Goal: Task Accomplishment & Management: Manage account settings

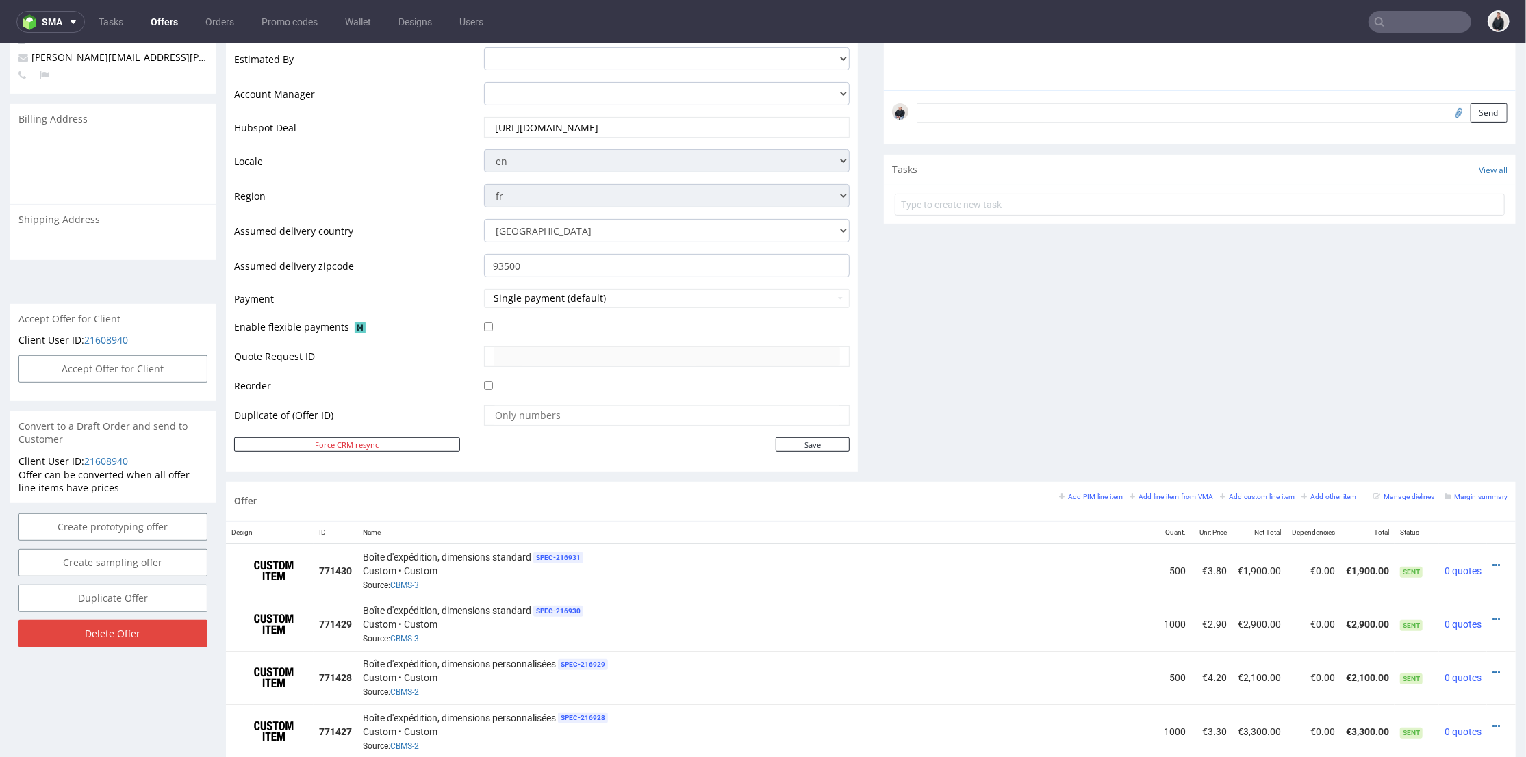
scroll to position [532, 0]
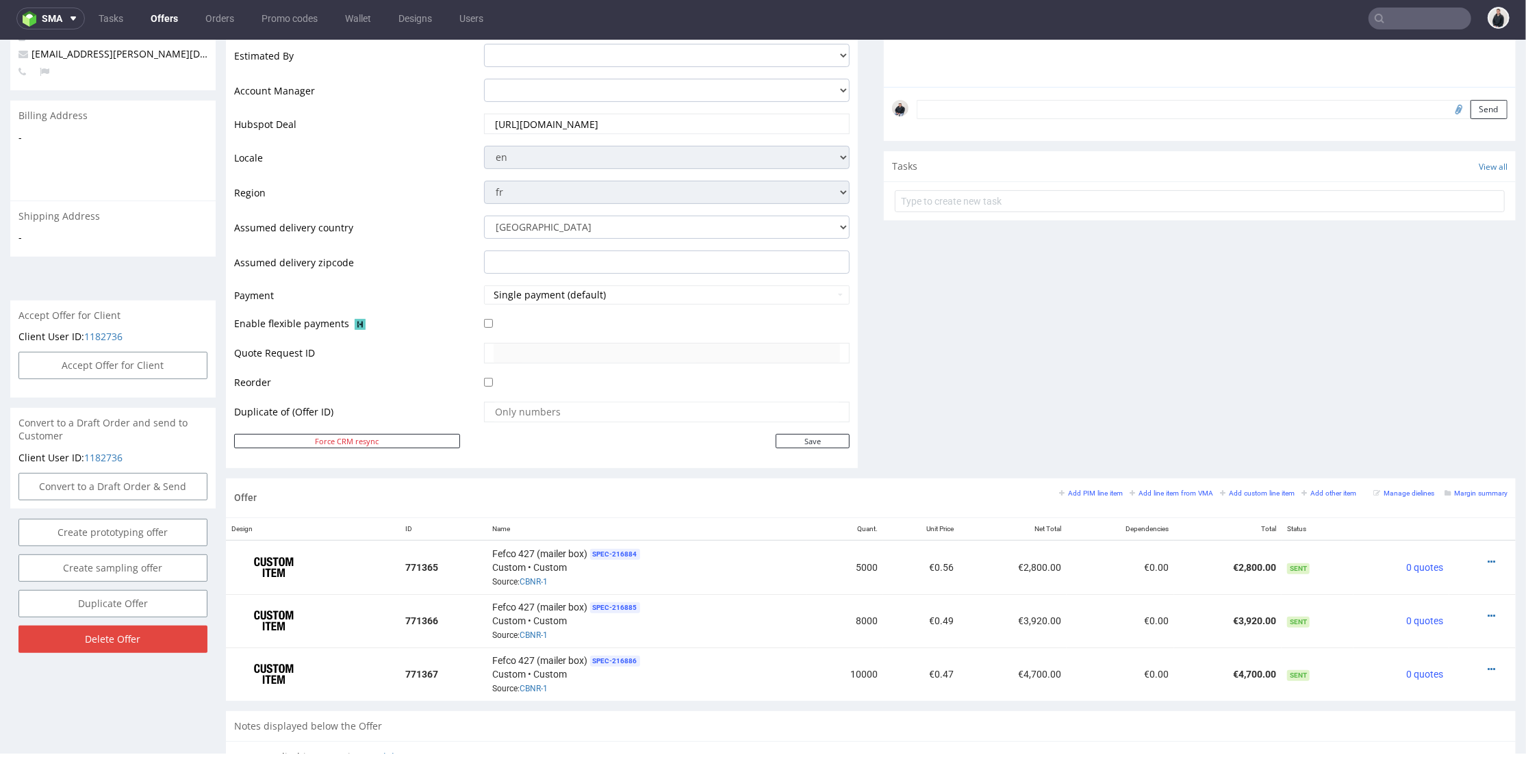
scroll to position [456, 0]
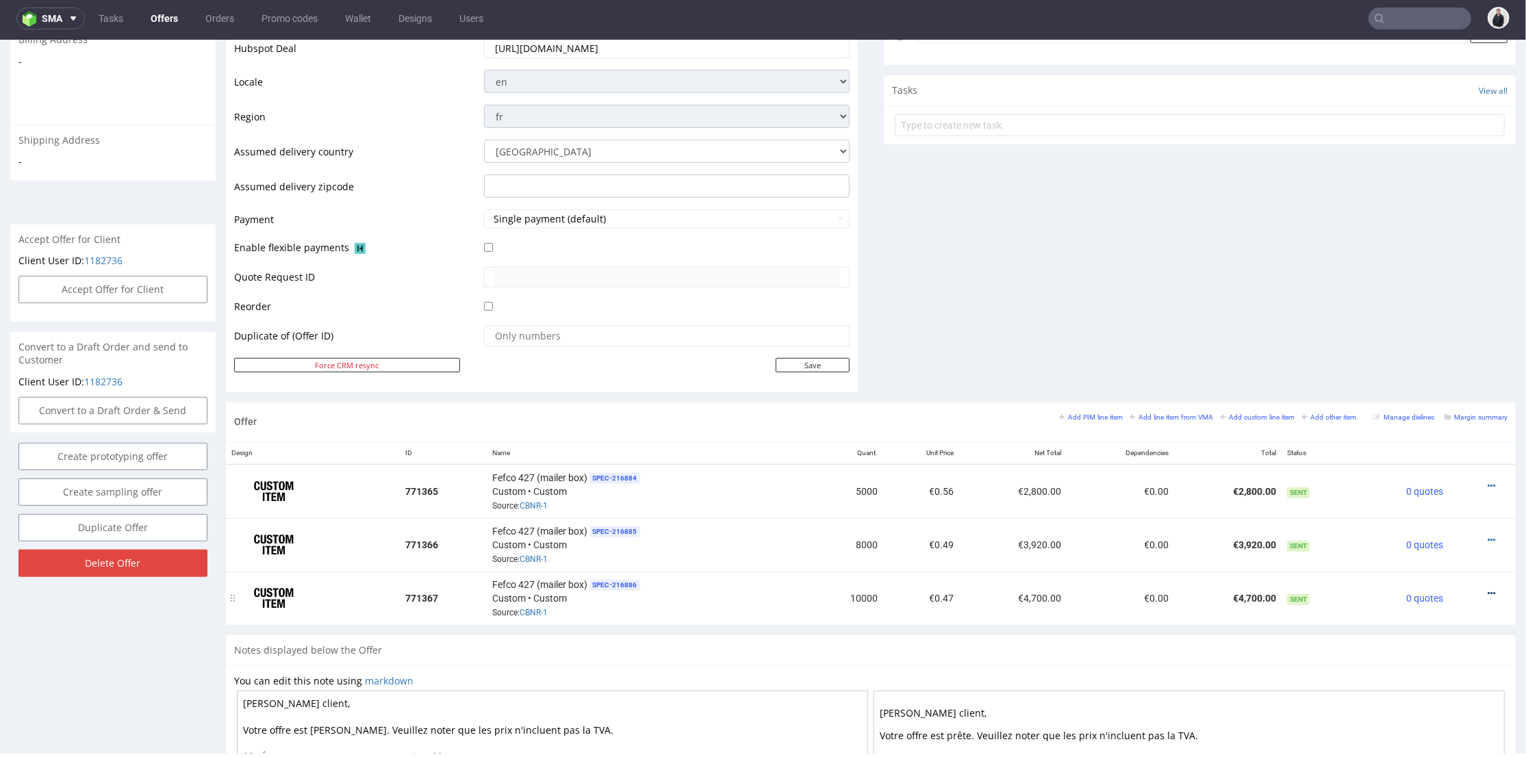
click at [1488, 588] on icon at bounding box center [1492, 593] width 8 height 10
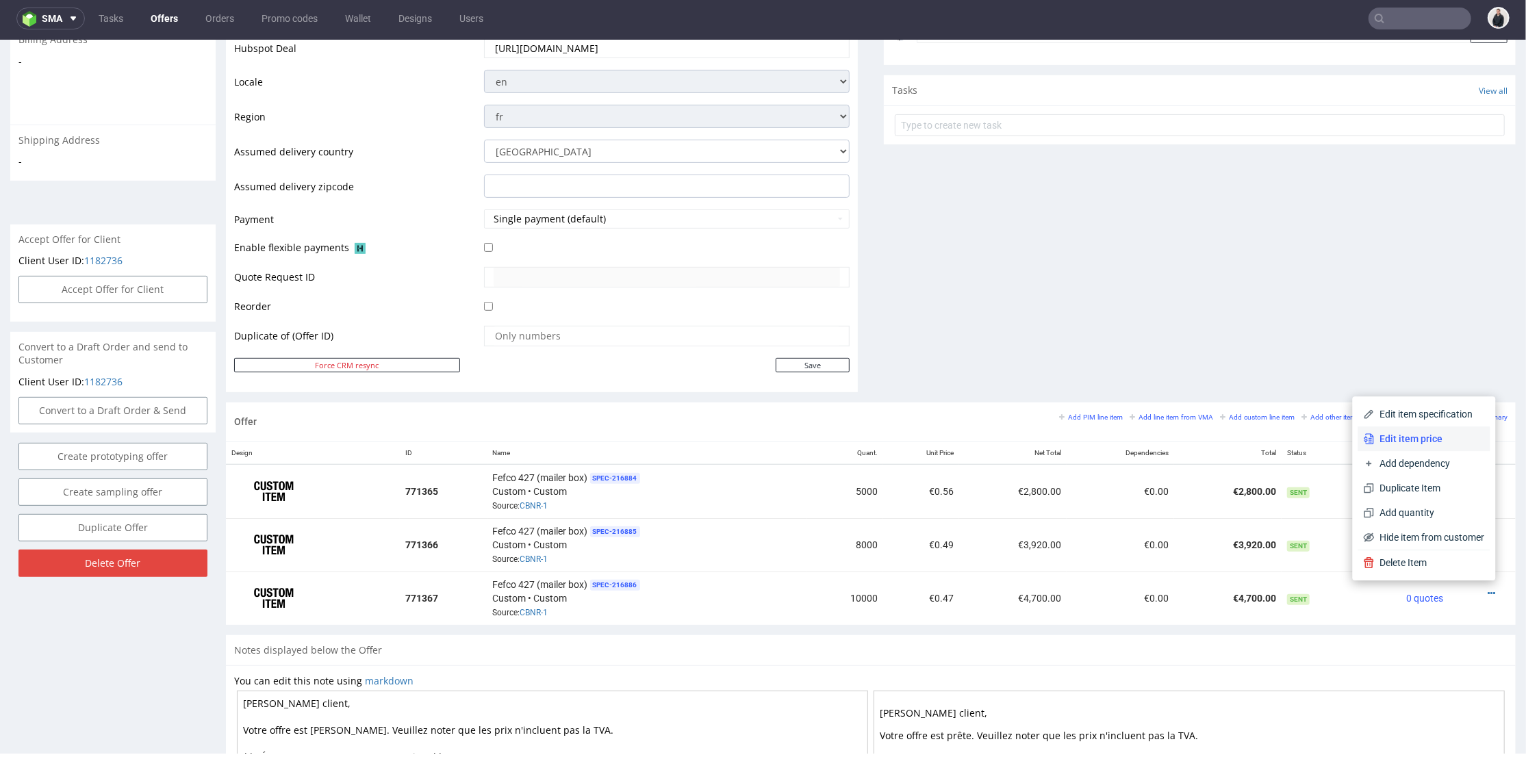
click at [1438, 440] on span "Edit item price" at bounding box center [1430, 438] width 110 height 14
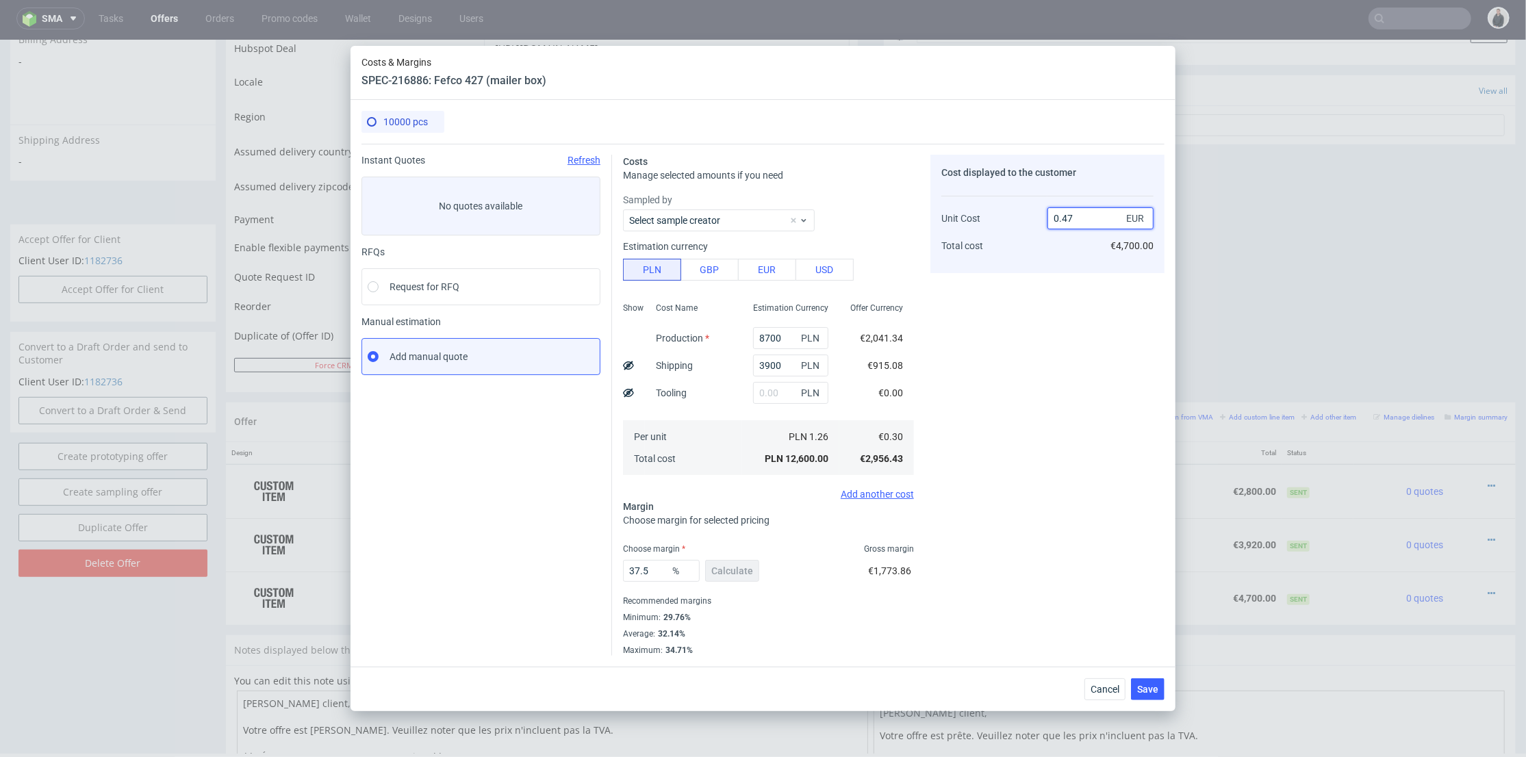
drag, startPoint x: 1063, startPoint y: 217, endPoint x: 1087, endPoint y: 215, distance: 24.7
click at [1086, 215] on input "0.47" at bounding box center [1101, 218] width 106 height 22
type input "0.34"
type input "11.764705882352953"
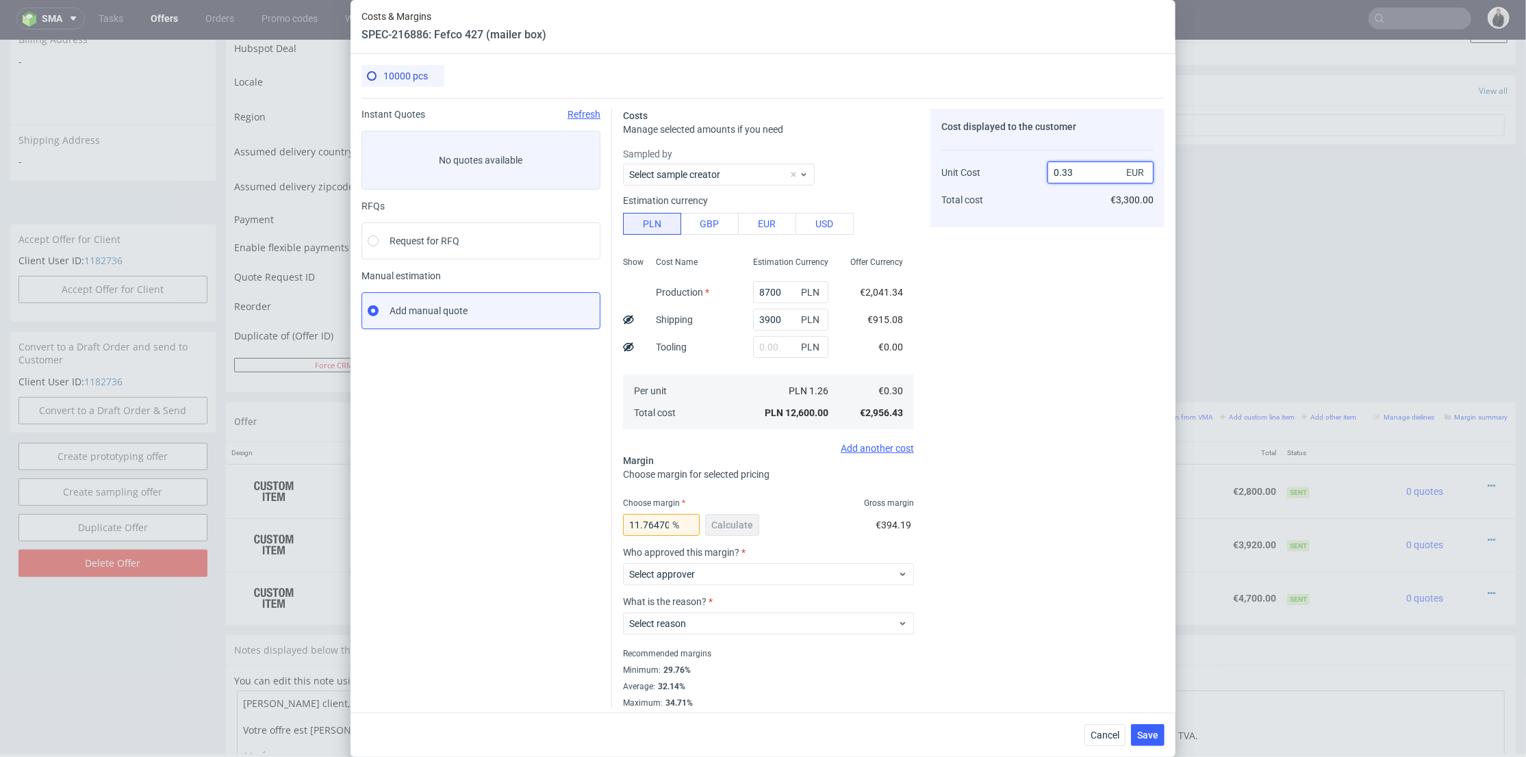
type input "0.33"
drag, startPoint x: 621, startPoint y: 520, endPoint x: 788, endPoint y: 518, distance: 167.1
click at [788, 518] on div "11.764705882352953 % Calculate €394.19" at bounding box center [768, 528] width 291 height 38
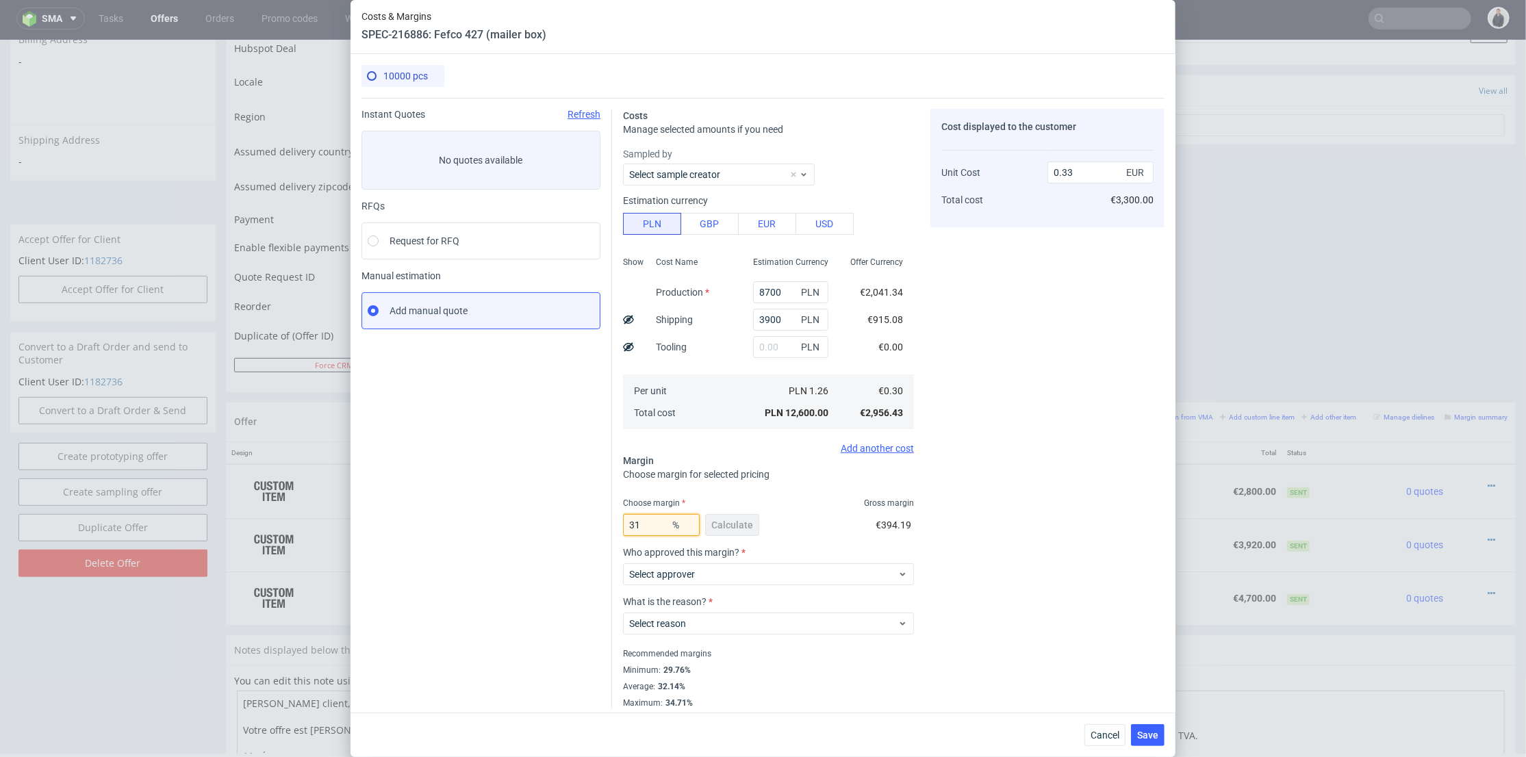
type input "31"
type input "0.43"
click at [1023, 519] on div "Cost displayed to the customer Unit Cost Total cost 0.43 EUR €3,300.00" at bounding box center [1048, 409] width 234 height 600
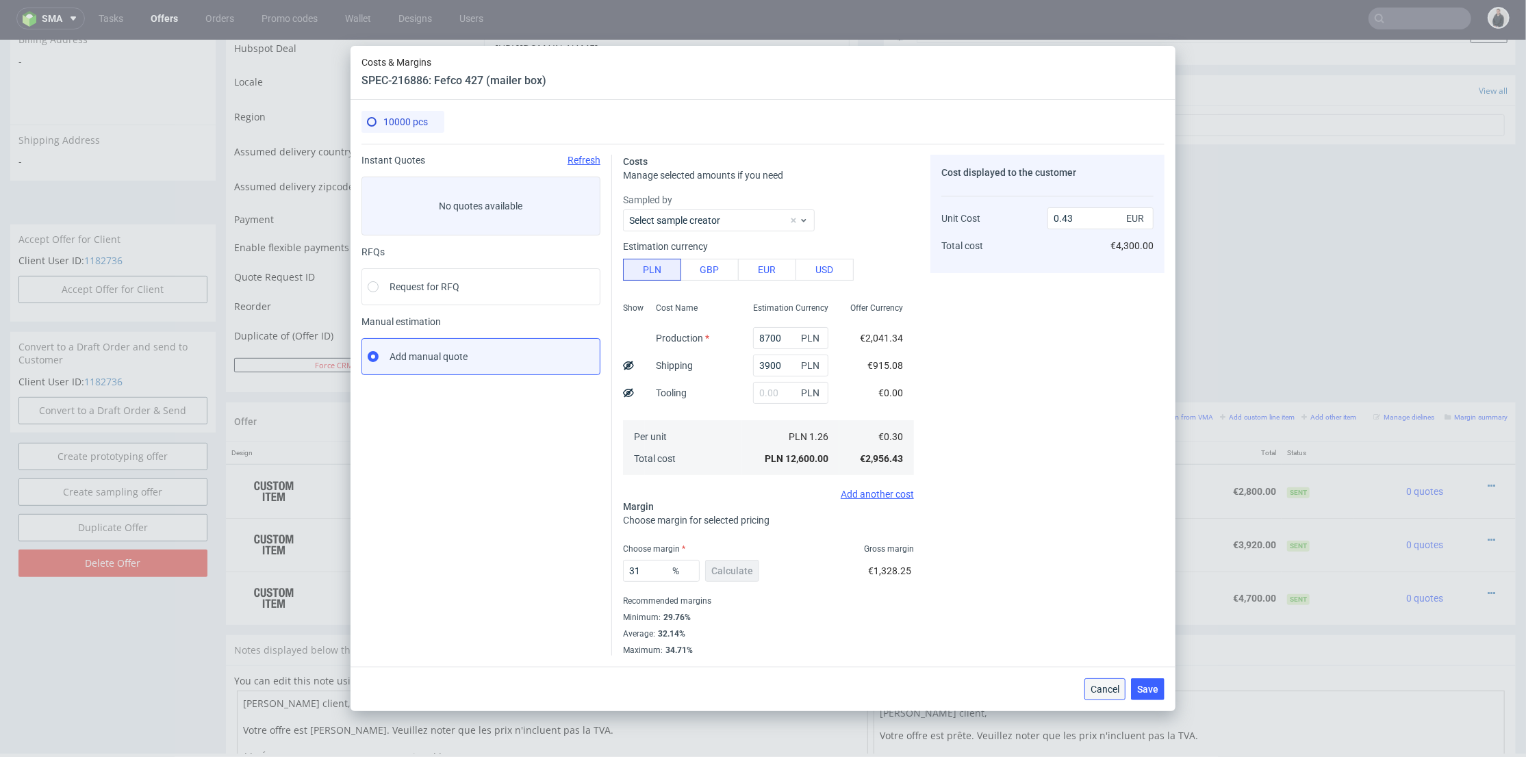
click at [1107, 687] on span "Cancel" at bounding box center [1105, 690] width 29 height 10
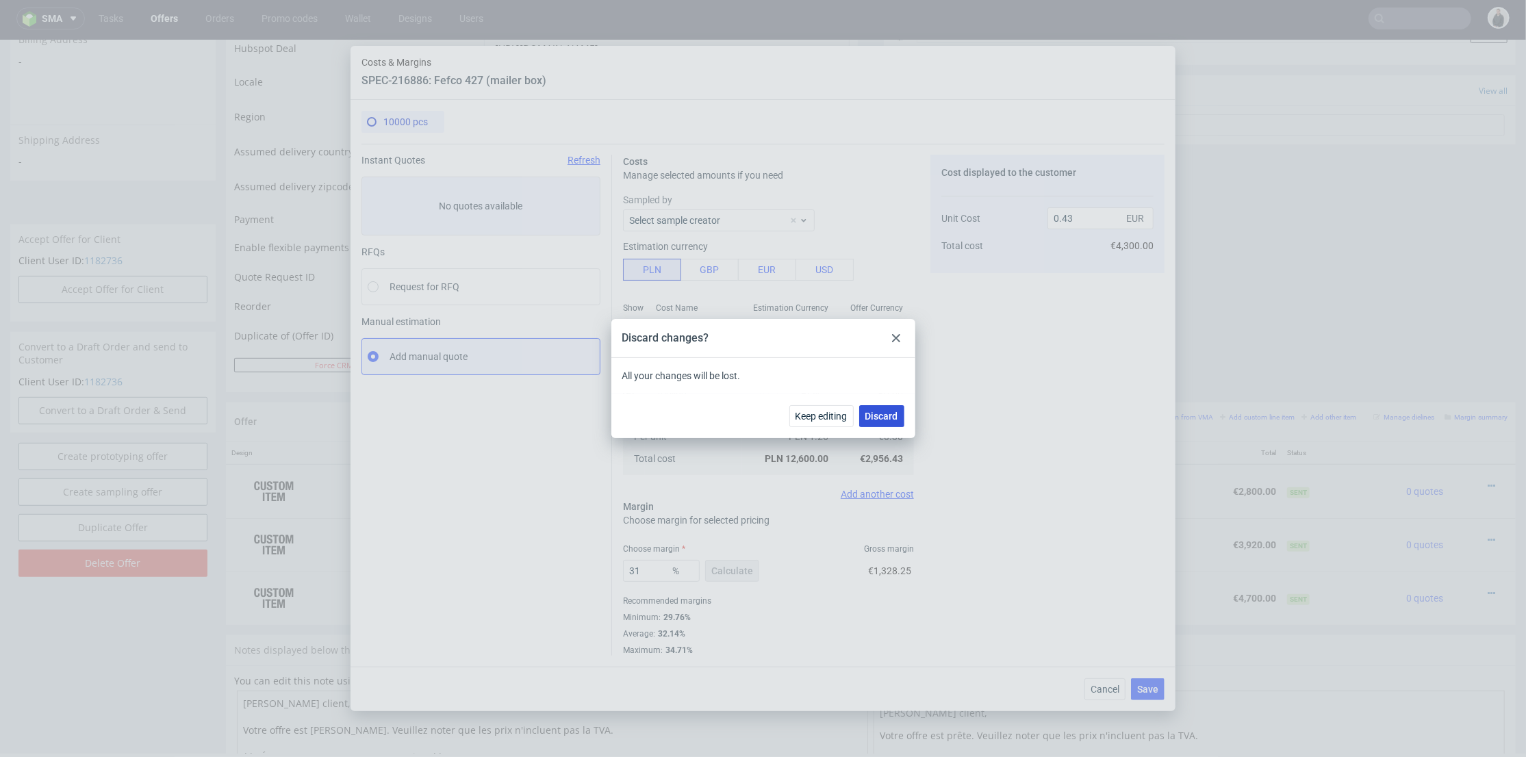
click at [896, 412] on span "Discard" at bounding box center [881, 417] width 33 height 10
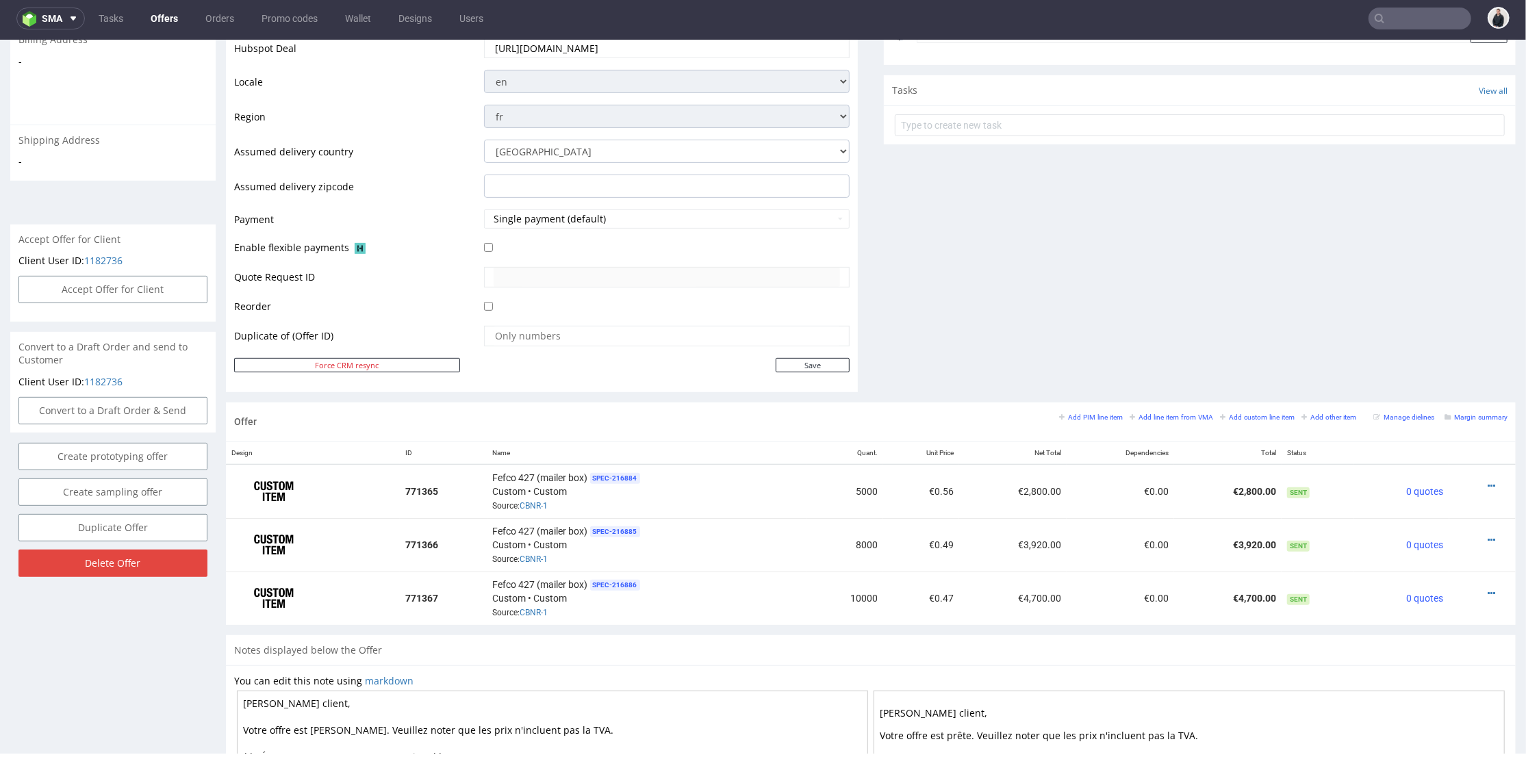
click at [1235, 377] on div "Comments User (0) Automatic (0) Attachments (0) All (0) View all (0) Send Tasks…" at bounding box center [1200, 60] width 632 height 683
click at [537, 609] on link "CBNR-1" at bounding box center [534, 612] width 28 height 10
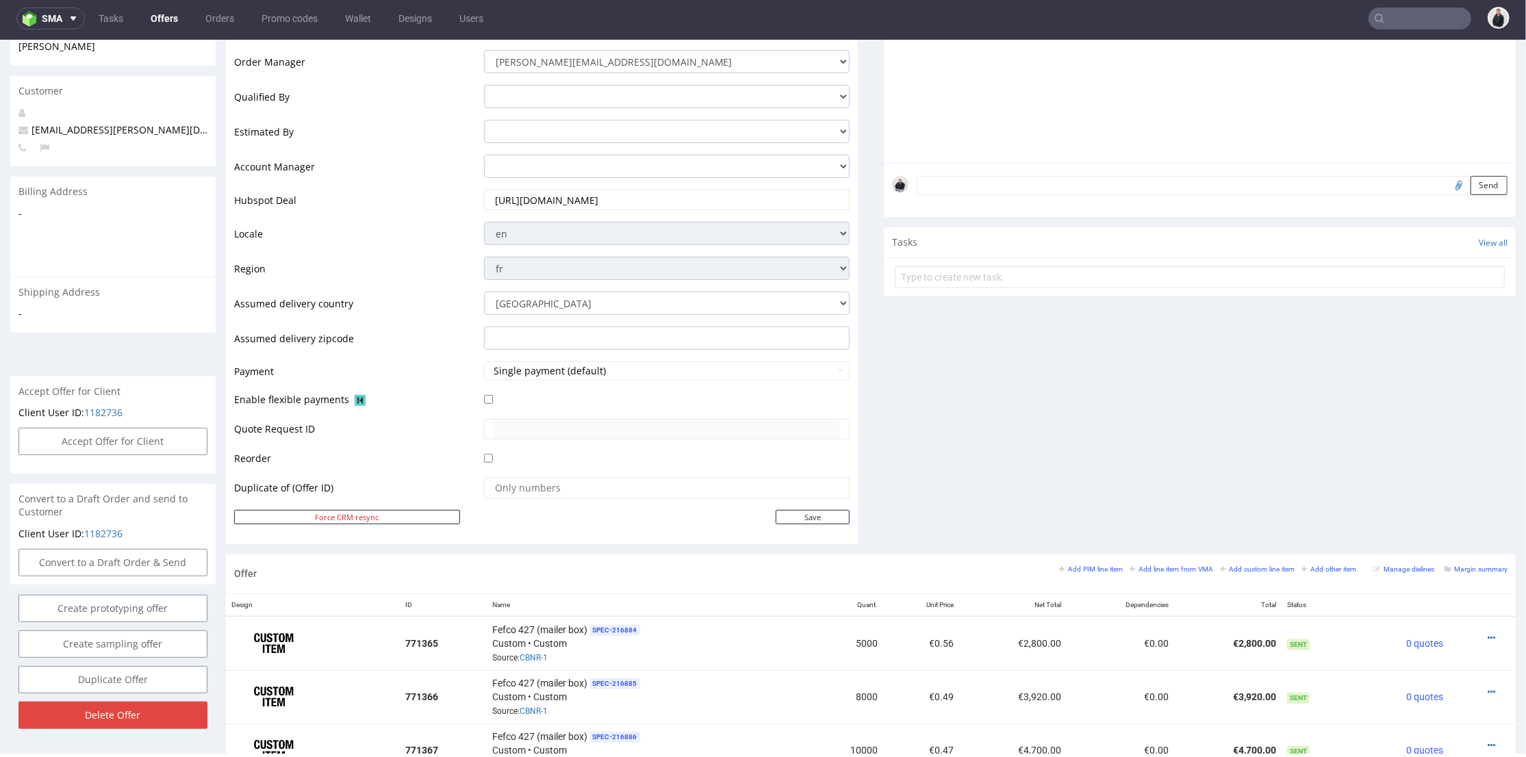
scroll to position [456, 0]
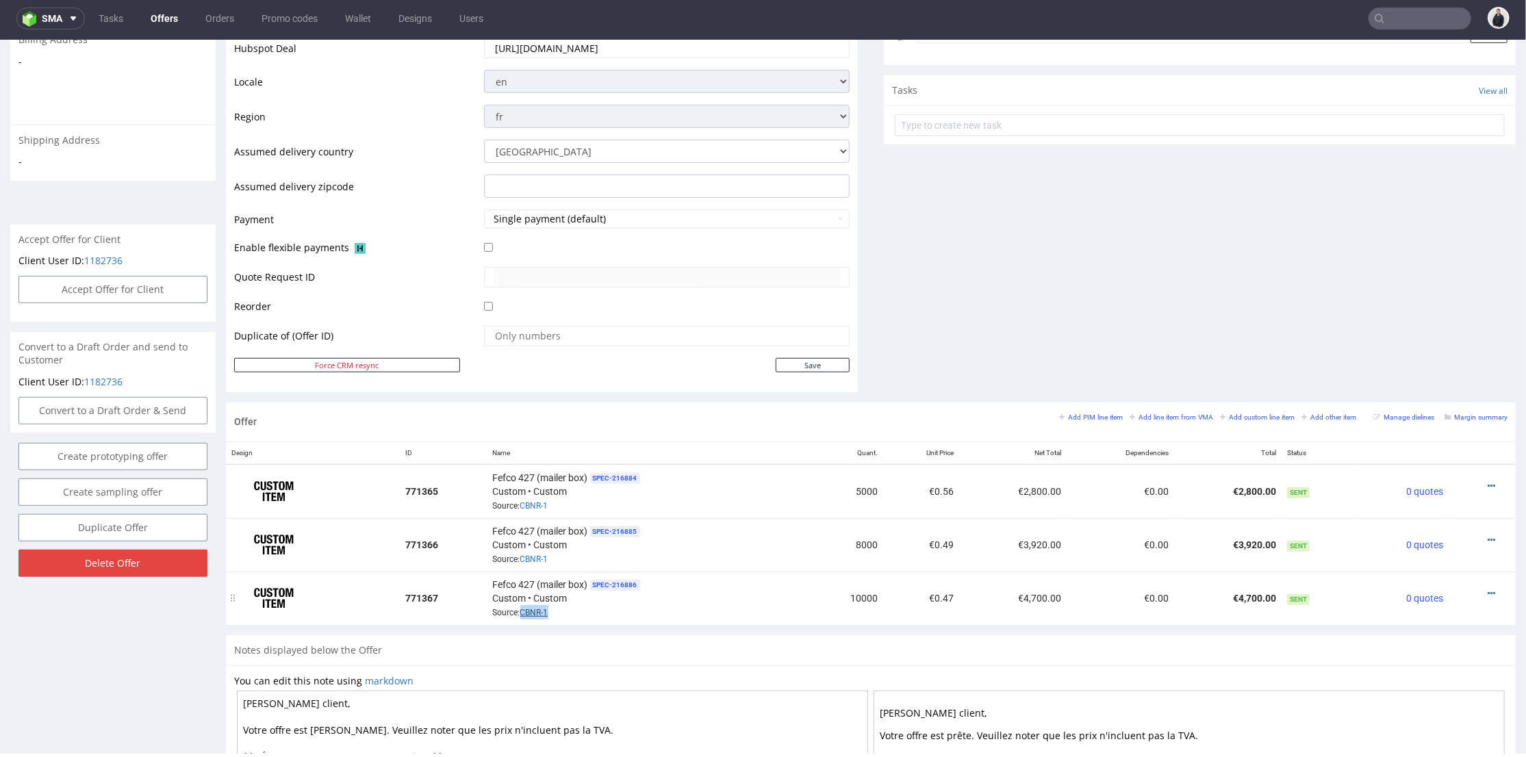
drag, startPoint x: 549, startPoint y: 610, endPoint x: 519, endPoint y: 607, distance: 30.3
click at [519, 607] on div "Fefco 427 (mailer box) SPEC- 216886 Custom • Custom Source: CBNR-1" at bounding box center [647, 598] width 309 height 42
copy link "CBNR-1"
click at [537, 608] on link "CBNR-1" at bounding box center [534, 612] width 28 height 10
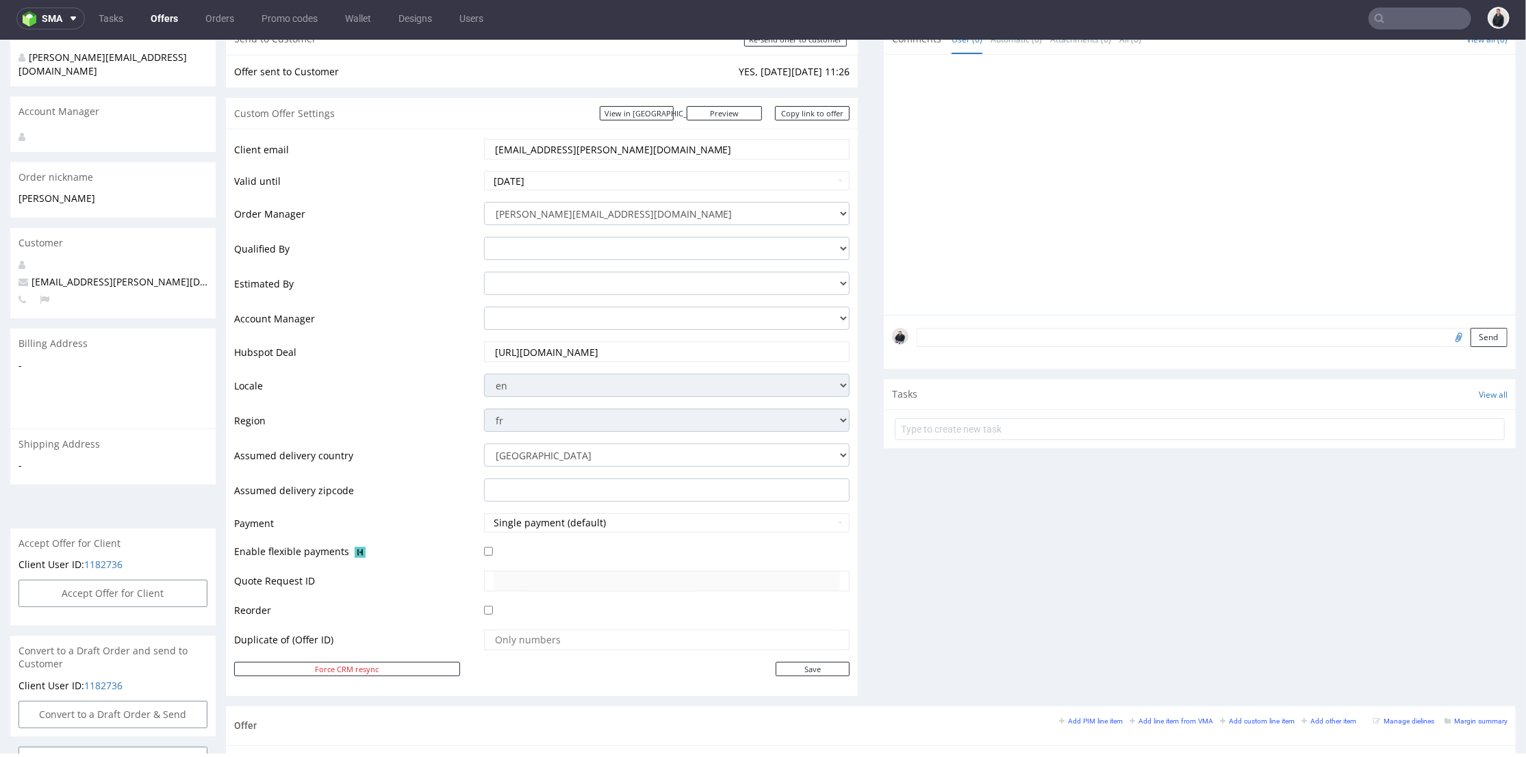
scroll to position [76, 0]
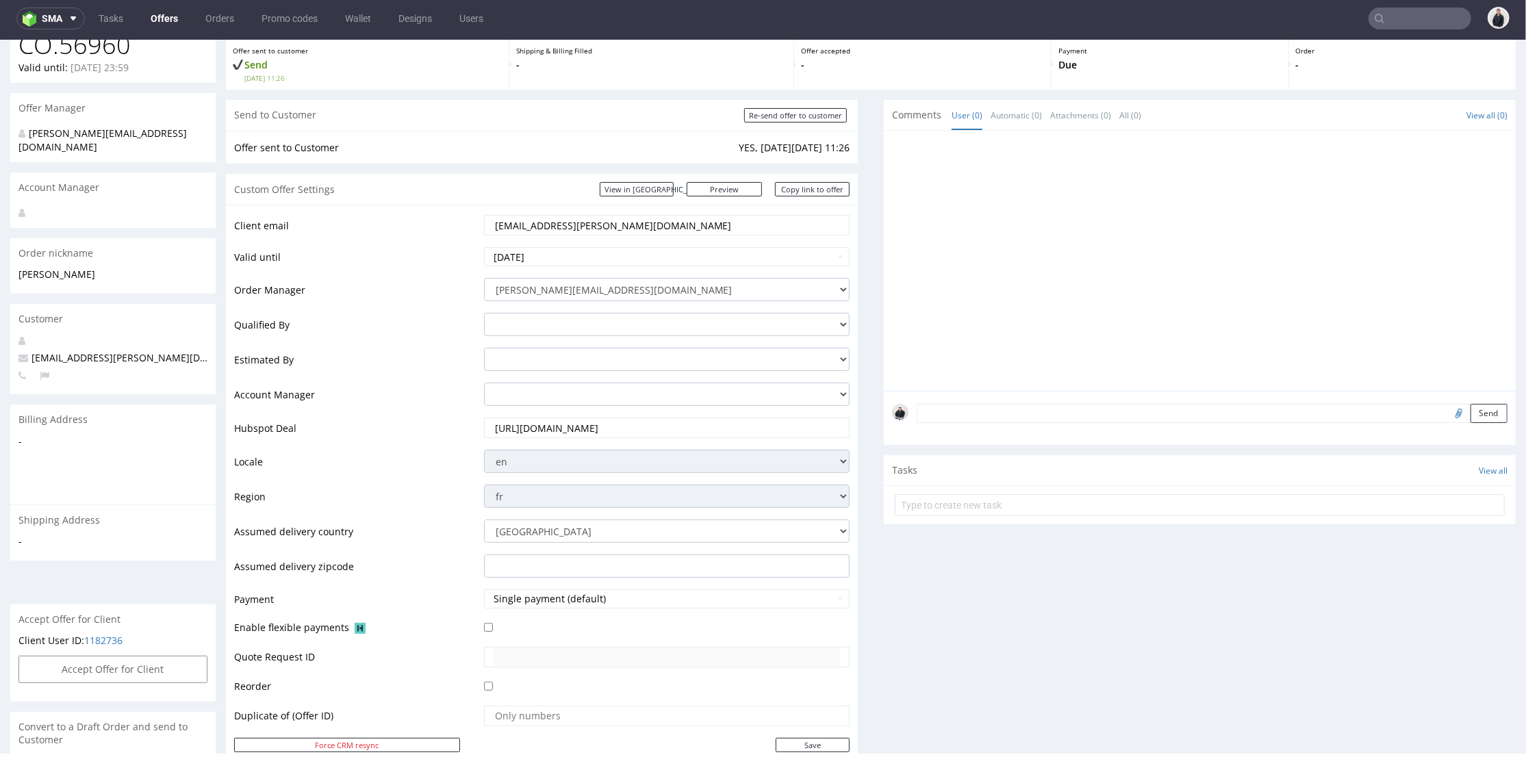
drag, startPoint x: 557, startPoint y: 225, endPoint x: 687, endPoint y: 53, distance: 216.0
click at [540, 226] on input "[EMAIL_ADDRESS][PERSON_NAME][DOMAIN_NAME]" at bounding box center [667, 224] width 347 height 19
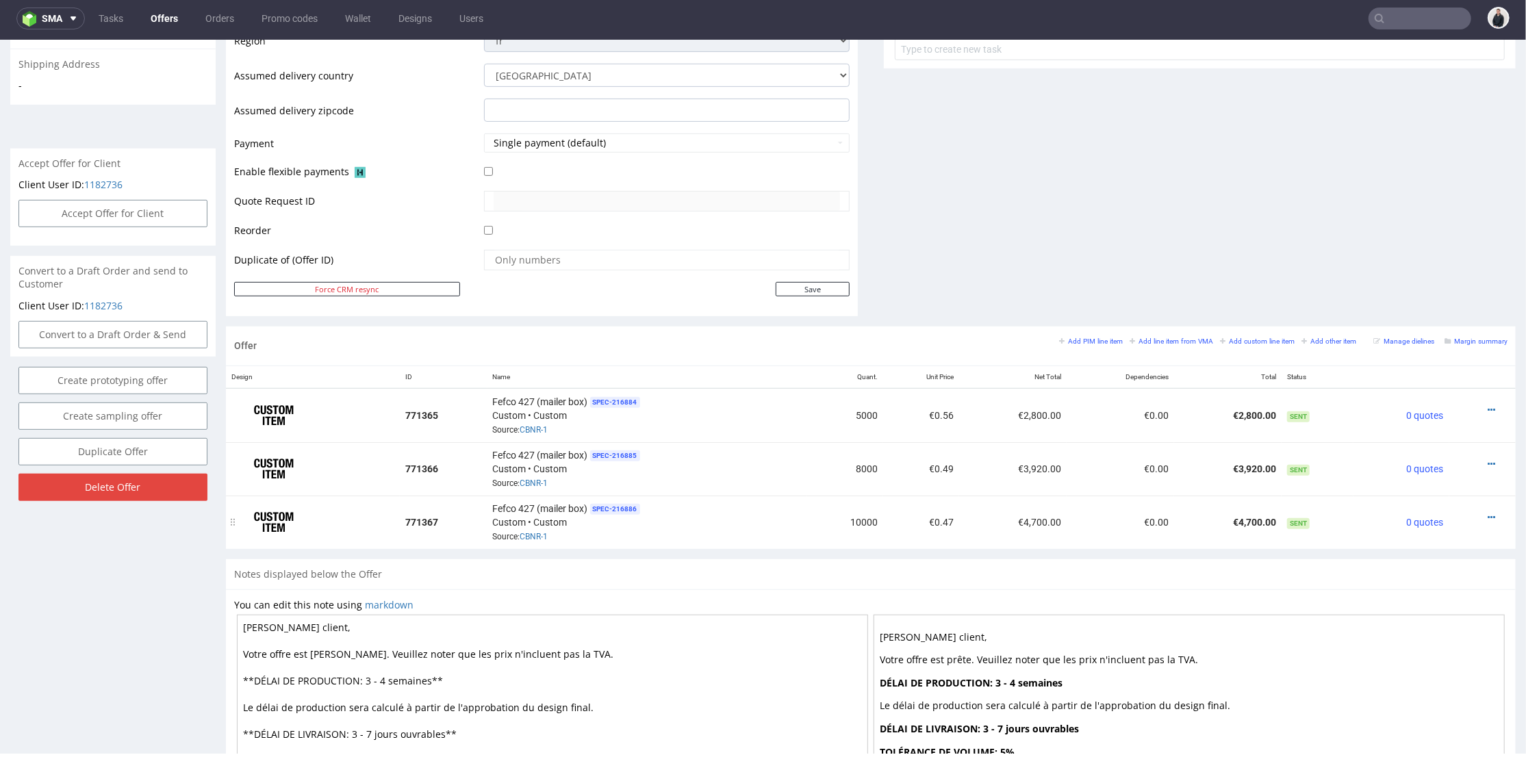
click at [1474, 511] on div at bounding box center [1478, 517] width 47 height 14
click at [1488, 512] on icon at bounding box center [1492, 517] width 8 height 10
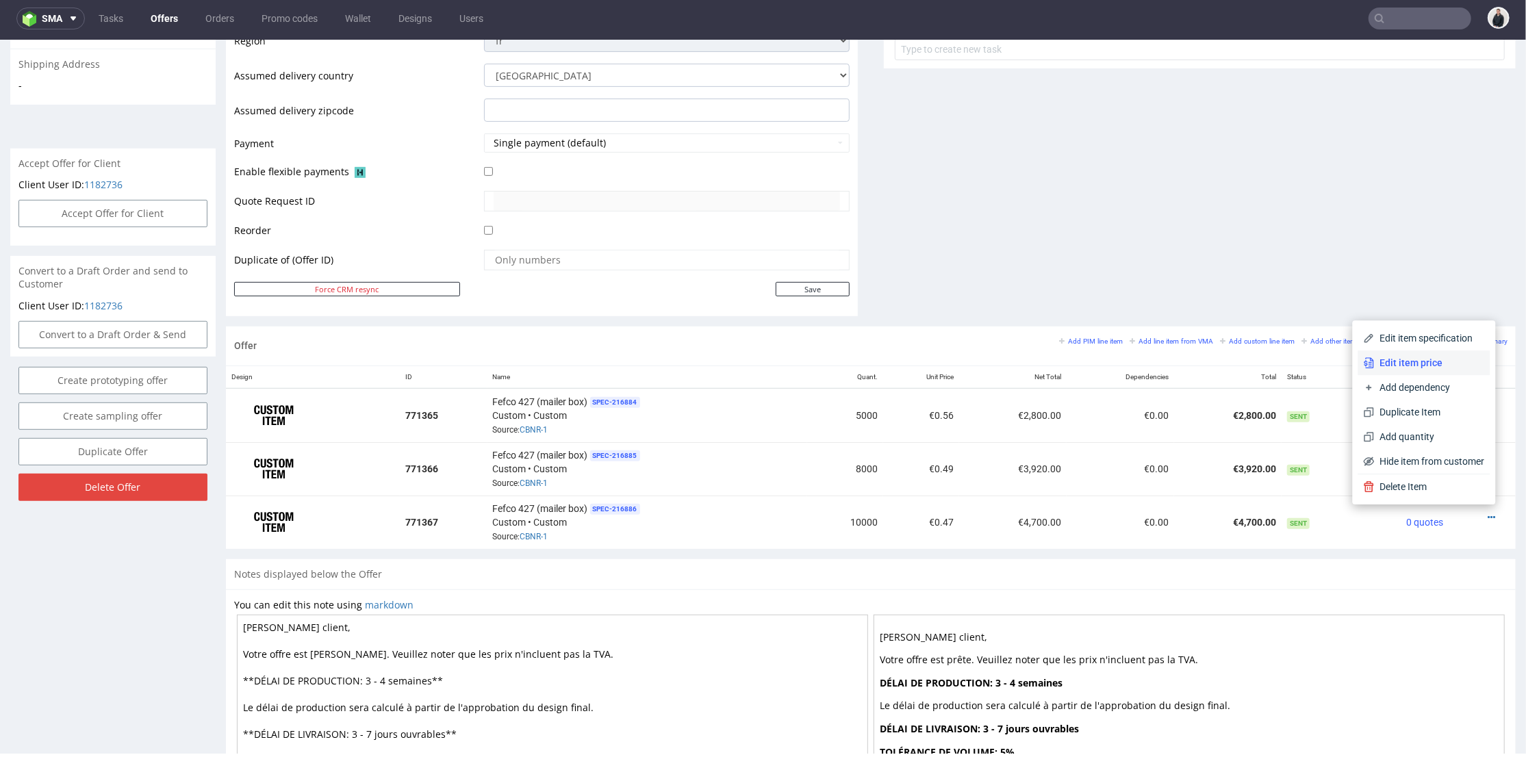
click at [1417, 360] on span "Edit item price" at bounding box center [1430, 362] width 110 height 14
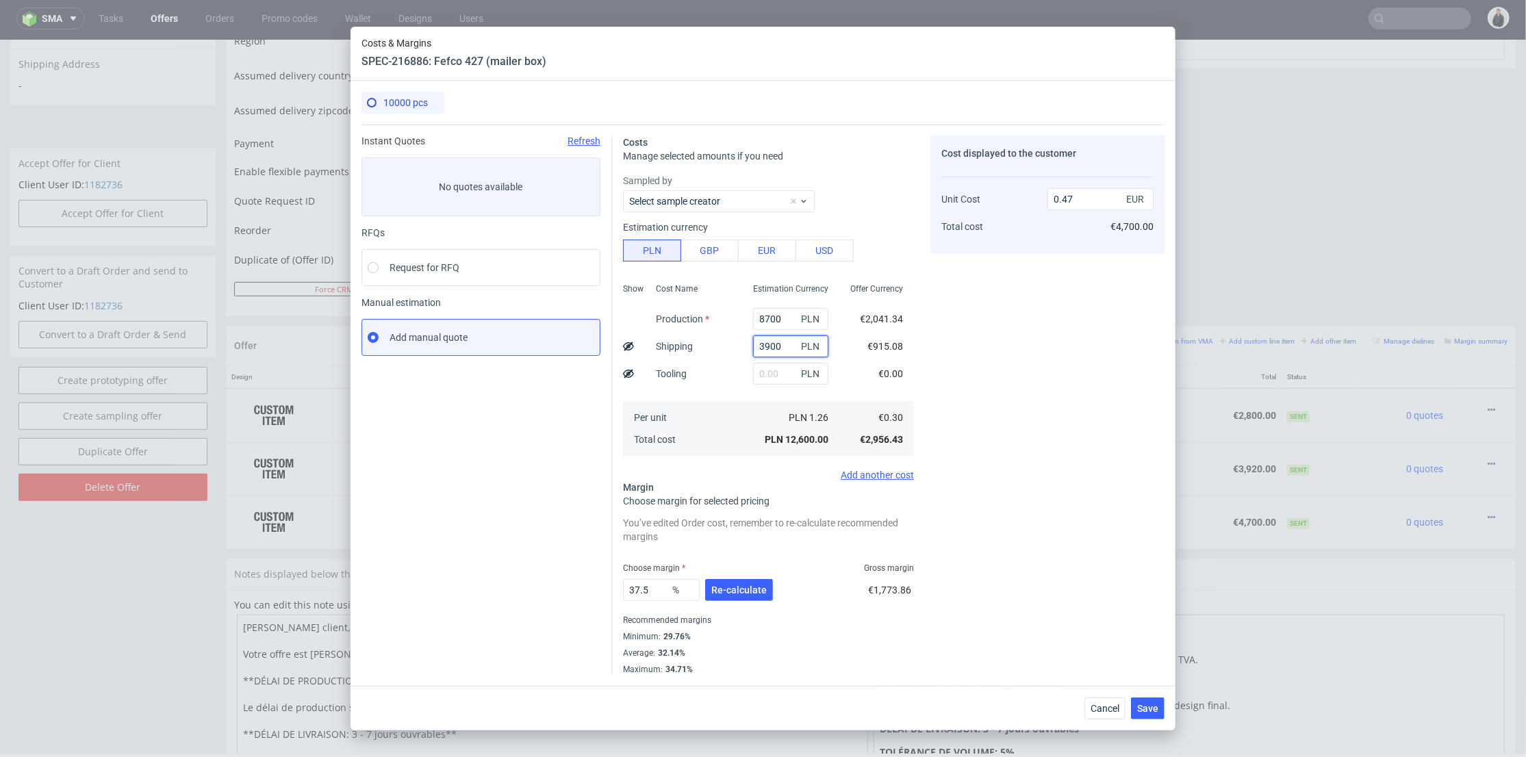
click at [755, 344] on input "3900" at bounding box center [790, 347] width 75 height 22
type input "3500"
click at [985, 449] on div "Cost displayed to the customer Unit Cost Total cost 0.47 EUR €4,700.00" at bounding box center [1048, 406] width 234 height 540
click at [746, 583] on button "Re-calculate" at bounding box center [739, 590] width 68 height 22
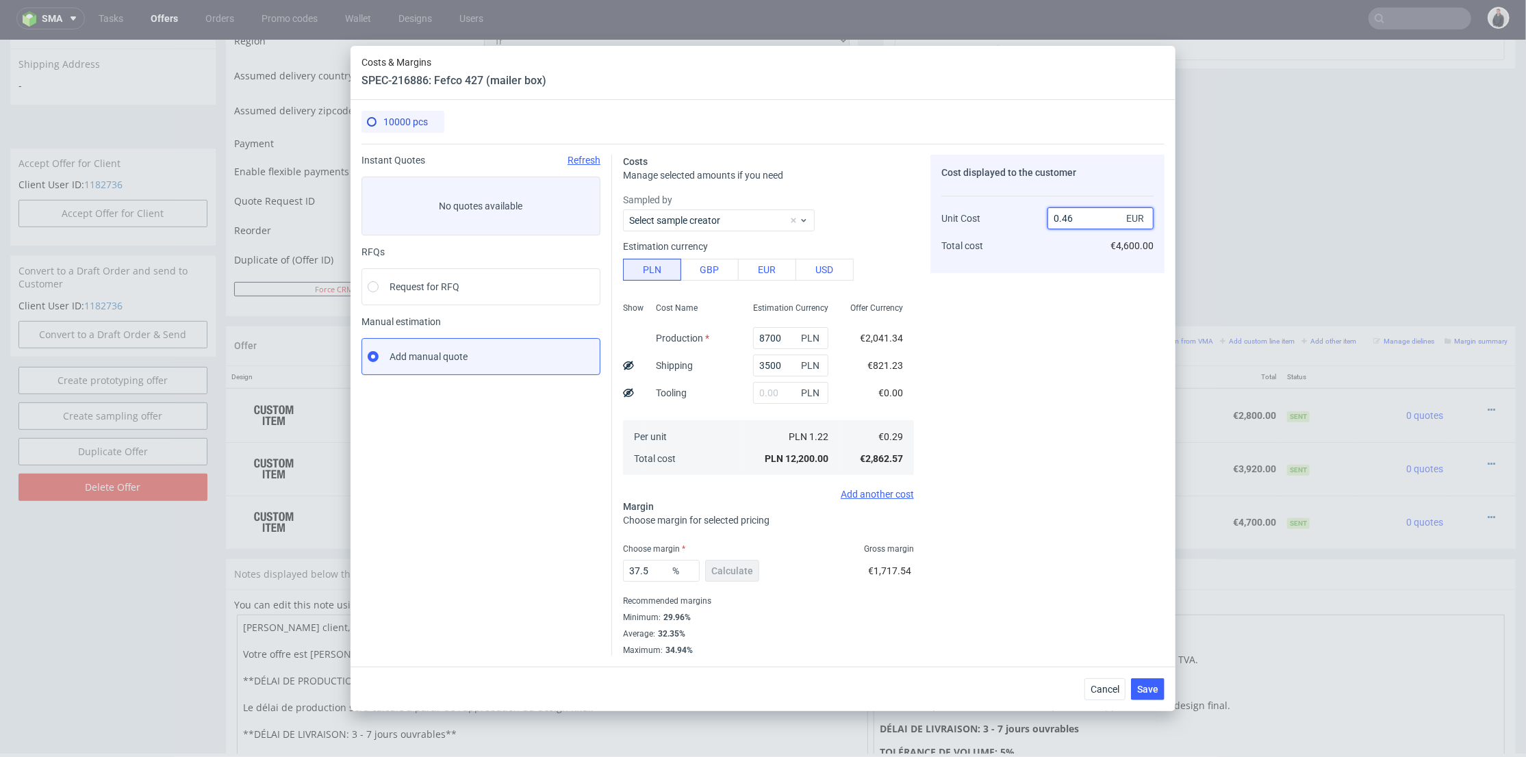
drag, startPoint x: 1067, startPoint y: 218, endPoint x: 1074, endPoint y: 221, distance: 7.4
click at [1074, 218] on input "0.46" at bounding box center [1101, 218] width 106 height 22
type input "0.47"
click at [1033, 339] on div "Cost displayed to the customer Unit Cost Total cost 0.47 EUR €4,600.00" at bounding box center [1048, 405] width 234 height 501
type input "38.297872340425535"
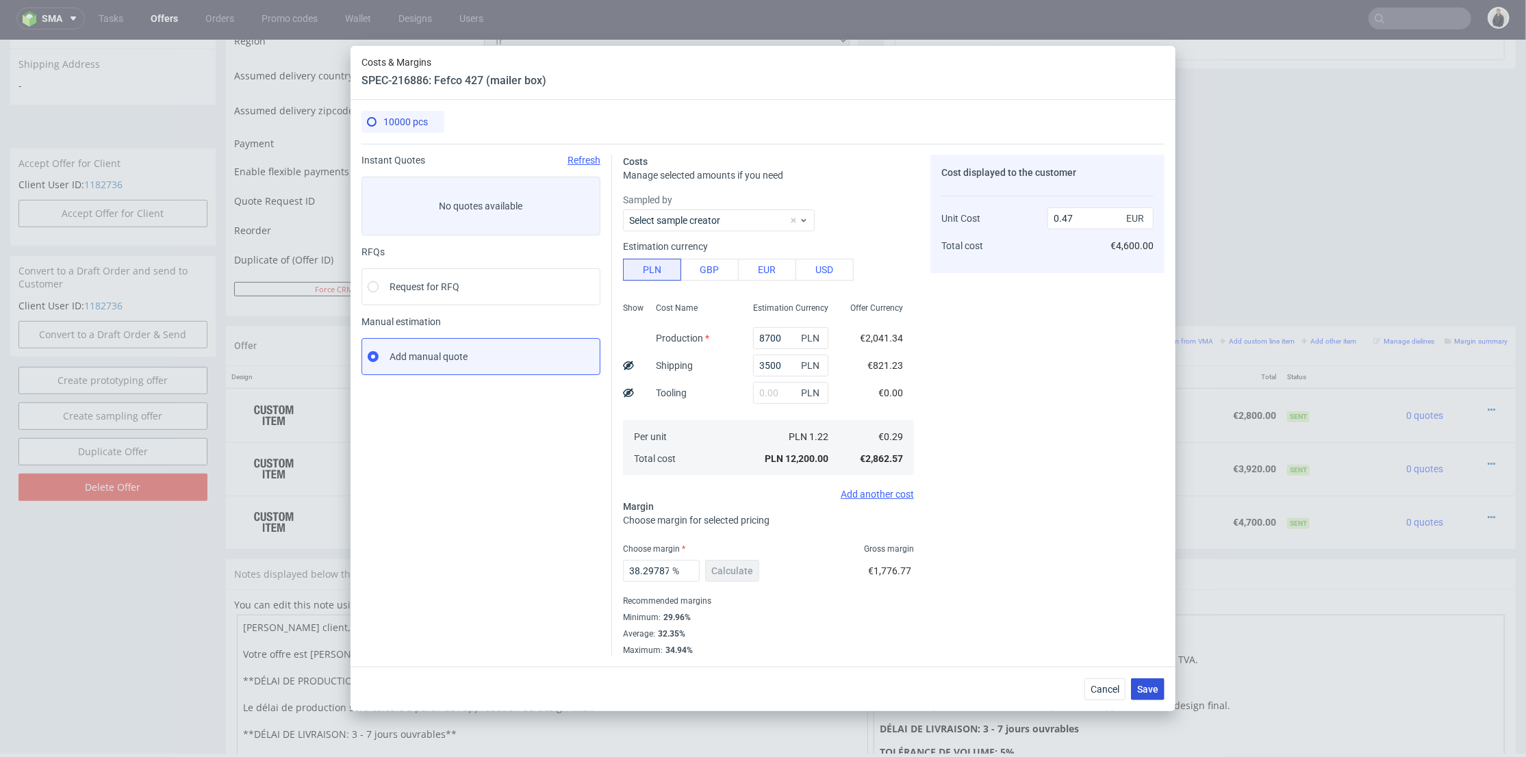
click at [1151, 686] on span "Save" at bounding box center [1147, 690] width 21 height 10
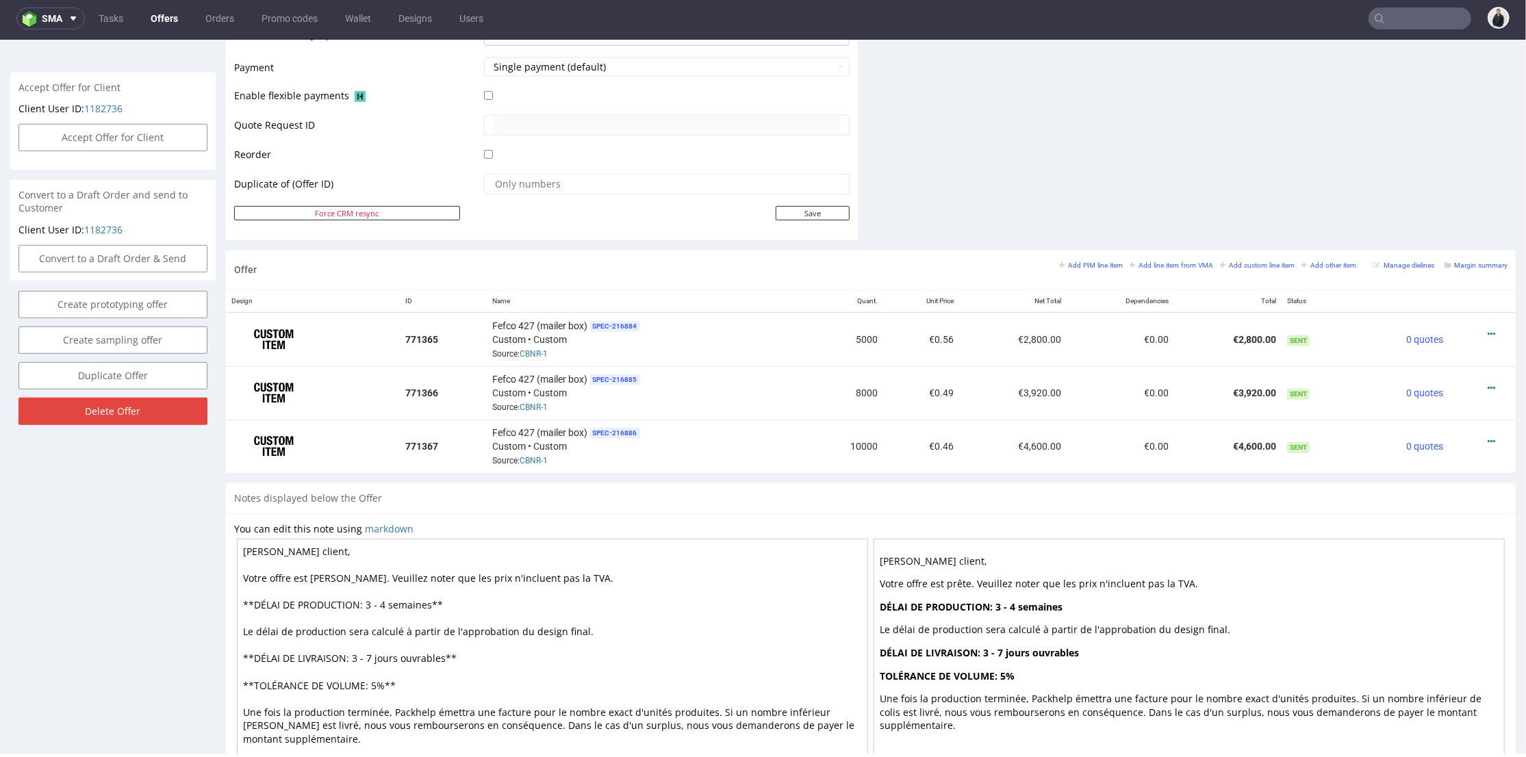
scroll to position [681, 0]
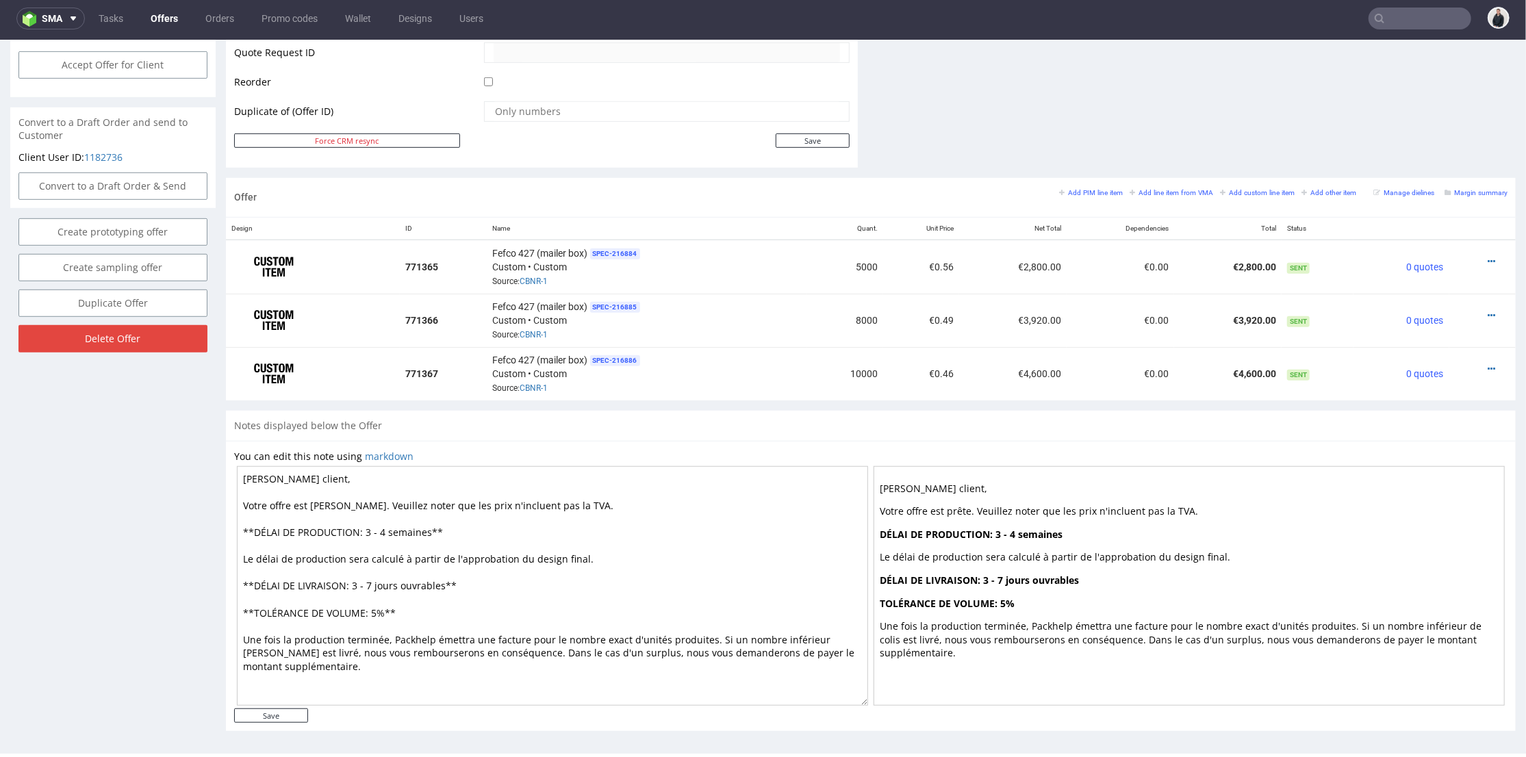
click at [168, 18] on link "Offers" at bounding box center [164, 19] width 44 height 22
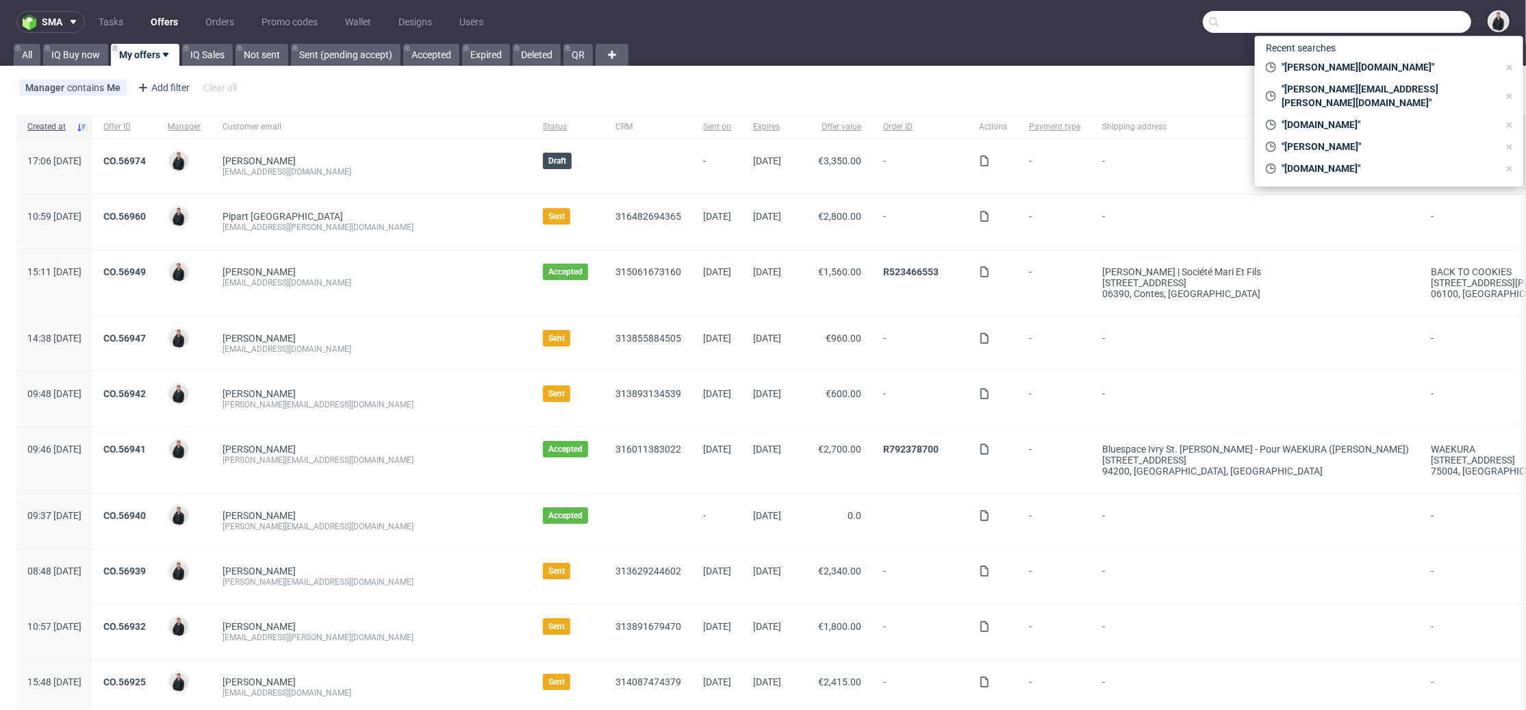
click at [1437, 27] on input "text" at bounding box center [1337, 22] width 268 height 22
paste input "CF006930"
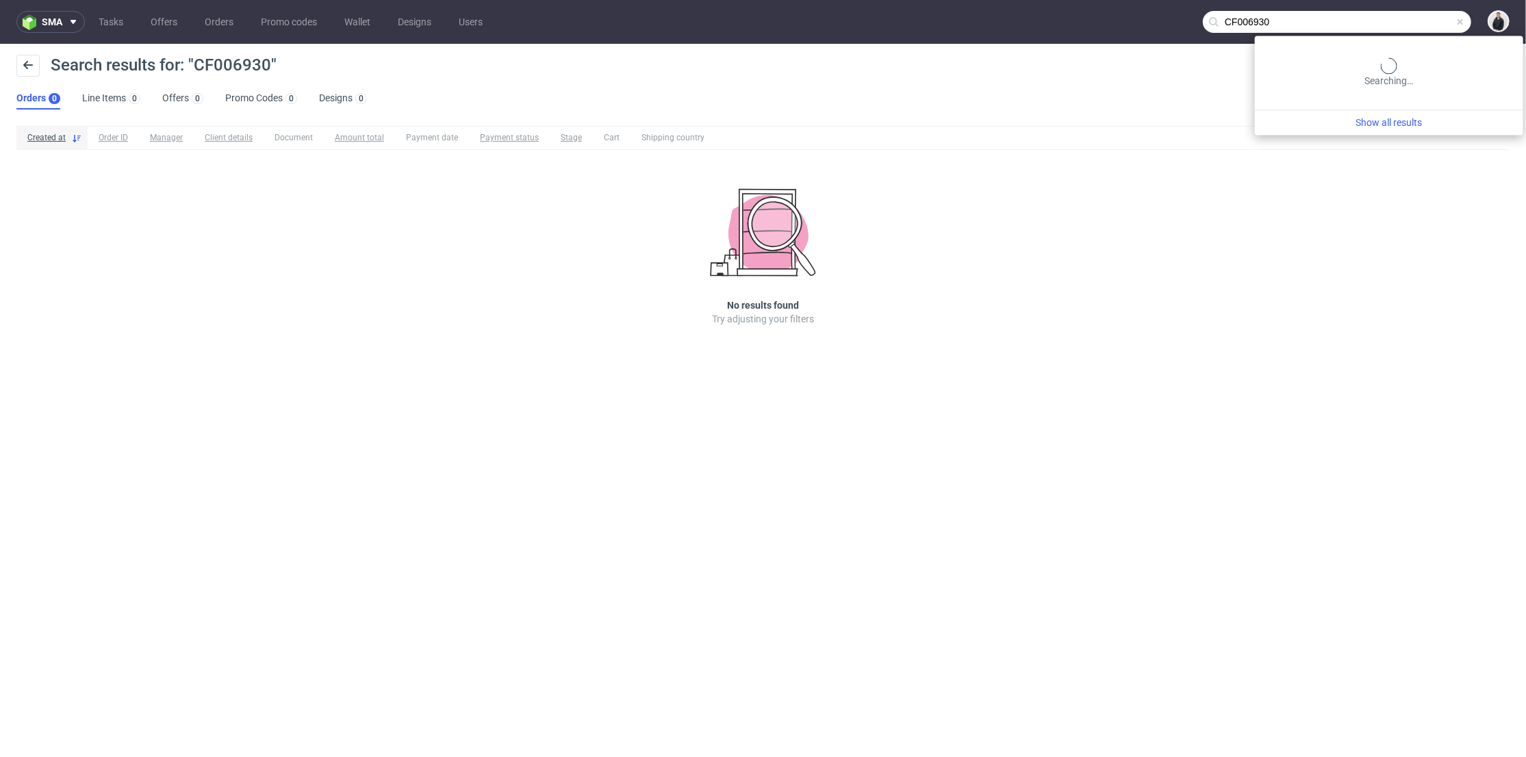
click at [1432, 21] on input "CF006930" at bounding box center [1337, 22] width 268 height 22
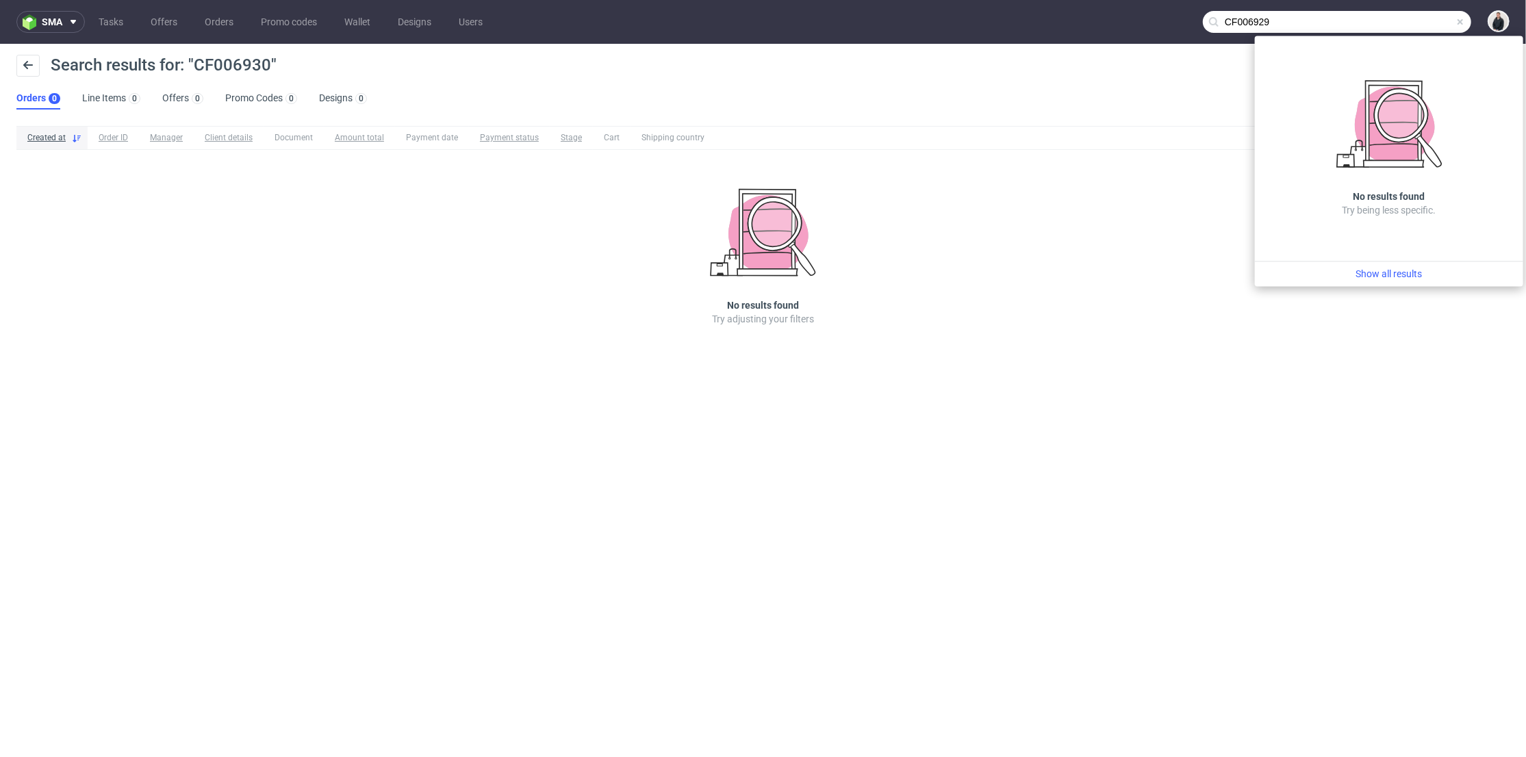
type input "CF006929"
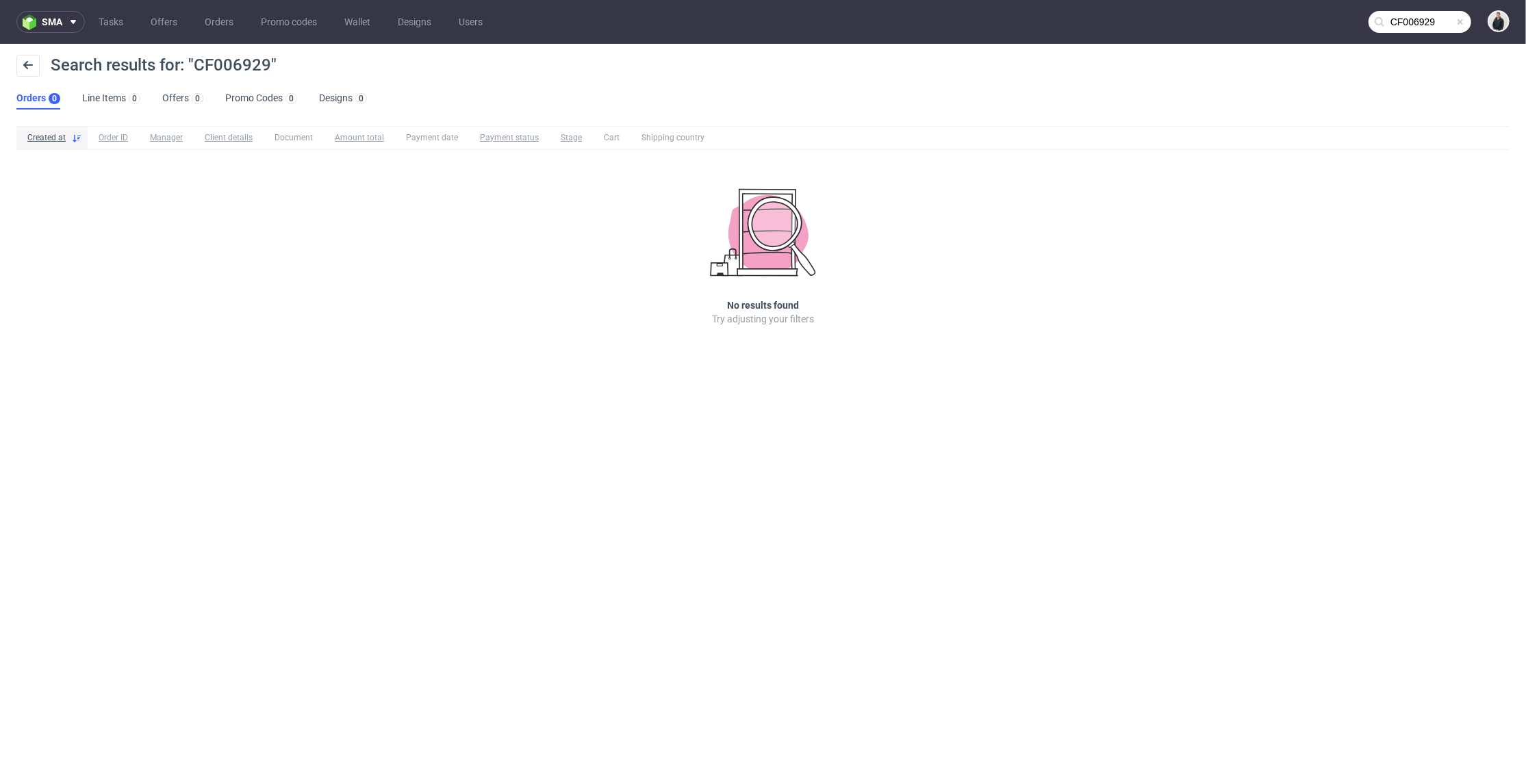
click at [188, 23] on ul "Tasks Offers Orders Promo codes Wallet Designs Users" at bounding box center [291, 22] width 412 height 22
click at [168, 18] on link "Offers" at bounding box center [163, 22] width 43 height 22
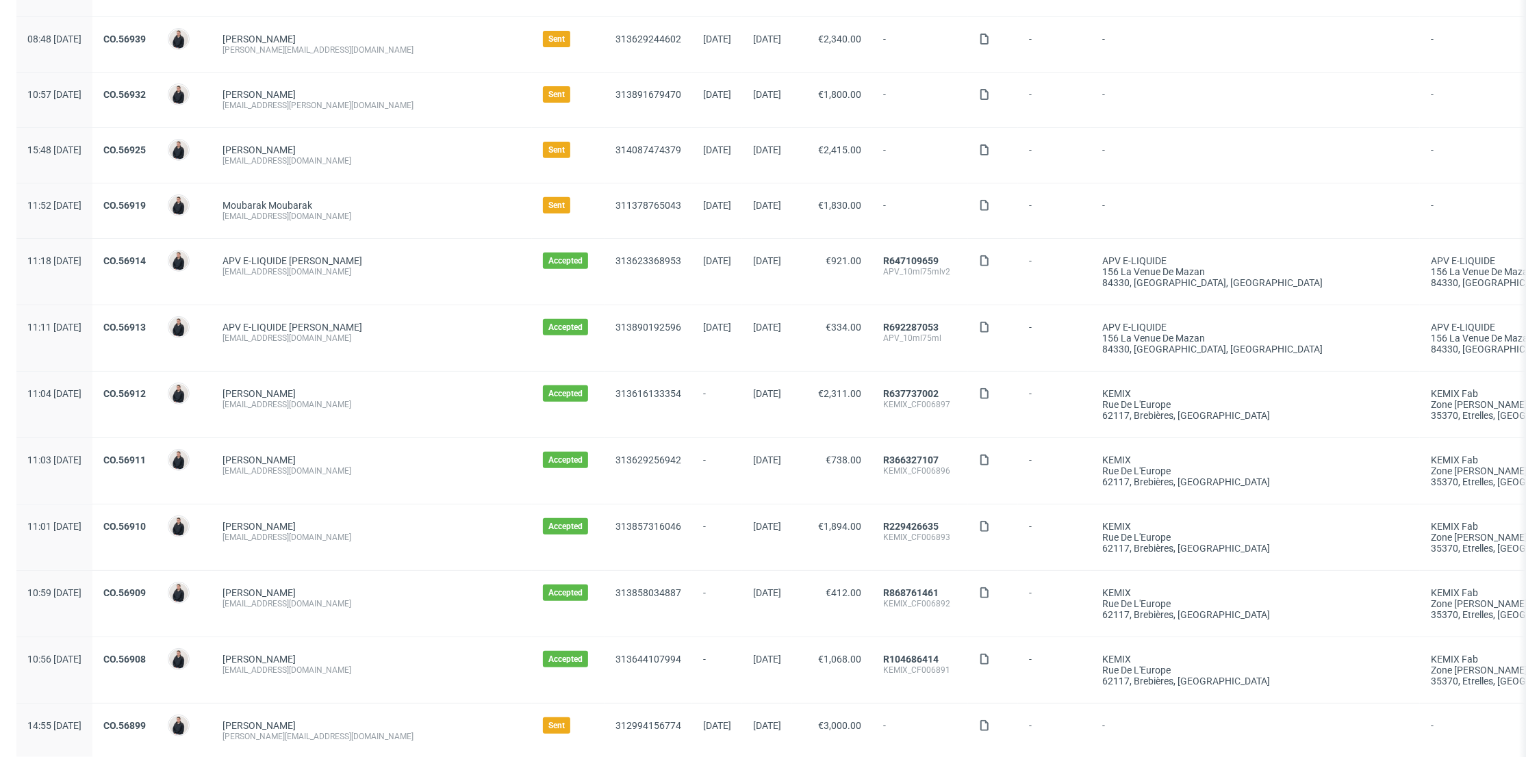
scroll to position [608, 0]
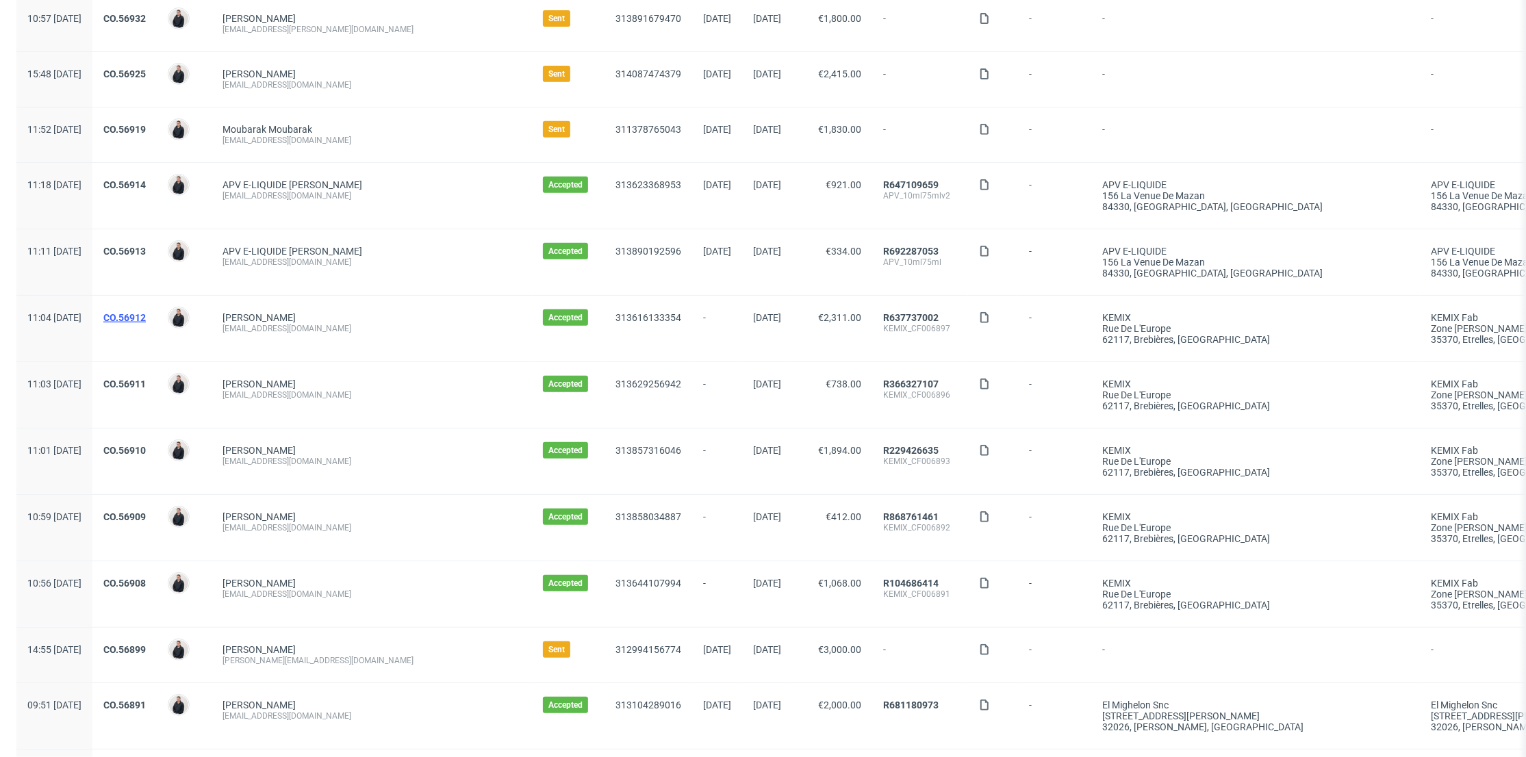
click at [146, 317] on link "CO.56912" at bounding box center [124, 317] width 42 height 11
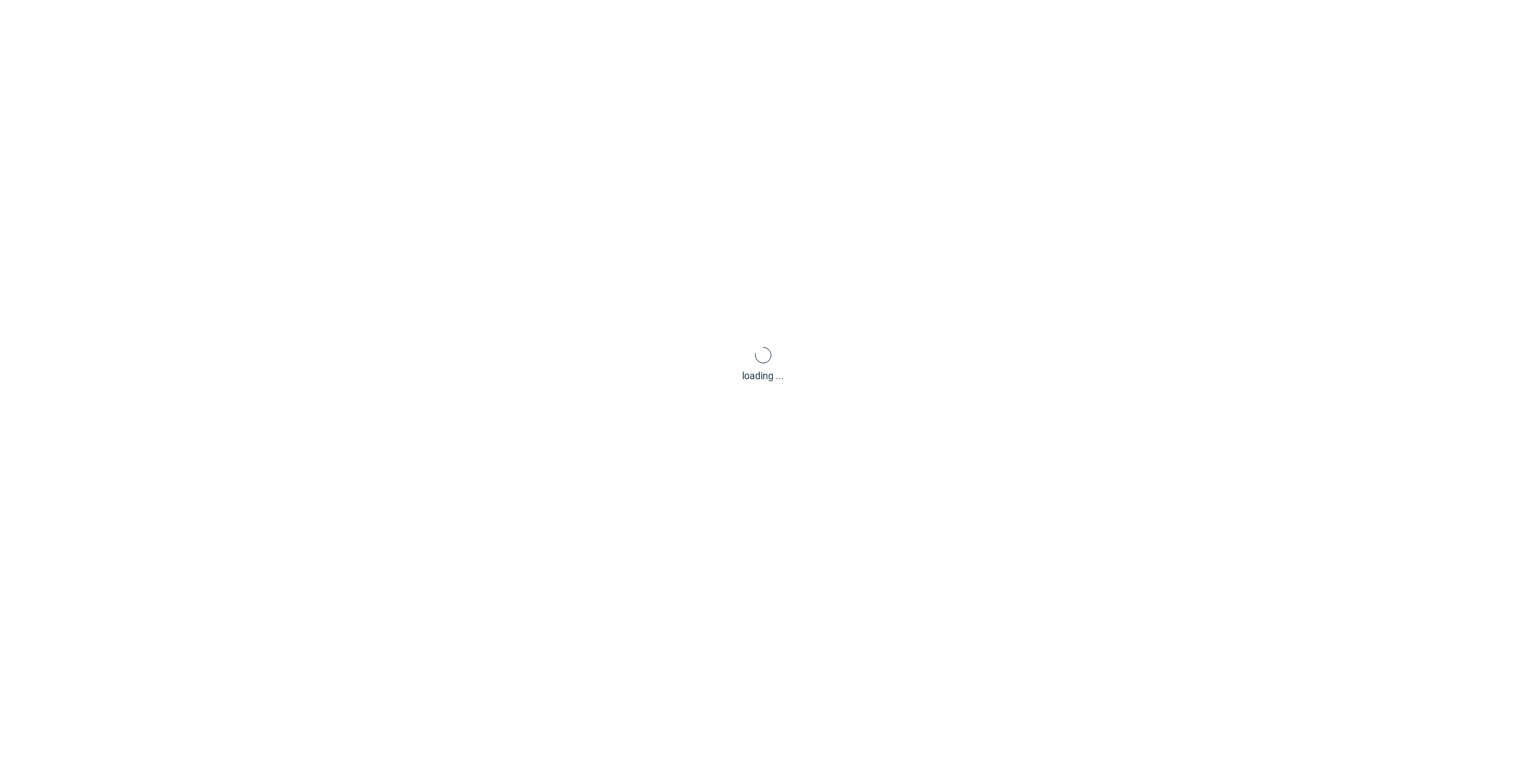
scroll to position [4, 0]
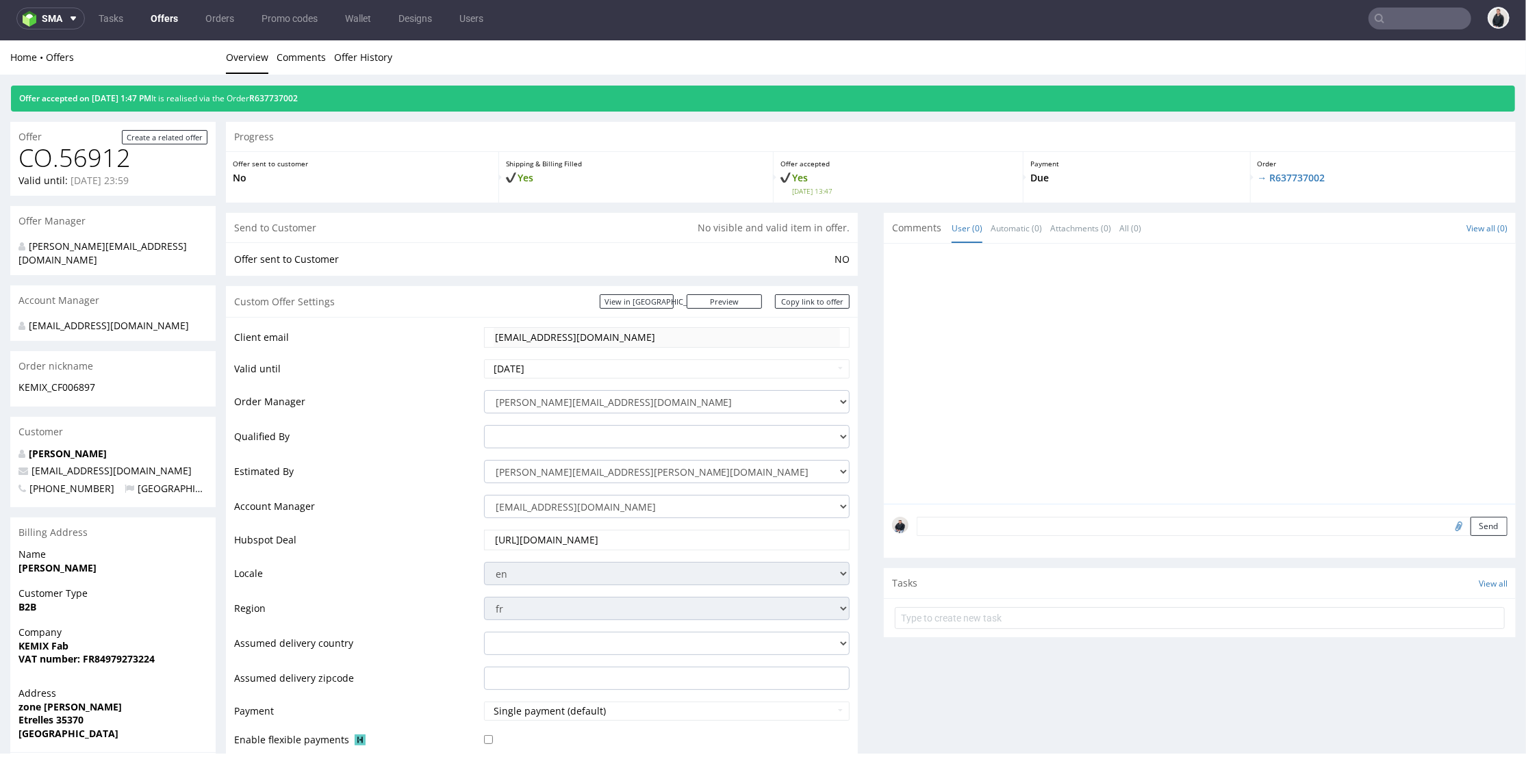
click at [169, 15] on link "Offers" at bounding box center [164, 19] width 44 height 22
drag, startPoint x: 541, startPoint y: 323, endPoint x: 583, endPoint y: 336, distance: 43.5
click at [542, 323] on div "Client email acolon@ydeo.com Valid until 2025-10-04 Order Manager adrian.margul…" at bounding box center [542, 599] width 632 height 567
click at [485, 332] on div "acolon@ydeo.com" at bounding box center [667, 337] width 366 height 21
click at [1412, 15] on input "text" at bounding box center [1420, 19] width 103 height 22
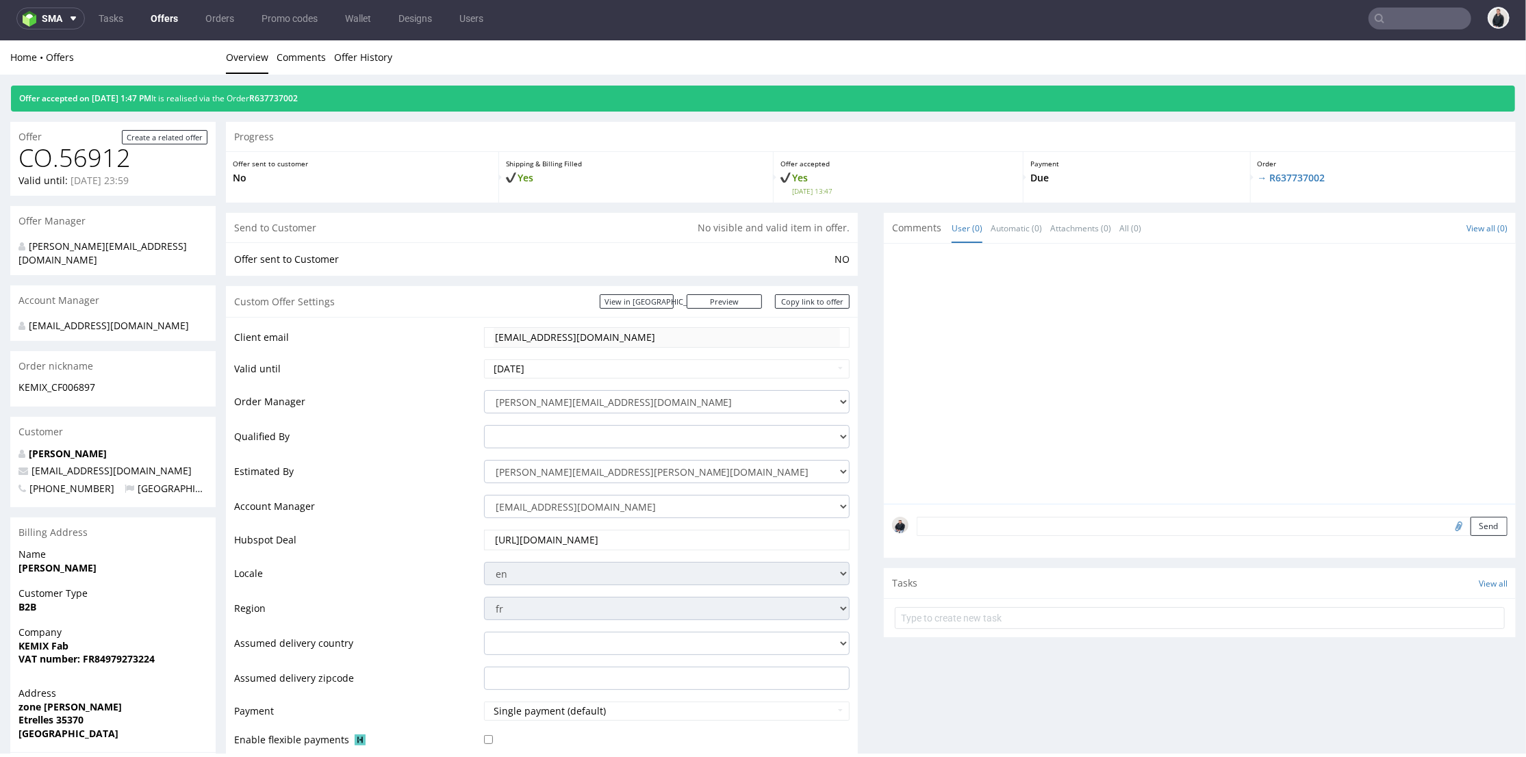
paste input "panopli.co"
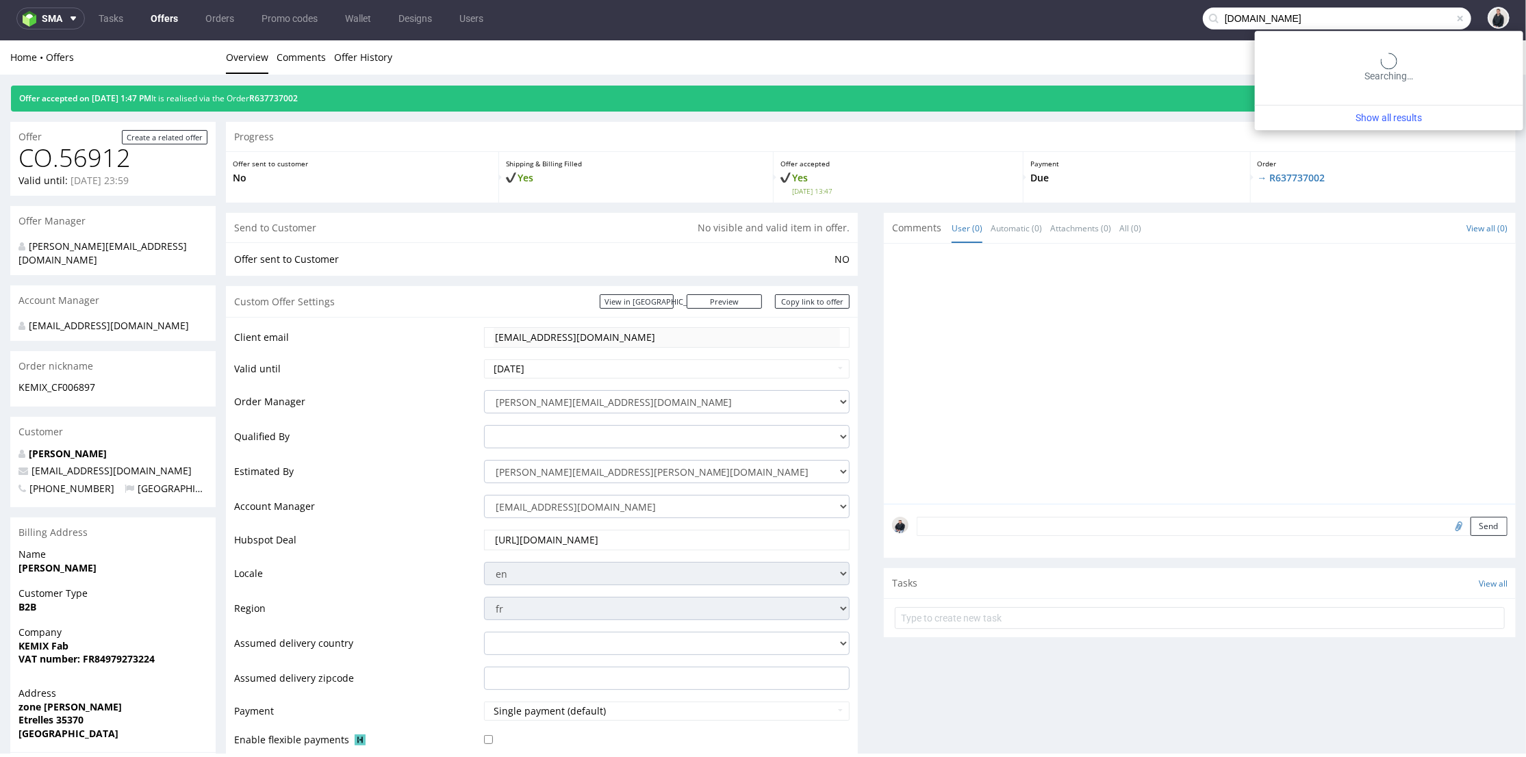
type input "panopli.co"
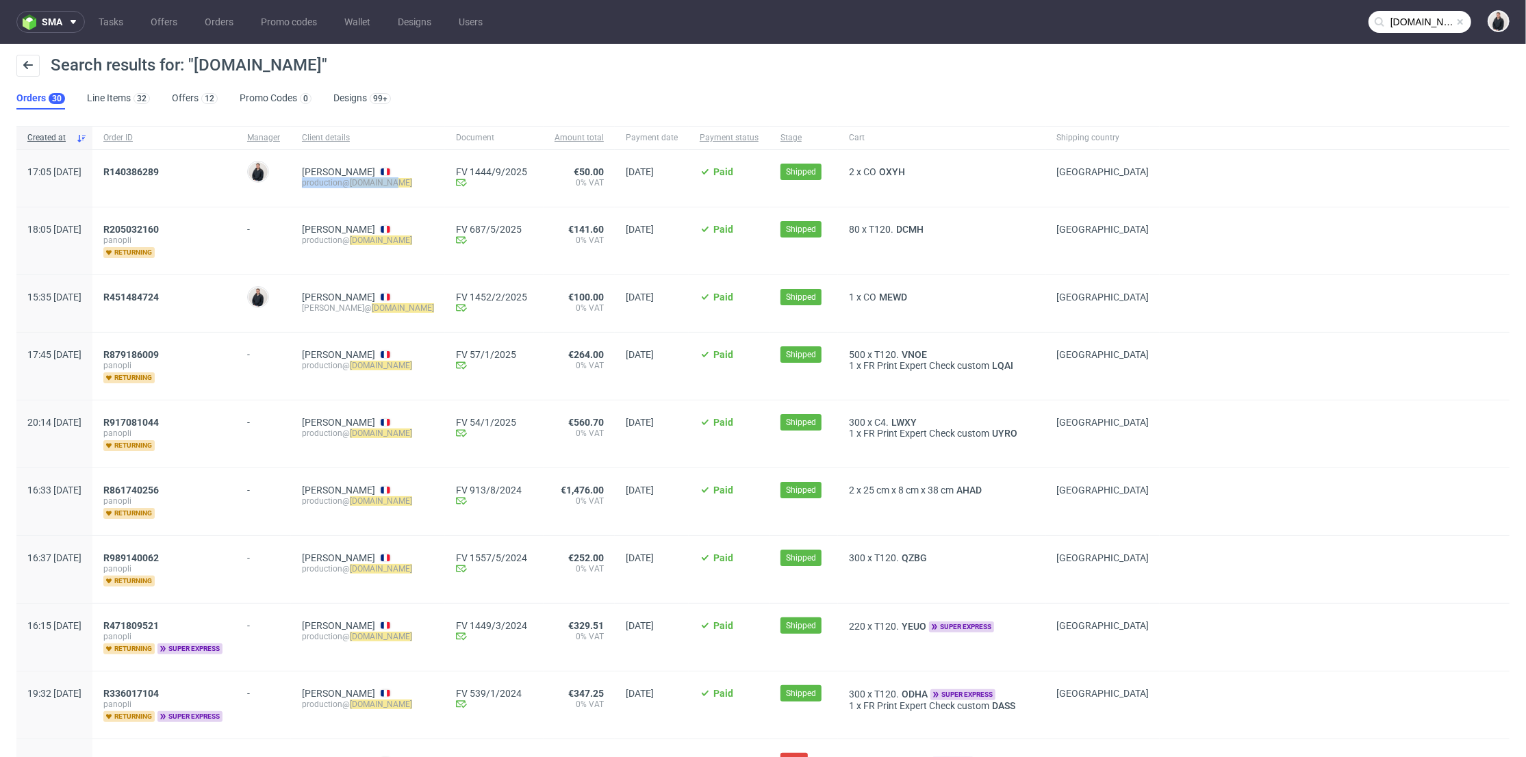
drag, startPoint x: 435, startPoint y: 185, endPoint x: 342, endPoint y: 190, distance: 92.6
click at [342, 190] on div "Lebret Joseph production@ panopli.co" at bounding box center [368, 178] width 154 height 57
copy div "production@ panopli.co"
click at [177, 102] on link "Offers 12" at bounding box center [195, 99] width 46 height 22
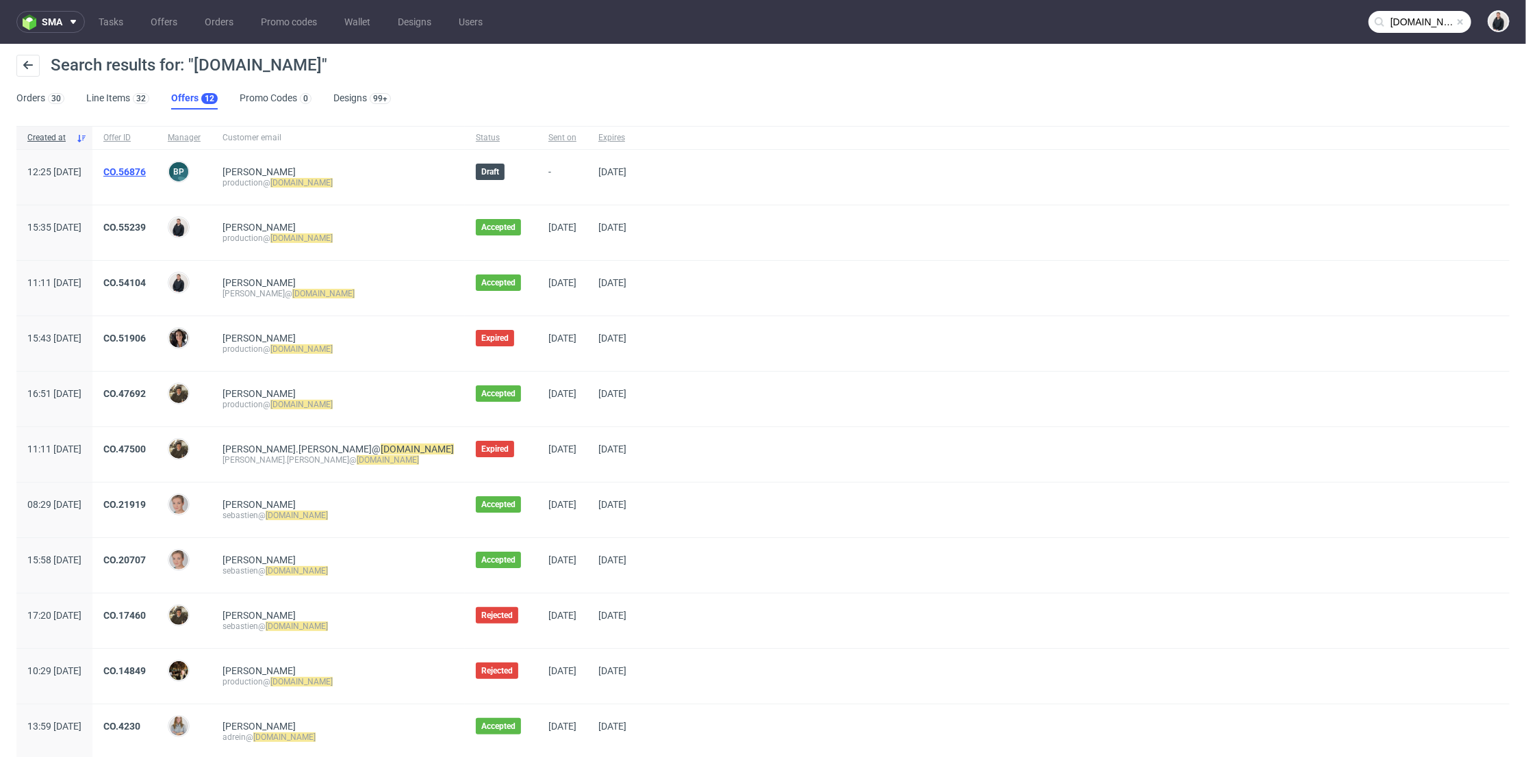
click at [146, 171] on link "CO.56876" at bounding box center [124, 171] width 42 height 11
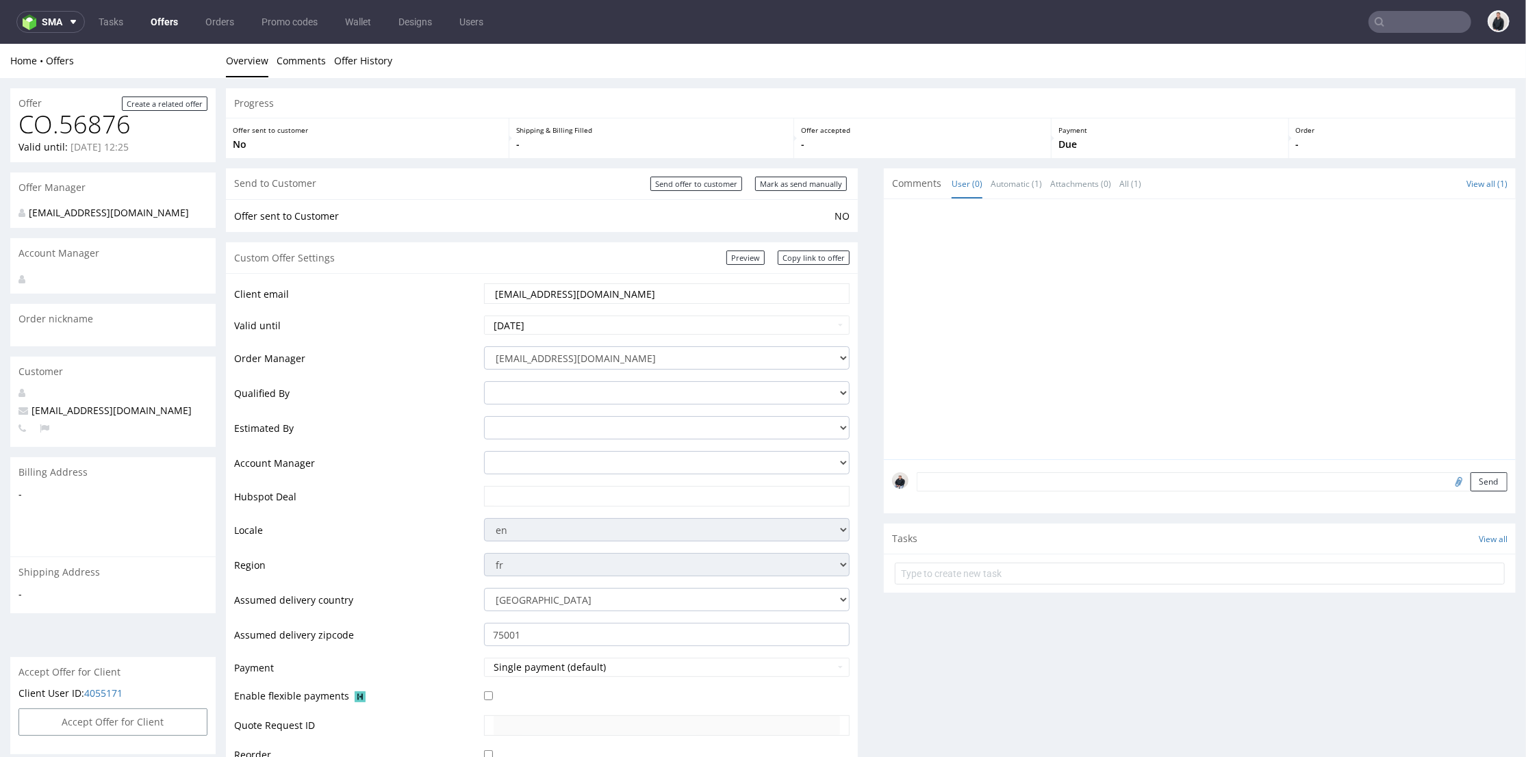
click at [163, 23] on link "Offers" at bounding box center [164, 22] width 44 height 22
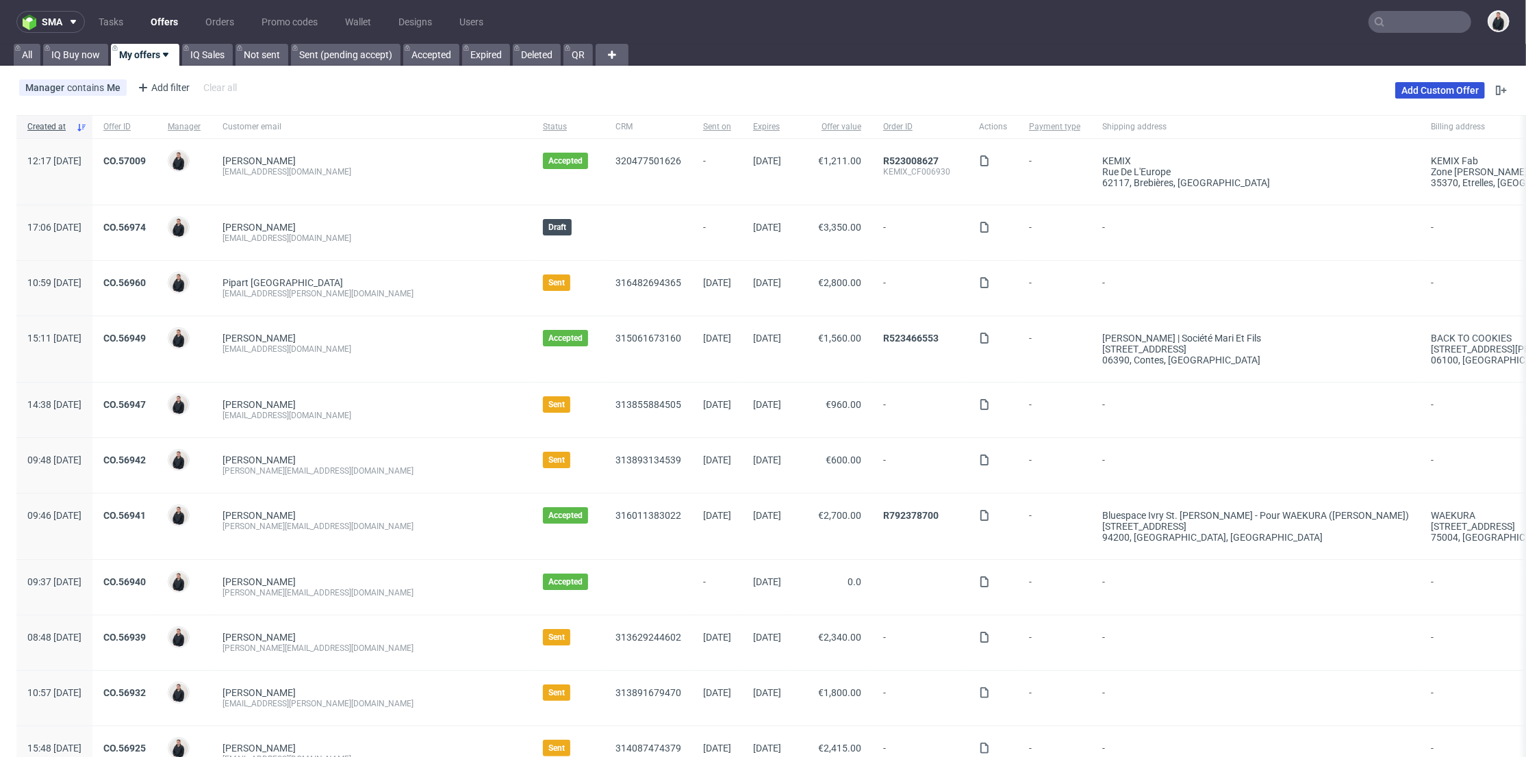
click at [1430, 88] on link "Add Custom Offer" at bounding box center [1440, 90] width 90 height 16
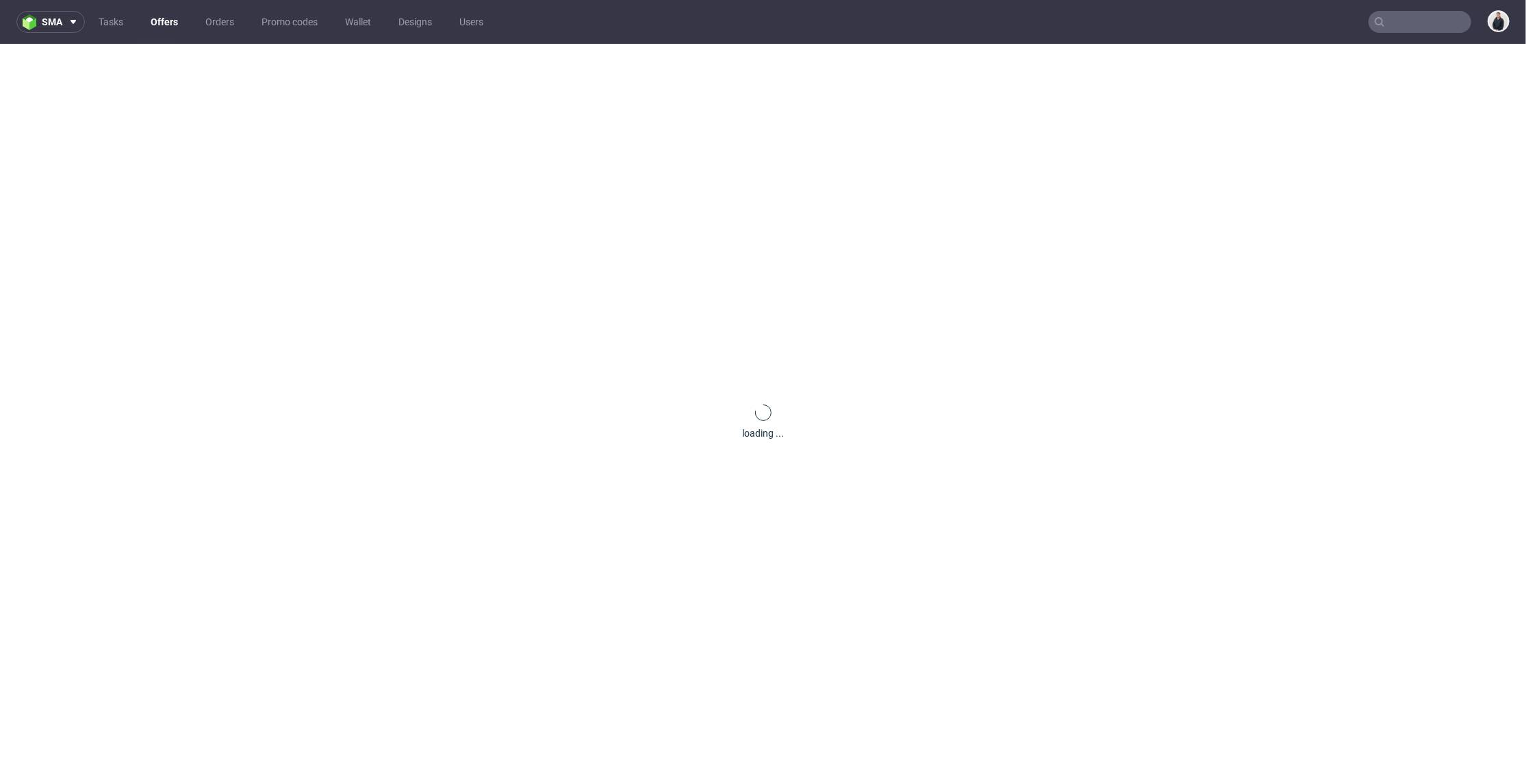
click at [1386, 14] on input "text" at bounding box center [1420, 22] width 103 height 22
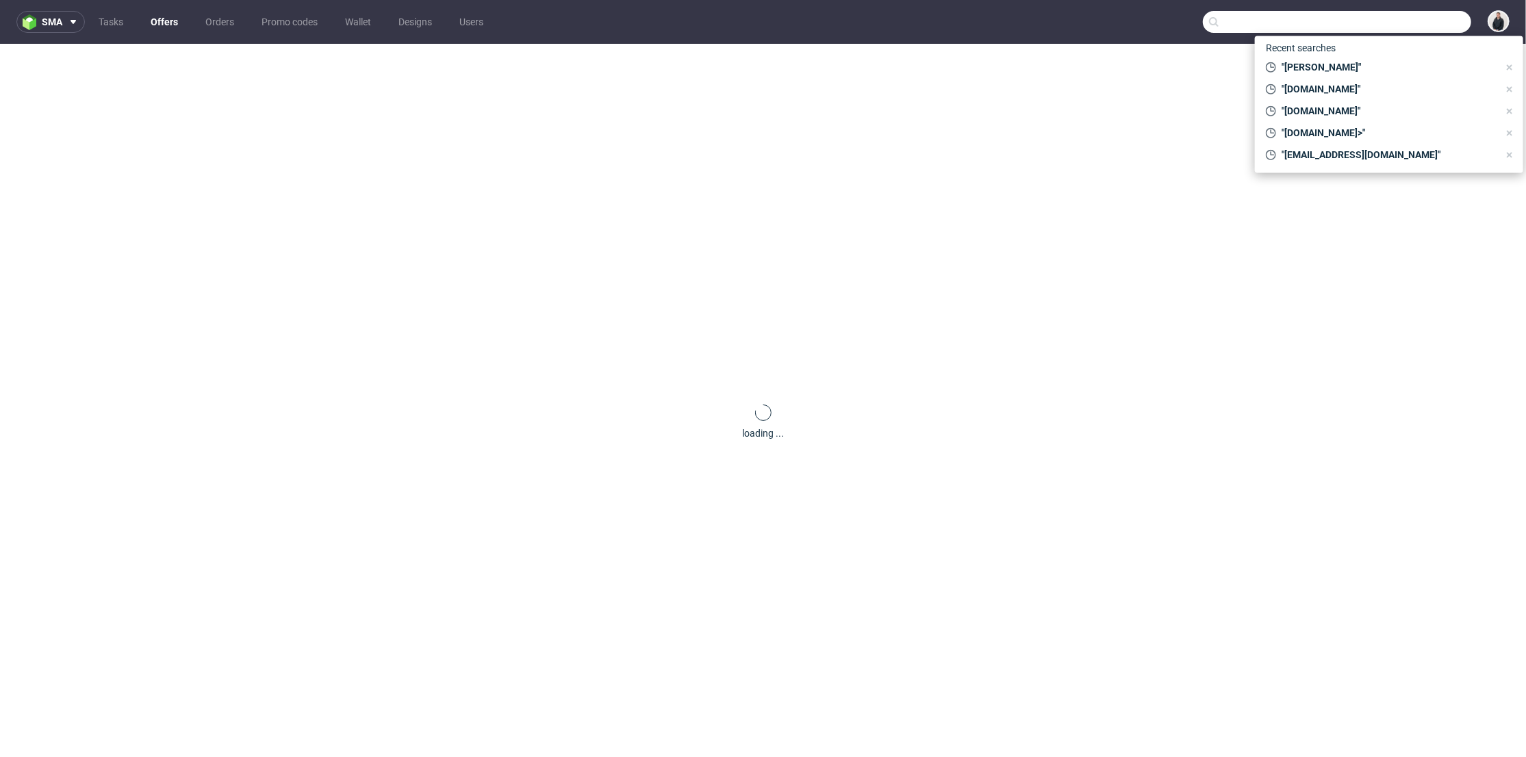
paste input "[DOMAIN_NAME]"
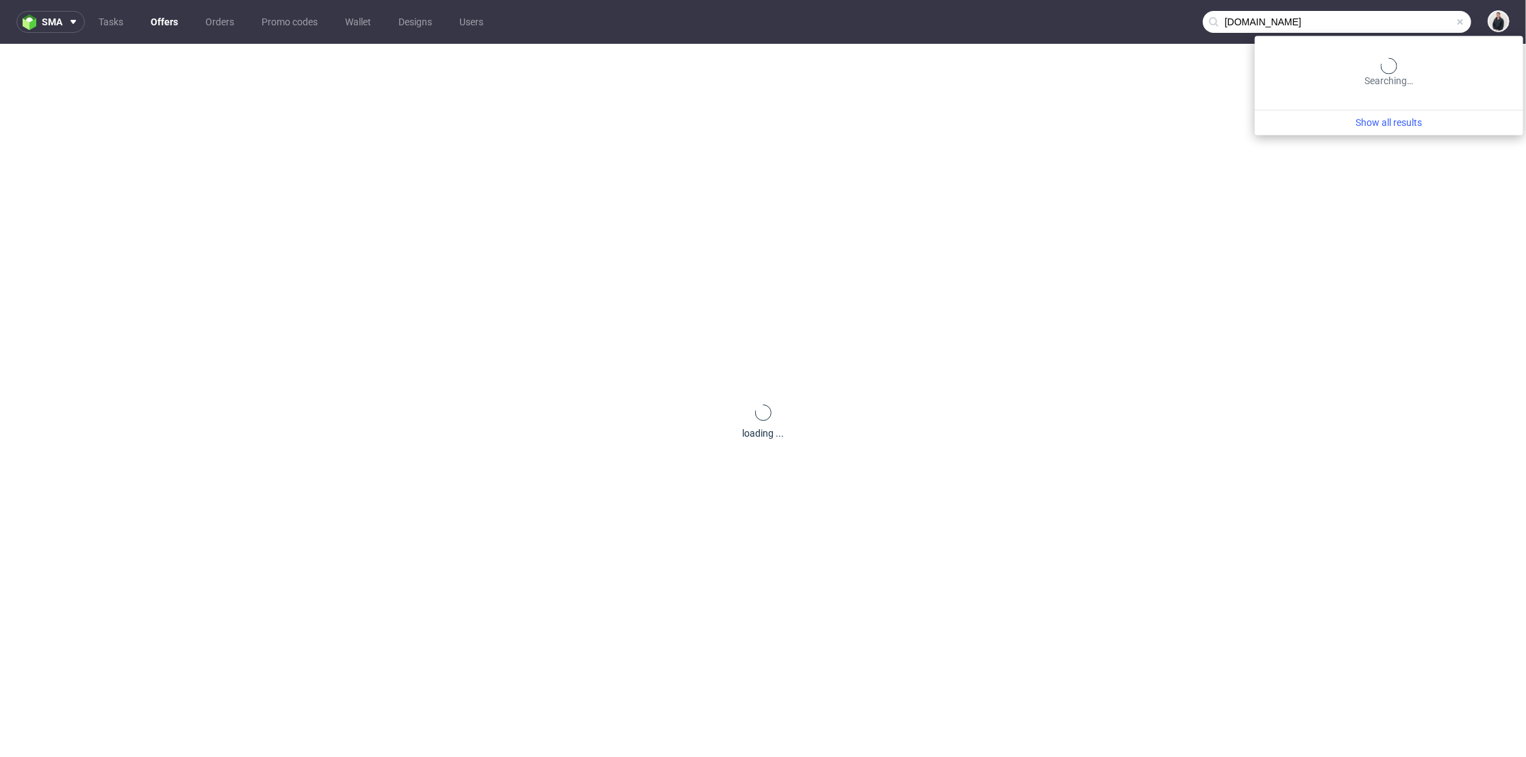
type input "[DOMAIN_NAME]"
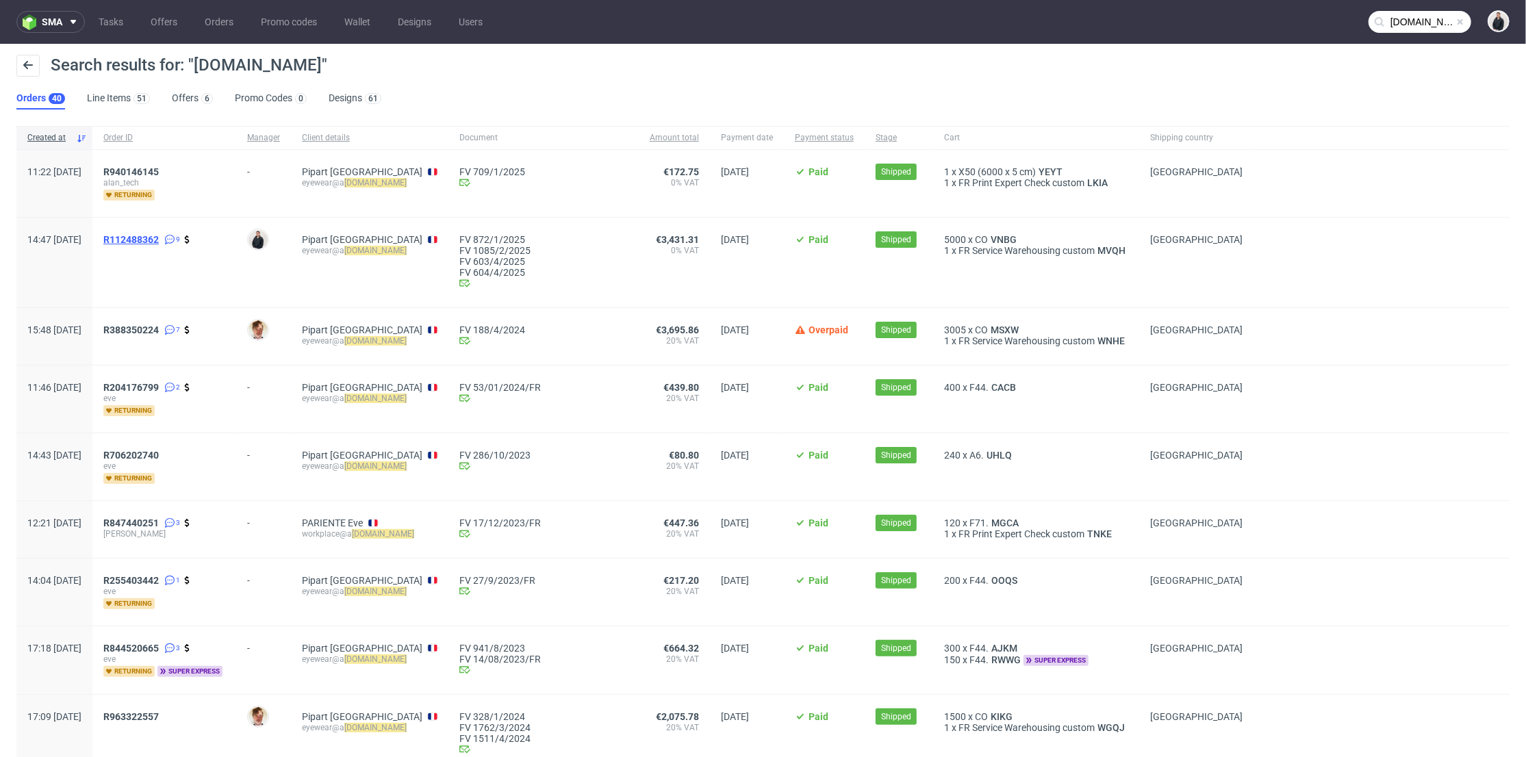
click at [159, 238] on span "R112488362" at bounding box center [130, 239] width 55 height 11
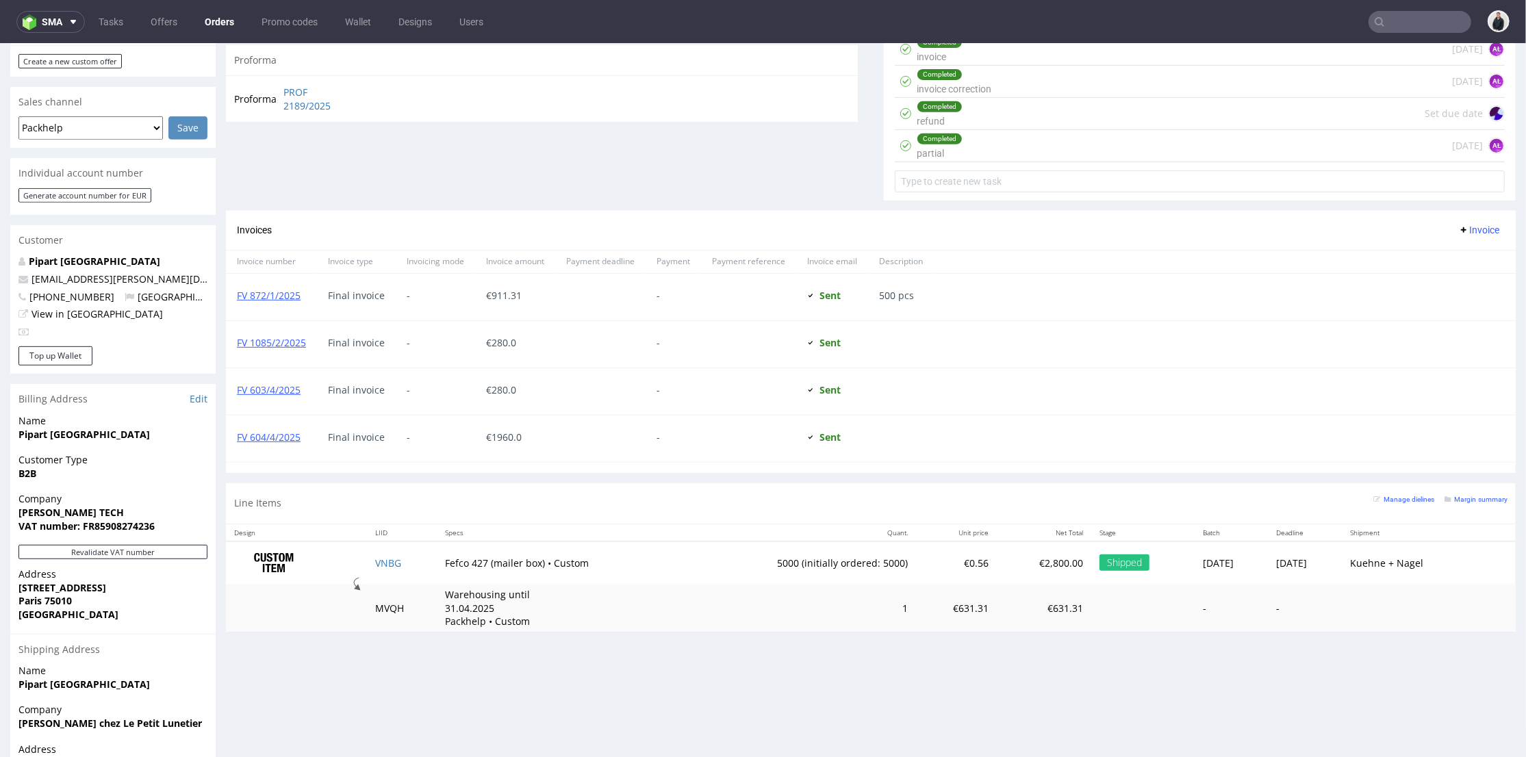
scroll to position [608, 0]
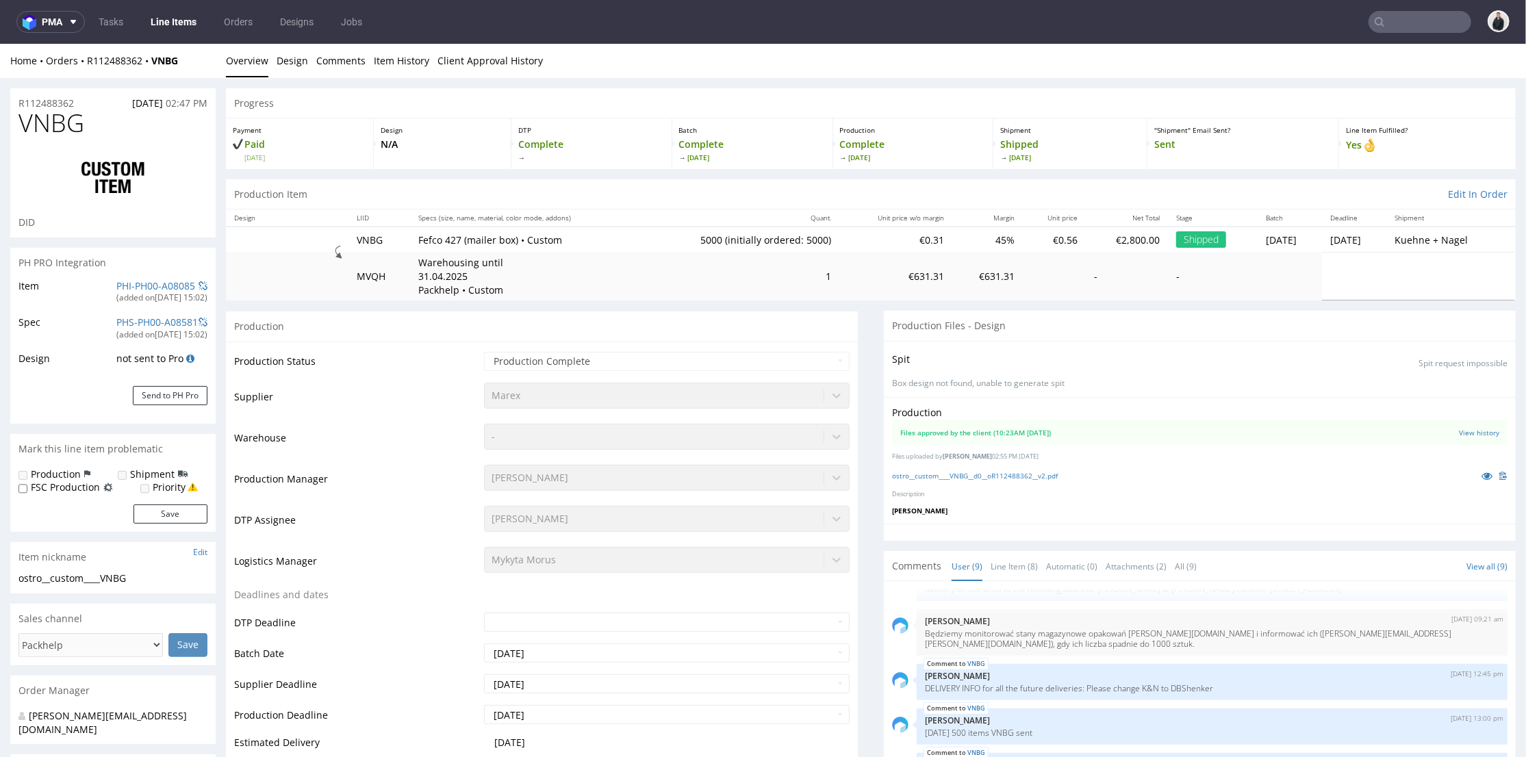
scroll to position [228, 0]
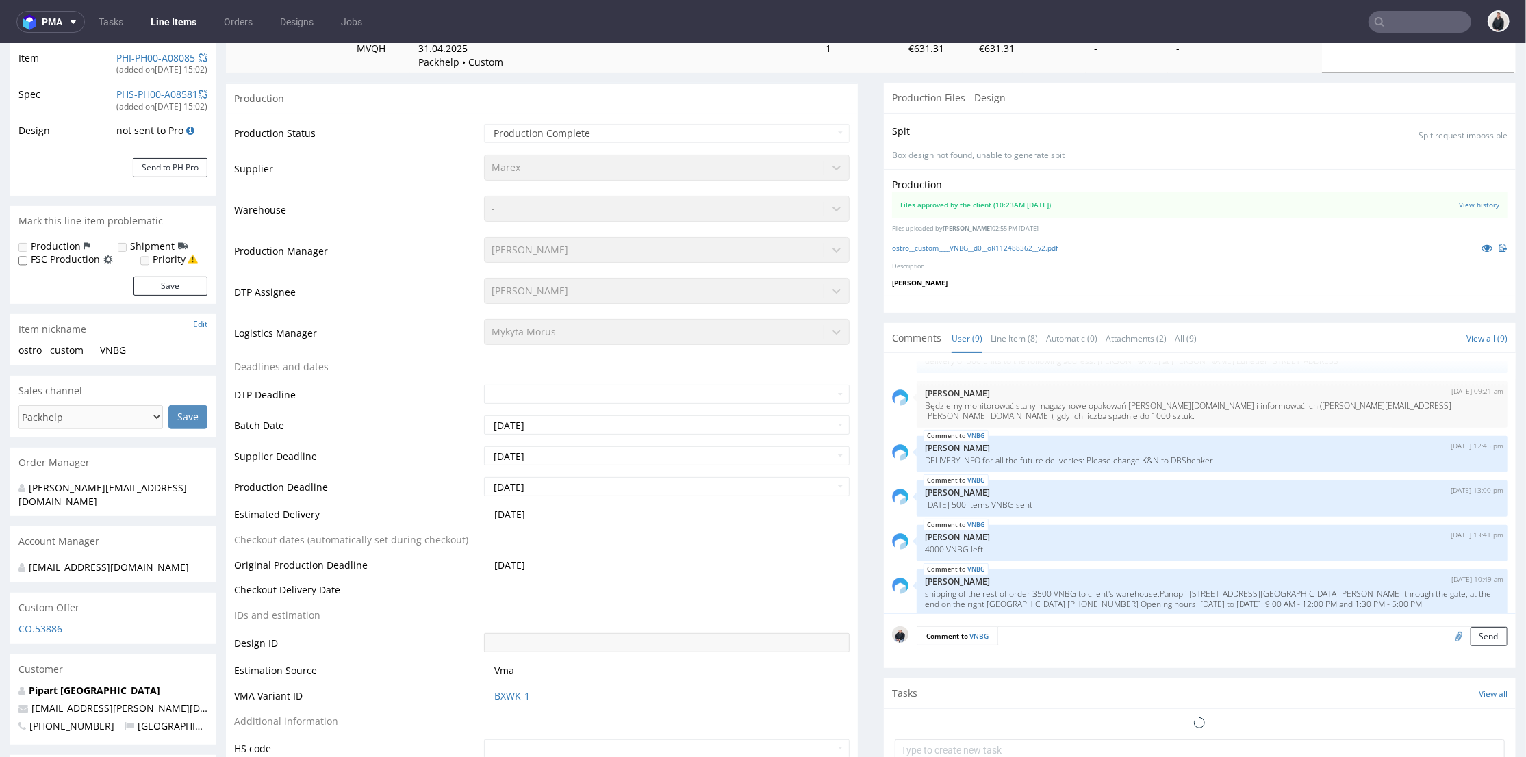
select select "in_progress"
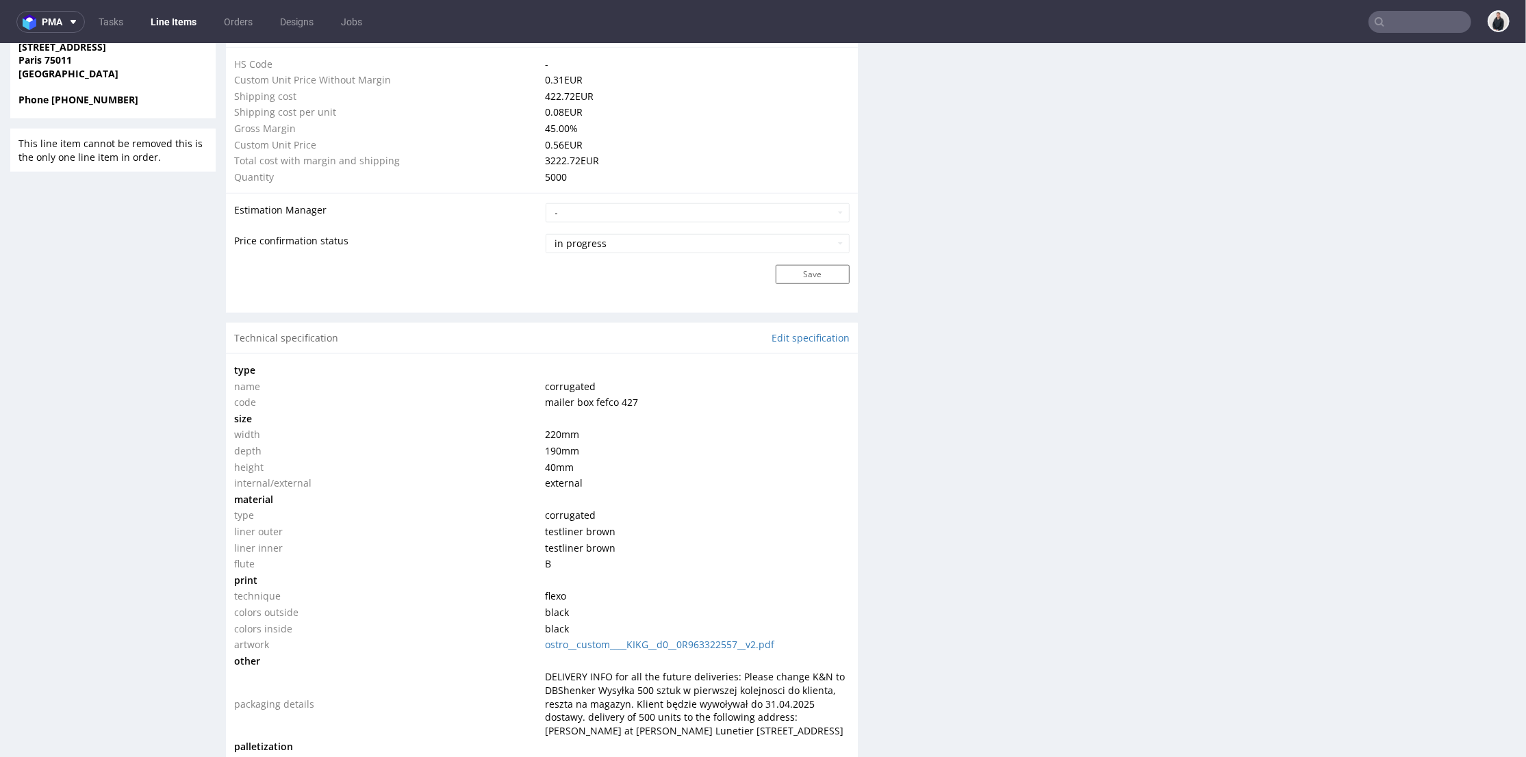
scroll to position [608, 0]
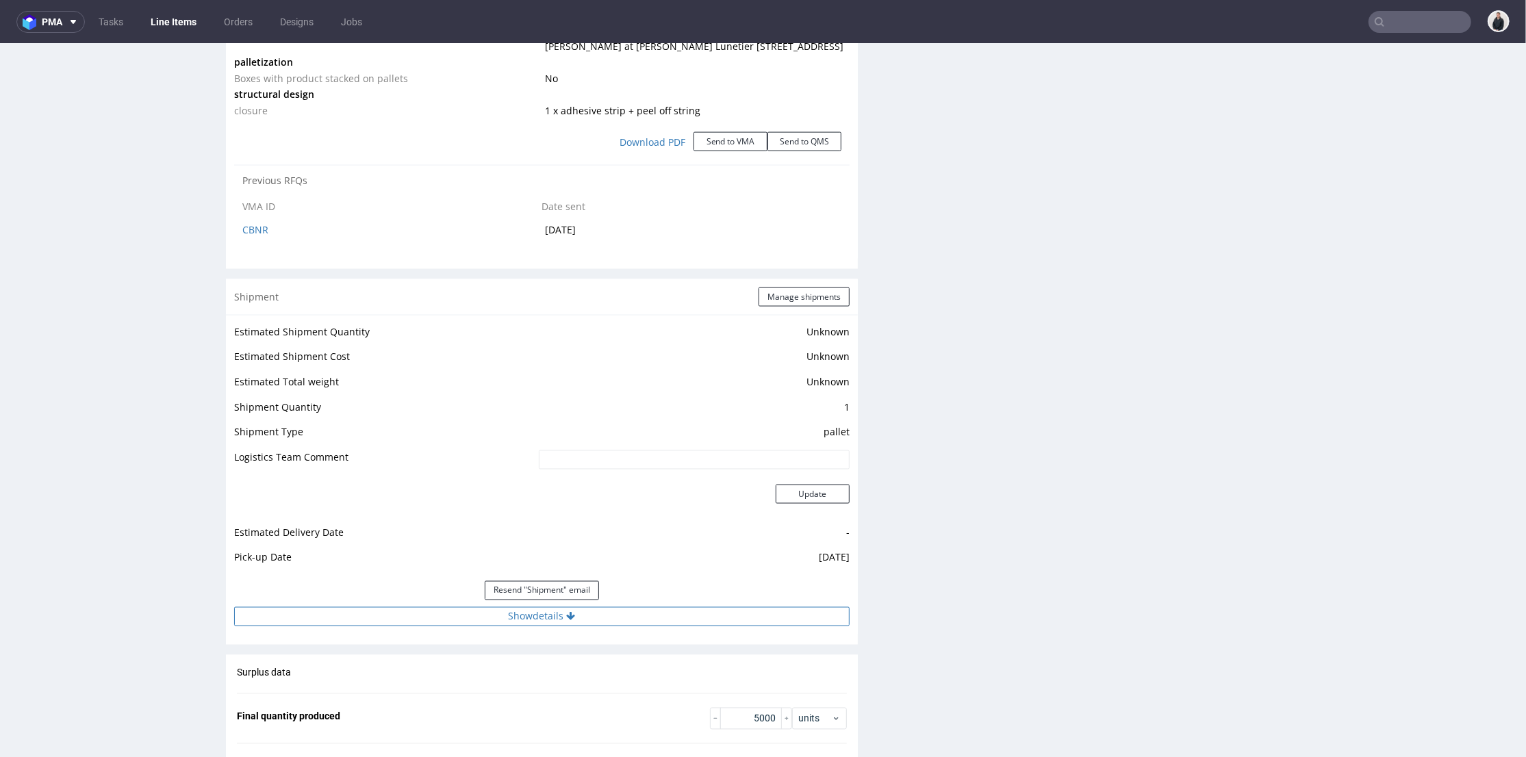
click at [704, 622] on button "Show details" at bounding box center [542, 616] width 616 height 19
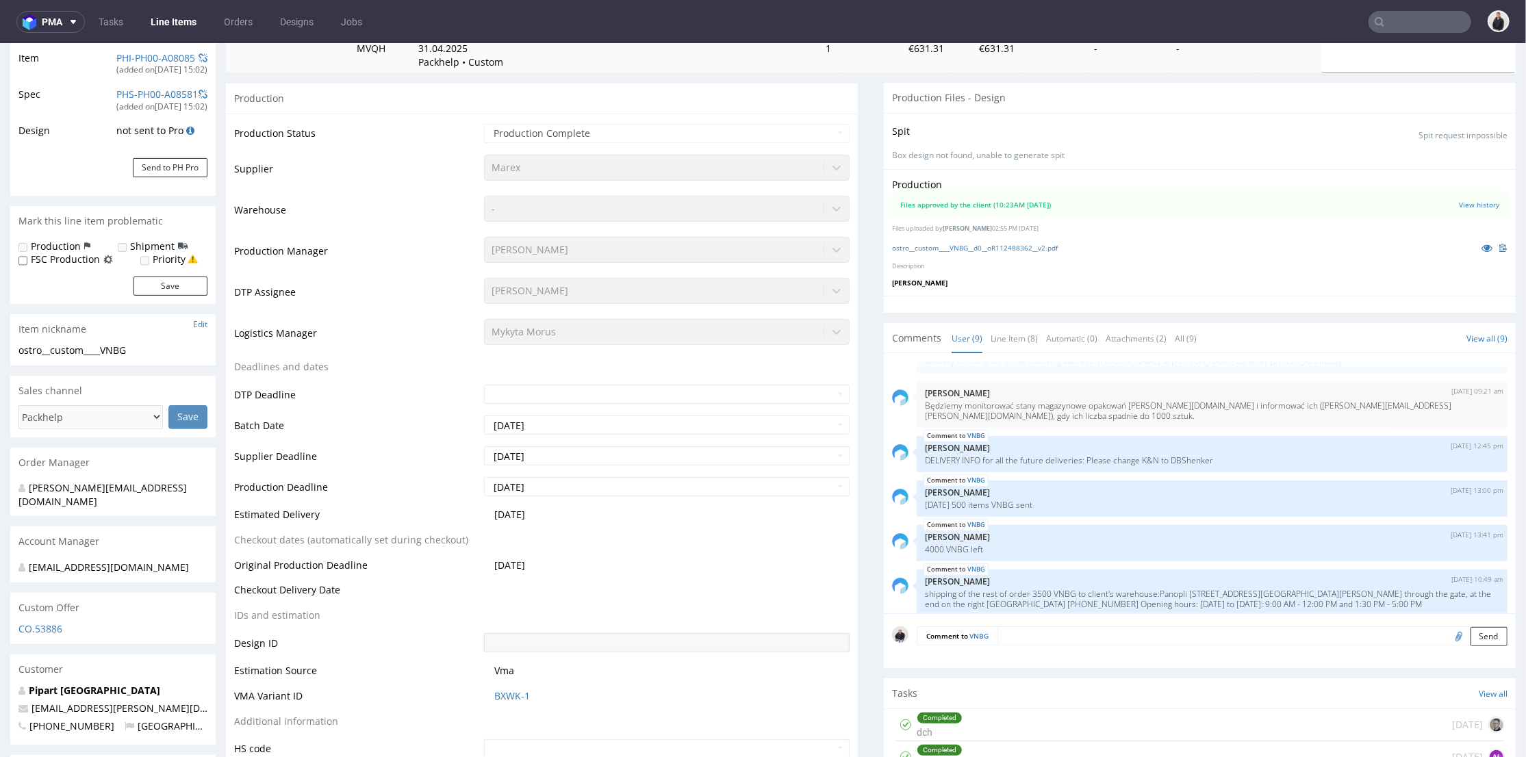
scroll to position [152, 0]
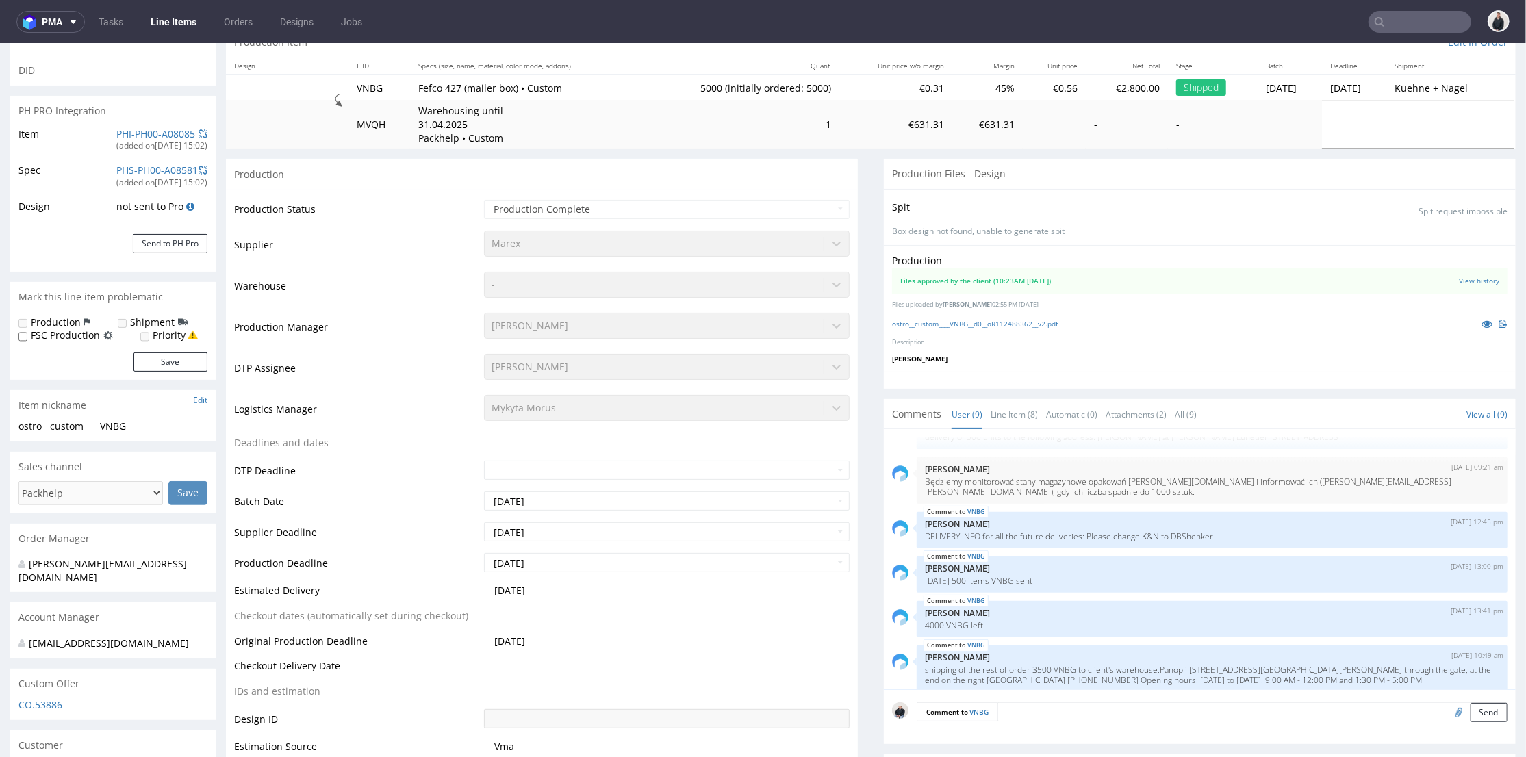
click at [1395, 16] on input "text" at bounding box center [1420, 22] width 103 height 22
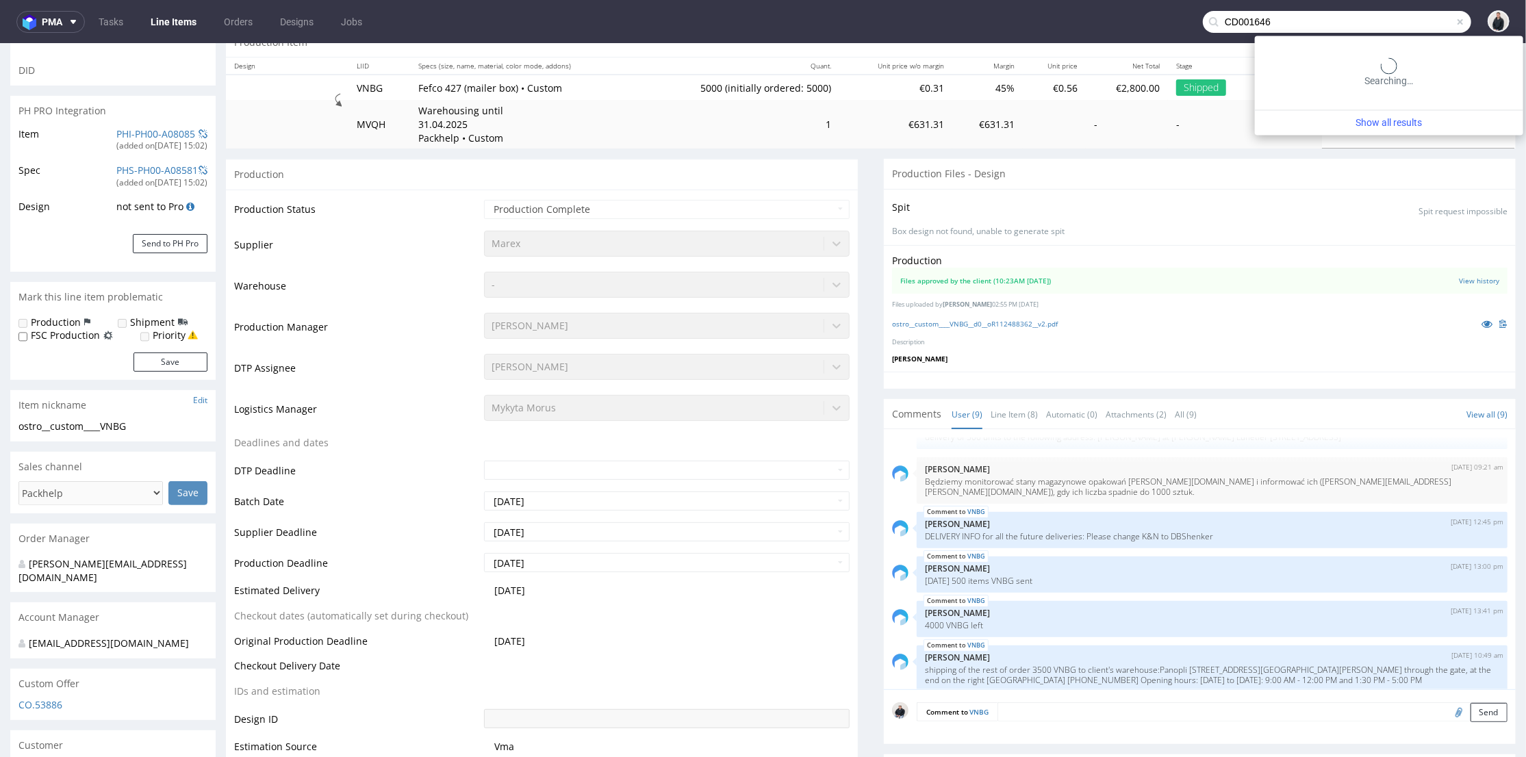
type input "CD001646"
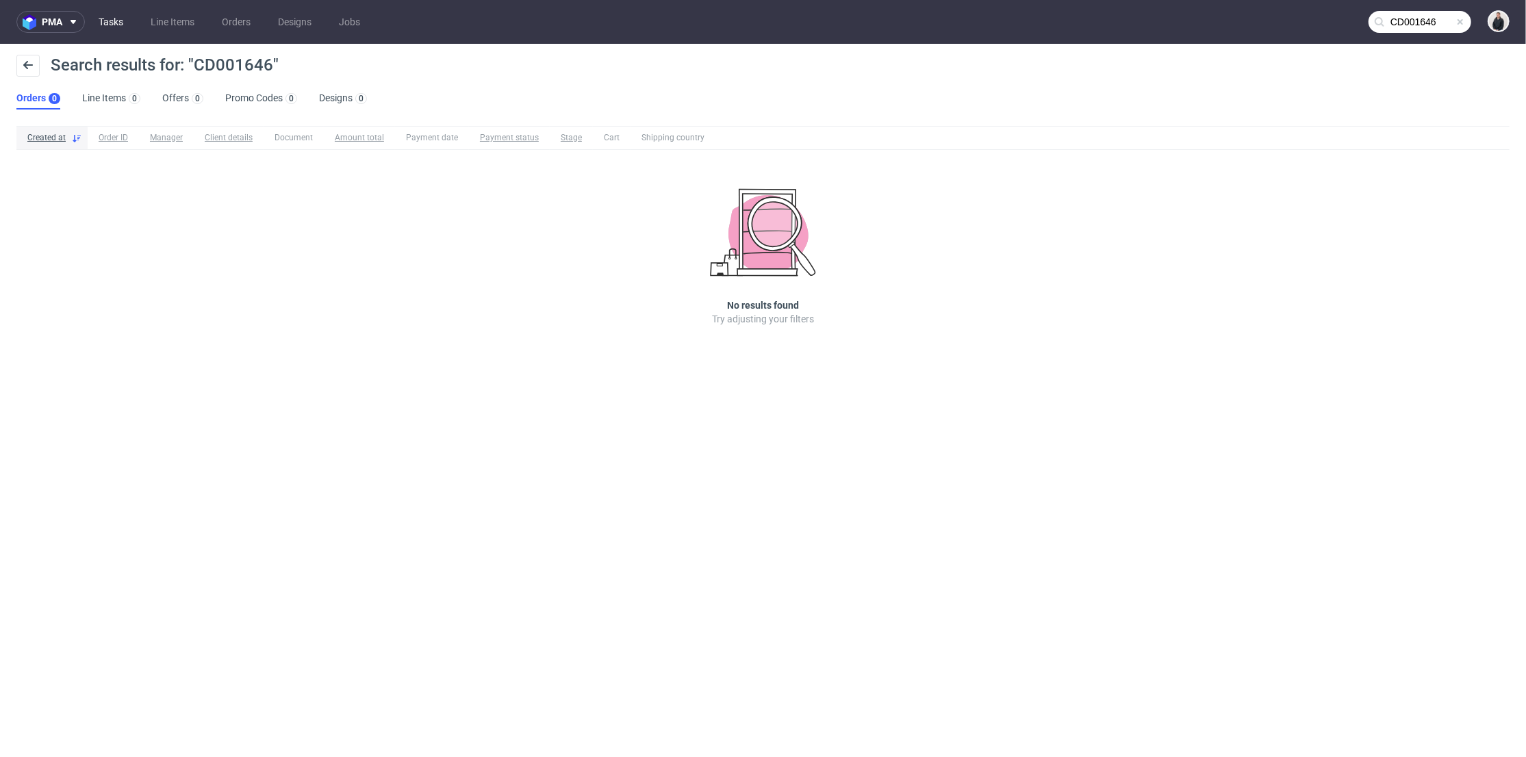
click at [111, 13] on link "Tasks" at bounding box center [110, 22] width 41 height 22
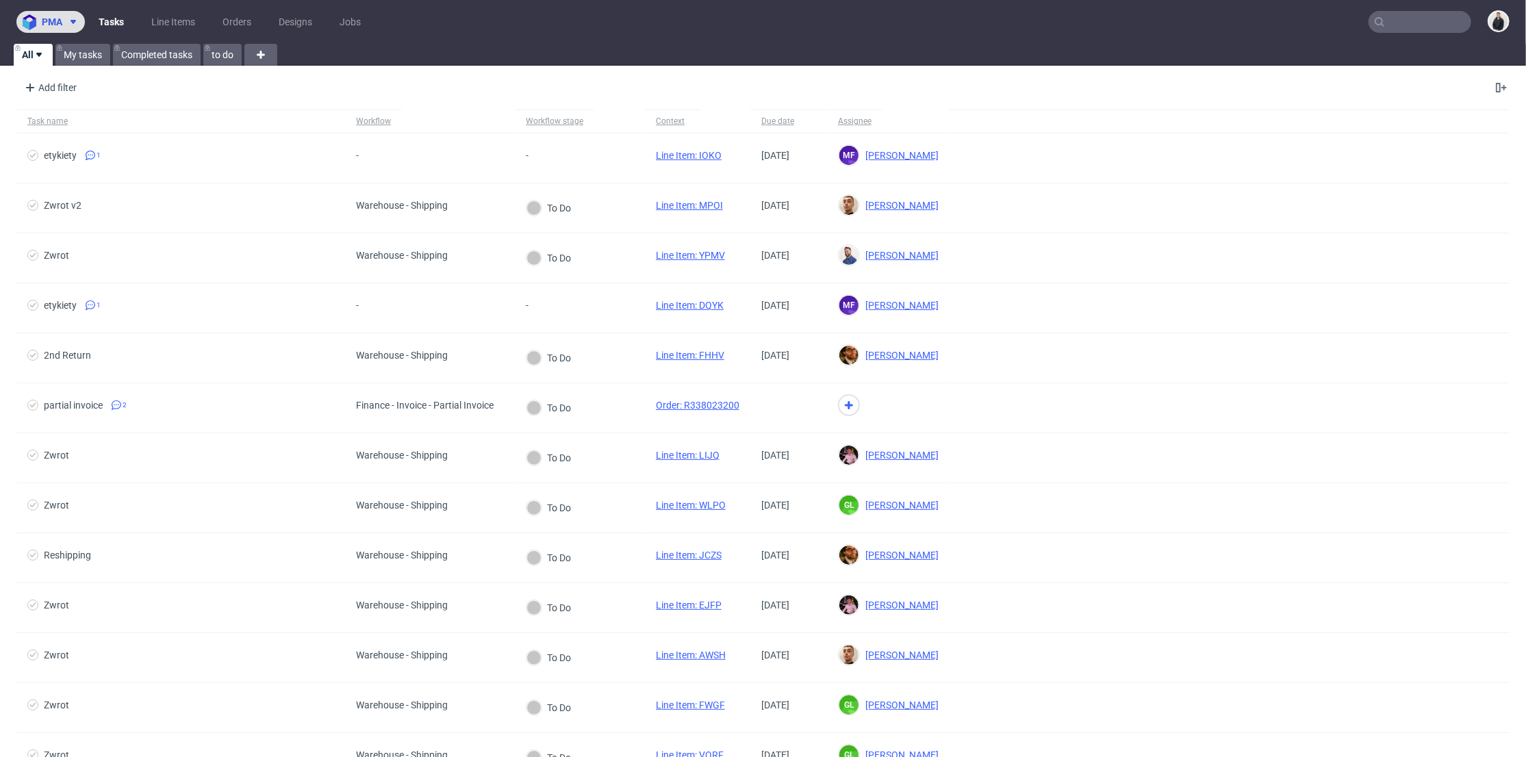
click at [40, 24] on img at bounding box center [32, 22] width 19 height 16
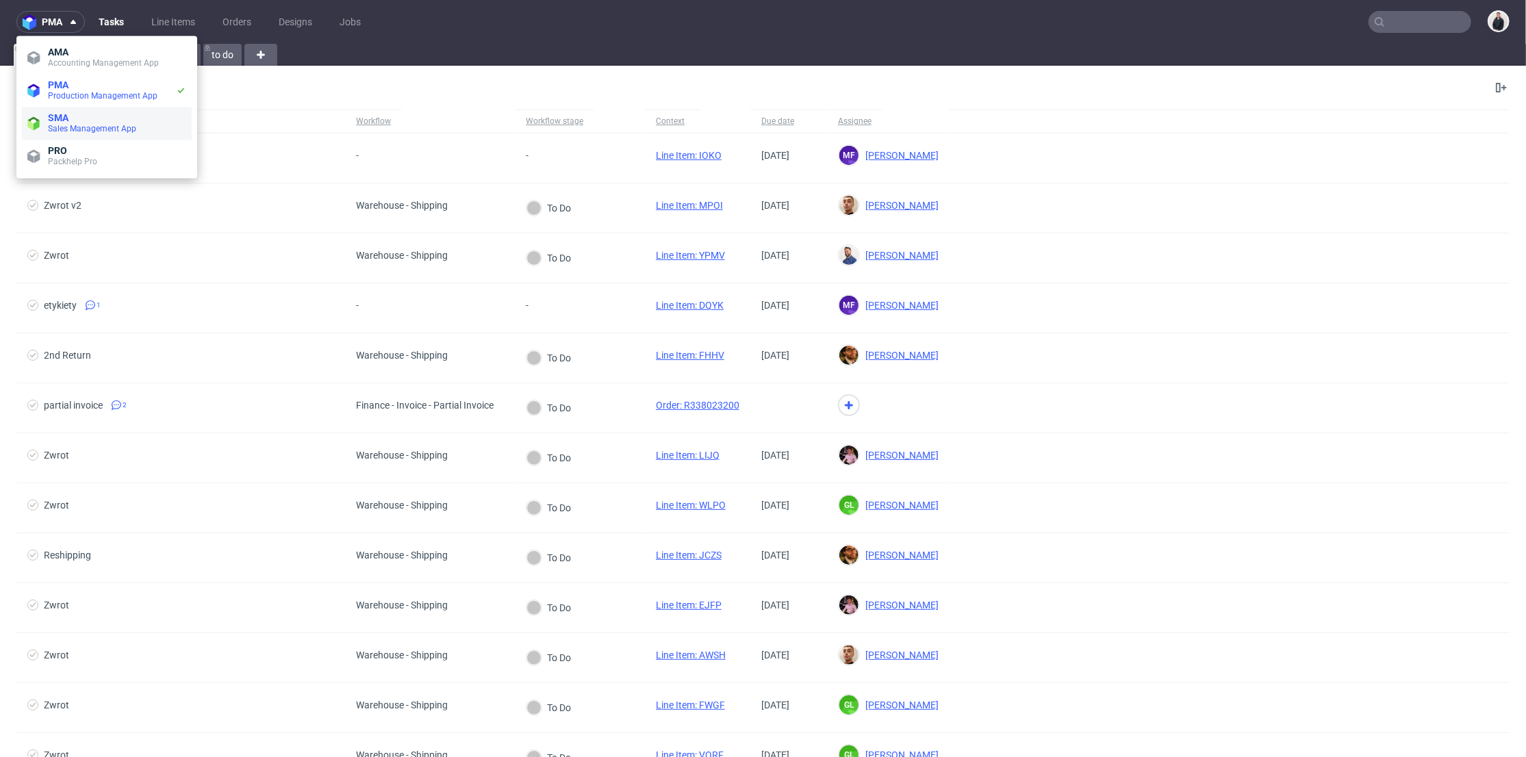
click at [97, 132] on span "Sales Management App" at bounding box center [92, 129] width 88 height 10
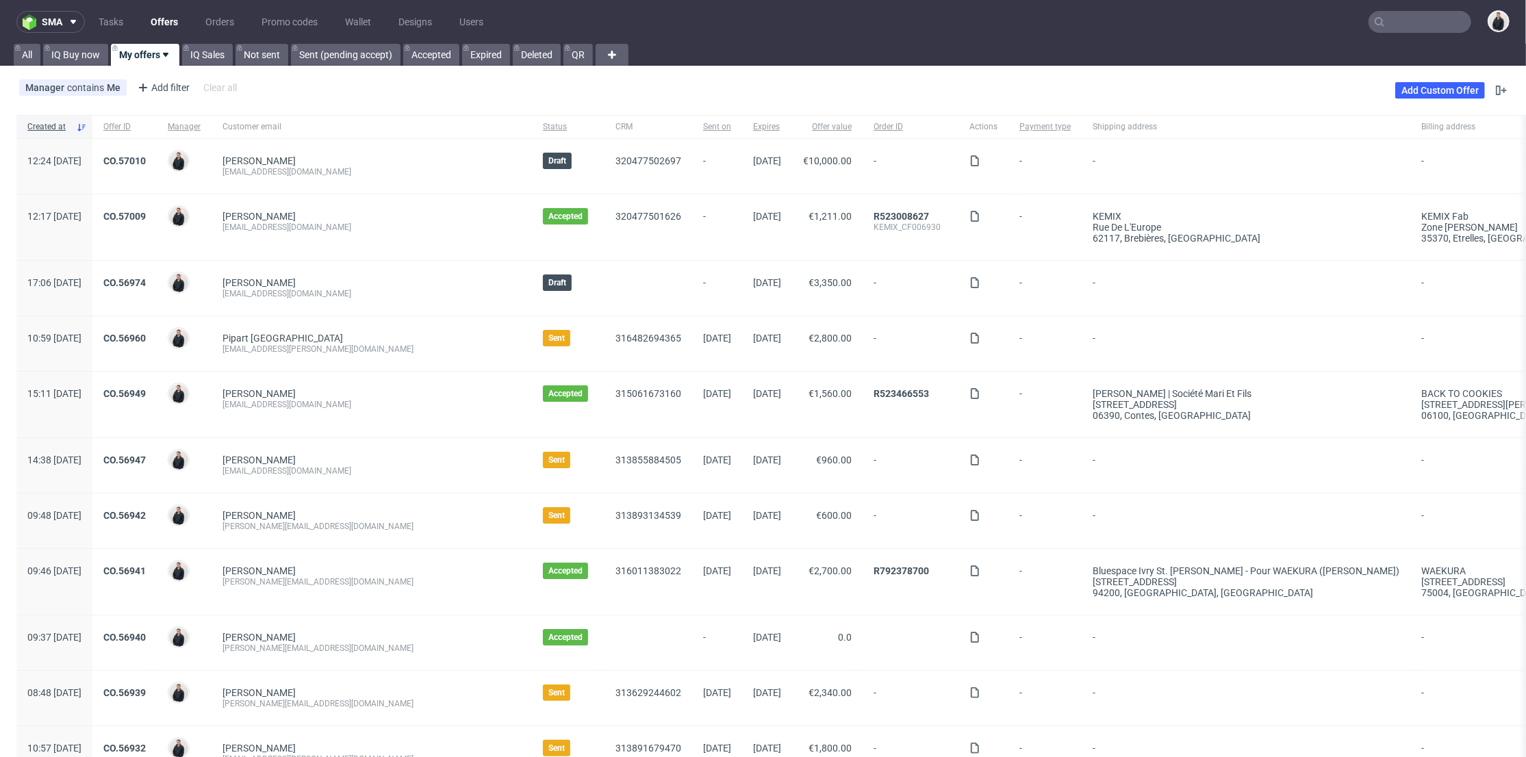
scroll to position [456, 0]
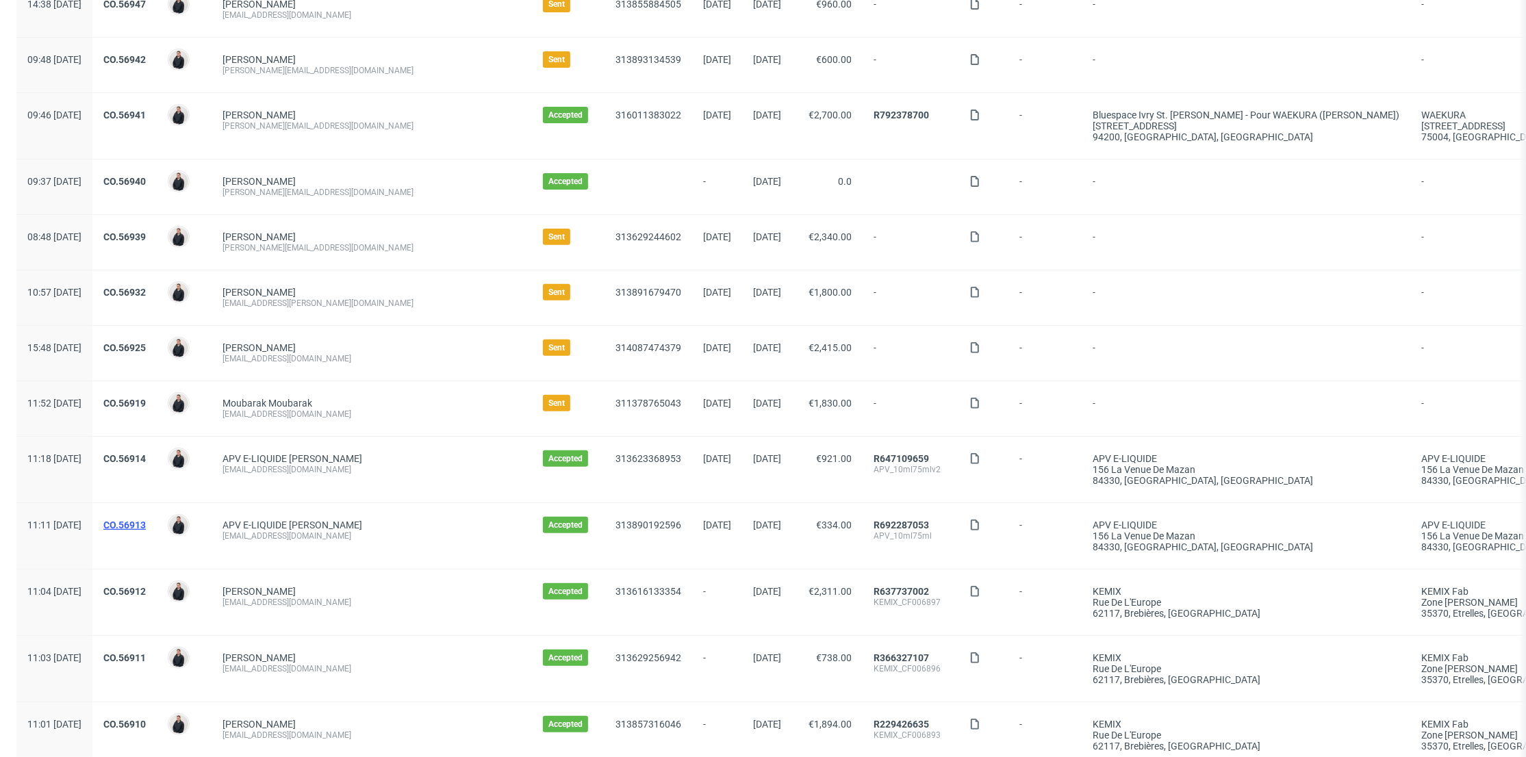
click at [146, 527] on link "CO.56913" at bounding box center [124, 525] width 42 height 11
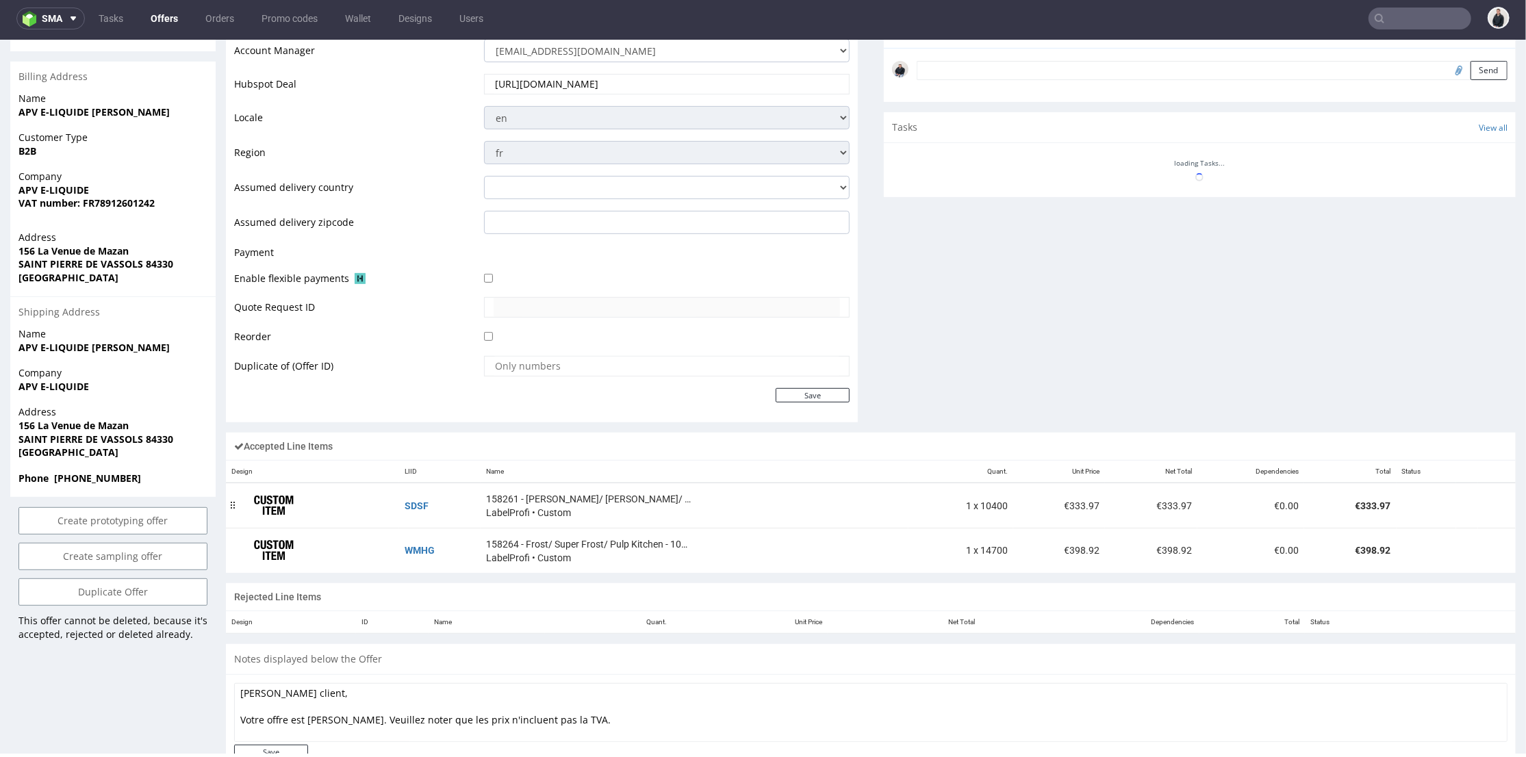
scroll to position [497, 0]
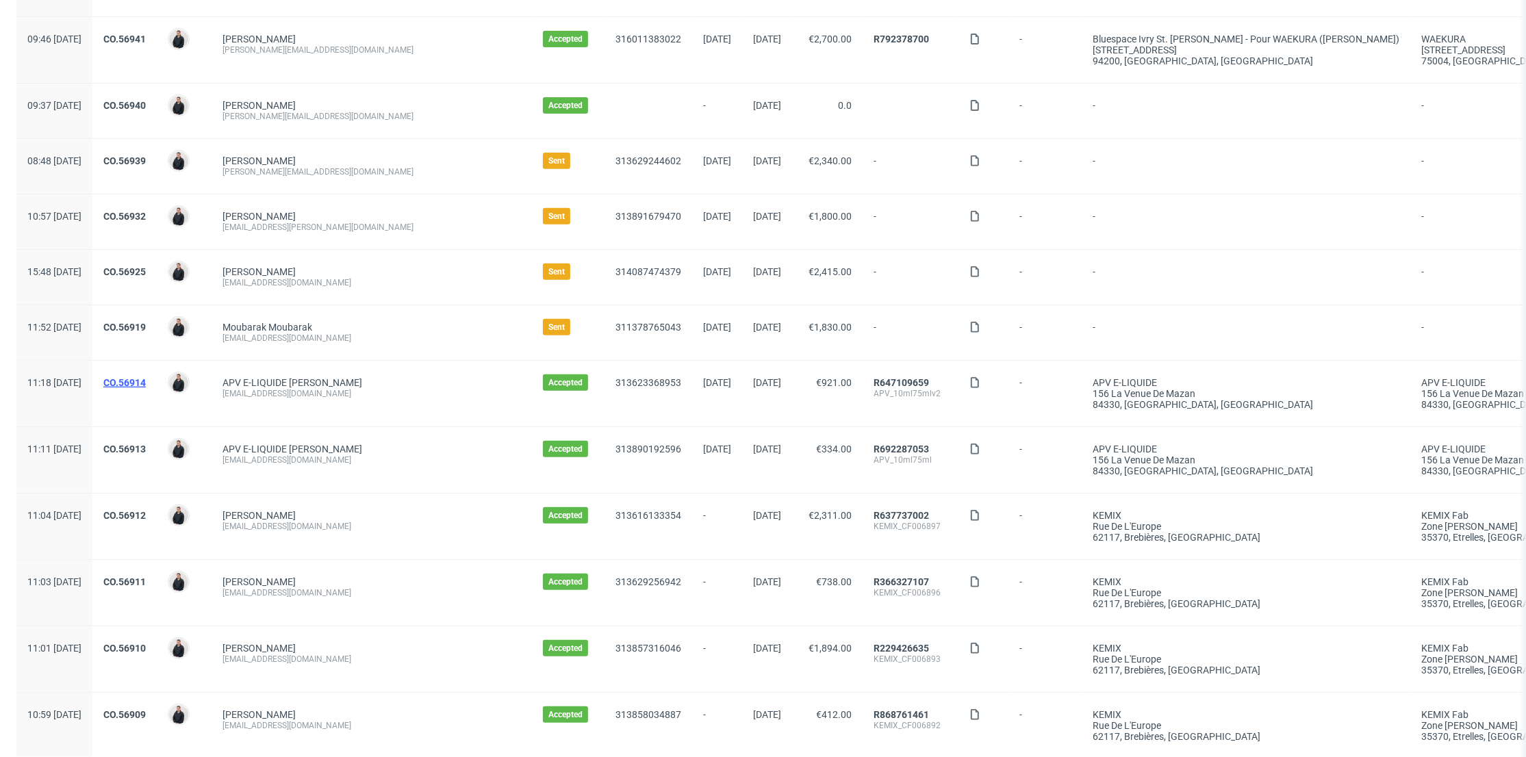
click at [146, 384] on link "CO.56914" at bounding box center [124, 382] width 42 height 11
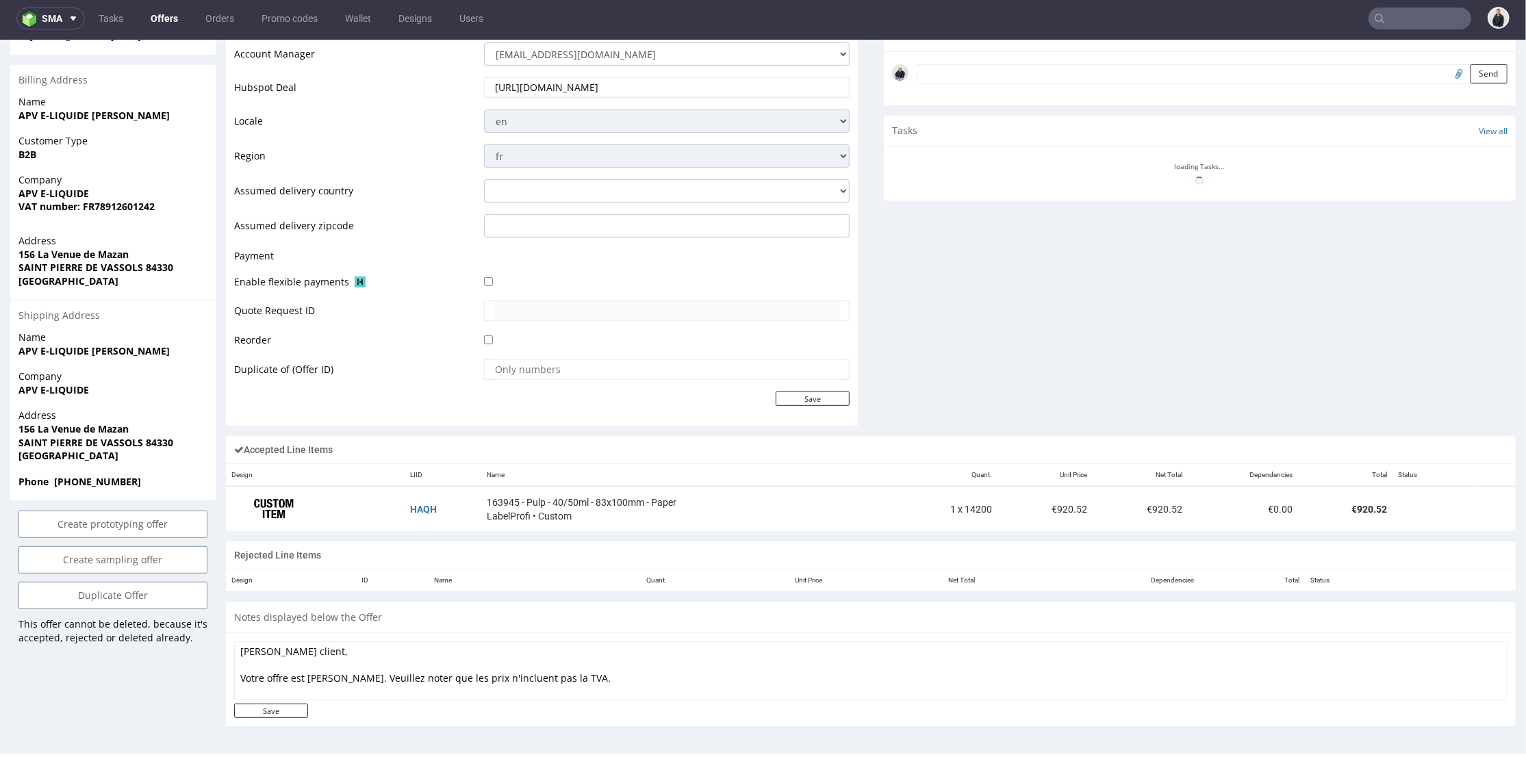
scroll to position [532, 0]
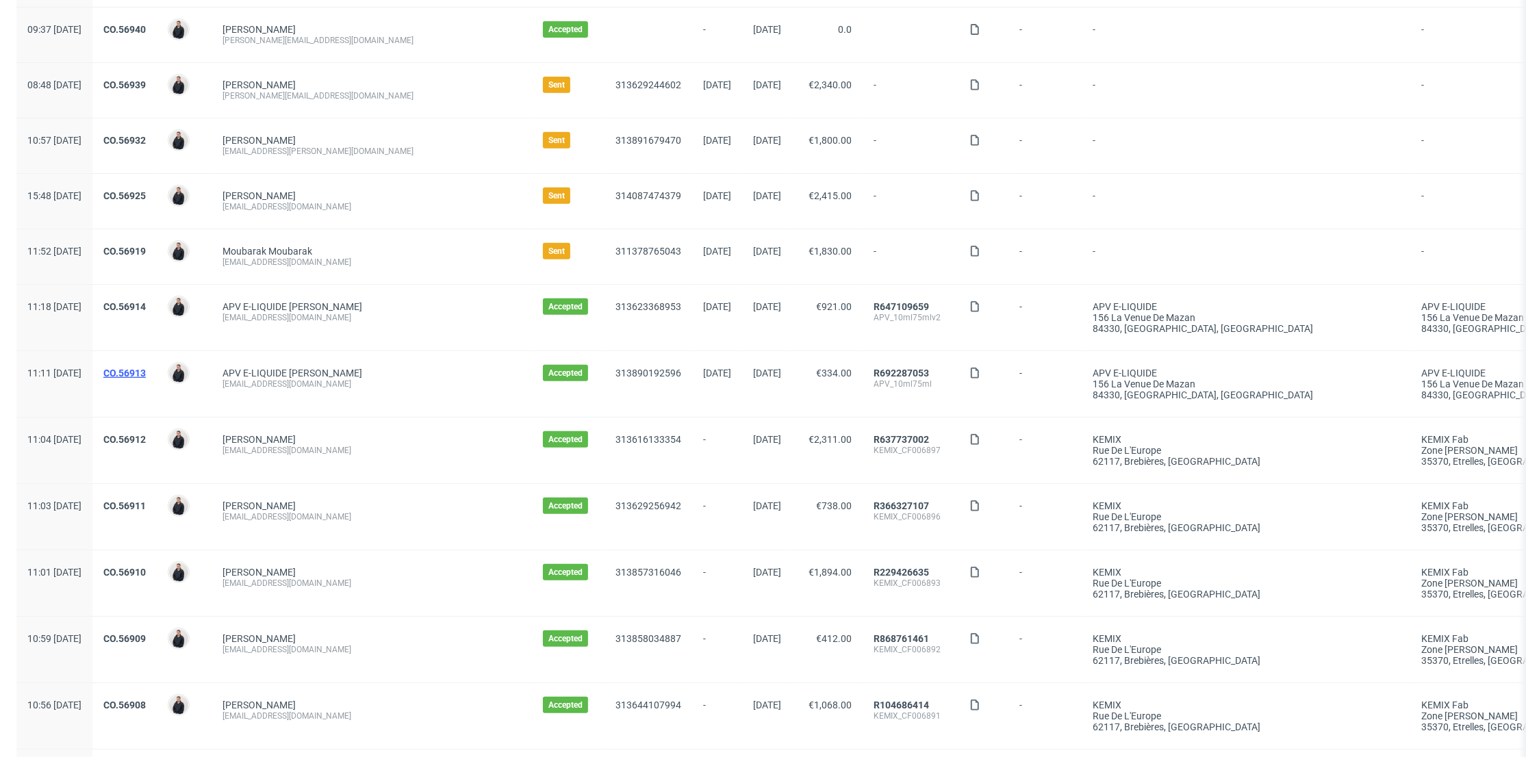
click at [146, 371] on link "CO.56913" at bounding box center [124, 373] width 42 height 11
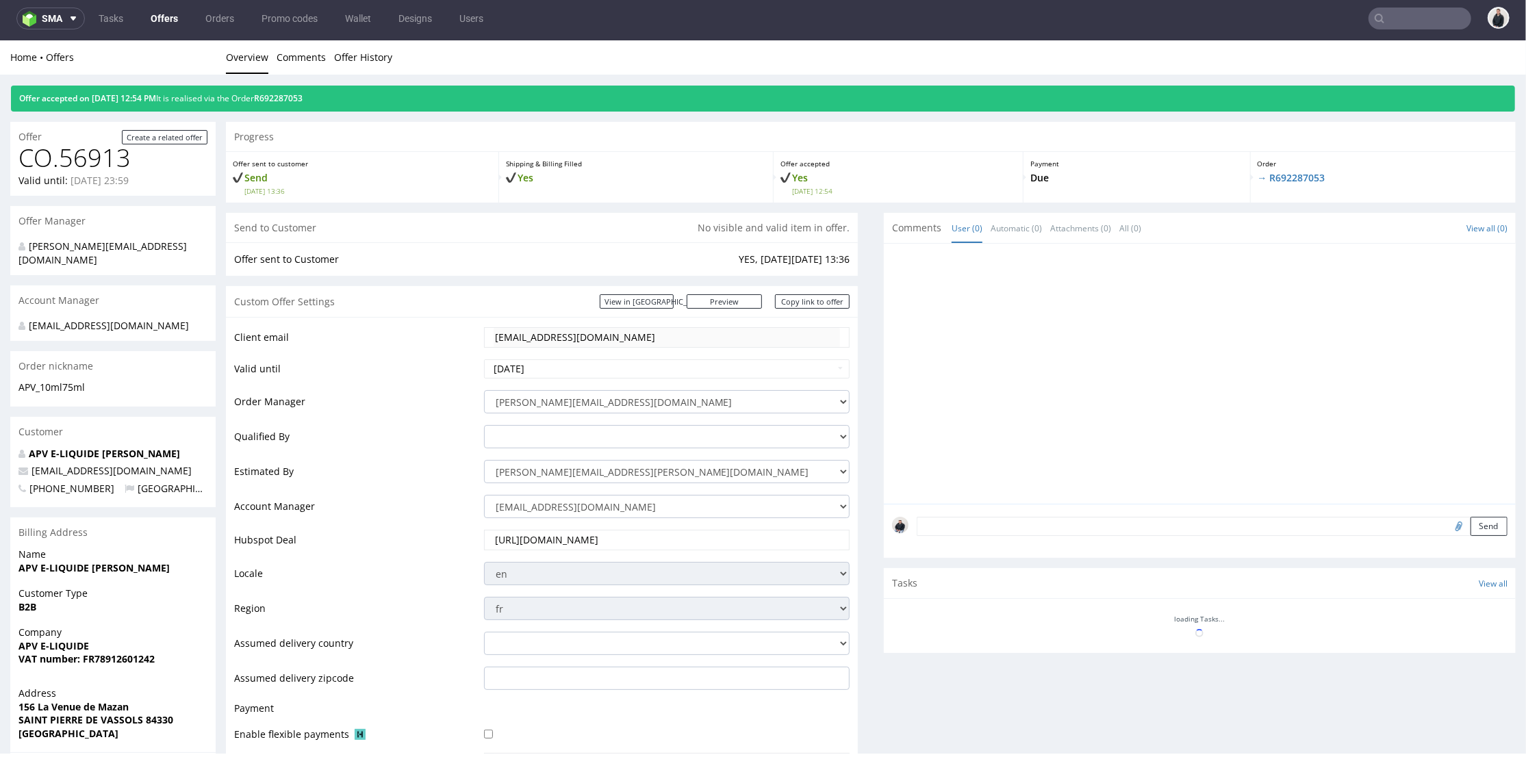
scroll to position [304, 0]
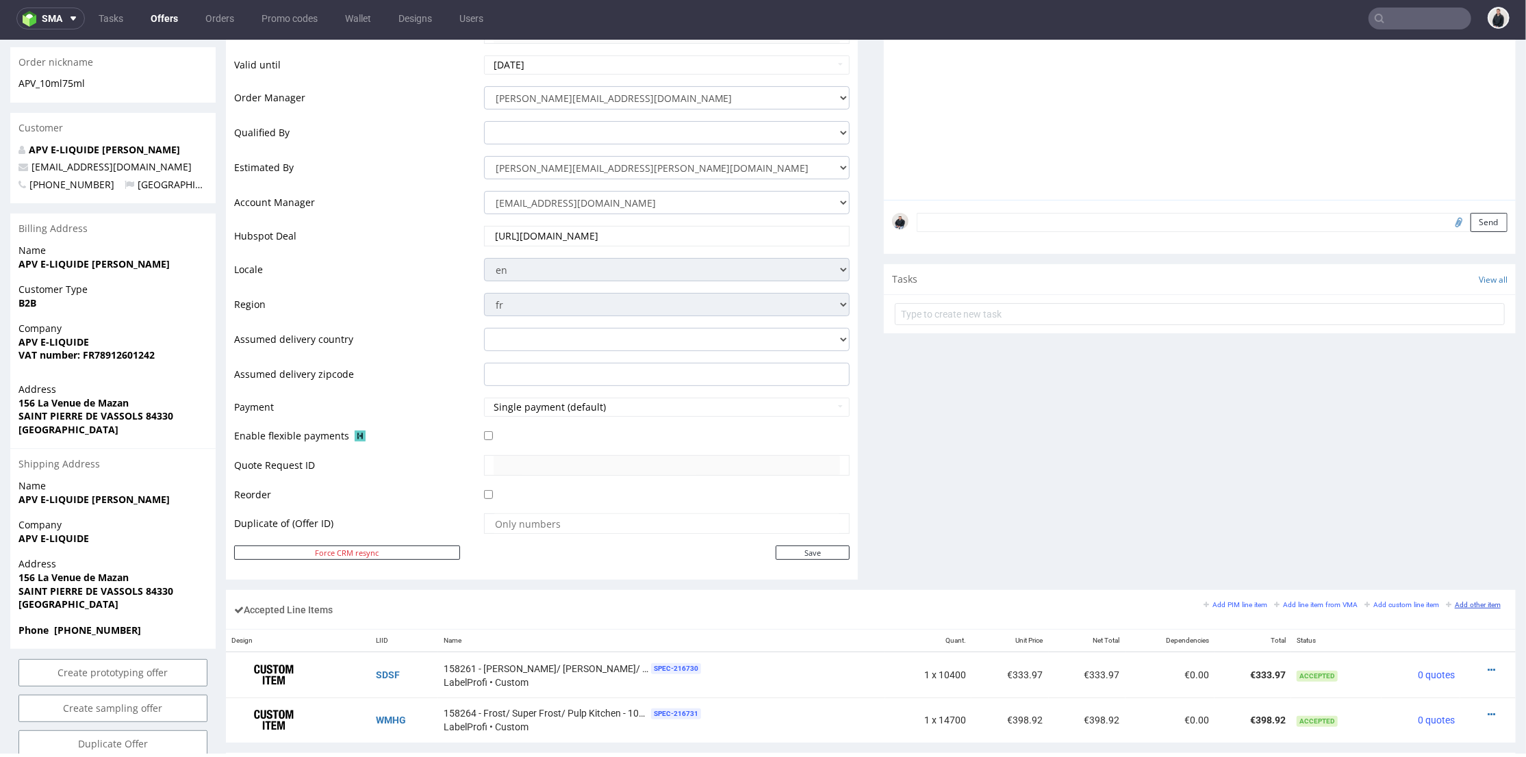
click at [1461, 606] on small "Add other item" at bounding box center [1473, 605] width 55 height 8
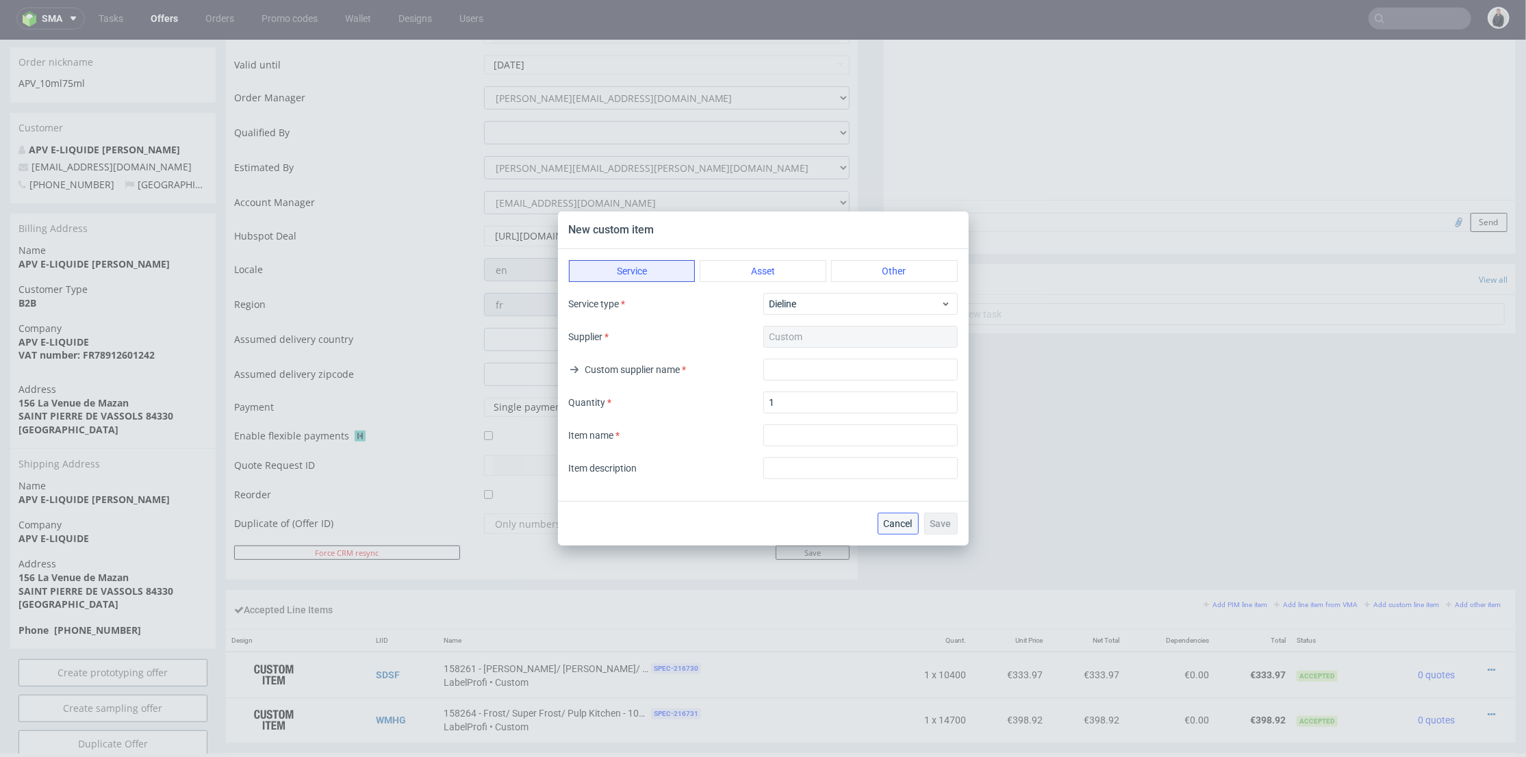
click at [906, 531] on button "Cancel" at bounding box center [898, 524] width 41 height 22
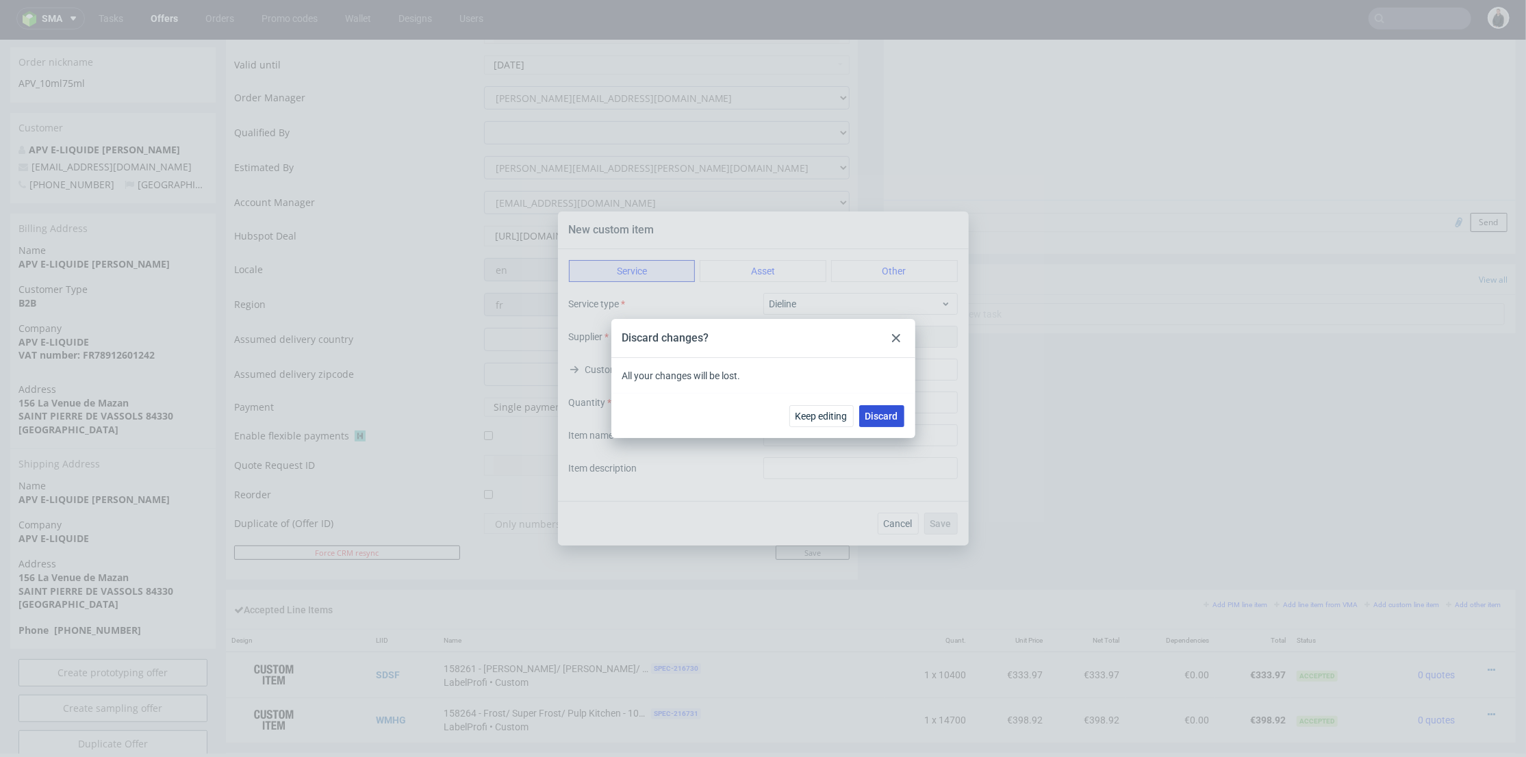
click at [893, 414] on span "Discard" at bounding box center [881, 417] width 33 height 10
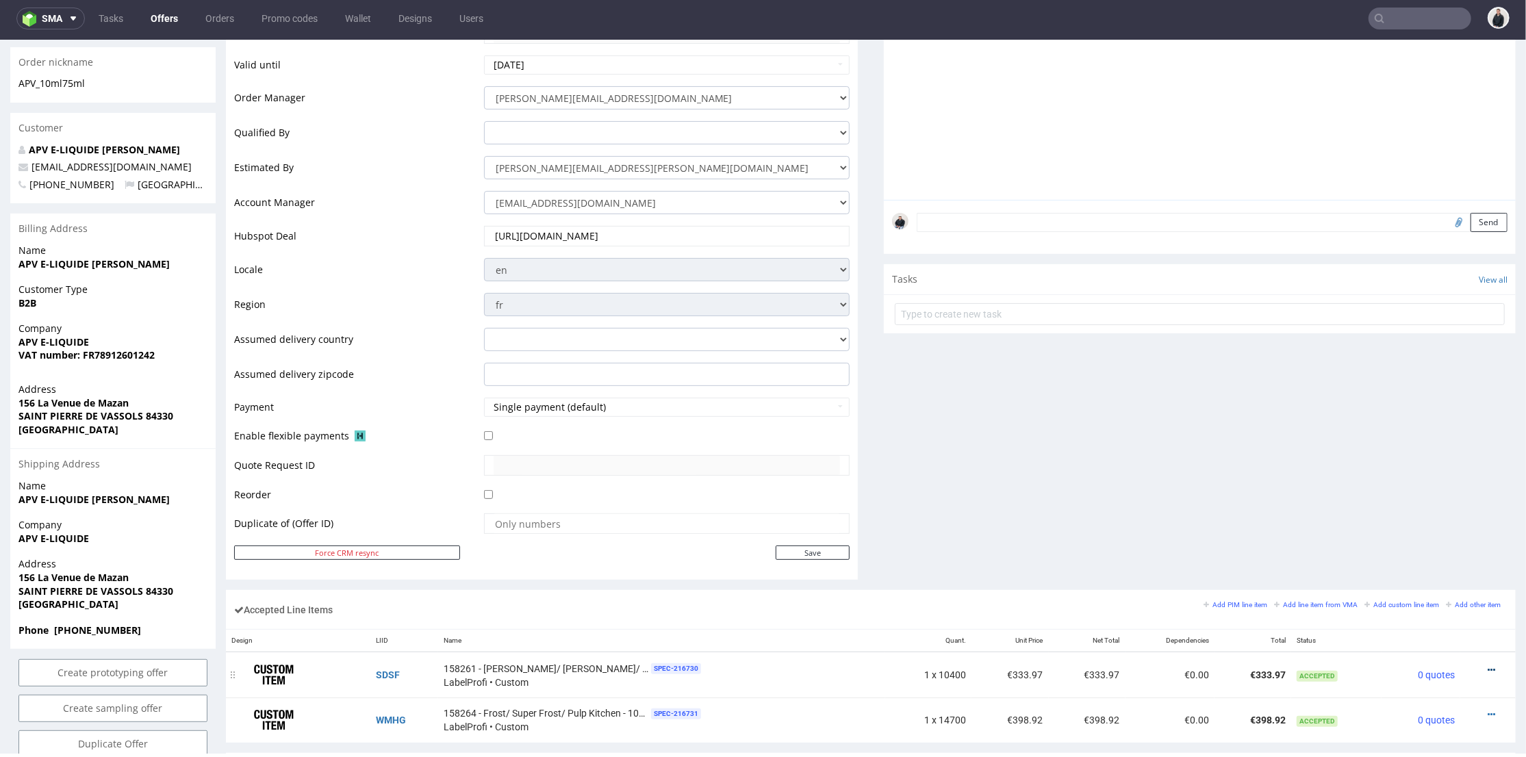
click at [1488, 666] on icon at bounding box center [1492, 670] width 8 height 10
click at [1421, 515] on span "Edit item price" at bounding box center [1436, 518] width 99 height 14
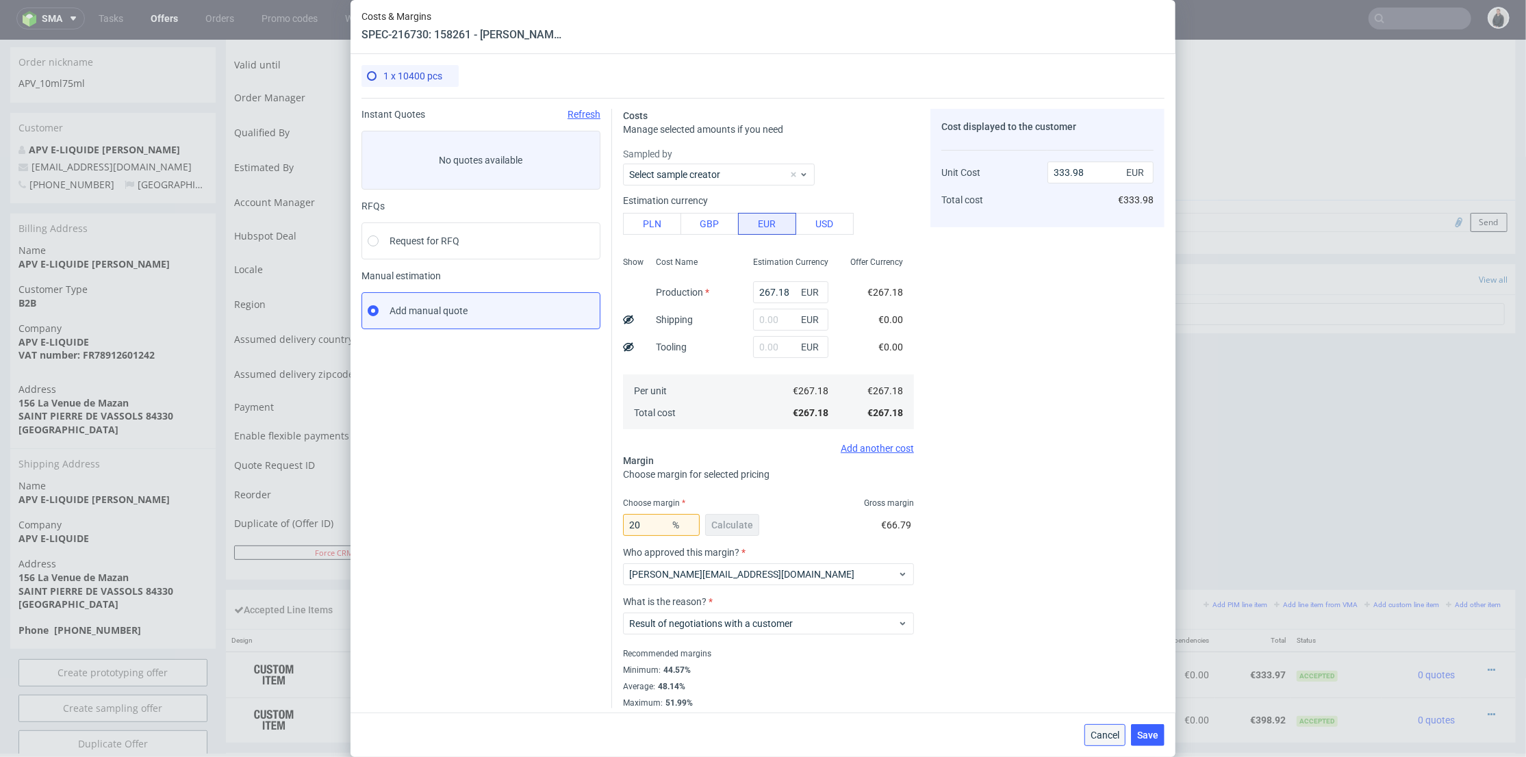
click at [1102, 737] on span "Cancel" at bounding box center [1105, 736] width 29 height 10
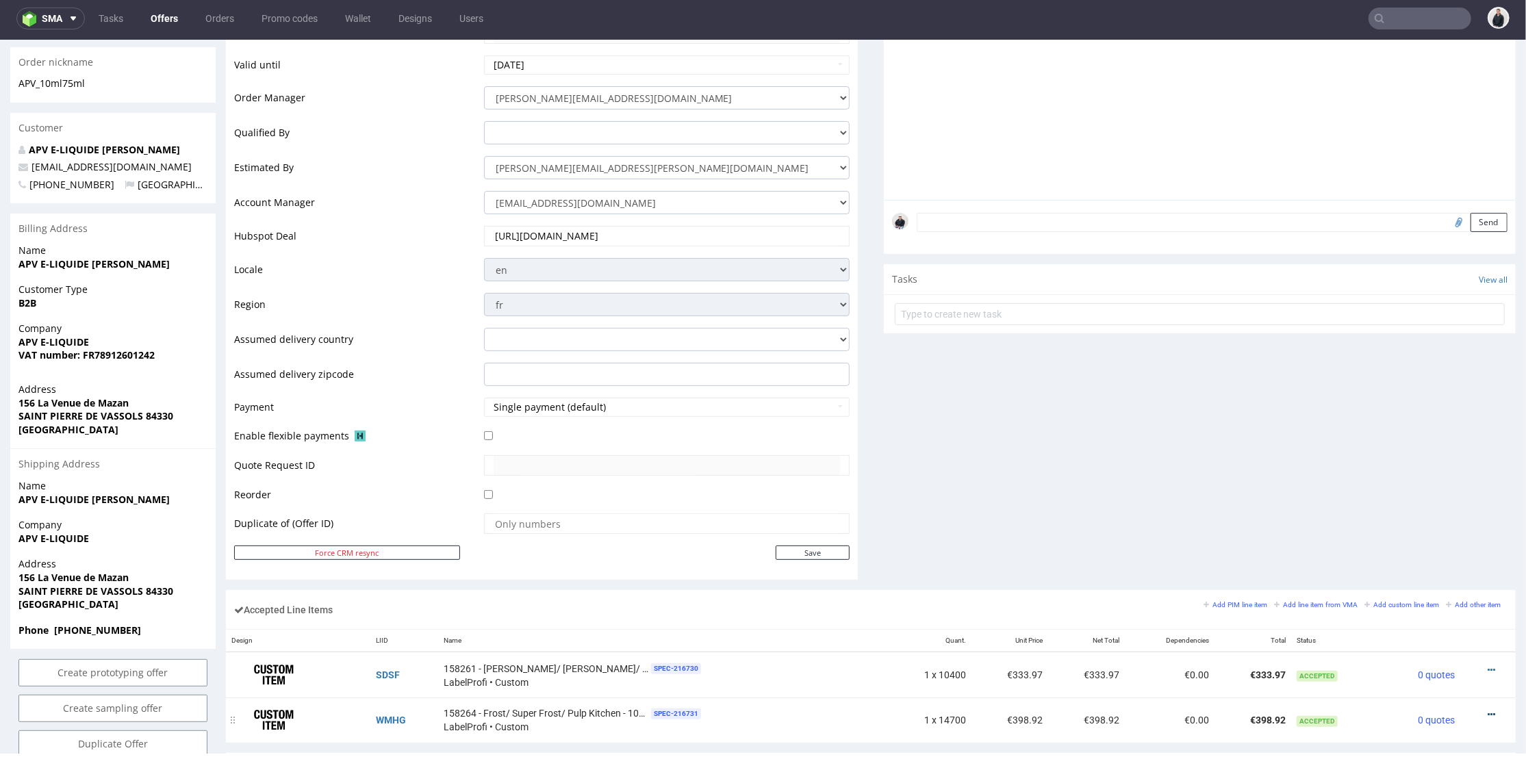
click at [1488, 712] on icon at bounding box center [1492, 714] width 8 height 10
click at [1426, 561] on span "Edit item price" at bounding box center [1436, 562] width 99 height 14
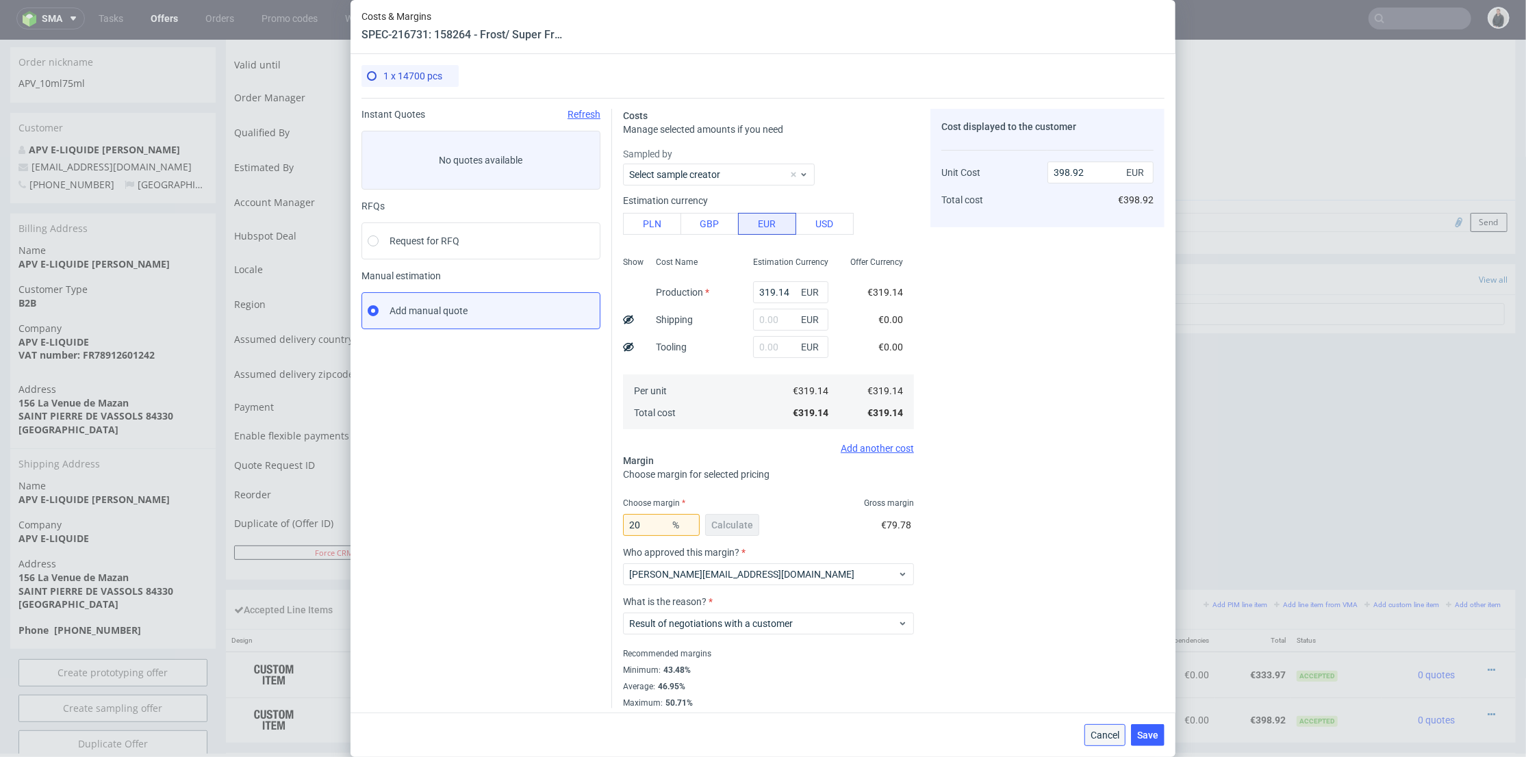
click at [1117, 738] on span "Cancel" at bounding box center [1105, 736] width 29 height 10
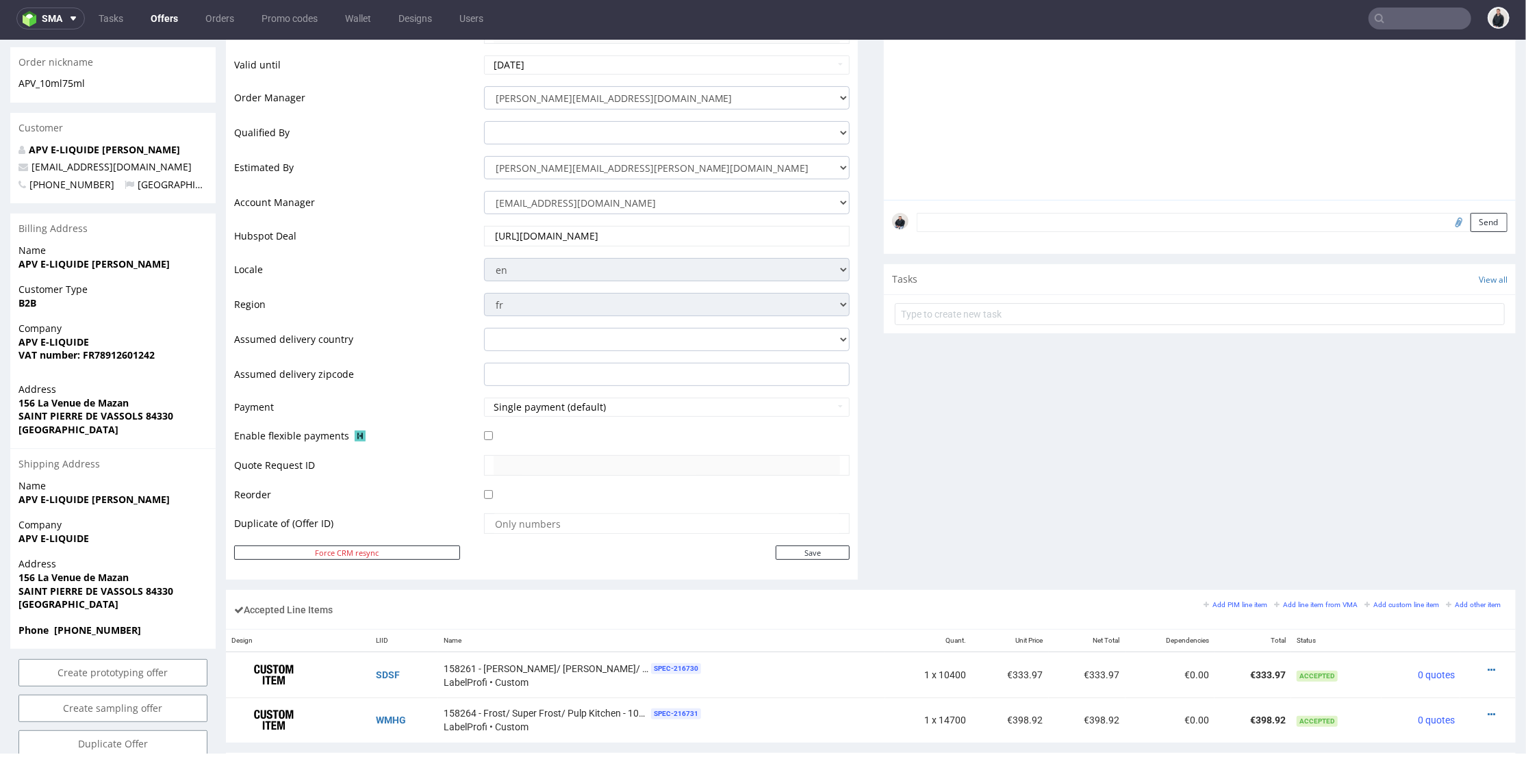
scroll to position [532, 0]
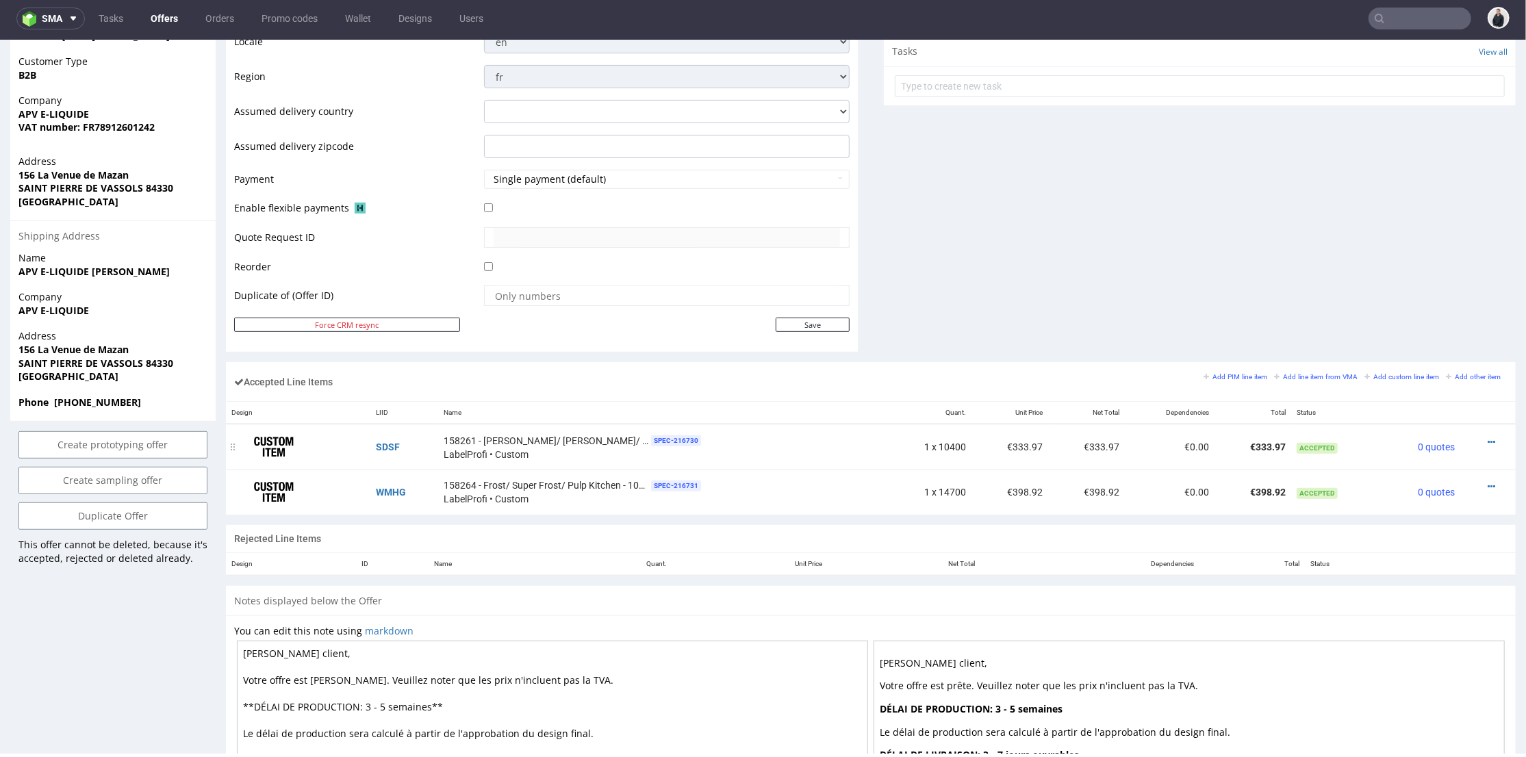
click at [978, 448] on td "€333.97" at bounding box center [1010, 446] width 77 height 45
click at [1488, 438] on icon at bounding box center [1492, 442] width 8 height 10
click at [1432, 297] on li "Edit item price" at bounding box center [1430, 289] width 121 height 25
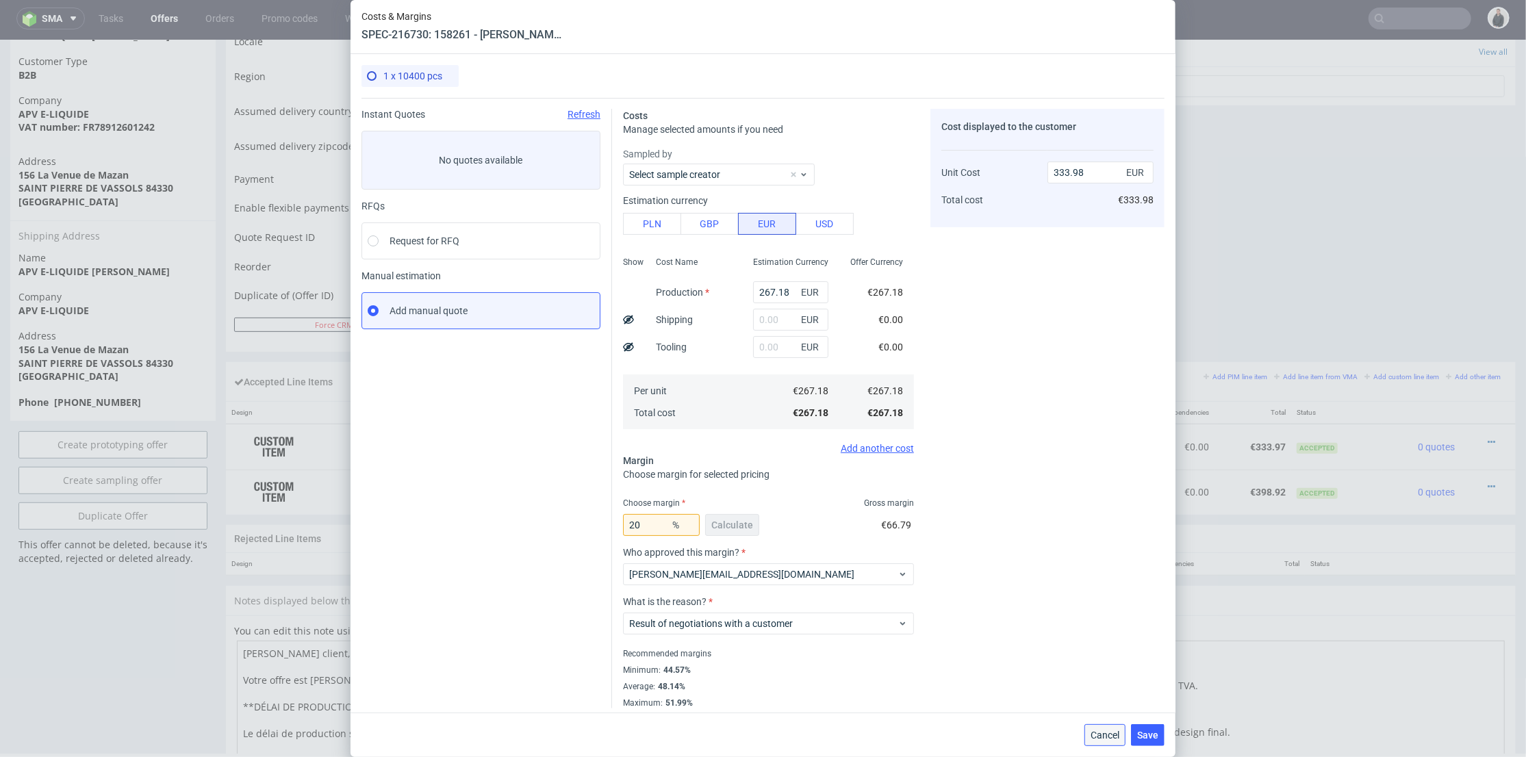
click at [1120, 735] on span "Cancel" at bounding box center [1105, 736] width 29 height 10
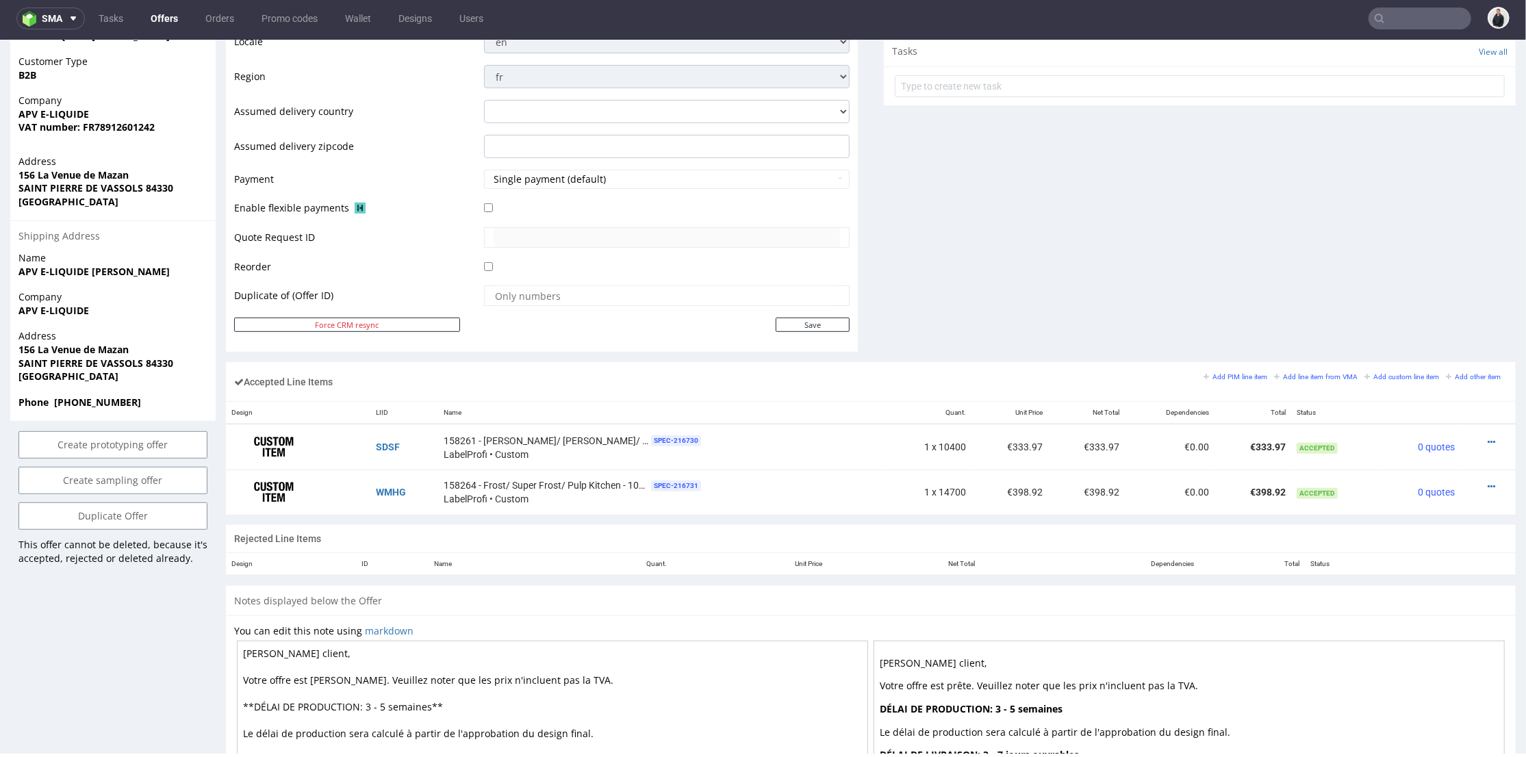
click at [1094, 258] on div "Comments User (0) Automatic (0) Attachments (0) All (0) View all (0) Send Tasks…" at bounding box center [1200, 20] width 632 height 681
click at [1488, 483] on icon at bounding box center [1492, 486] width 8 height 10
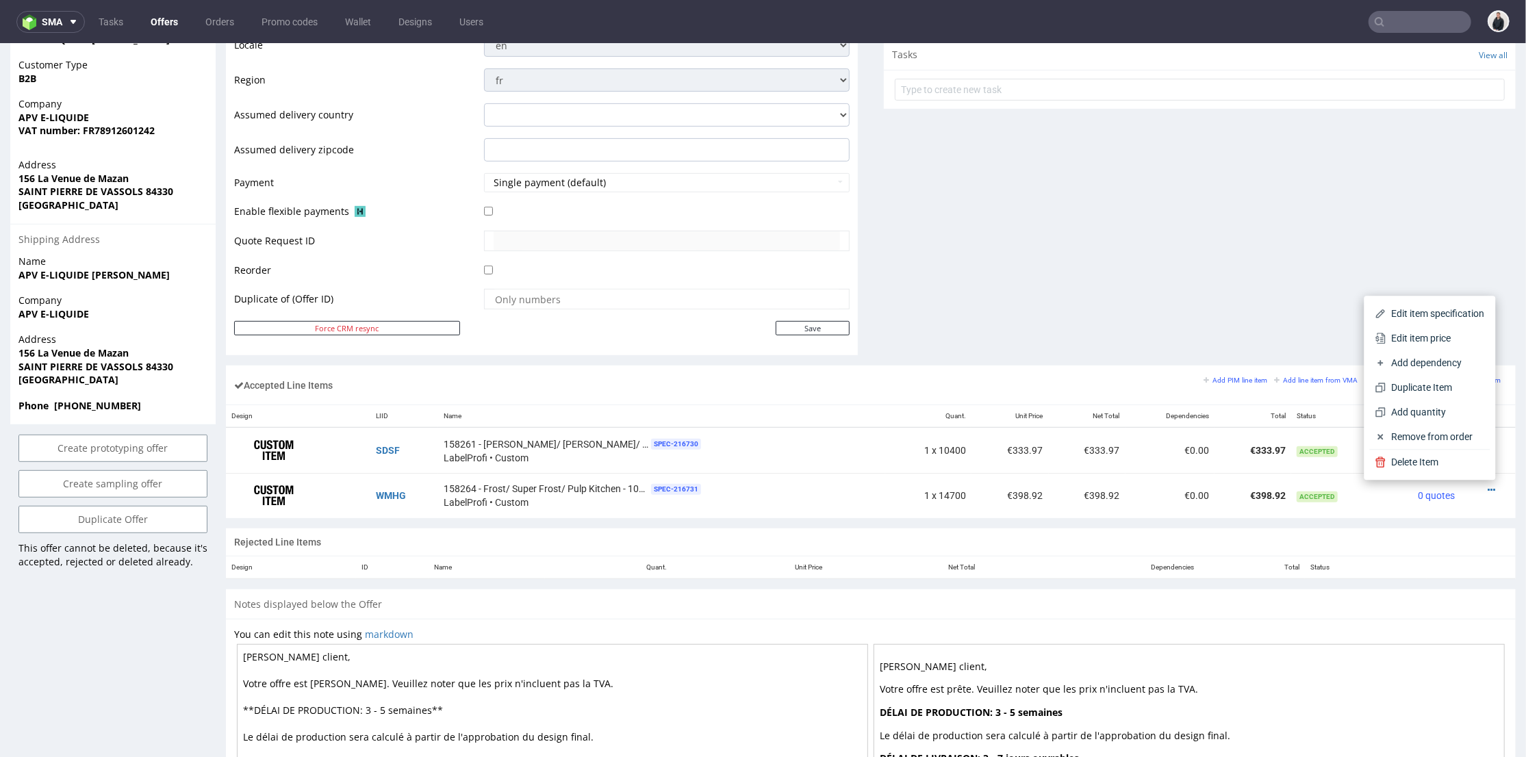
click at [167, 19] on link "Offers" at bounding box center [164, 22] width 44 height 22
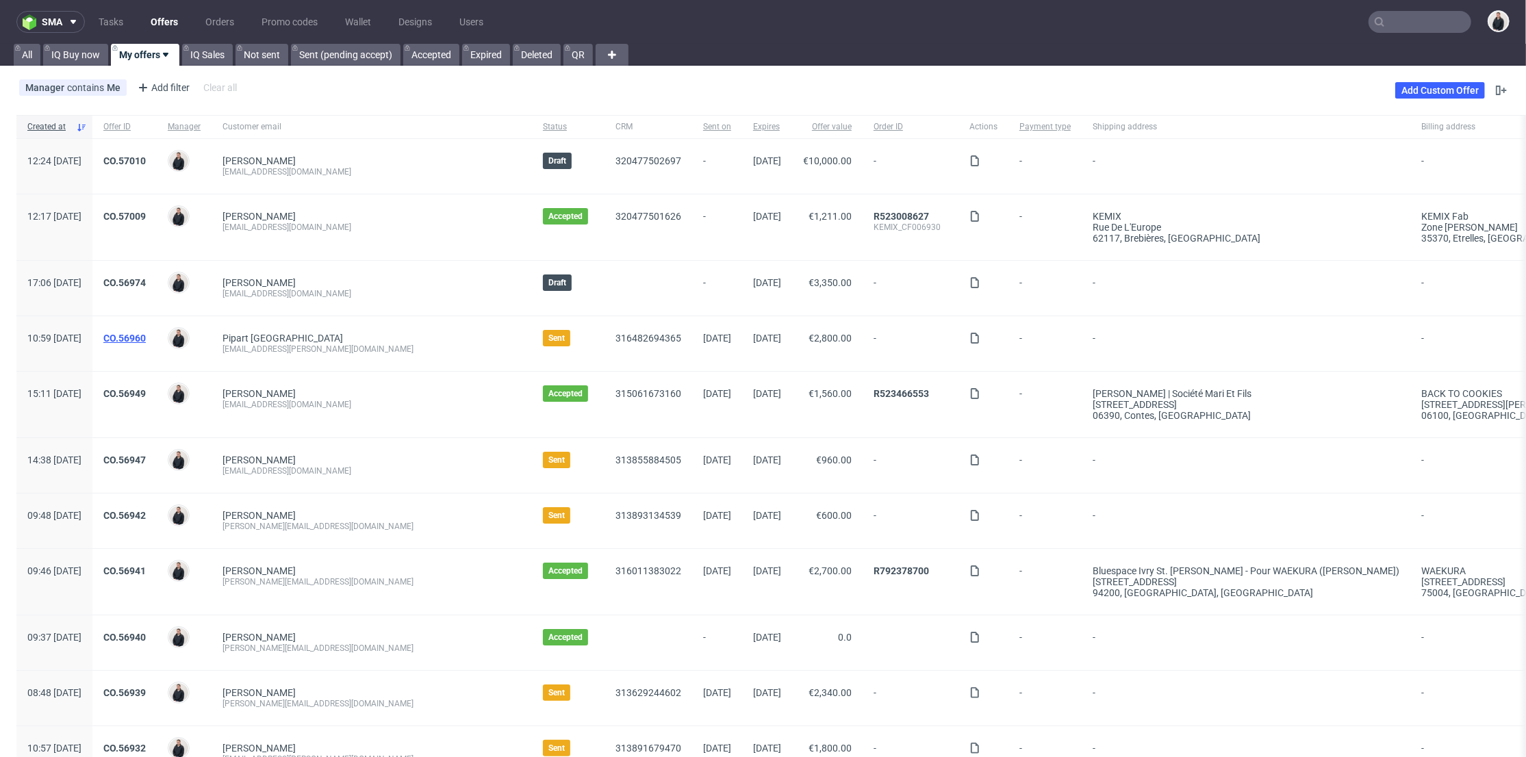
click at [146, 339] on link "CO.56960" at bounding box center [124, 338] width 42 height 11
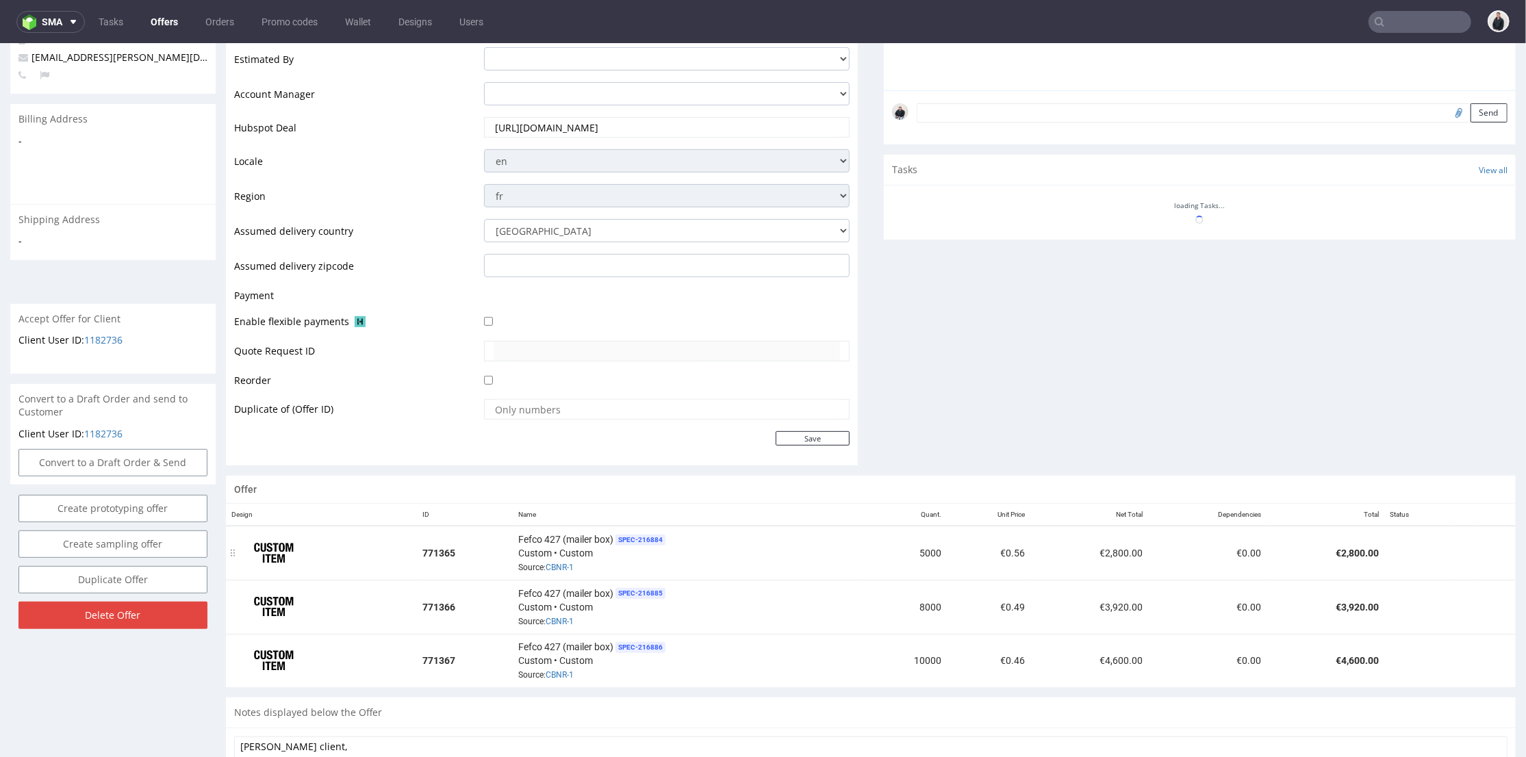
scroll to position [532, 0]
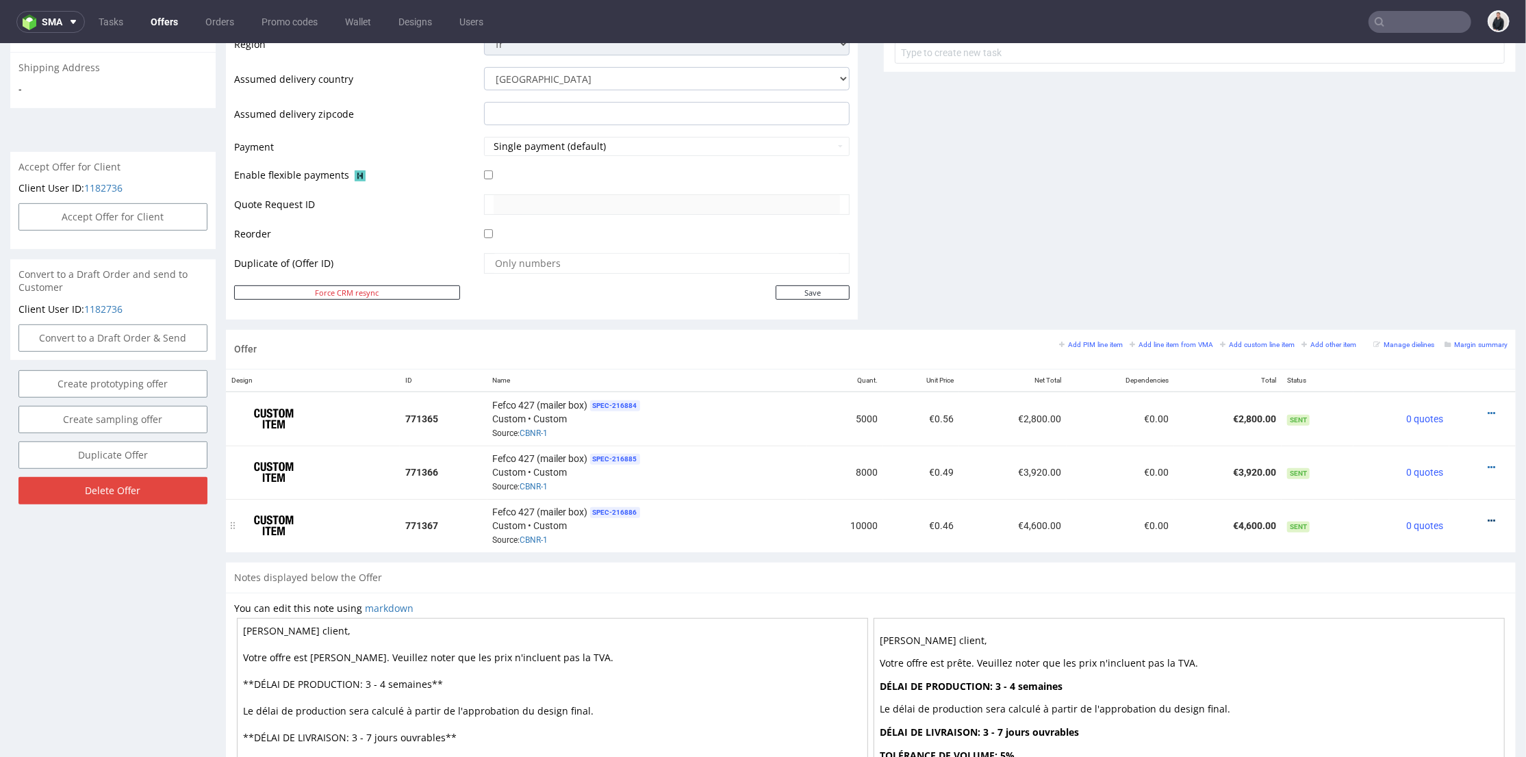
click at [1488, 516] on icon at bounding box center [1492, 521] width 8 height 10
click at [1445, 360] on span "Edit item price" at bounding box center [1430, 366] width 110 height 14
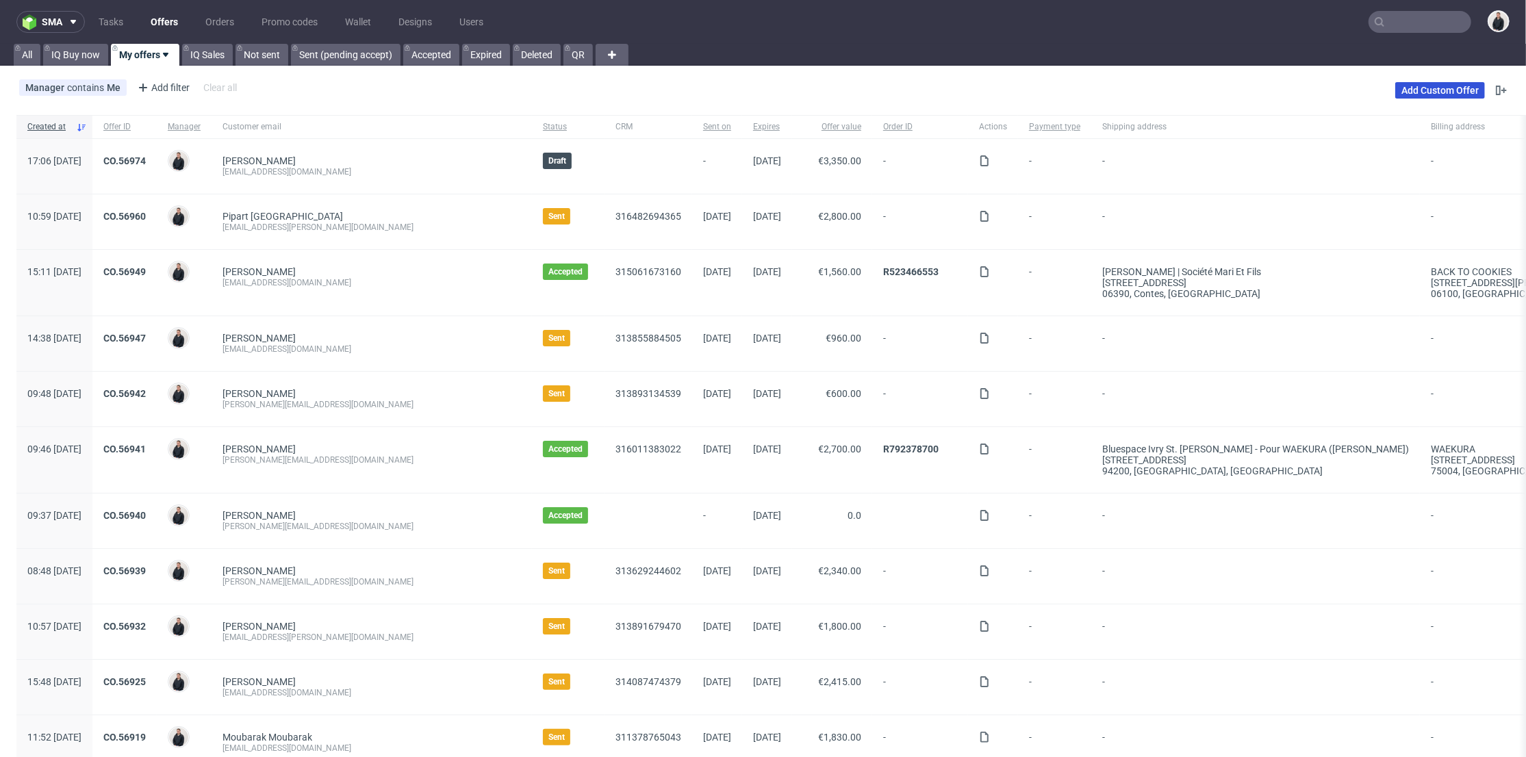
click at [1416, 93] on link "Add Custom Offer" at bounding box center [1440, 90] width 90 height 16
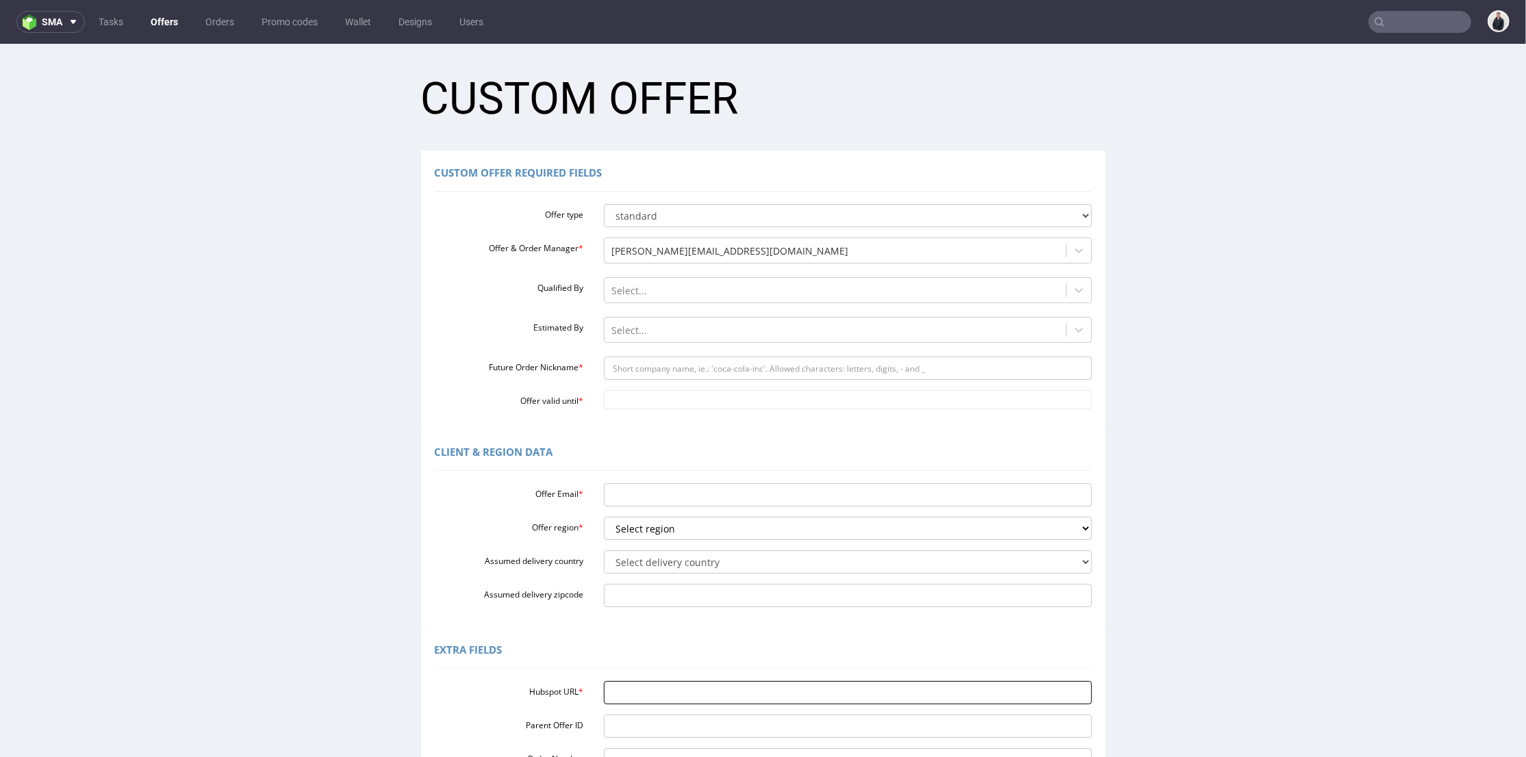
click at [662, 688] on input "Hubspot URL *" at bounding box center [848, 692] width 488 height 23
paste input "[URL][DOMAIN_NAME]"
type input "[URL][DOMAIN_NAME]"
click at [677, 530] on select "Select region eu gb de pl fr it es" at bounding box center [848, 527] width 488 height 23
select select "fr"
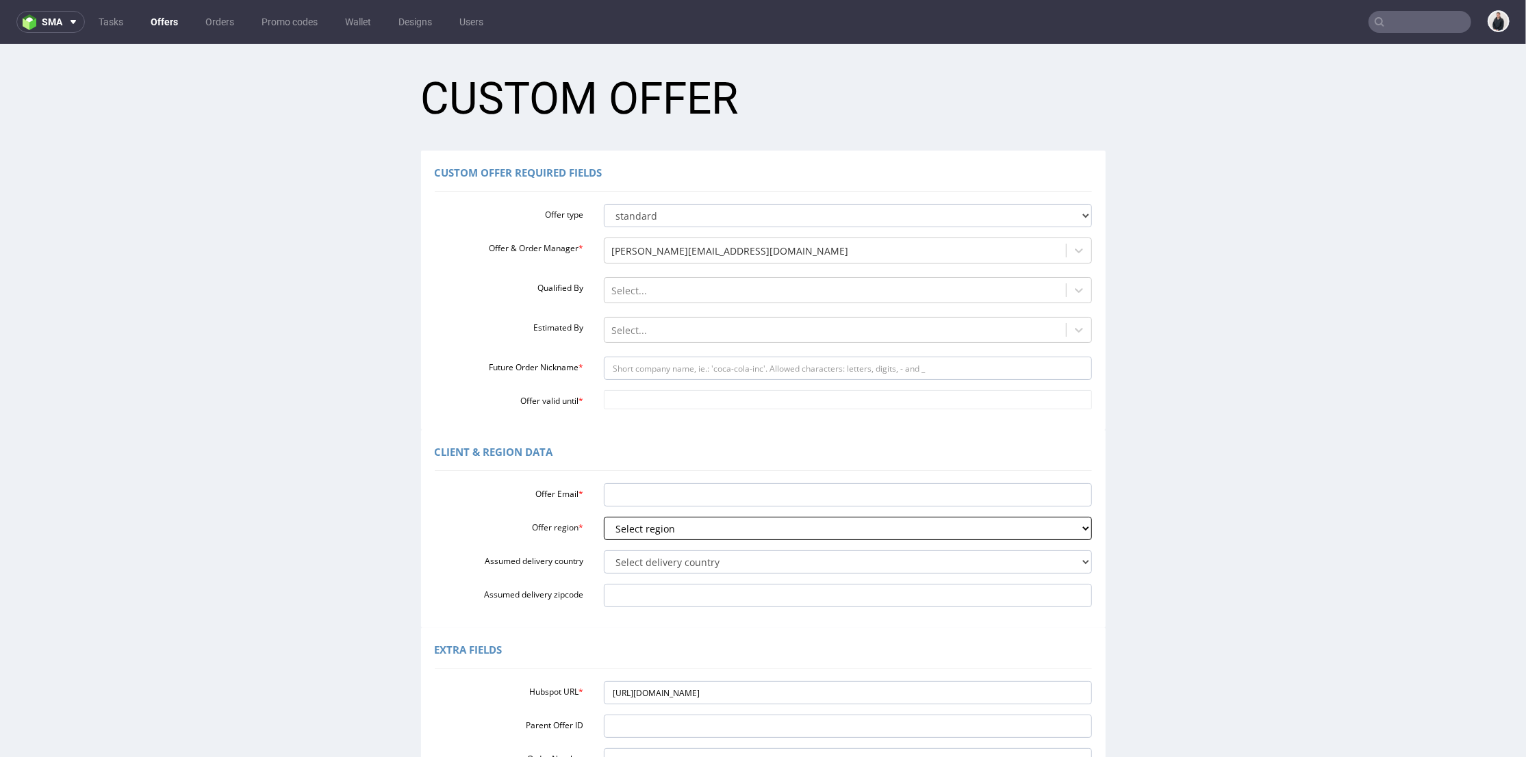
click at [604, 516] on select "Select region eu gb de pl fr it es" at bounding box center [848, 527] width 488 height 23
click at [649, 498] on input "Offer Email *" at bounding box center [848, 494] width 488 height 23
paste input "[EMAIL_ADDRESS][DOMAIN_NAME]"
type input "[EMAIL_ADDRESS][DOMAIN_NAME]"
click at [637, 368] on input "Future Order Nickname *" at bounding box center [848, 367] width 488 height 23
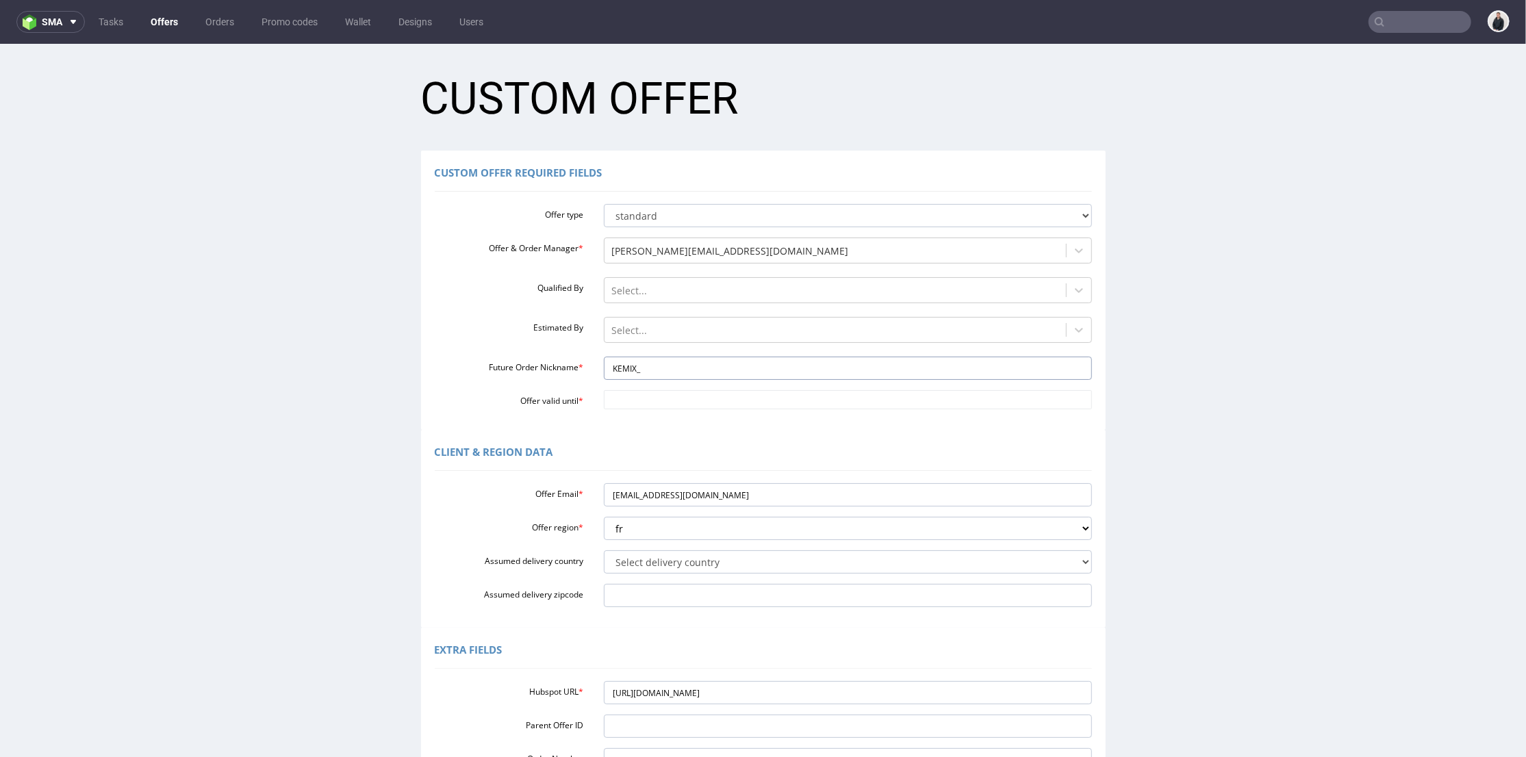
paste input "KEMIX_CF006930"
drag, startPoint x: 629, startPoint y: 364, endPoint x: 567, endPoint y: 366, distance: 62.3
click at [567, 366] on div "Future Order Nickname * KEMIX_KEMIX_CF006930" at bounding box center [764, 367] width 678 height 23
type input "KEMIX_CF006930"
click at [629, 392] on body "Production Shipped DTP Orders Offers Shipments Designs Promotions Users Jobs Ad…" at bounding box center [763, 500] width 1526 height 915
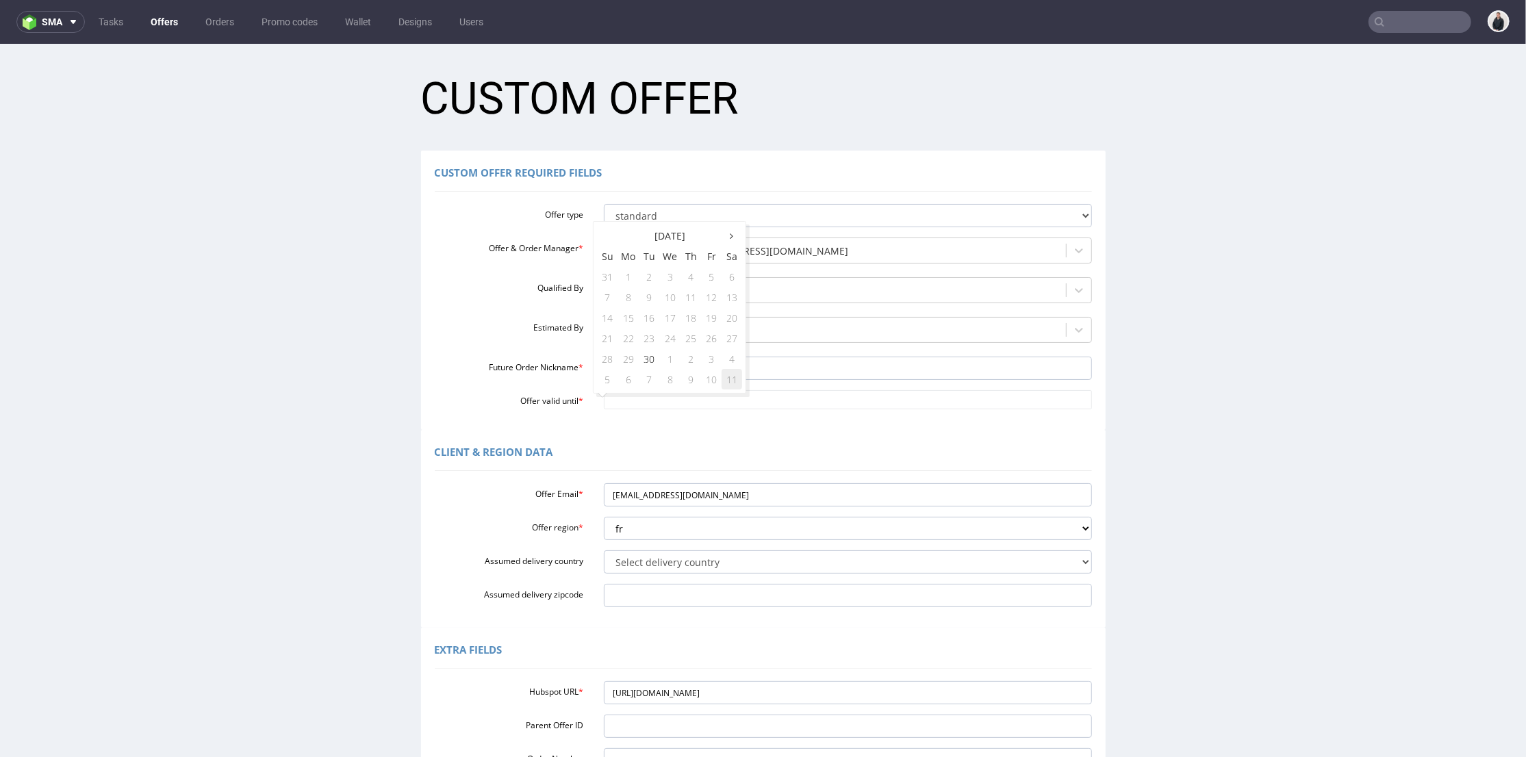
click at [733, 381] on td "11" at bounding box center [732, 378] width 21 height 21
type input "[DATE]"
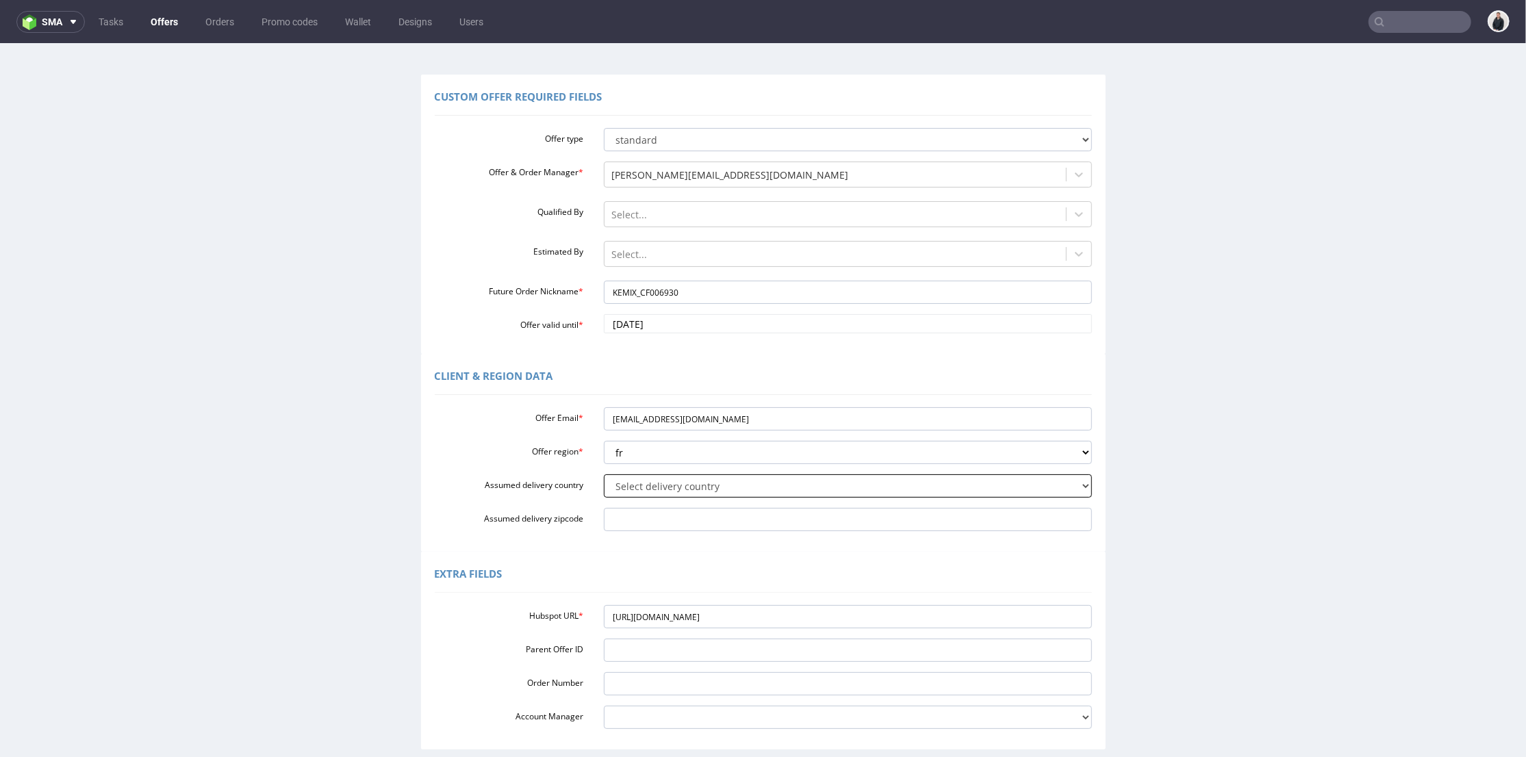
click at [713, 488] on select "Select delivery country [GEOGRAPHIC_DATA] [GEOGRAPHIC_DATA] [GEOGRAPHIC_DATA] […" at bounding box center [848, 485] width 488 height 23
select select "75"
click at [604, 474] on select "Select delivery country [GEOGRAPHIC_DATA] [GEOGRAPHIC_DATA] [GEOGRAPHIC_DATA] […" at bounding box center [848, 485] width 488 height 23
click at [662, 253] on div at bounding box center [835, 254] width 448 height 16
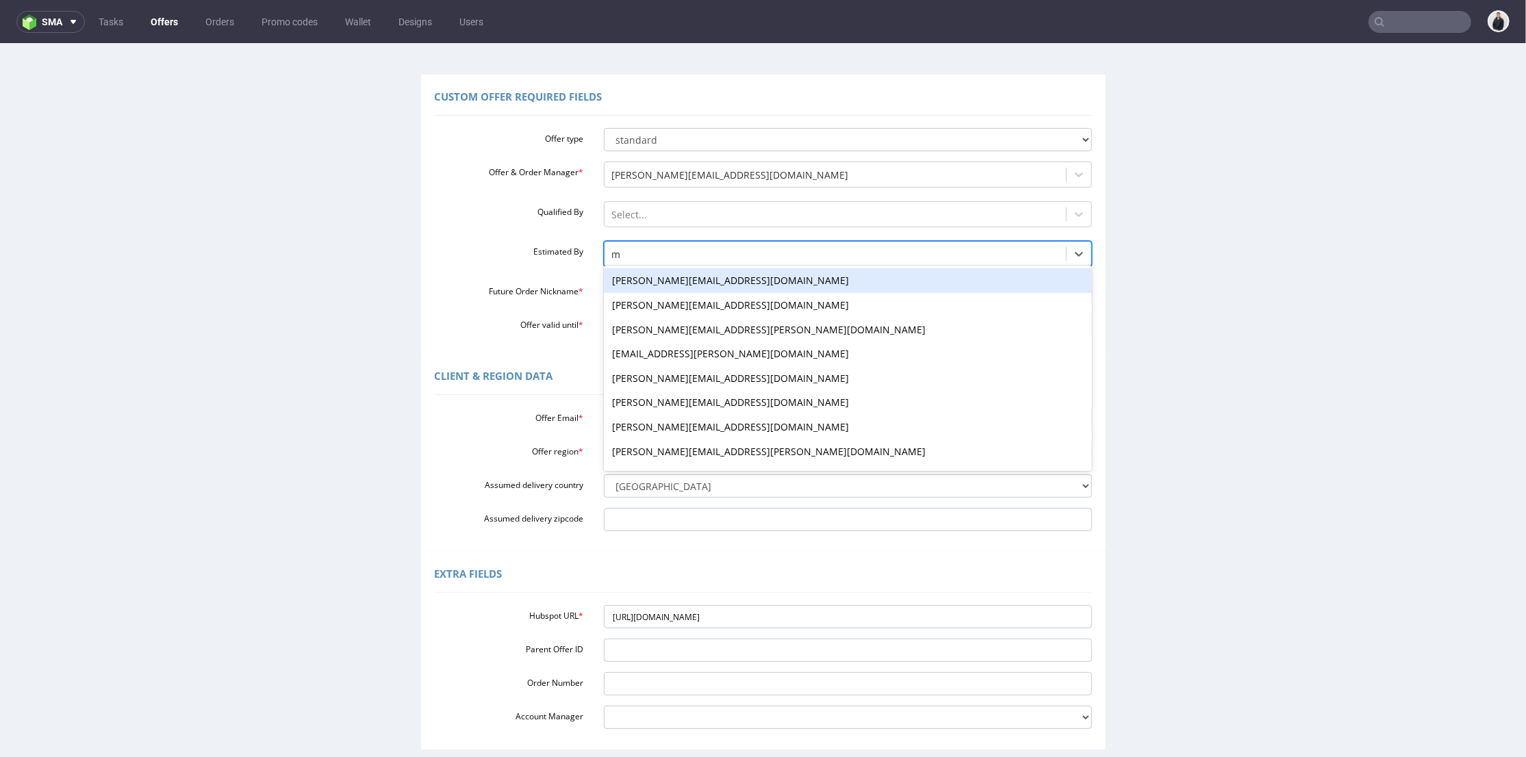
type input "mi"
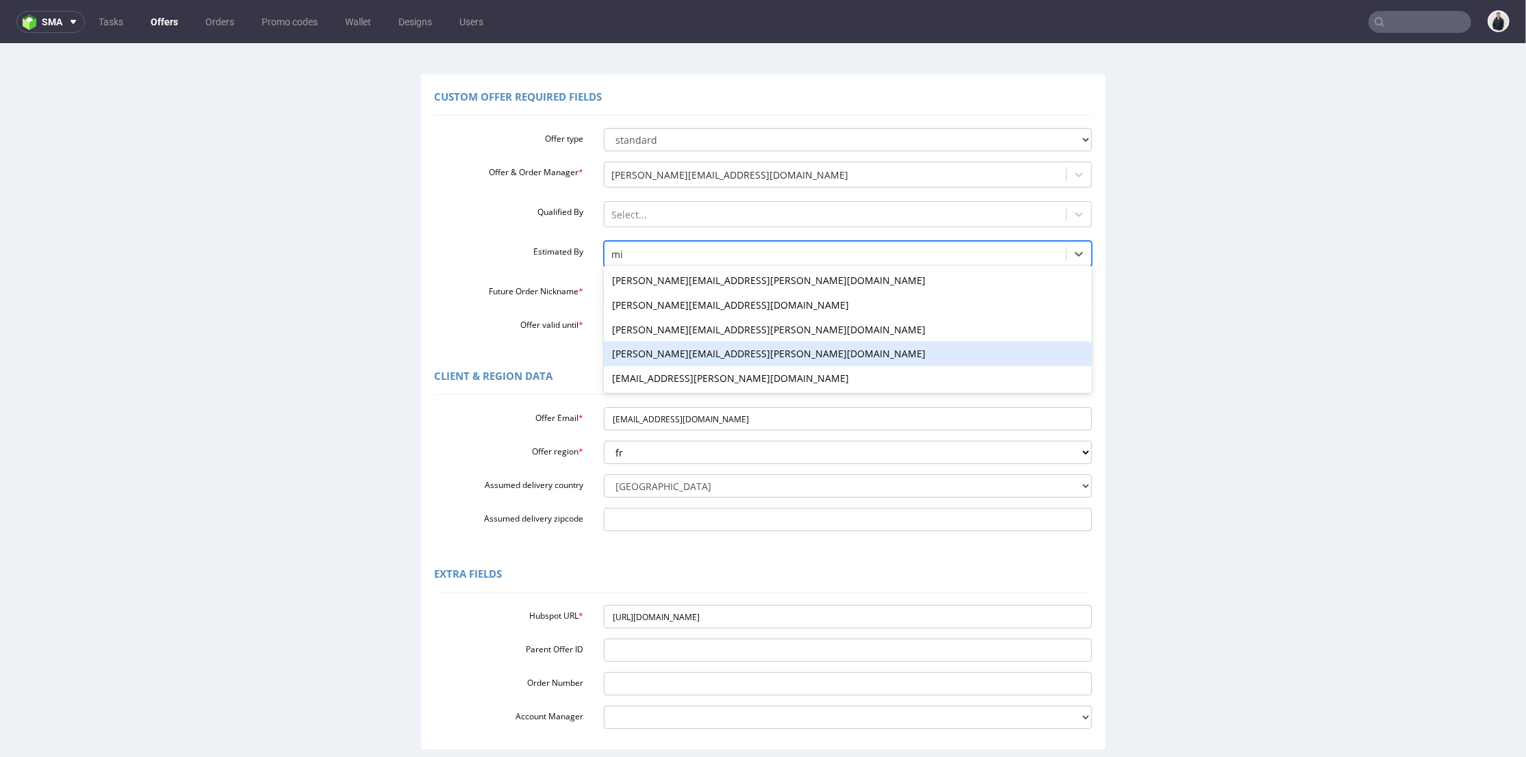
click at [701, 348] on div "[PERSON_NAME][EMAIL_ADDRESS][PERSON_NAME][DOMAIN_NAME]" at bounding box center [848, 353] width 488 height 25
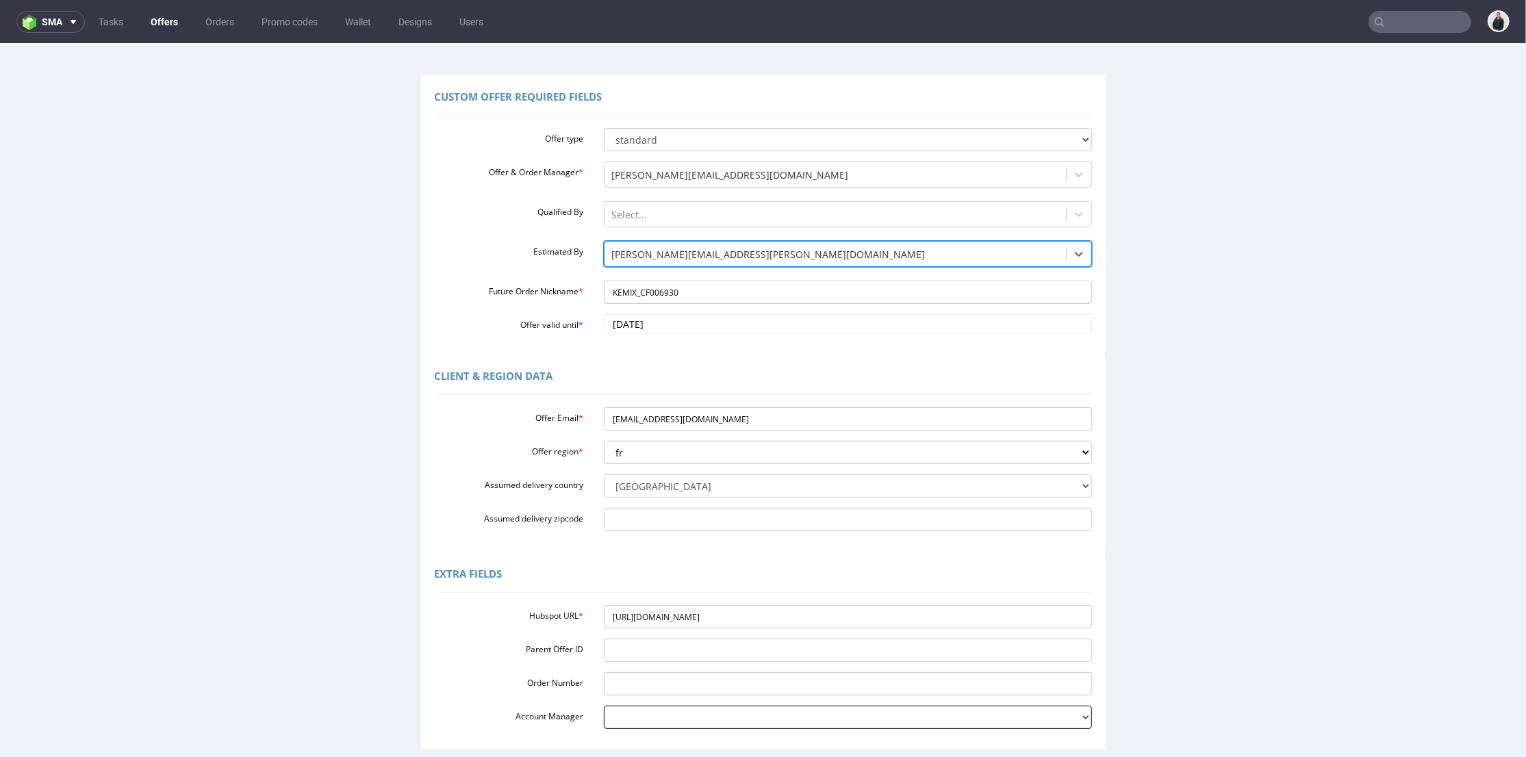
click at [651, 726] on select "adrian.margula@packhelp.com alex.lemee@packhelp.com angelina.marc@packhelp.com …" at bounding box center [848, 716] width 488 height 23
select select "19218416"
click at [604, 705] on select "adrian.margula@packhelp.com alex.lemee@packhelp.com angelina.marc@packhelp.com …" at bounding box center [848, 716] width 488 height 23
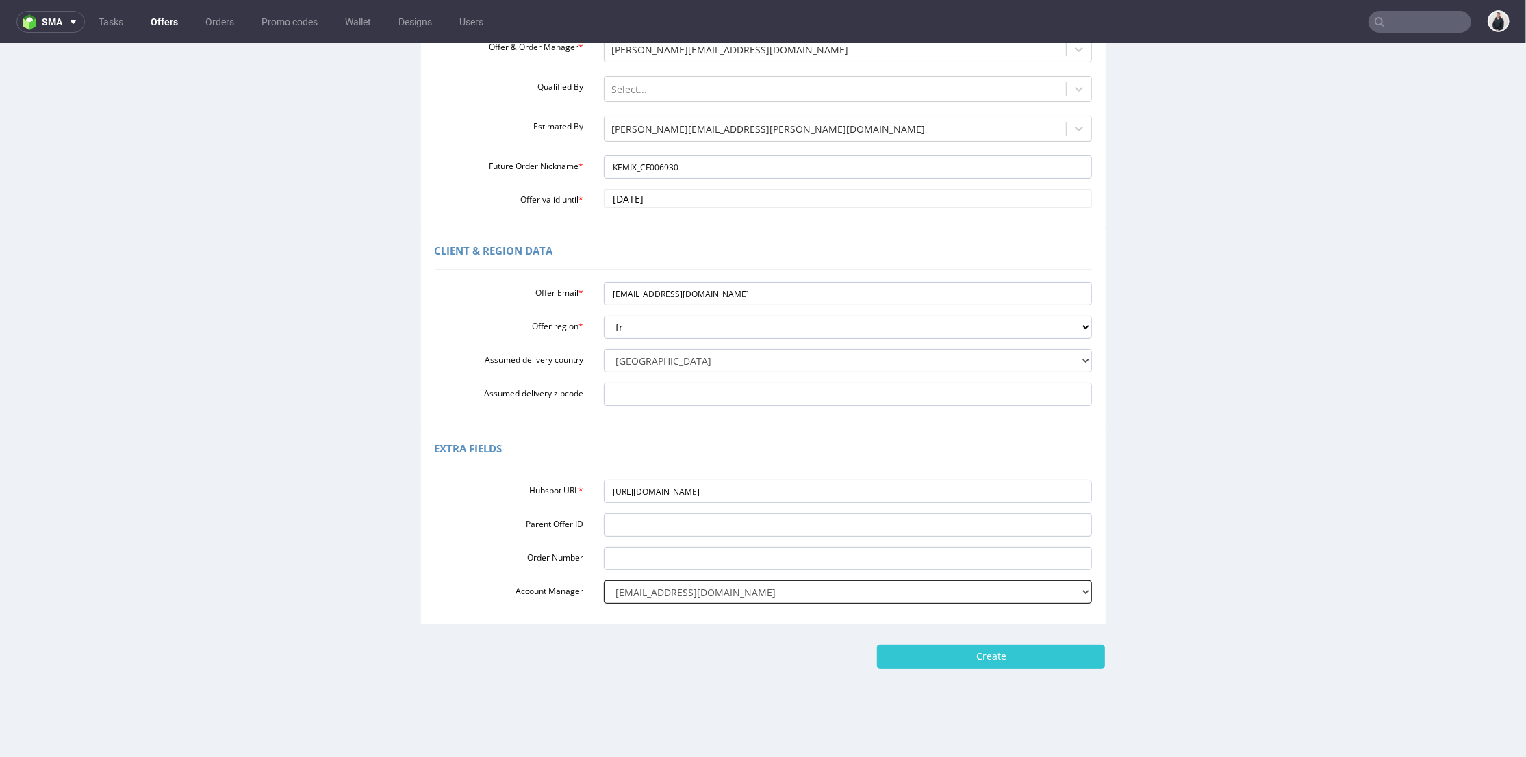
scroll to position [4, 0]
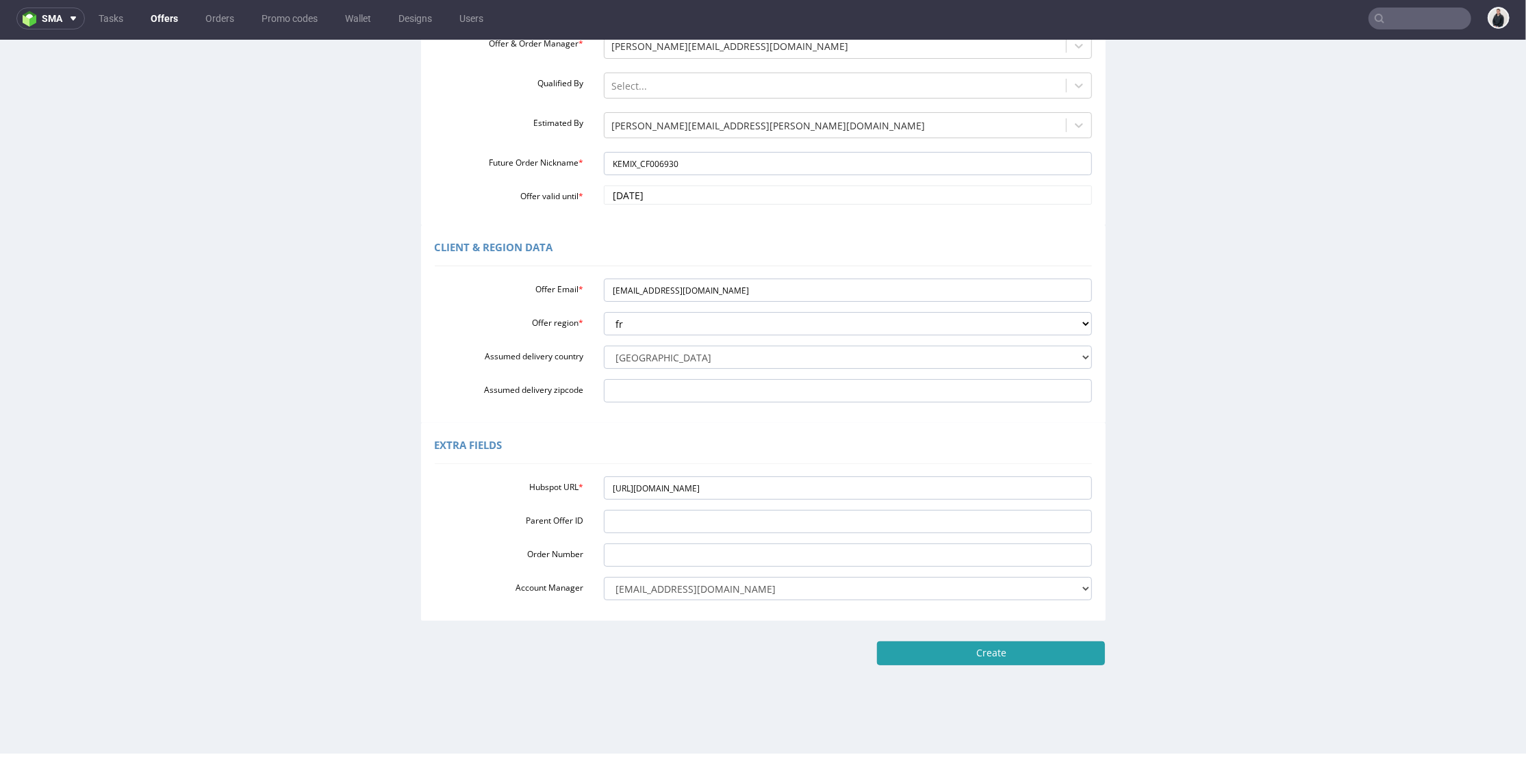
click at [998, 660] on input "Create" at bounding box center [991, 652] width 228 height 23
type input "Please wait..."
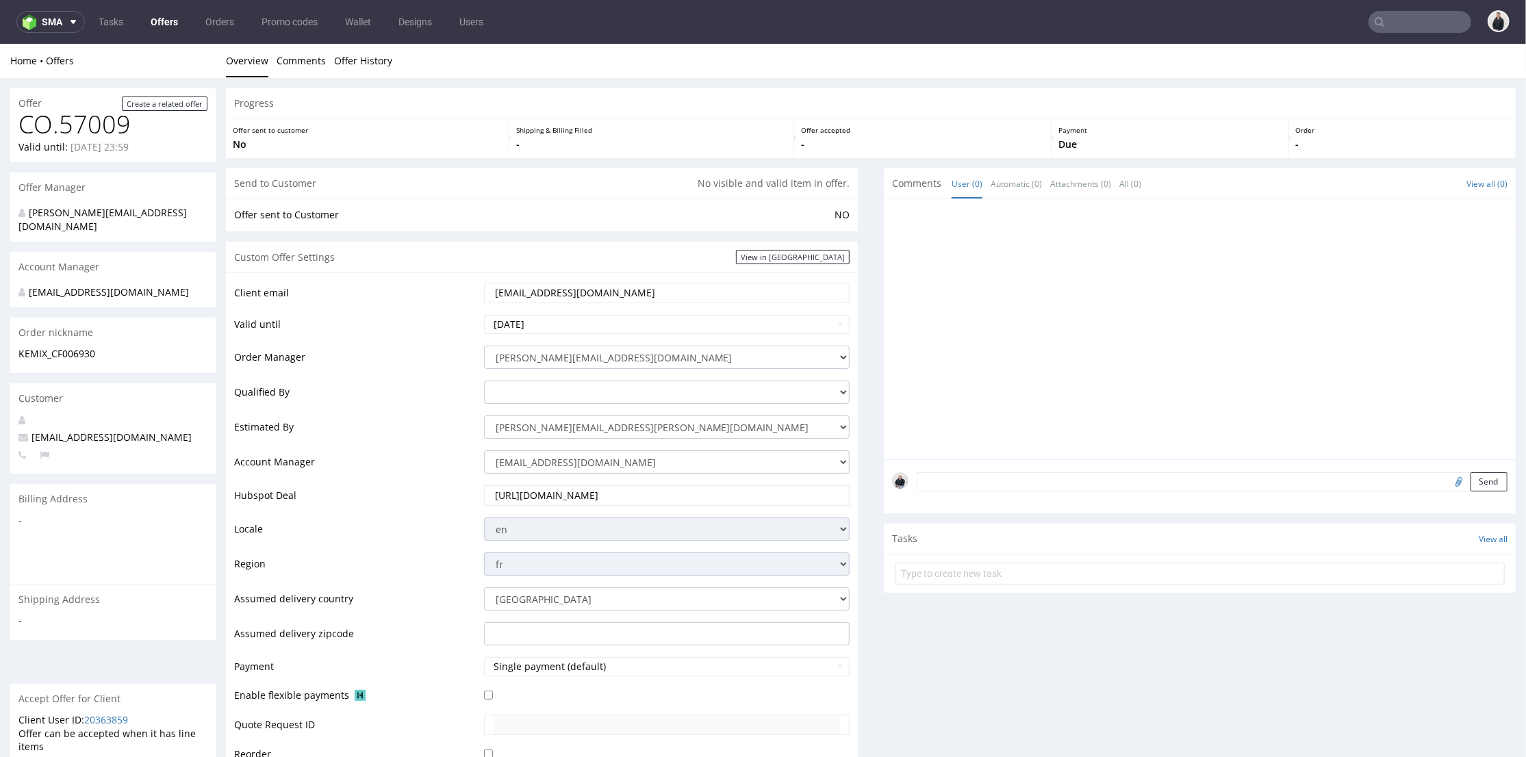
scroll to position [511, 0]
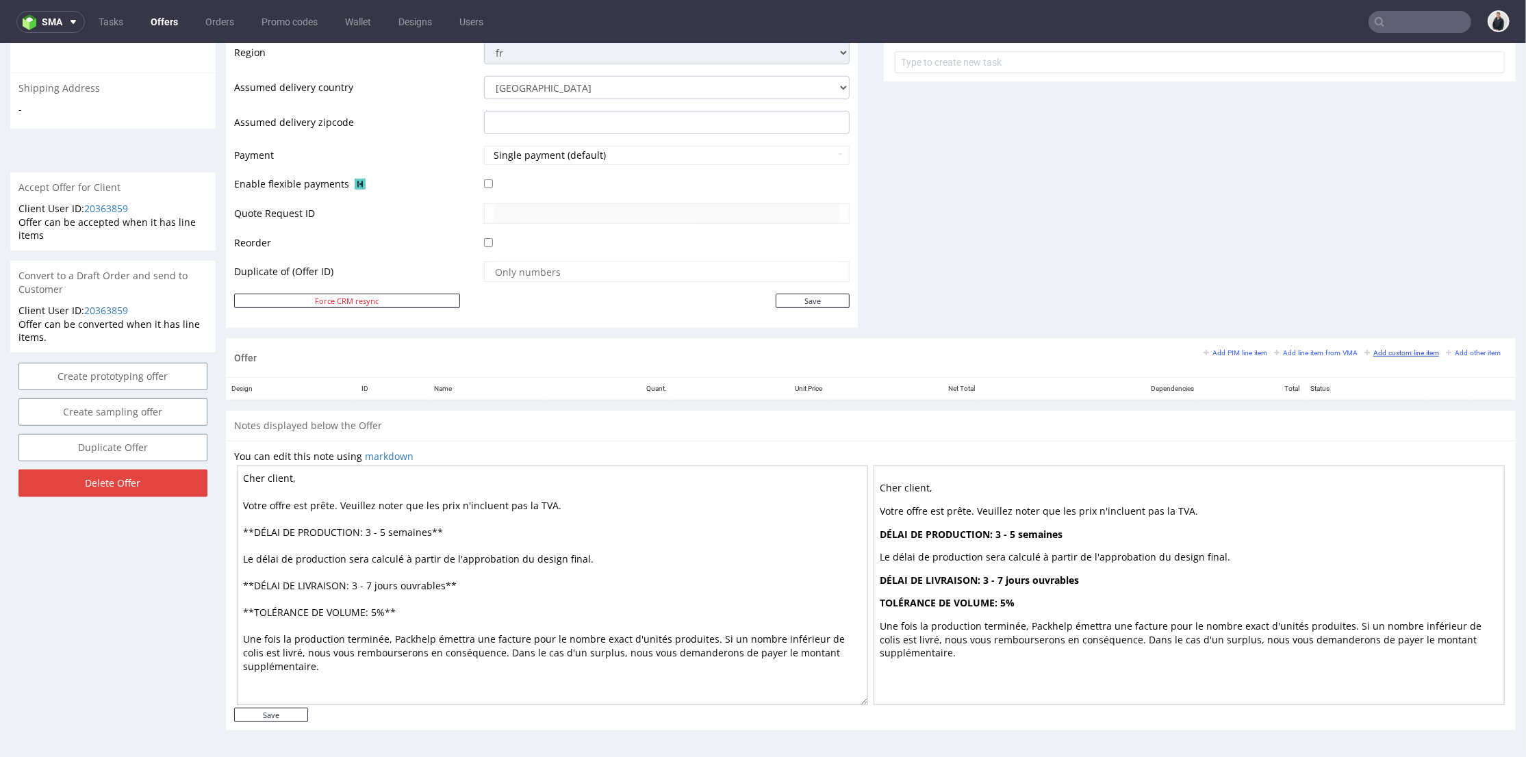
click at [1369, 349] on small "Add custom line item" at bounding box center [1402, 353] width 75 height 8
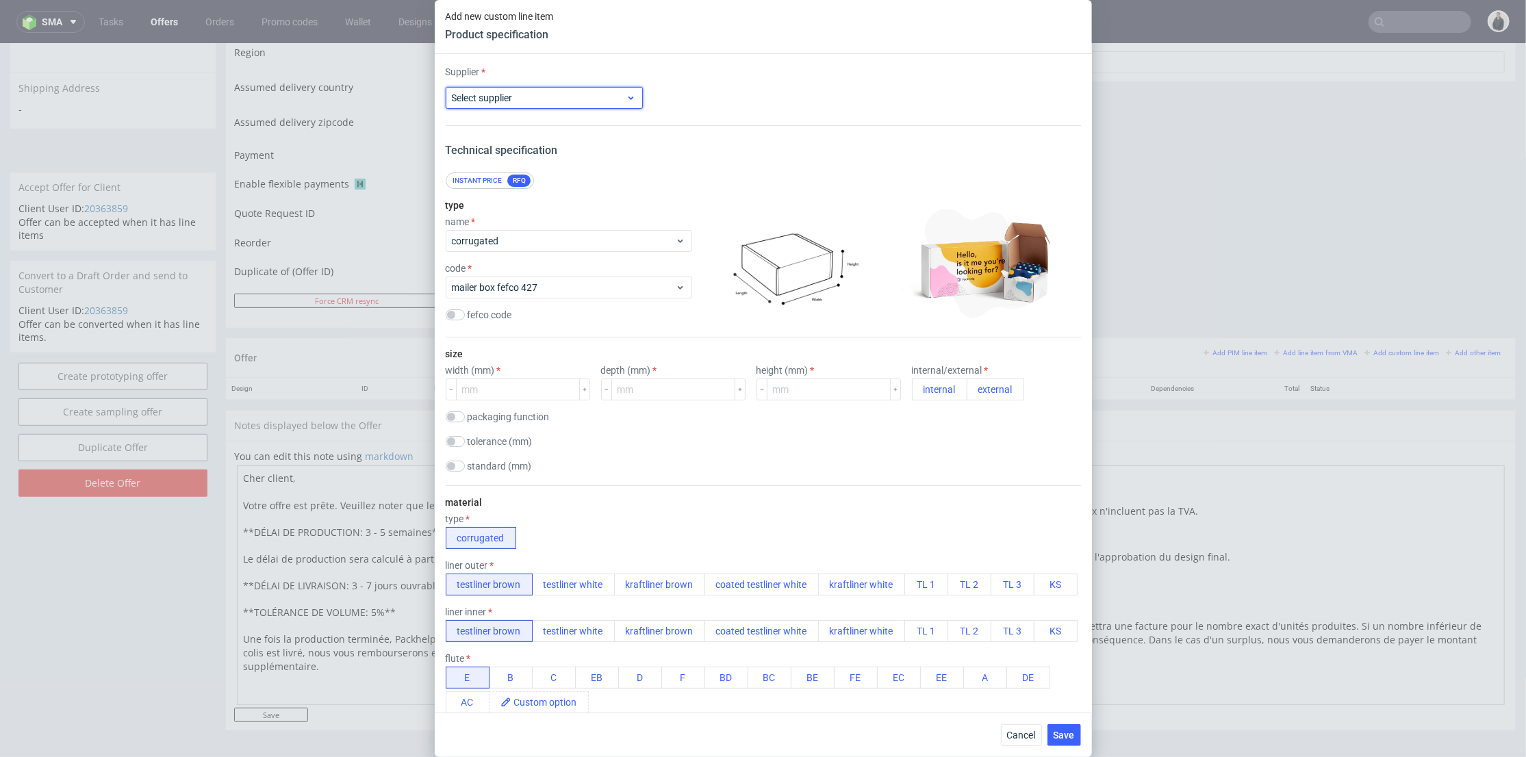
click at [528, 96] on span "Select supplier" at bounding box center [539, 98] width 175 height 14
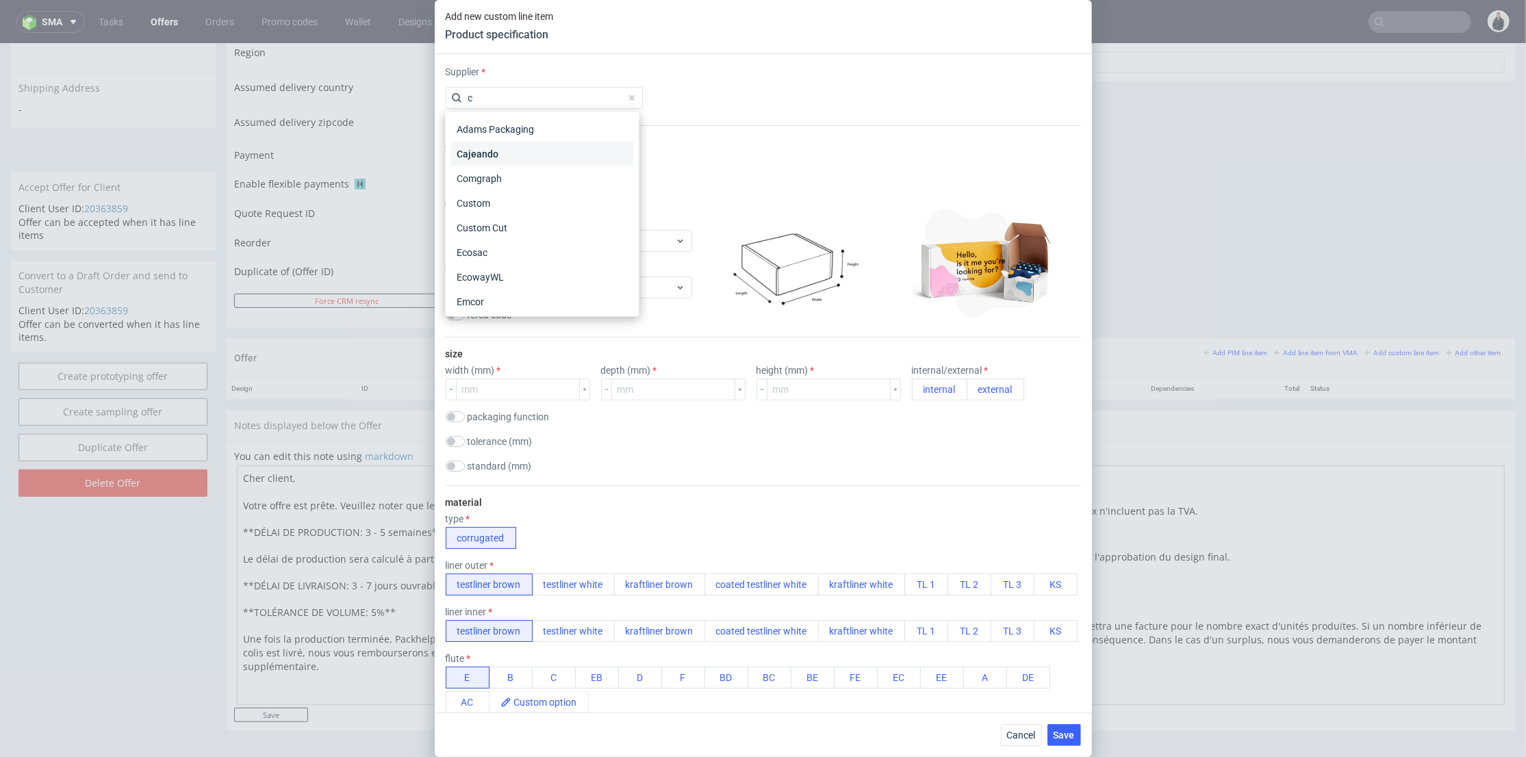
type input "cy"
drag, startPoint x: 511, startPoint y: 105, endPoint x: 473, endPoint y: 99, distance: 38.7
click at [473, 99] on input "cy" at bounding box center [544, 98] width 197 height 22
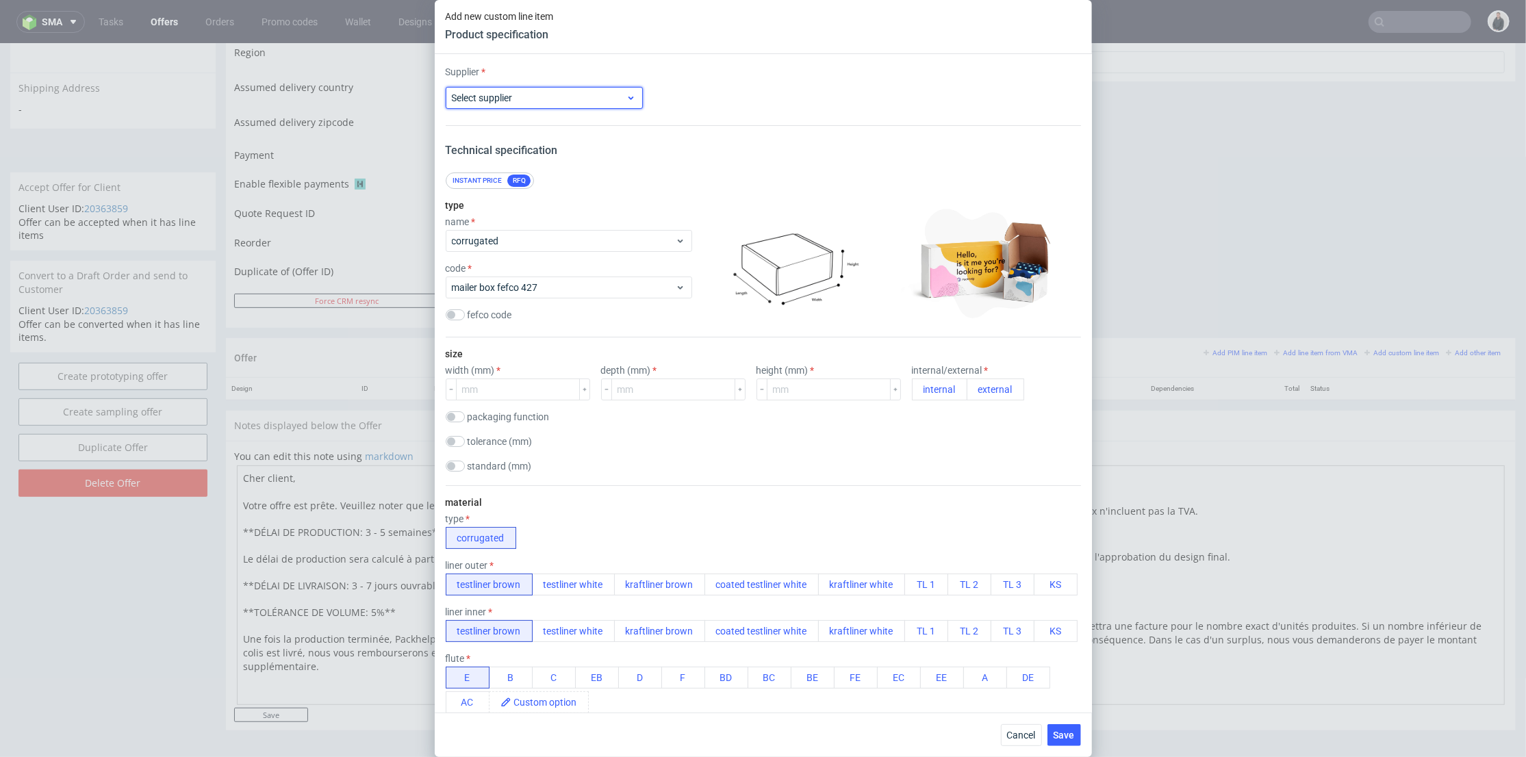
click at [494, 101] on label "Select supplier" at bounding box center [482, 97] width 61 height 11
type input "cu"
drag, startPoint x: 494, startPoint y: 129, endPoint x: 653, endPoint y: 104, distance: 160.2
click at [496, 129] on div "Custom" at bounding box center [542, 129] width 183 height 25
drag, startPoint x: 653, startPoint y: 104, endPoint x: 733, endPoint y: 93, distance: 80.9
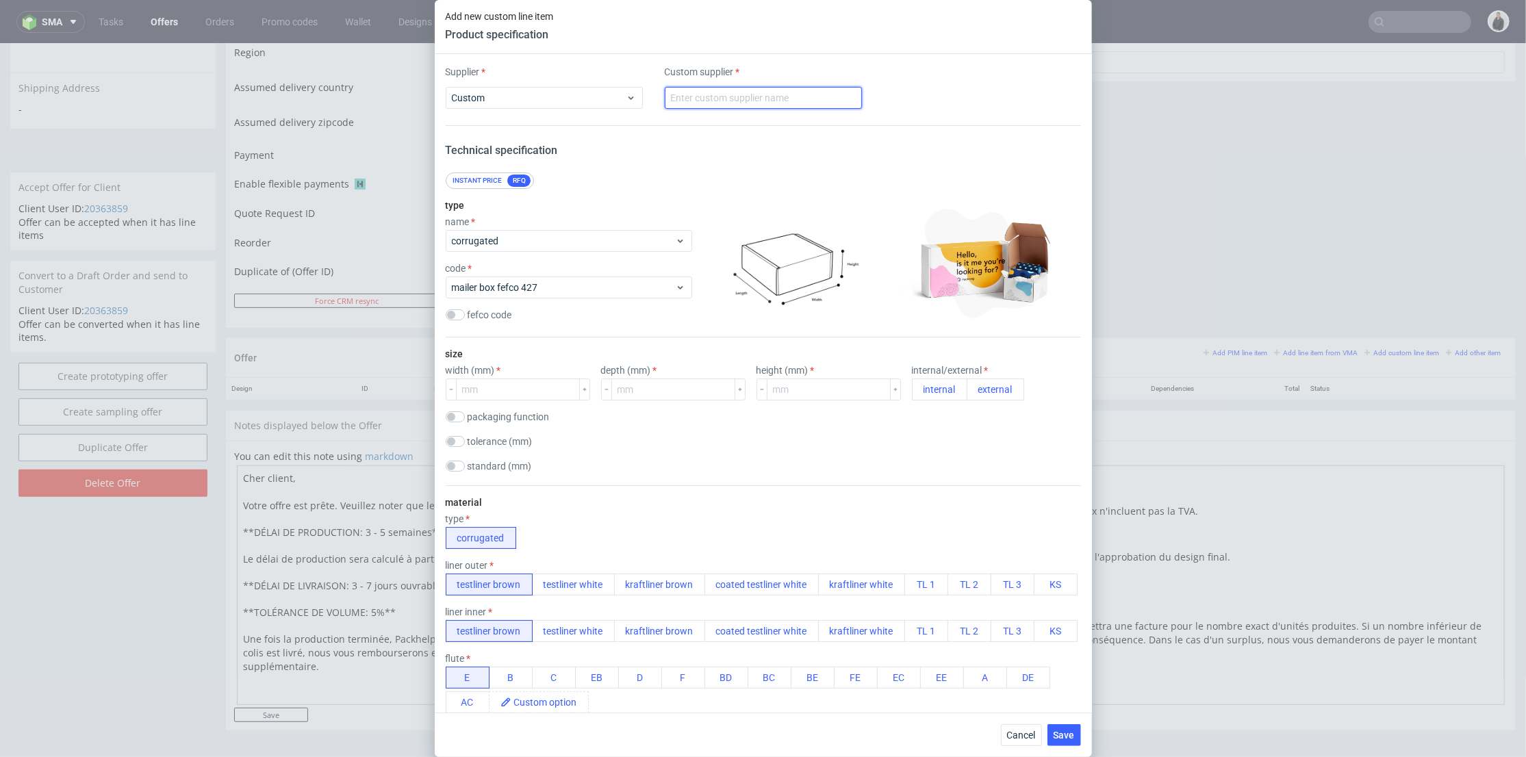
click at [733, 93] on input "text" at bounding box center [763, 98] width 197 height 22
type input "LabelProfi"
click at [512, 240] on span "corrugated" at bounding box center [564, 241] width 224 height 14
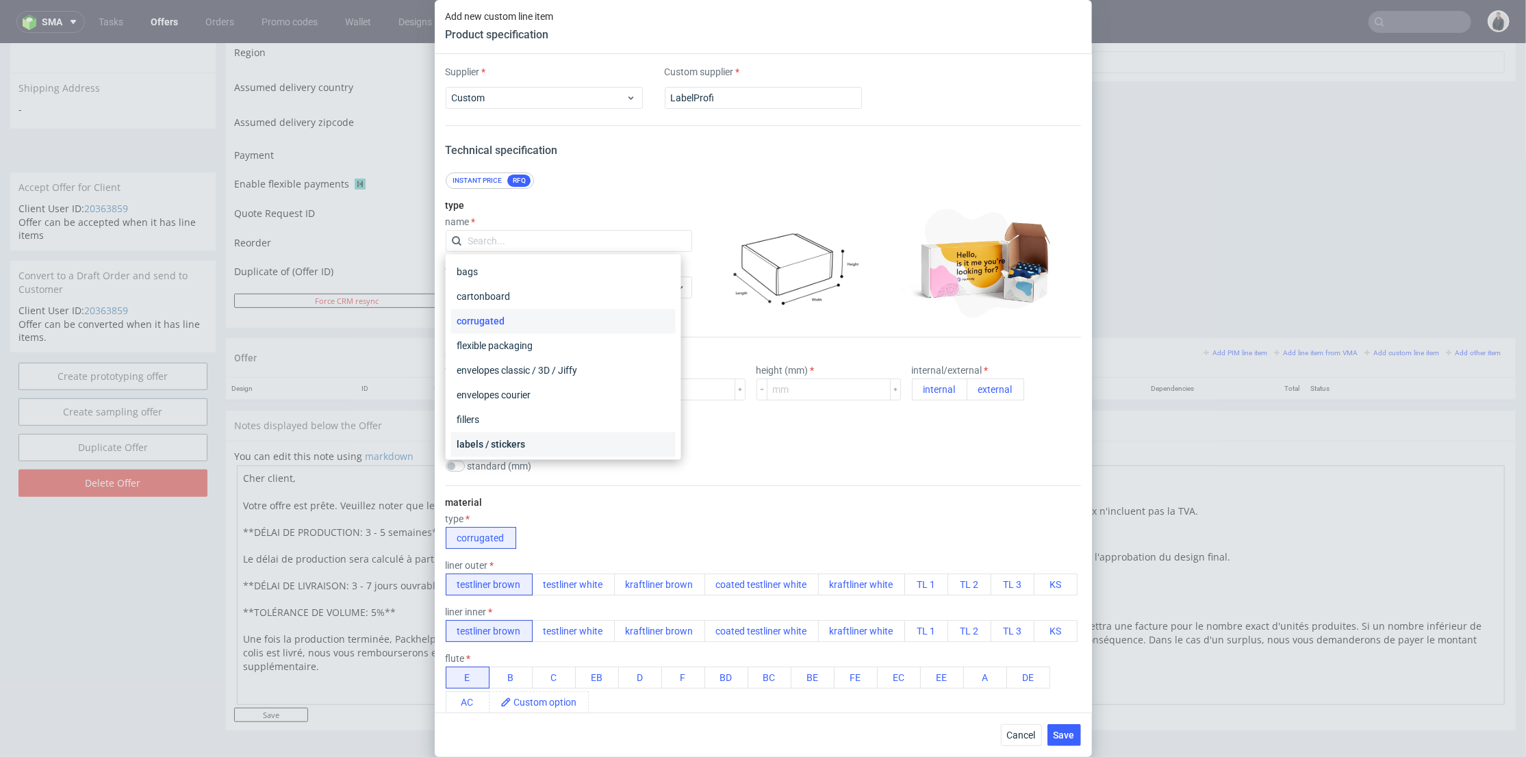
click at [510, 449] on div "labels / stickers" at bounding box center [563, 445] width 225 height 25
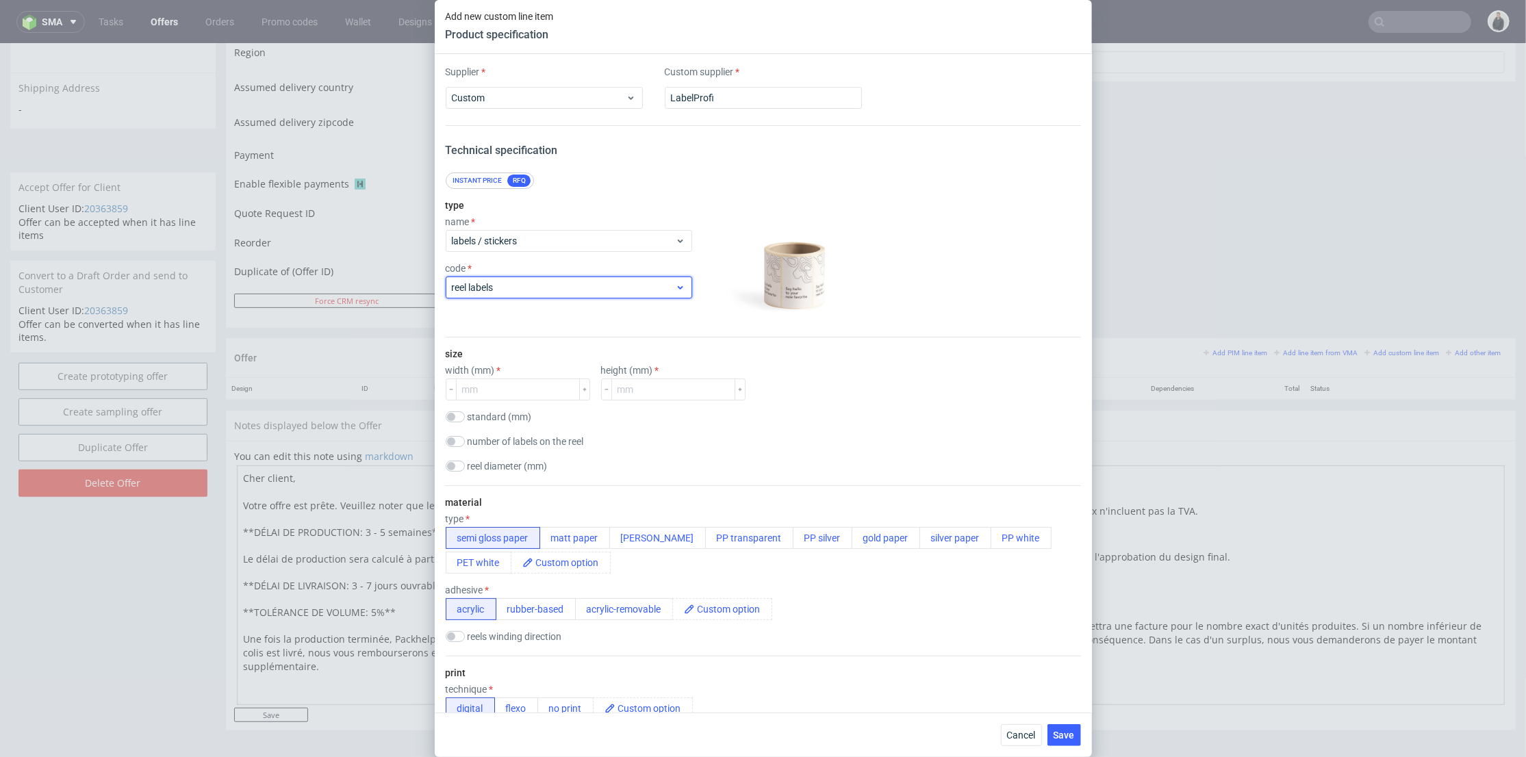
click at [533, 290] on span "reel labels" at bounding box center [564, 288] width 224 height 14
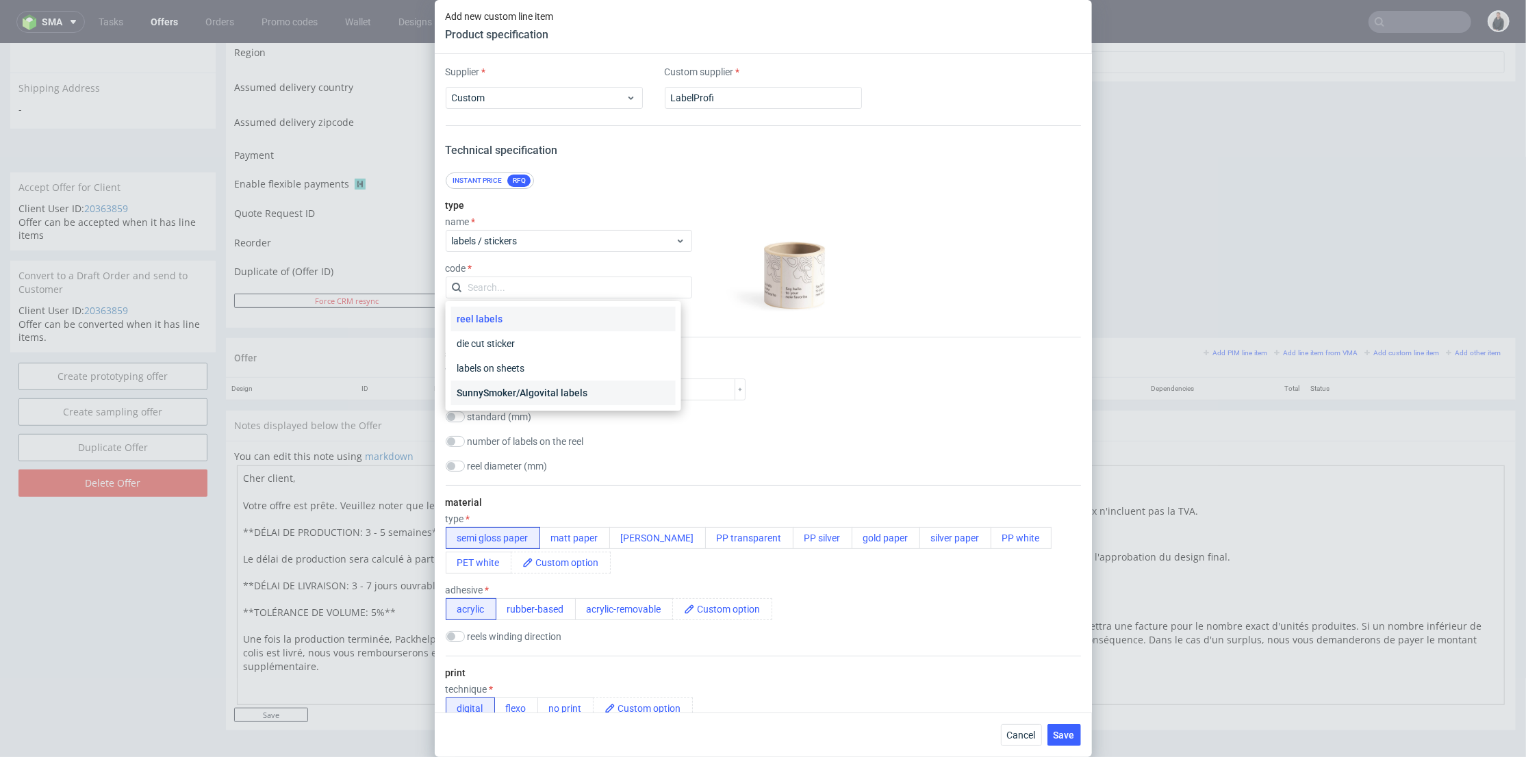
click at [529, 390] on div "SunnySmoker/Algovital labels" at bounding box center [563, 393] width 225 height 25
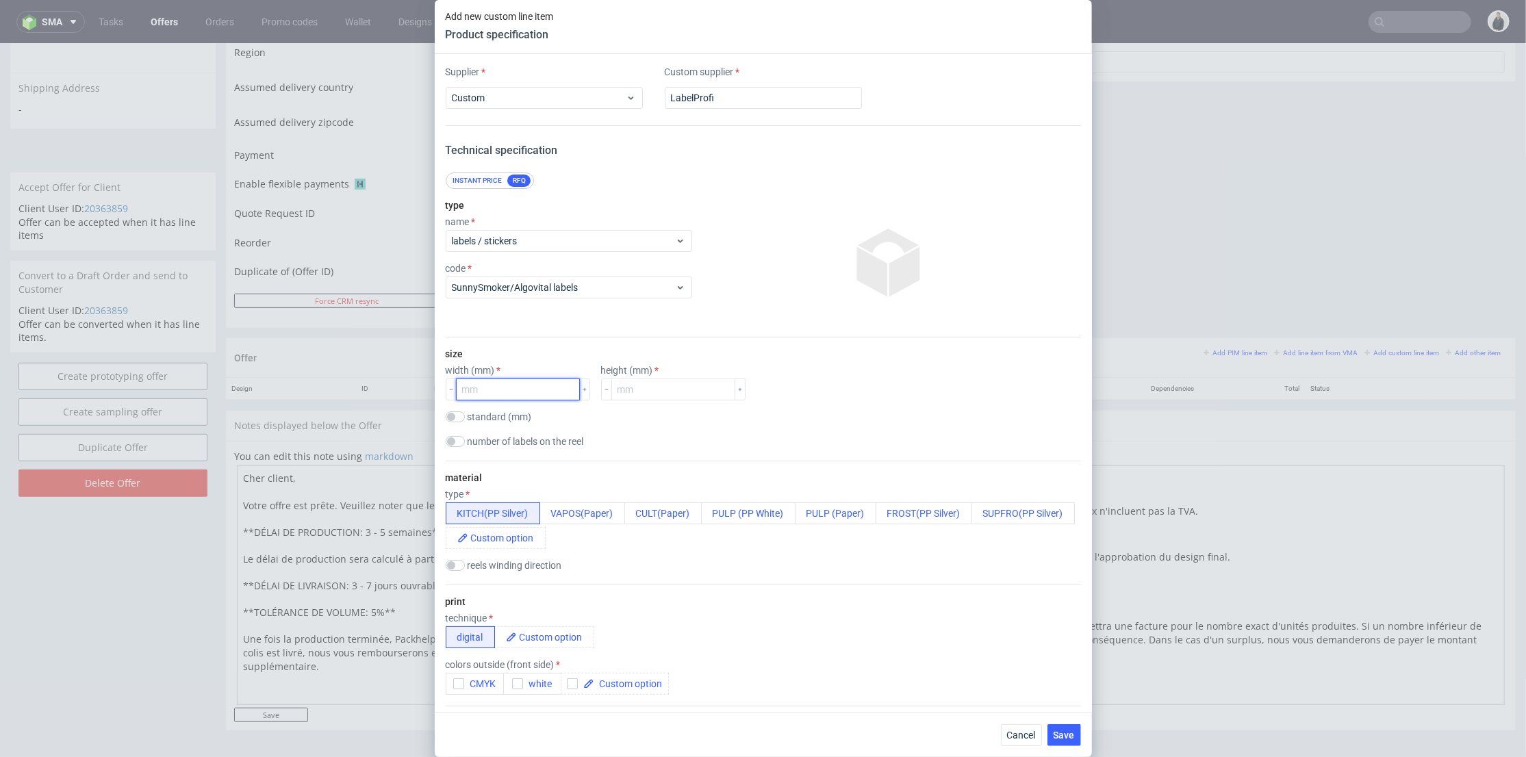
click at [510, 392] on input "number" at bounding box center [518, 390] width 124 height 22
type input "30"
type input "132"
click at [452, 686] on button "CMYK" at bounding box center [475, 684] width 58 height 22
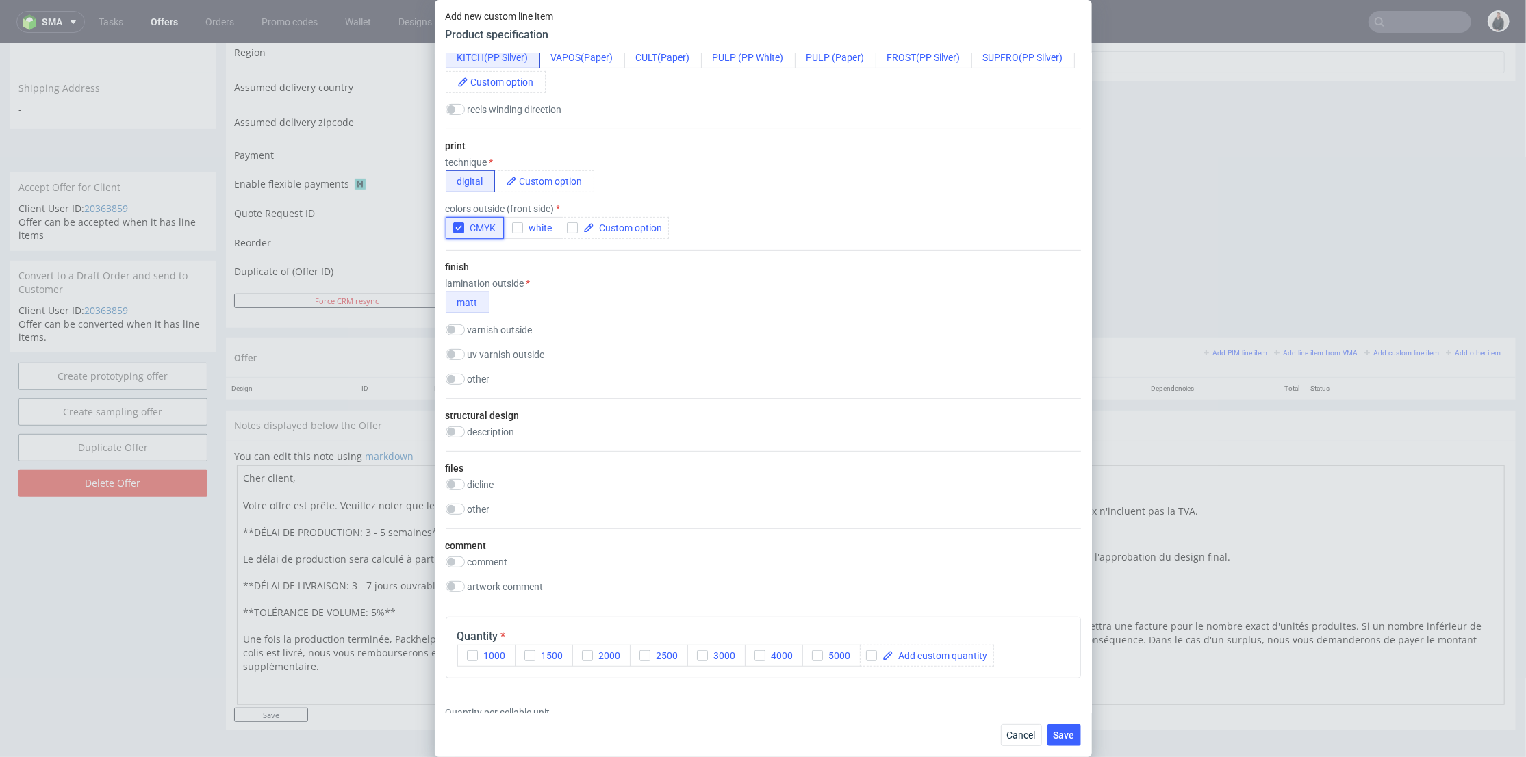
scroll to position [532, 0]
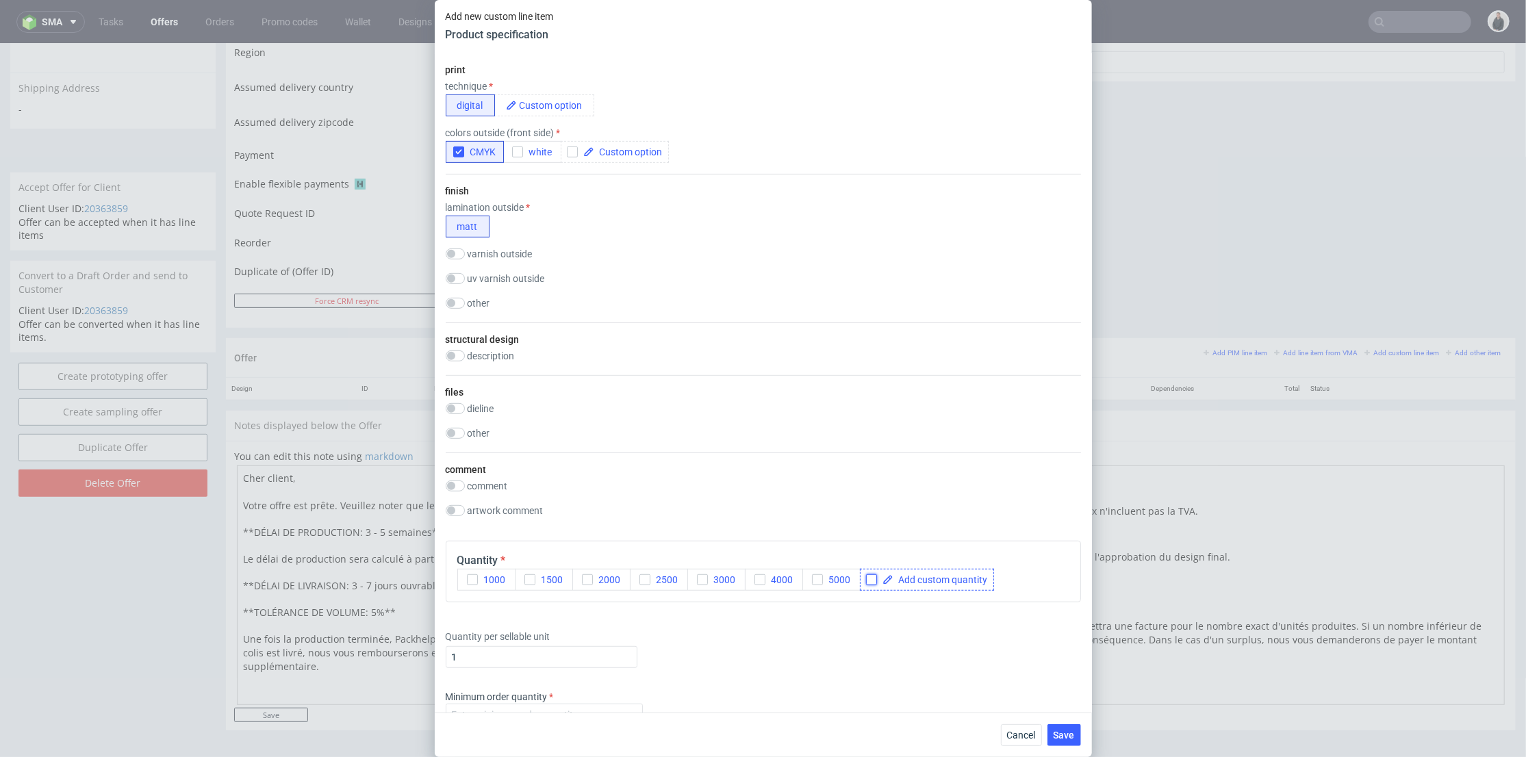
drag, startPoint x: 869, startPoint y: 579, endPoint x: 883, endPoint y: 580, distance: 13.7
click at [870, 579] on input "checkbox" at bounding box center [871, 579] width 11 height 11
checkbox input "true"
click at [912, 580] on span at bounding box center [941, 580] width 94 height 10
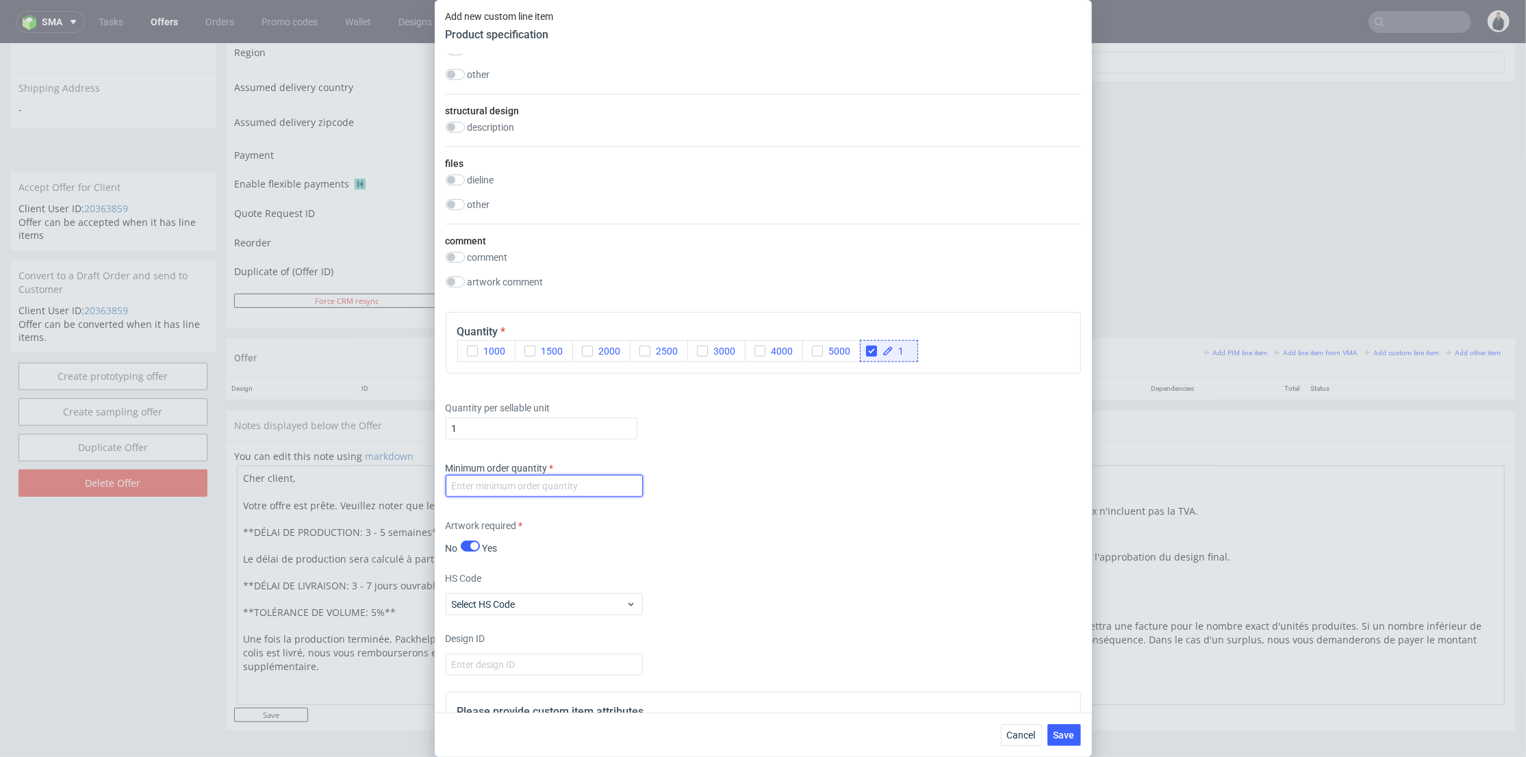
checkbox input "true"
click at [535, 481] on input "number" at bounding box center [544, 486] width 197 height 22
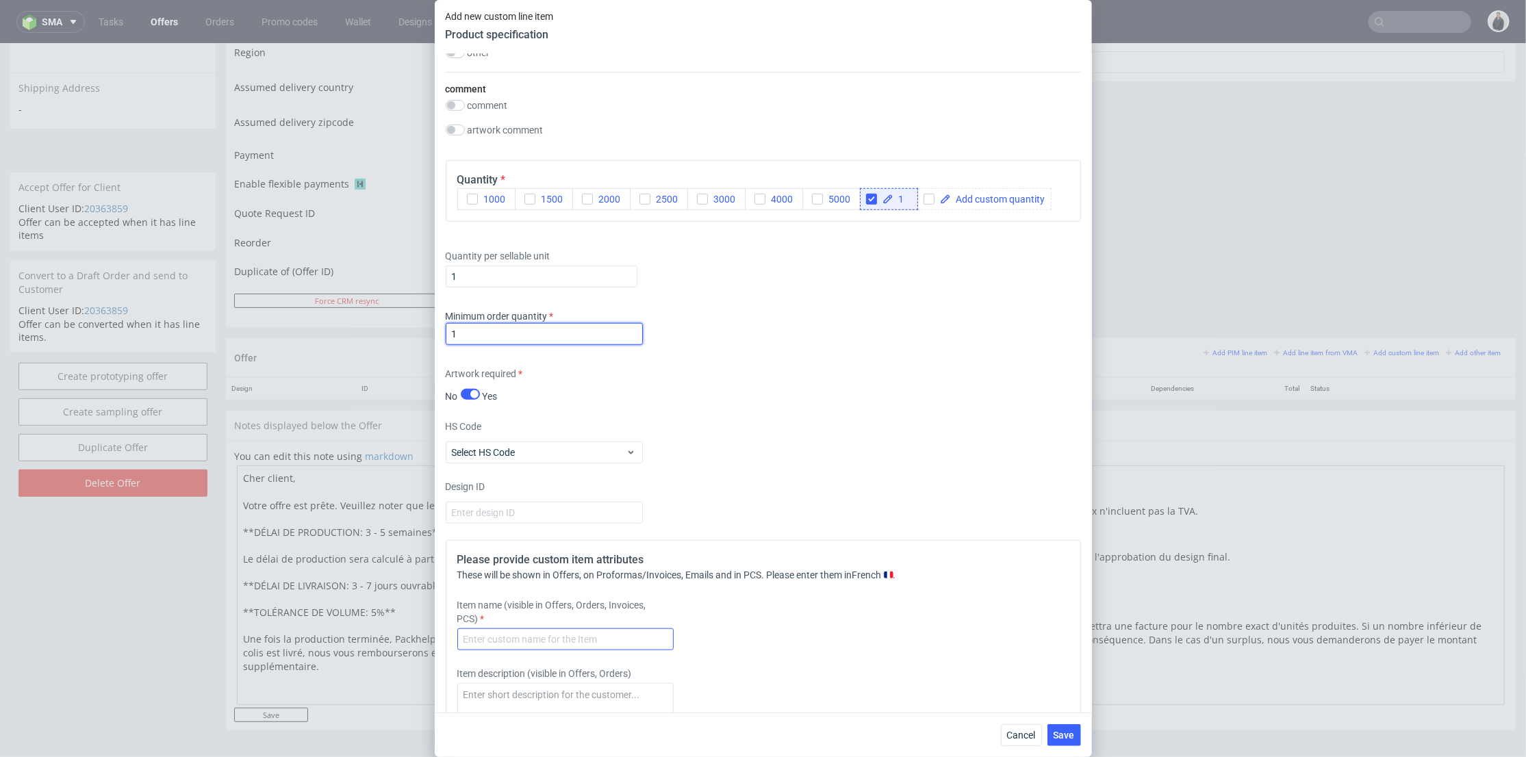
scroll to position [989, 0]
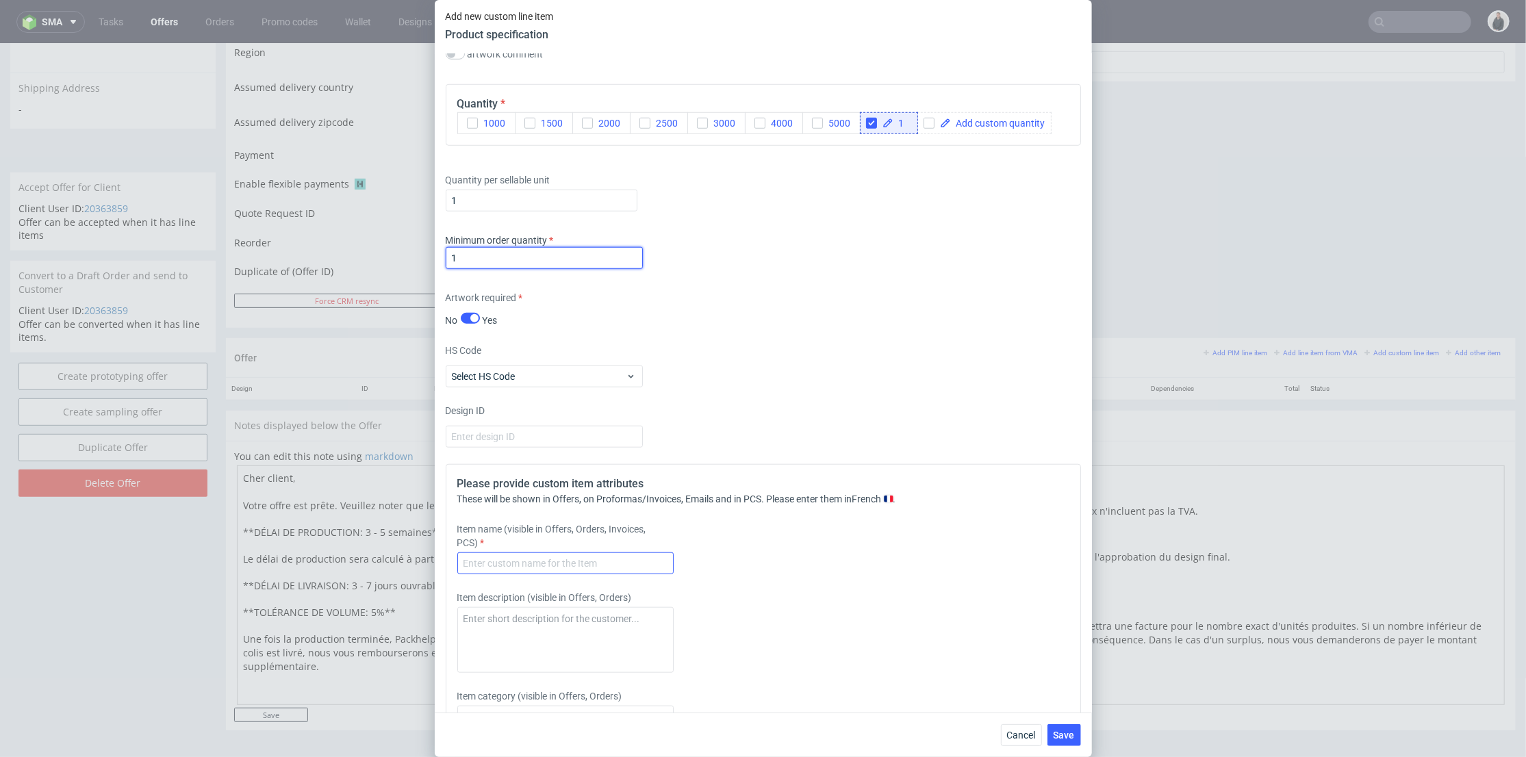
type input "1"
click at [518, 566] on input "text" at bounding box center [565, 564] width 216 height 22
paste input "158259"
type input "158259 - Pulp classique BE/ Pulp classique IT/ Pulp classique IRL - 10ml - 30x1…"
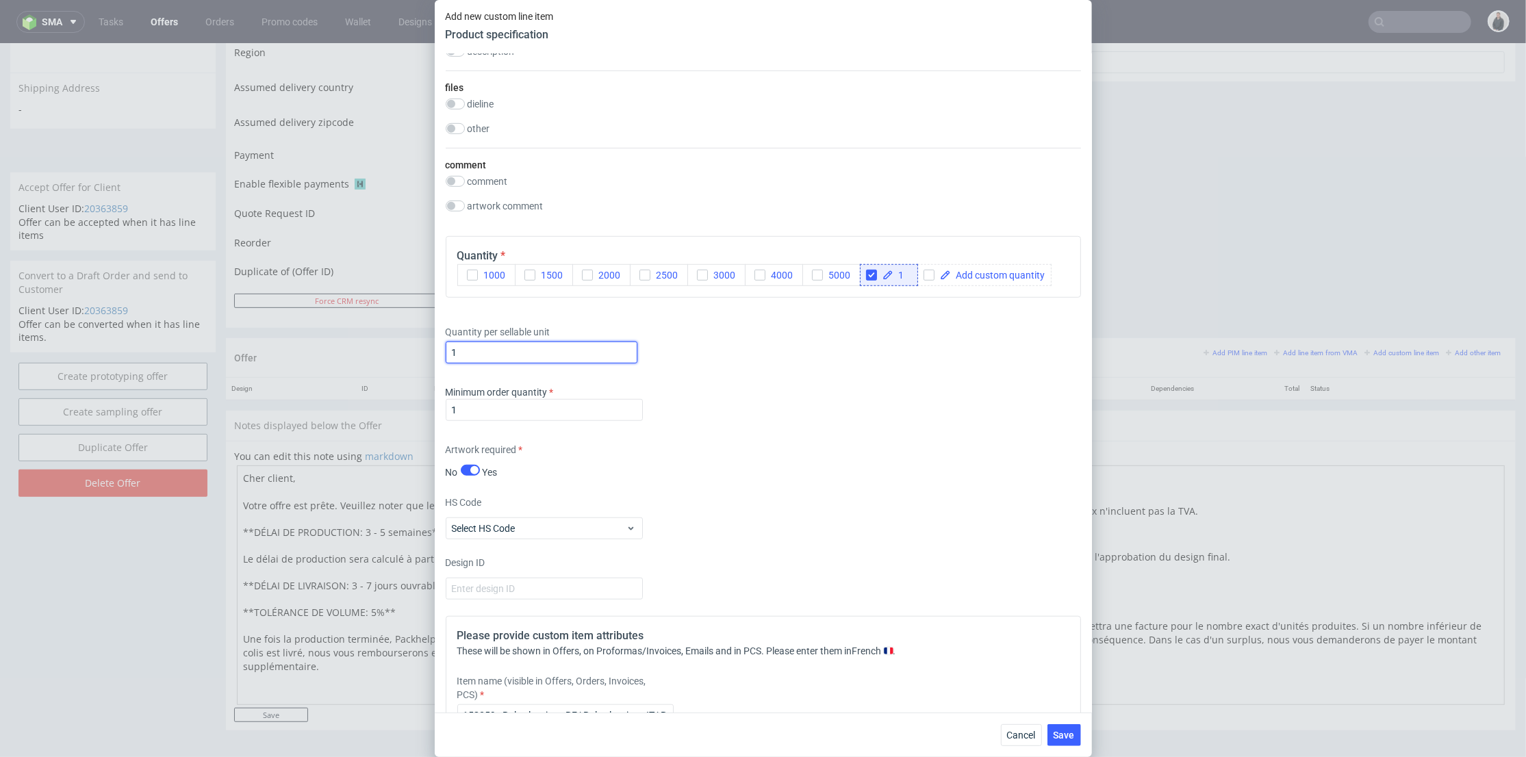
drag, startPoint x: 492, startPoint y: 354, endPoint x: 438, endPoint y: 353, distance: 54.1
click at [438, 353] on div "Supplier Custom Custom supplier LabelProfi Technical specification Instant pric…" at bounding box center [763, 383] width 657 height 659
type input "36000"
click at [763, 366] on div "Quantity per sellable unit 36000" at bounding box center [763, 341] width 635 height 55
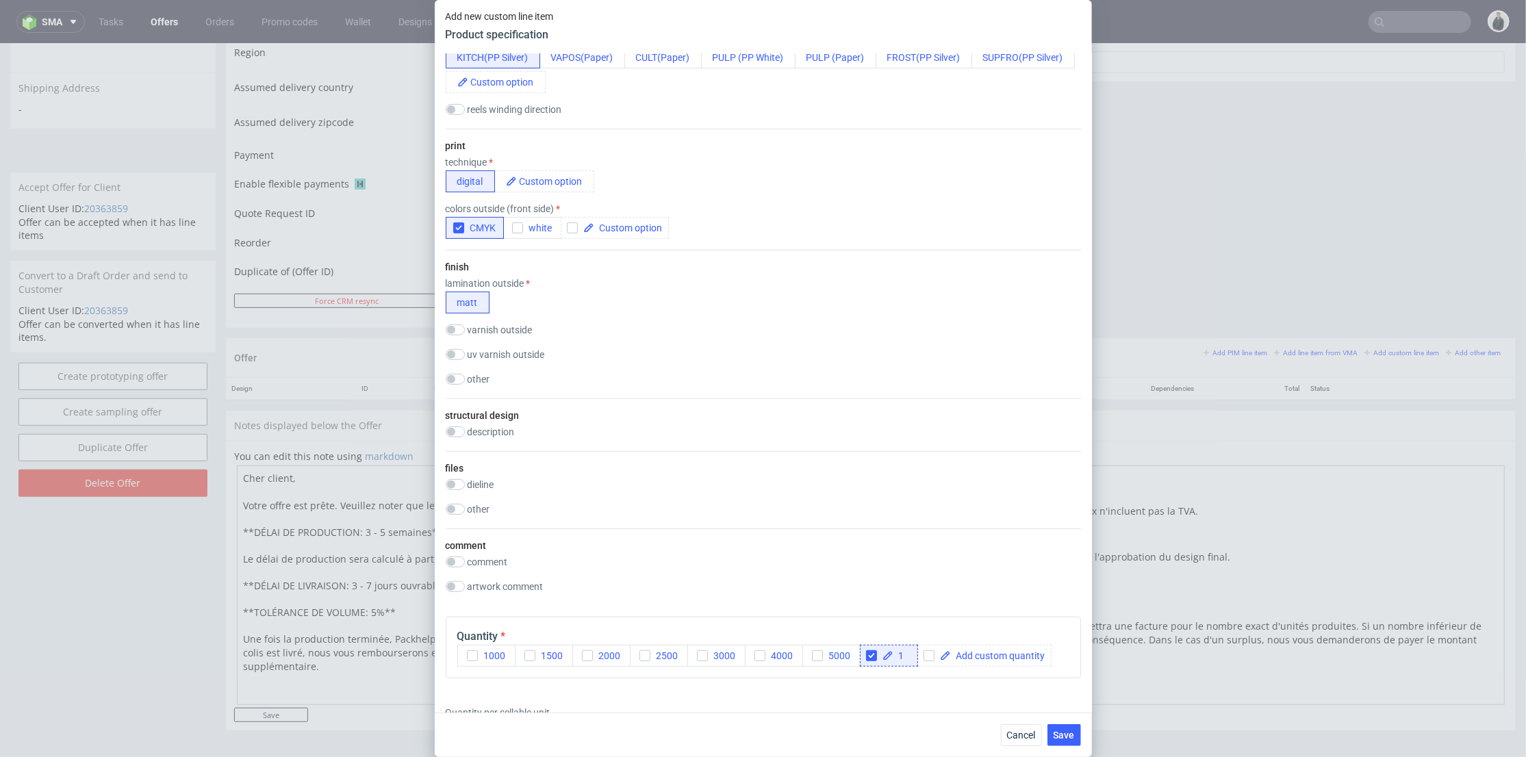
scroll to position [228, 0]
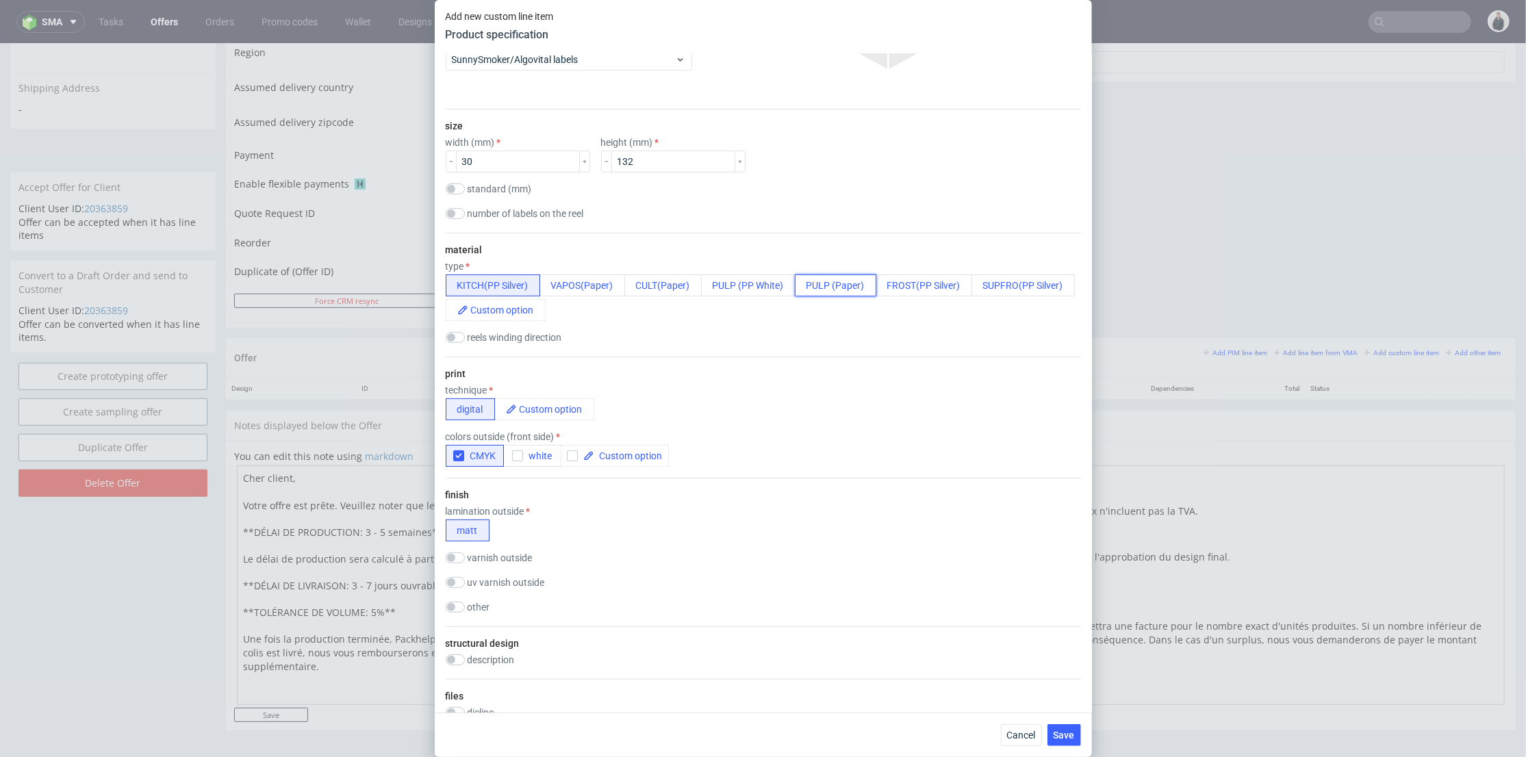
click at [829, 286] on button "PULP (Paper)" at bounding box center [835, 286] width 81 height 22
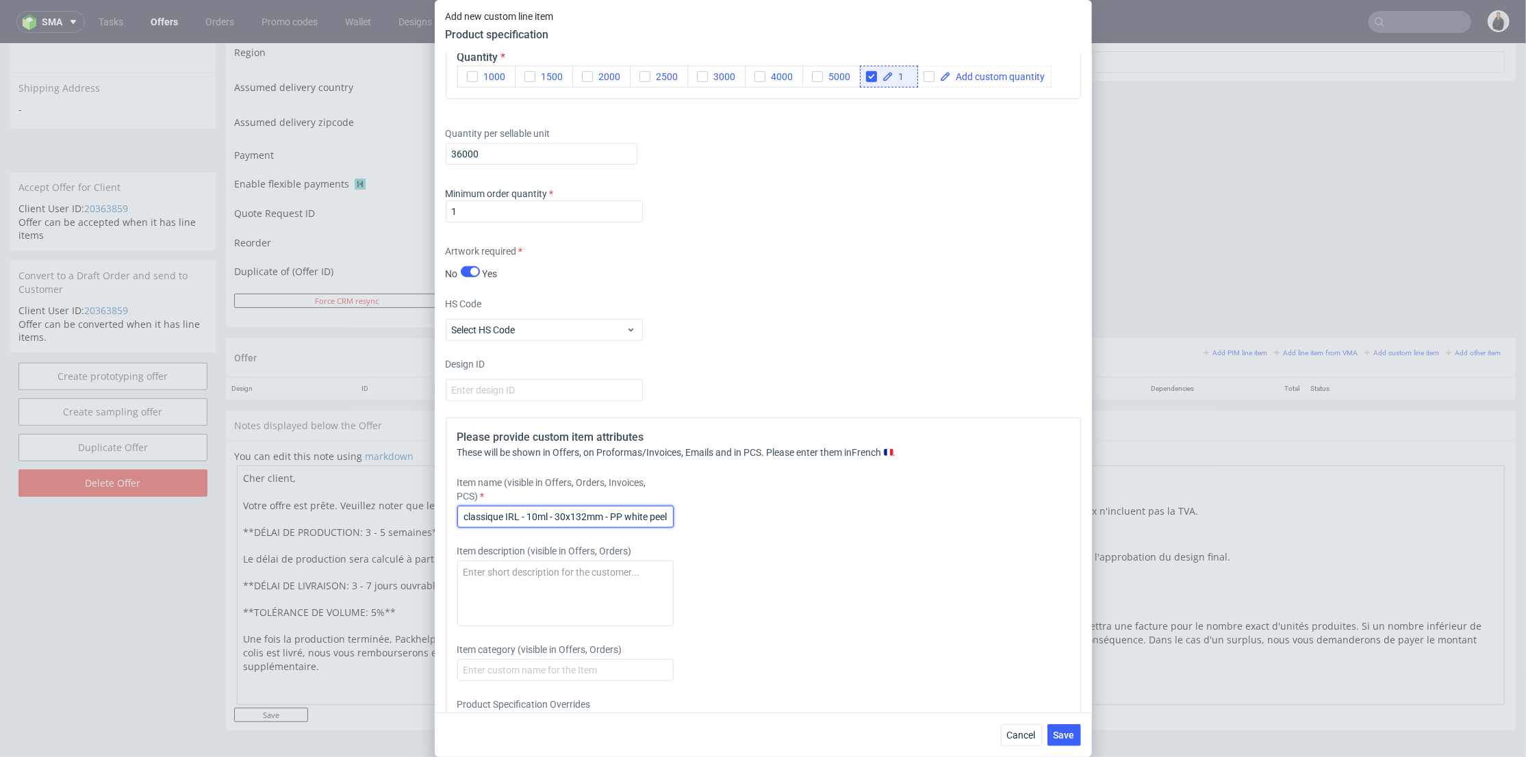
scroll to position [0, 239]
drag, startPoint x: 678, startPoint y: 510, endPoint x: 750, endPoint y: 518, distance: 72.4
click at [705, 510] on div "Item name (visible in Offers, Orders, Invoices, PCS) 158259 - Pulp classique BE…" at bounding box center [684, 502] width 455 height 52
click at [786, 525] on div "Item name (visible in Offers, Orders, Invoices, PCS) 158259 - Pulp classique BE…" at bounding box center [684, 502] width 455 height 52
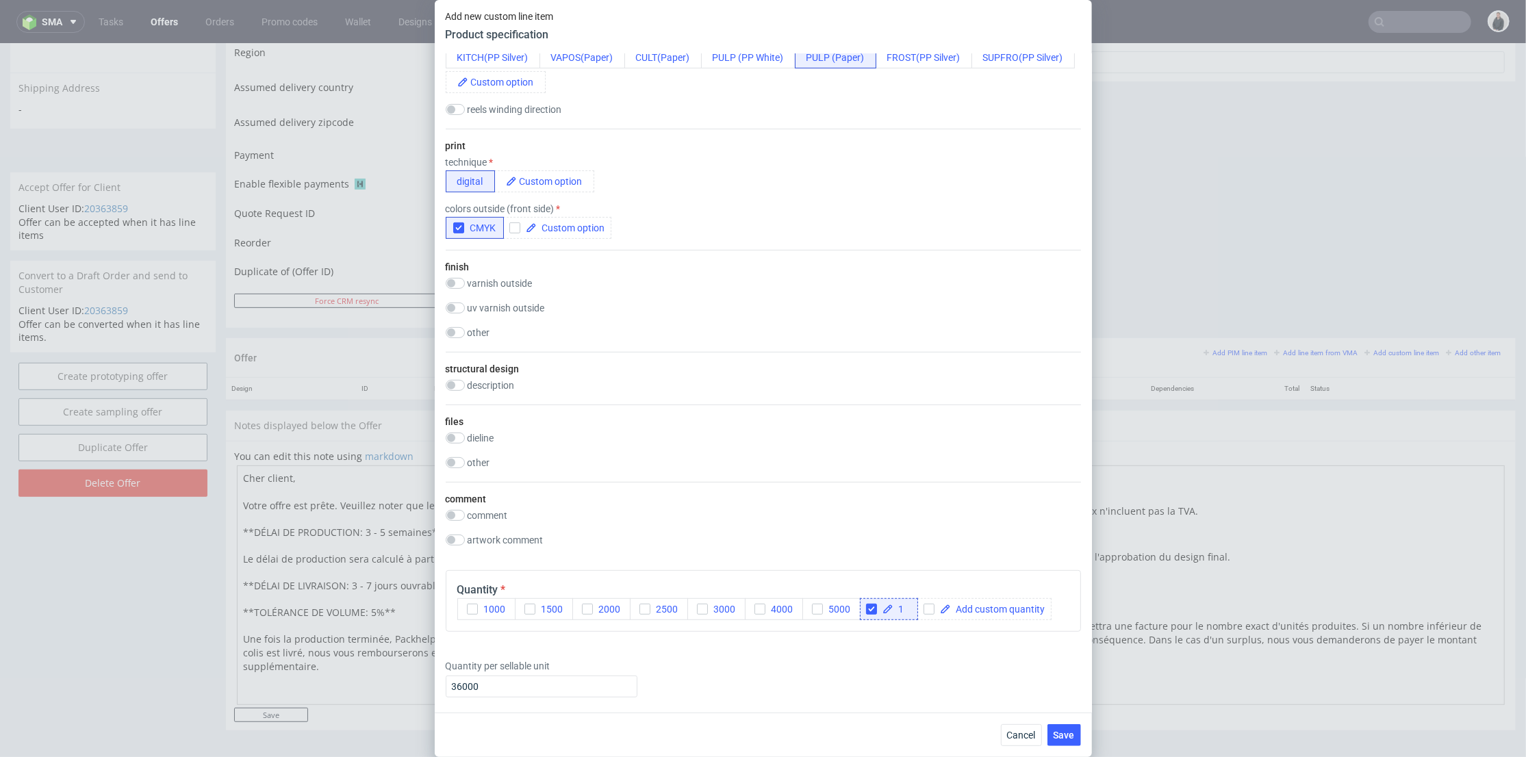
scroll to position [304, 0]
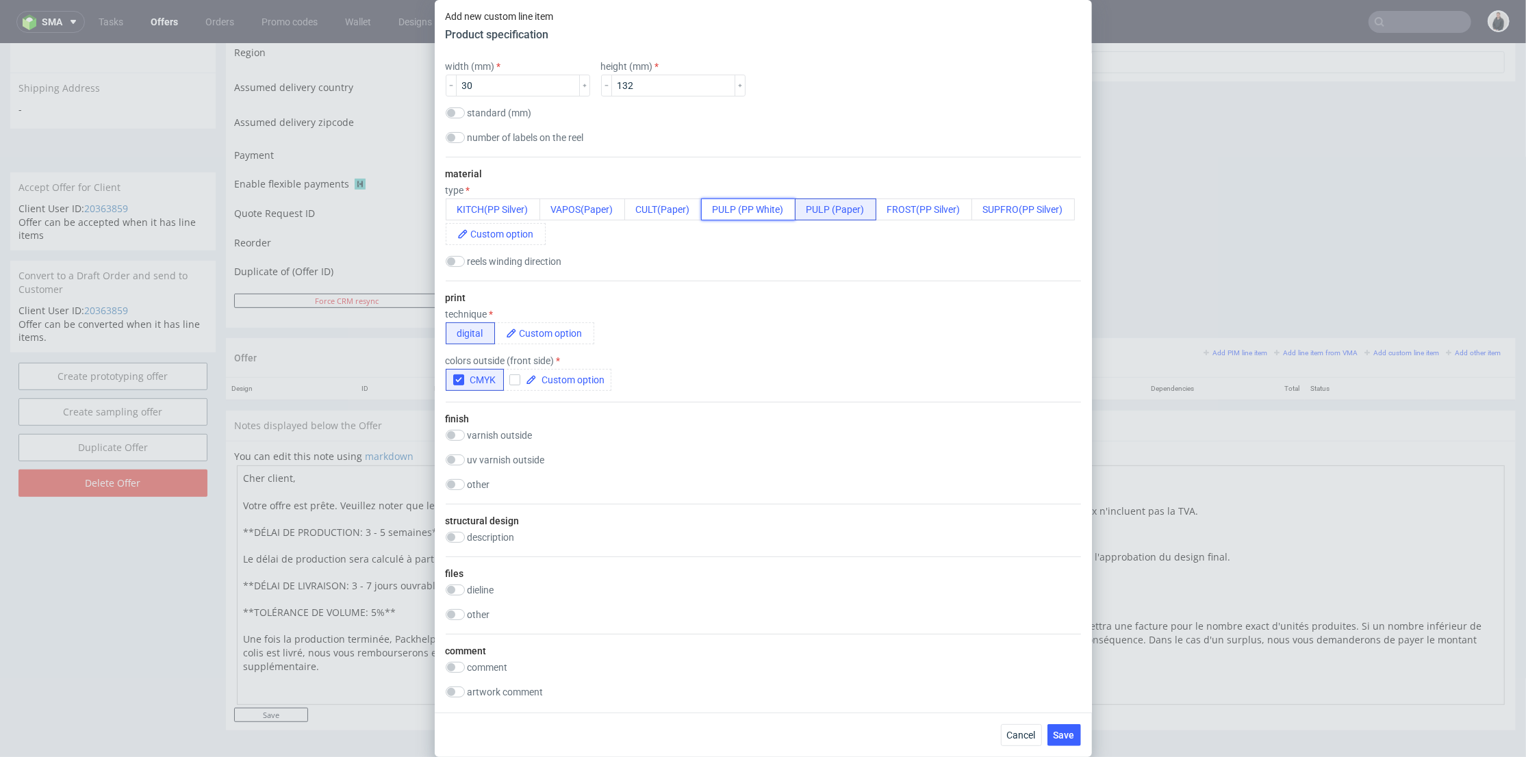
click at [760, 208] on button "PULP (PP White)" at bounding box center [748, 210] width 94 height 22
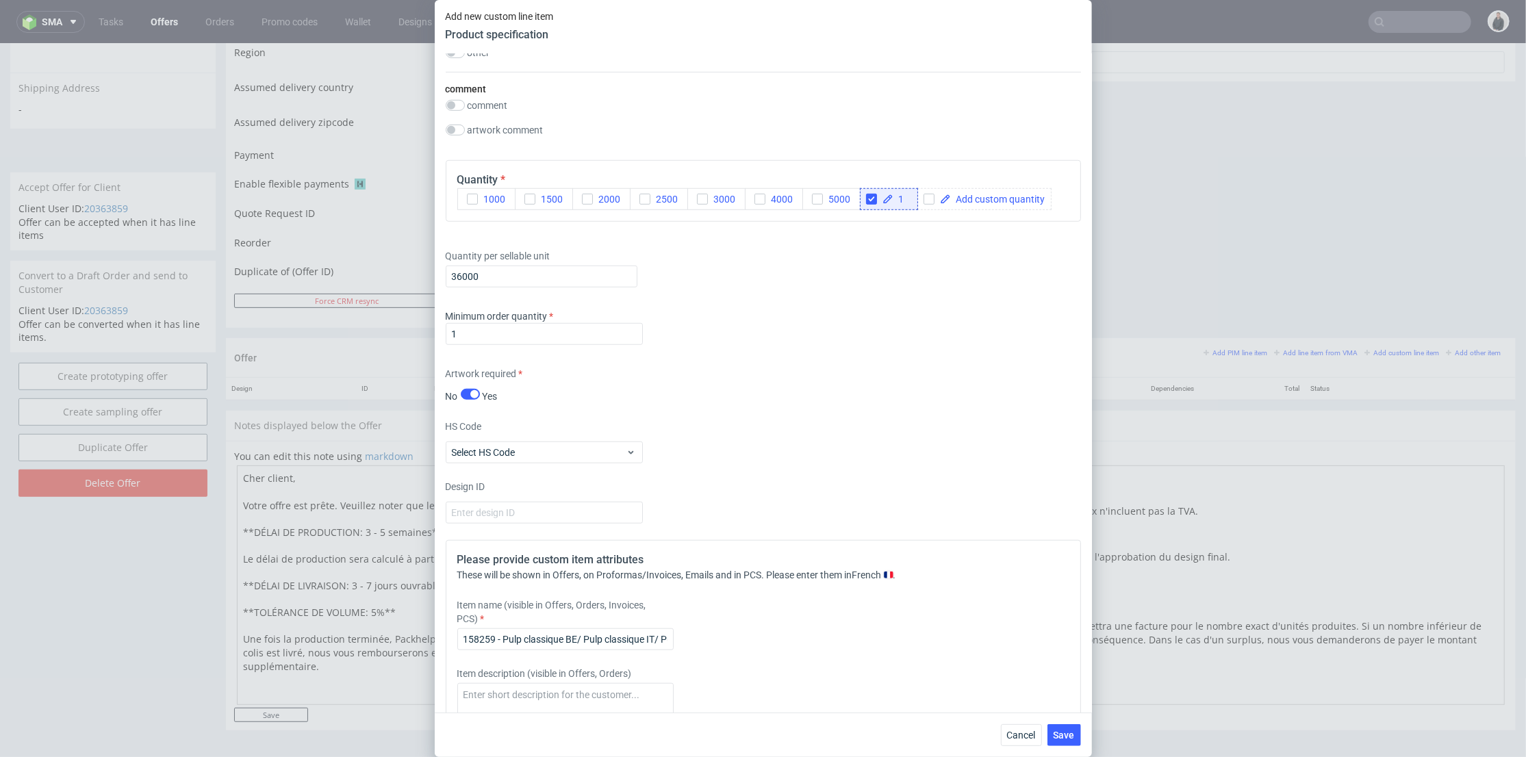
scroll to position [989, 0]
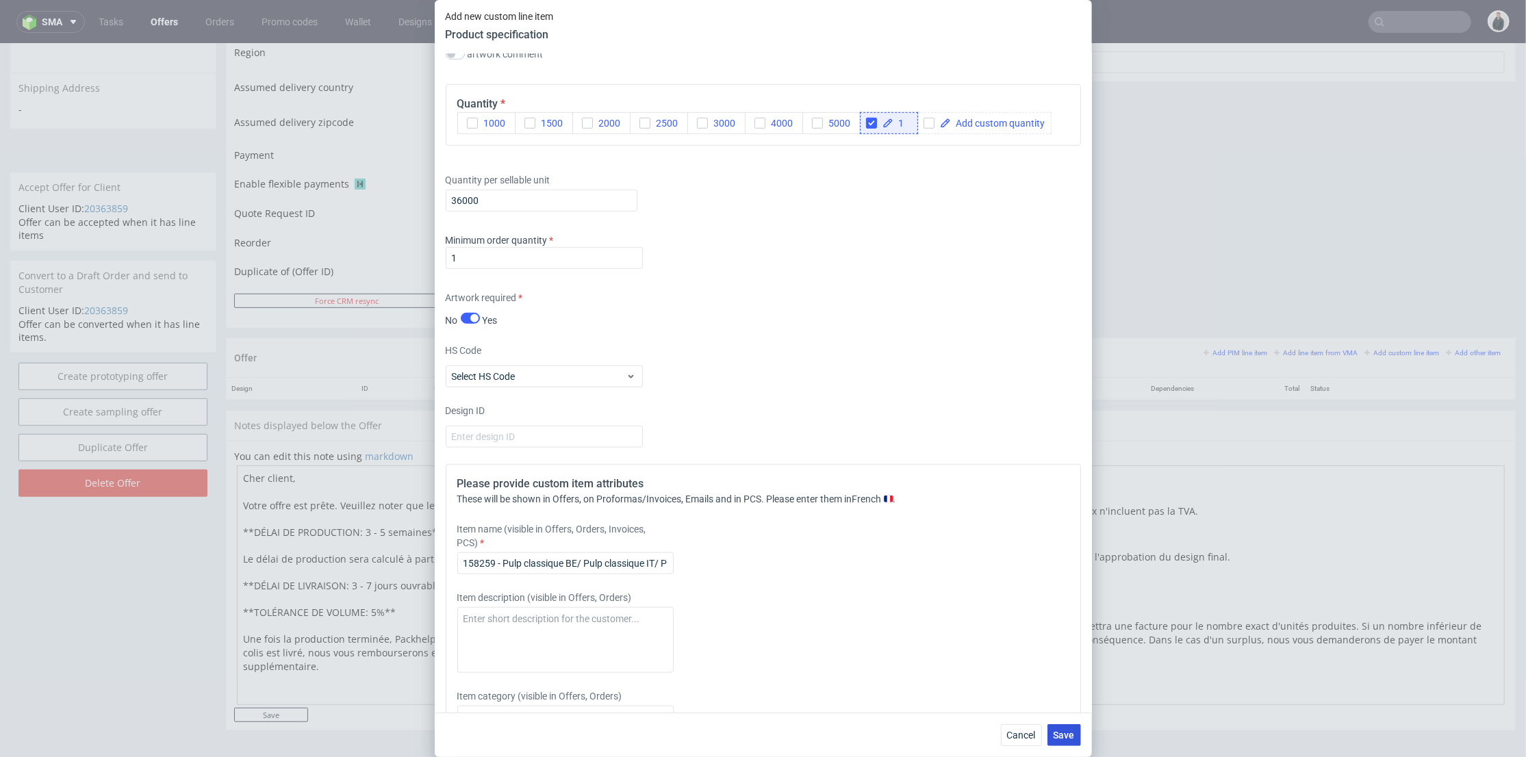
click at [1065, 733] on span "Save" at bounding box center [1064, 736] width 21 height 10
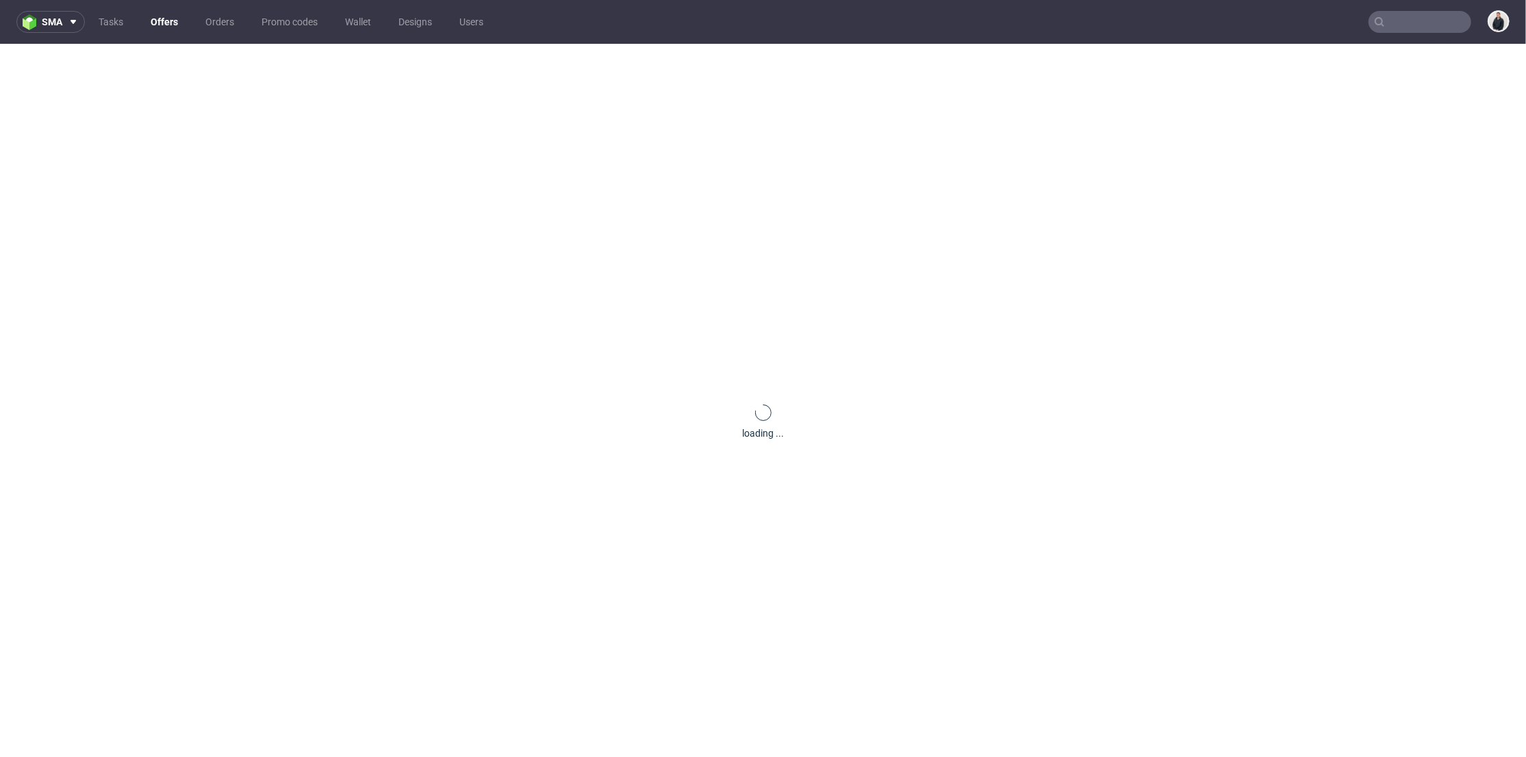
scroll to position [0, 0]
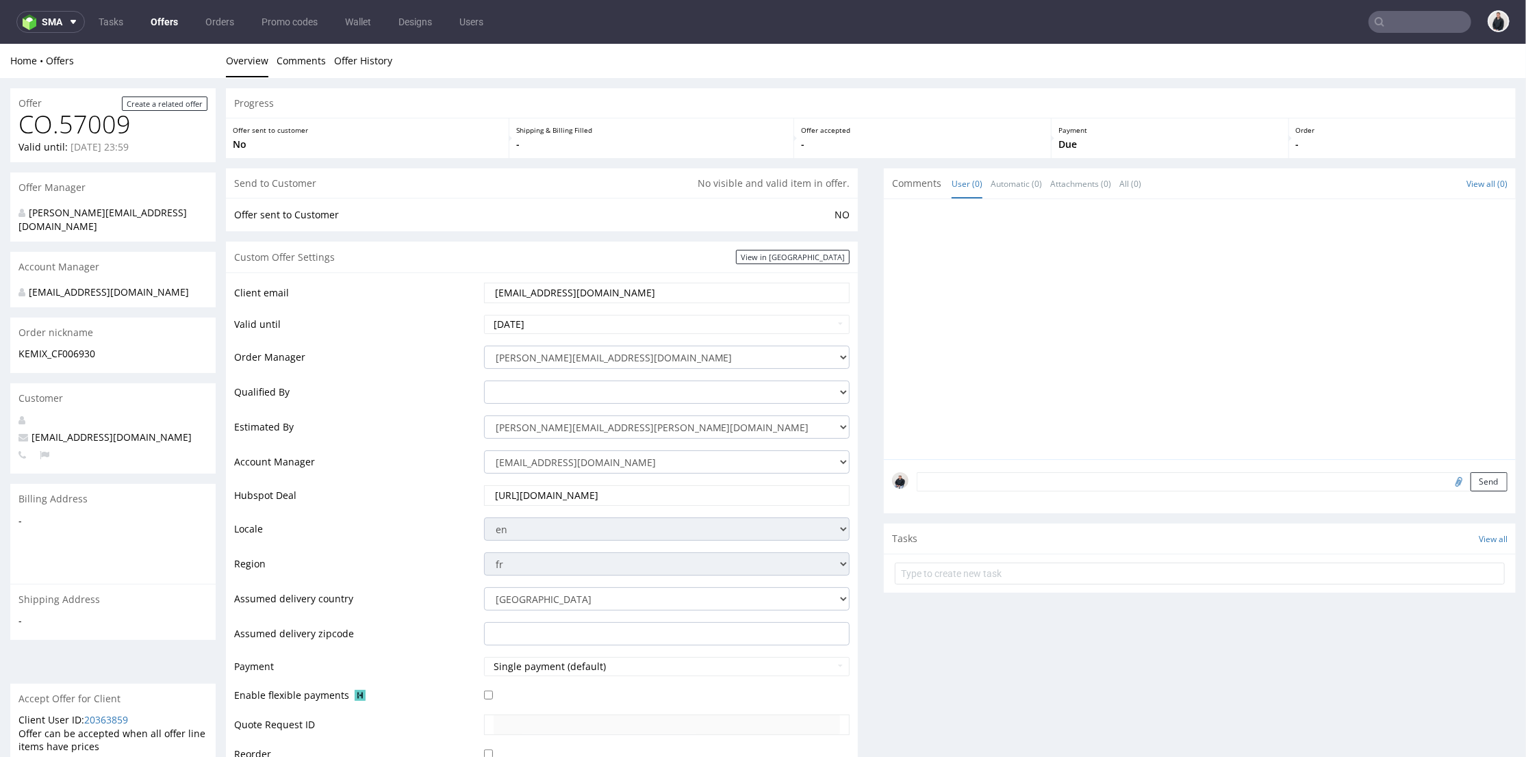
click at [1276, 381] on div at bounding box center [1204, 333] width 624 height 252
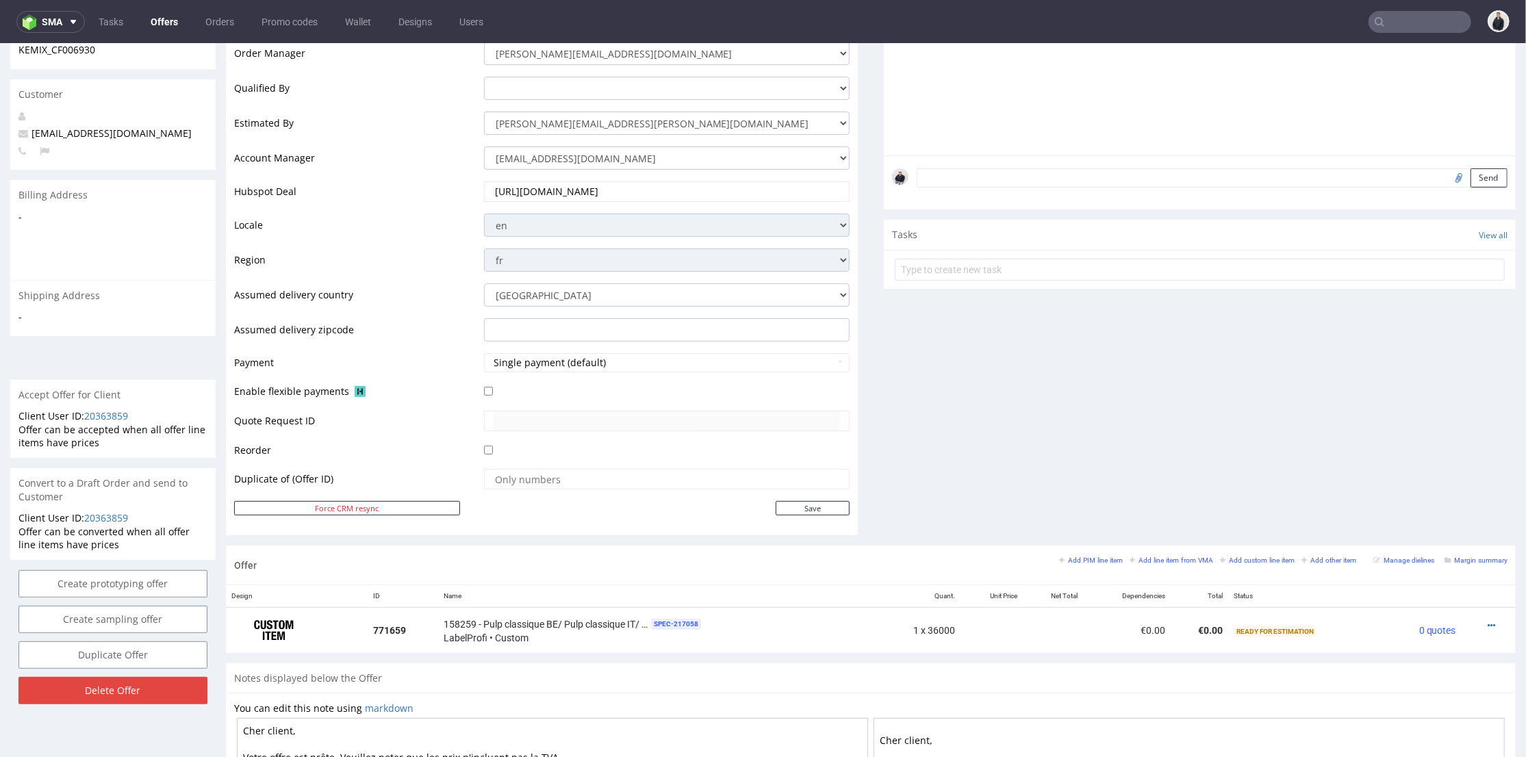
scroll to position [380, 0]
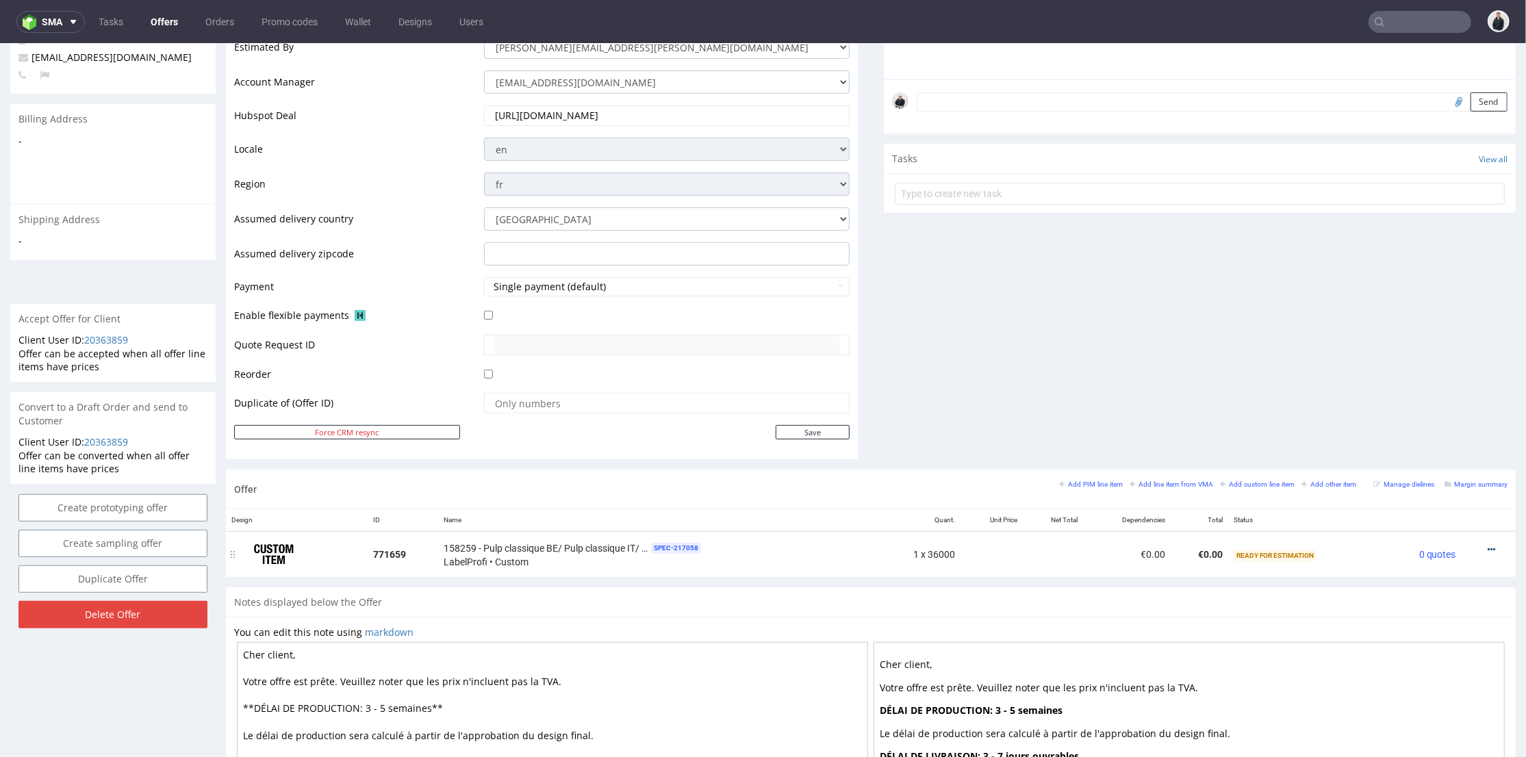
click at [1488, 548] on icon at bounding box center [1492, 549] width 8 height 10
click at [1441, 399] on span "Add cost manually" at bounding box center [1430, 397] width 110 height 14
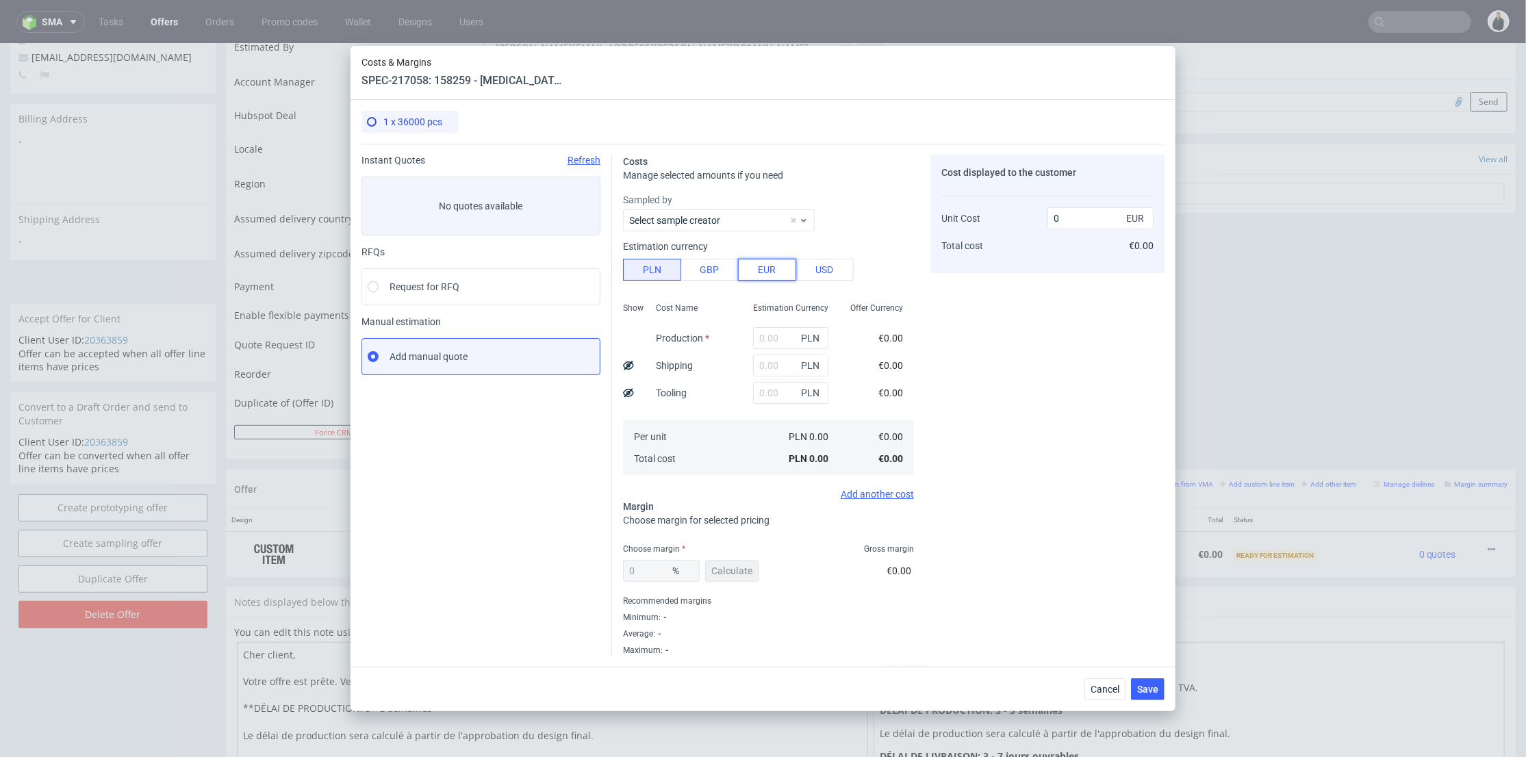
click at [778, 270] on button "EUR" at bounding box center [767, 270] width 58 height 22
click at [770, 341] on input "text" at bounding box center [790, 338] width 75 height 22
paste input "€968,76"
click at [755, 338] on input "€968,76" at bounding box center [790, 338] width 75 height 22
click at [1000, 347] on div "Cost displayed to the customer Unit Cost Total cost 0 EUR €0.00" at bounding box center [1048, 405] width 234 height 501
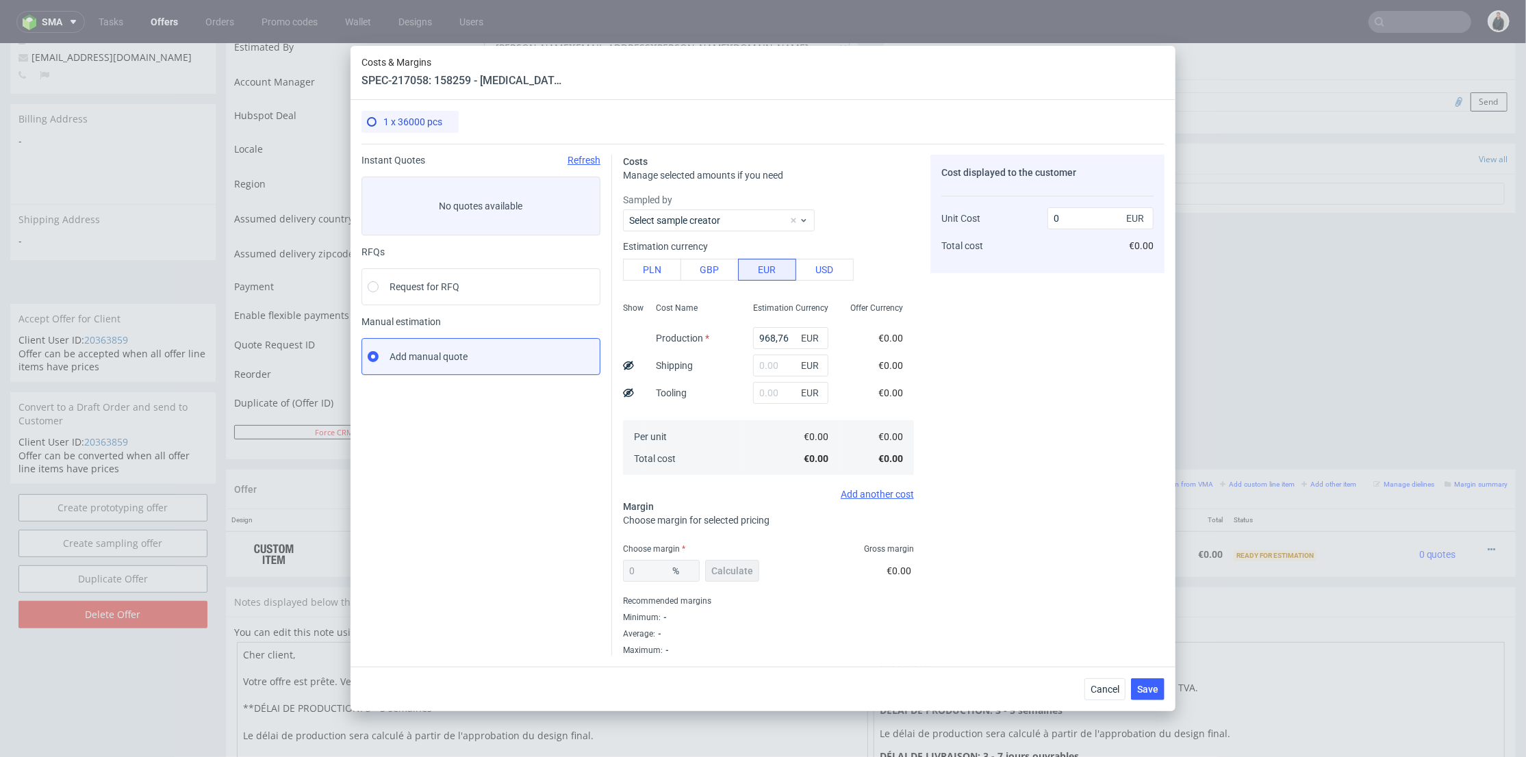
type input "968.76"
drag, startPoint x: 470, startPoint y: 79, endPoint x: 438, endPoint y: 76, distance: 33.0
click at [438, 76] on header "SPEC-217058: 158259 - Pulp classique BE/ Pulp classique IT/ Pulp classique IRL …" at bounding box center [464, 80] width 205 height 15
copy header "158259"
click at [1087, 220] on input "968.76" at bounding box center [1101, 218] width 106 height 22
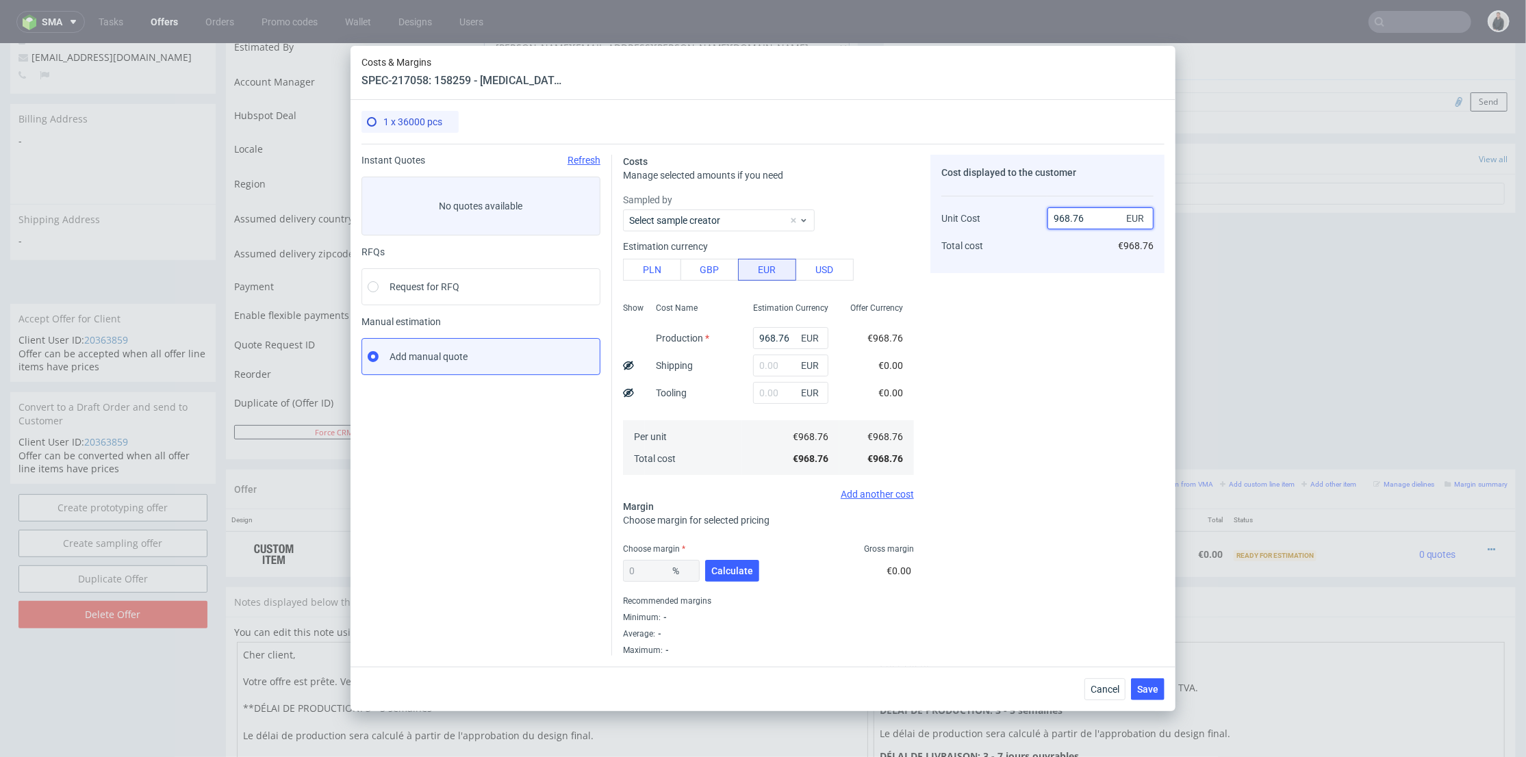
paste input "€1 210,95"
type input "€1 210,95"
type input "NaN"
click at [1070, 215] on input "€1 210,95" at bounding box center [1101, 218] width 106 height 22
click at [1060, 213] on input "€1210,95" at bounding box center [1101, 218] width 106 height 22
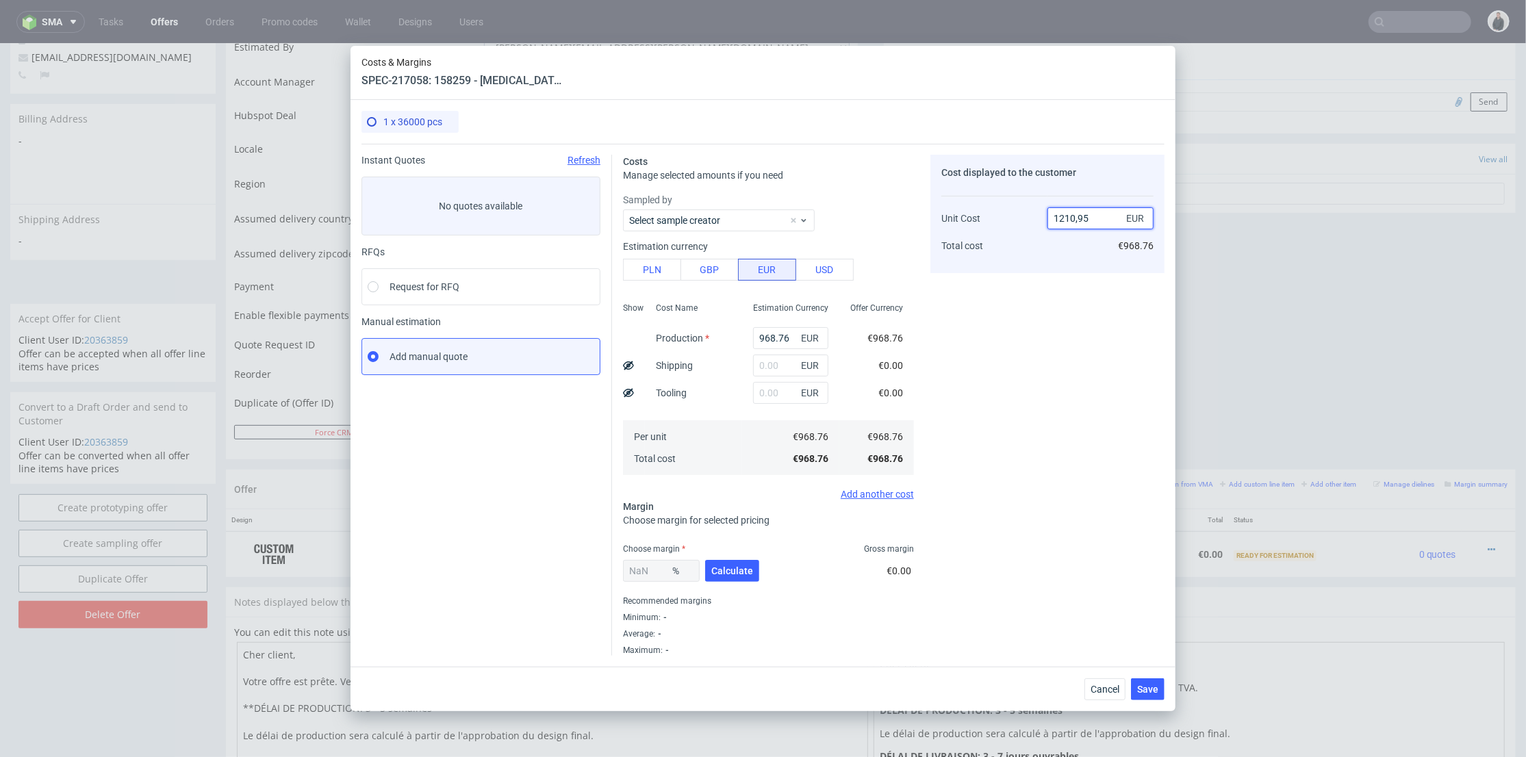
click at [1082, 218] on input "1210,95" at bounding box center [1101, 218] width 106 height 22
type input "1210.95"
type input "20.000000000000004"
type input "1210.95"
click at [1018, 354] on div "Cost displayed to the customer Unit Cost Total cost 1210.95 EUR €1,210.95" at bounding box center [1048, 405] width 234 height 501
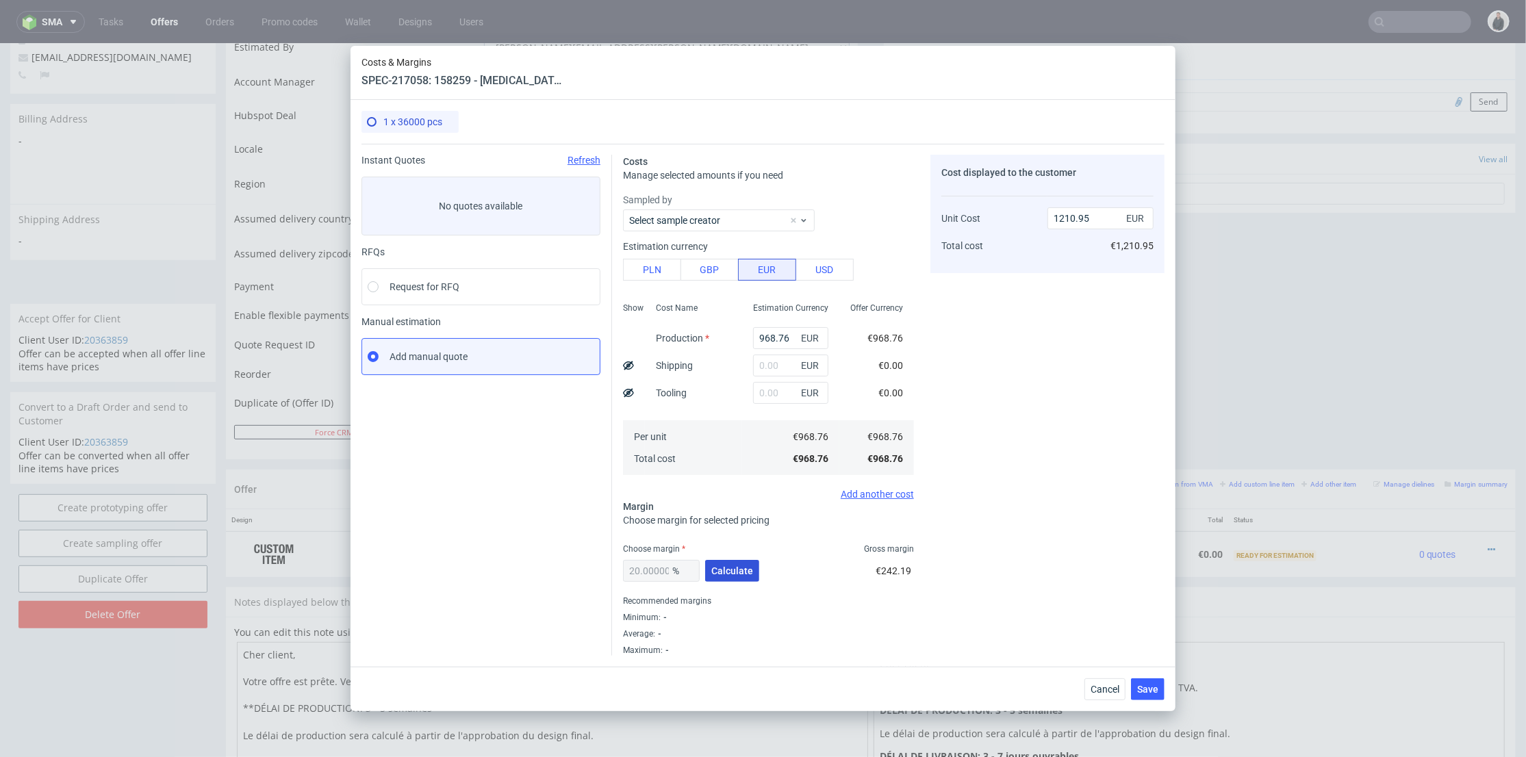
click at [716, 561] on button "Calculate" at bounding box center [732, 571] width 54 height 22
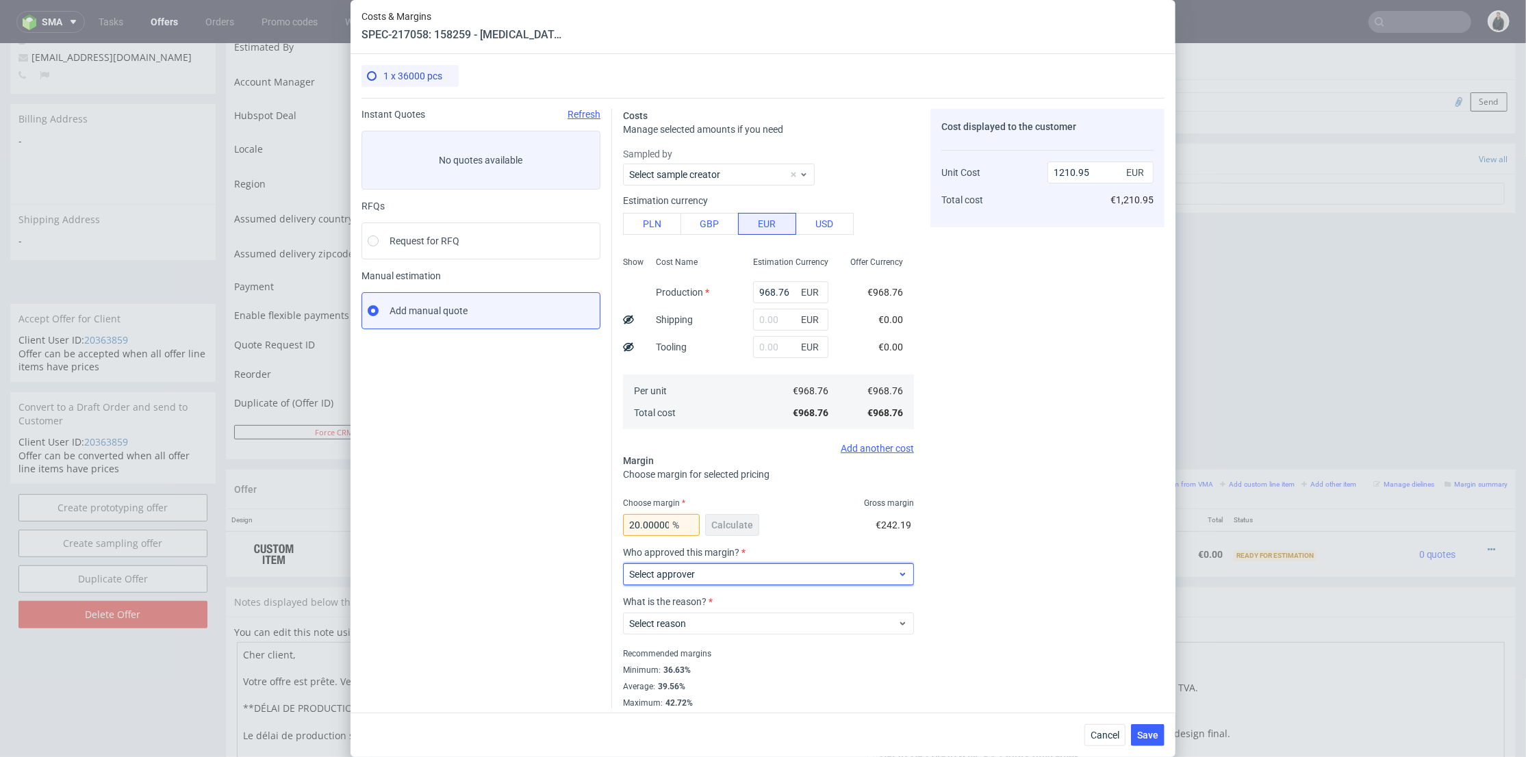
click at [716, 578] on span "Select approver" at bounding box center [763, 575] width 268 height 14
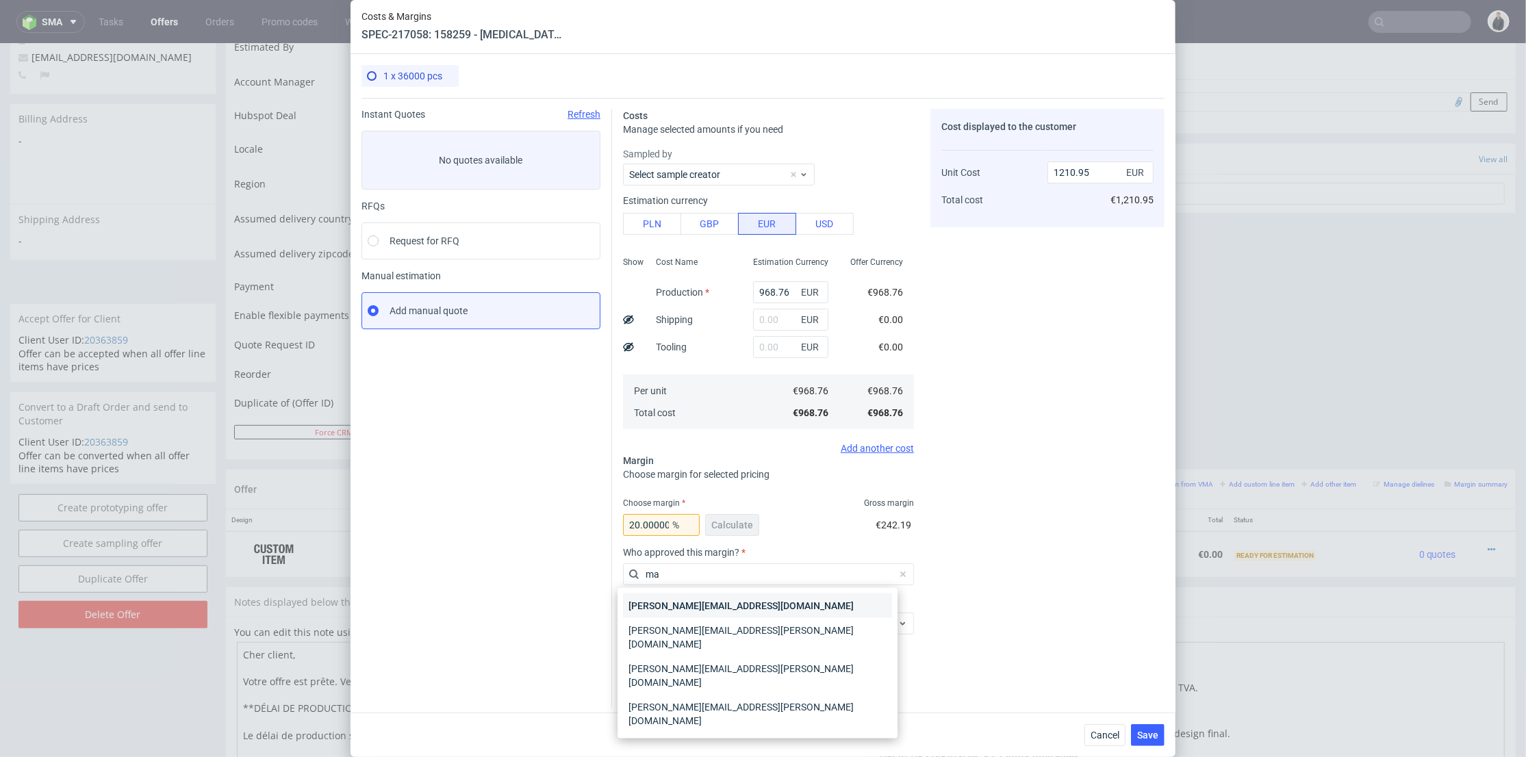
type input "ma"
click at [713, 596] on div "[PERSON_NAME][EMAIL_ADDRESS][DOMAIN_NAME]" at bounding box center [757, 606] width 269 height 25
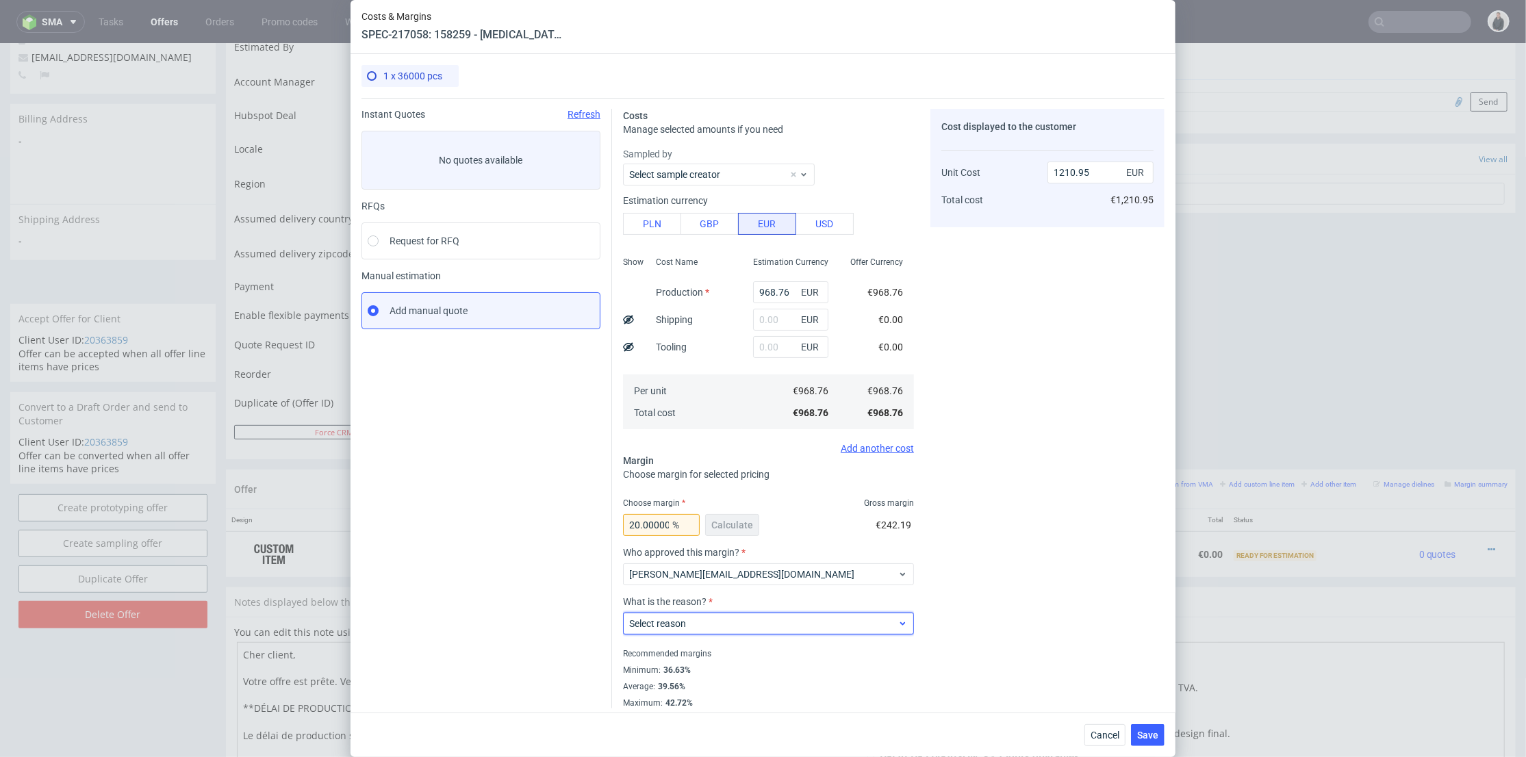
click at [711, 620] on span "Select reason" at bounding box center [763, 624] width 268 height 14
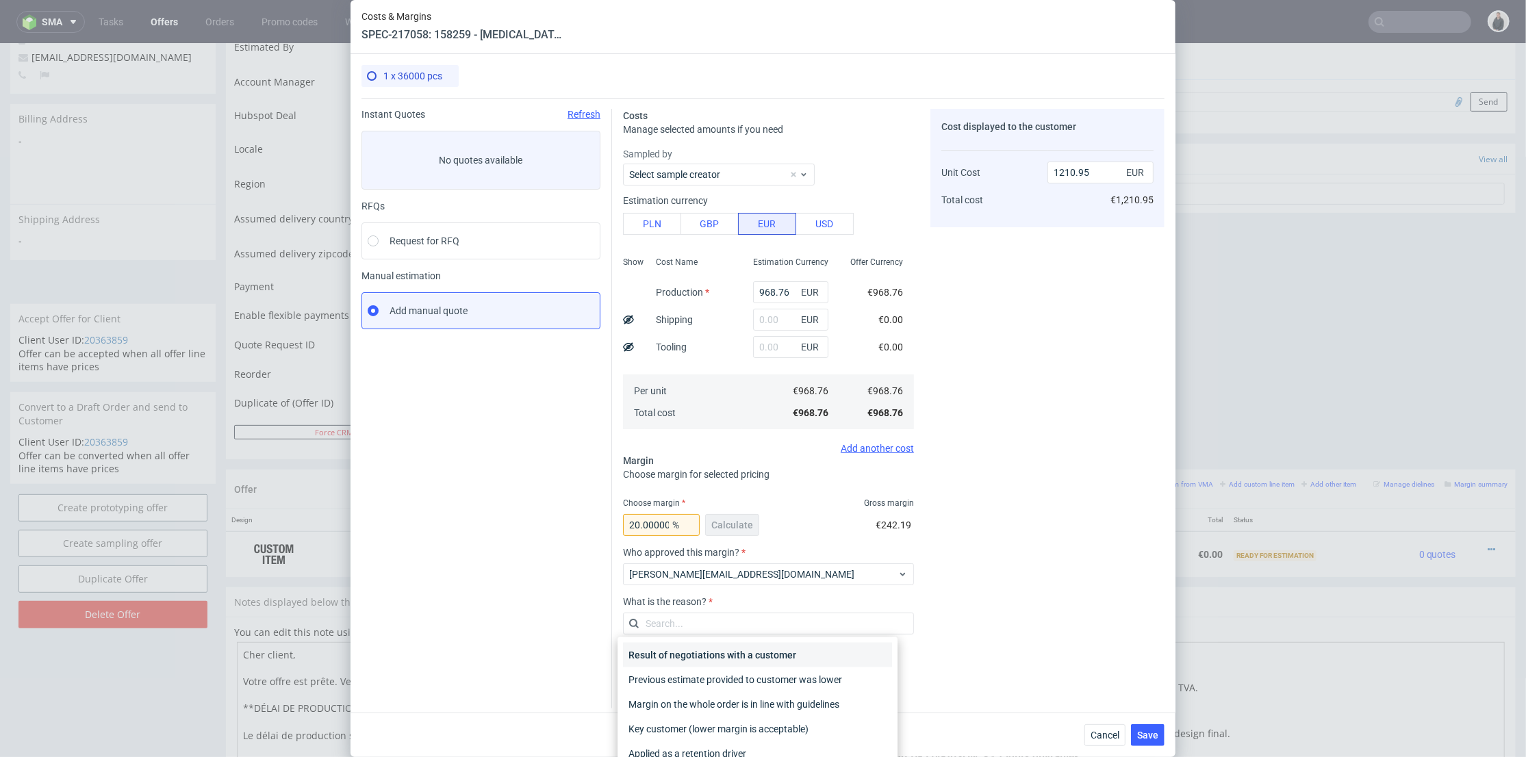
click at [731, 657] on div "Result of negotiations with a customer" at bounding box center [757, 655] width 269 height 25
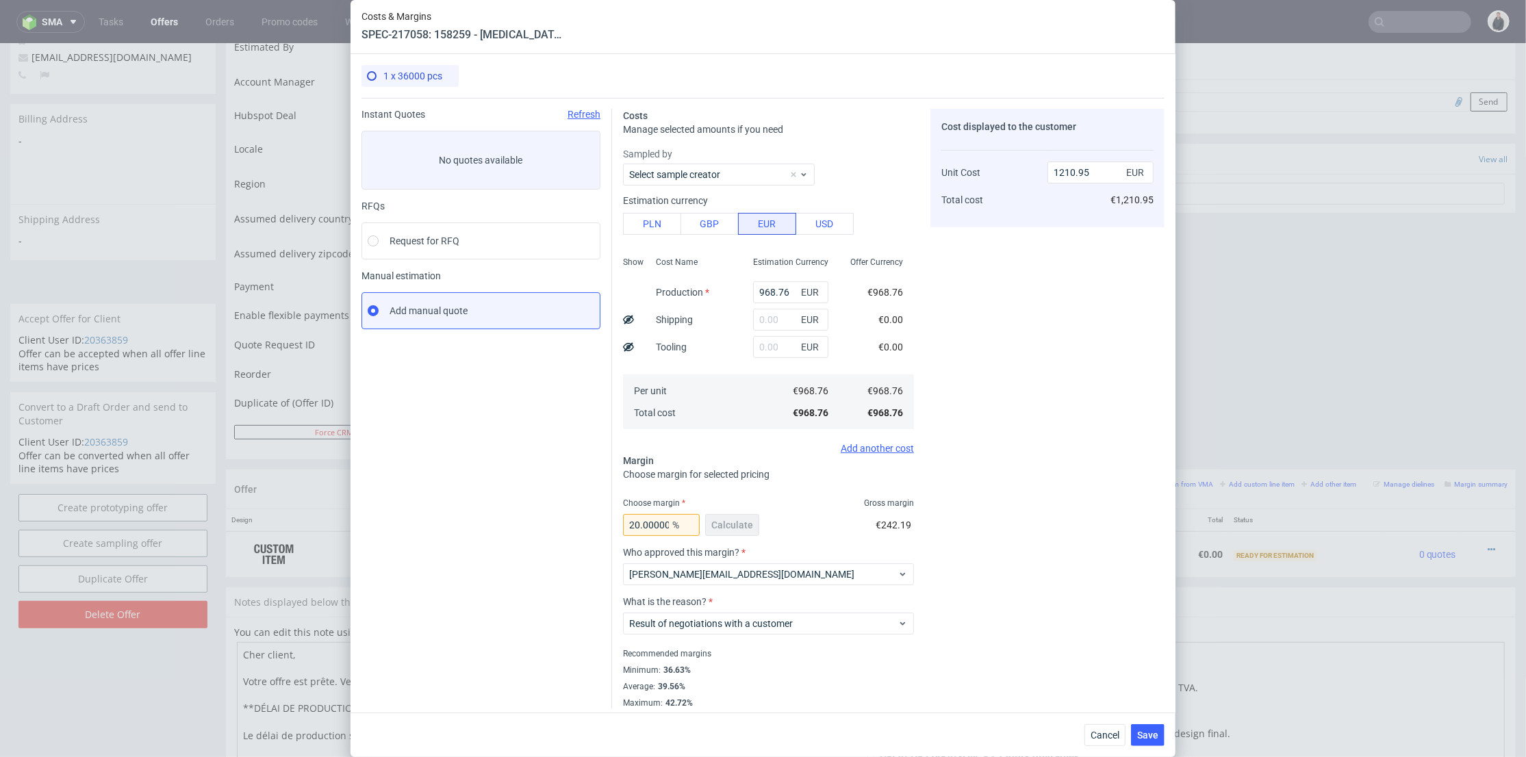
click at [1141, 723] on div "Cancel Save" at bounding box center [763, 735] width 825 height 45
click at [1152, 733] on span "Save" at bounding box center [1147, 736] width 21 height 10
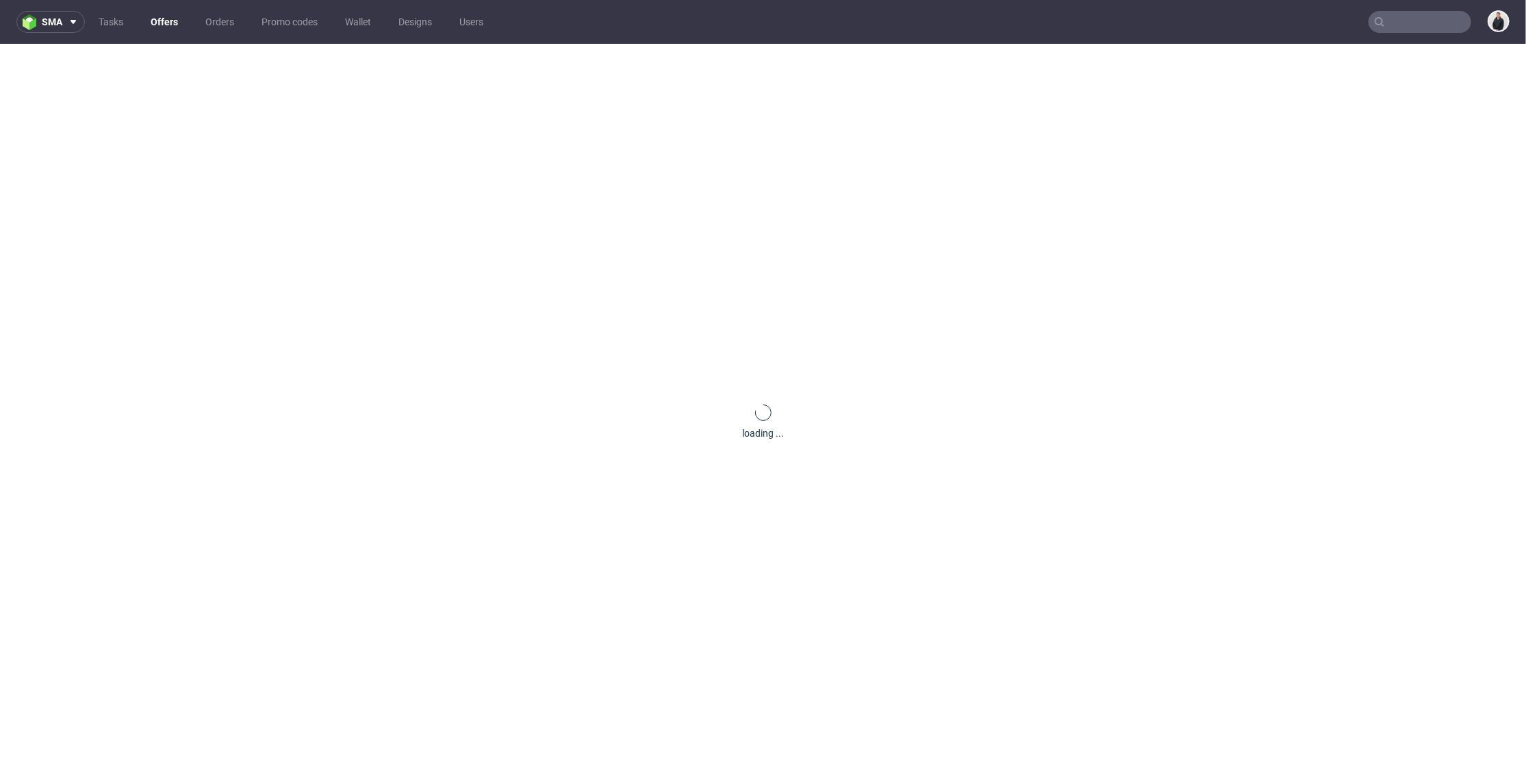
scroll to position [0, 0]
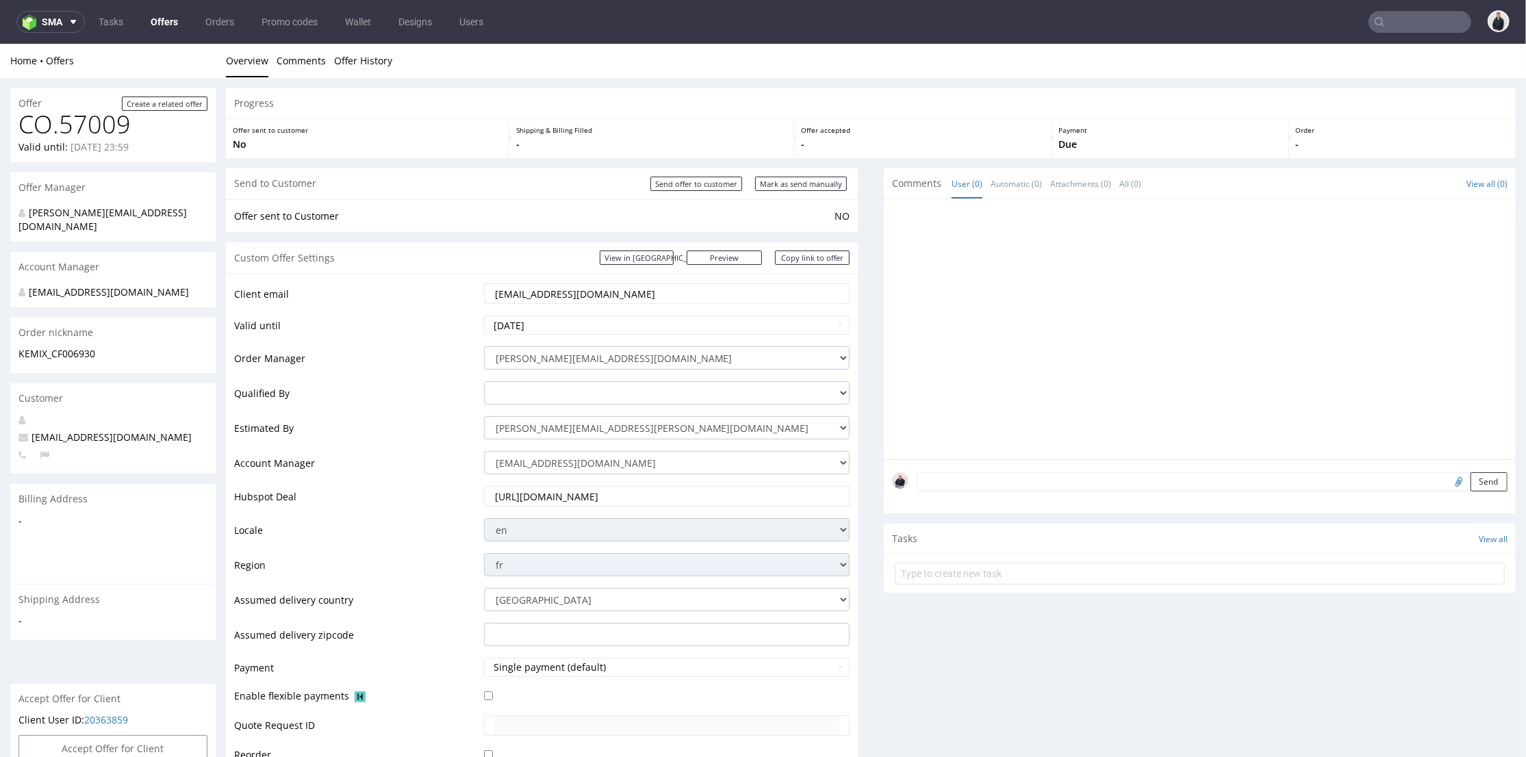
click at [1013, 316] on div at bounding box center [1204, 333] width 624 height 252
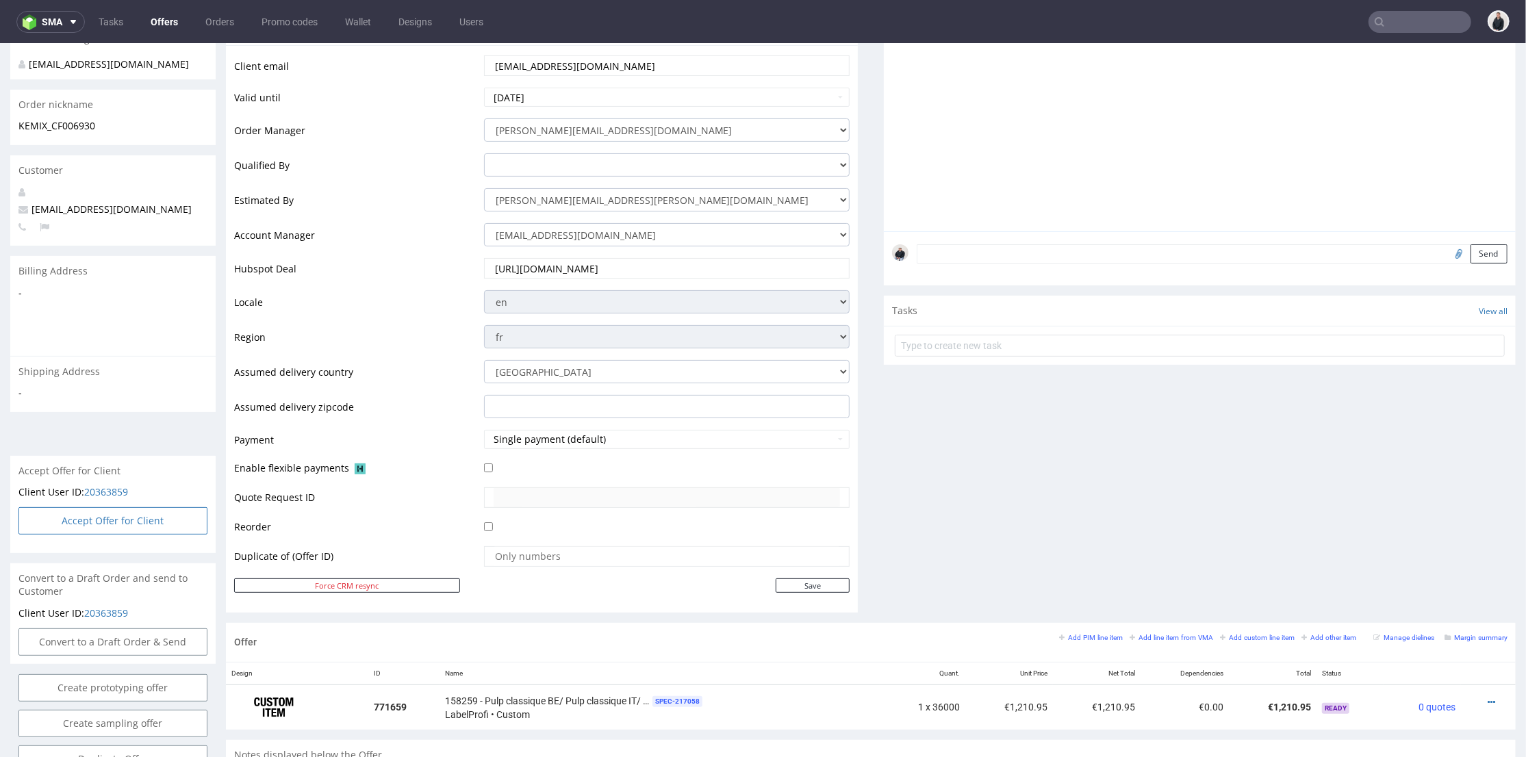
click at [160, 508] on button "Accept Offer for Client" at bounding box center [112, 520] width 189 height 27
select select "75"
select select "909"
select select "b2b"
select select "75"
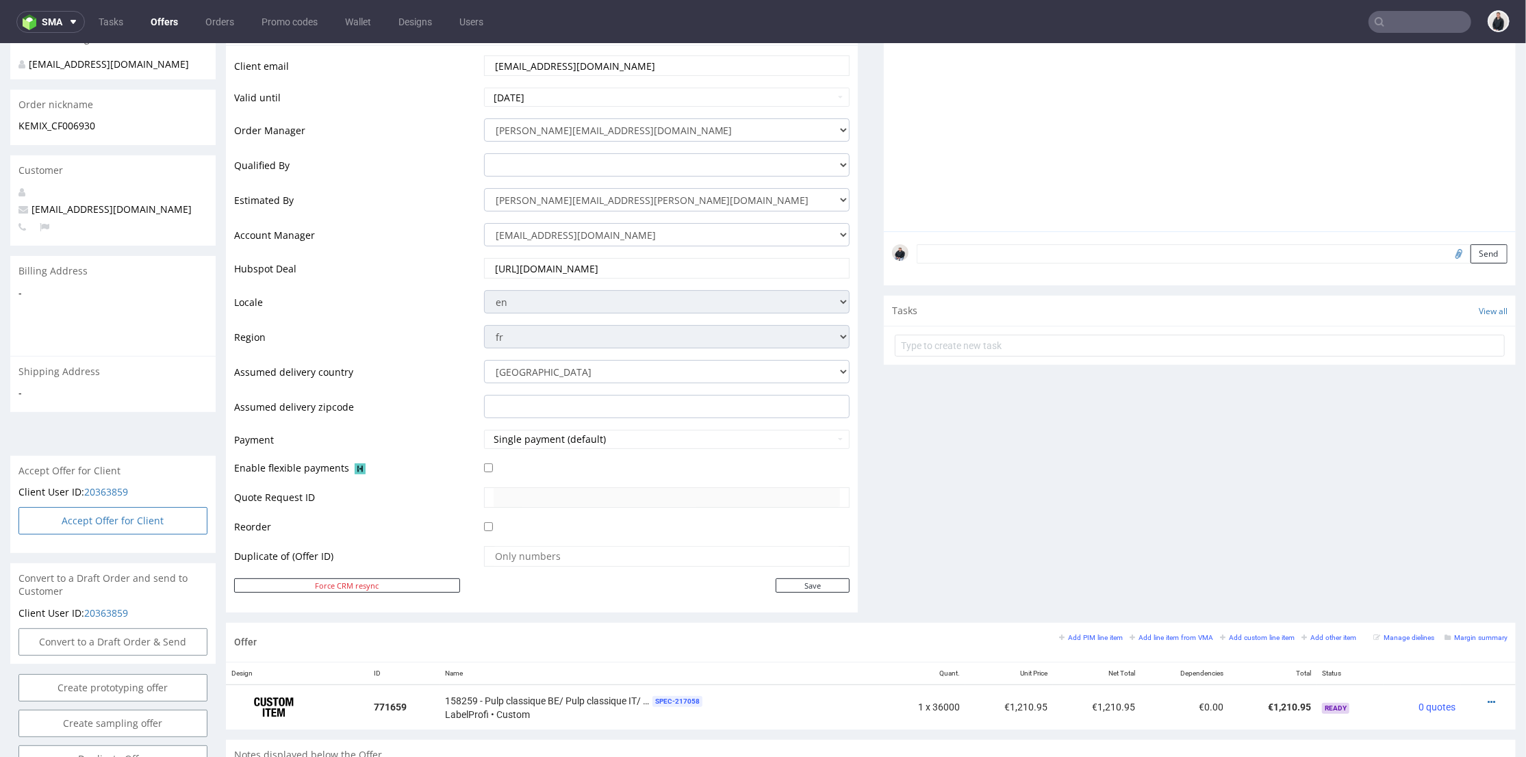
select select "924"
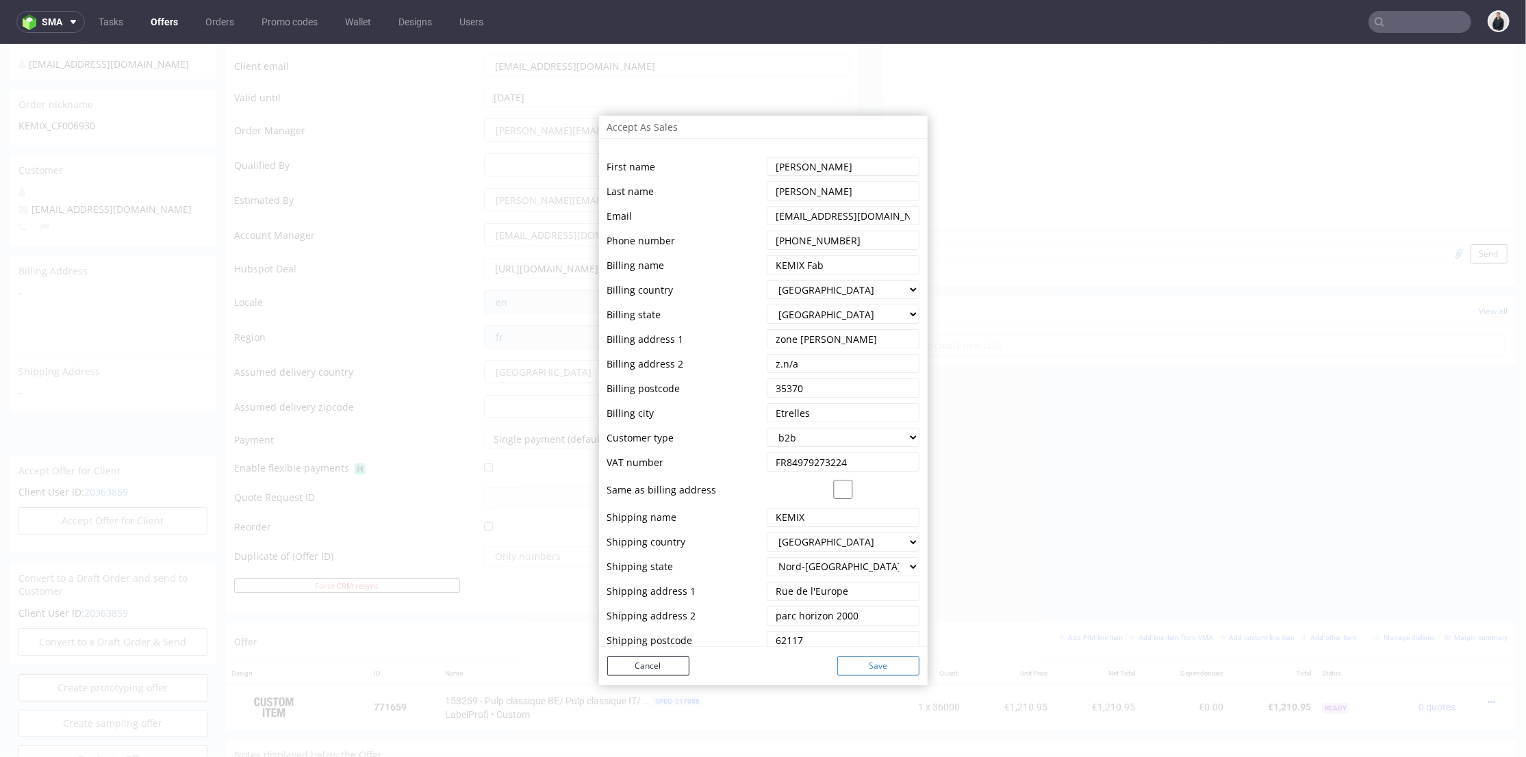
click at [883, 666] on button "Save" at bounding box center [878, 665] width 82 height 19
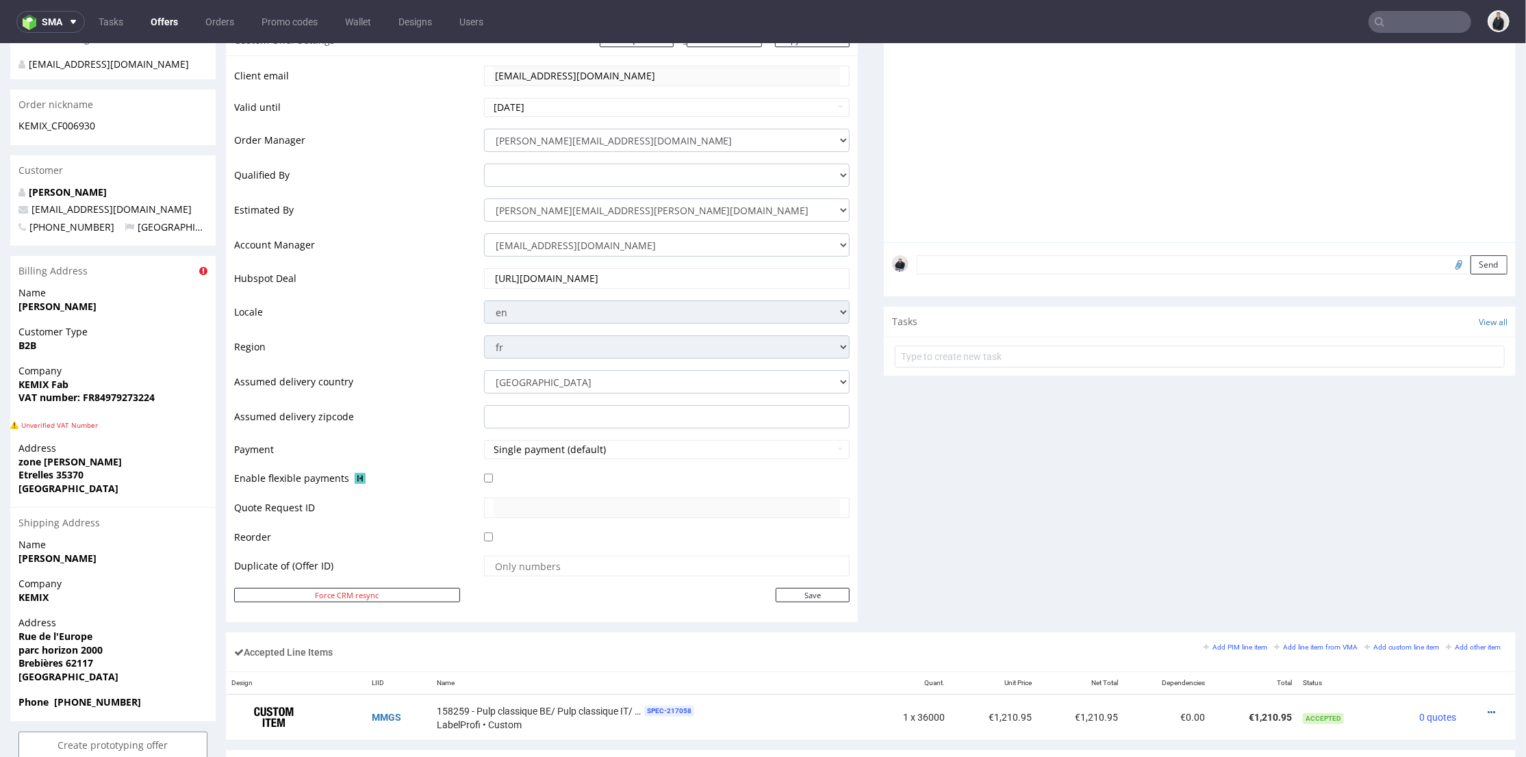
scroll to position [0, 0]
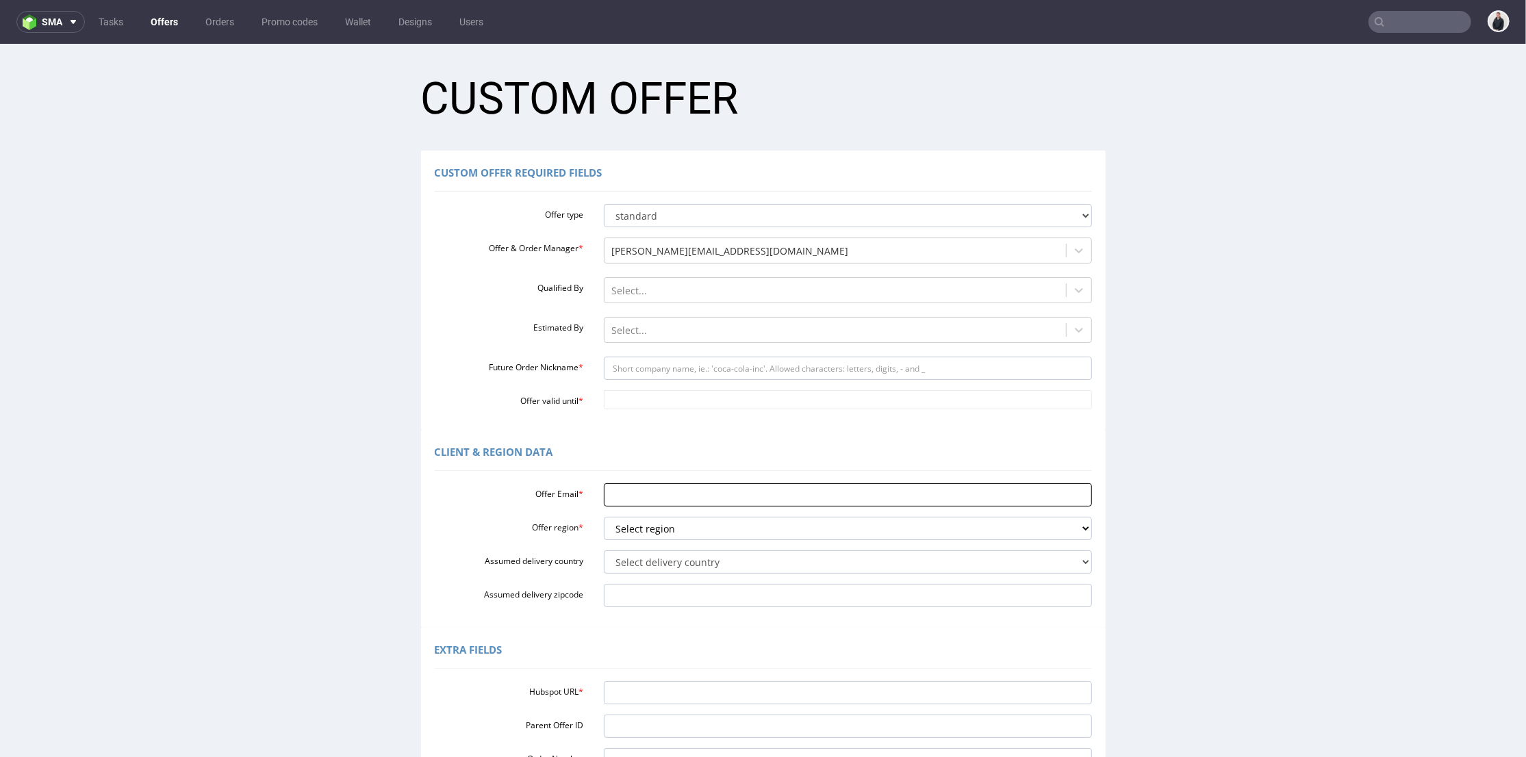
click at [688, 494] on input "Offer Email *" at bounding box center [848, 494] width 488 height 23
paste input "[EMAIL_ADDRESS][DOMAIN_NAME]"
type input "[EMAIL_ADDRESS][DOMAIN_NAME]"
drag, startPoint x: 653, startPoint y: 525, endPoint x: 655, endPoint y: 532, distance: 7.1
click at [655, 531] on select "Select region eu gb de pl fr it es" at bounding box center [848, 527] width 488 height 23
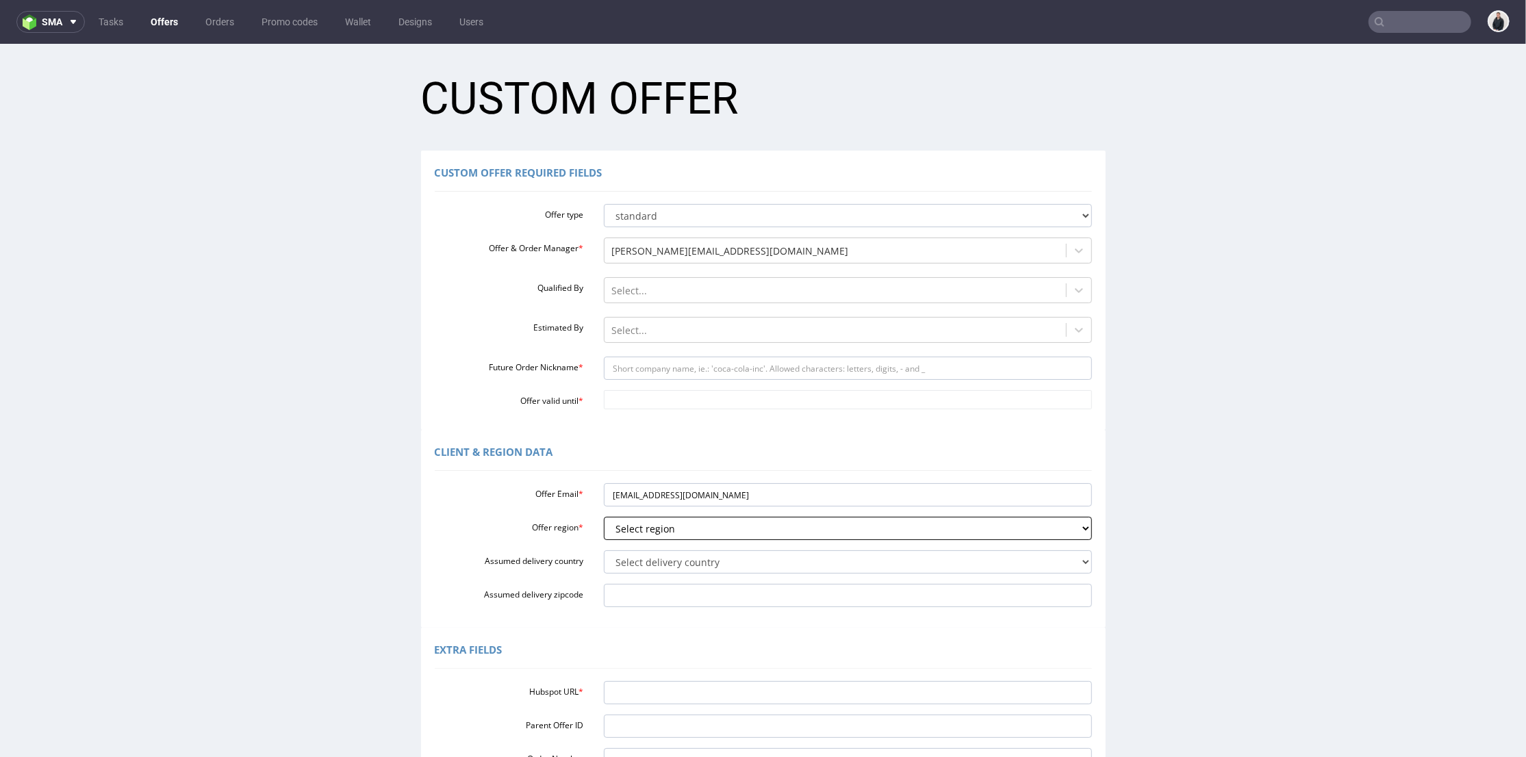
select select "fr"
click at [604, 516] on select "Select region eu gb de pl fr it es" at bounding box center [848, 527] width 488 height 23
click at [651, 559] on select "Select delivery country [GEOGRAPHIC_DATA] [GEOGRAPHIC_DATA] [GEOGRAPHIC_DATA] […" at bounding box center [848, 561] width 488 height 23
select select "75"
click at [604, 550] on select "Select delivery country [GEOGRAPHIC_DATA] [GEOGRAPHIC_DATA] [GEOGRAPHIC_DATA] […" at bounding box center [848, 561] width 488 height 23
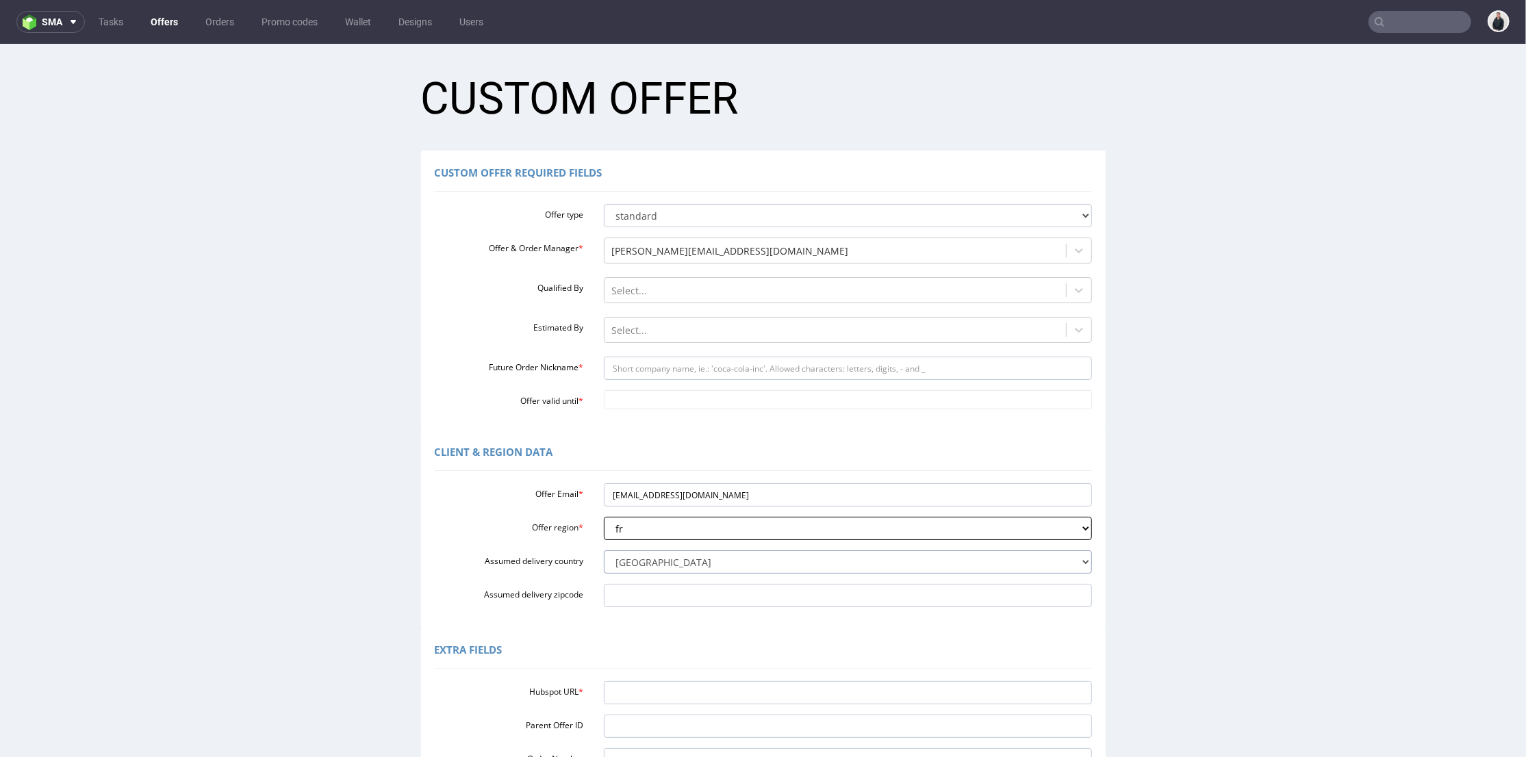
scroll to position [152, 0]
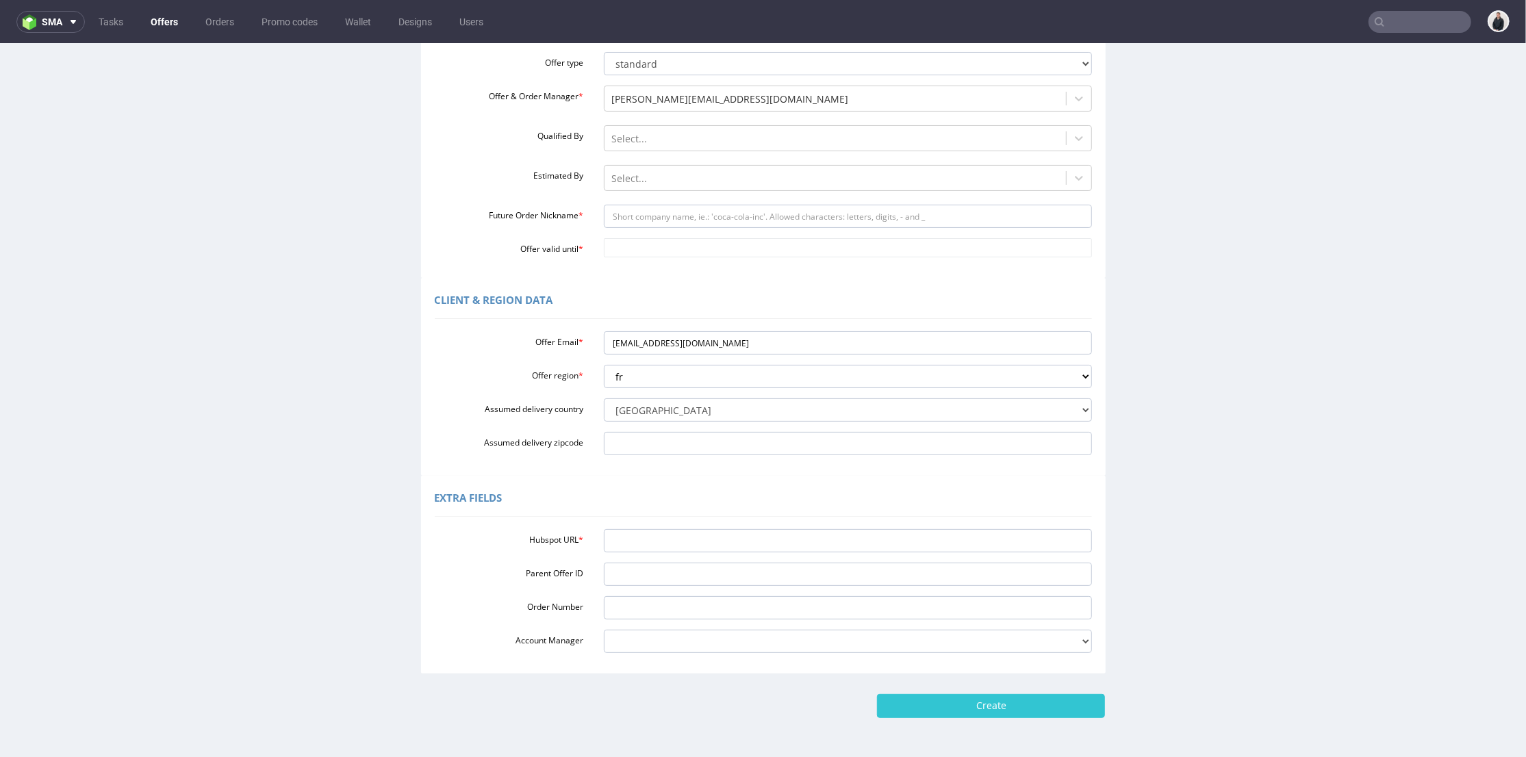
click at [631, 553] on div "Hubspot URL * Parent Offer ID Order Number Account Manager [PERSON_NAME][EMAIL_…" at bounding box center [763, 587] width 657 height 129
click at [663, 223] on input "Future Order Nickname *" at bounding box center [848, 215] width 488 height 23
type input "panopli_alan"
click at [766, 250] on input "Offer valid until *" at bounding box center [848, 247] width 488 height 19
click at [733, 86] on th at bounding box center [732, 83] width 21 height 21
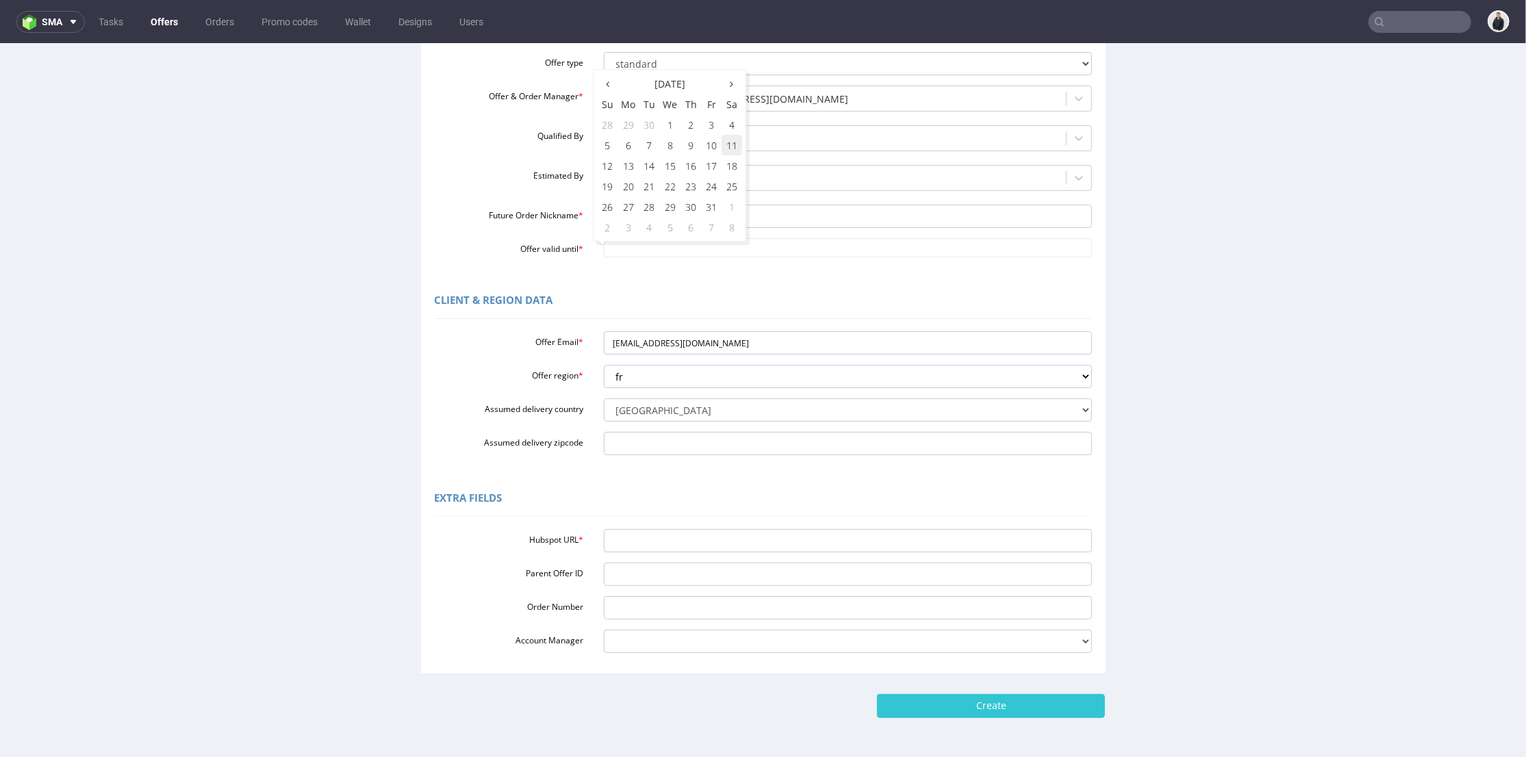
click at [732, 151] on td "11" at bounding box center [732, 144] width 21 height 21
type input "[DATE]"
click at [545, 305] on div "Client & Region data" at bounding box center [763, 302] width 657 height 33
drag, startPoint x: 681, startPoint y: 545, endPoint x: 688, endPoint y: 535, distance: 12.7
click at [681, 545] on input "Hubspot URL *" at bounding box center [848, 540] width 488 height 23
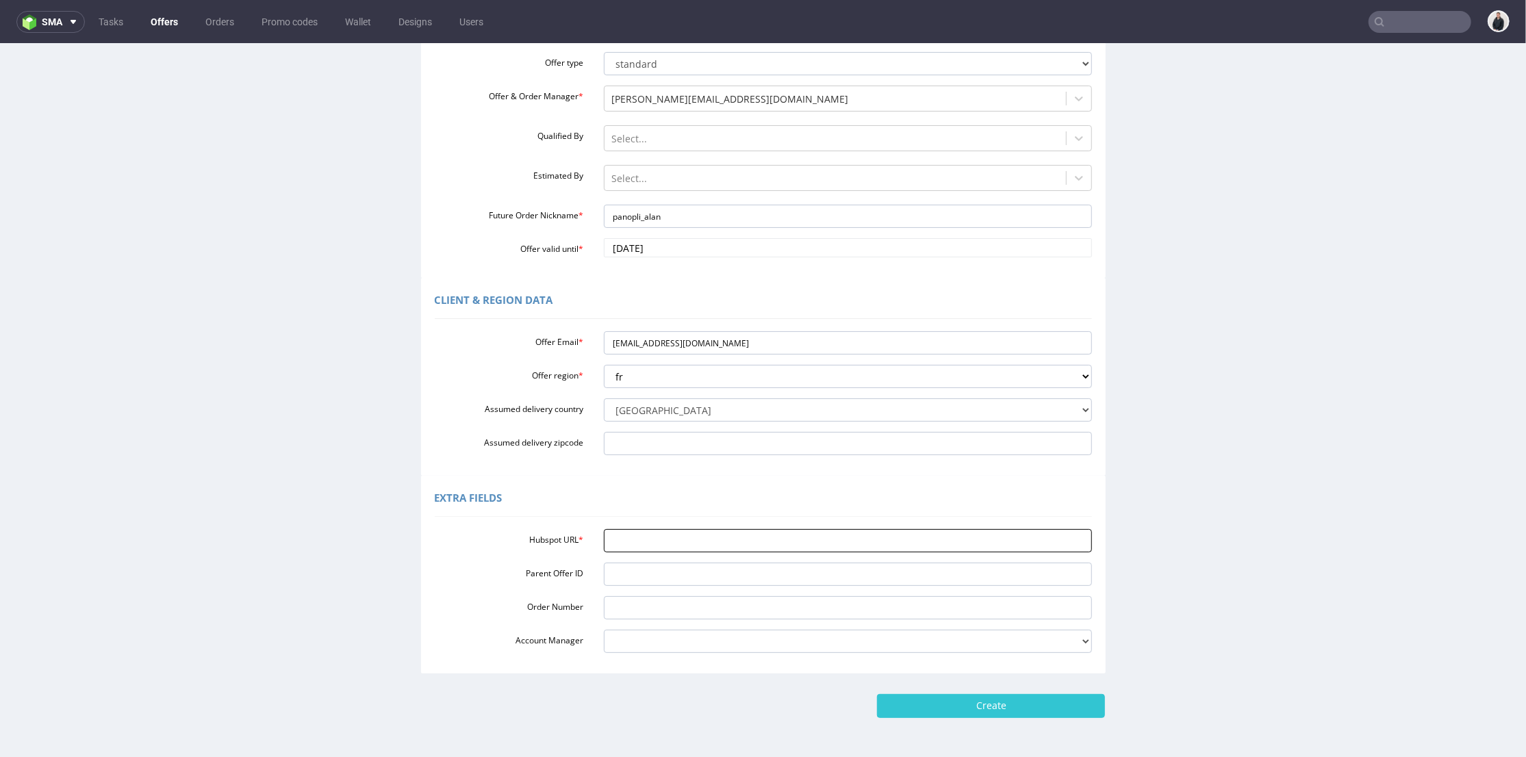
paste input "[URL][DOMAIN_NAME]"
type input "[URL][DOMAIN_NAME]"
click at [952, 699] on input "Create" at bounding box center [991, 705] width 228 height 23
type input "Please wait..."
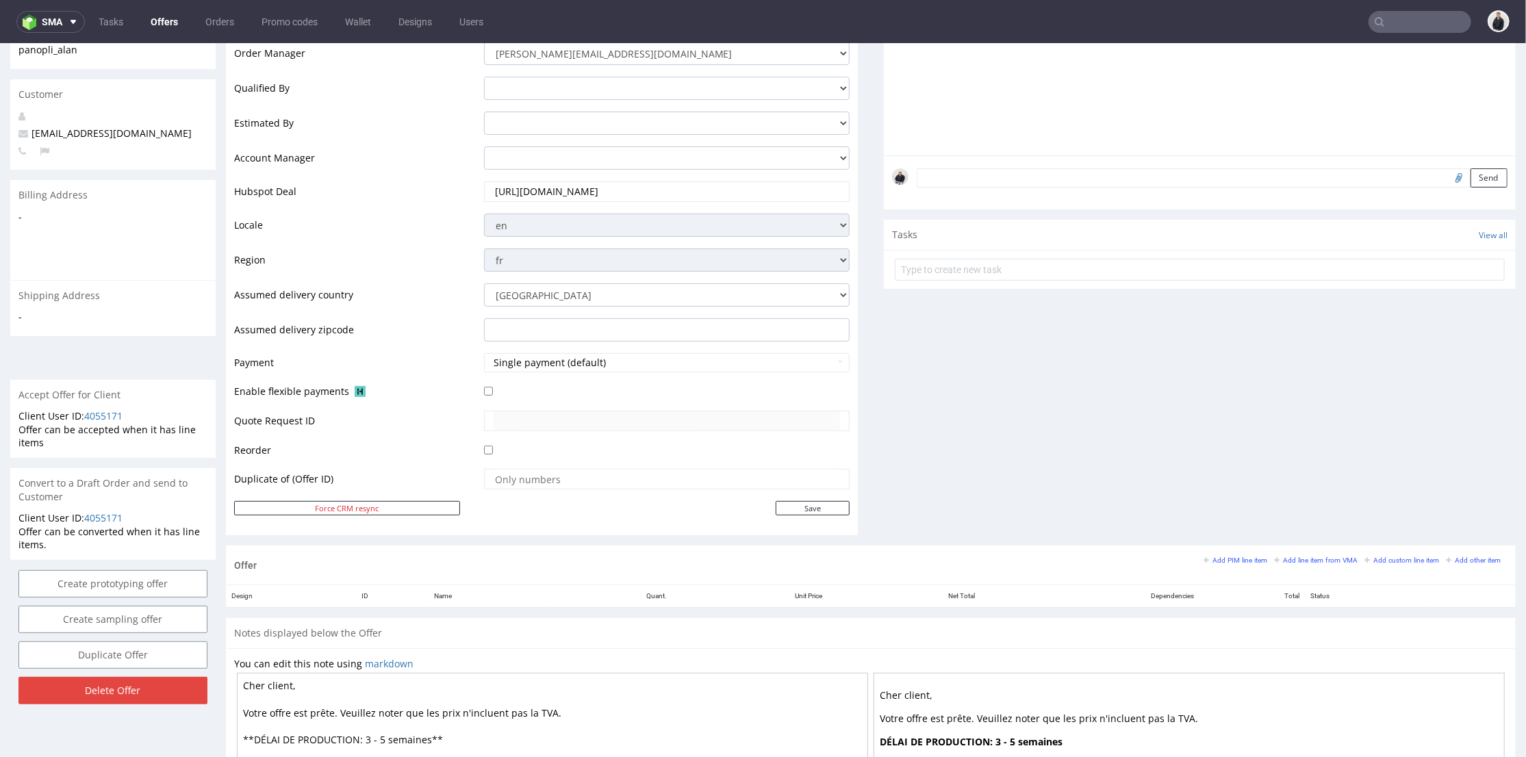
scroll to position [380, 0]
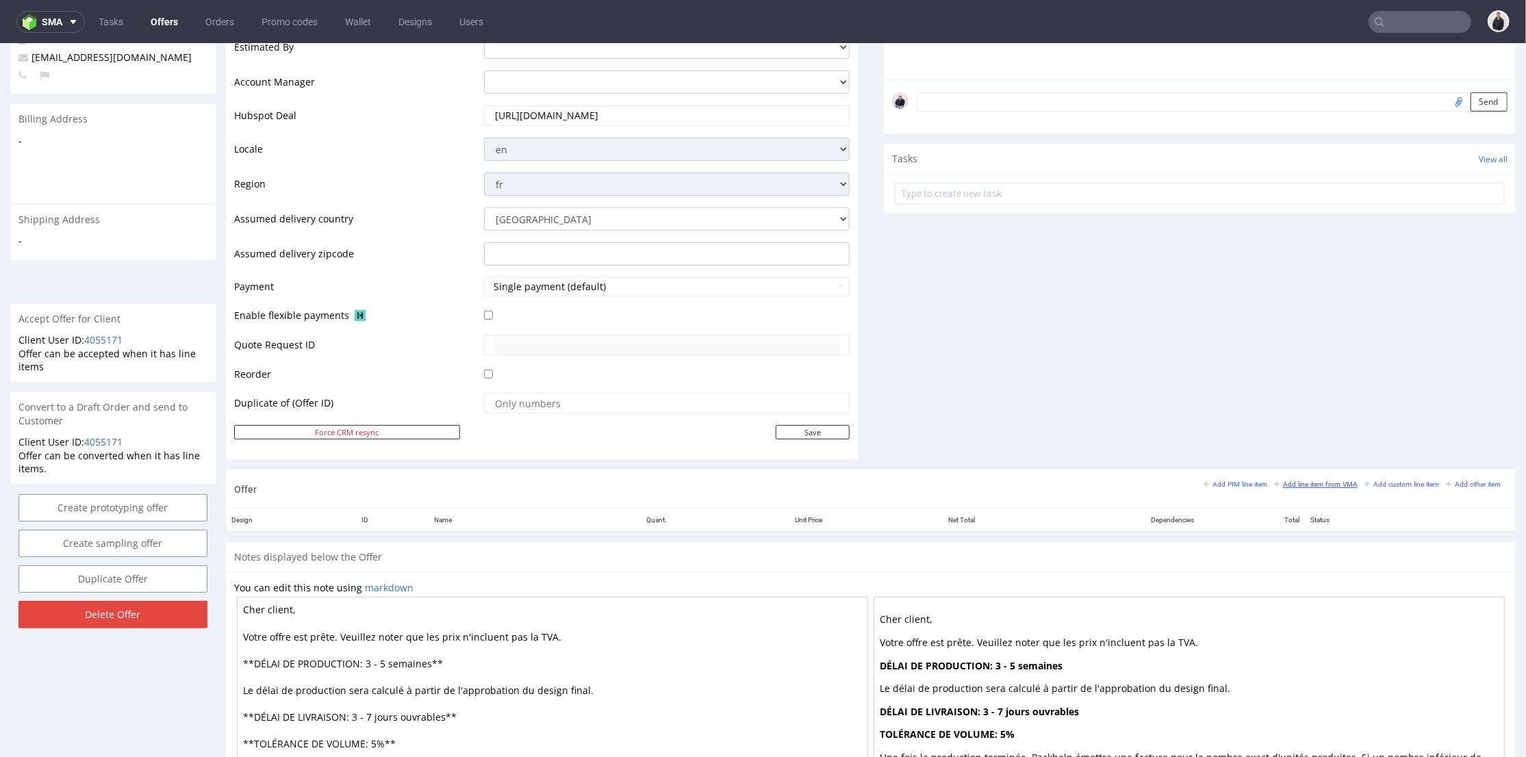
click at [1302, 480] on small "Add line item from VMA" at bounding box center [1316, 484] width 84 height 8
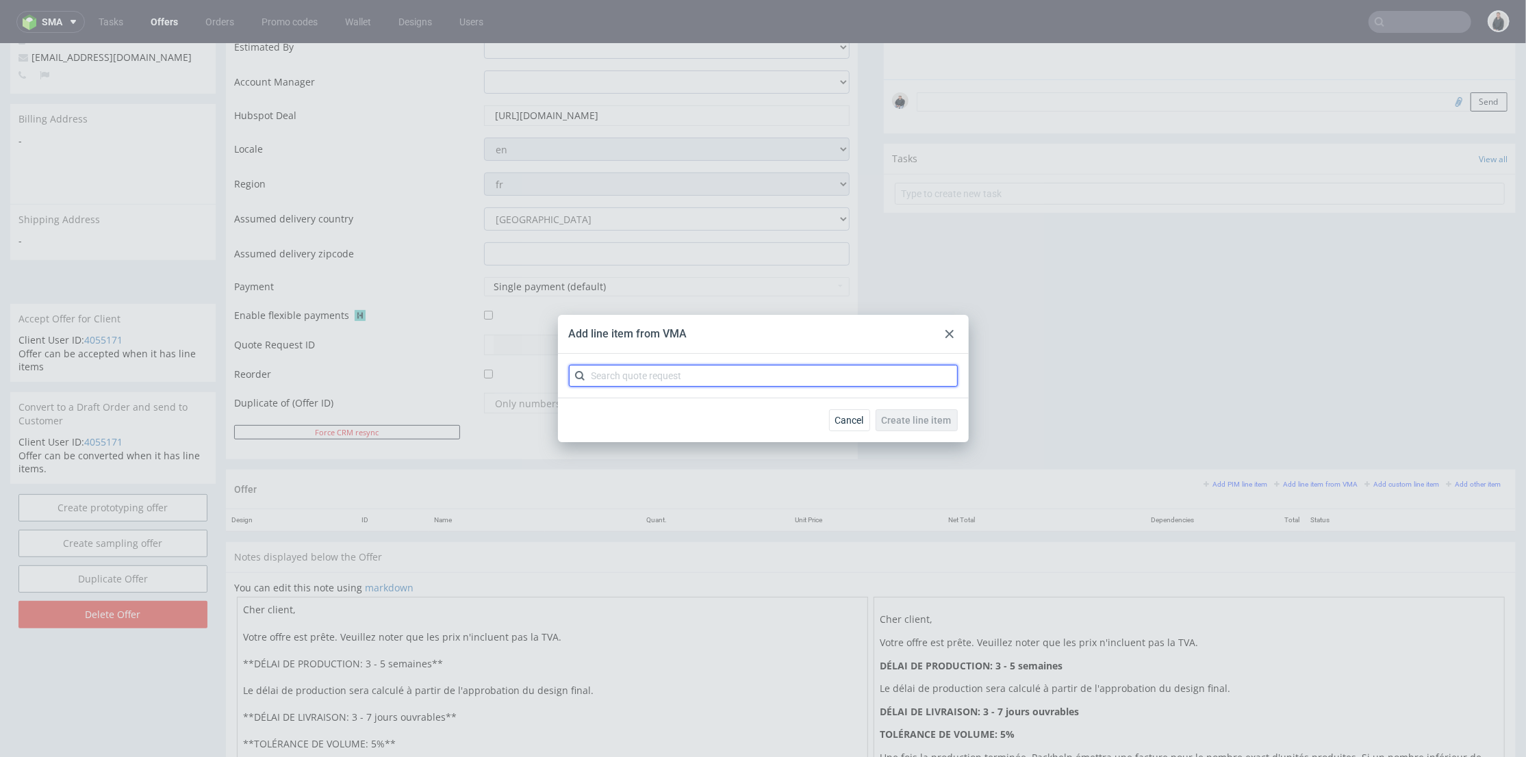
click at [647, 383] on input "text" at bounding box center [763, 376] width 389 height 22
type input "cbnr"
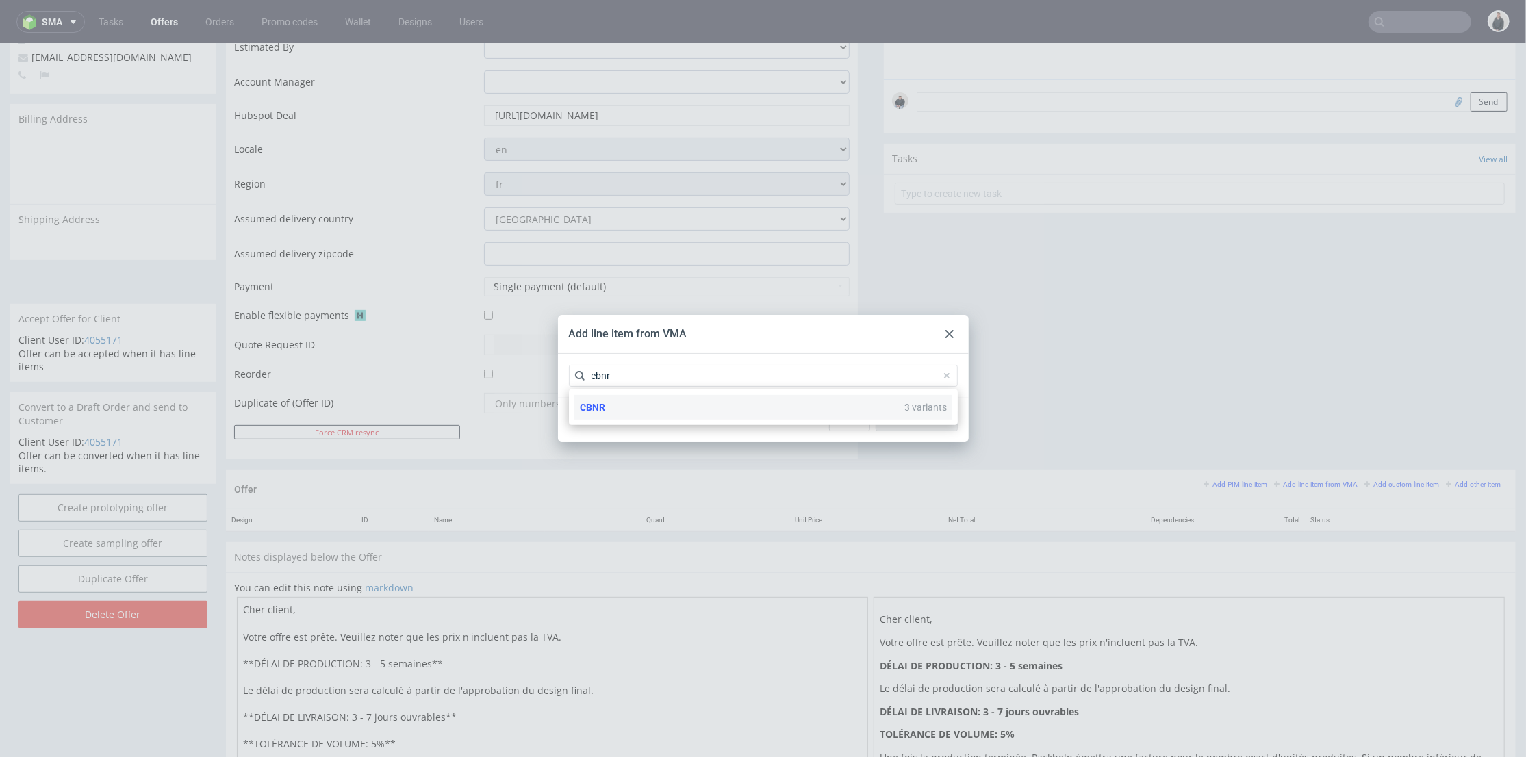
click at [638, 416] on div "CBNR 3 variants" at bounding box center [763, 407] width 378 height 25
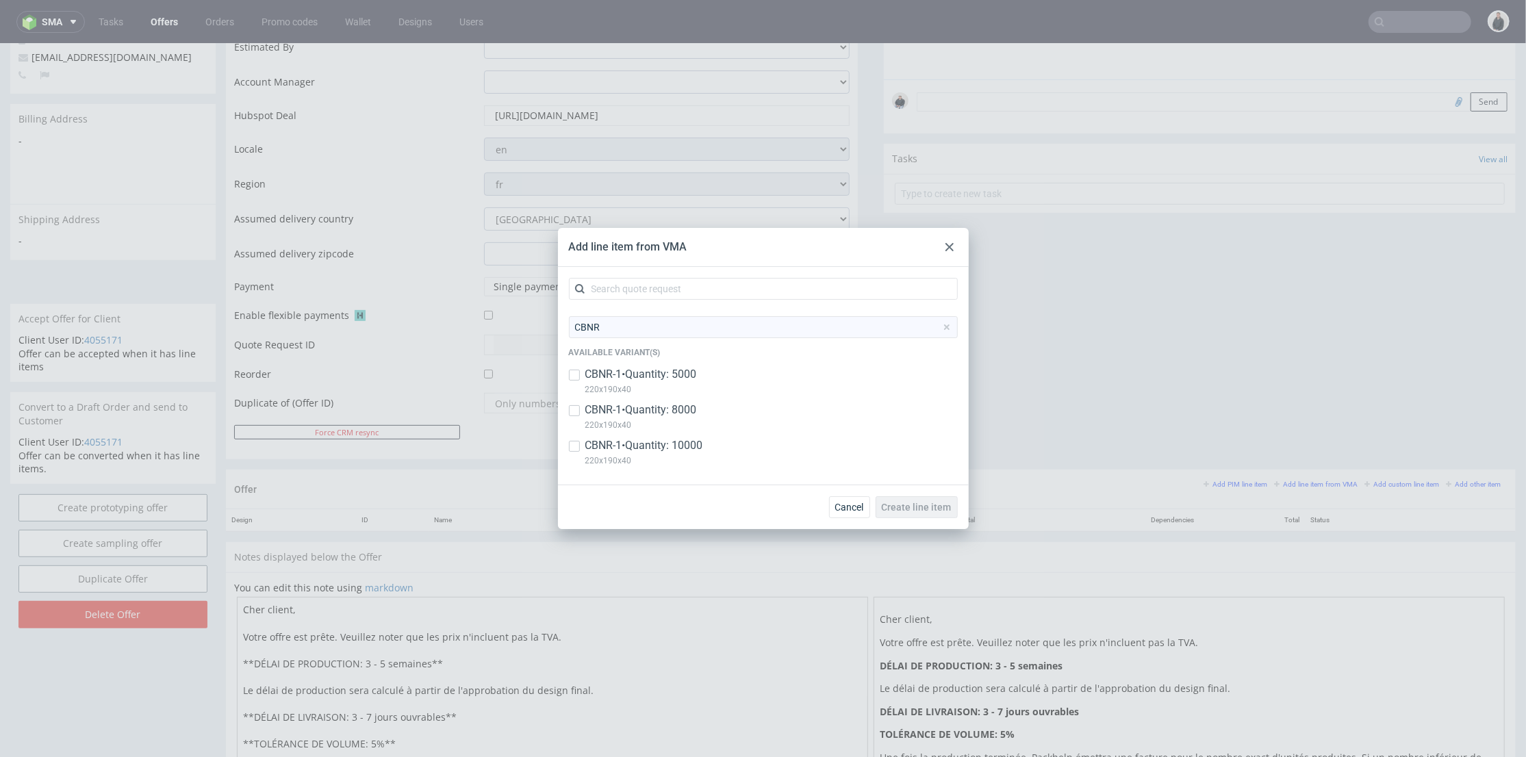
click at [642, 453] on p "220x190x40" at bounding box center [644, 460] width 118 height 15
checkbox input "true"
click at [941, 507] on span "Create line item" at bounding box center [917, 508] width 70 height 10
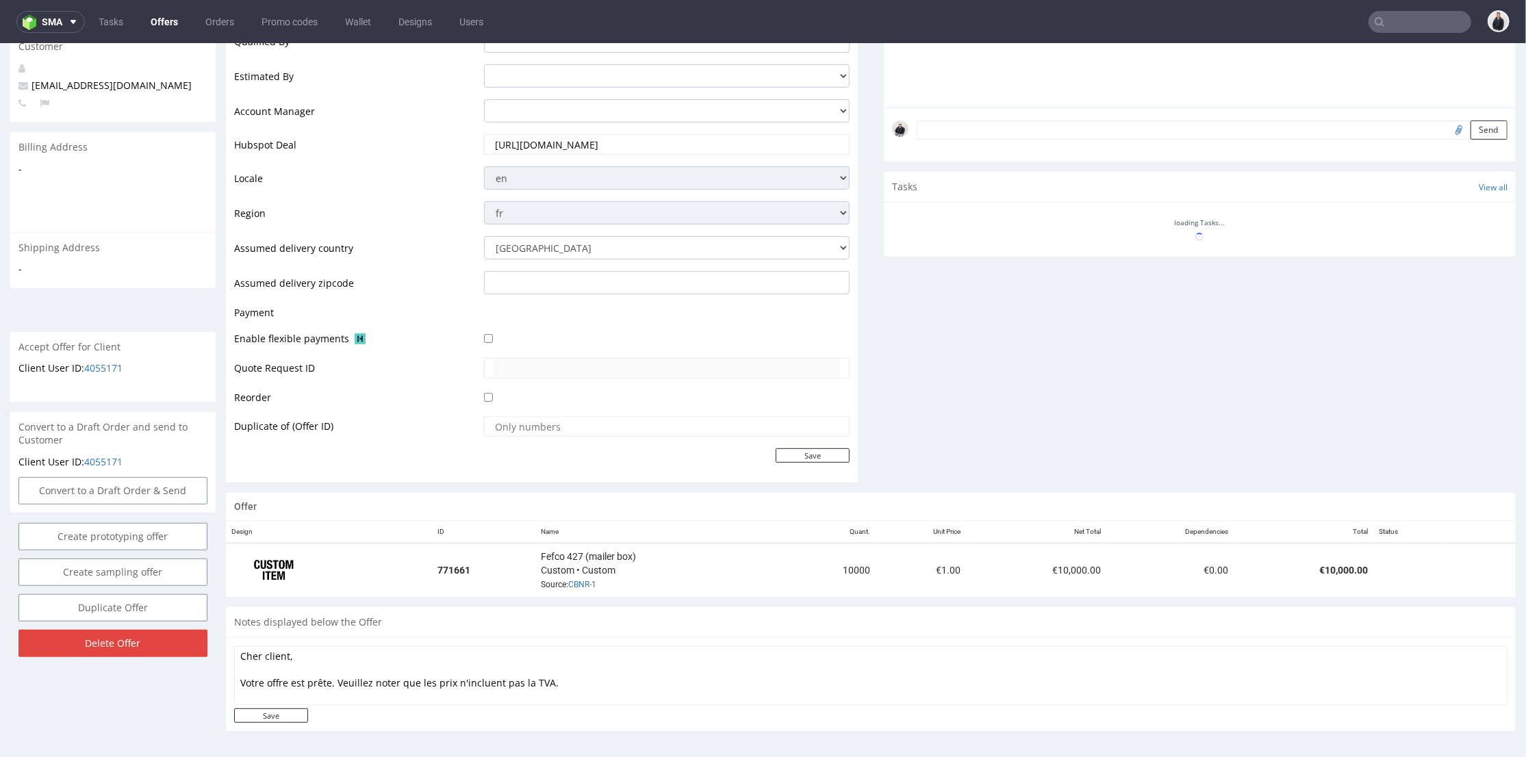
scroll to position [4, 0]
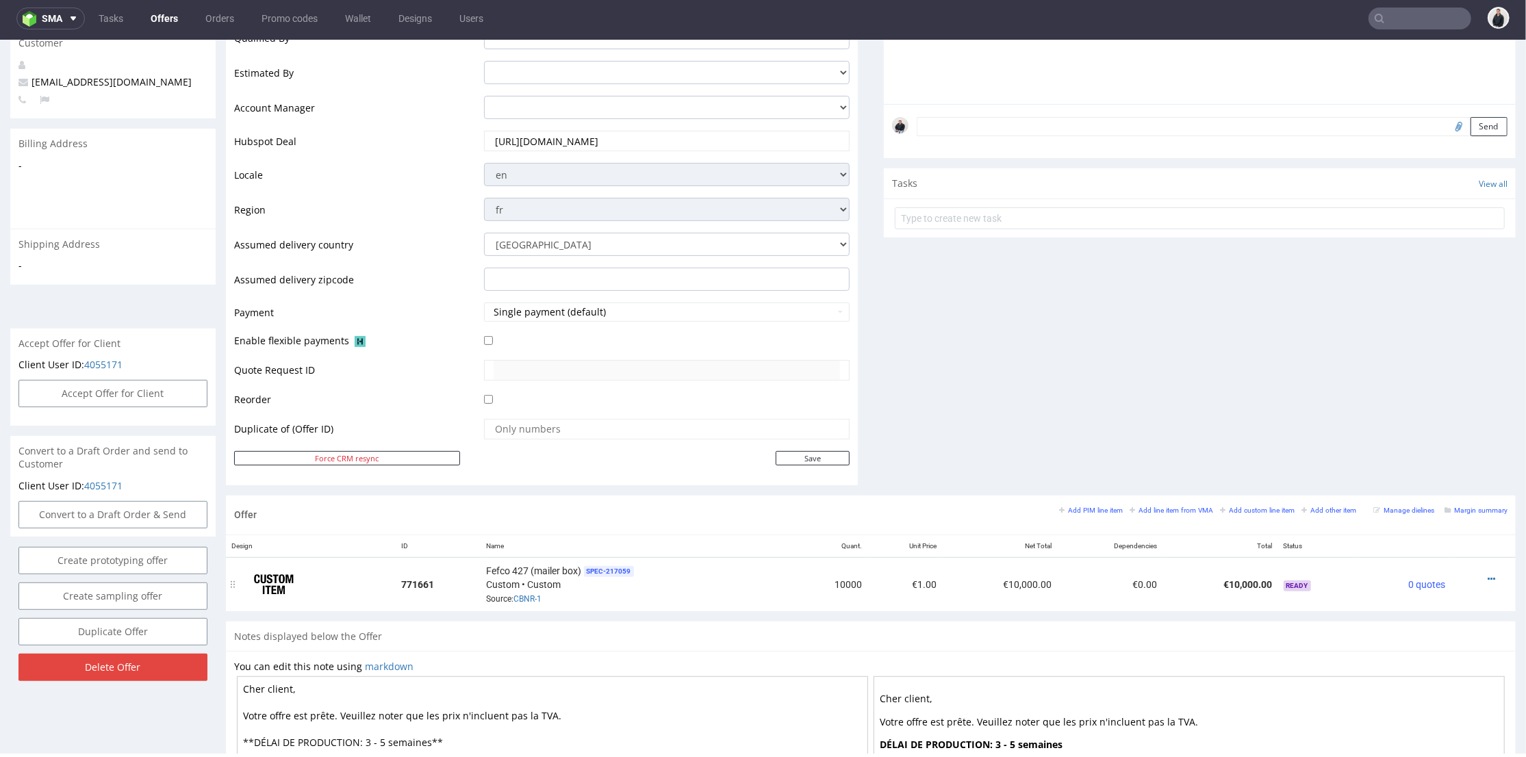
click at [1463, 574] on div at bounding box center [1479, 579] width 46 height 14
click at [1488, 575] on icon at bounding box center [1492, 579] width 8 height 10
click at [1416, 423] on span "Edit item price" at bounding box center [1430, 427] width 110 height 14
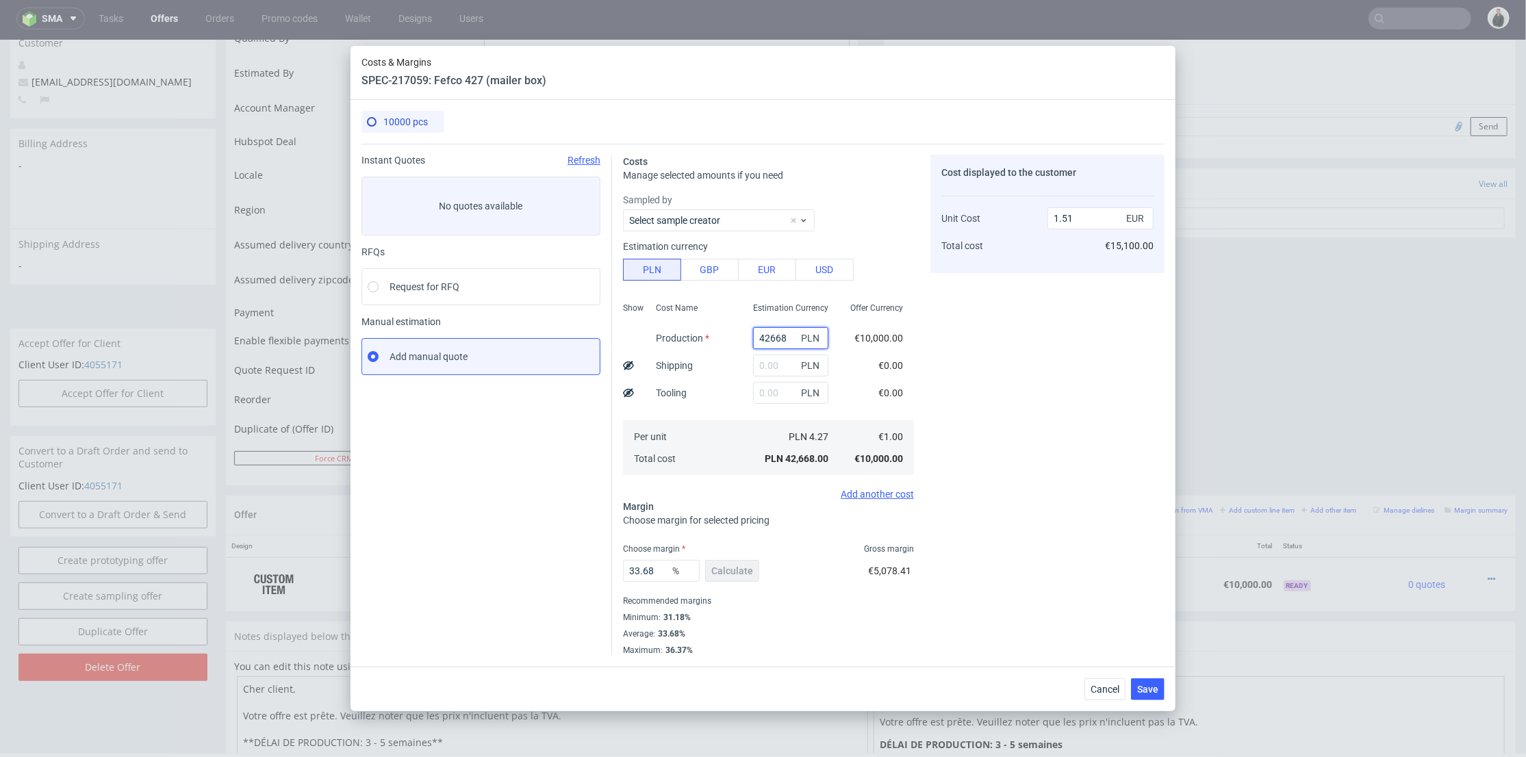
drag, startPoint x: 780, startPoint y: 336, endPoint x: 724, endPoint y: 338, distance: 56.2
click at [724, 338] on div "Show Cost Name Production Shipping Tooling Per unit Total cost Estimation Curre…" at bounding box center [768, 387] width 291 height 181
type input "8100"
click at [742, 366] on div "Estimation Currency 8100 PLN PLN PLN PLN 4.27 PLN 42,668.00" at bounding box center [790, 387] width 97 height 181
type input "0.29"
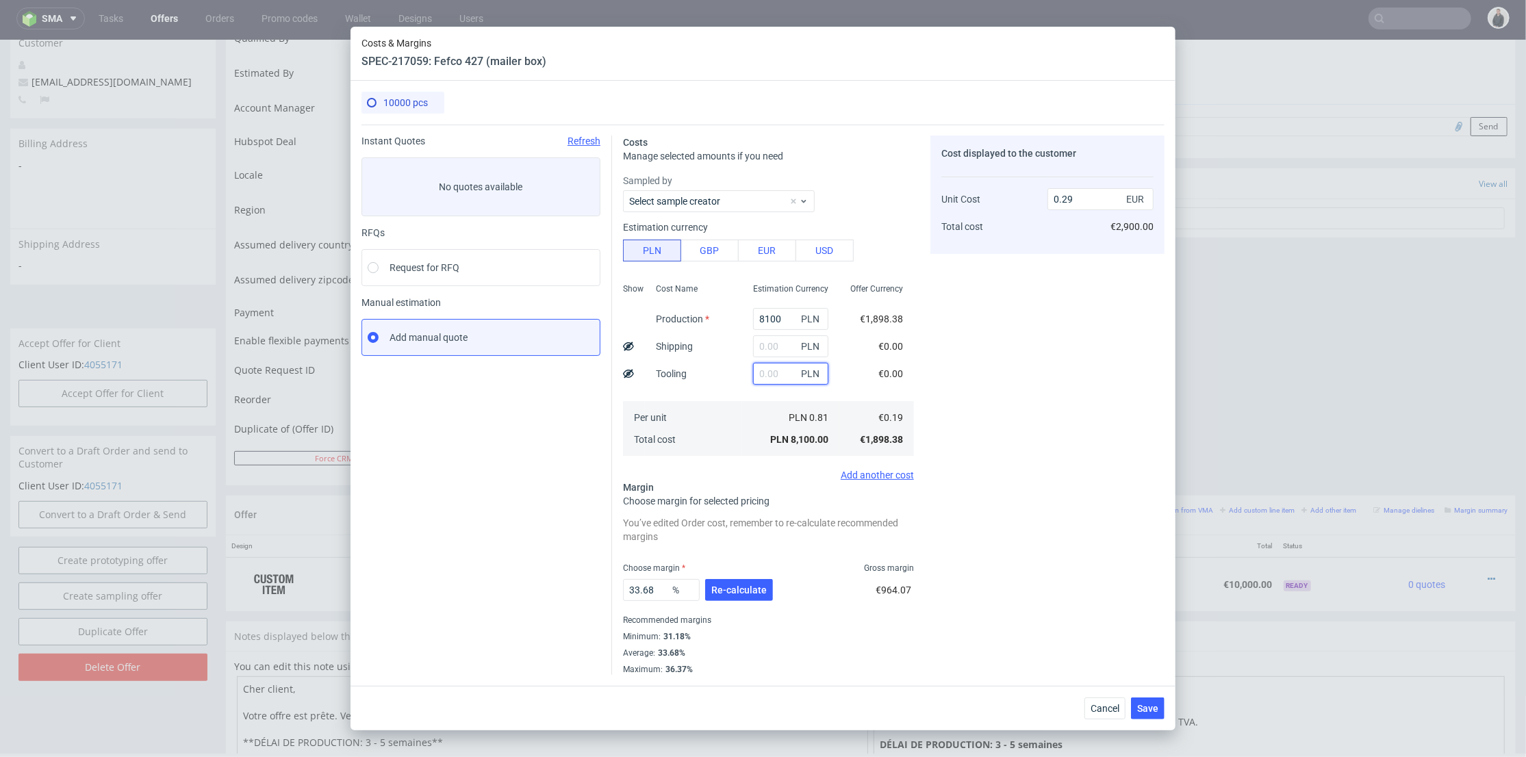
click at [770, 364] on input "text" at bounding box center [790, 374] width 75 height 22
click at [770, 344] on input "text" at bounding box center [790, 347] width 75 height 22
type input "3500"
click at [730, 383] on div "Cost Name Production Shipping Tooling Per unit Total cost" at bounding box center [693, 368] width 97 height 181
type input "0.41"
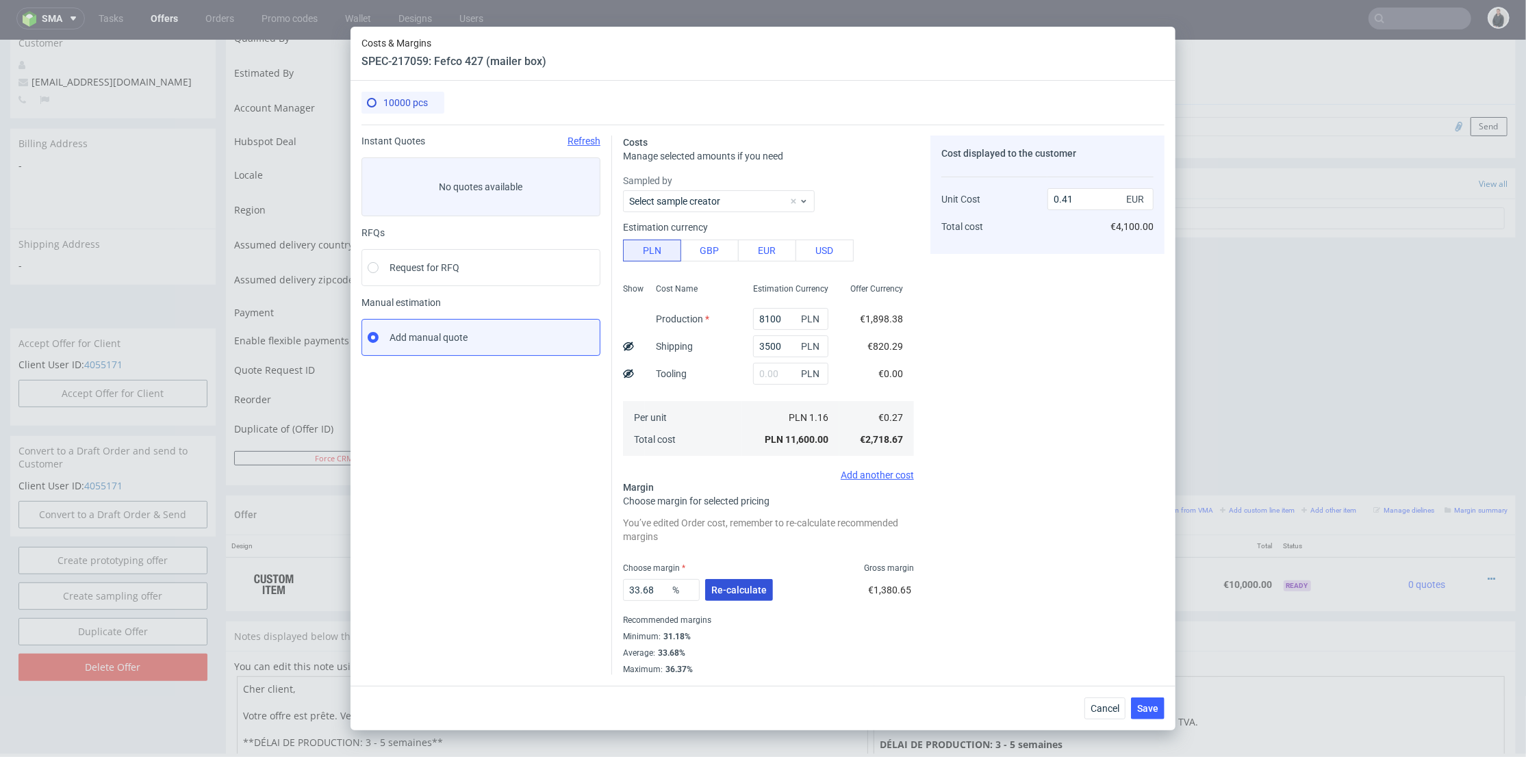
click at [748, 596] on button "Re-calculate" at bounding box center [739, 590] width 68 height 22
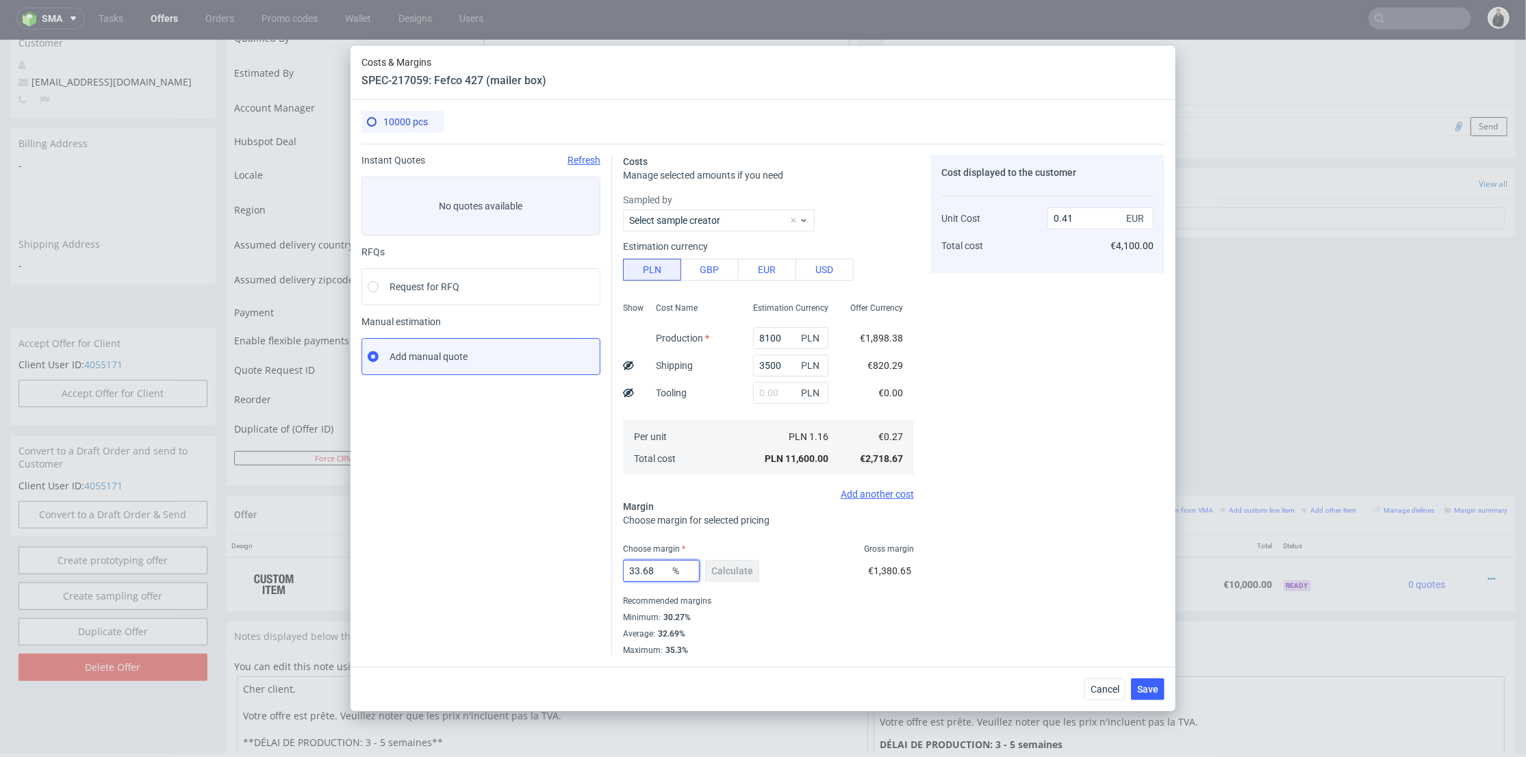
drag, startPoint x: 659, startPoint y: 572, endPoint x: 724, endPoint y: 552, distance: 68.7
click at [593, 572] on div "Instant Quotes Refresh No quotes available RFQs Request for RFQ Manual estimati…" at bounding box center [763, 400] width 803 height 512
type input "31"
click at [1009, 515] on div "Cost displayed to the customer Unit Cost Total cost 0.41 EUR €4,100.00" at bounding box center [1048, 405] width 234 height 501
click at [1075, 219] on input "0.39" at bounding box center [1101, 218] width 106 height 22
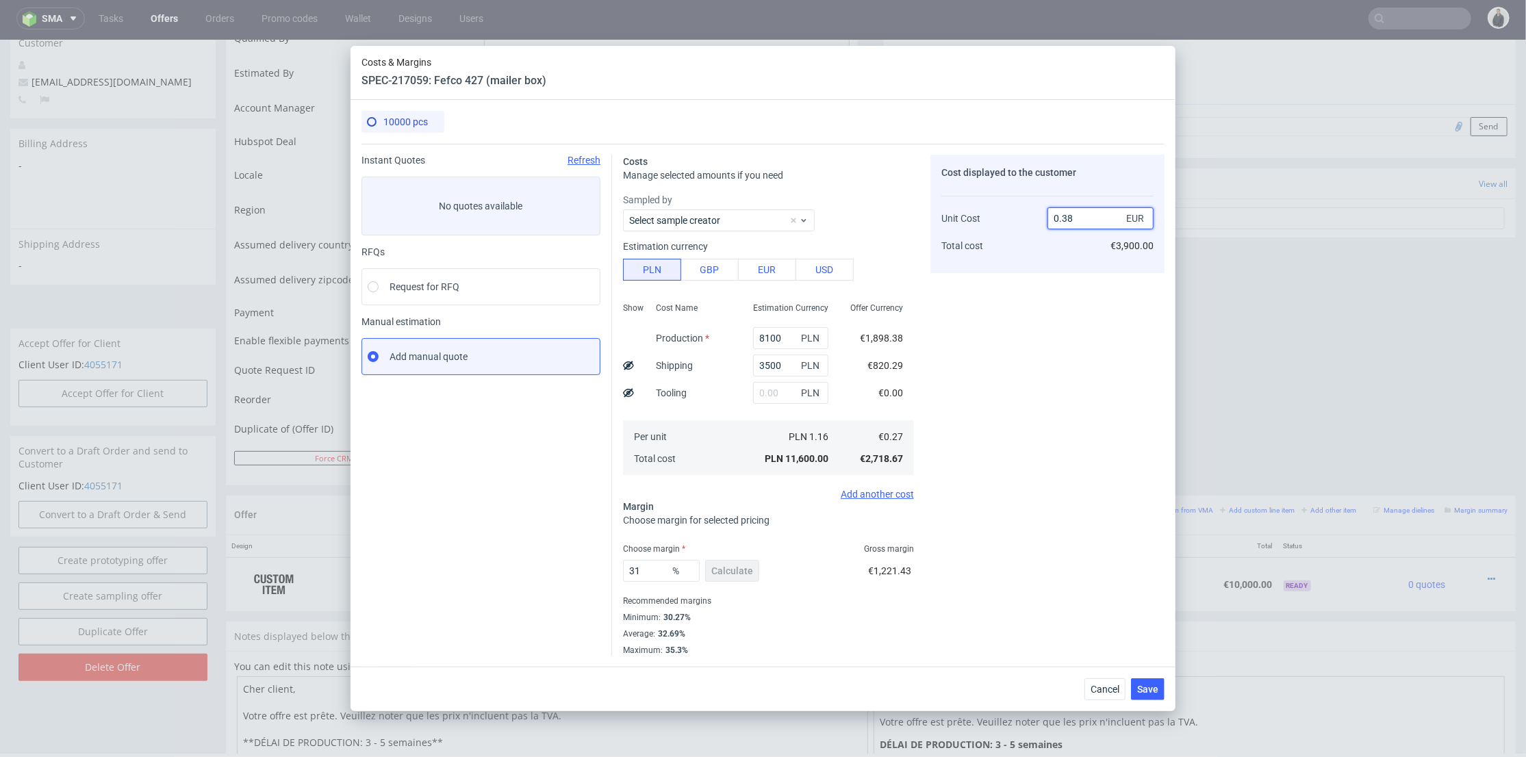
type input "0.38"
click at [1066, 333] on div "Cost displayed to the customer Unit Cost Total cost 0.38 EUR €3,900.00" at bounding box center [1048, 405] width 234 height 501
type input "28.947368421052634"
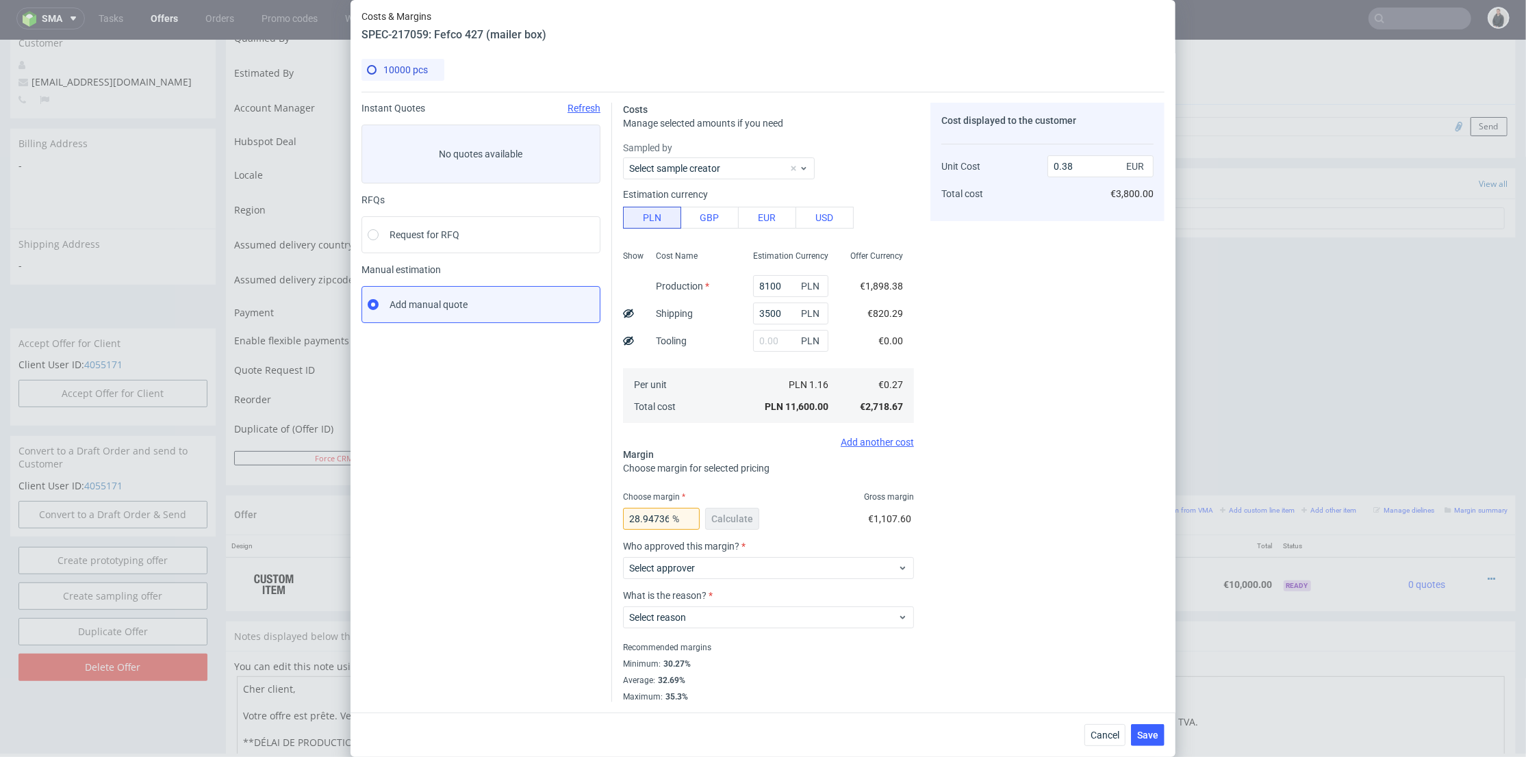
scroll to position [0, 0]
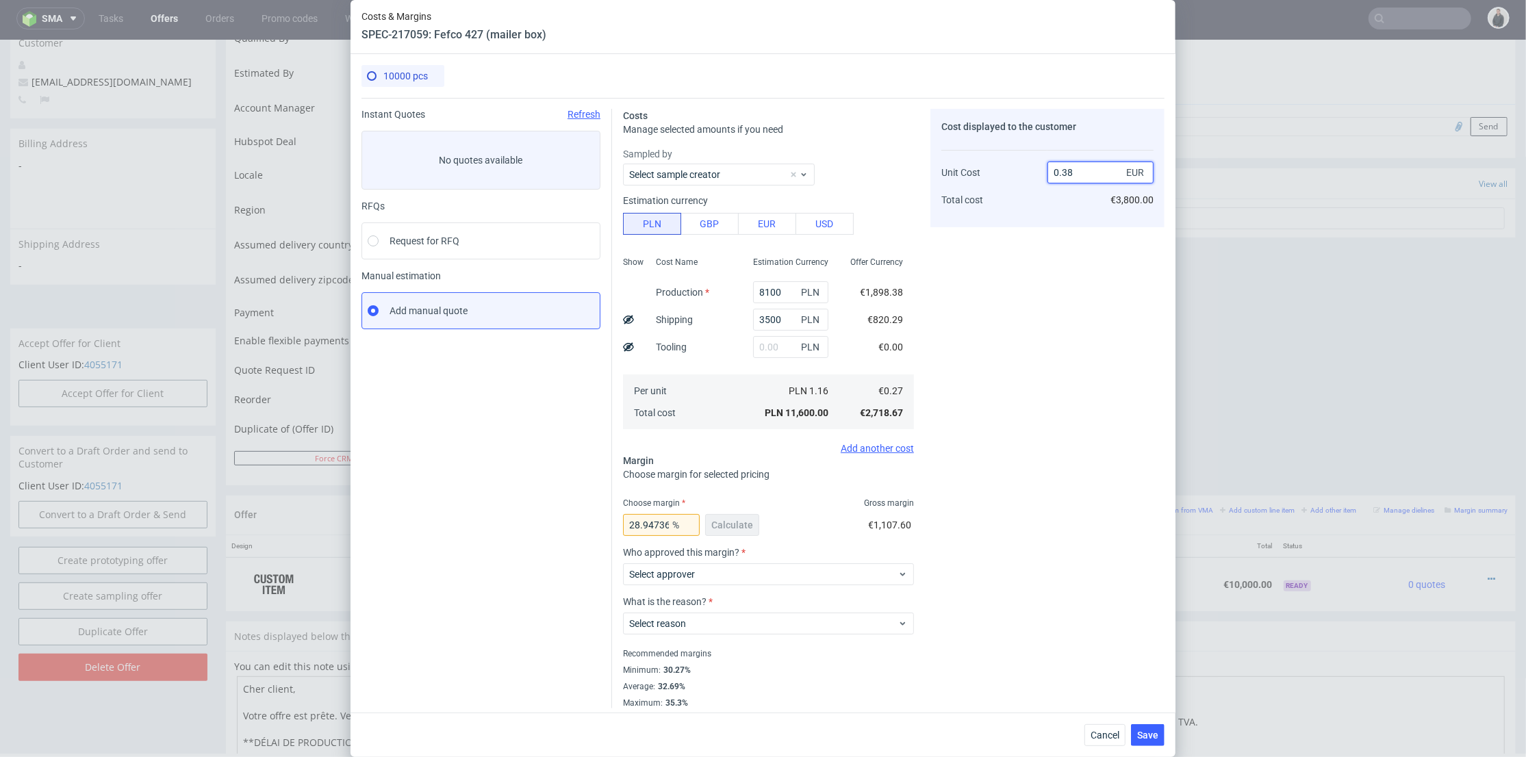
click at [1071, 171] on input "0.38" at bounding box center [1101, 173] width 106 height 22
type input "0.39"
click at [1055, 294] on div "Cost displayed to the customer Unit Cost Total cost 0.39 EUR €3,800.00" at bounding box center [1048, 409] width 234 height 600
type input "30.76923076923077"
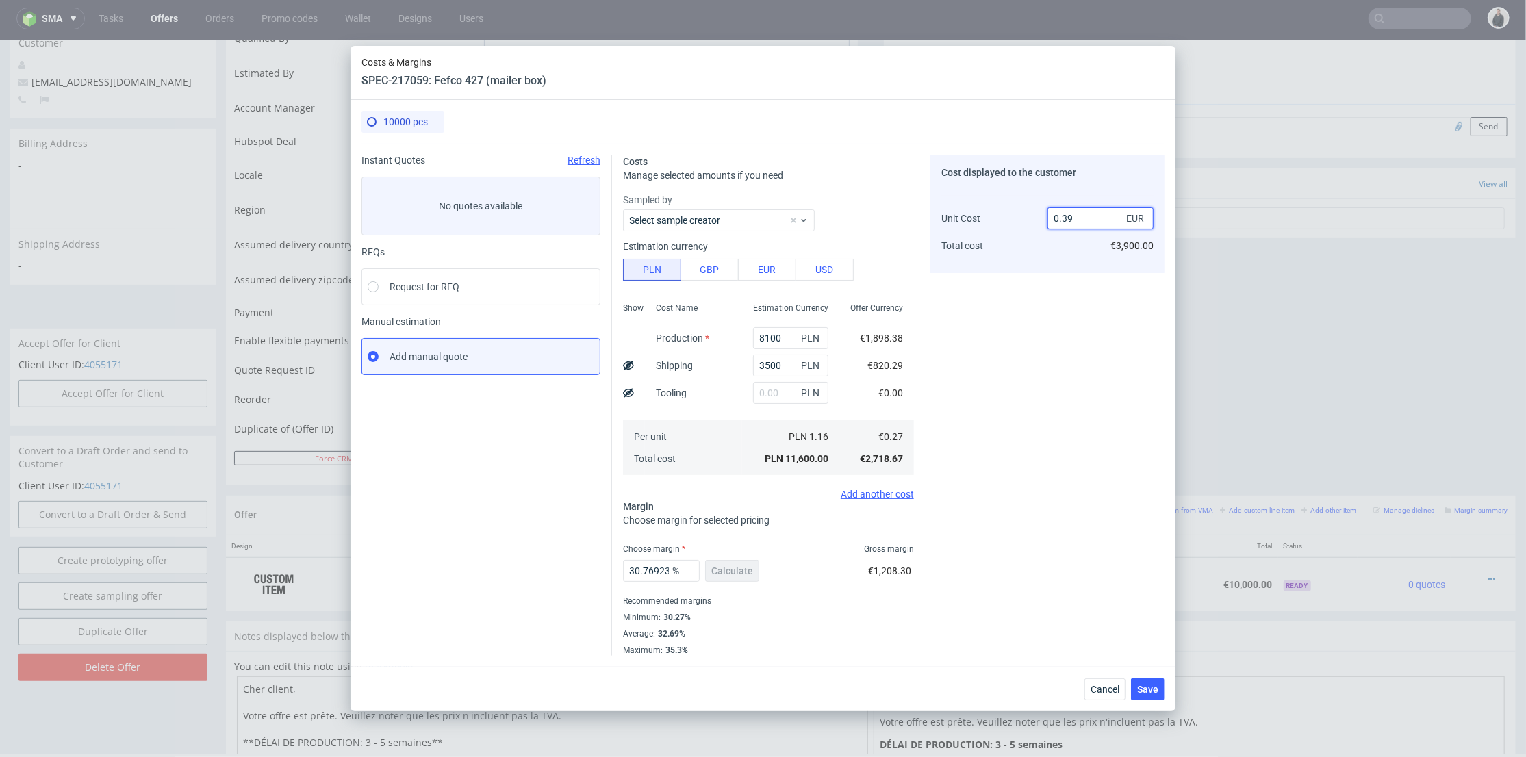
click at [1072, 219] on input "0.39" at bounding box center [1101, 218] width 106 height 22
type input "0.38"
click at [1057, 367] on div "Cost displayed to the customer Unit Cost Total cost 0.38 EUR €3,900.00" at bounding box center [1048, 405] width 234 height 501
type input "28.947368421052634"
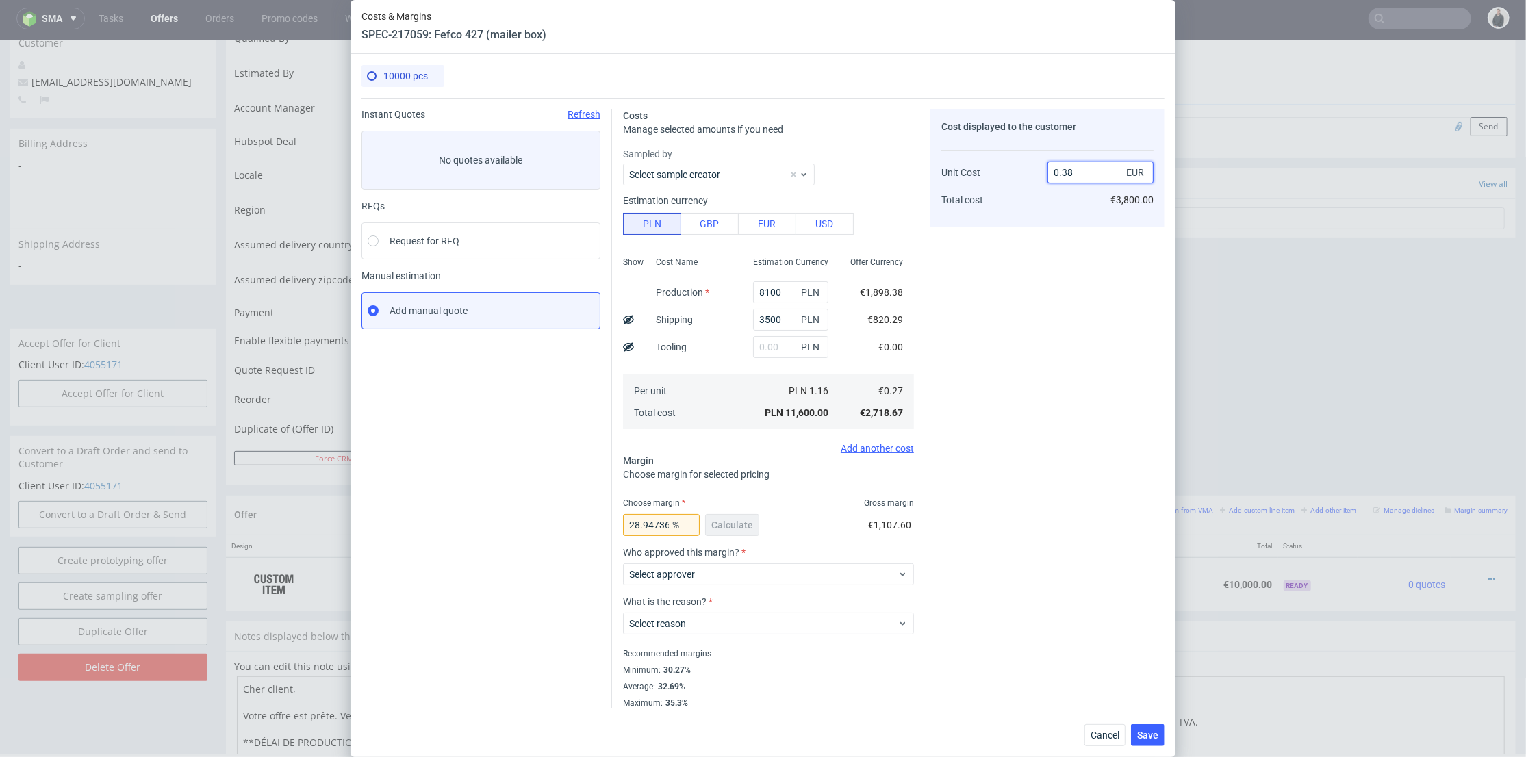
click at [1067, 173] on input "0.38" at bounding box center [1101, 173] width 106 height 22
type input "0.39"
click at [1063, 295] on div "Cost displayed to the customer Unit Cost Total cost 0.39 EUR €3,800.00" at bounding box center [1048, 409] width 234 height 600
type input "30.76923076923077"
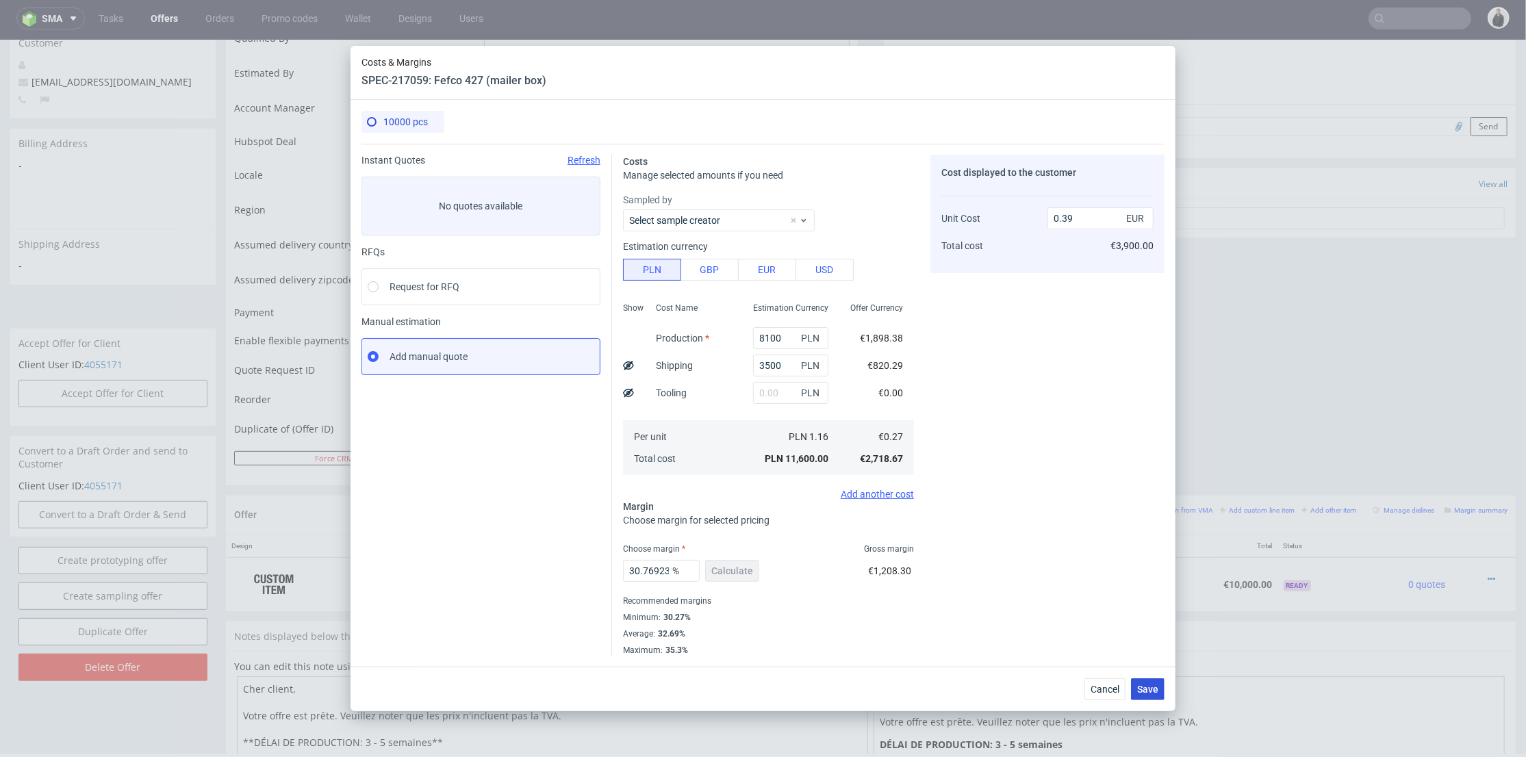
click at [1144, 687] on span "Save" at bounding box center [1147, 690] width 21 height 10
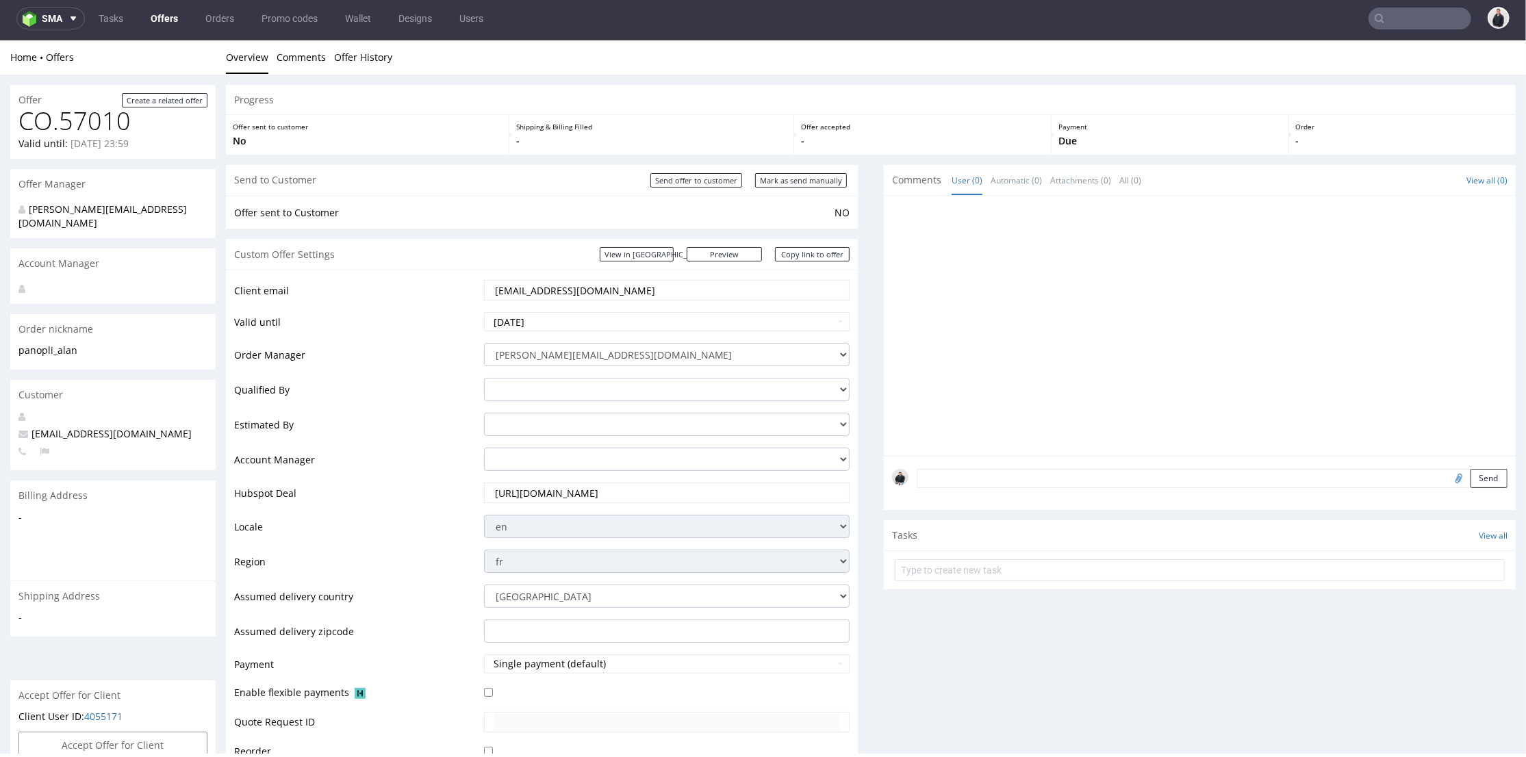
click at [167, 13] on link "Offers" at bounding box center [164, 19] width 44 height 22
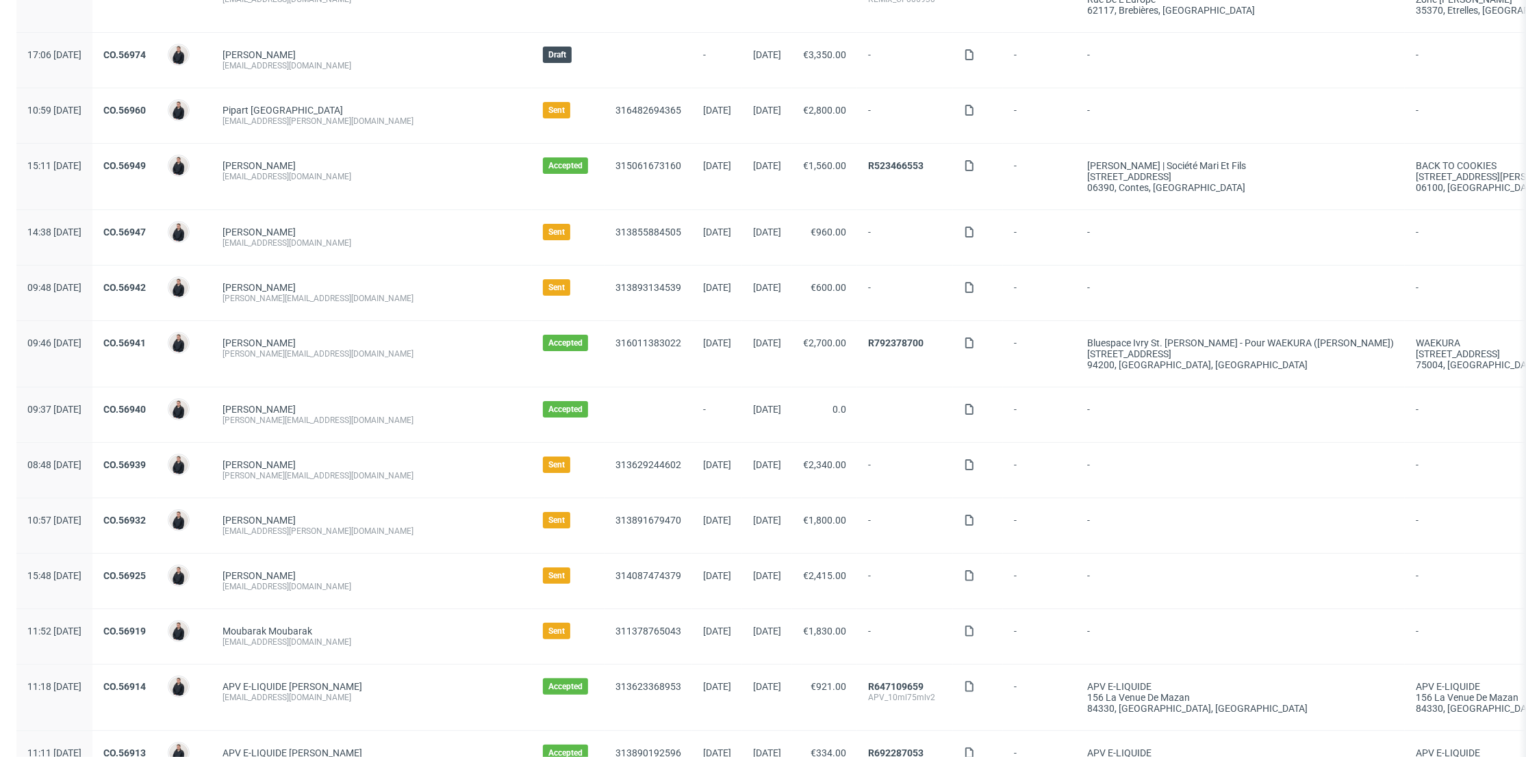
scroll to position [304, 0]
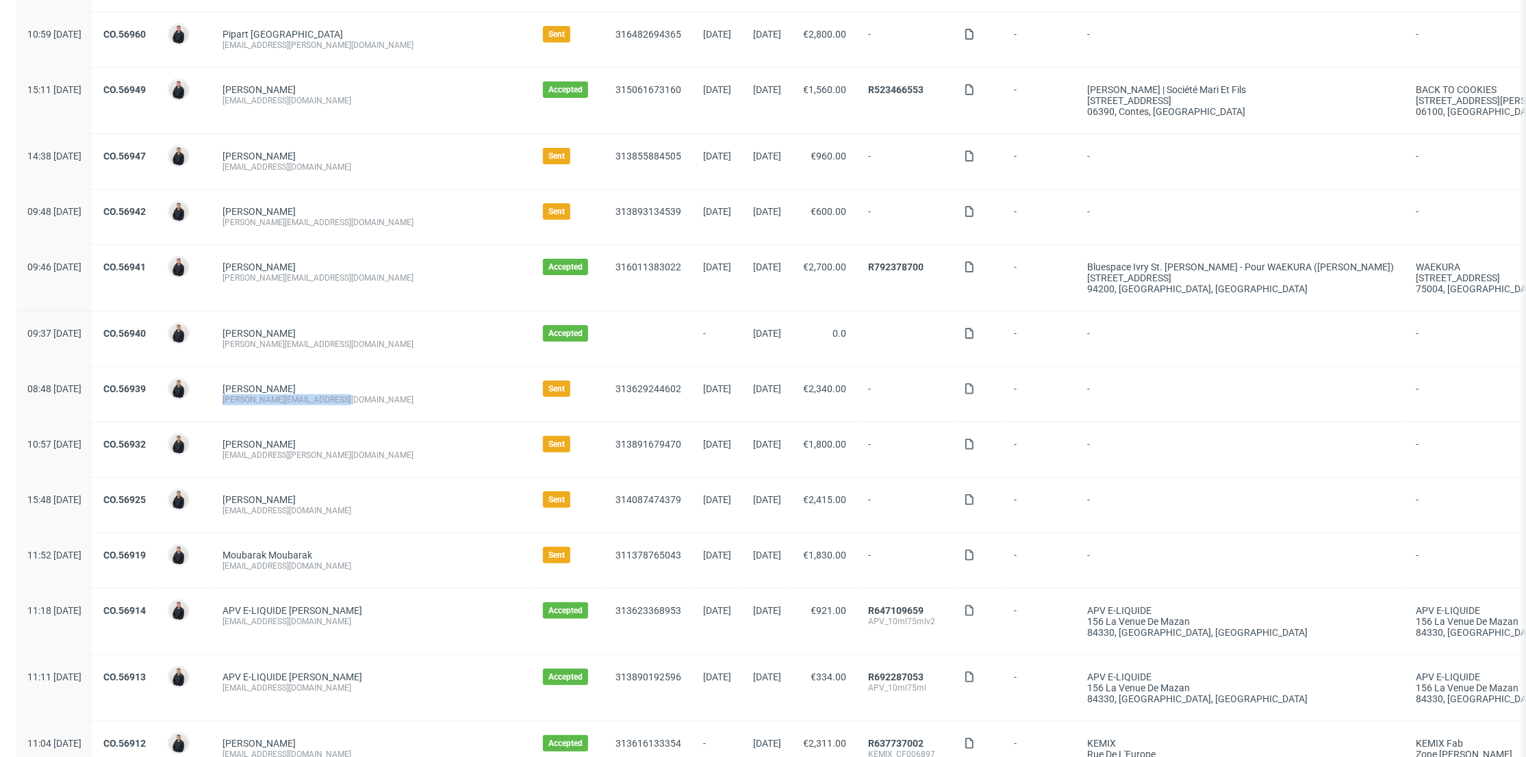
drag, startPoint x: 388, startPoint y: 401, endPoint x: 255, endPoint y: 406, distance: 132.3
click at [255, 406] on div "[PERSON_NAME] Oury [EMAIL_ADDRESS][DOMAIN_NAME]" at bounding box center [372, 394] width 320 height 55
copy div "[PERSON_NAME][EMAIL_ADDRESS][DOMAIN_NAME]"
drag, startPoint x: 323, startPoint y: 508, endPoint x: 255, endPoint y: 511, distance: 67.8
click at [255, 511] on div "HUG [PERSON_NAME] [EMAIL_ADDRESS][DOMAIN_NAME]" at bounding box center [372, 505] width 320 height 55
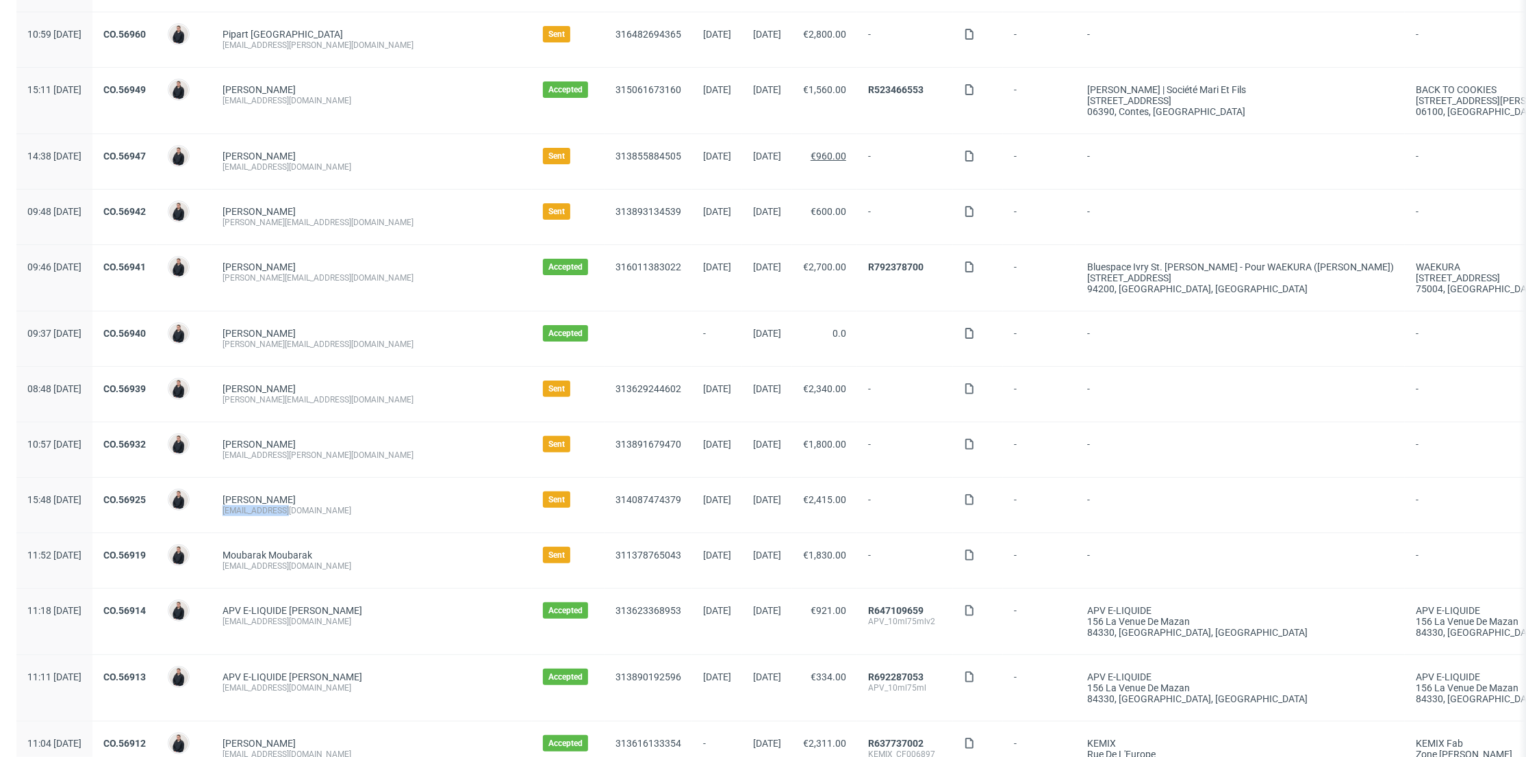
copy div "[EMAIL_ADDRESS][DOMAIN_NAME]"
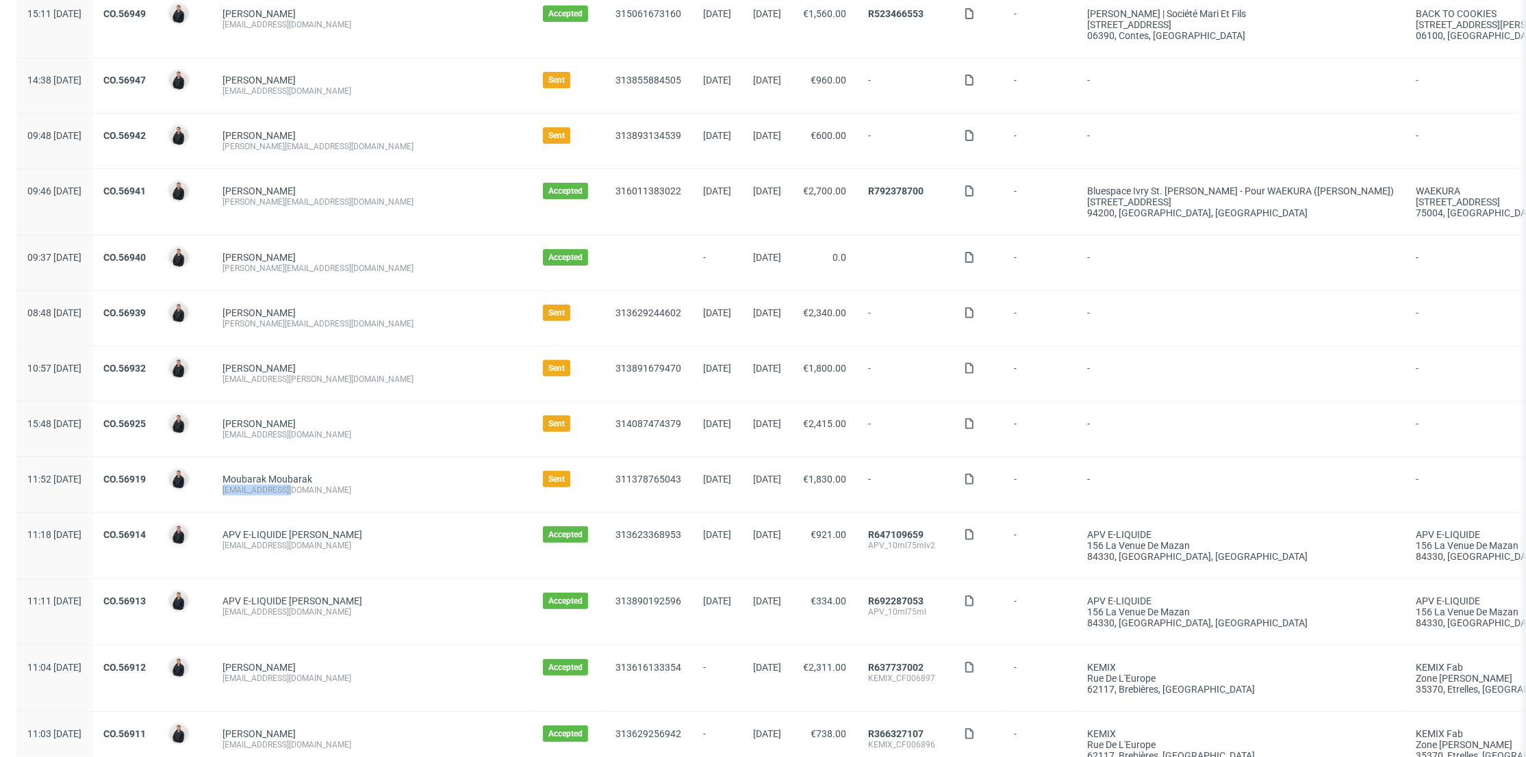
drag, startPoint x: 337, startPoint y: 492, endPoint x: 262, endPoint y: 496, distance: 75.4
click at [262, 496] on div "Moubarak Moubarak [EMAIL_ADDRESS][DOMAIN_NAME]" at bounding box center [372, 484] width 320 height 55
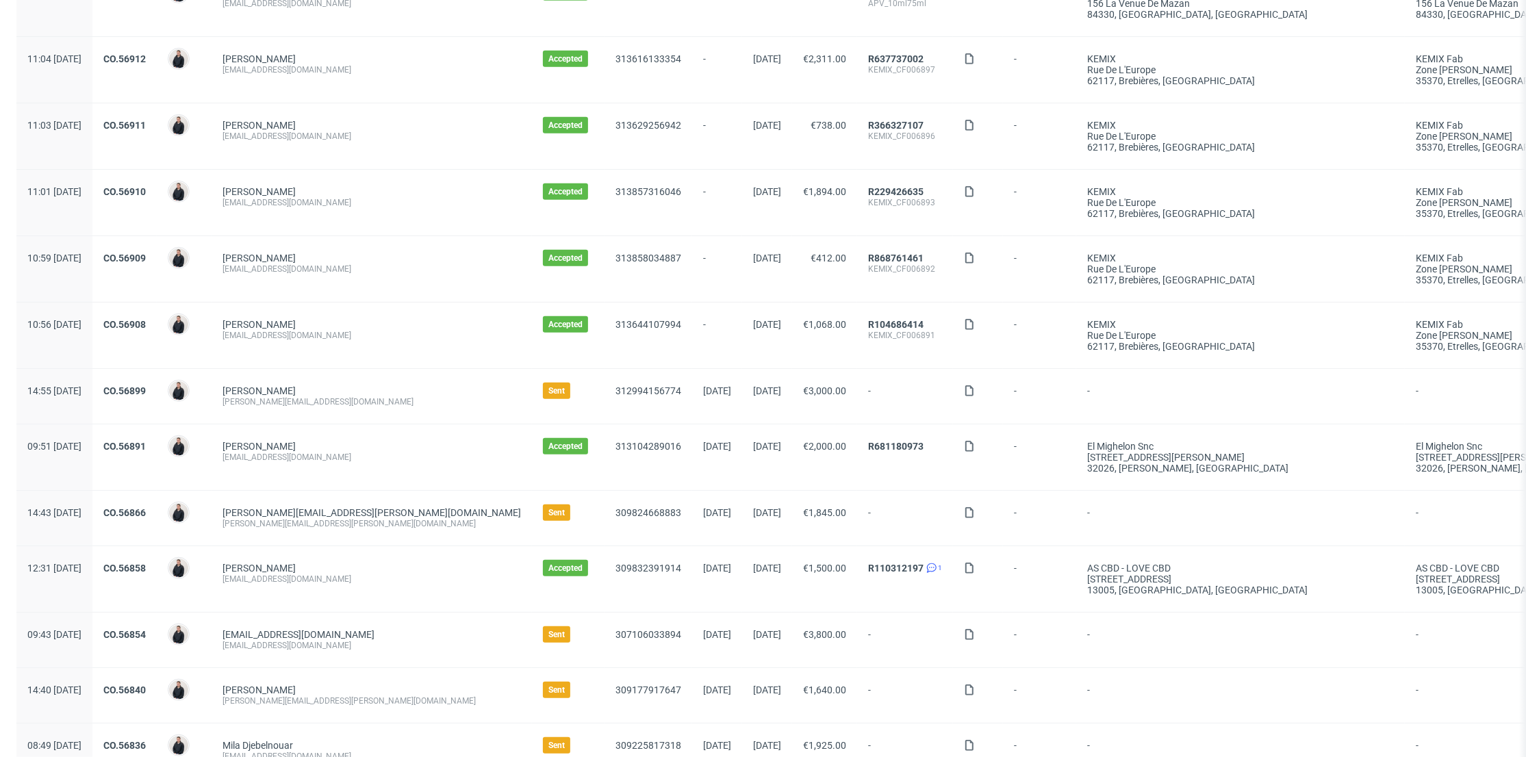
scroll to position [1141, 0]
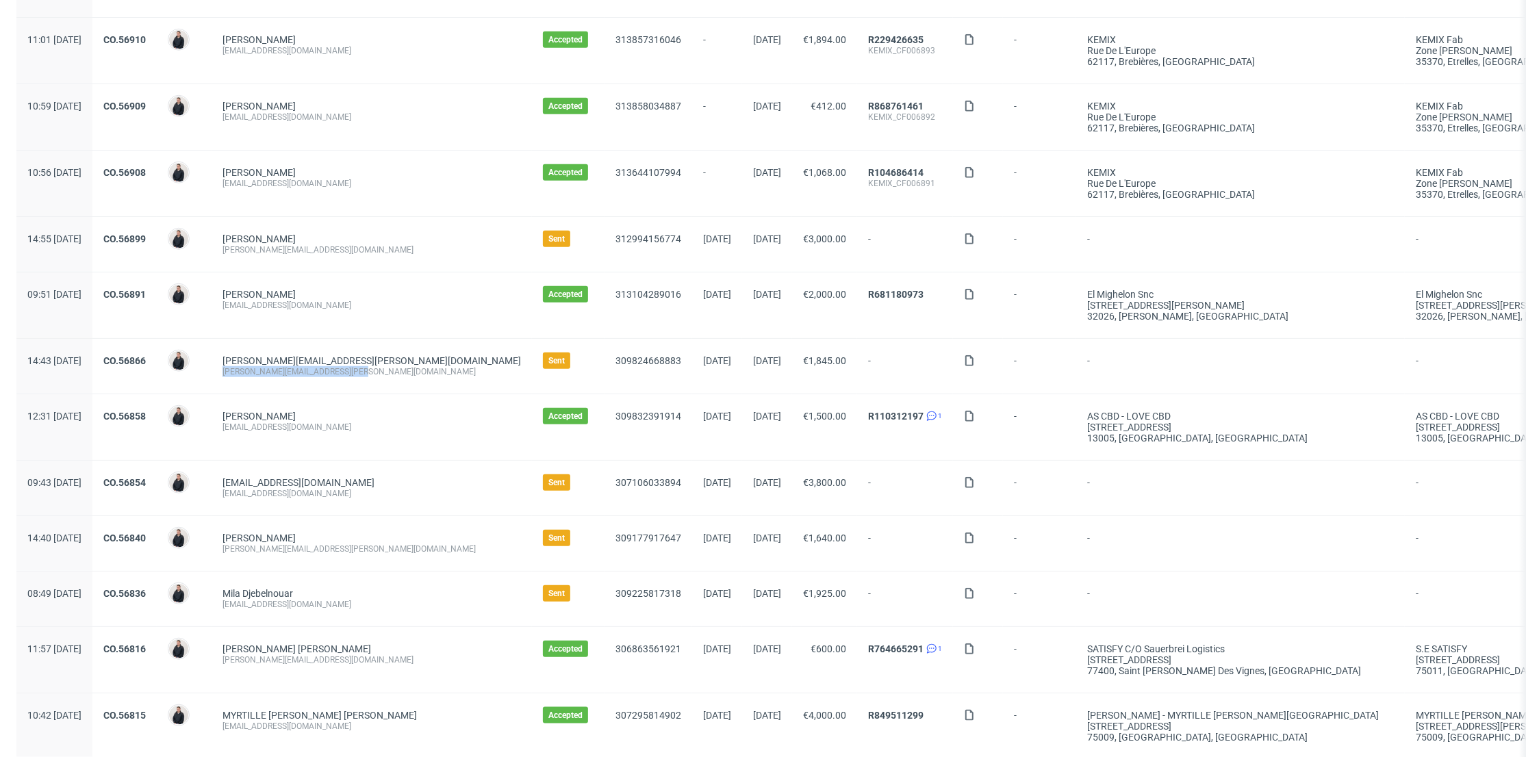
drag, startPoint x: 405, startPoint y: 373, endPoint x: 260, endPoint y: 382, distance: 144.8
click at [260, 382] on div "[PERSON_NAME][EMAIL_ADDRESS][PERSON_NAME][DOMAIN_NAME] [PERSON_NAME][DOMAIN_NAM…" at bounding box center [372, 366] width 320 height 55
copy div "[PERSON_NAME][EMAIL_ADDRESS][PERSON_NAME][DOMAIN_NAME]"
drag, startPoint x: 366, startPoint y: 386, endPoint x: 391, endPoint y: 372, distance: 29.1
click at [366, 386] on div "[PERSON_NAME][EMAIL_ADDRESS][PERSON_NAME][DOMAIN_NAME] [PERSON_NAME][DOMAIN_NAM…" at bounding box center [372, 366] width 320 height 55
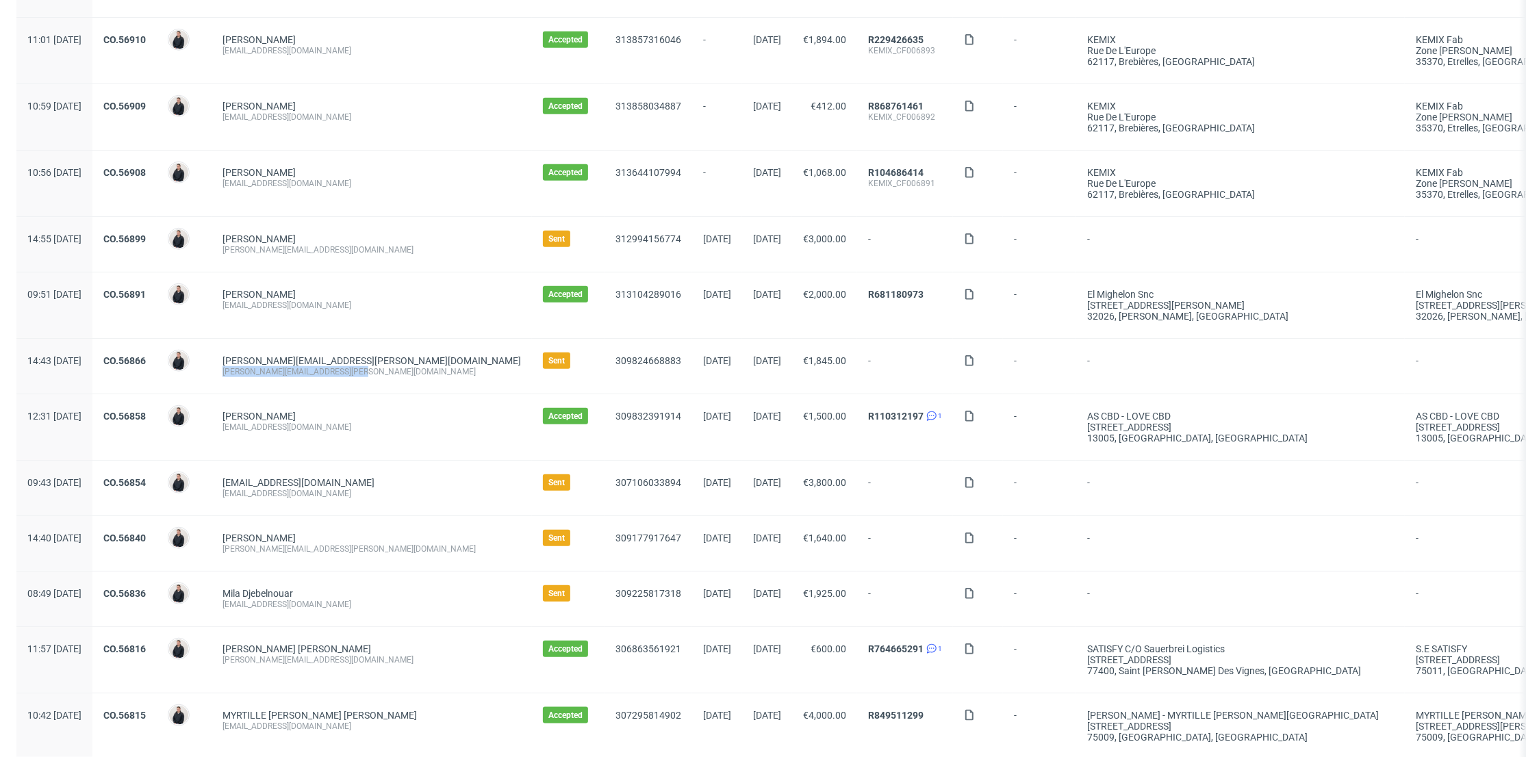
click at [394, 372] on div "[PERSON_NAME][EMAIL_ADDRESS][PERSON_NAME][DOMAIN_NAME]" at bounding box center [372, 371] width 299 height 11
drag, startPoint x: 399, startPoint y: 371, endPoint x: 330, endPoint y: 372, distance: 69.2
click at [330, 372] on div "[PERSON_NAME][EMAIL_ADDRESS][PERSON_NAME][DOMAIN_NAME]" at bounding box center [372, 371] width 299 height 11
copy div "dasgesundetier.de"
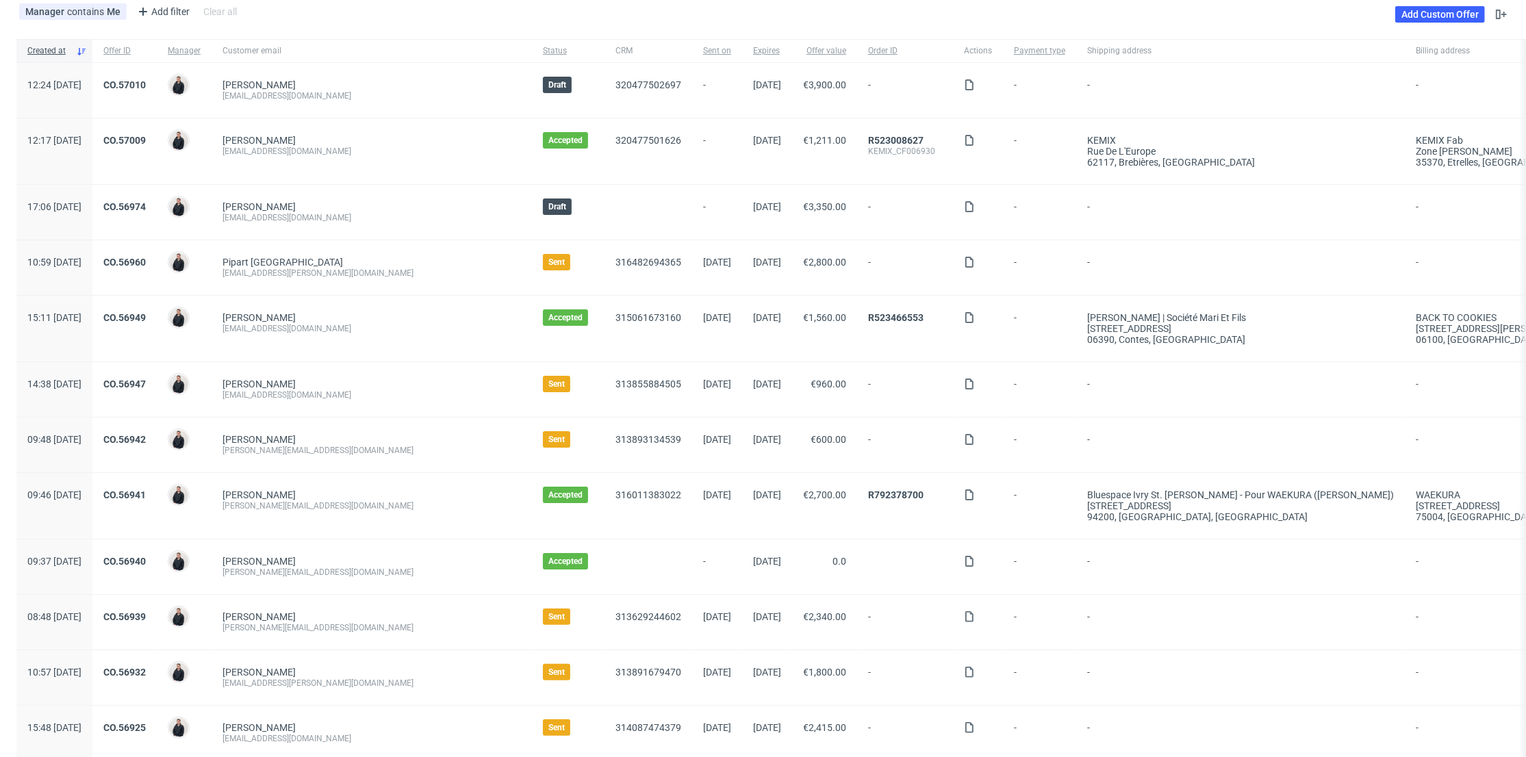
scroll to position [0, 0]
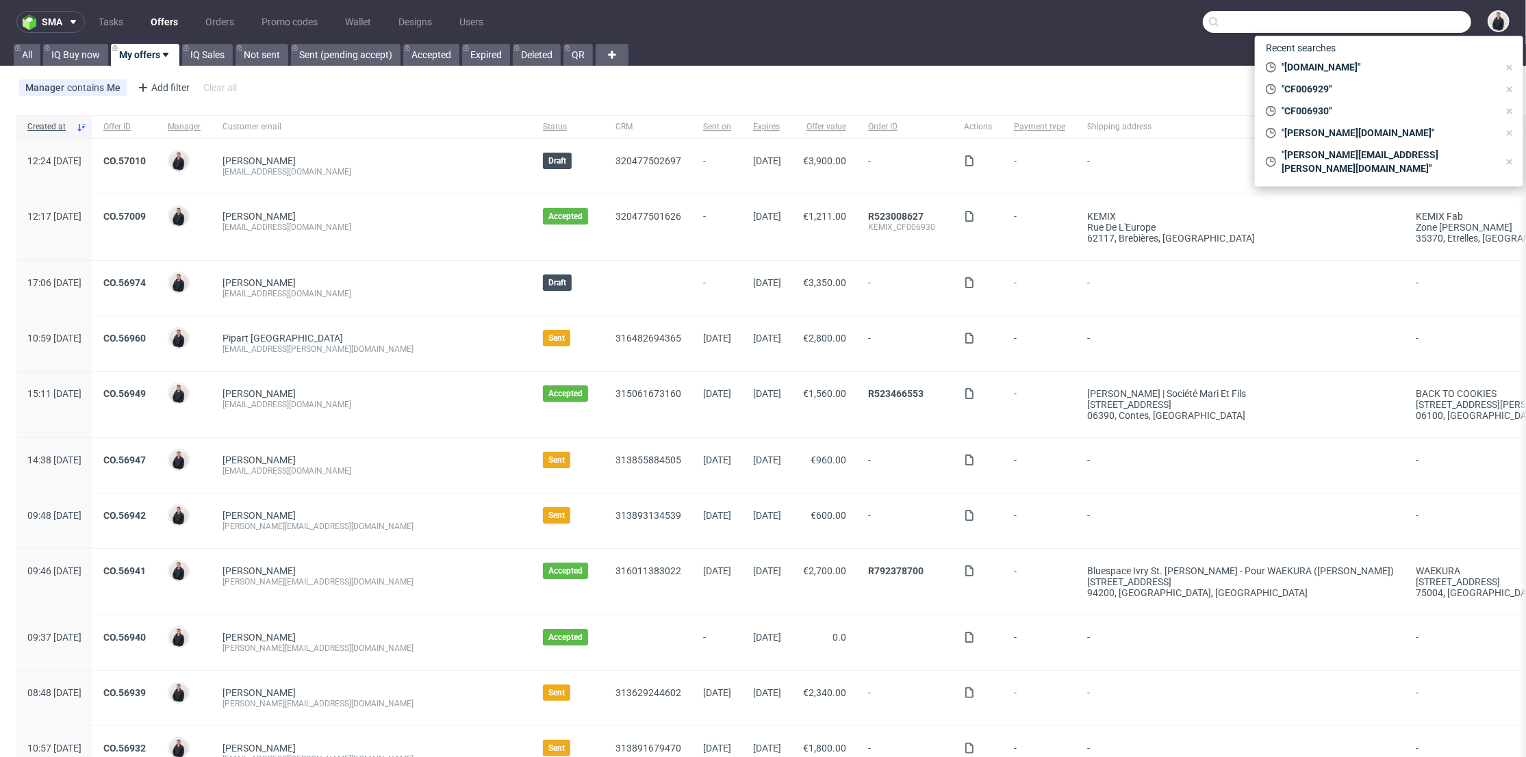
click at [1396, 22] on input "text" at bounding box center [1337, 22] width 268 height 22
paste input "dasgesundetier.de"
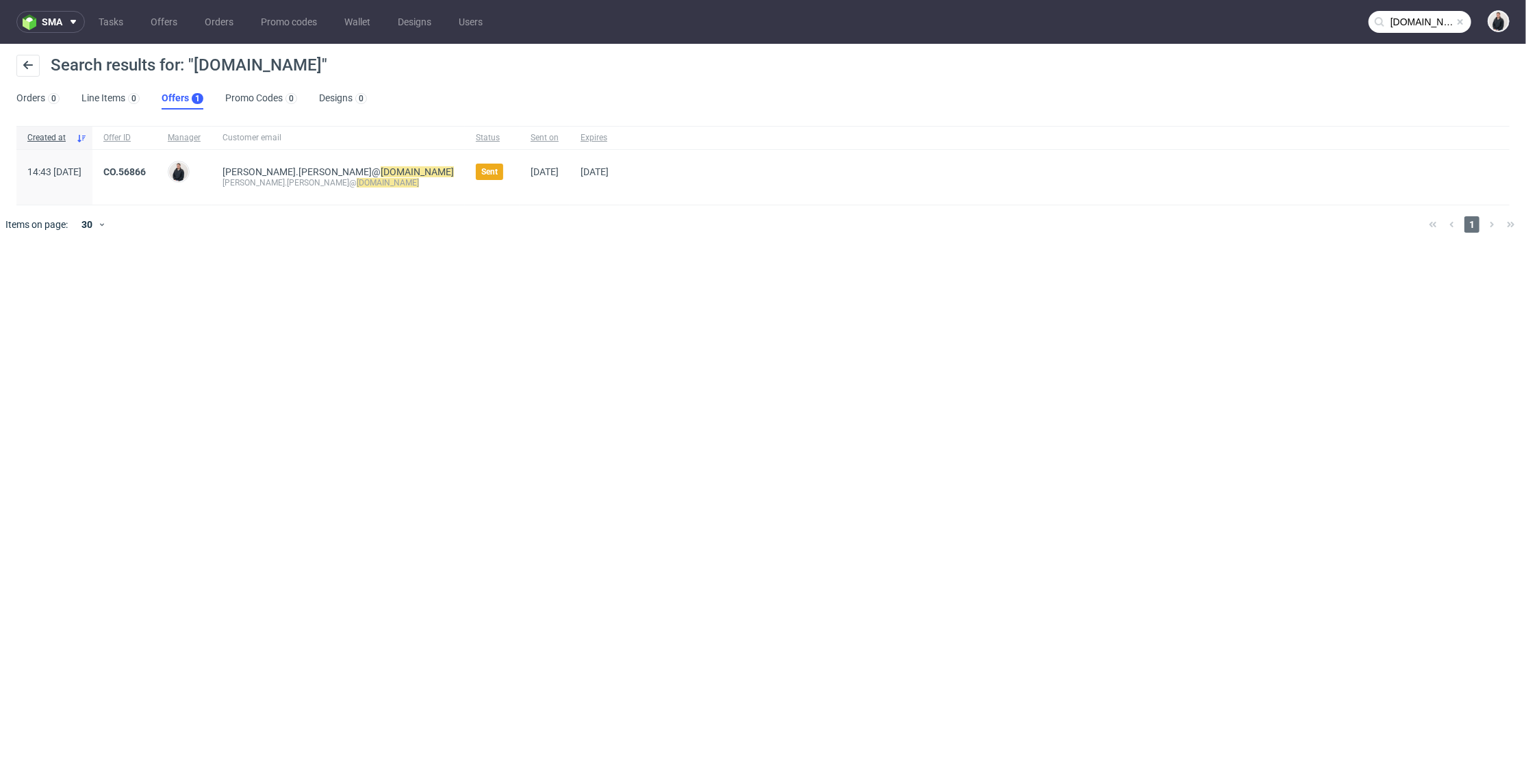
click at [1408, 9] on nav "sma Tasks Offers Orders Promo codes Wallet Designs Users dasgesundetier.de" at bounding box center [763, 22] width 1526 height 44
click at [1433, 24] on input "dasgesundetier.de" at bounding box center [1420, 22] width 103 height 22
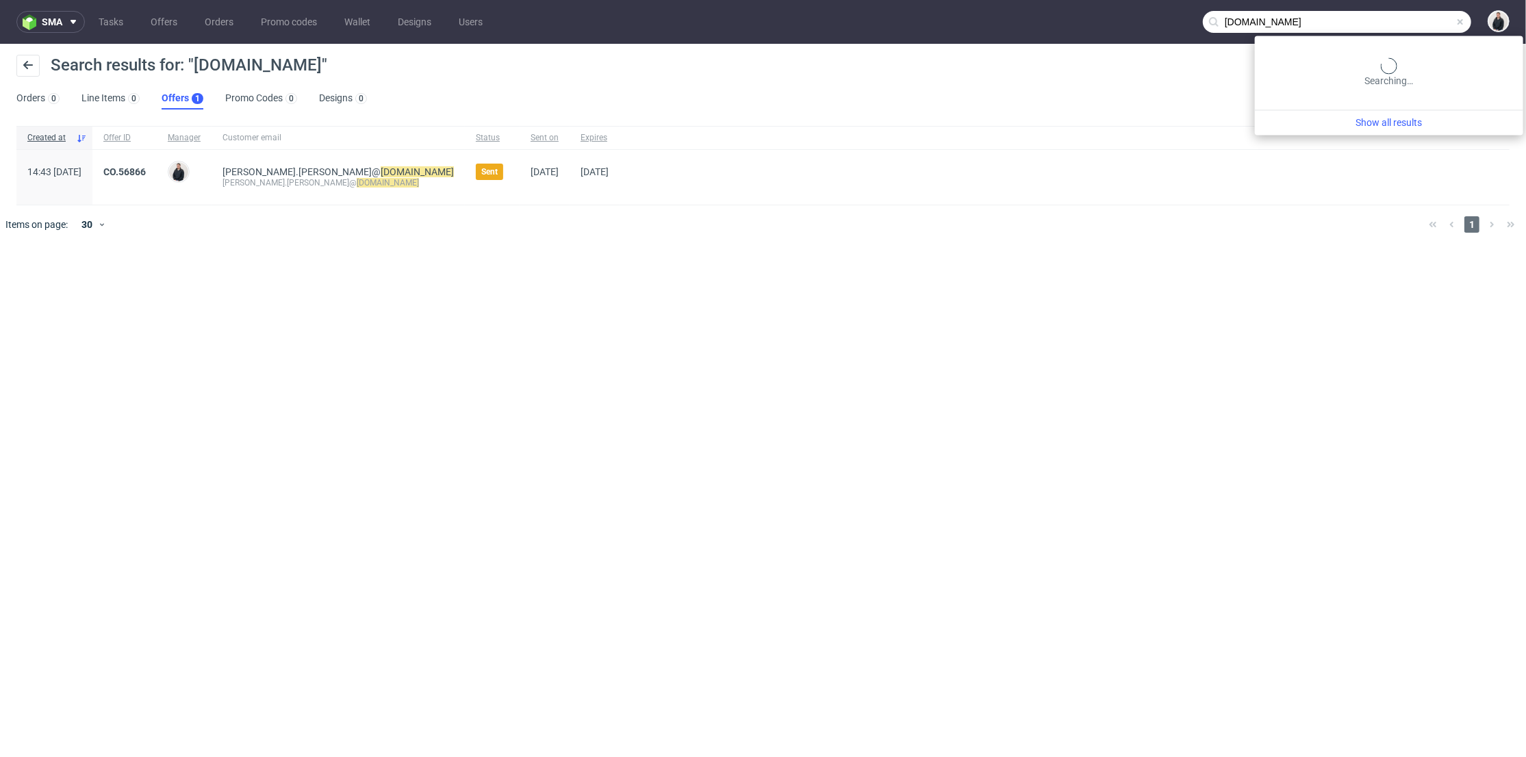
paste input "einkauf@herbac.eu"
type input "einkauf@herbac.eu"
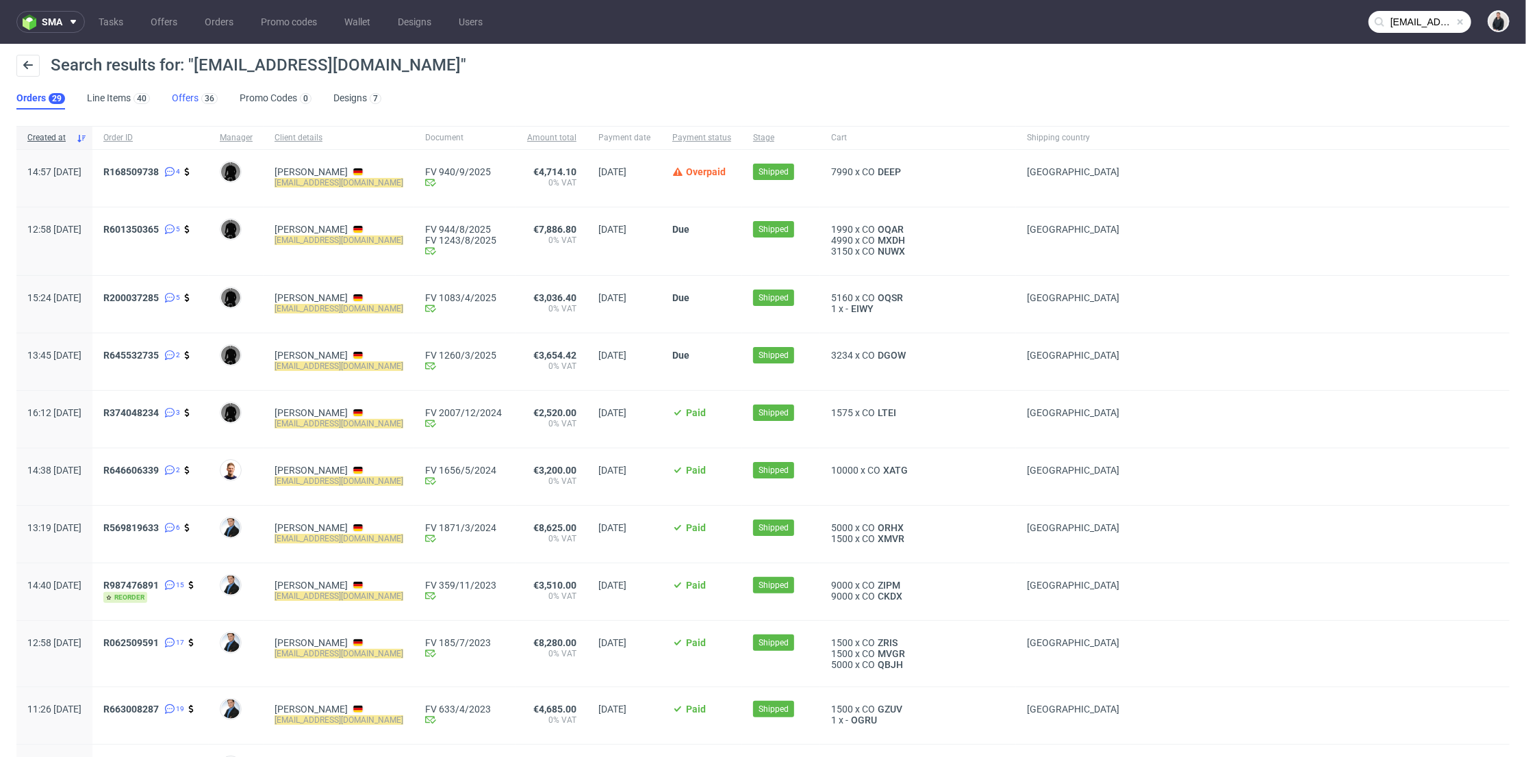
click at [194, 103] on link "Offers 36" at bounding box center [195, 99] width 46 height 22
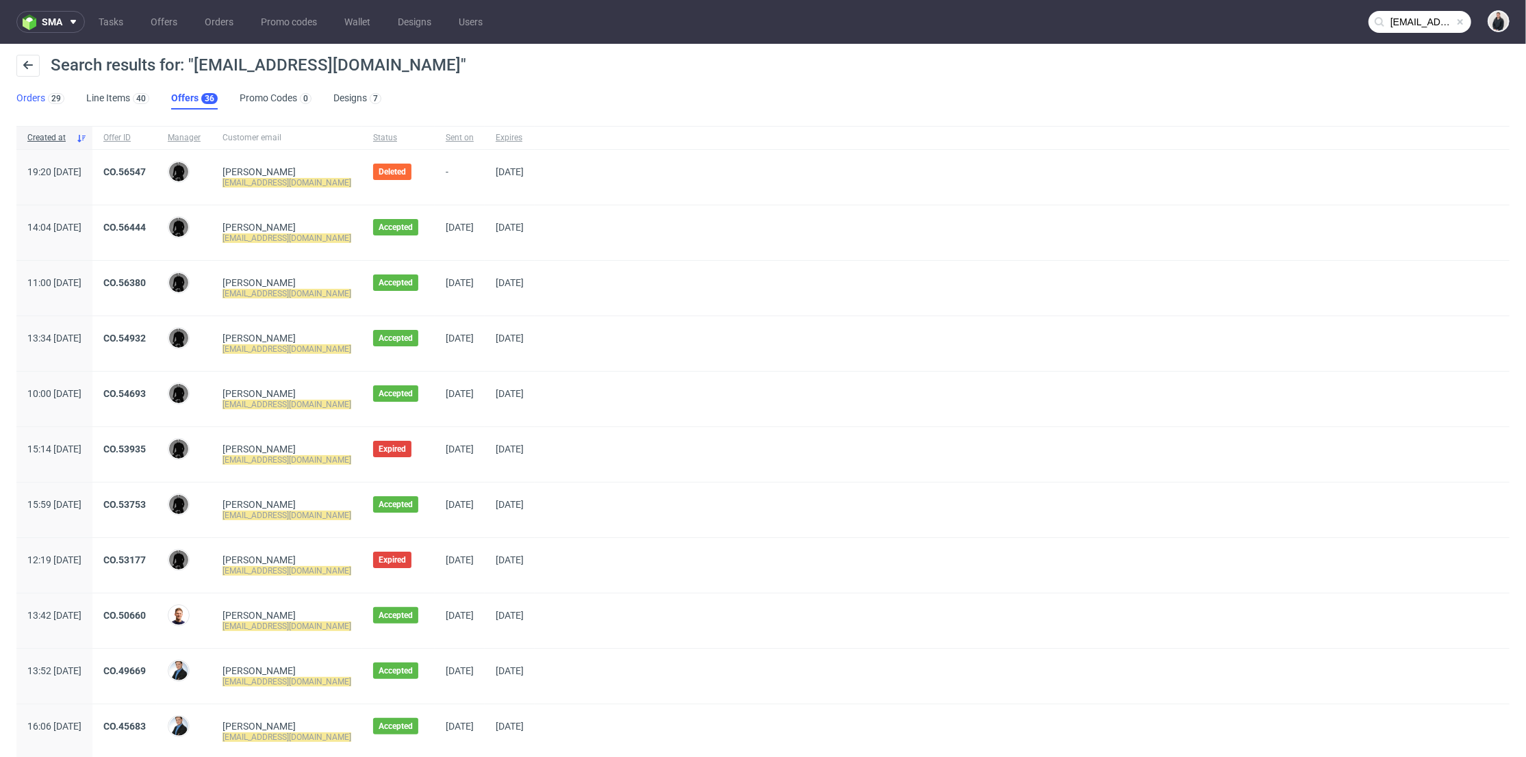
click at [38, 95] on link "Orders 29" at bounding box center [40, 99] width 48 height 22
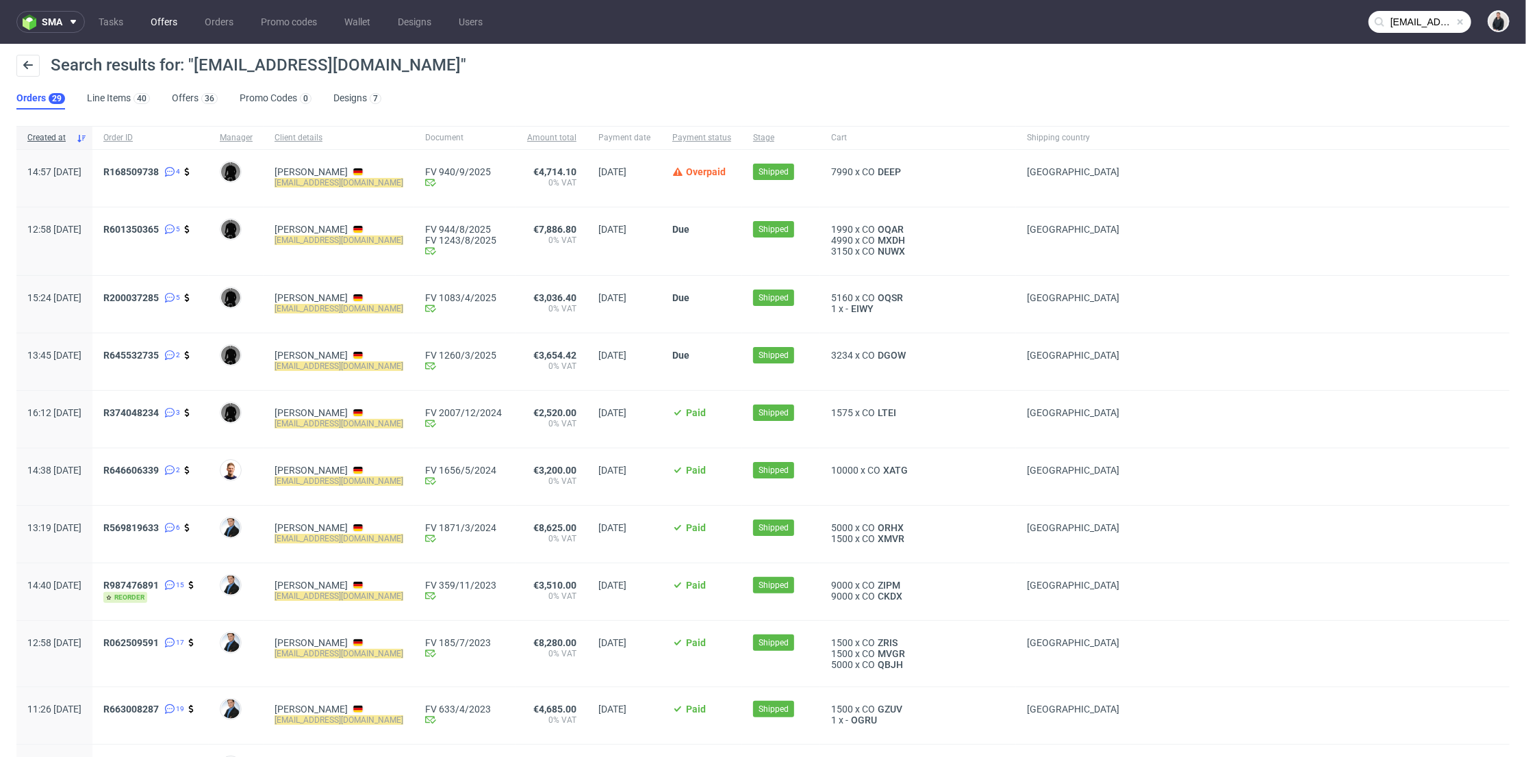
click at [161, 20] on link "Offers" at bounding box center [163, 22] width 43 height 22
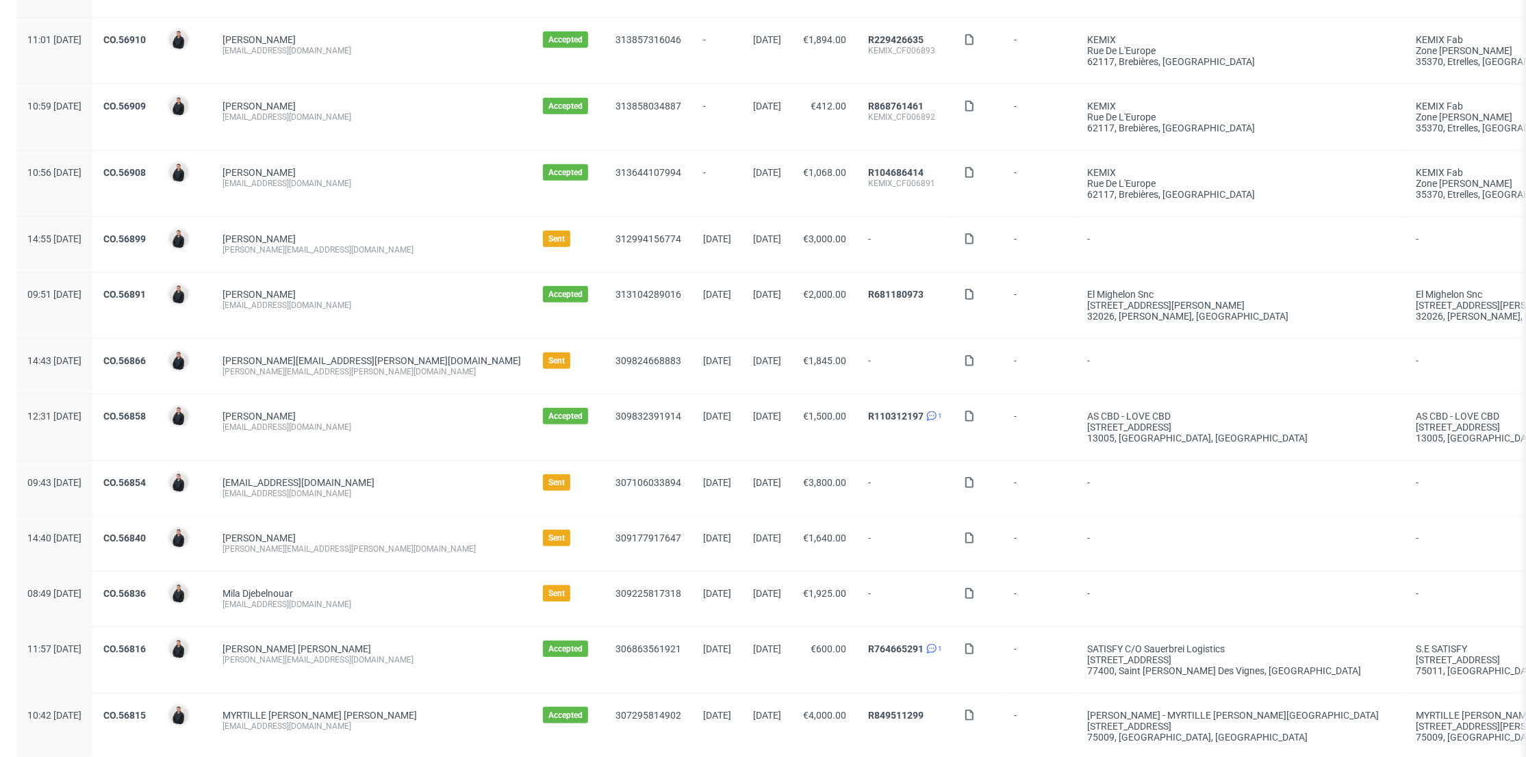
scroll to position [1262, 0]
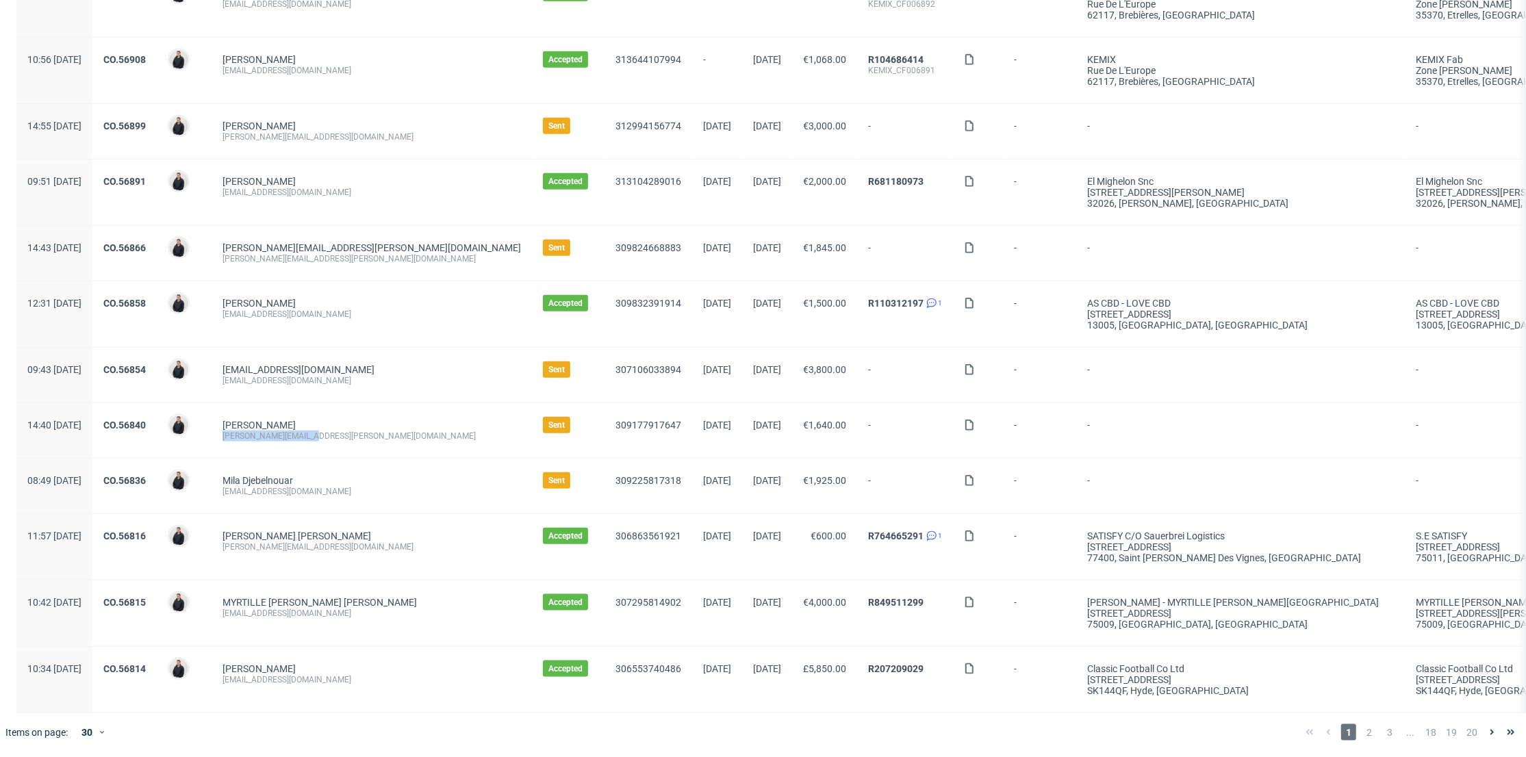
drag, startPoint x: 348, startPoint y: 426, endPoint x: 255, endPoint y: 427, distance: 93.1
click at [255, 428] on div "Coralie GONZALES cora.gonzales@free.fr" at bounding box center [372, 430] width 320 height 55
click at [1362, 727] on span "2" at bounding box center [1369, 732] width 15 height 16
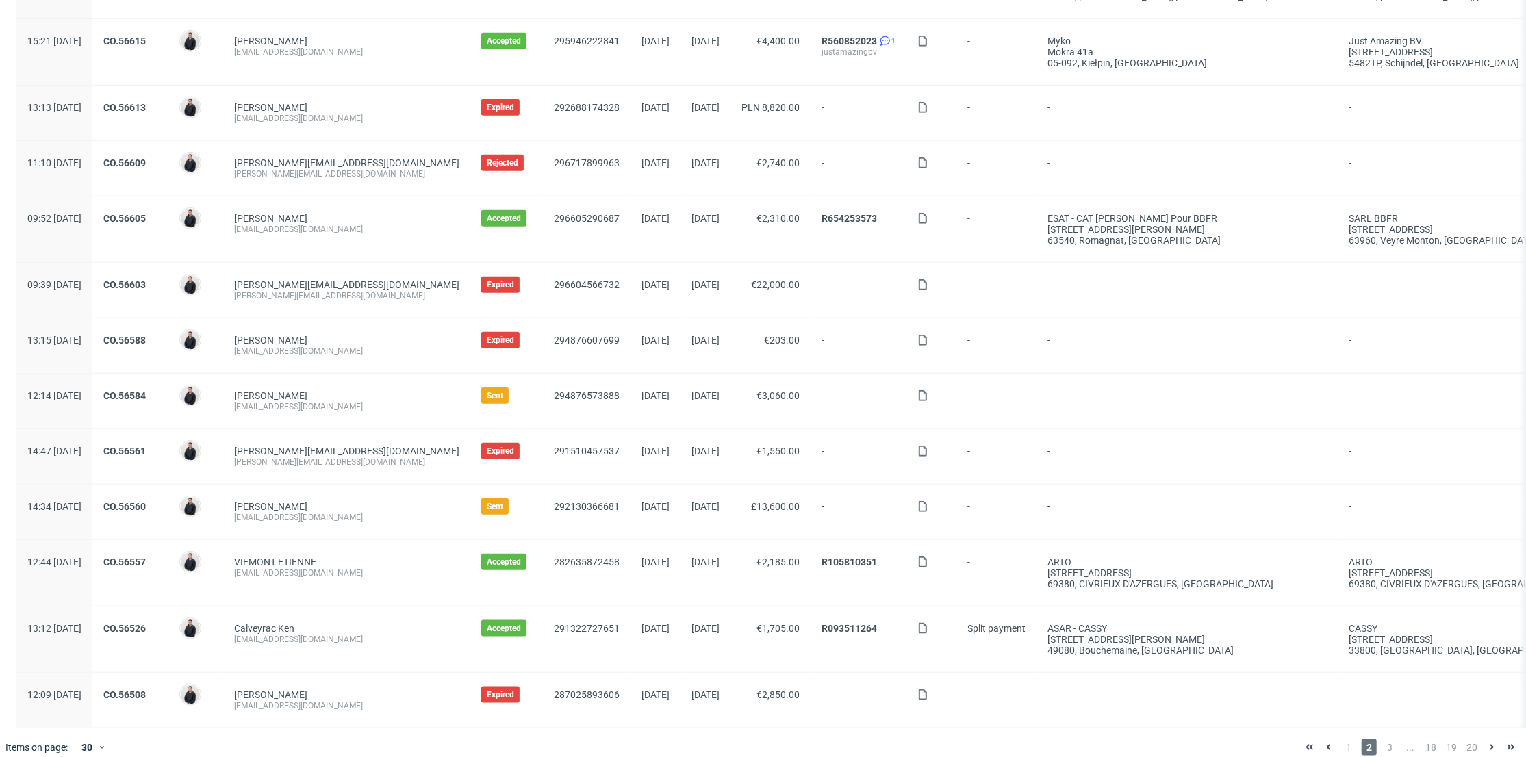
scroll to position [1240, 0]
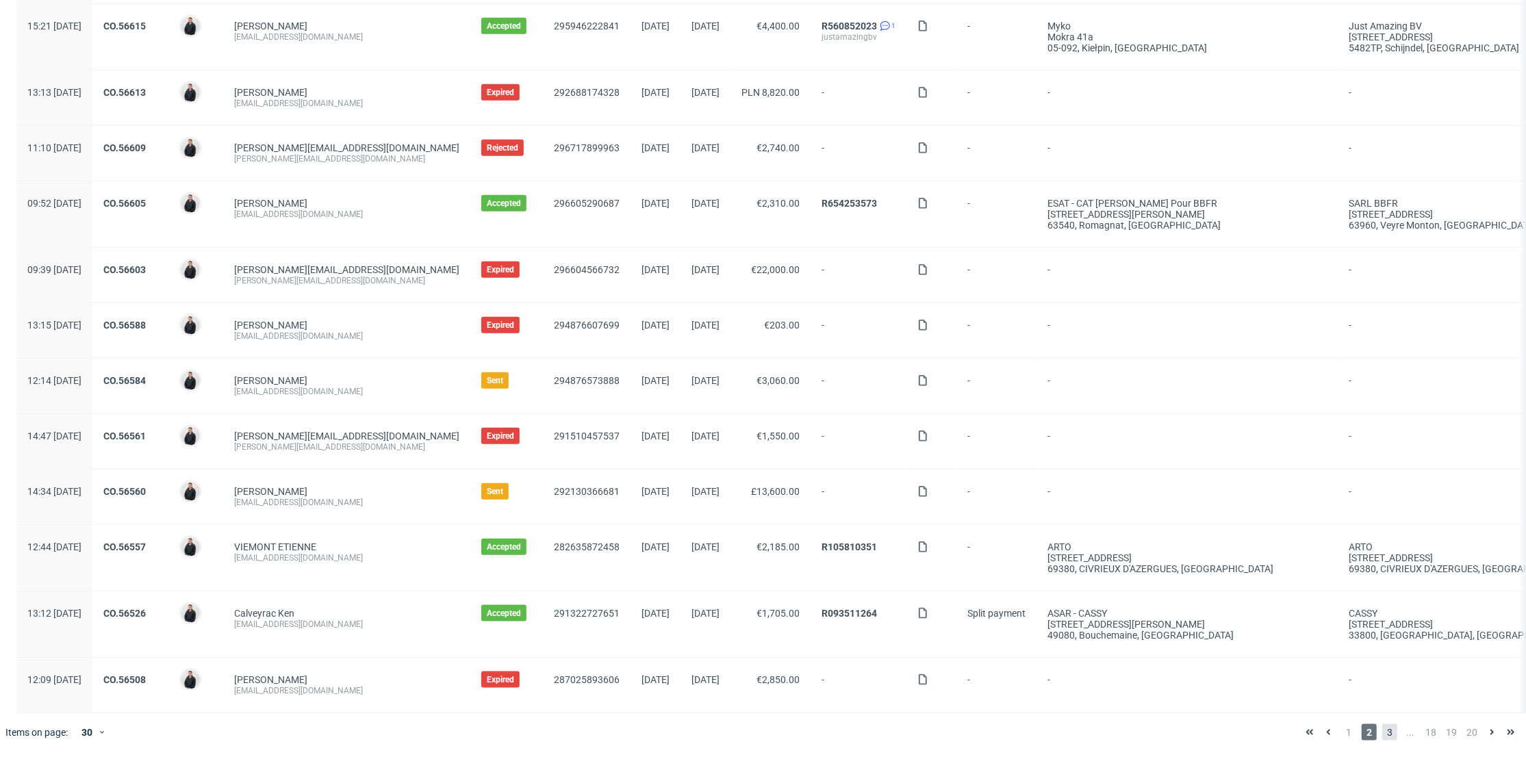
click at [1383, 728] on span "3" at bounding box center [1389, 732] width 15 height 16
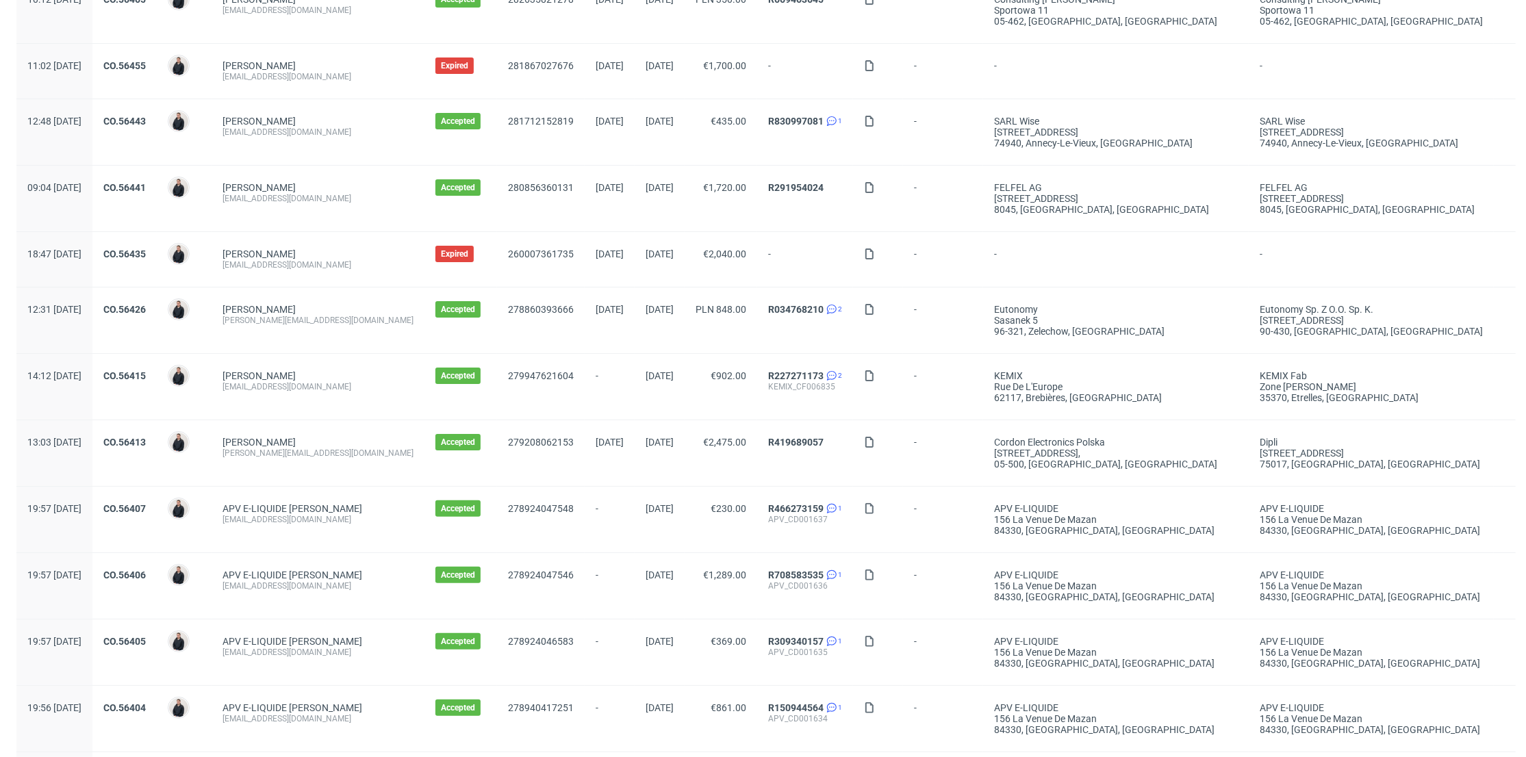
scroll to position [304, 0]
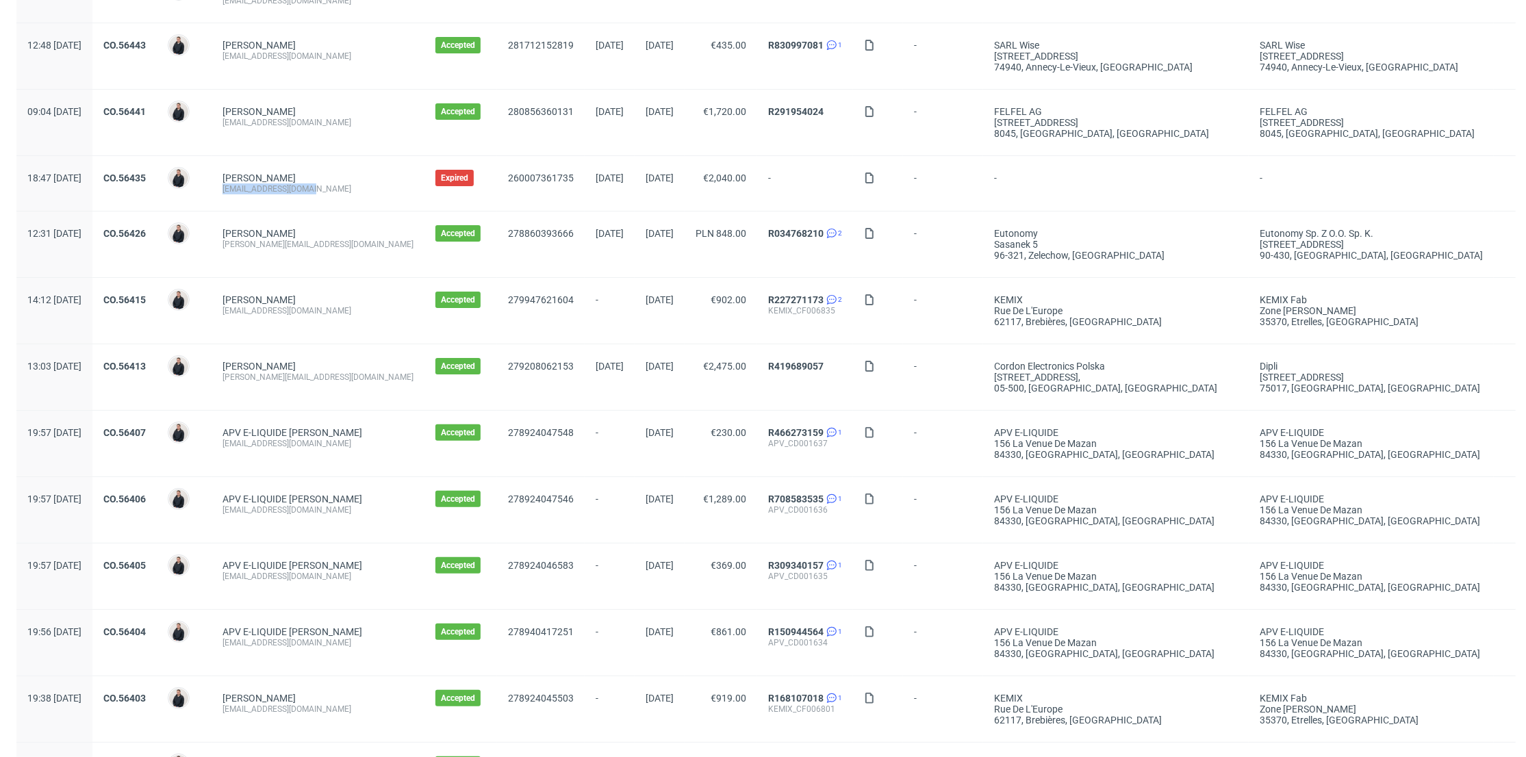
drag, startPoint x: 357, startPoint y: 191, endPoint x: 262, endPoint y: 193, distance: 94.5
click at [262, 193] on div "Balthazar Theobald Brosseau balth@clublegacyz.com" at bounding box center [318, 183] width 213 height 55
copy div "balth@clublegacyz.com"
click at [146, 173] on link "CO.56435" at bounding box center [124, 178] width 42 height 11
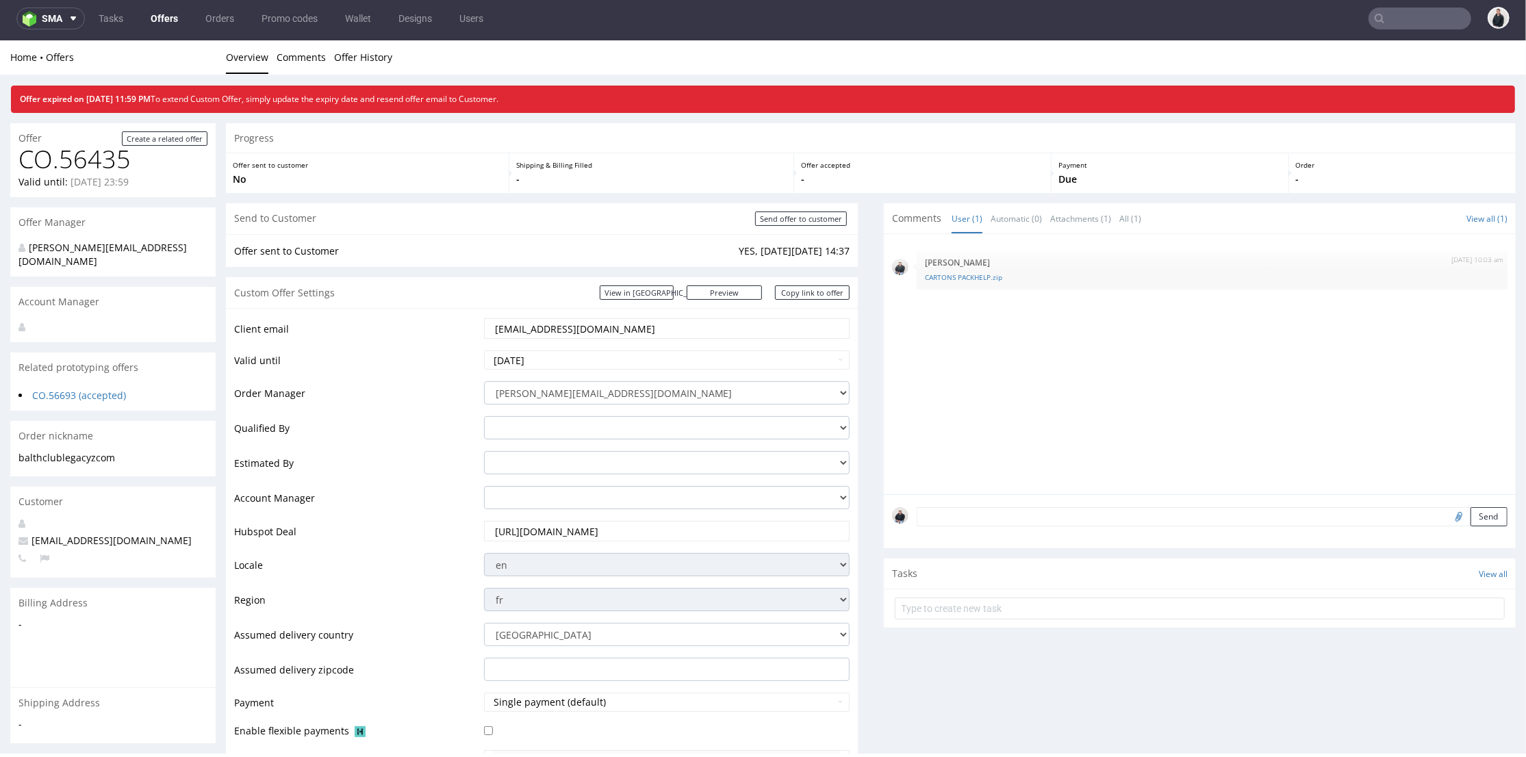
scroll to position [4, 0]
click at [1389, 12] on input "text" at bounding box center [1420, 19] width 103 height 22
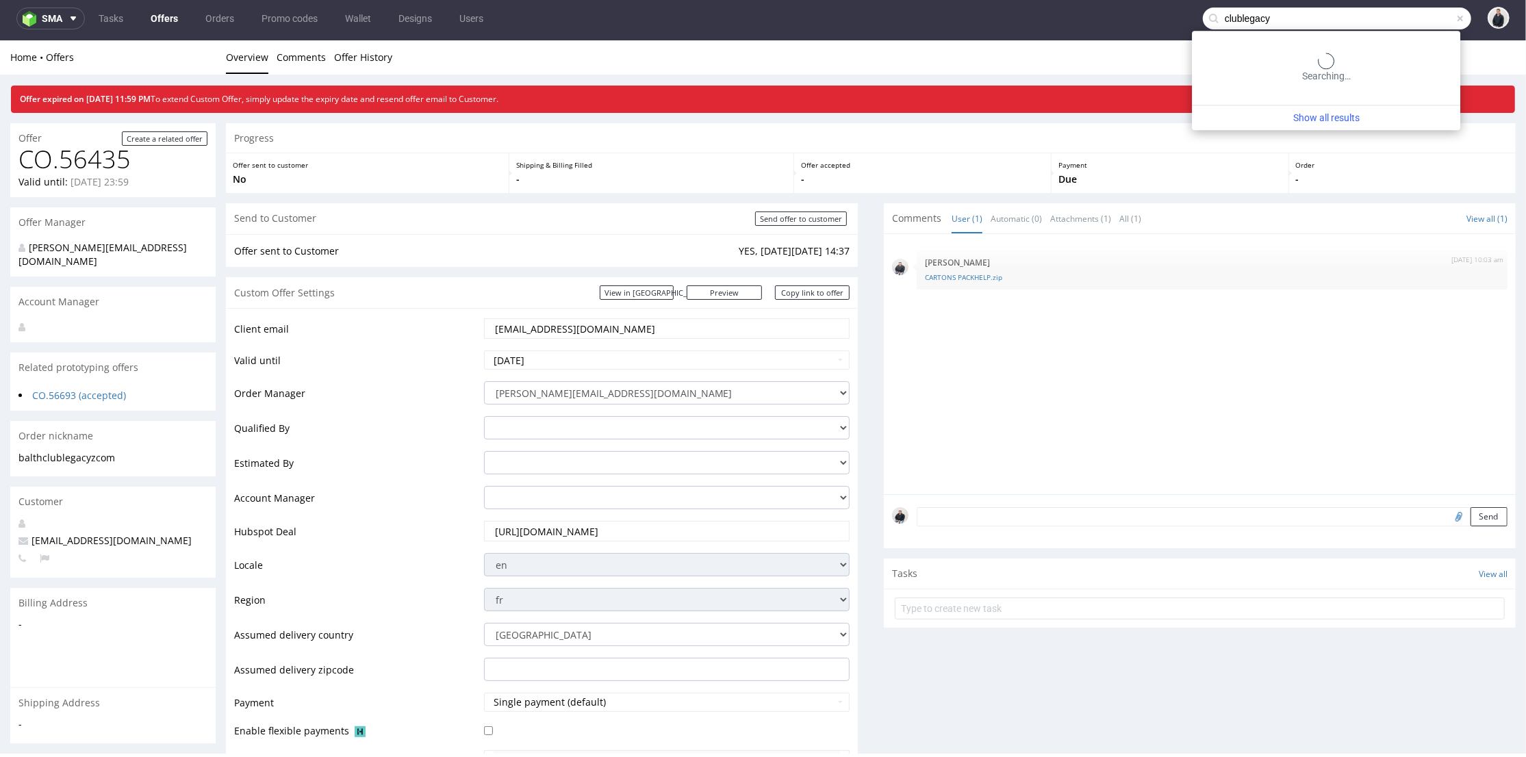
type input "clublegacy"
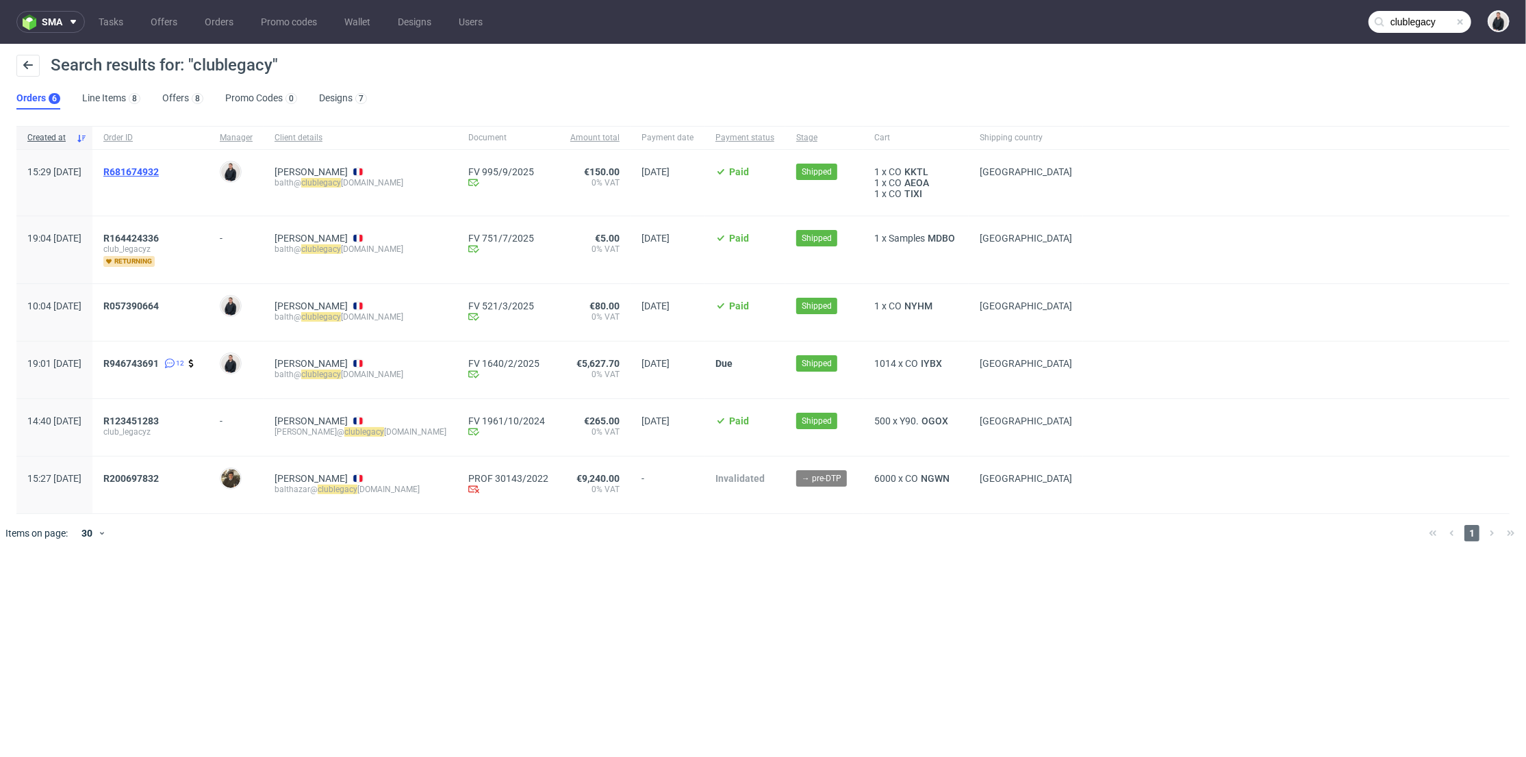
click at [159, 166] on span "R681674932" at bounding box center [130, 171] width 55 height 11
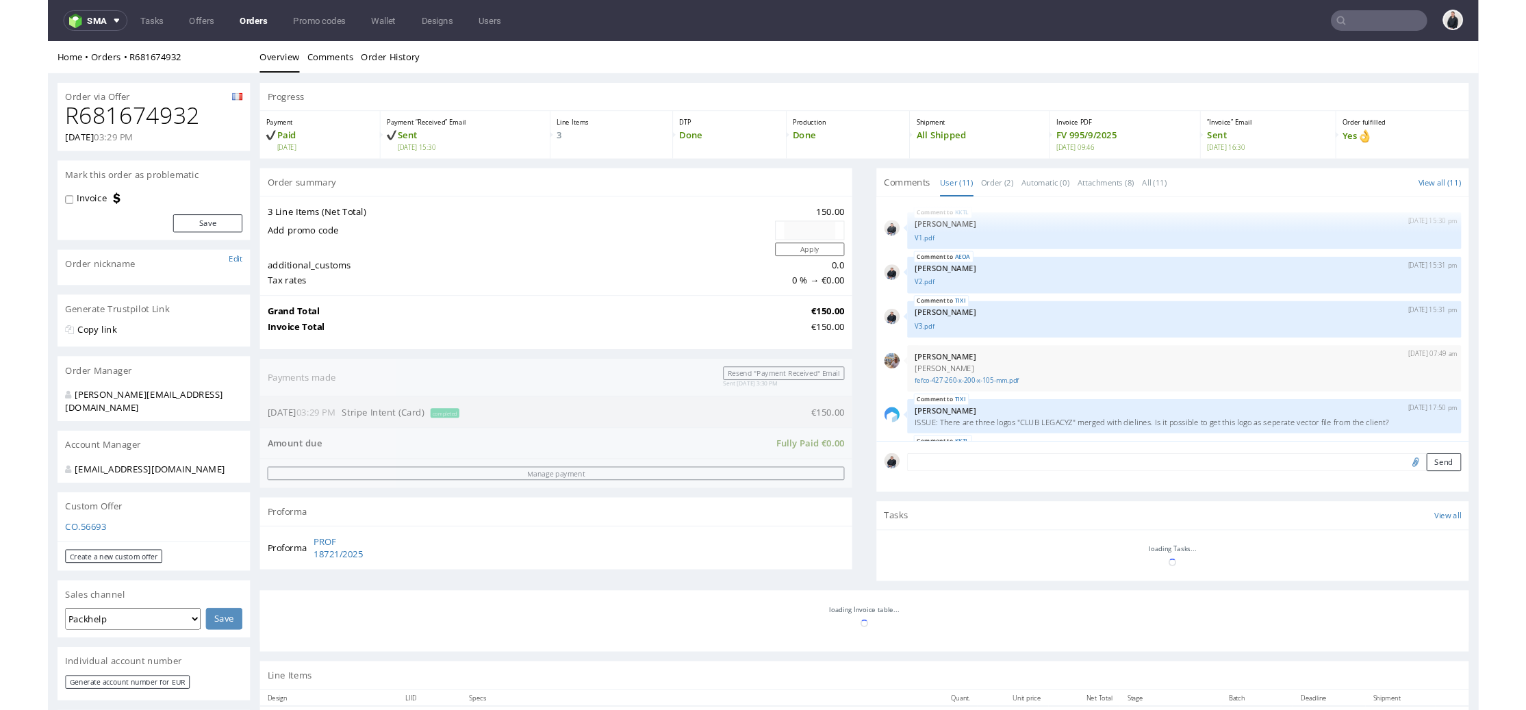
scroll to position [288, 0]
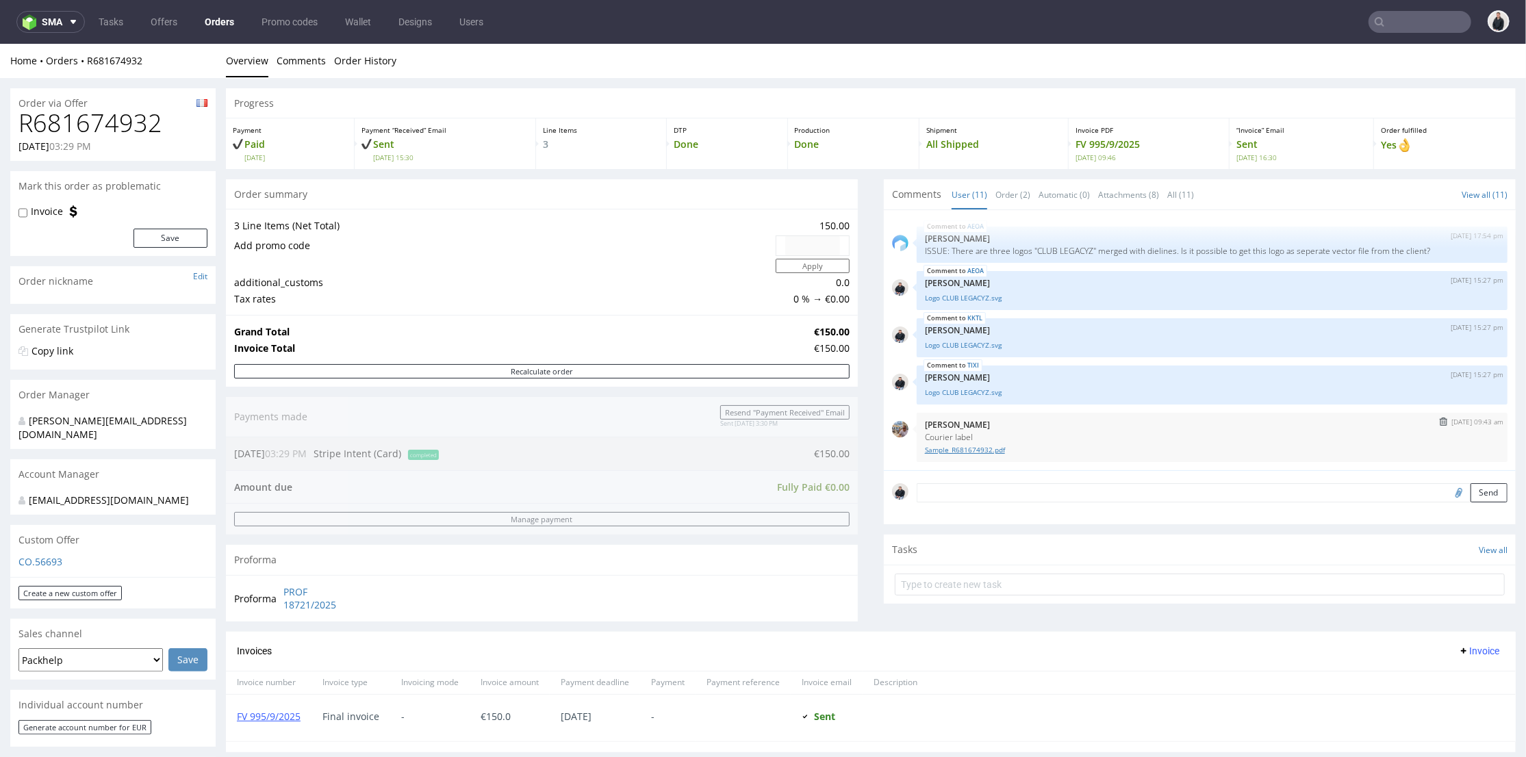
click at [990, 445] on link "Sample_R681674932.pdf" at bounding box center [1212, 449] width 574 height 10
click at [169, 16] on link "Offers" at bounding box center [163, 22] width 43 height 22
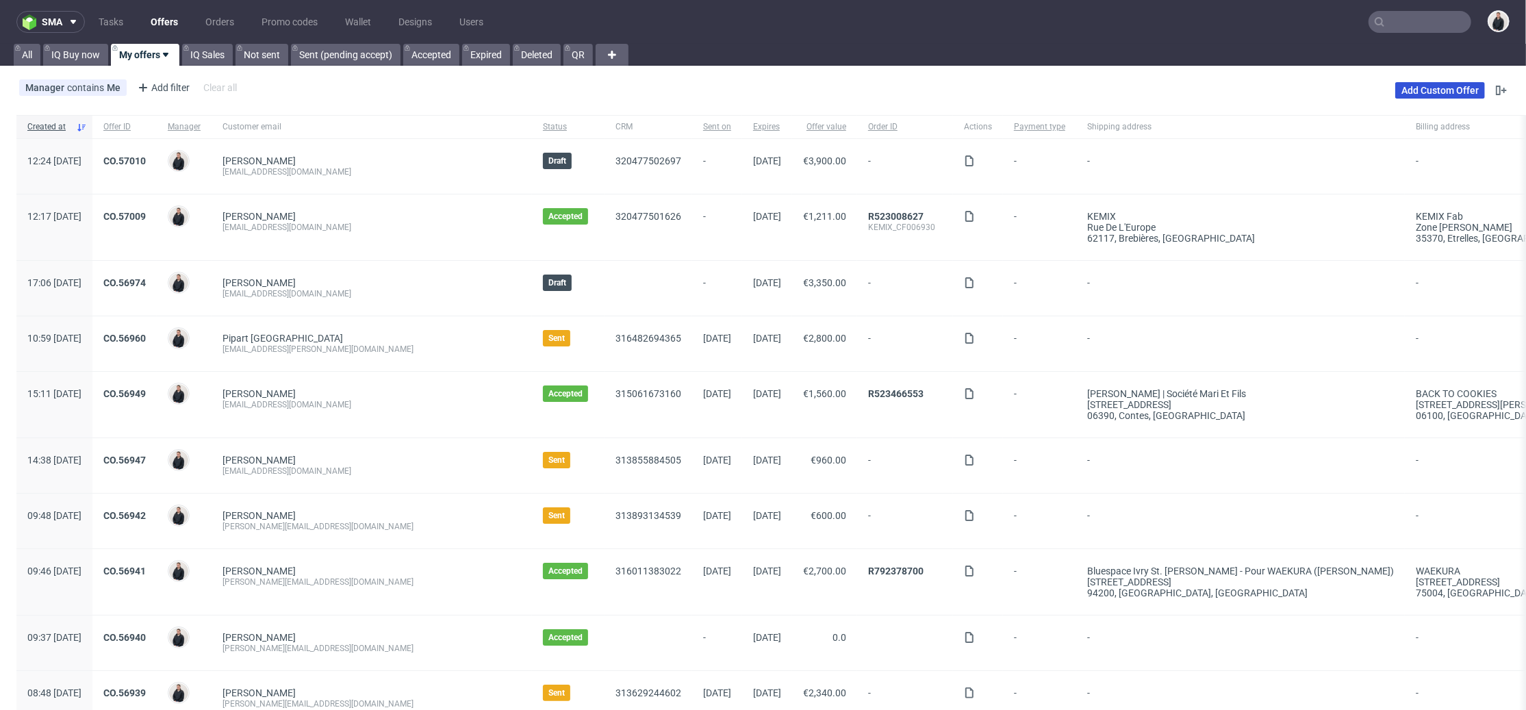
click at [1411, 86] on link "Add Custom Offer" at bounding box center [1440, 90] width 90 height 16
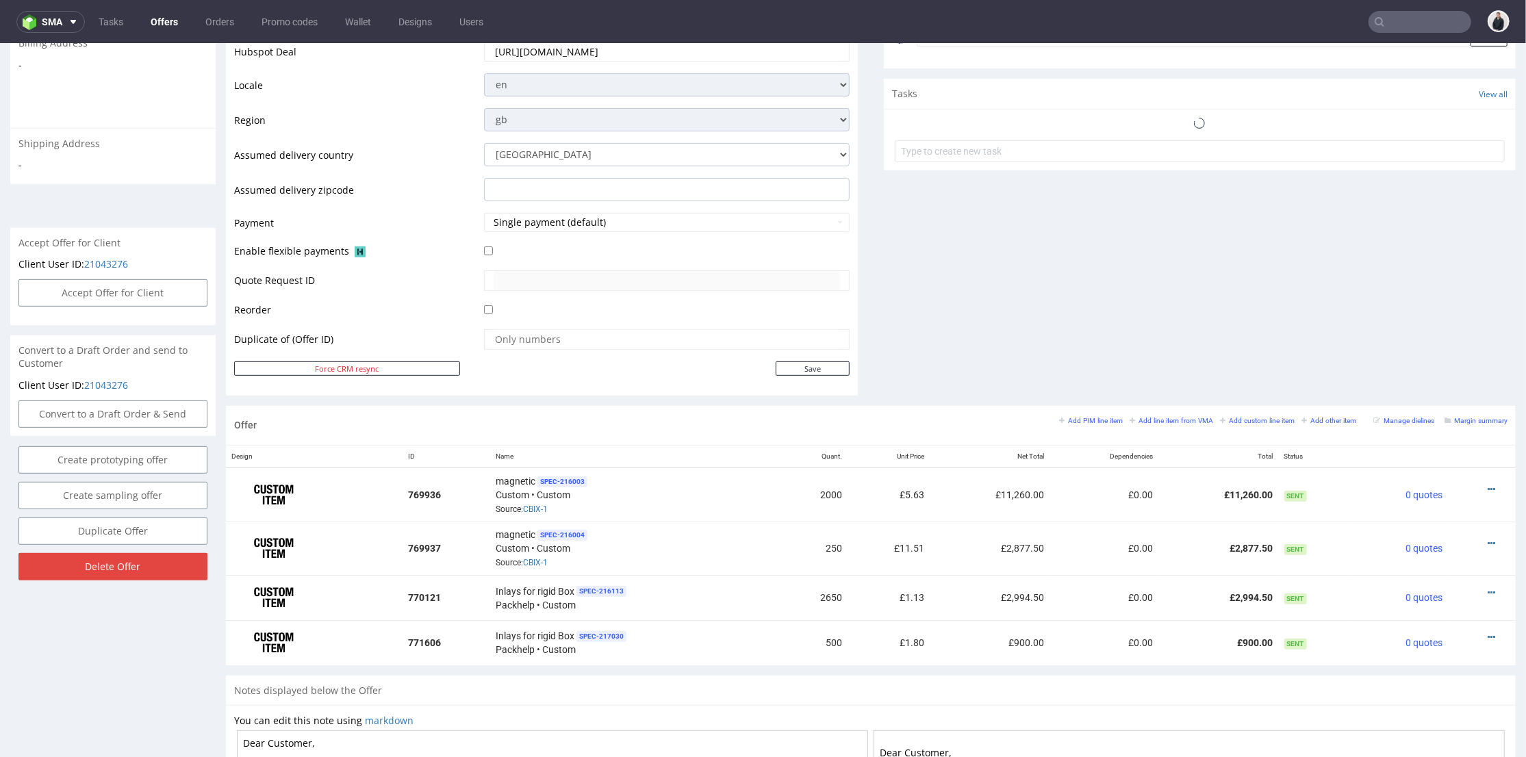
scroll to position [532, 0]
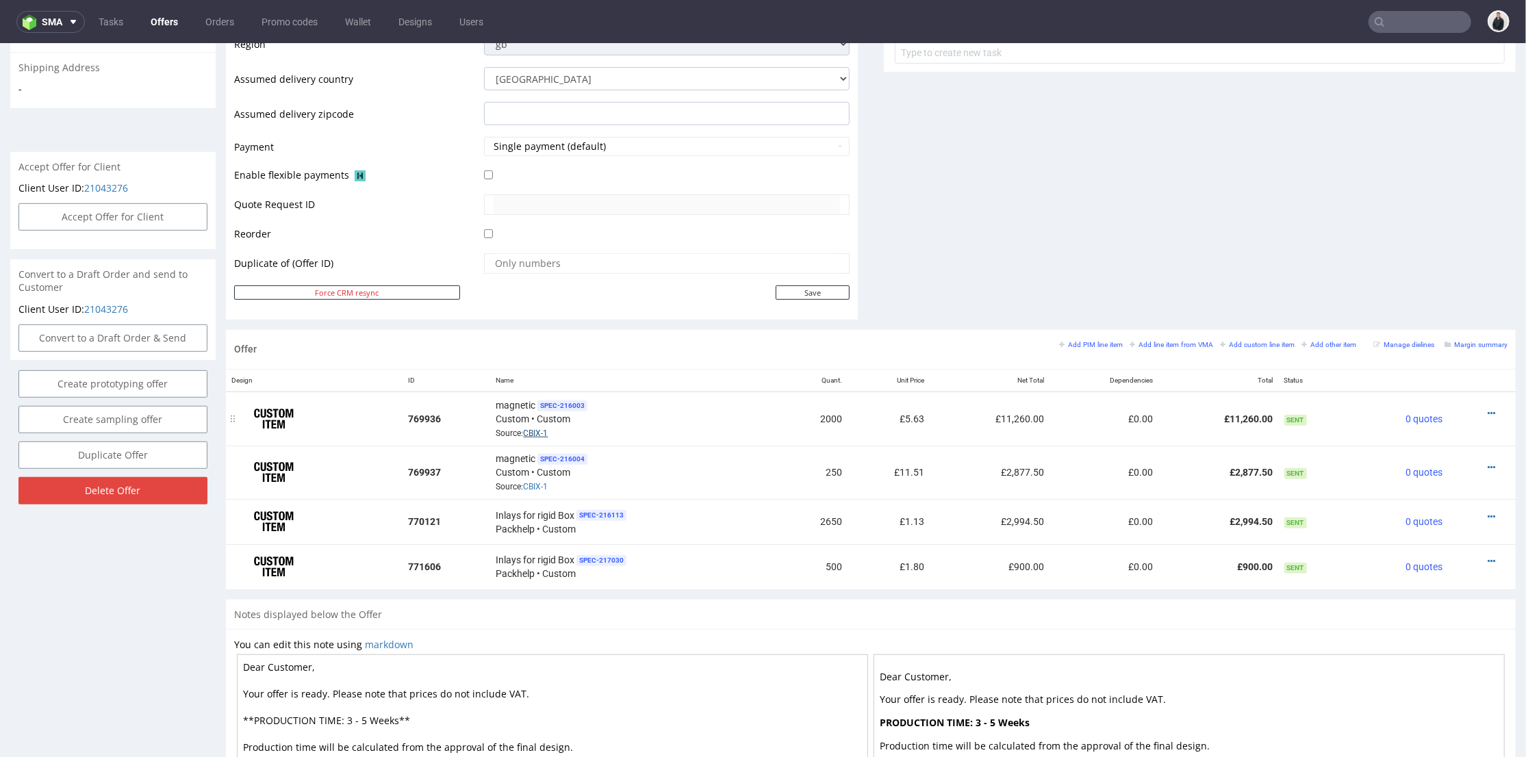
click at [531, 428] on link "CBIX-1" at bounding box center [535, 433] width 25 height 10
click at [166, 15] on link "Offers" at bounding box center [164, 22] width 44 height 22
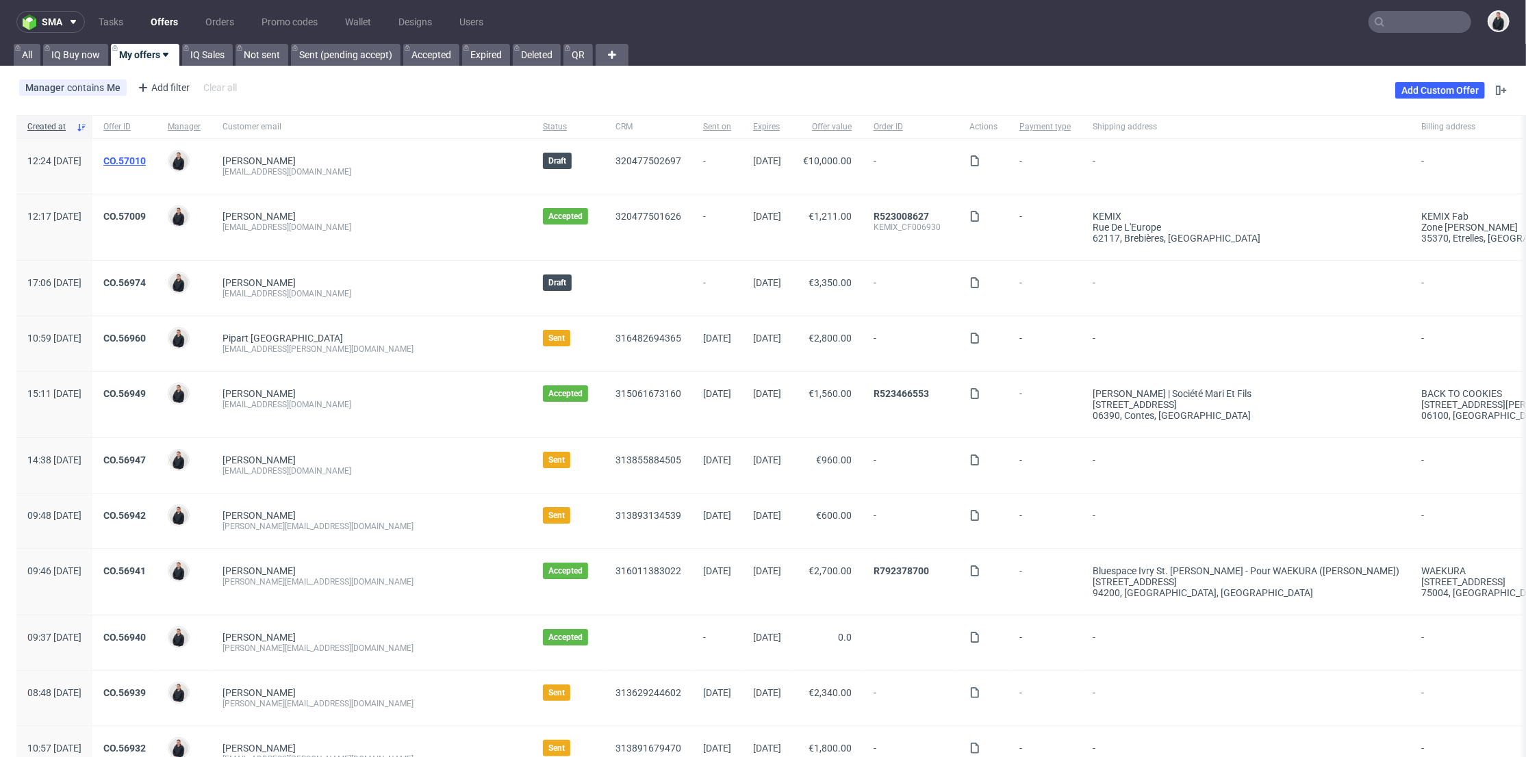
click at [146, 155] on link "CO.57010" at bounding box center [124, 160] width 42 height 11
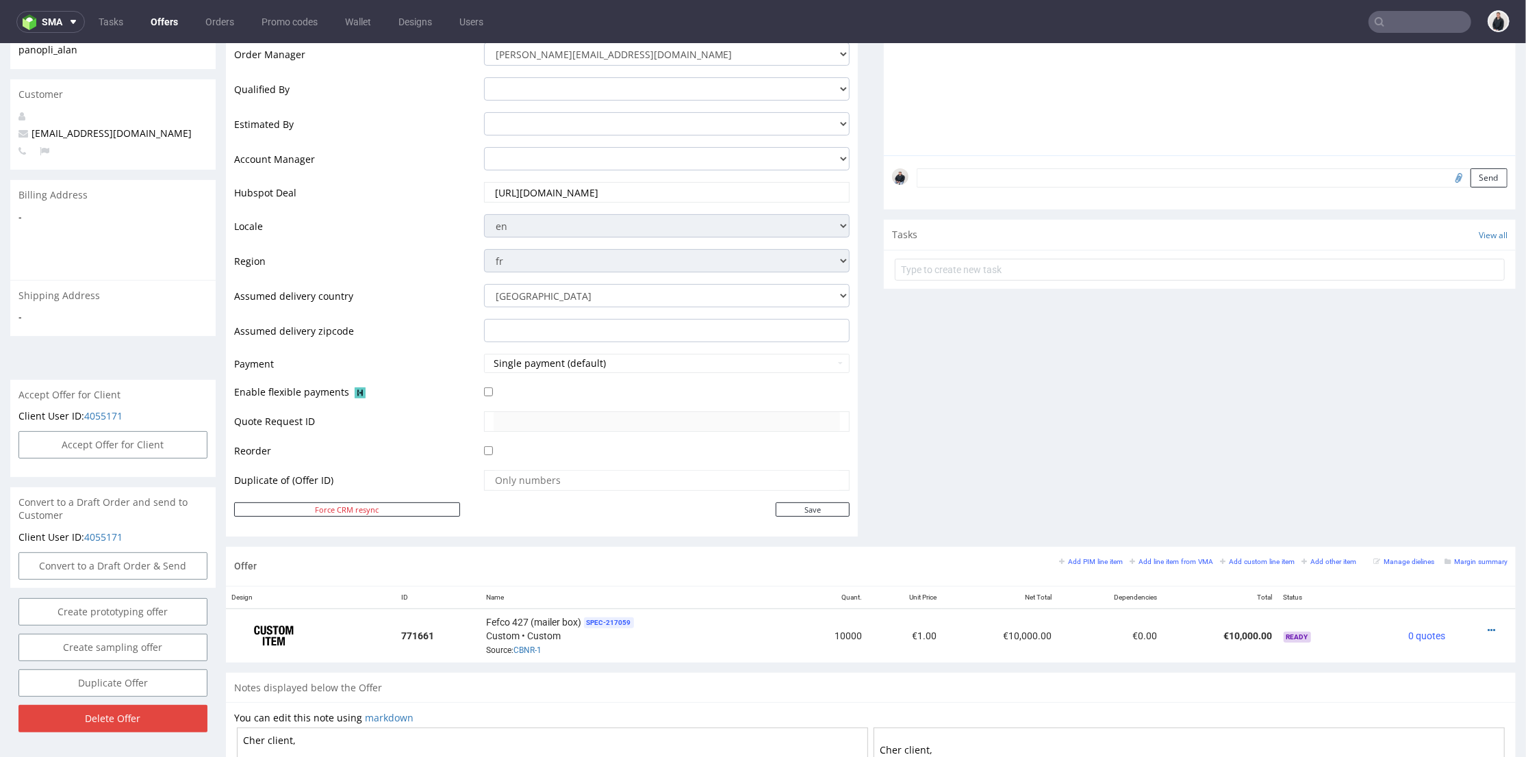
scroll to position [380, 0]
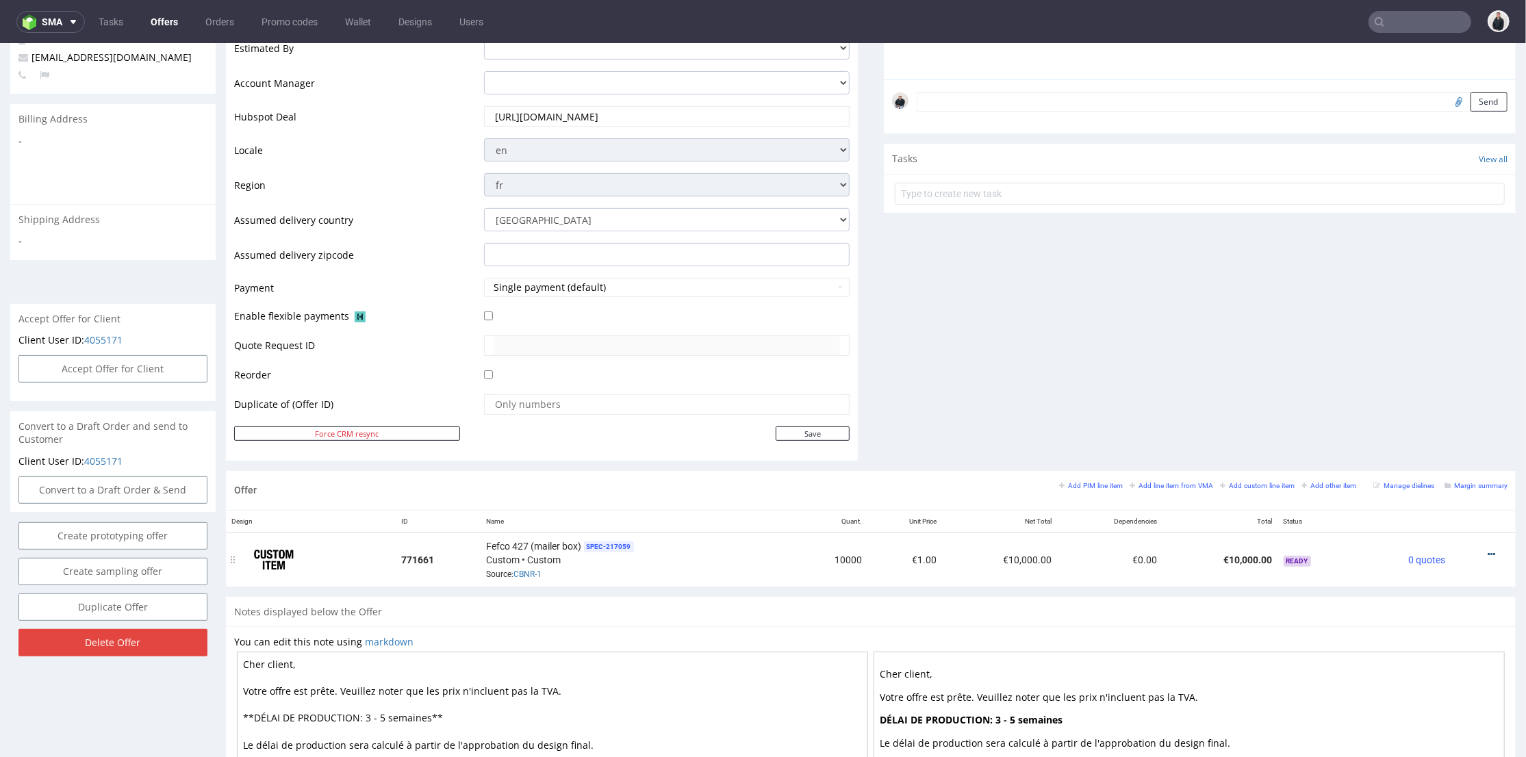
click at [1488, 551] on icon at bounding box center [1492, 554] width 8 height 10
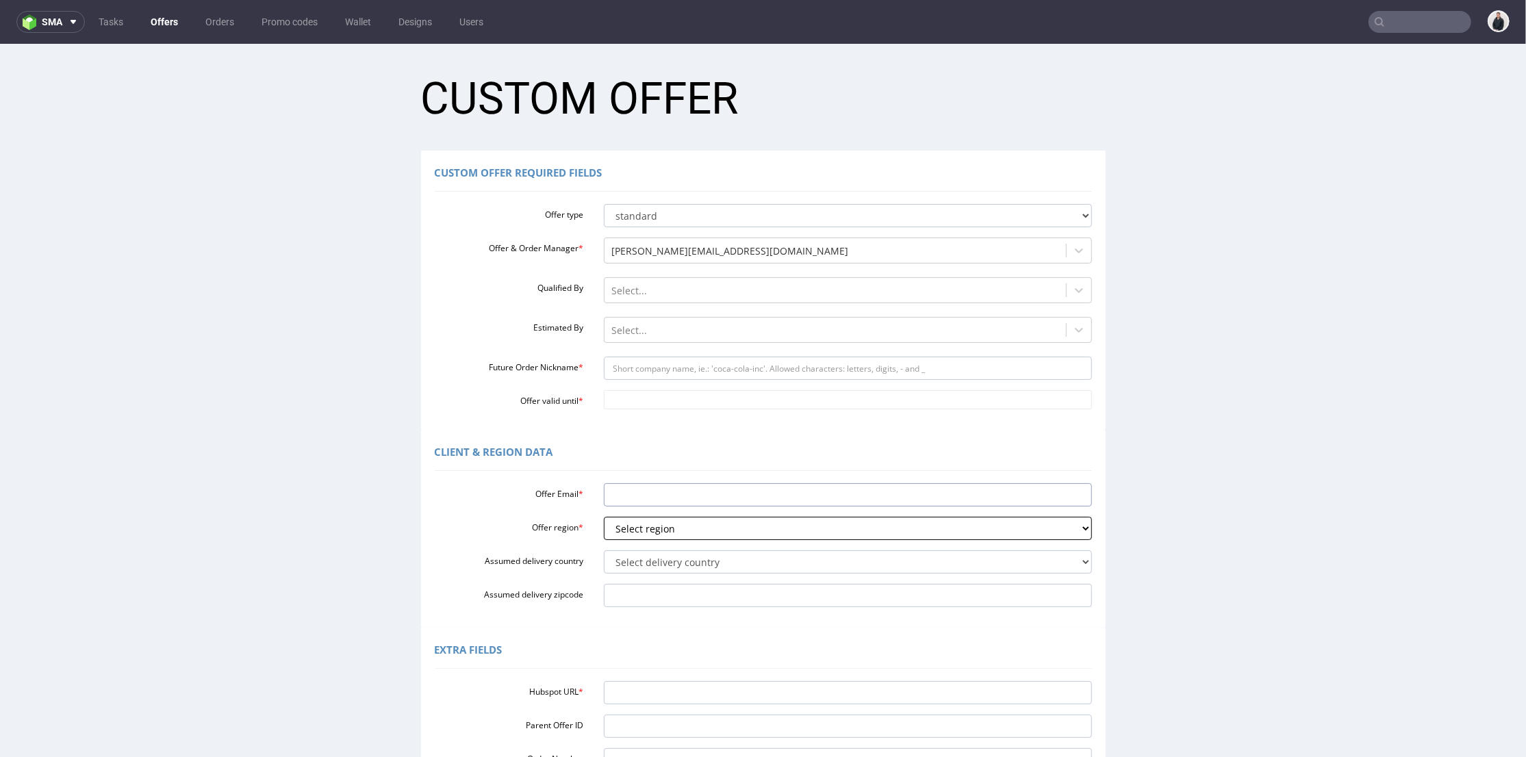
drag, startPoint x: 665, startPoint y: 497, endPoint x: 662, endPoint y: 524, distance: 26.8
click at [665, 498] on input "Offer Email *" at bounding box center [848, 494] width 488 height 23
paste input "[EMAIL_ADDRESS][DOMAIN_NAME]"
type input "[EMAIL_ADDRESS][DOMAIN_NAME]"
click at [655, 532] on select "Select region eu gb de pl fr it es" at bounding box center [848, 527] width 488 height 23
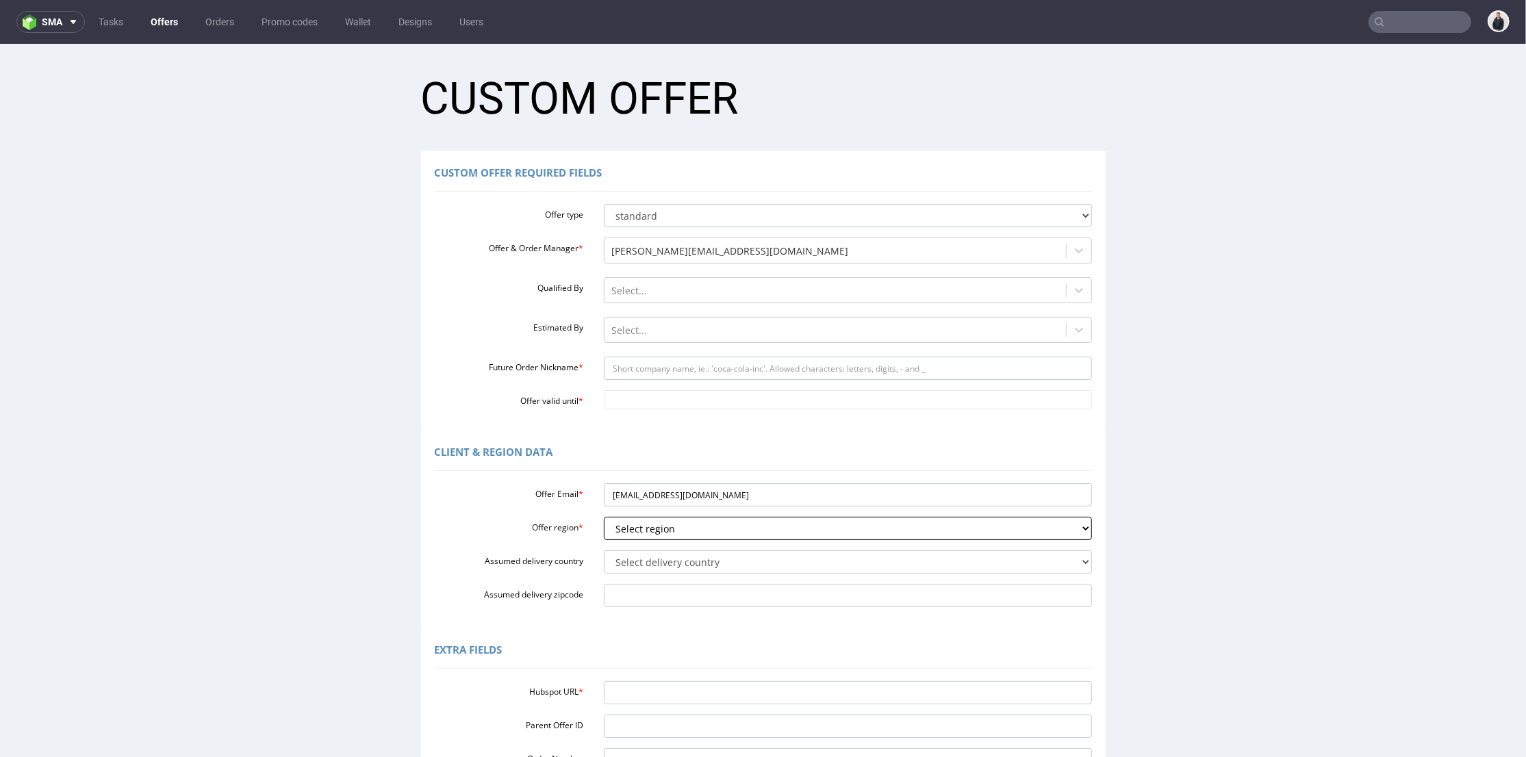
select select "gb"
click at [604, 516] on select "Select region eu gb de pl fr it es" at bounding box center [848, 527] width 488 height 23
click at [650, 563] on select "Select delivery country Andorra Afghanistan Anguilla Albania Armenia Antarctica…" at bounding box center [848, 561] width 488 height 23
select select "77"
click at [604, 550] on select "Select delivery country Andorra Afghanistan Anguilla Albania Armenia Antarctica…" at bounding box center [848, 561] width 488 height 23
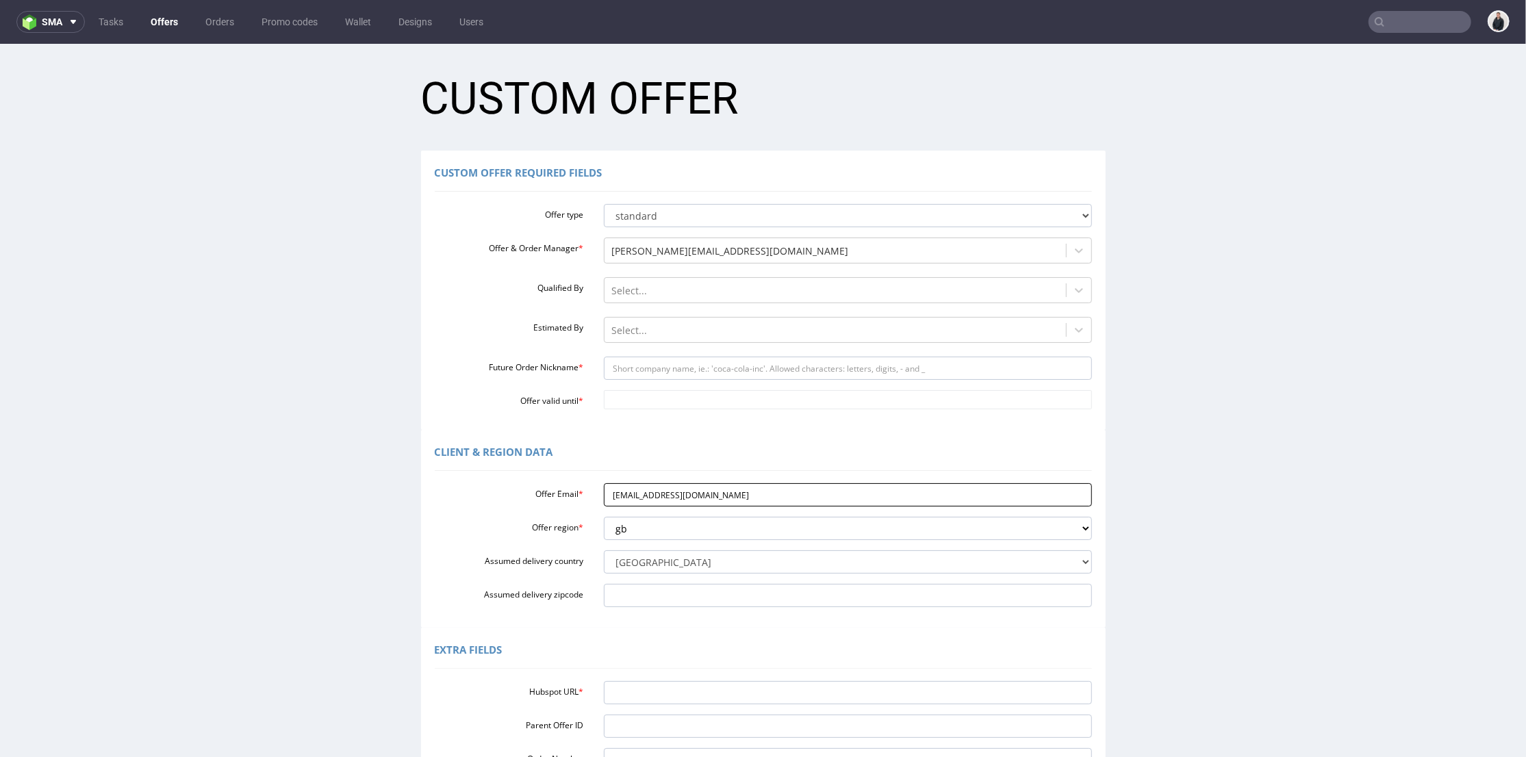
drag, startPoint x: 698, startPoint y: 492, endPoint x: 636, endPoint y: 488, distance: 61.8
click at [636, 488] on input "[EMAIL_ADDRESS][DOMAIN_NAME]" at bounding box center [848, 494] width 488 height 23
click at [670, 365] on input "Future Order Nickname *" at bounding box center [848, 367] width 488 height 23
paste input "blondieskitchen"
type input "blondieskitchen"
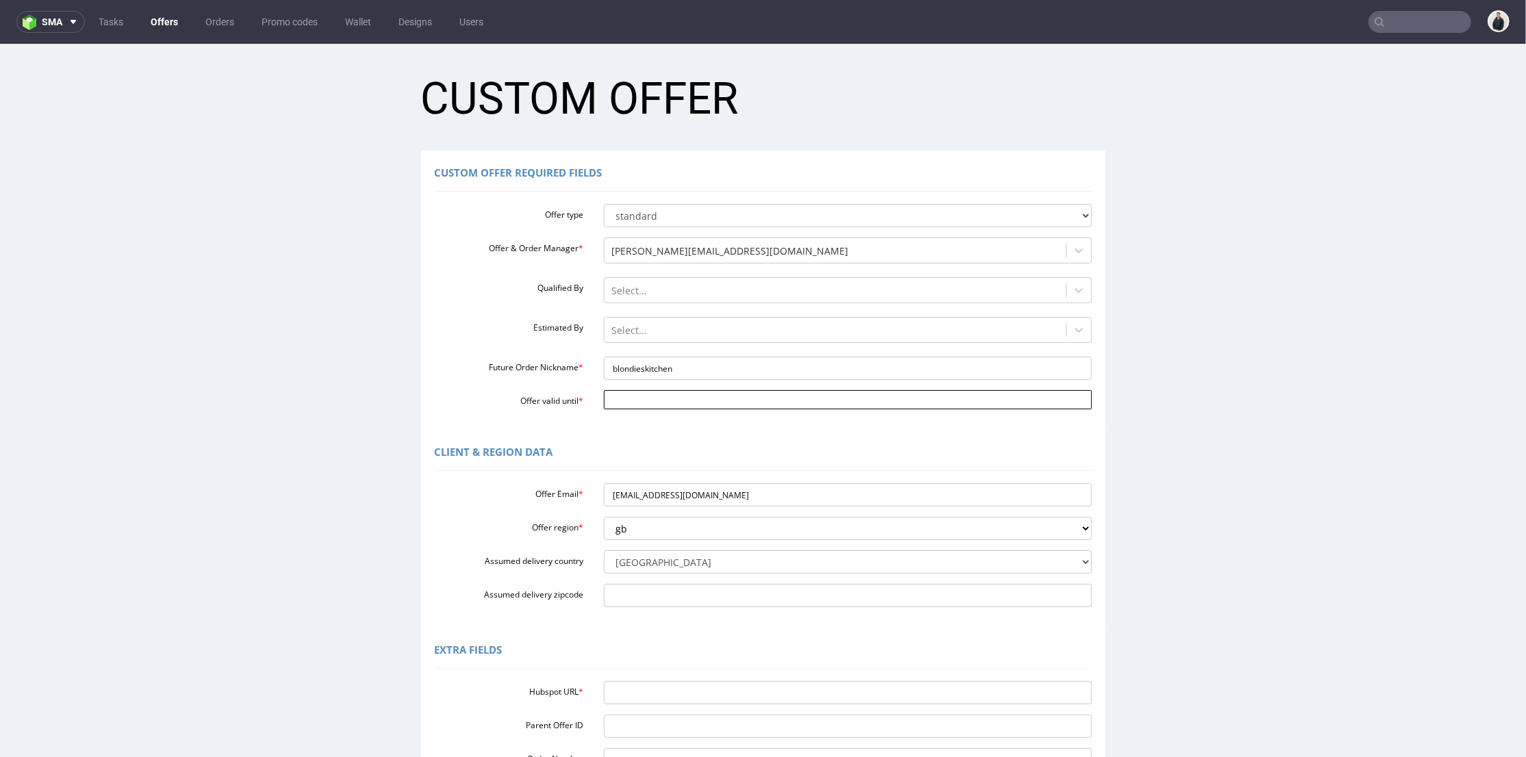
click at [643, 398] on input "Offer valid until *" at bounding box center [848, 399] width 488 height 19
click at [737, 381] on td "11" at bounding box center [732, 378] width 21 height 21
type input "2025-10-11"
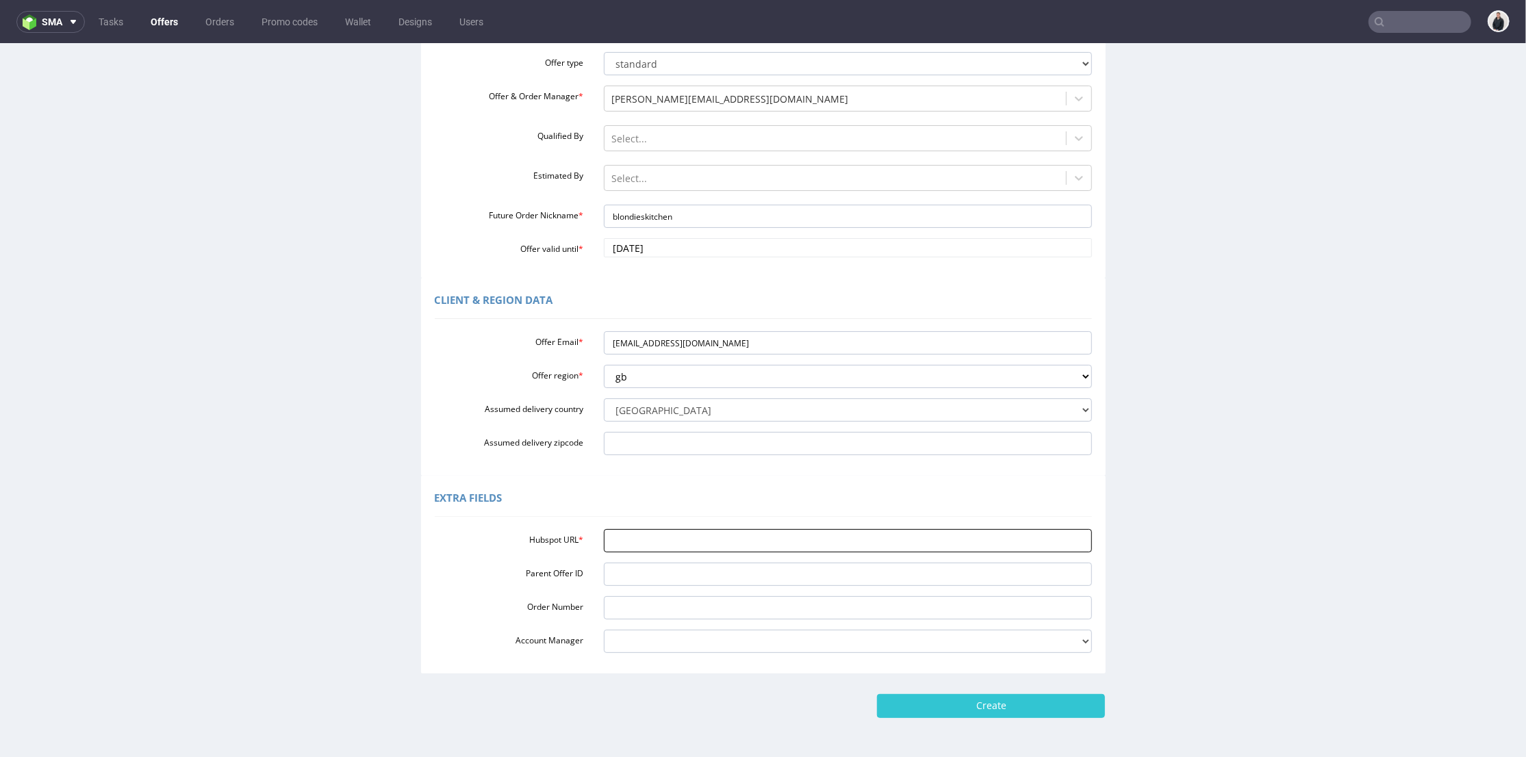
click at [687, 540] on input "Hubspot URL *" at bounding box center [848, 540] width 488 height 23
paste input "https://app-eu1.hubspot.com/contacts/25600958/record/0-3/320363953363"
type input "https://app-eu1.hubspot.com/contacts/25600958/record/0-3/320363953363"
click at [967, 710] on input "Create" at bounding box center [991, 705] width 228 height 23
type input "Please wait..."
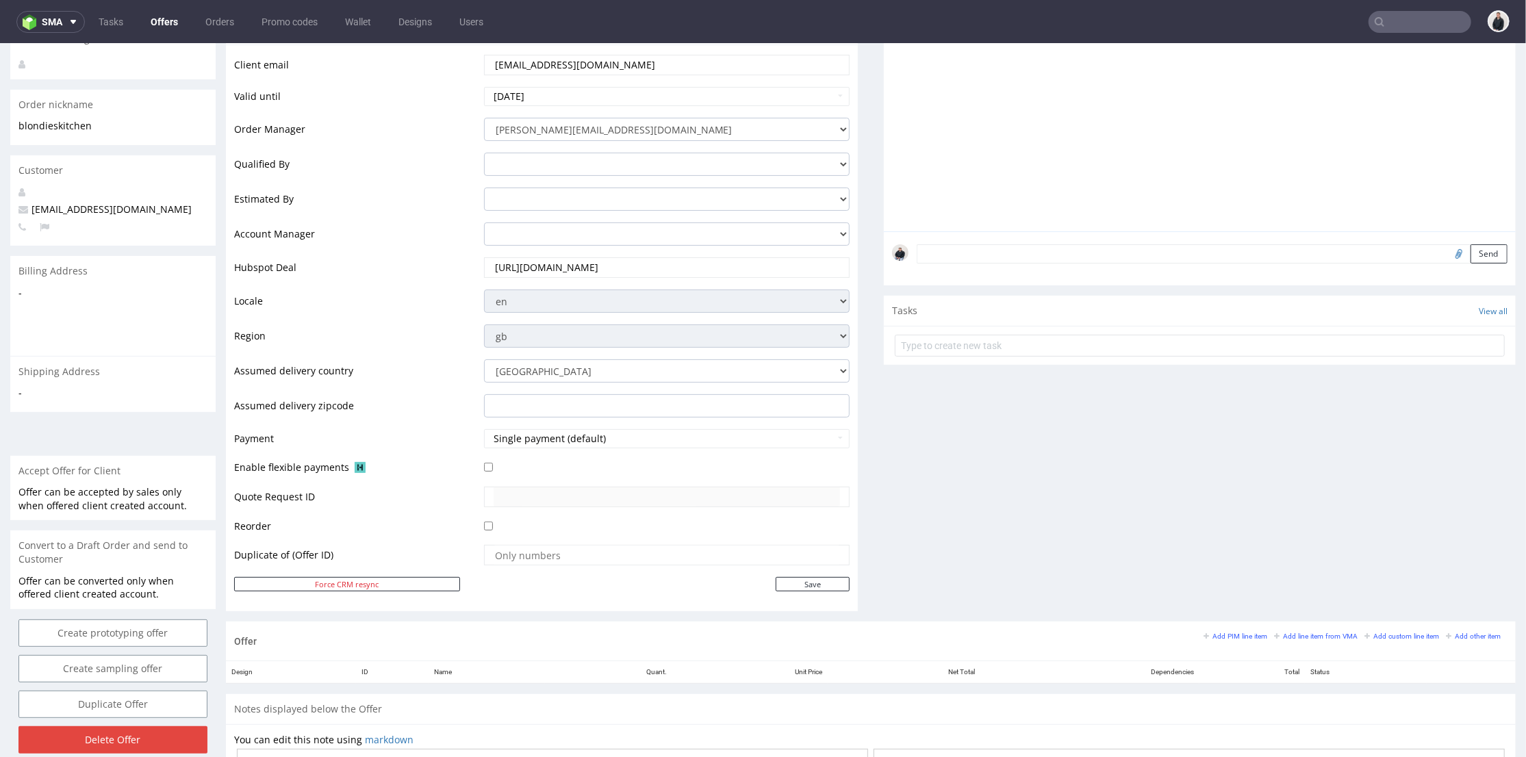
scroll to position [304, 0]
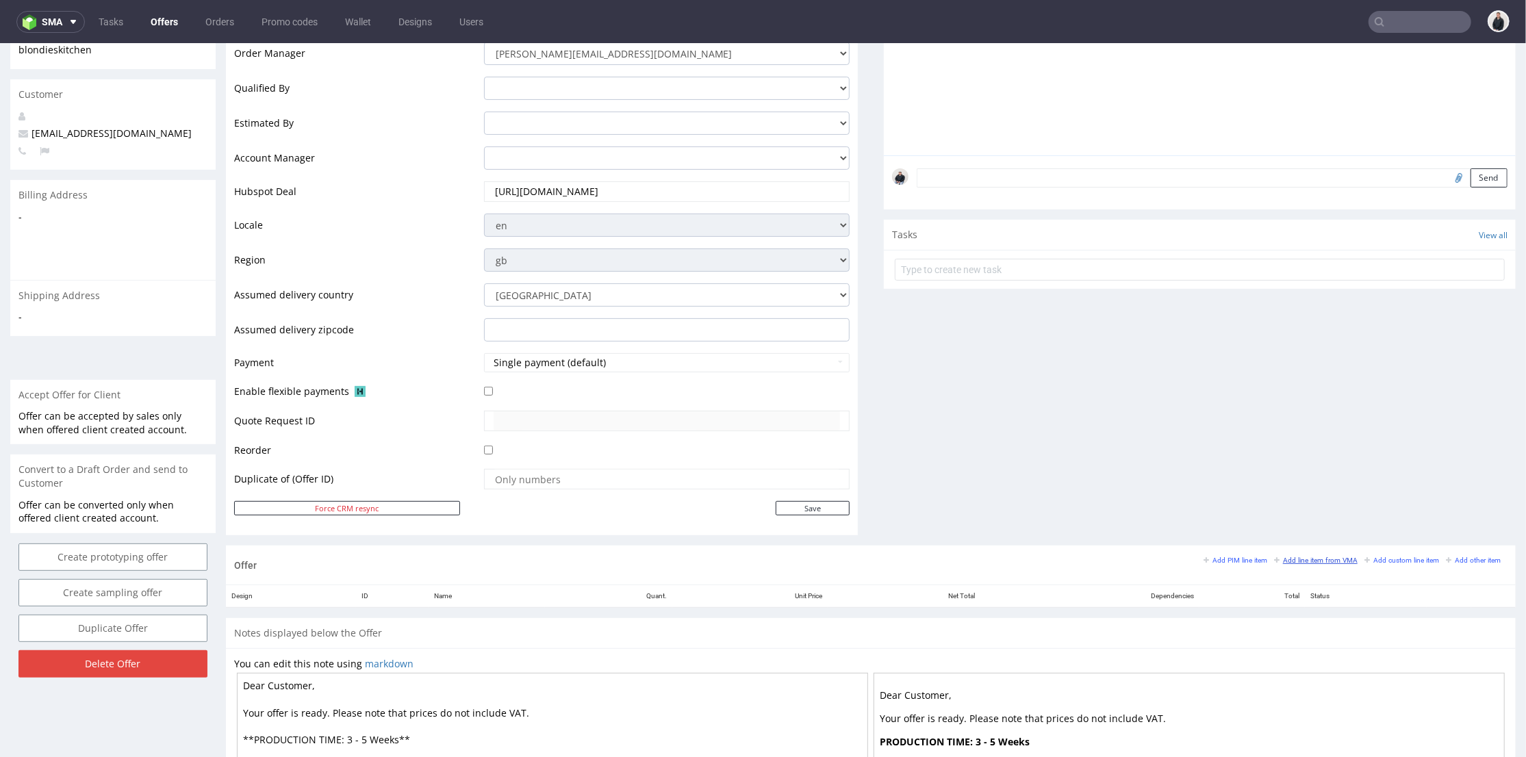
click at [1306, 561] on small "Add line item from VMA" at bounding box center [1316, 560] width 84 height 8
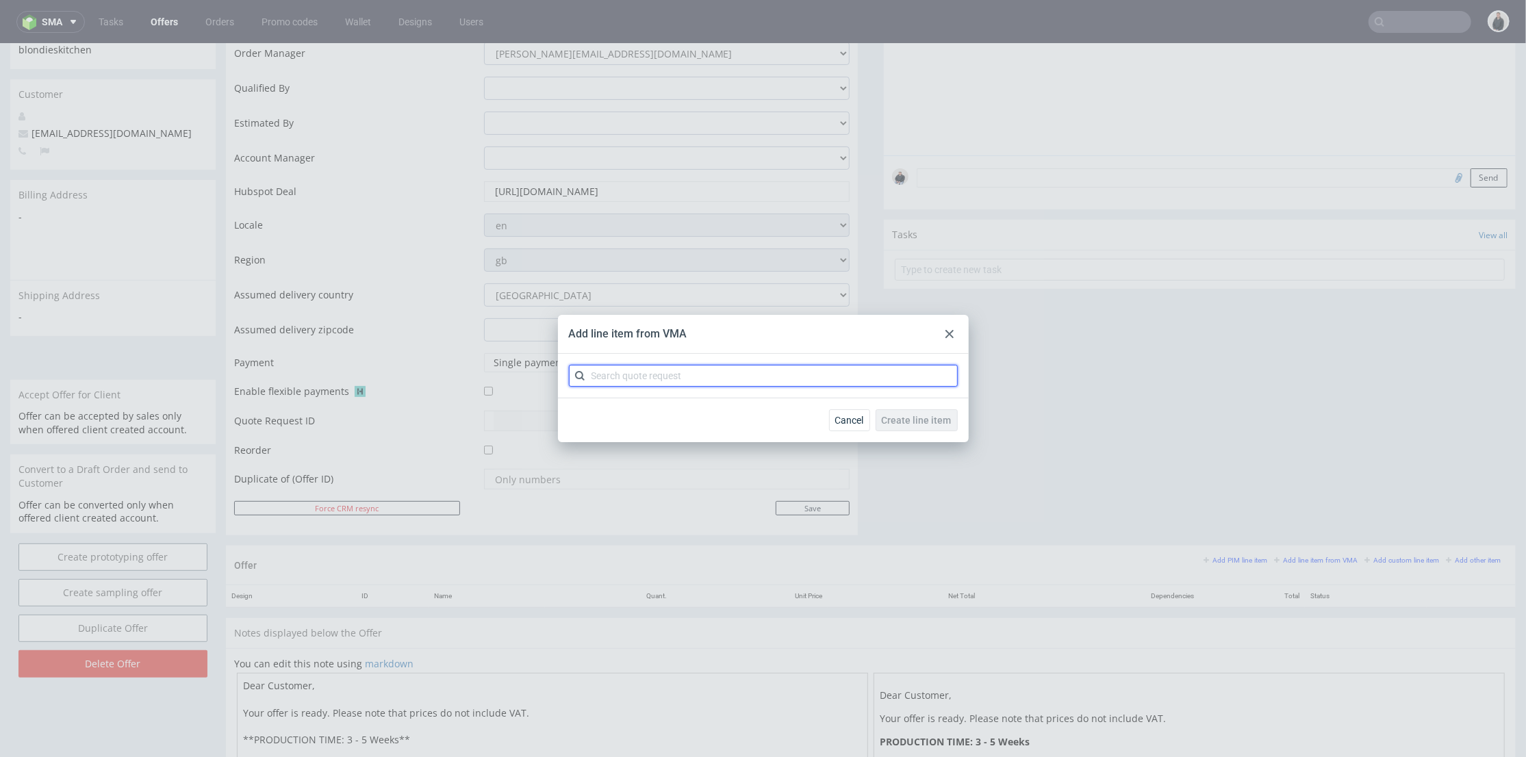
click at [721, 383] on input "text" at bounding box center [763, 376] width 389 height 22
type input "cbpp"
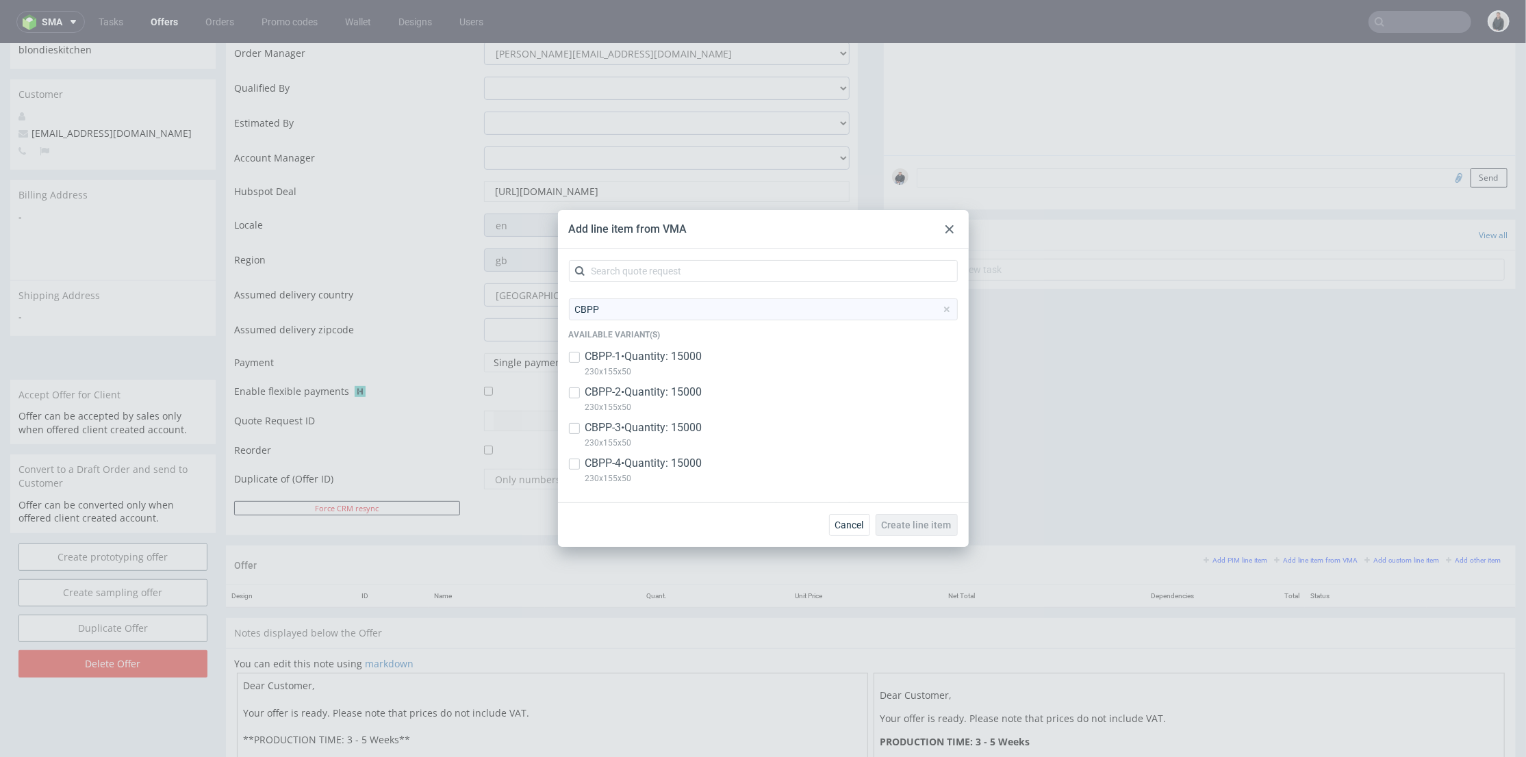
click at [630, 358] on p "CBPP-1 • Quantity: 15000" at bounding box center [643, 356] width 117 height 15
checkbox input "true"
click at [657, 439] on p "230x155x50" at bounding box center [643, 442] width 117 height 15
checkbox input "true"
click at [933, 527] on span "Create line item" at bounding box center [917, 525] width 70 height 10
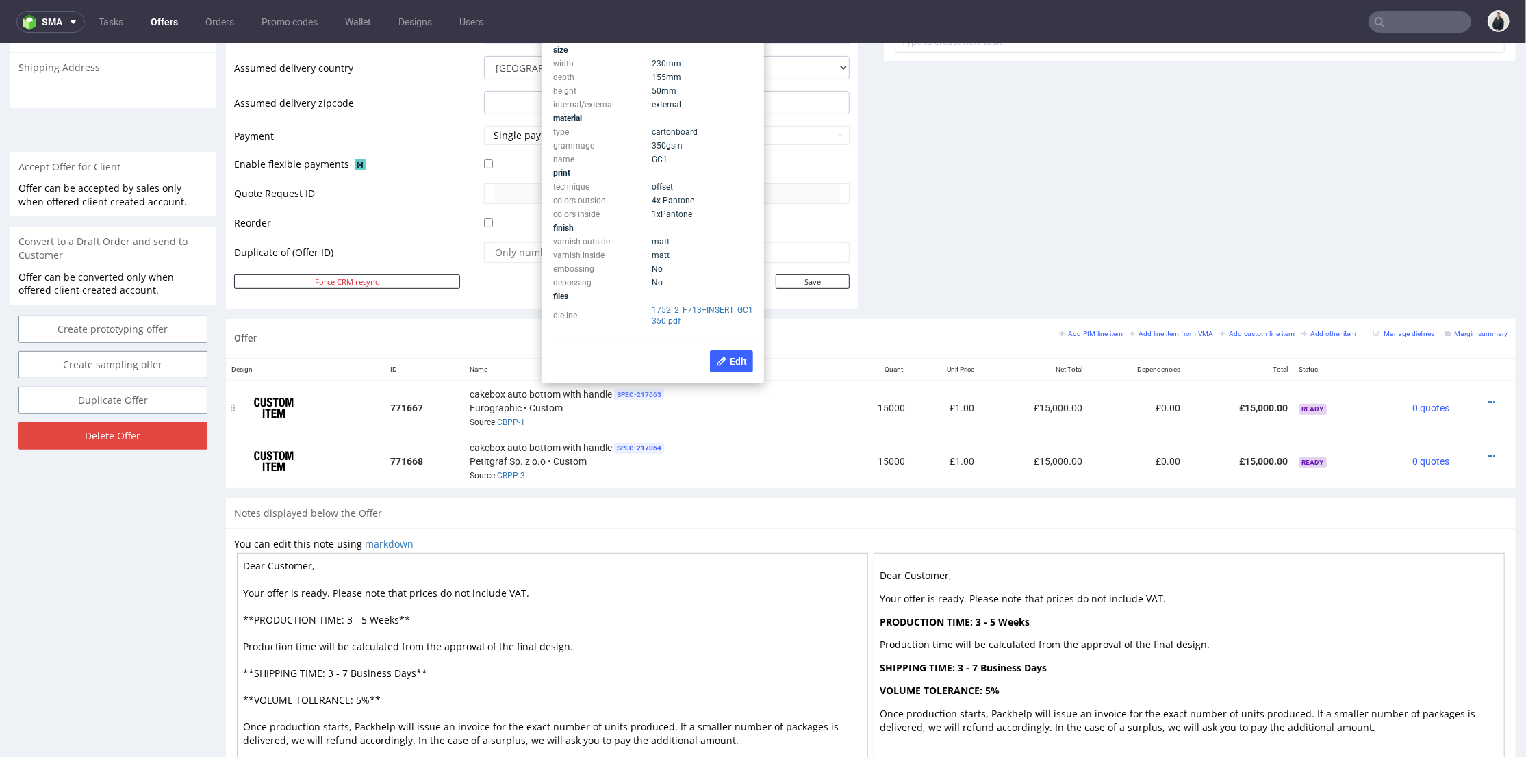
scroll to position [380, 0]
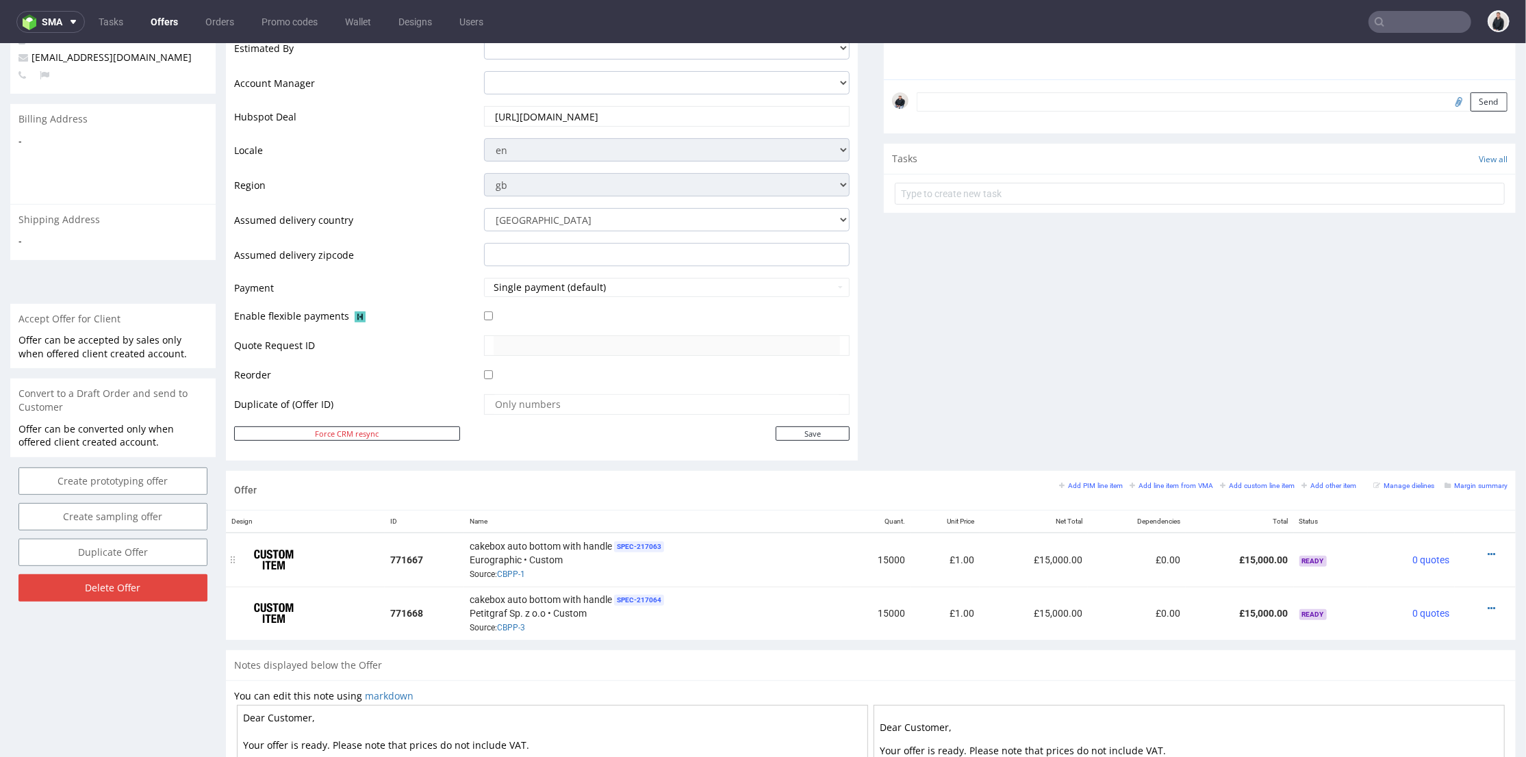
drag, startPoint x: 1473, startPoint y: 551, endPoint x: 1470, endPoint y: 544, distance: 7.4
click at [1488, 551] on icon at bounding box center [1492, 554] width 8 height 10
drag, startPoint x: 1430, startPoint y: 380, endPoint x: 916, endPoint y: 357, distance: 514.1
click at [1430, 380] on span "Edit item specification" at bounding box center [1430, 377] width 110 height 14
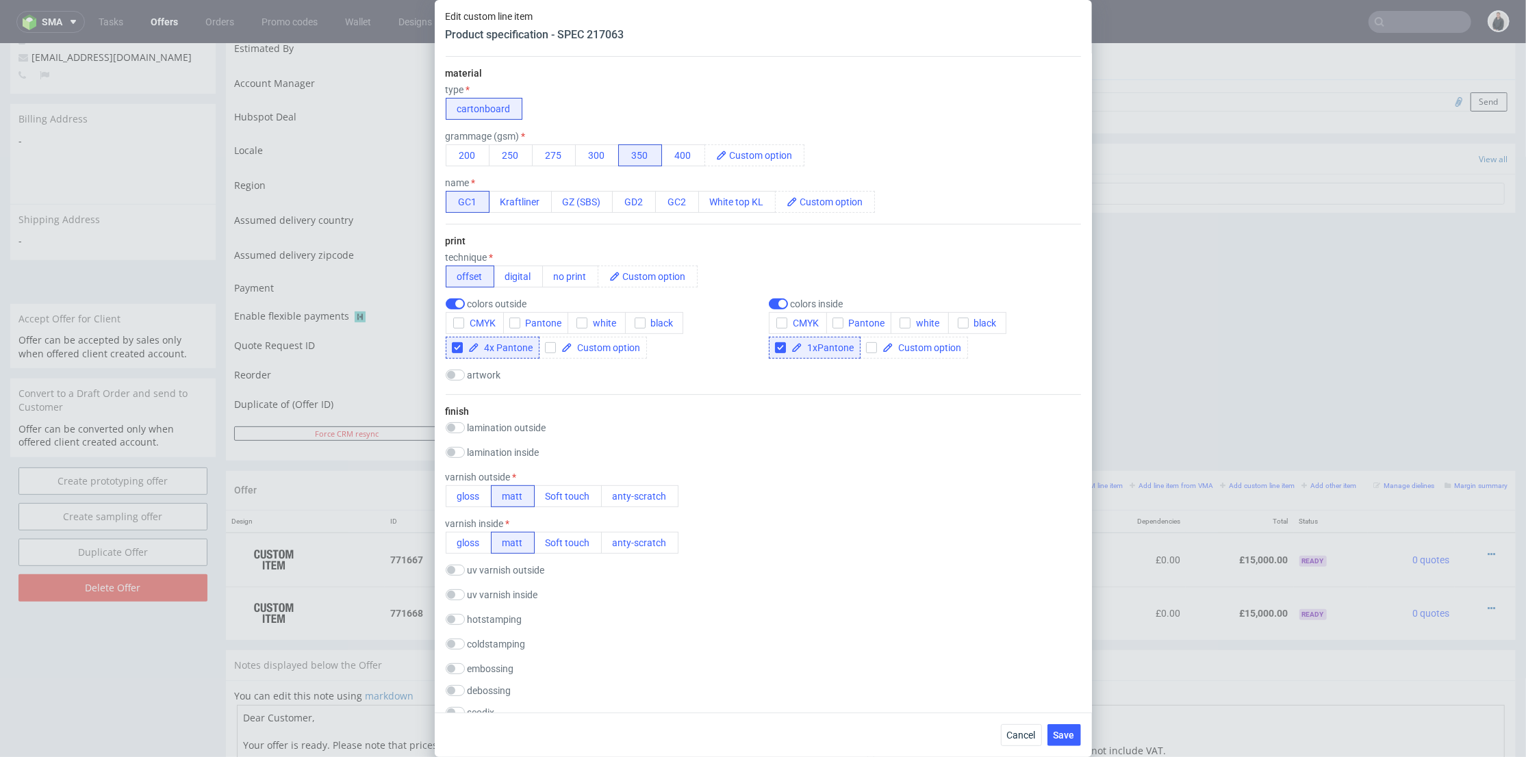
scroll to position [0, 0]
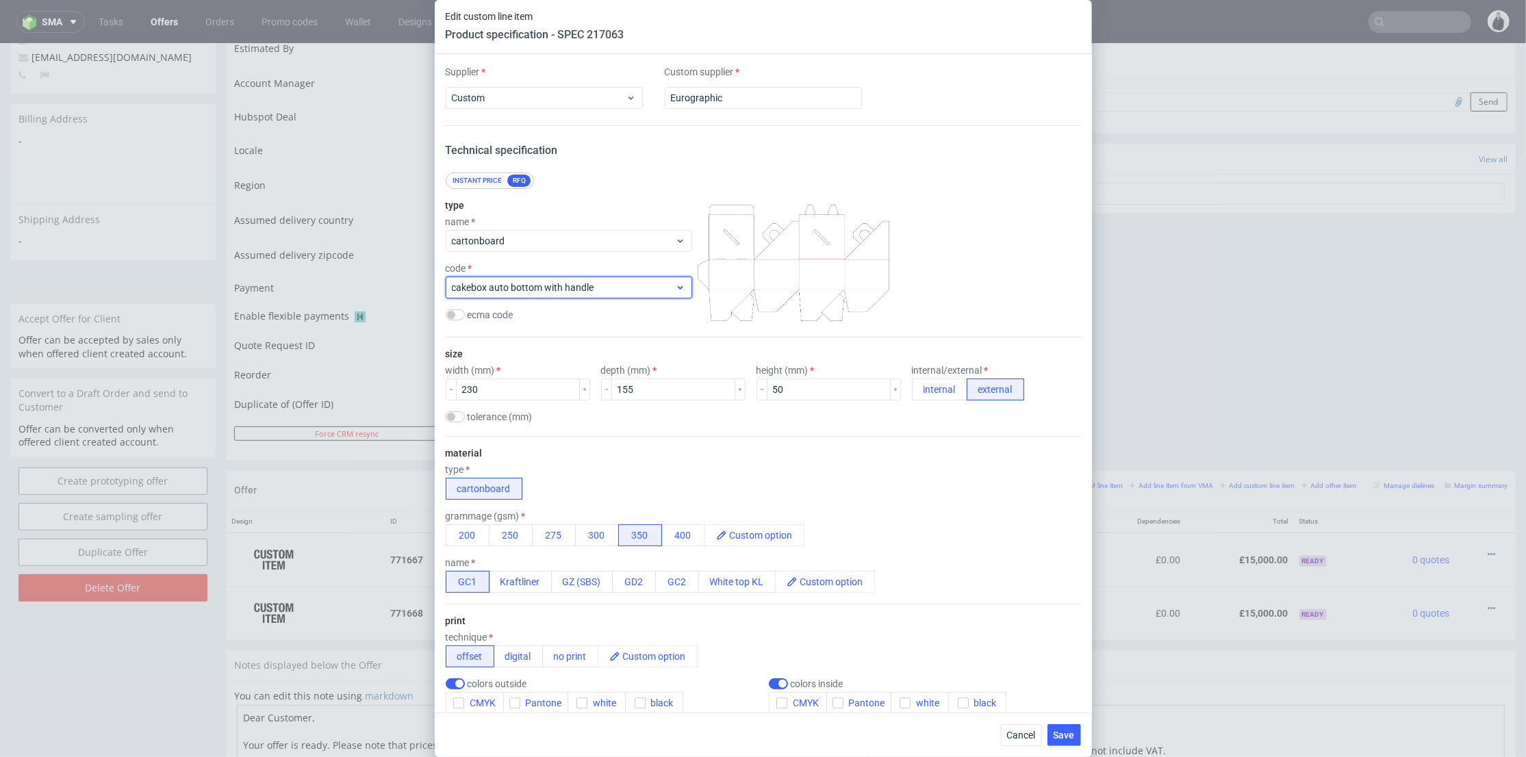
click at [540, 293] on span "cakebox auto bottom with handle" at bounding box center [564, 288] width 224 height 14
type input "F713"
click at [527, 314] on div "F713" at bounding box center [564, 319] width 214 height 14
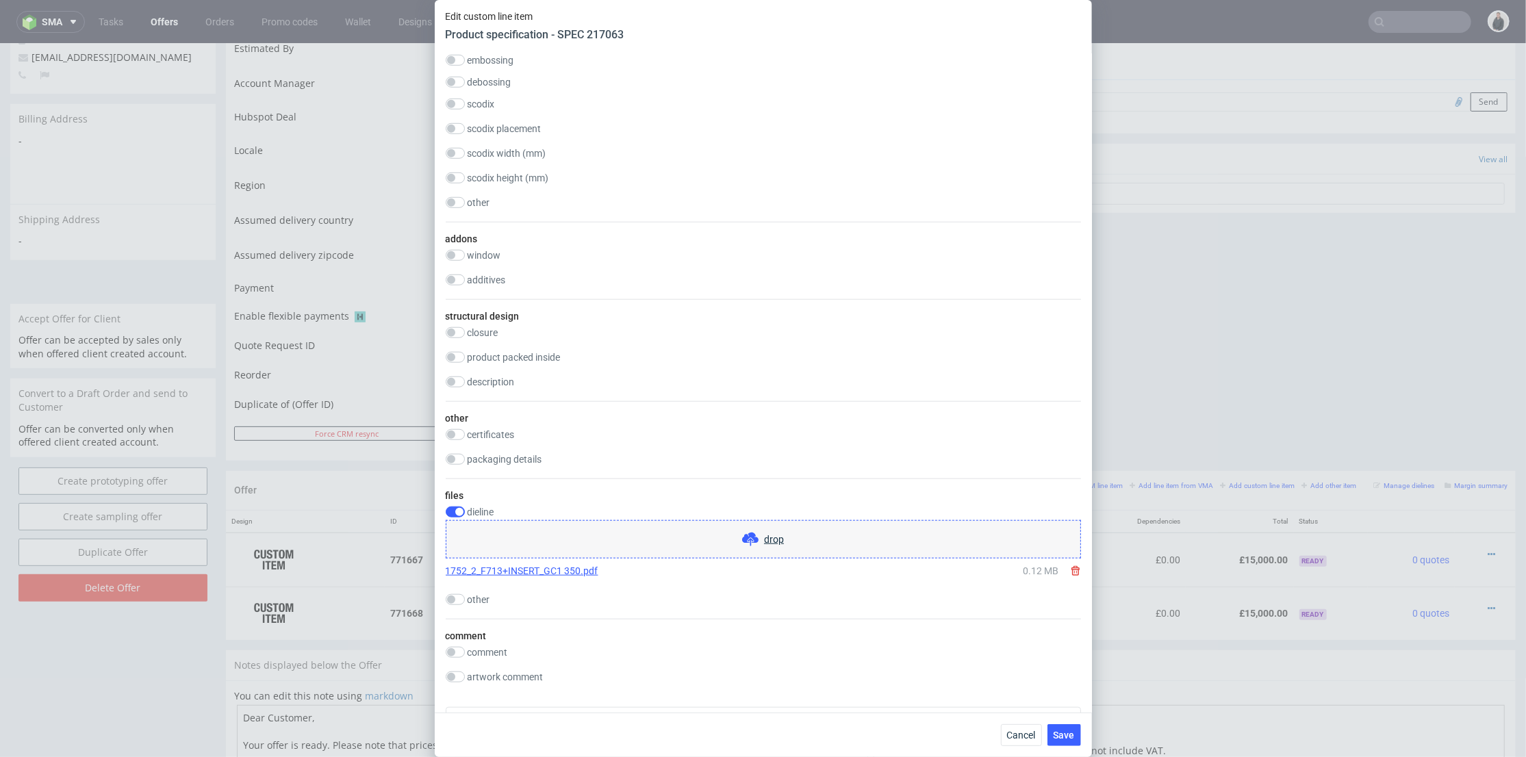
scroll to position [1217, 0]
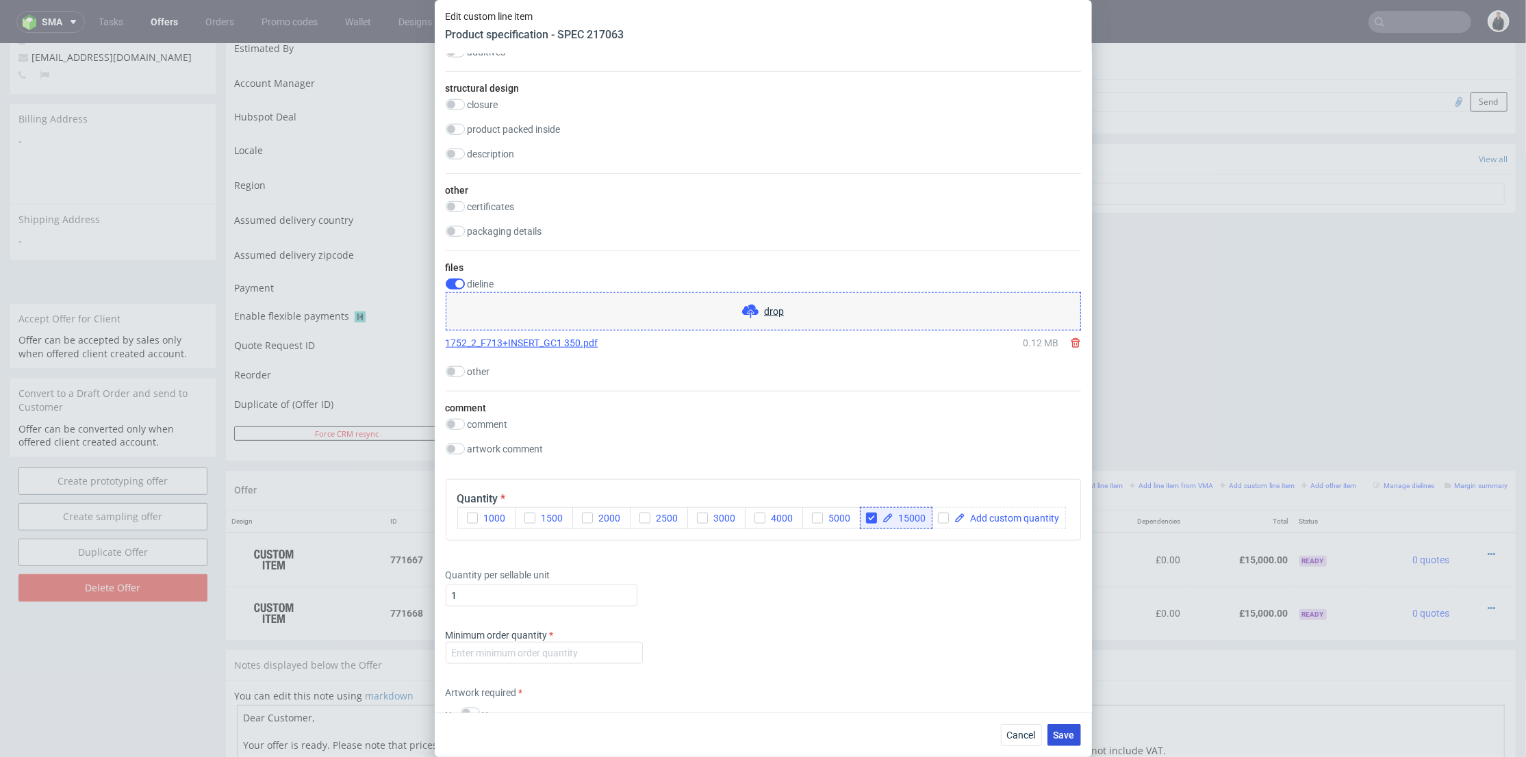
click at [1067, 717] on span "Save" at bounding box center [1064, 736] width 21 height 10
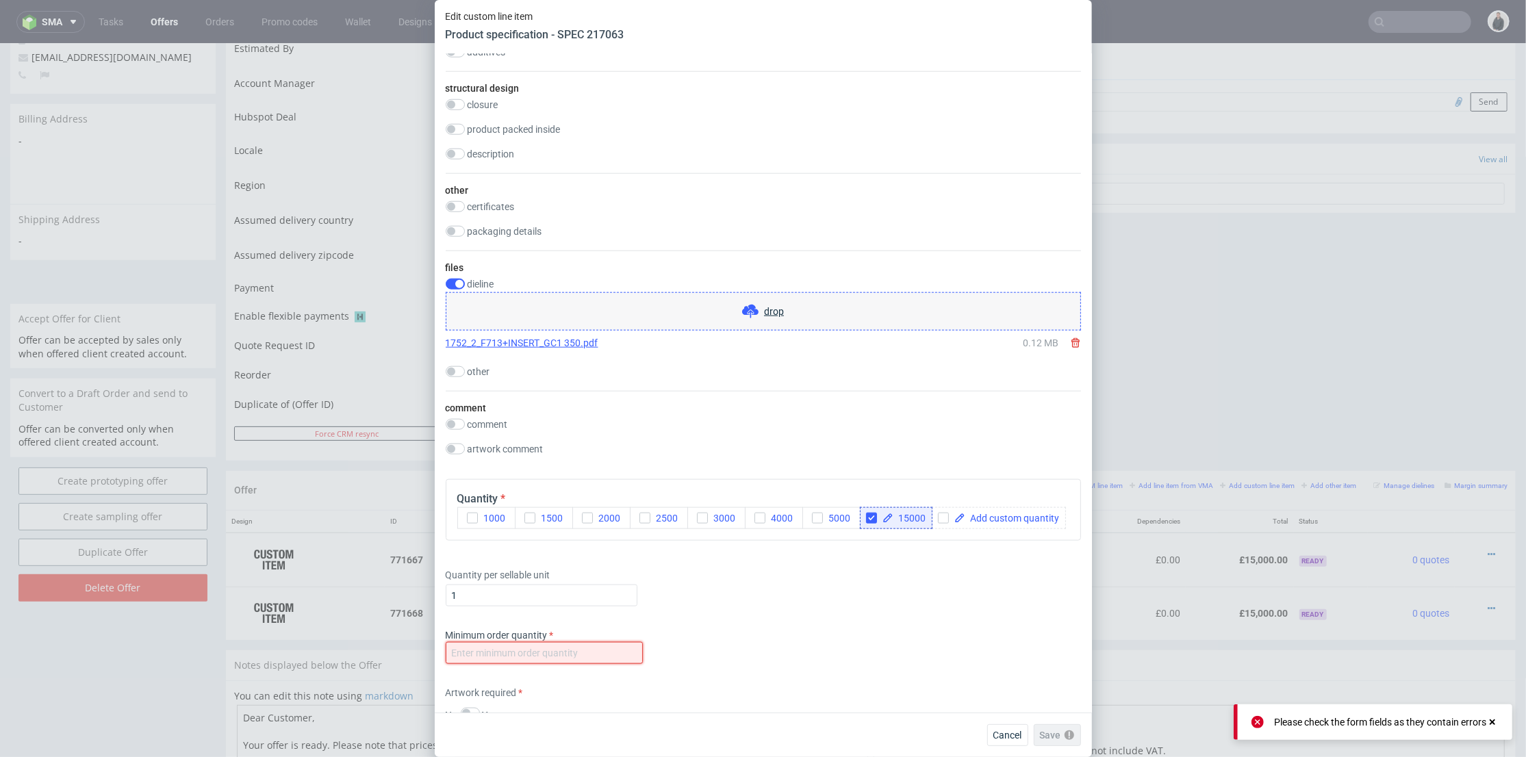
click at [557, 664] on input "number" at bounding box center [544, 653] width 197 height 22
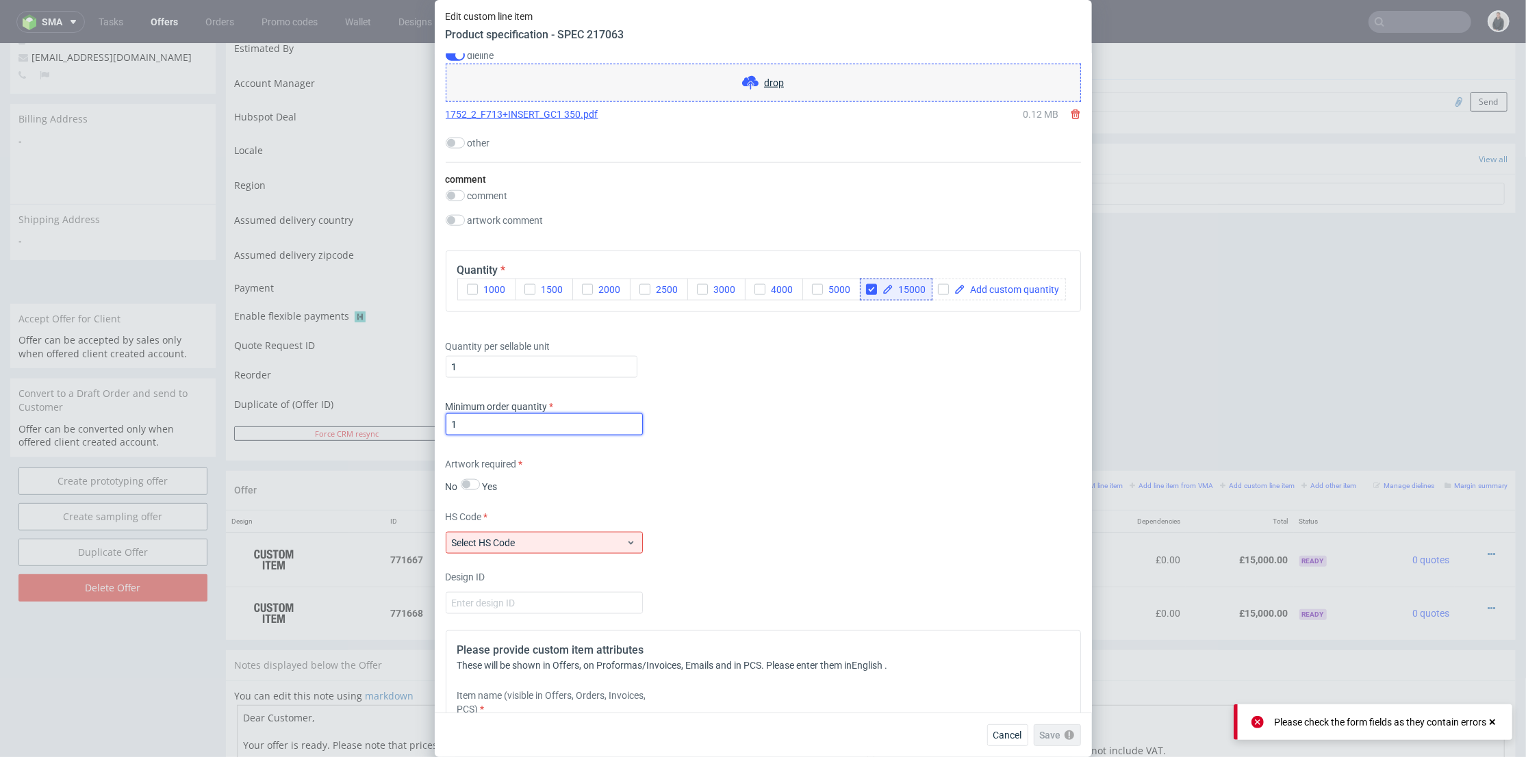
scroll to position [1597, 0]
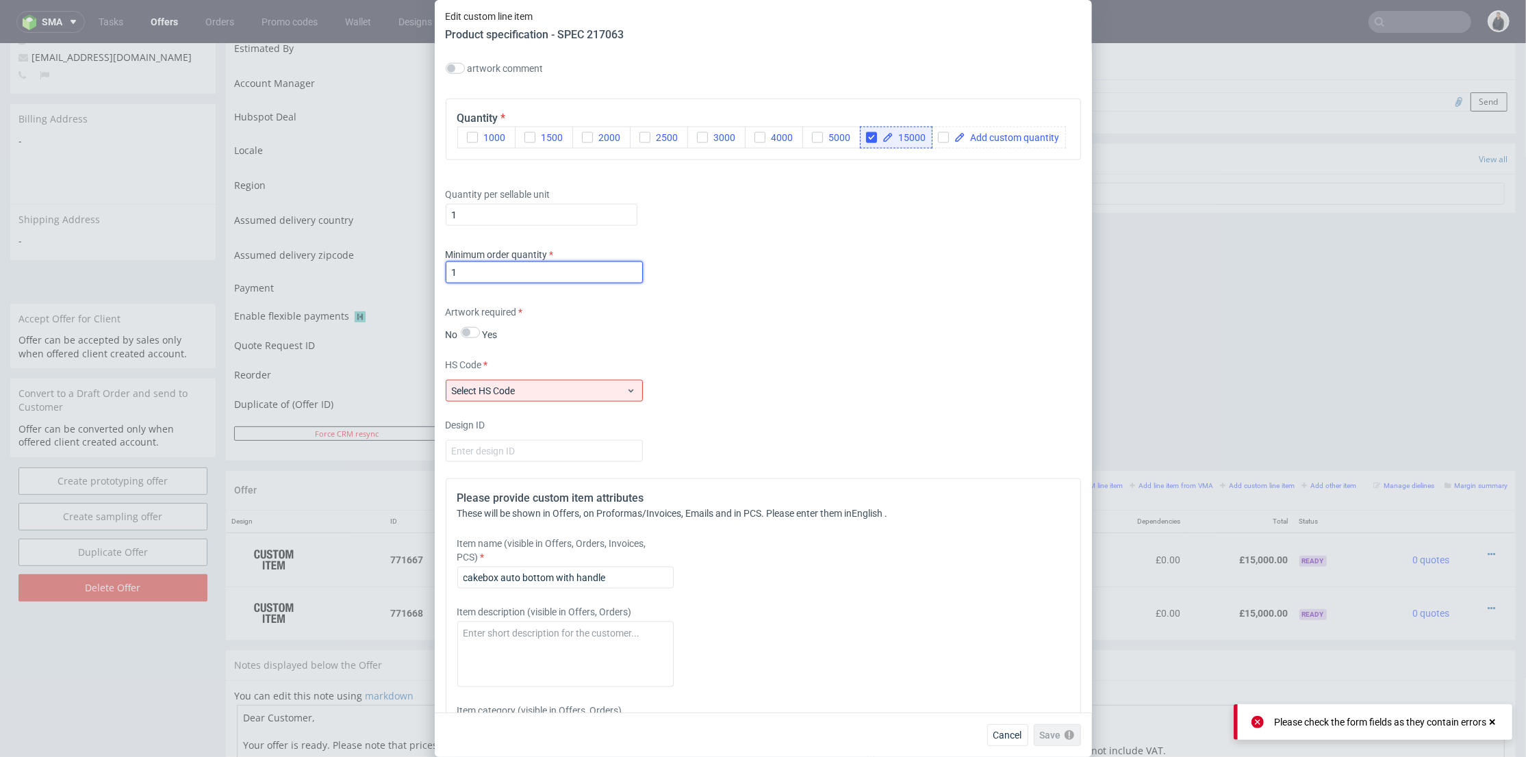
type input "1"
click at [587, 397] on div "HS Code Select HS Code" at bounding box center [763, 380] width 635 height 44
click at [588, 398] on span "Select HS Code" at bounding box center [539, 391] width 175 height 14
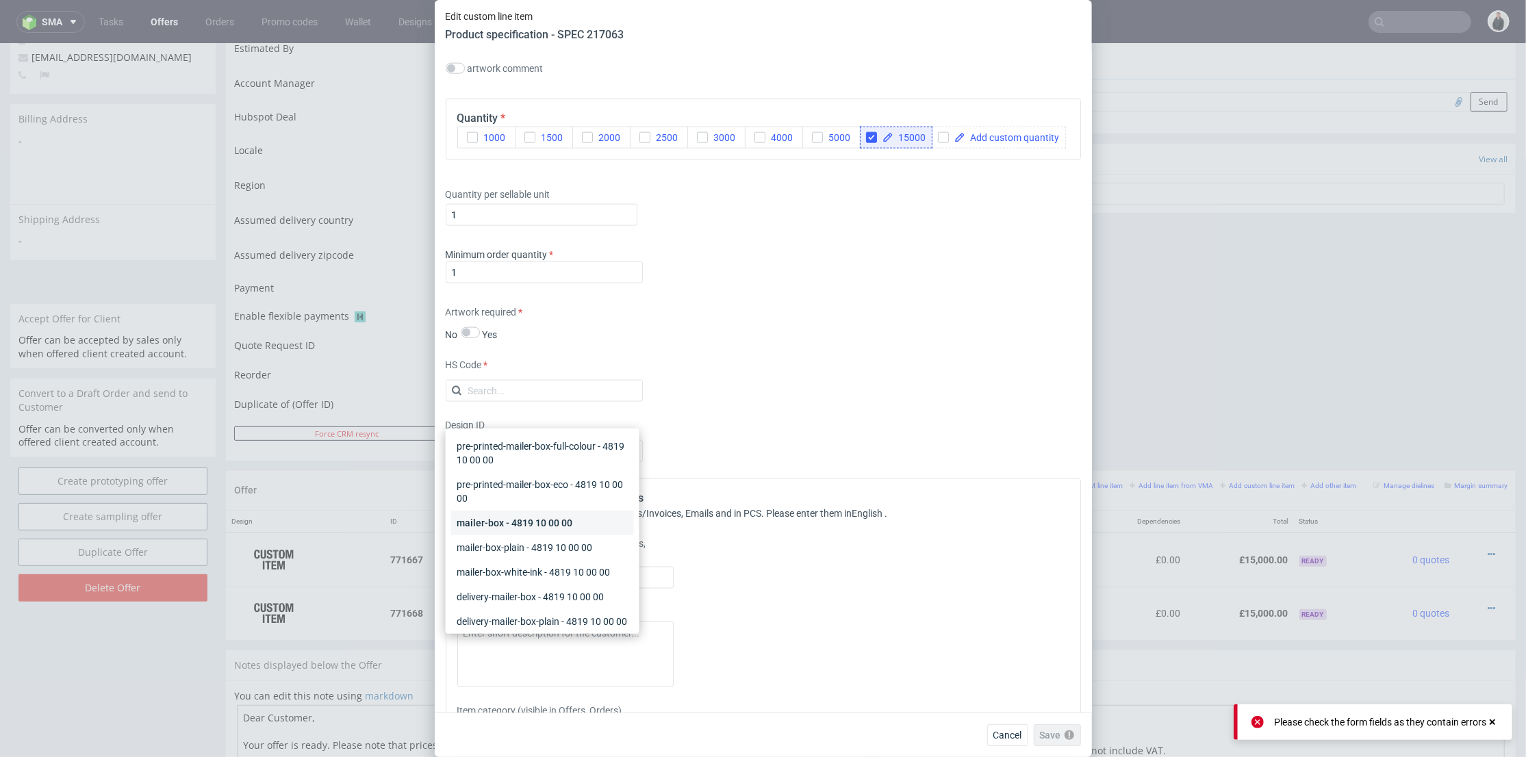
scroll to position [228, 0]
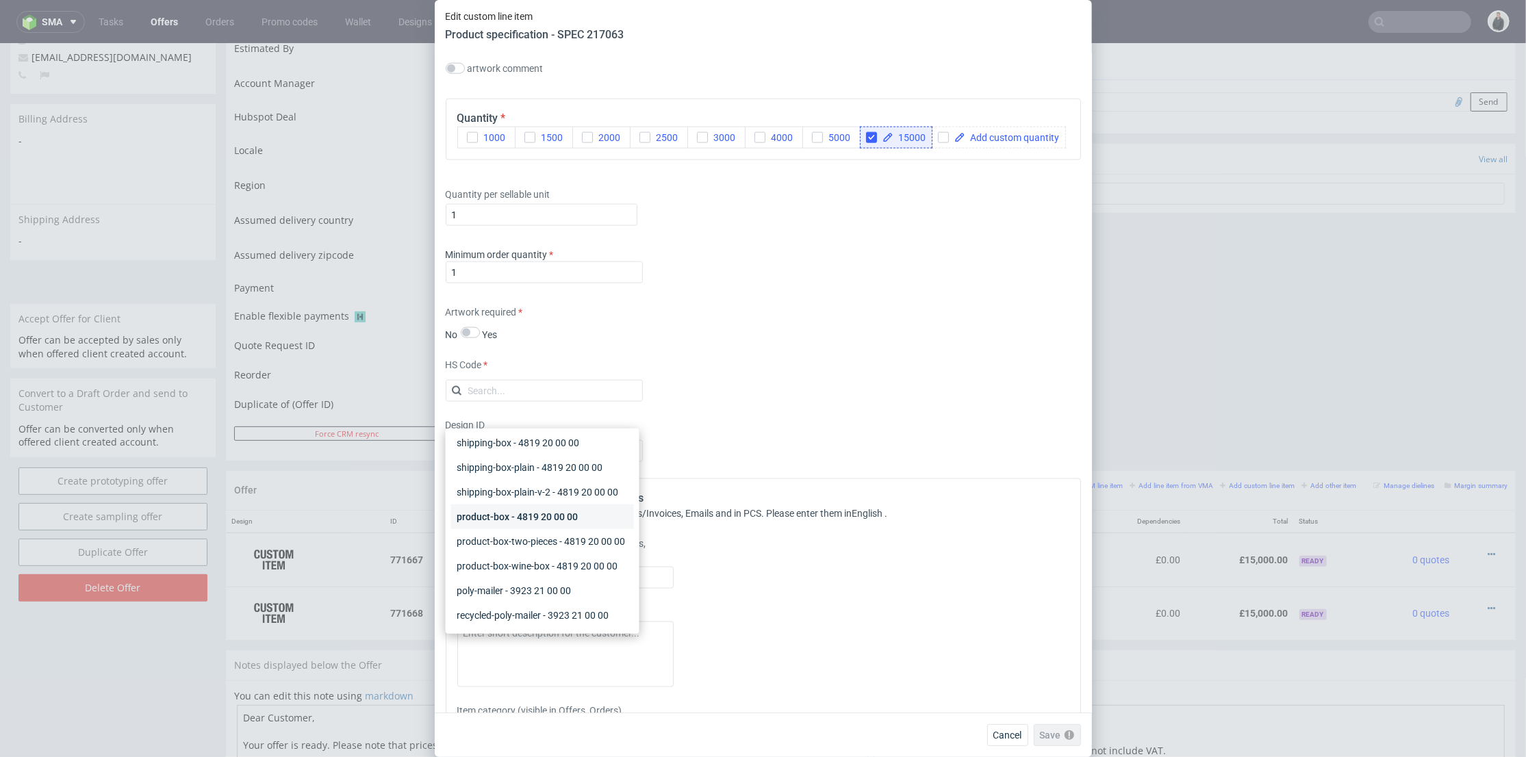
click at [574, 529] on div "product-box - 4819 20 00 00" at bounding box center [542, 517] width 183 height 25
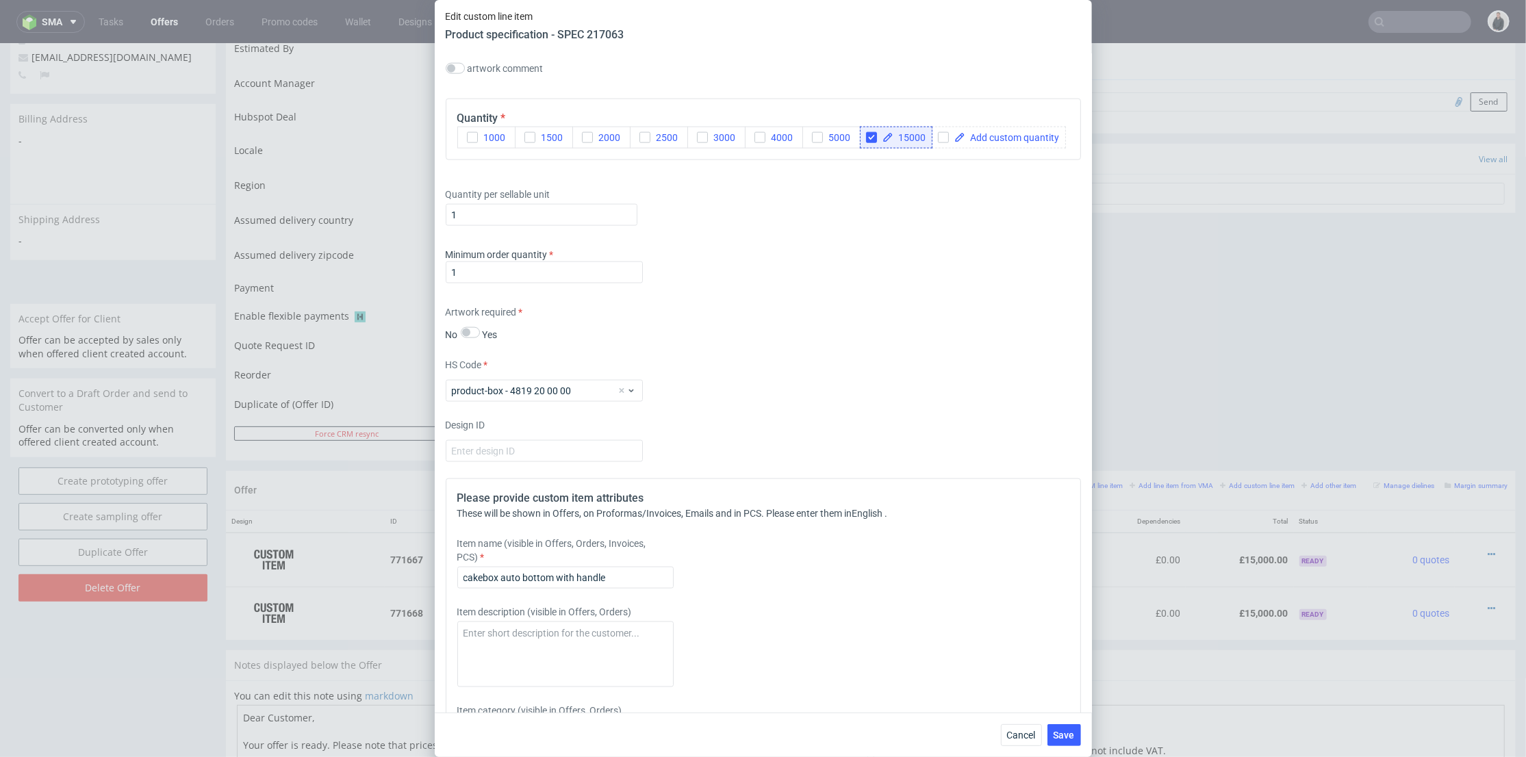
scroll to position [1749, 0]
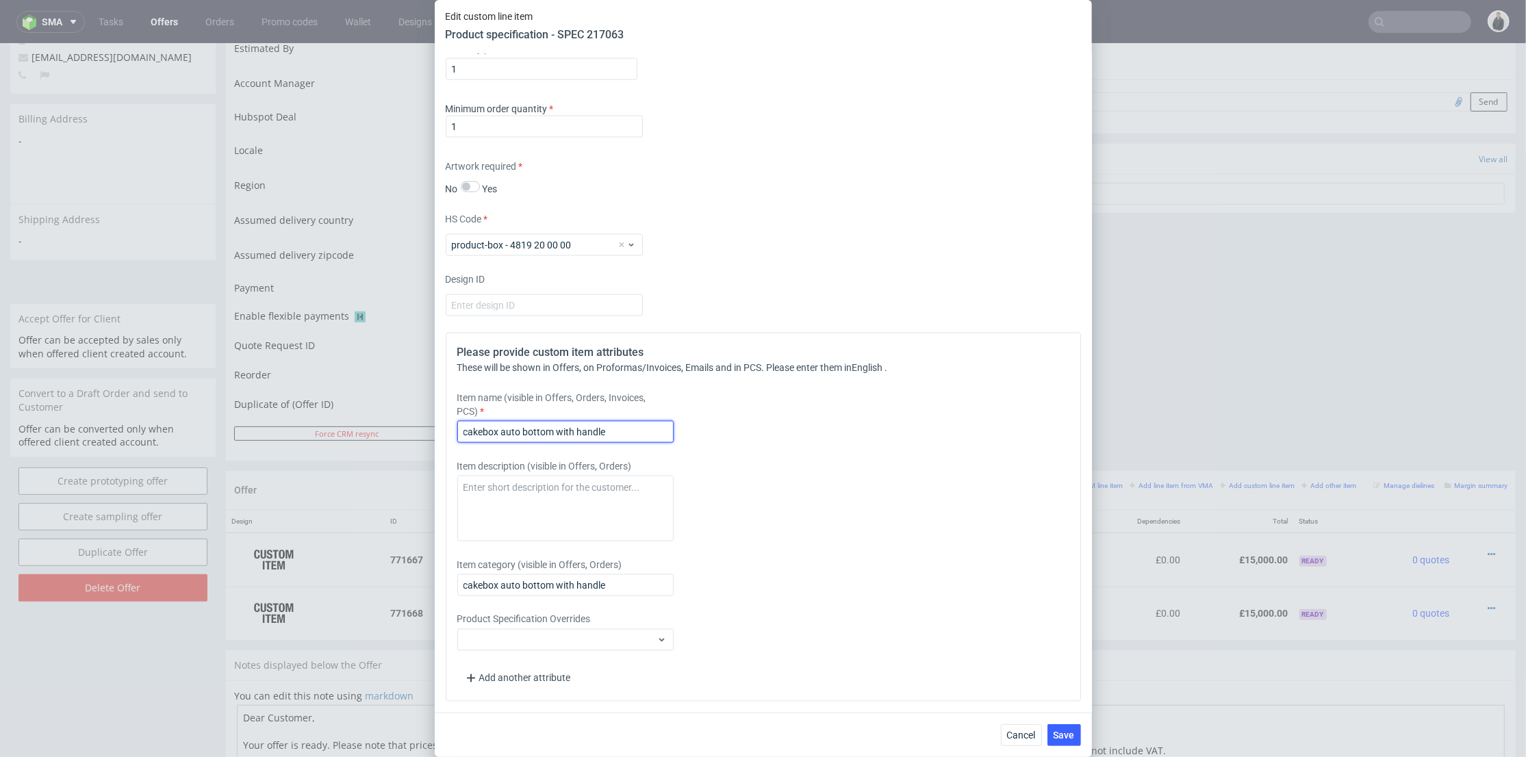
drag, startPoint x: 569, startPoint y: 453, endPoint x: 453, endPoint y: 453, distance: 116.4
click at [453, 453] on div "Please provide custom item attributes These will be shown in Offers, on Proform…" at bounding box center [763, 517] width 635 height 369
type input "Box with inlay"
click at [576, 520] on textarea at bounding box center [565, 509] width 216 height 66
paste textarea "Please note that the boxes produced must not come into direct contact with food."
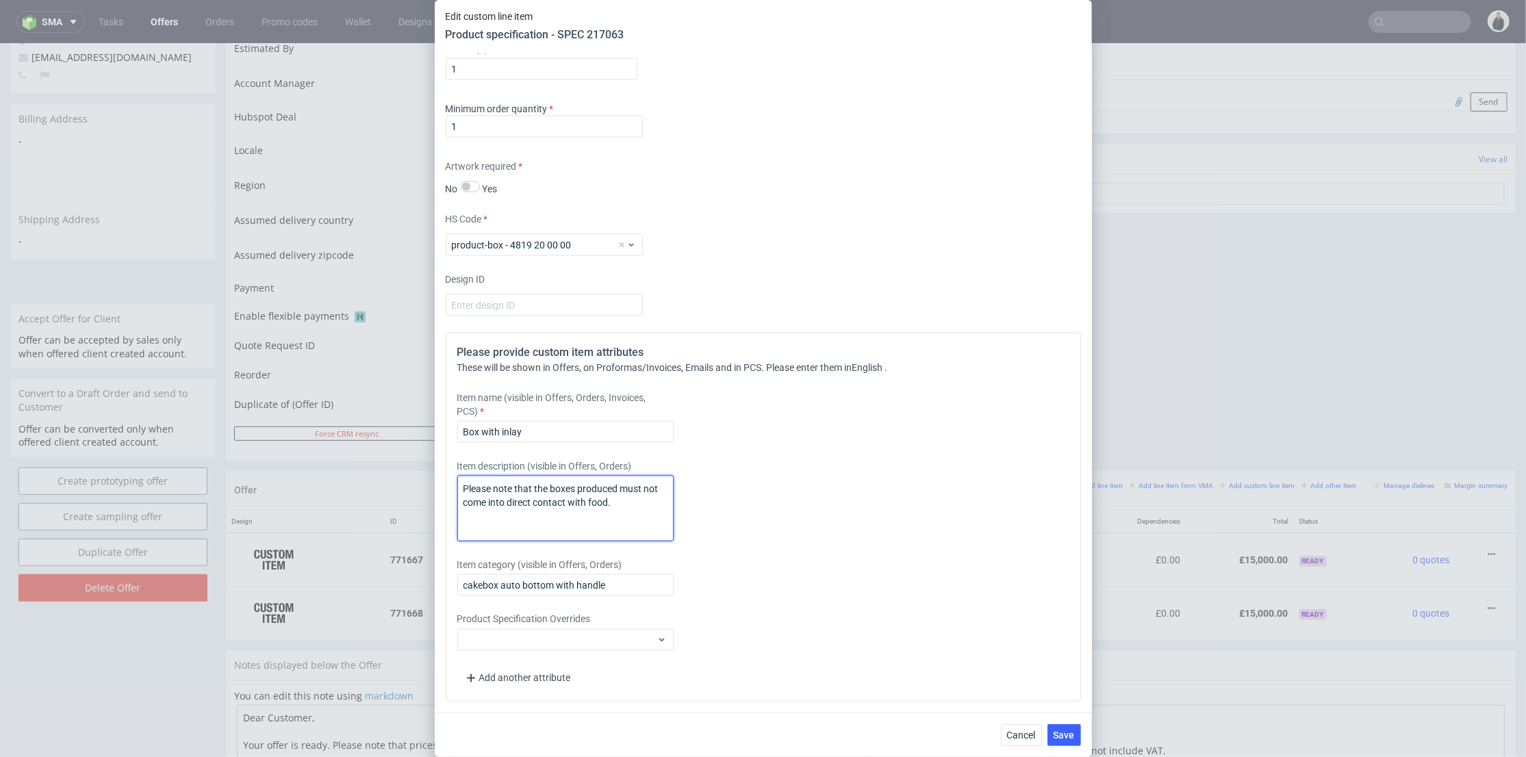
scroll to position [1768, 0]
type textarea "Please note that the boxes produced must not come into direct contact with food."
click at [1071, 717] on span "Save" at bounding box center [1064, 736] width 21 height 10
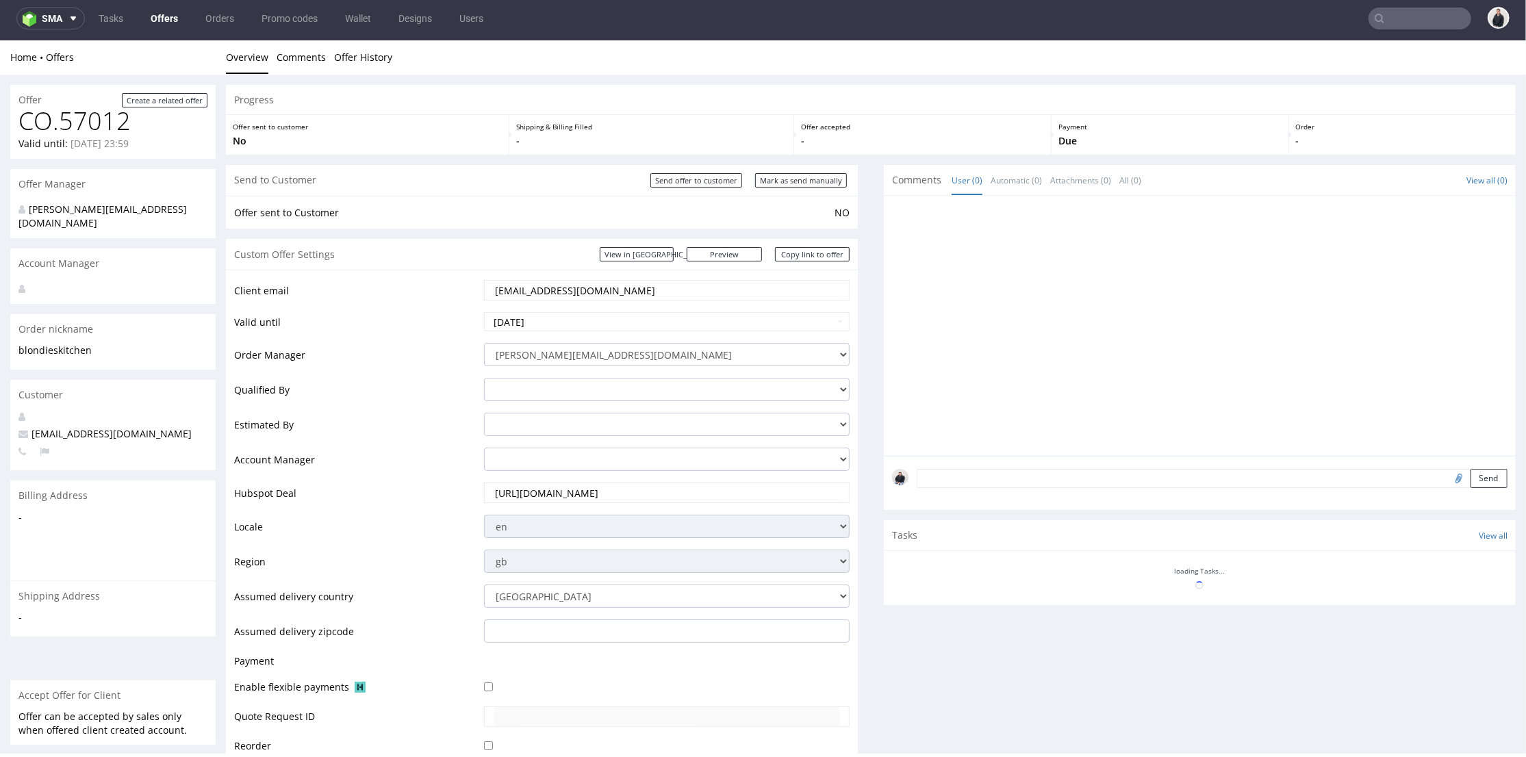
scroll to position [405, 0]
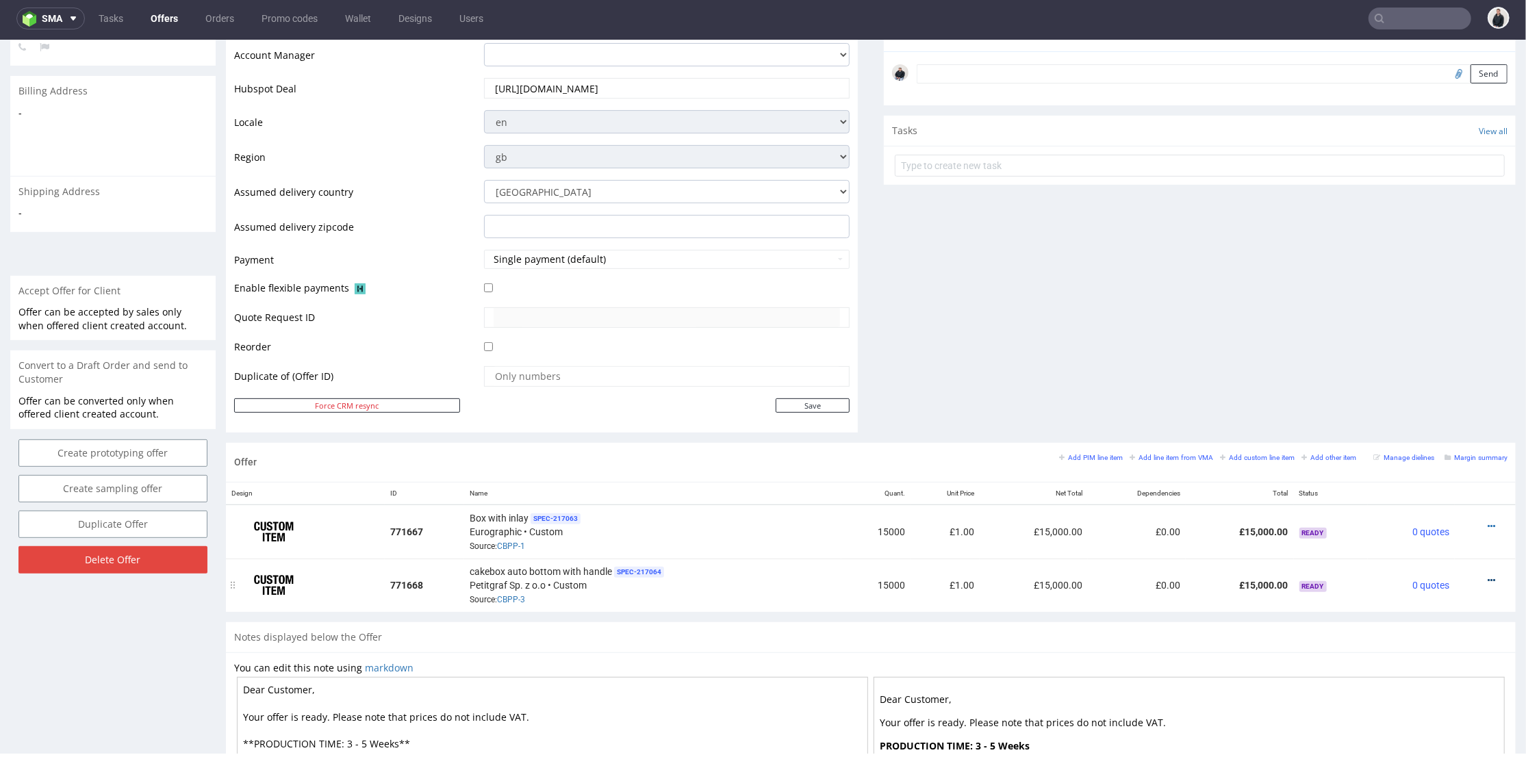
click at [1488, 577] on icon at bounding box center [1492, 580] width 8 height 10
click at [1455, 402] on span "Edit item specification" at bounding box center [1430, 402] width 110 height 14
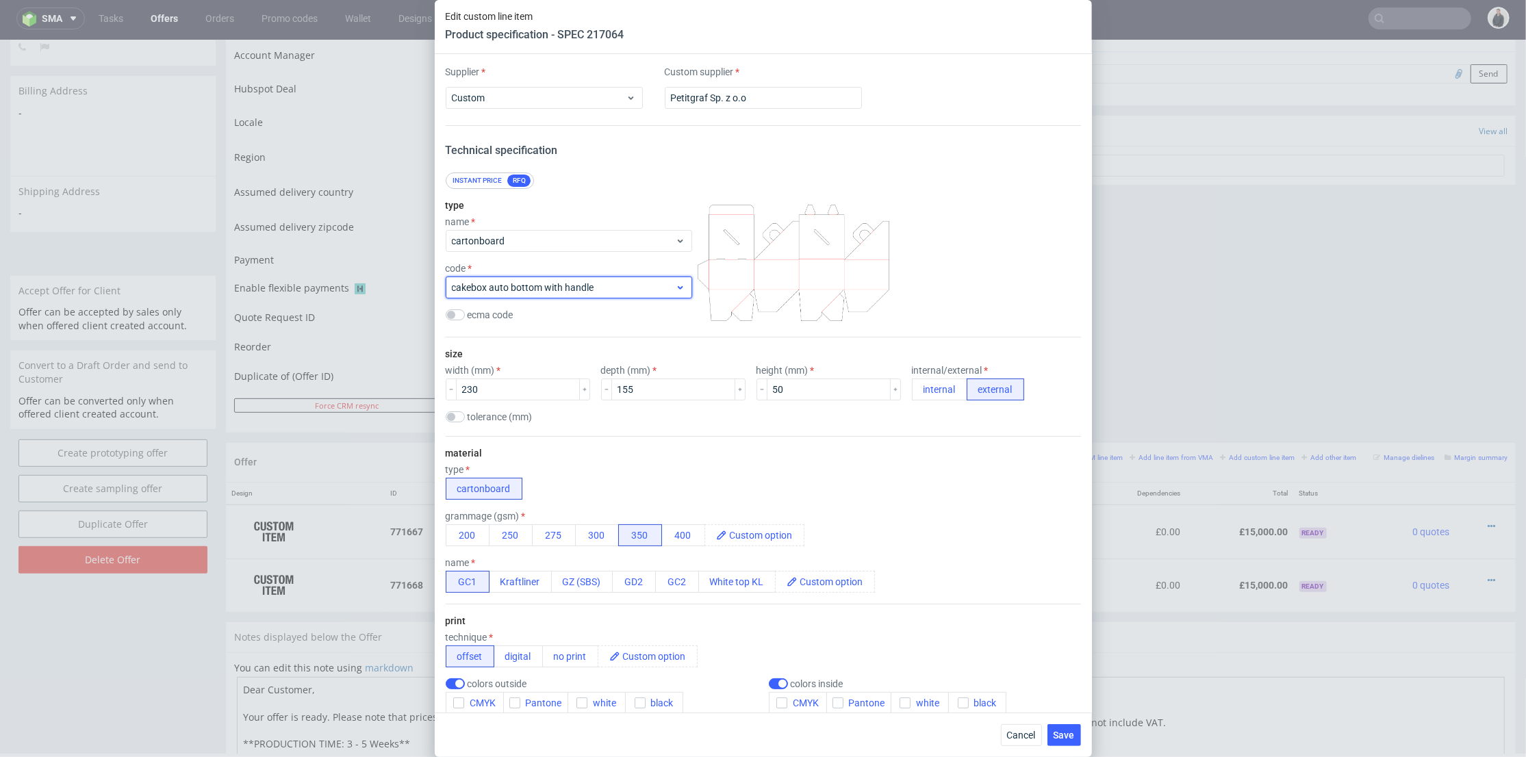
click at [563, 294] on div "cakebox auto bottom with handle" at bounding box center [569, 288] width 247 height 22
type input "F713"
click at [570, 314] on div "F713" at bounding box center [564, 319] width 214 height 14
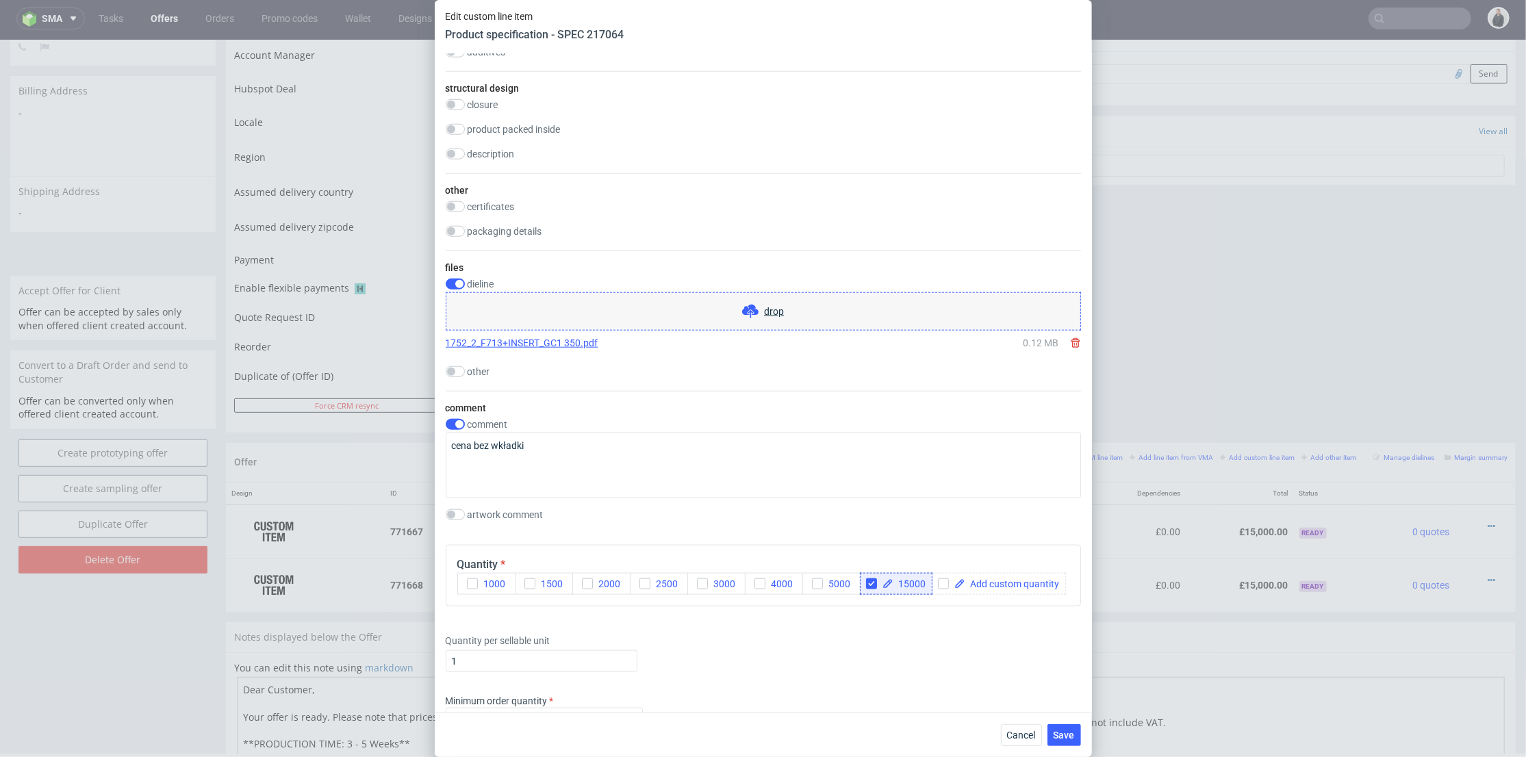
scroll to position [1521, 0]
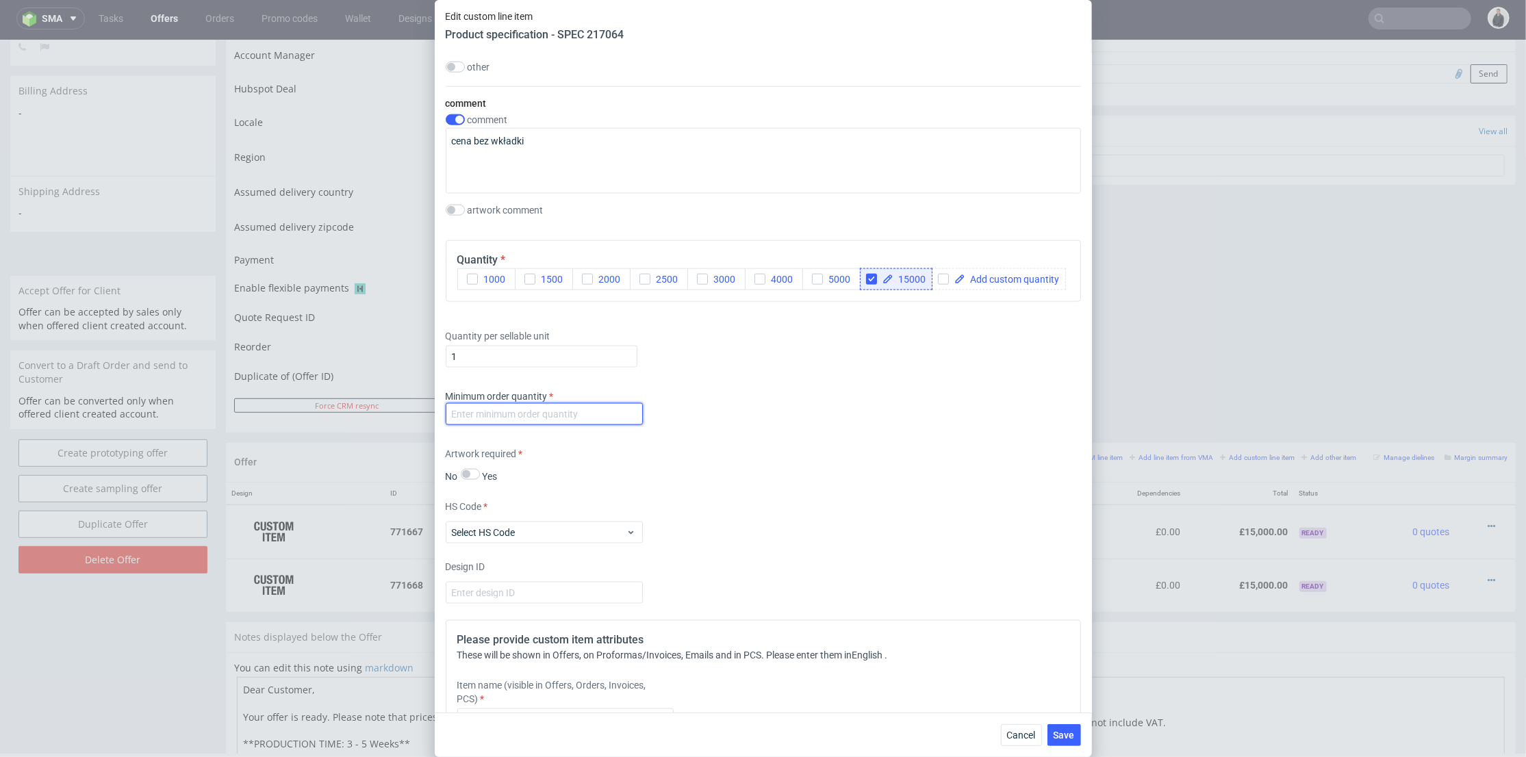
drag, startPoint x: 552, startPoint y: 437, endPoint x: 578, endPoint y: 442, distance: 26.6
click at [553, 425] on input "number" at bounding box center [544, 414] width 197 height 22
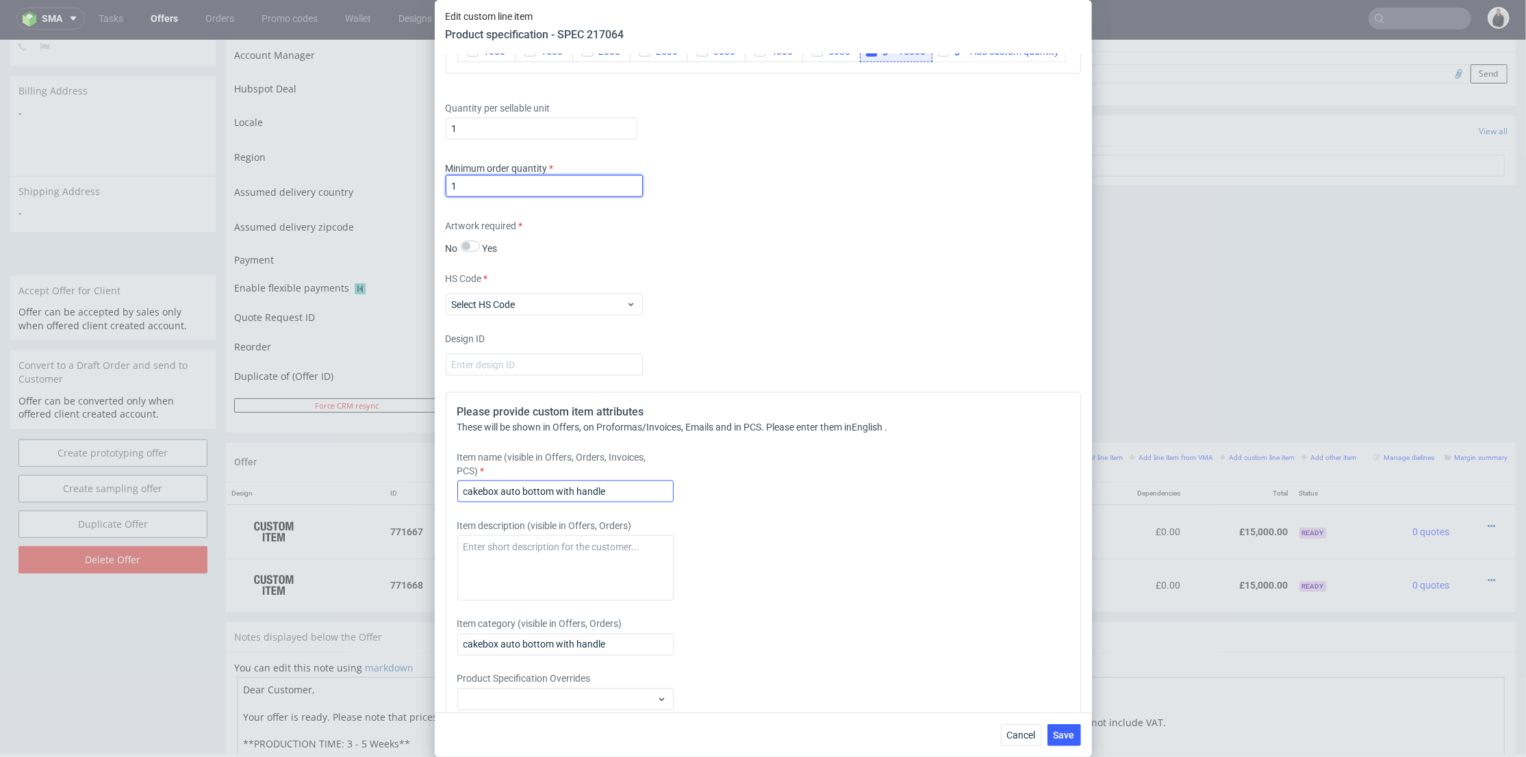
type input "1"
drag, startPoint x: 623, startPoint y: 514, endPoint x: 418, endPoint y: 514, distance: 205.4
click at [392, 514] on div "Edit custom line item Product specification - SPEC 217064 Supplier Custom Custo…" at bounding box center [763, 378] width 1526 height 757
type input "Box"
click at [773, 530] on div "Please provide custom item attributes These will be shown in Offers, on Proform…" at bounding box center [763, 576] width 635 height 369
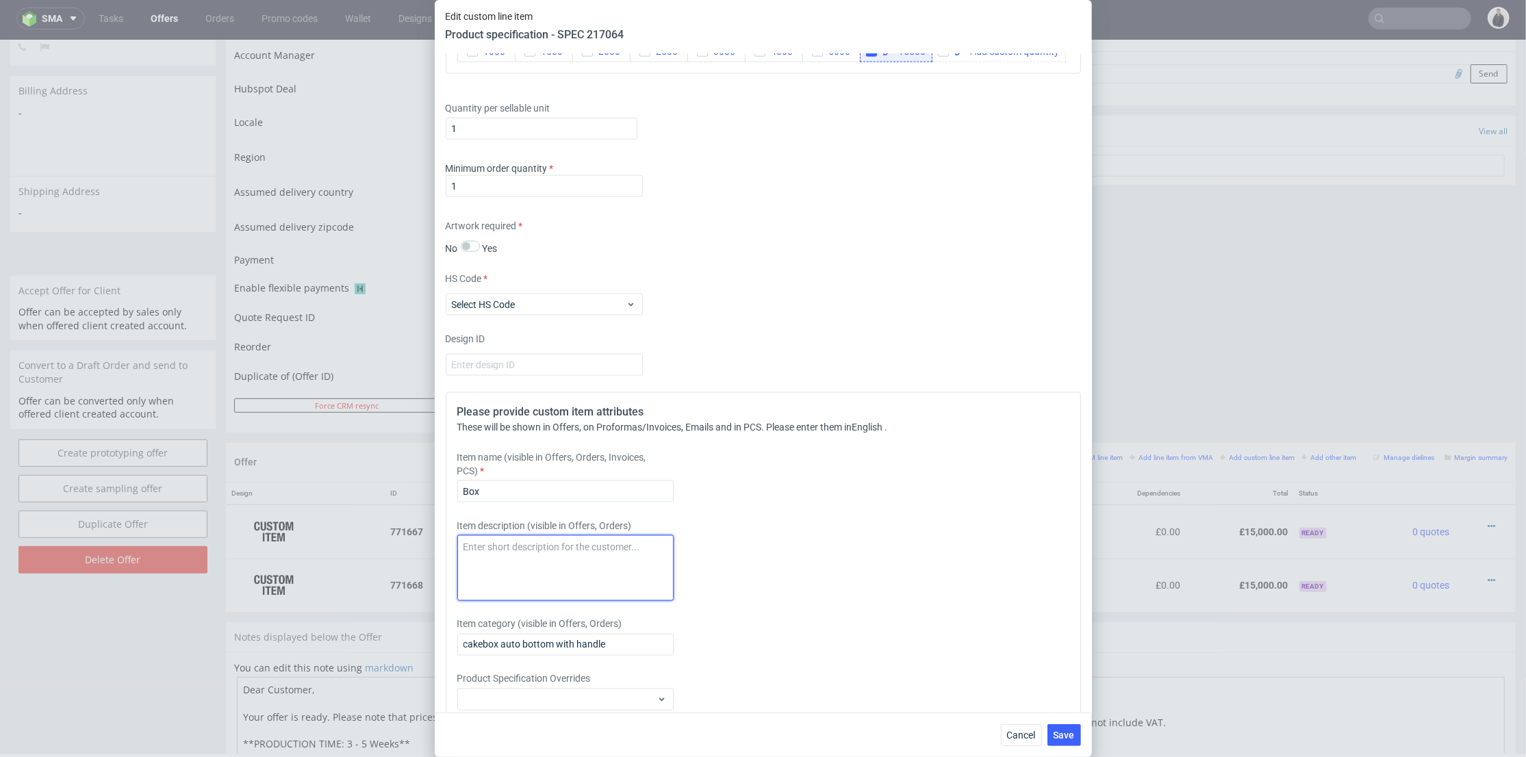
click at [572, 601] on textarea at bounding box center [565, 568] width 216 height 66
paste textarea "Please note that the boxes produced must not come into direct contact with food."
type textarea "Please note that the boxes produced must not come into direct contact with food."
click at [571, 312] on span "Select HS Code" at bounding box center [539, 305] width 175 height 14
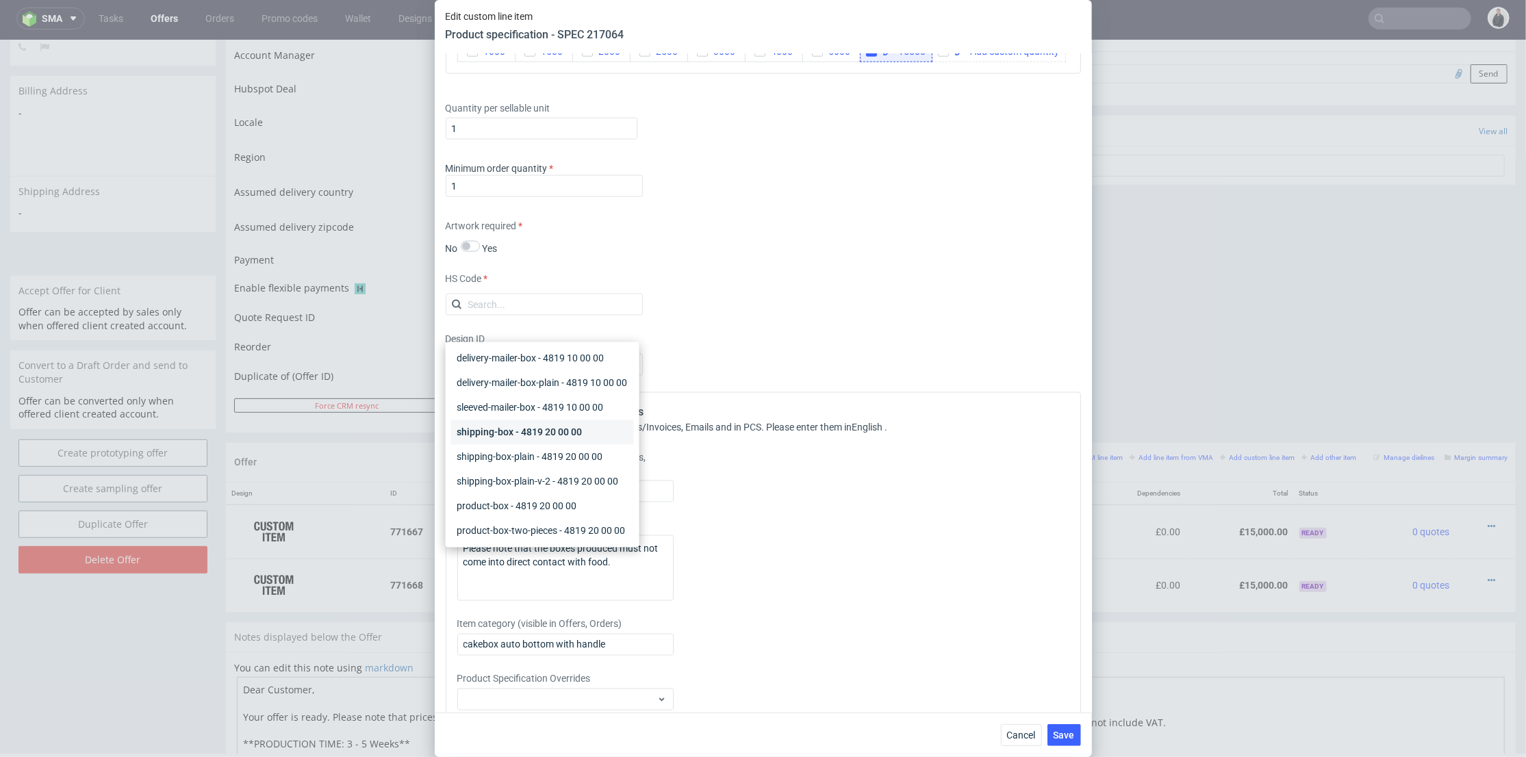
scroll to position [228, 0]
click at [562, 443] on div "product-box - 4819 20 00 00" at bounding box center [542, 430] width 183 height 25
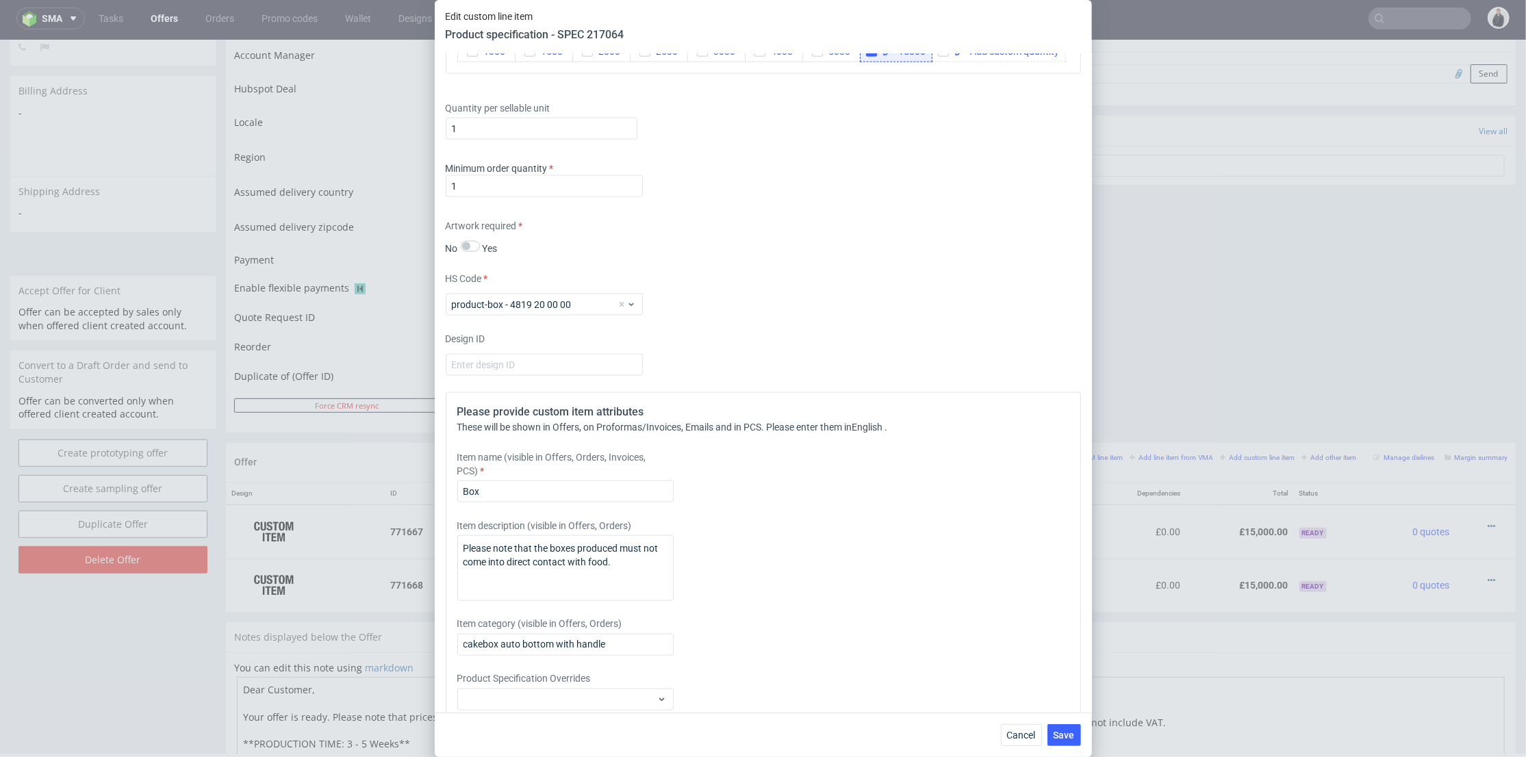
scroll to position [1834, 0]
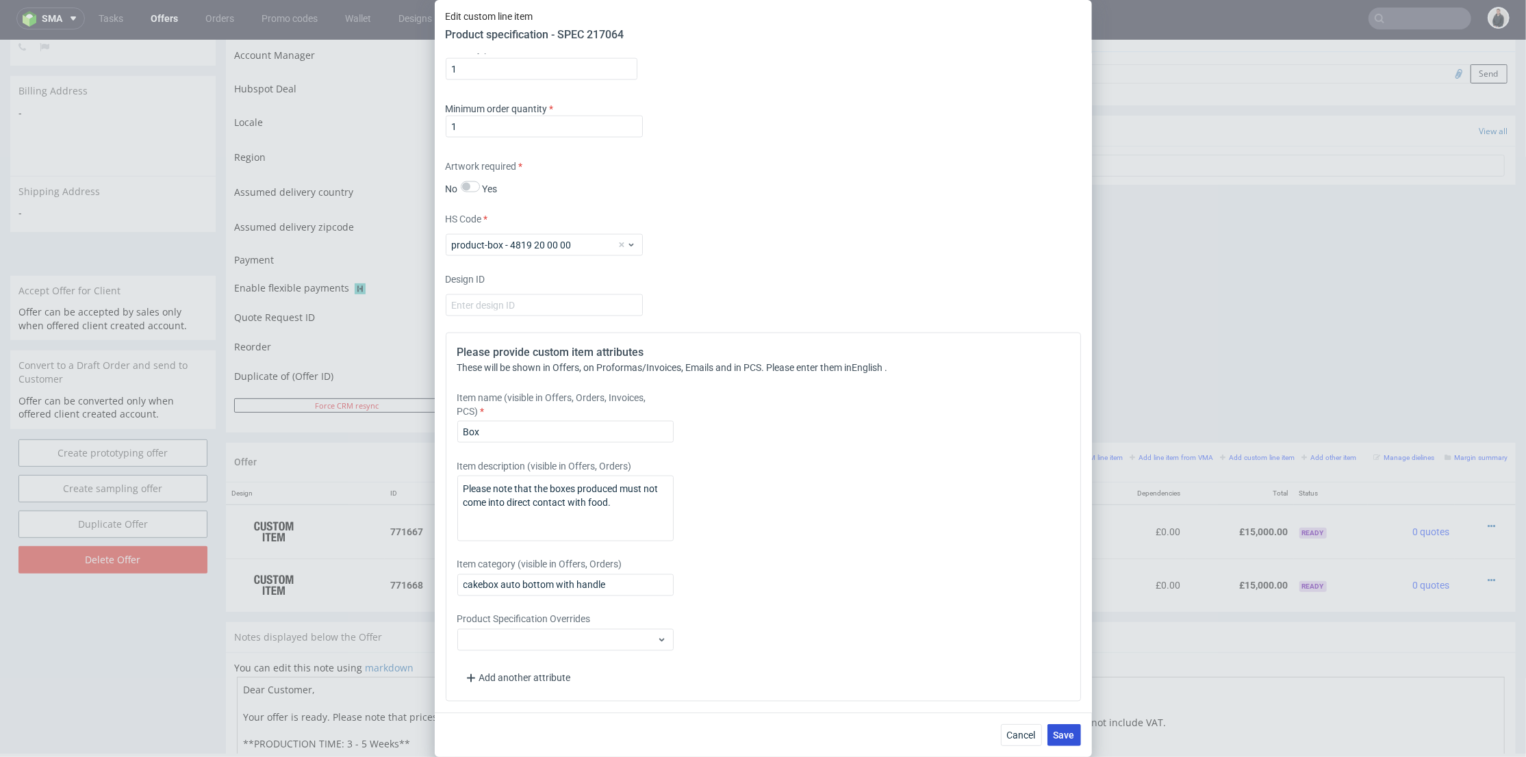
click at [1057, 717] on span "Save" at bounding box center [1064, 736] width 21 height 10
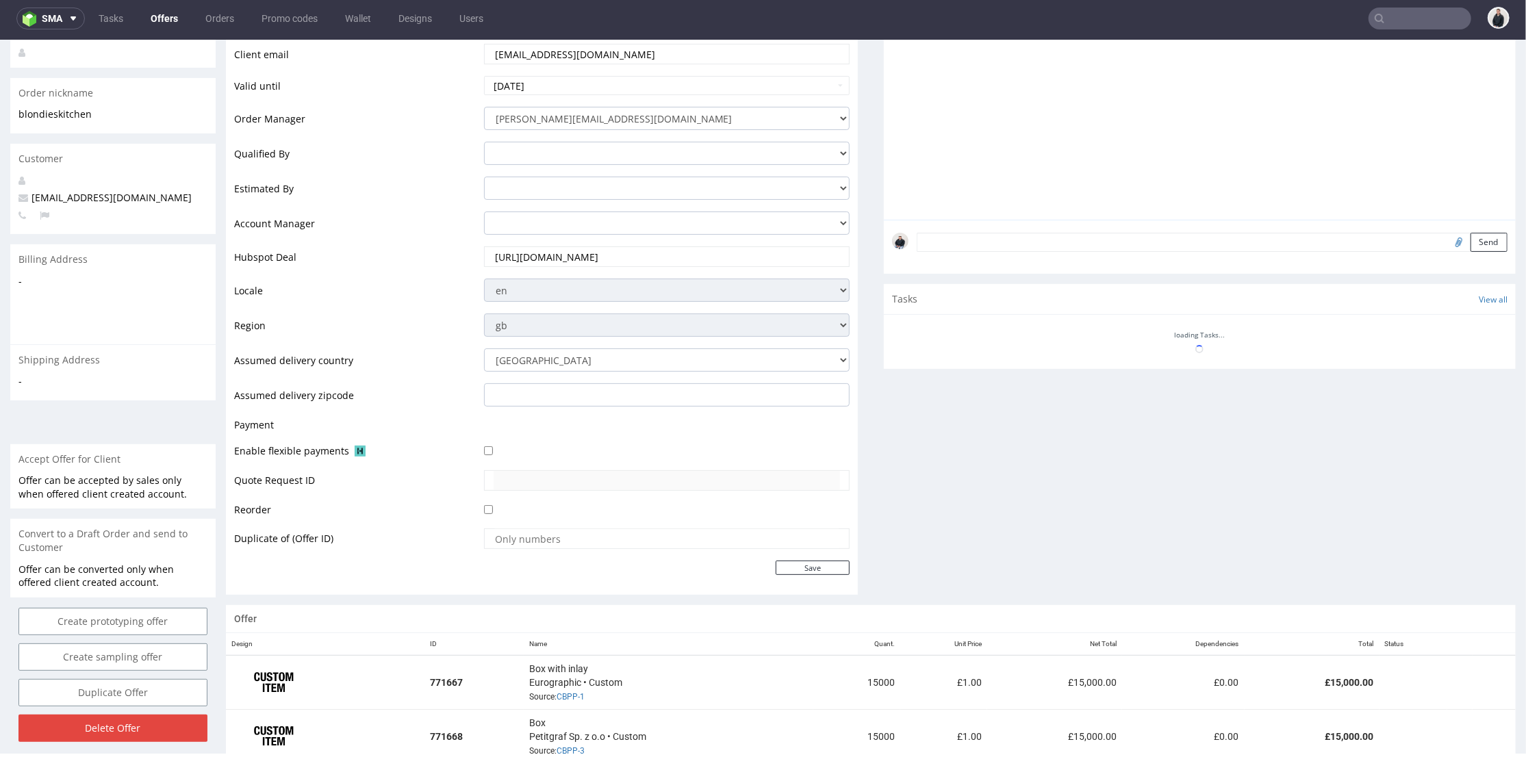
scroll to position [405, 0]
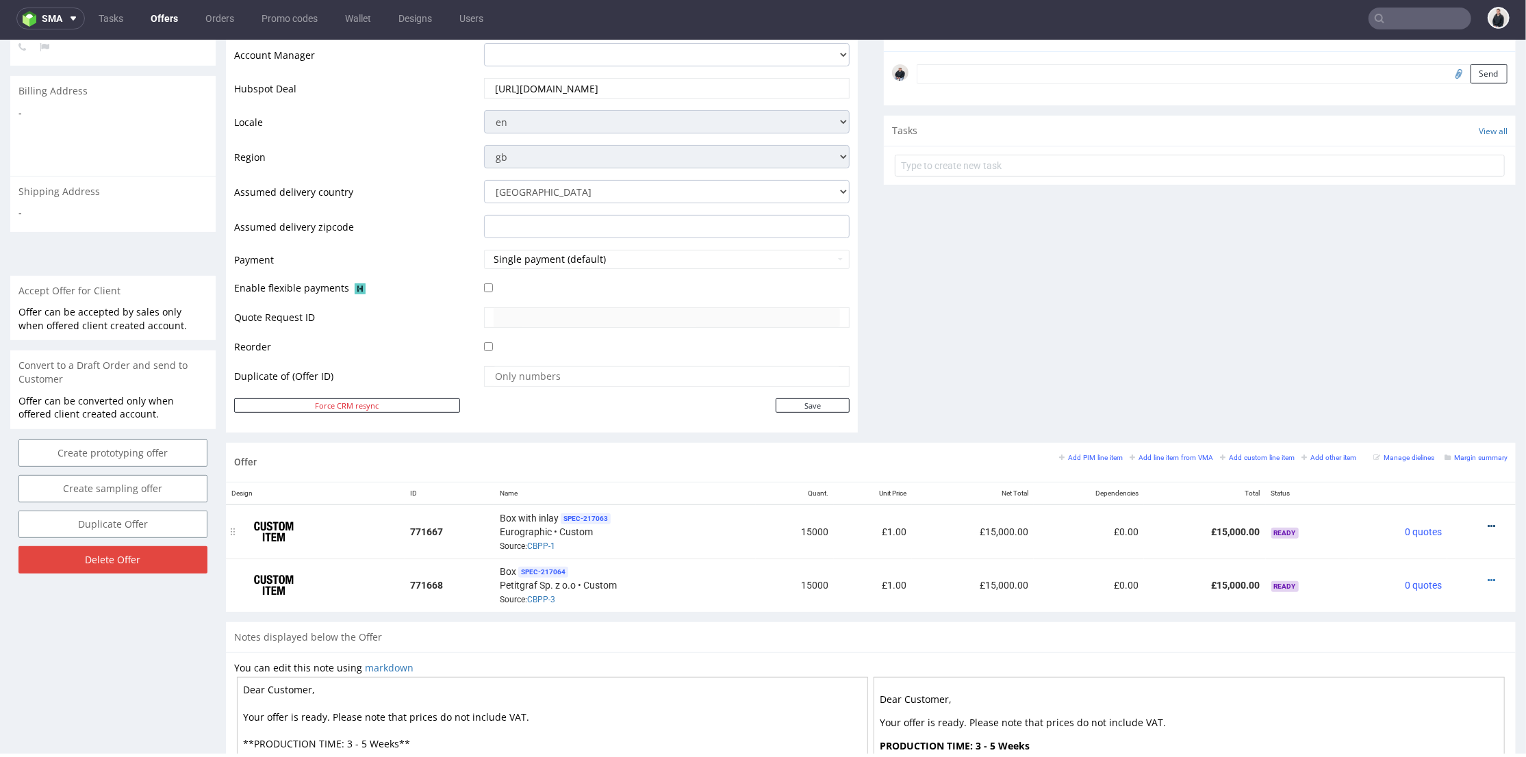
click at [1488, 525] on icon at bounding box center [1492, 526] width 8 height 10
click at [1419, 372] on span "Edit item price" at bounding box center [1430, 374] width 110 height 14
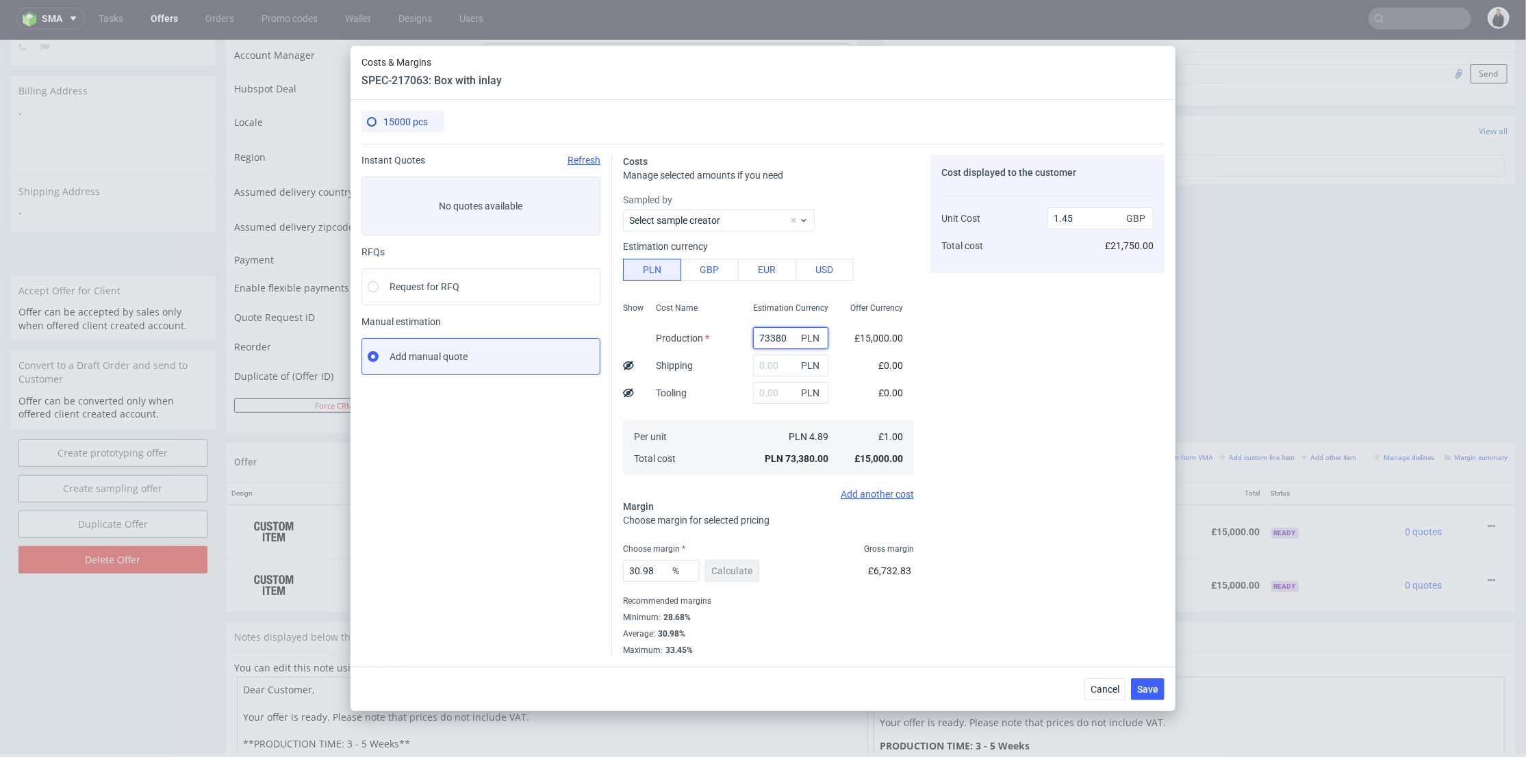
click at [772, 333] on input "73380" at bounding box center [790, 338] width 75 height 22
paste input "2320"
type input "23200"
type input "0.46"
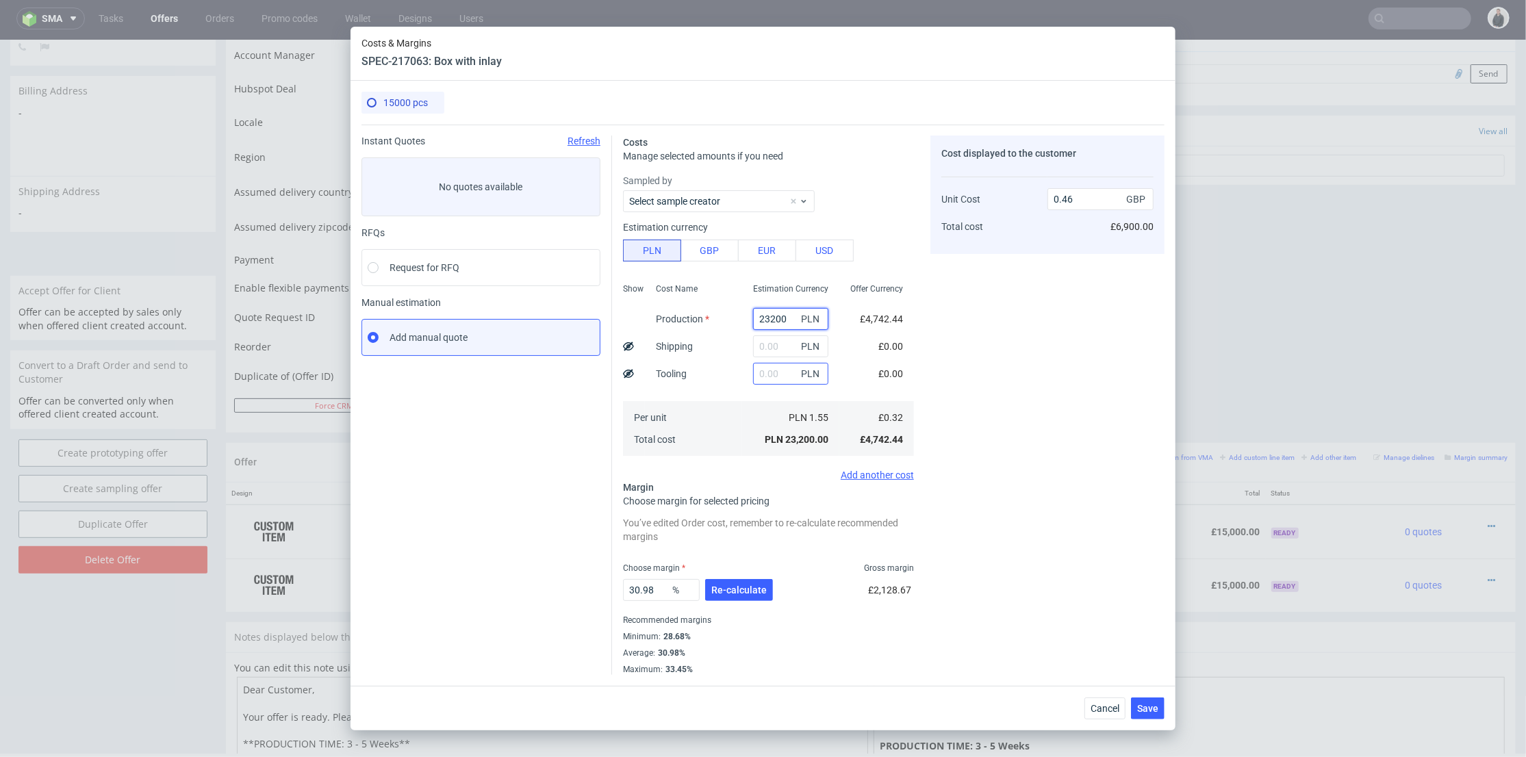
type input "23200"
click at [761, 375] on input "text" at bounding box center [790, 374] width 75 height 22
type input "1600"
type input "0.49"
type input "1600"
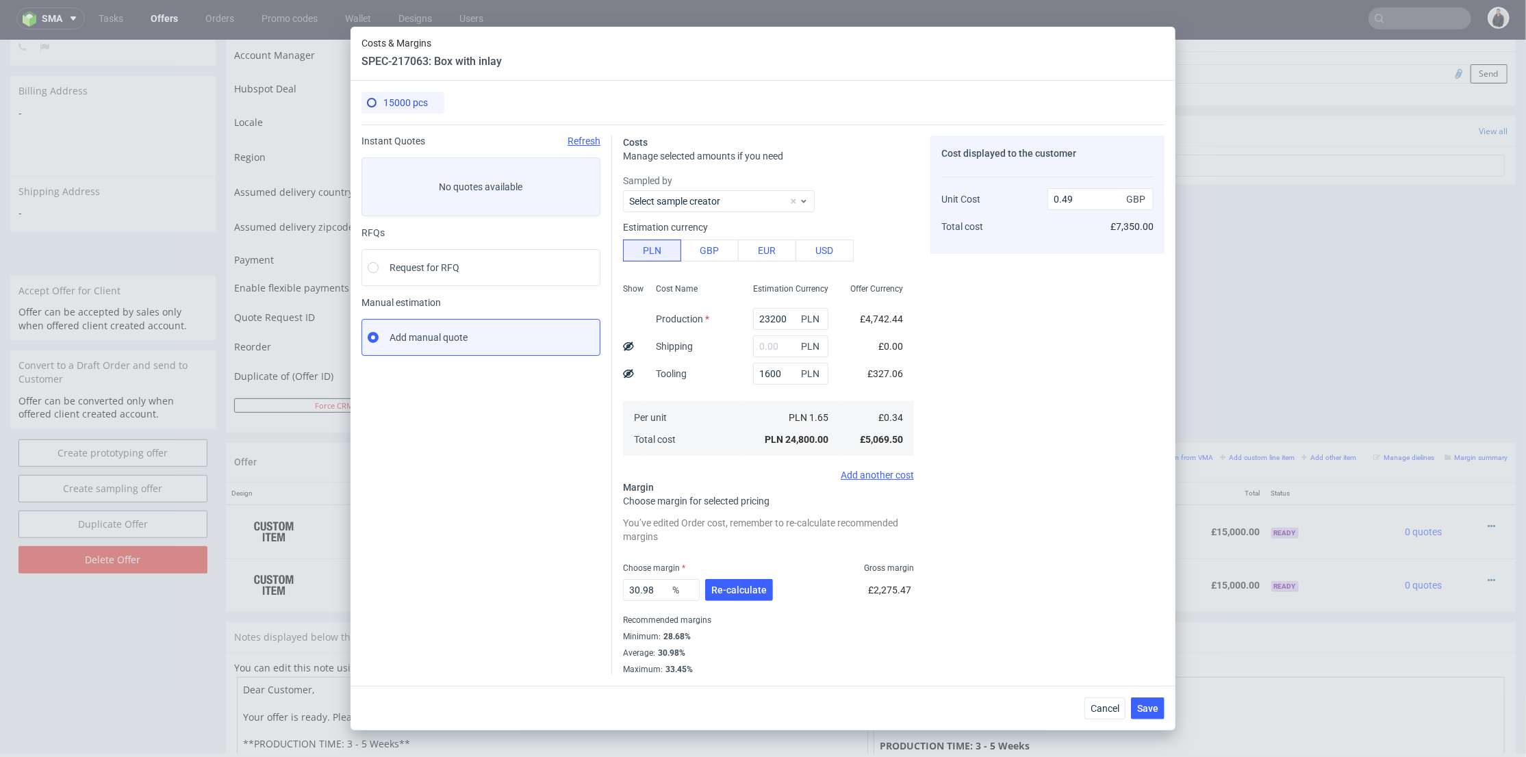
click at [704, 392] on div "Cost Name Production Shipping Tooling Per unit Total cost" at bounding box center [693, 368] width 97 height 181
click at [755, 345] on input "text" at bounding box center [790, 347] width 75 height 22
type input "3000"
click at [722, 382] on div "Cost Name Production Shipping Tooling Per unit Total cost" at bounding box center [693, 368] width 97 height 181
type input "0.55"
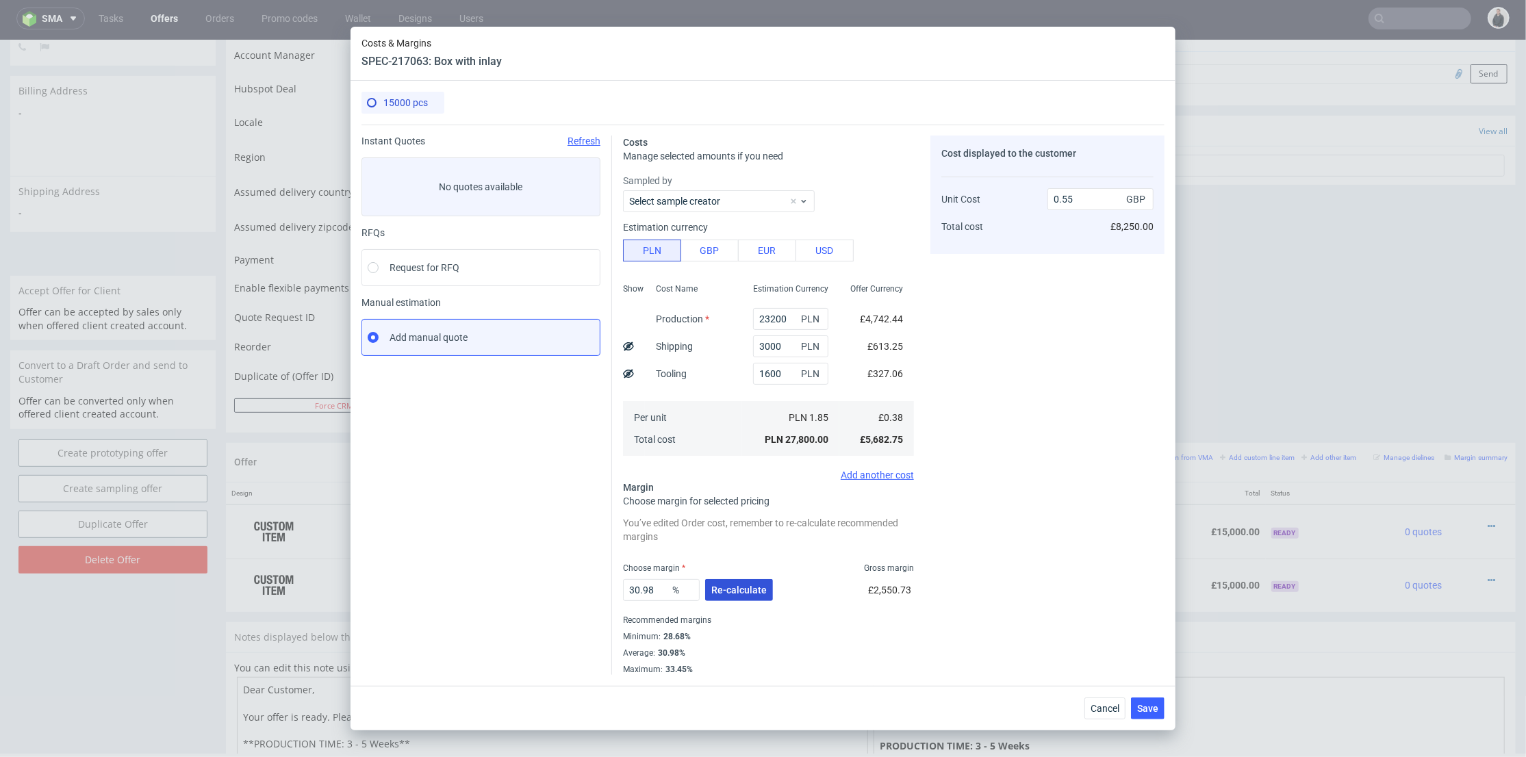
click at [749, 587] on span "Re-calculate" at bounding box center [738, 590] width 55 height 10
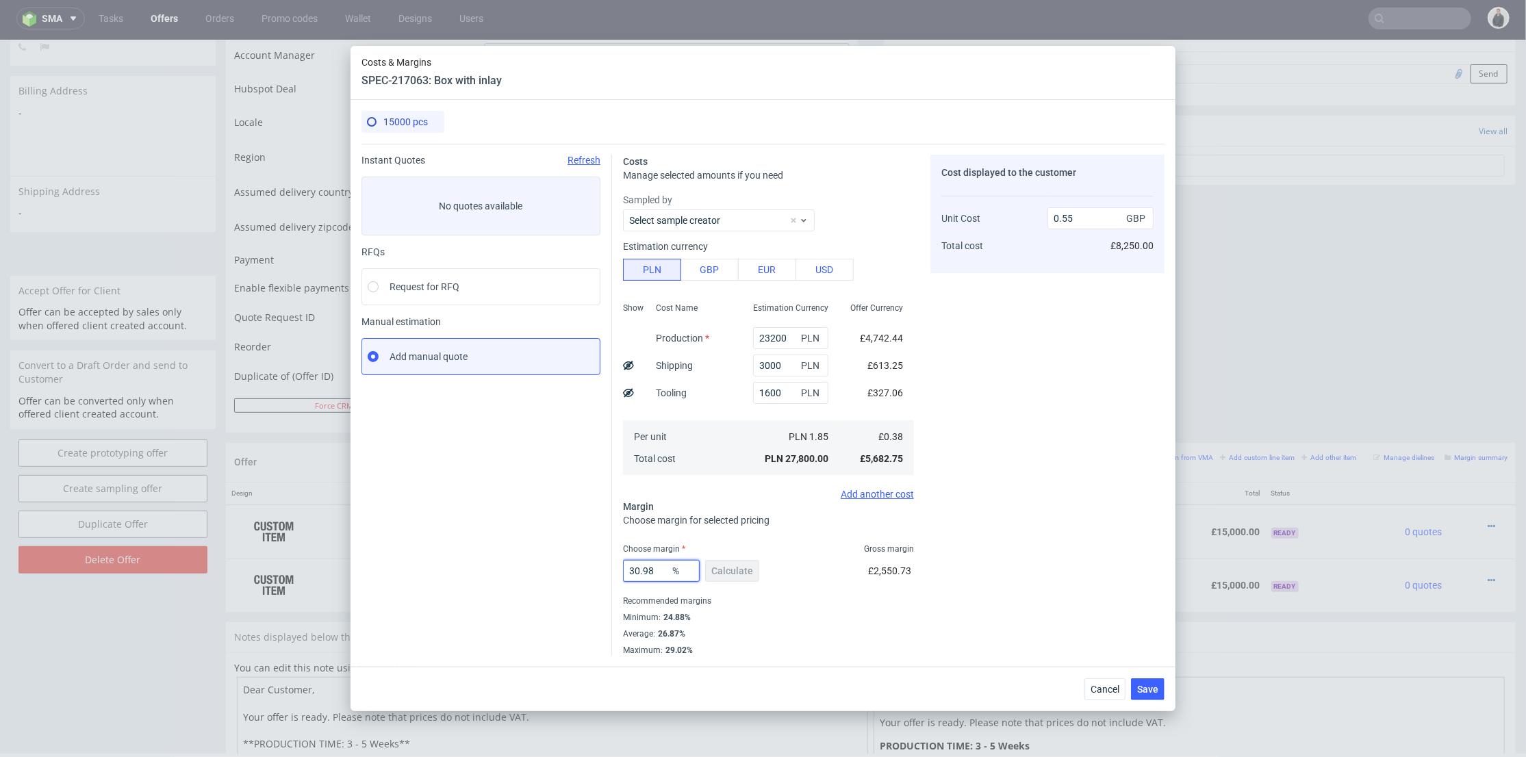
drag, startPoint x: 662, startPoint y: 568, endPoint x: 720, endPoint y: 553, distance: 59.3
click at [566, 564] on div "Instant Quotes Refresh No quotes available RFQs Request for RFQ Manual estimati…" at bounding box center [763, 400] width 803 height 512
type input "25"
click at [1039, 516] on div "Cost displayed to the customer Unit Cost Total cost 0.55 GBP £8,250.00" at bounding box center [1048, 405] width 234 height 501
type input "0.5"
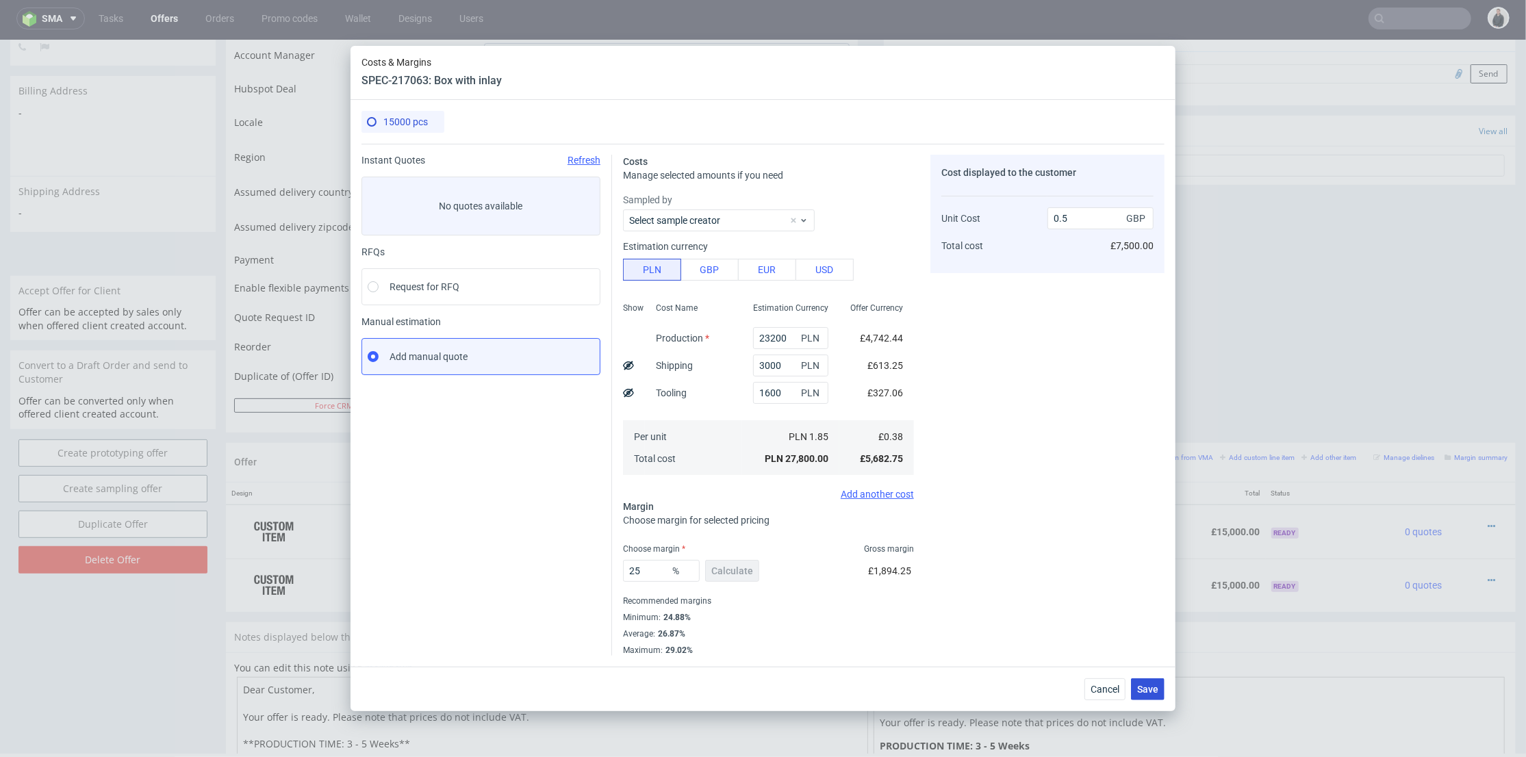
click at [1146, 688] on span "Save" at bounding box center [1147, 690] width 21 height 10
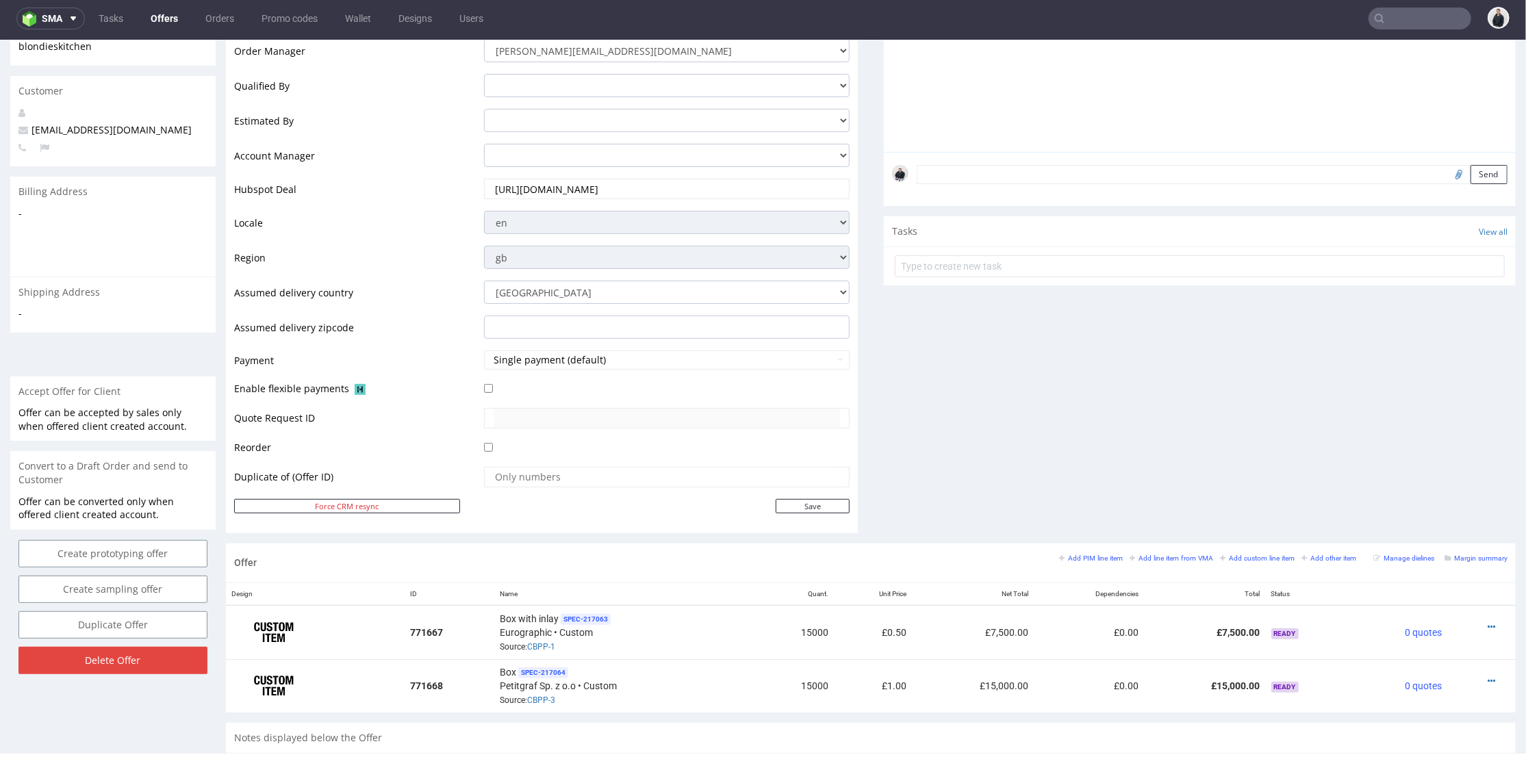
scroll to position [380, 0]
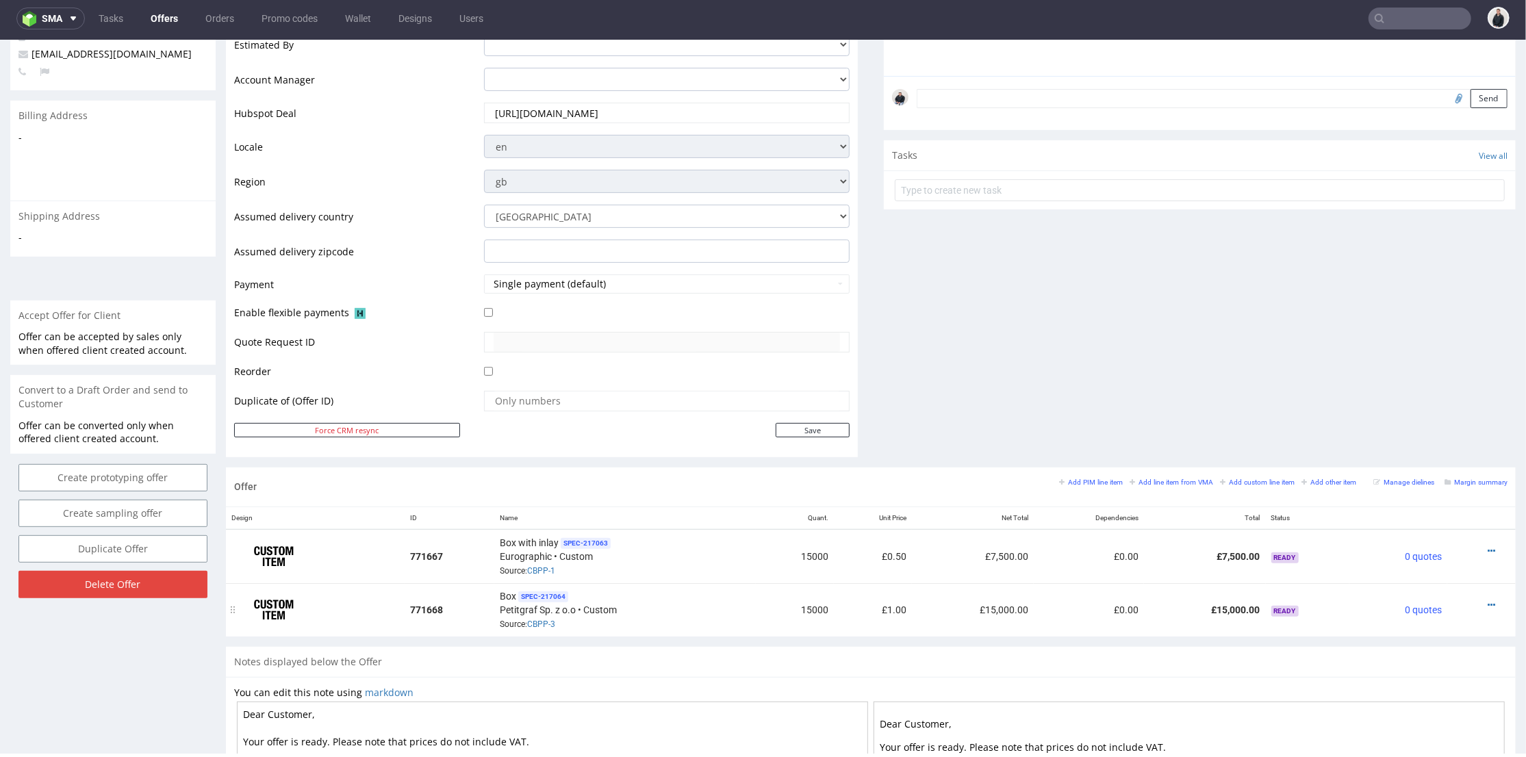
click at [1463, 602] on div at bounding box center [1477, 605] width 49 height 14
click at [1488, 600] on icon at bounding box center [1492, 605] width 8 height 10
drag, startPoint x: 1365, startPoint y: 451, endPoint x: 1311, endPoint y: 353, distance: 112.1
click at [1375, 451] on span "Edit item price" at bounding box center [1430, 451] width 110 height 14
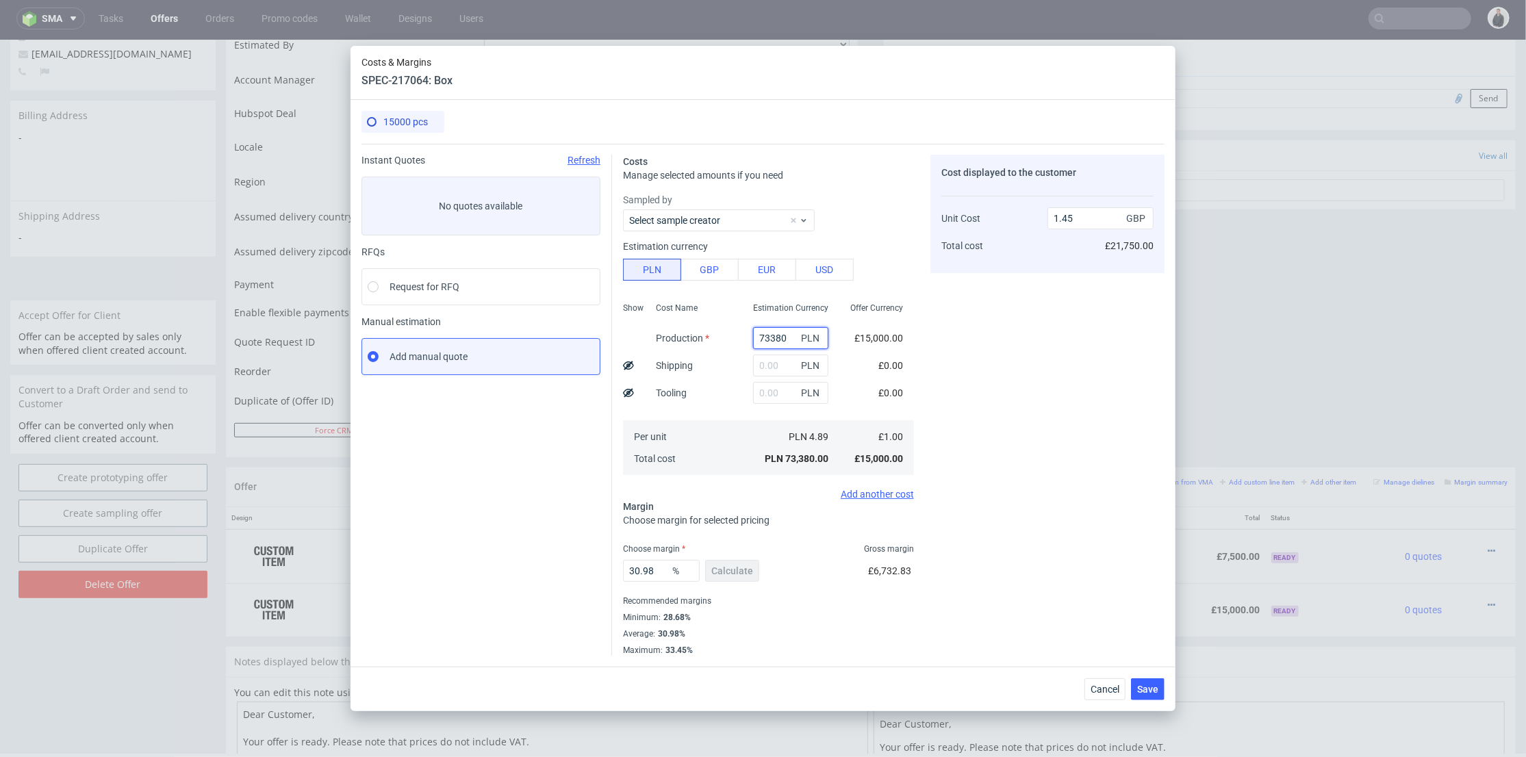
click at [771, 338] on input "73380" at bounding box center [790, 338] width 75 height 22
paste input "1890"
type input "18900"
type input "0.37"
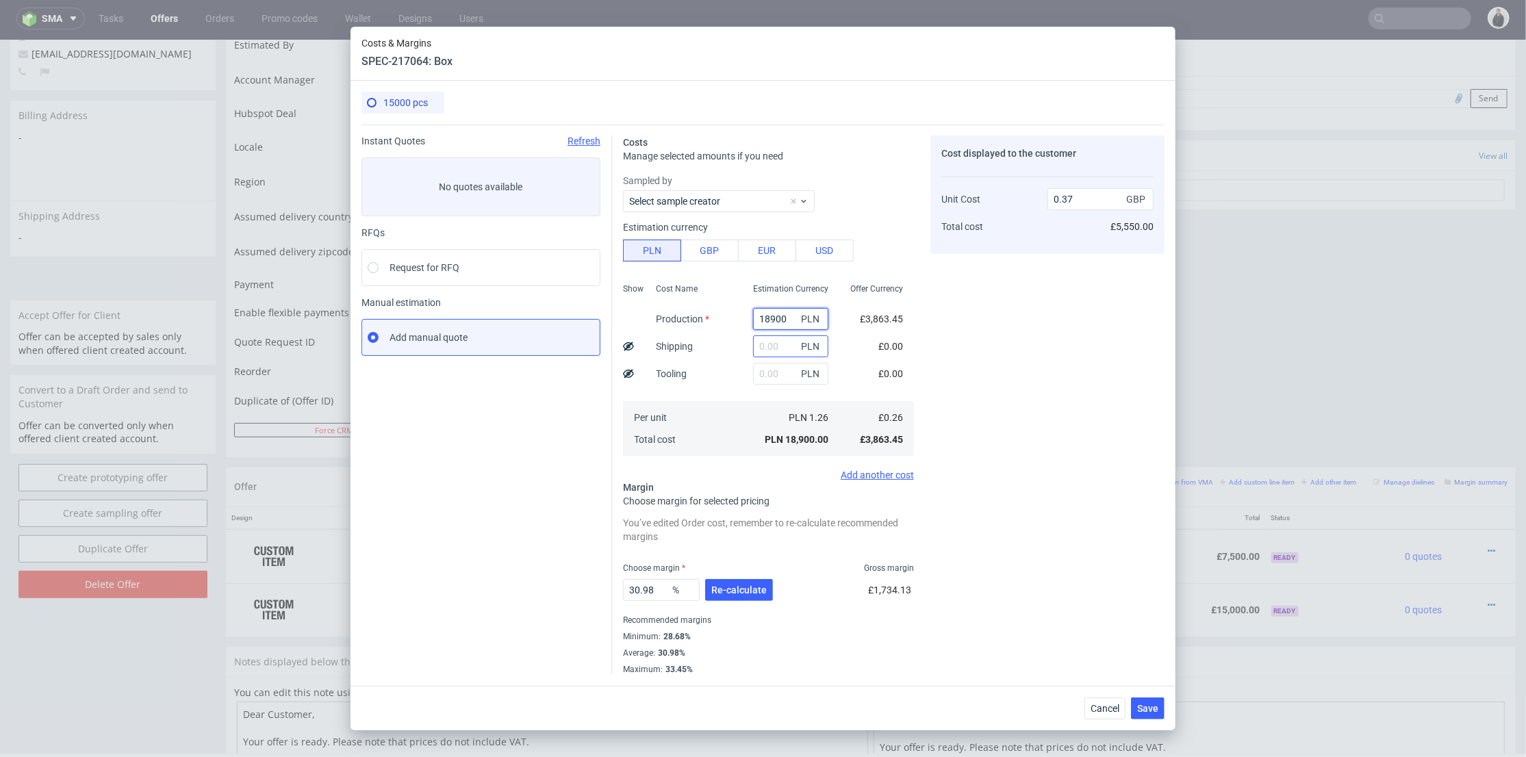
type input "18900"
click at [758, 344] on input "text" at bounding box center [790, 347] width 75 height 22
click at [753, 371] on input "1" at bounding box center [790, 374] width 75 height 22
type input "1600"
click at [770, 347] on input "text" at bounding box center [790, 347] width 75 height 22
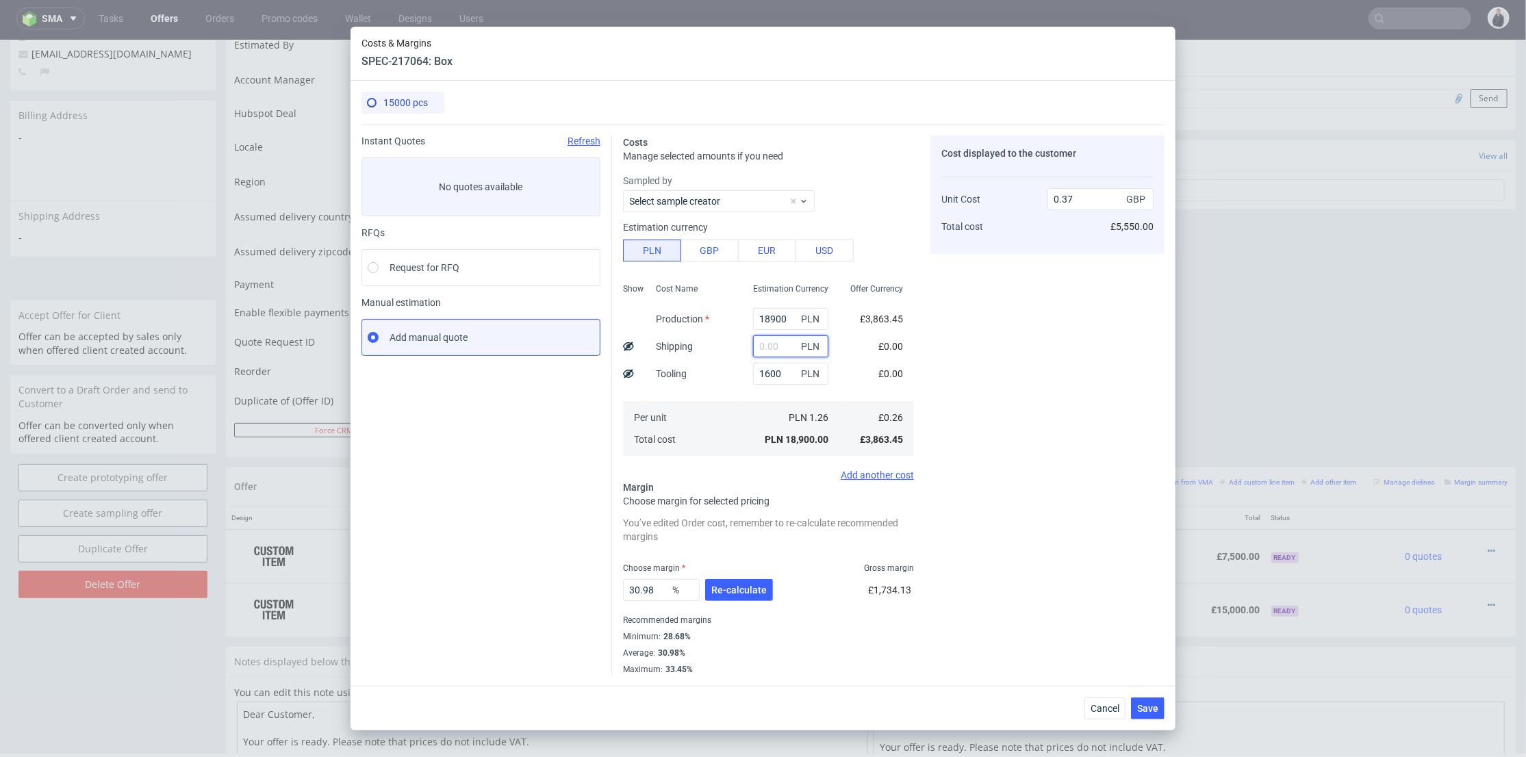
type input "0.4"
type input "3000"
click at [731, 390] on div "Cost Name Production Shipping Tooling Per unit Total cost" at bounding box center [693, 368] width 97 height 181
type input "0.46"
click at [753, 588] on span "Re-calculate" at bounding box center [738, 590] width 55 height 10
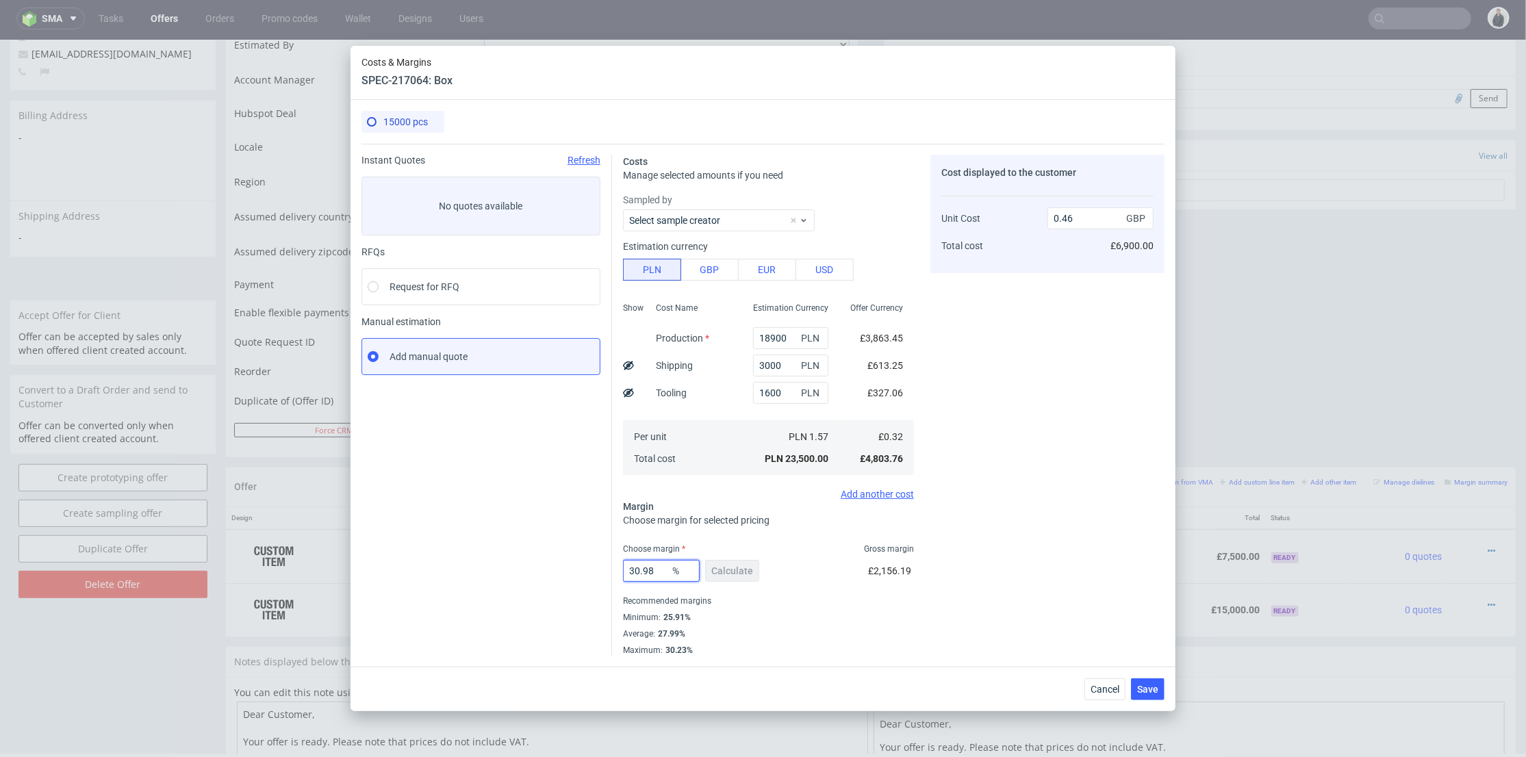
drag, startPoint x: 666, startPoint y: 568, endPoint x: 577, endPoint y: 564, distance: 89.1
click at [577, 564] on div "Instant Quotes Refresh No quotes available RFQs Request for RFQ Manual estimati…" at bounding box center [763, 400] width 803 height 512
type input "2"
type input "0.32"
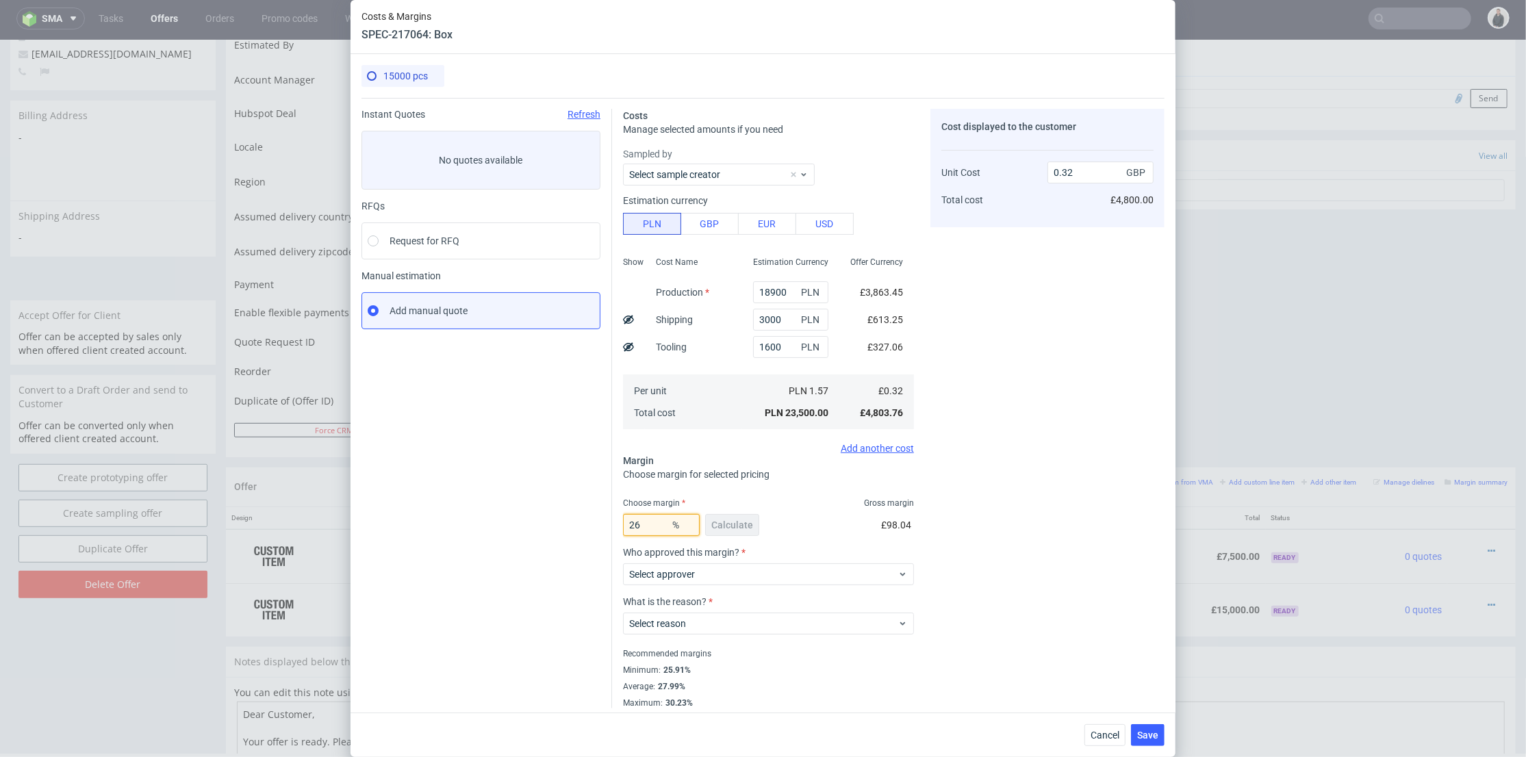
type input "26"
type input "0.43"
click at [1060, 509] on div "Cost displayed to the customer Unit Cost Total cost 0.43 GBP £4,800.00" at bounding box center [1048, 409] width 234 height 600
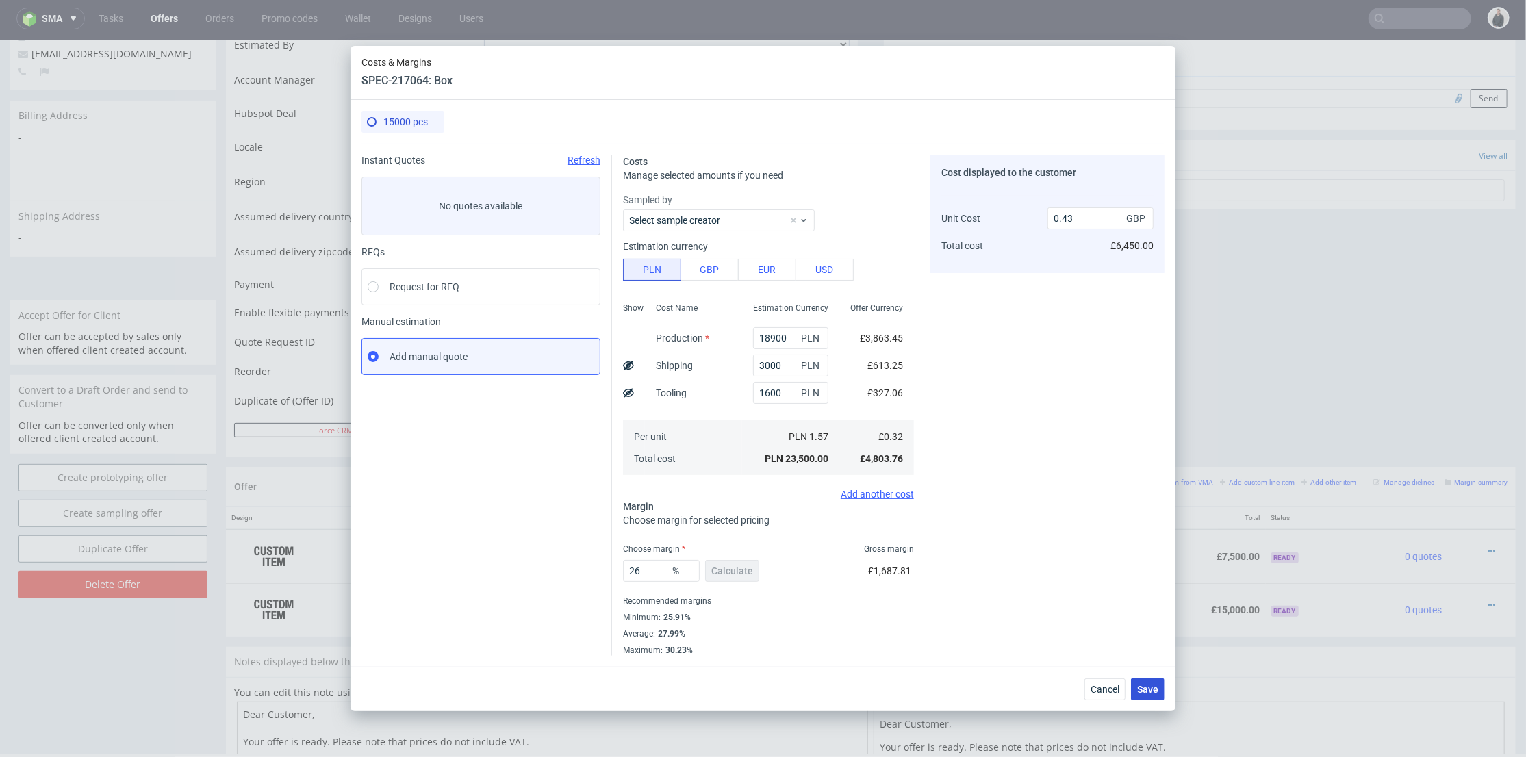
click at [1157, 689] on span "Save" at bounding box center [1147, 690] width 21 height 10
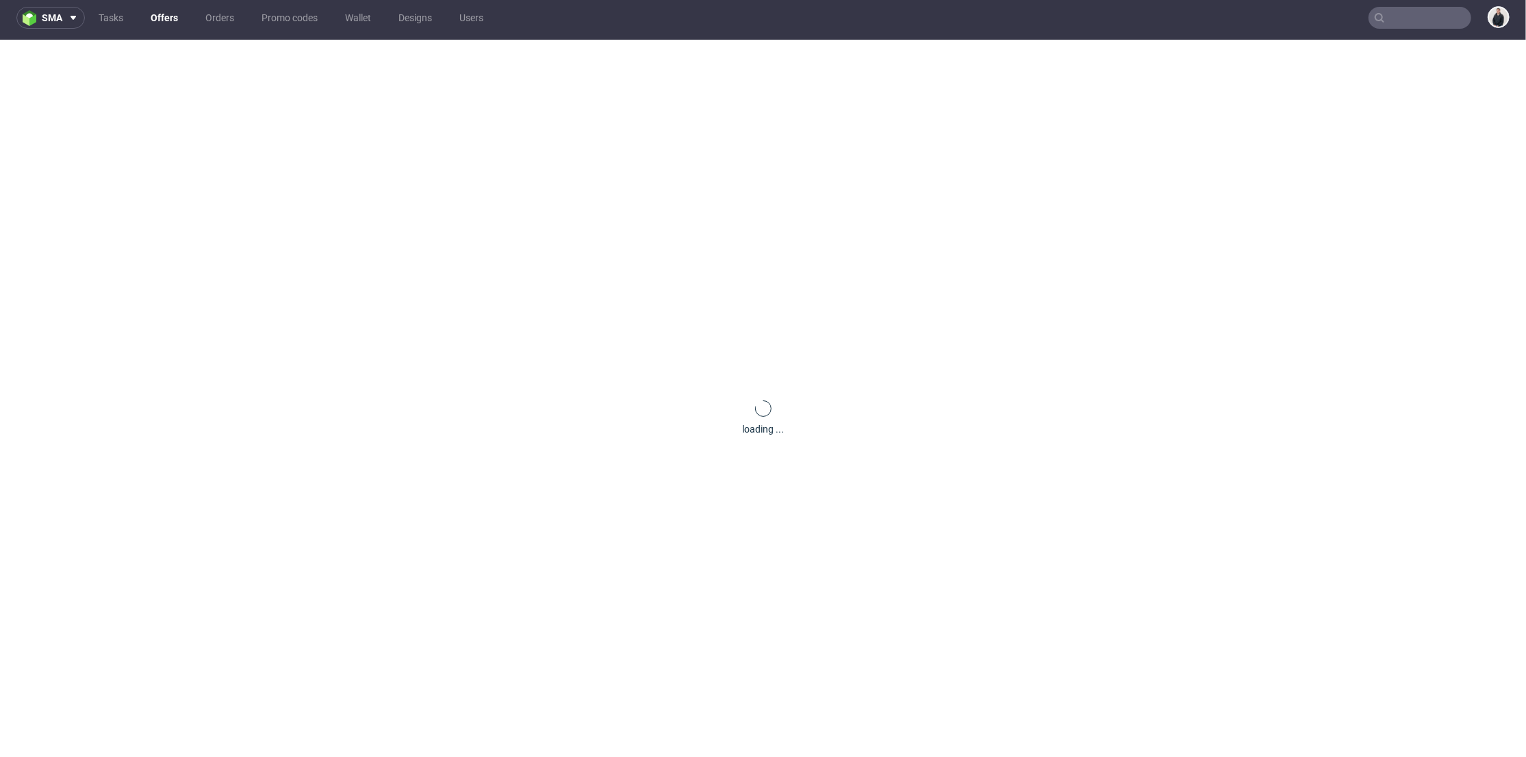
scroll to position [0, 0]
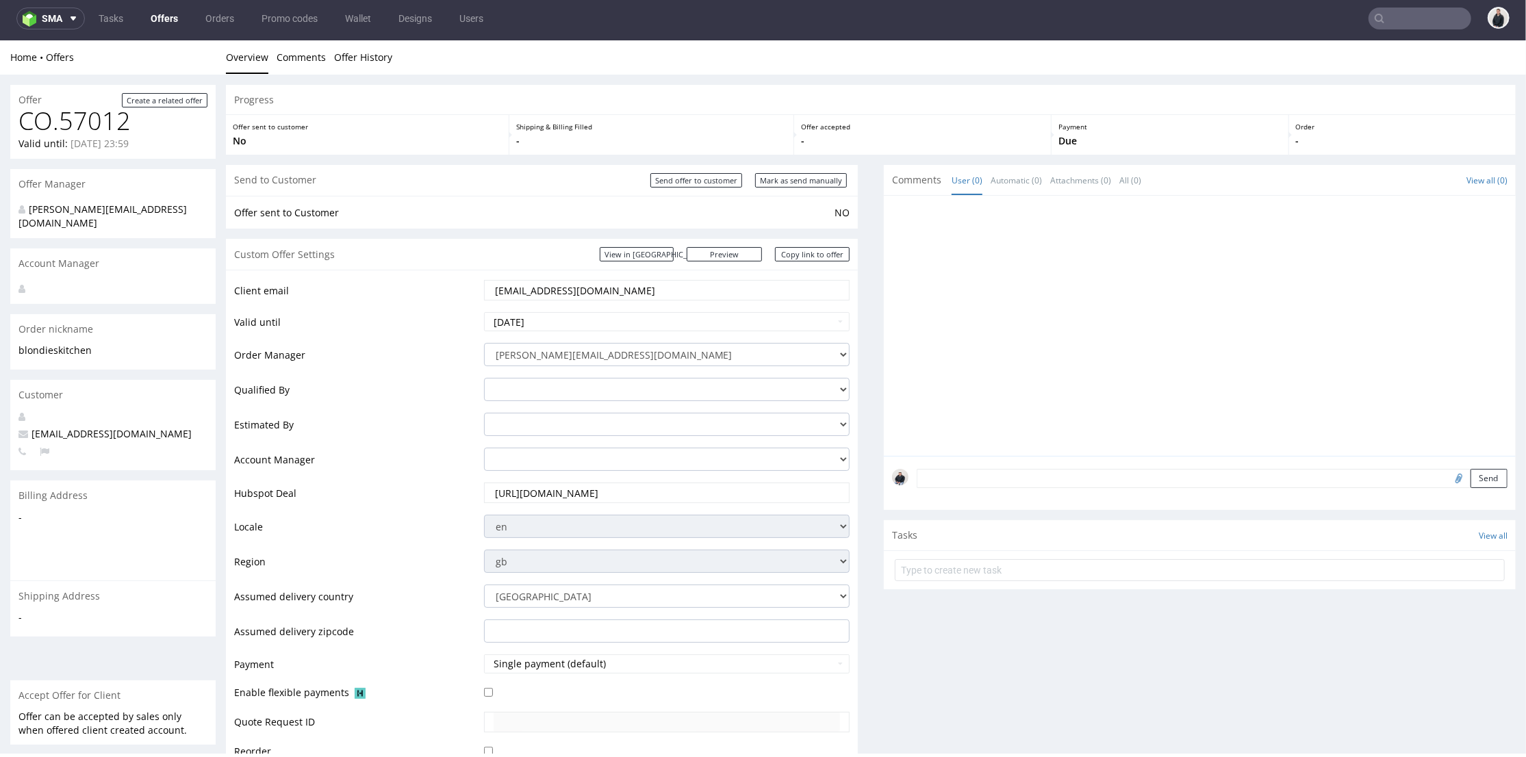
drag, startPoint x: 458, startPoint y: 301, endPoint x: 503, endPoint y: 256, distance: 63.9
click at [414, 294] on tr "Client email chelsie@blondieskitchen.co.uk" at bounding box center [542, 294] width 616 height 32
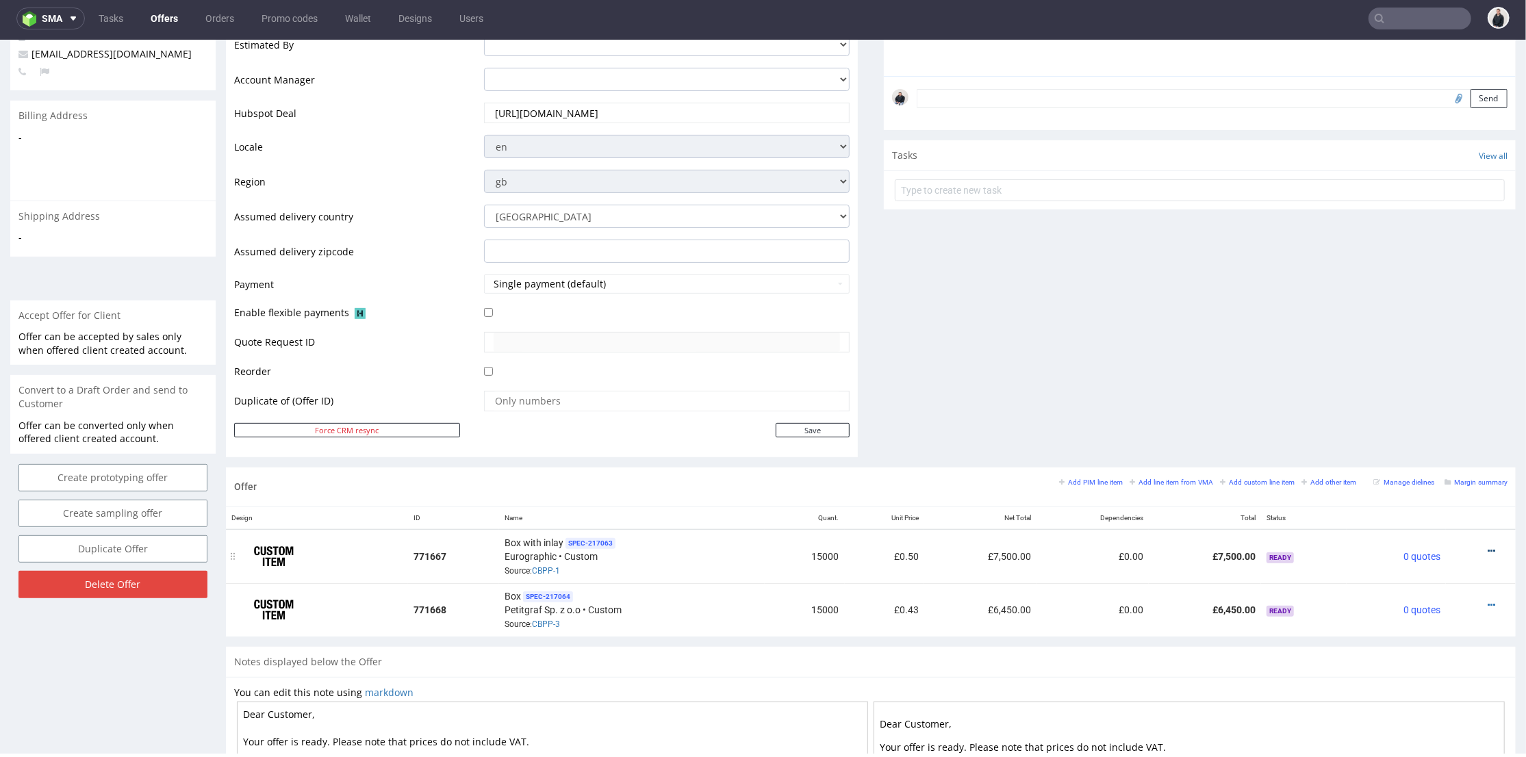
click at [1488, 546] on icon at bounding box center [1492, 551] width 8 height 10
click at [1430, 407] on li "Edit item price" at bounding box center [1425, 398] width 132 height 25
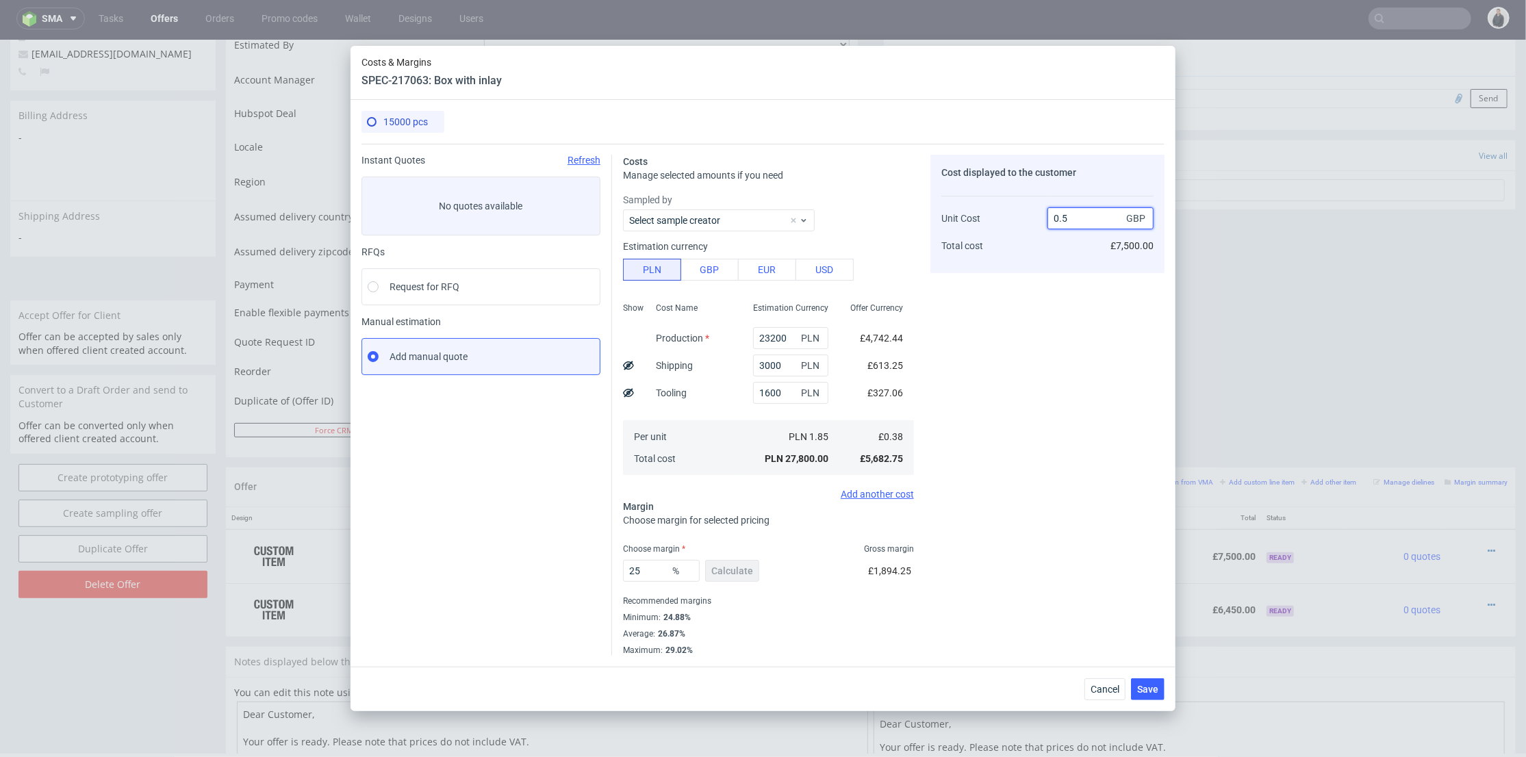
click at [1062, 218] on input "0.5" at bounding box center [1101, 218] width 106 height 22
type input "0.6"
click at [1051, 318] on div "Cost displayed to the customer Unit Cost Total cost 0.6 GBP £7,500.00" at bounding box center [1048, 405] width 234 height 501
click at [1063, 218] on input "0.6" at bounding box center [1101, 218] width 106 height 22
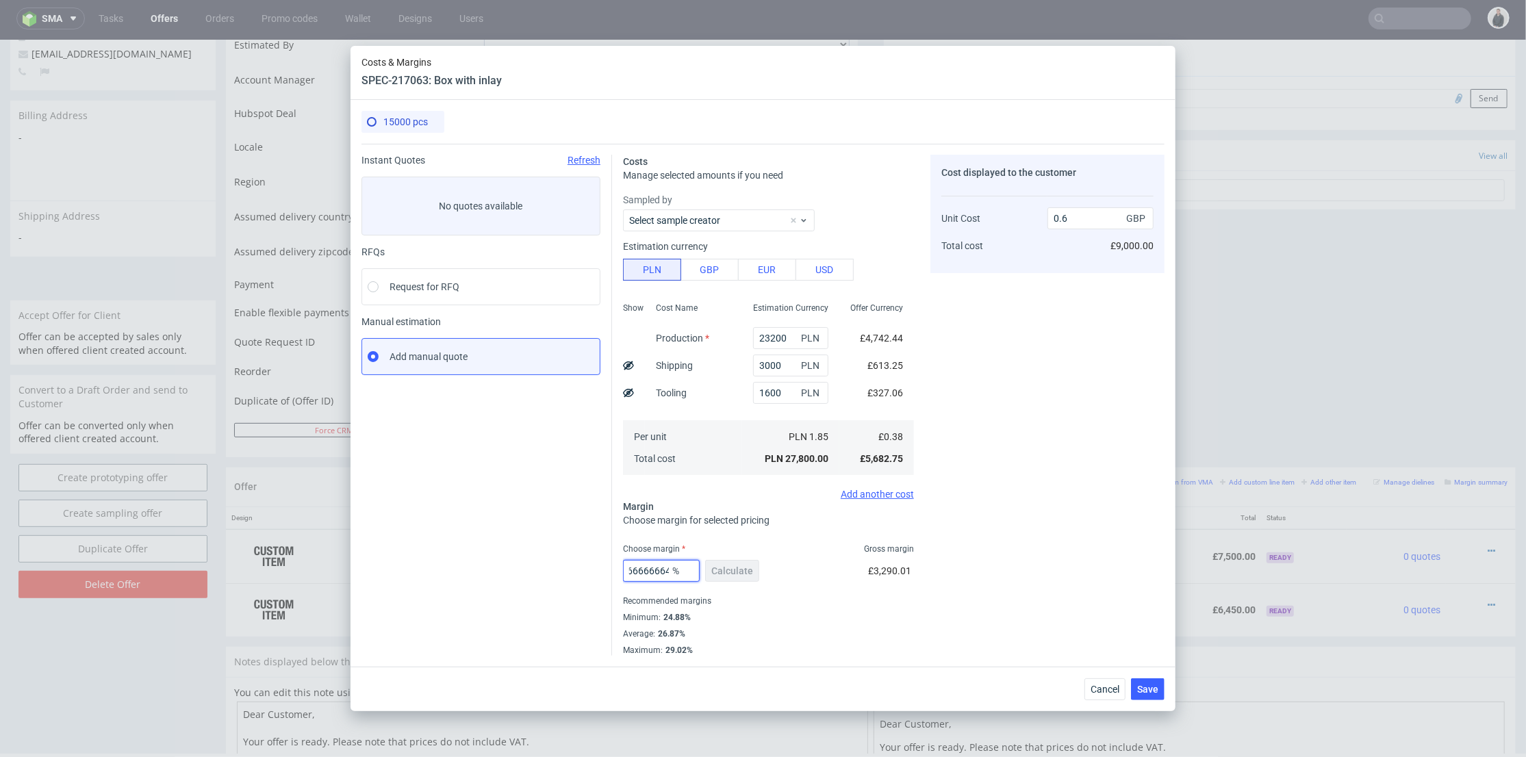
drag, startPoint x: 633, startPoint y: 568, endPoint x: 792, endPoint y: 561, distance: 158.3
click at [781, 563] on div "36.666666666666664 % Calculate £3,290.01" at bounding box center [768, 574] width 291 height 38
type input "32"
click at [1012, 483] on div "Cost displayed to the customer Unit Cost Total cost 0.6 GBP £9,000.00" at bounding box center [1048, 405] width 234 height 501
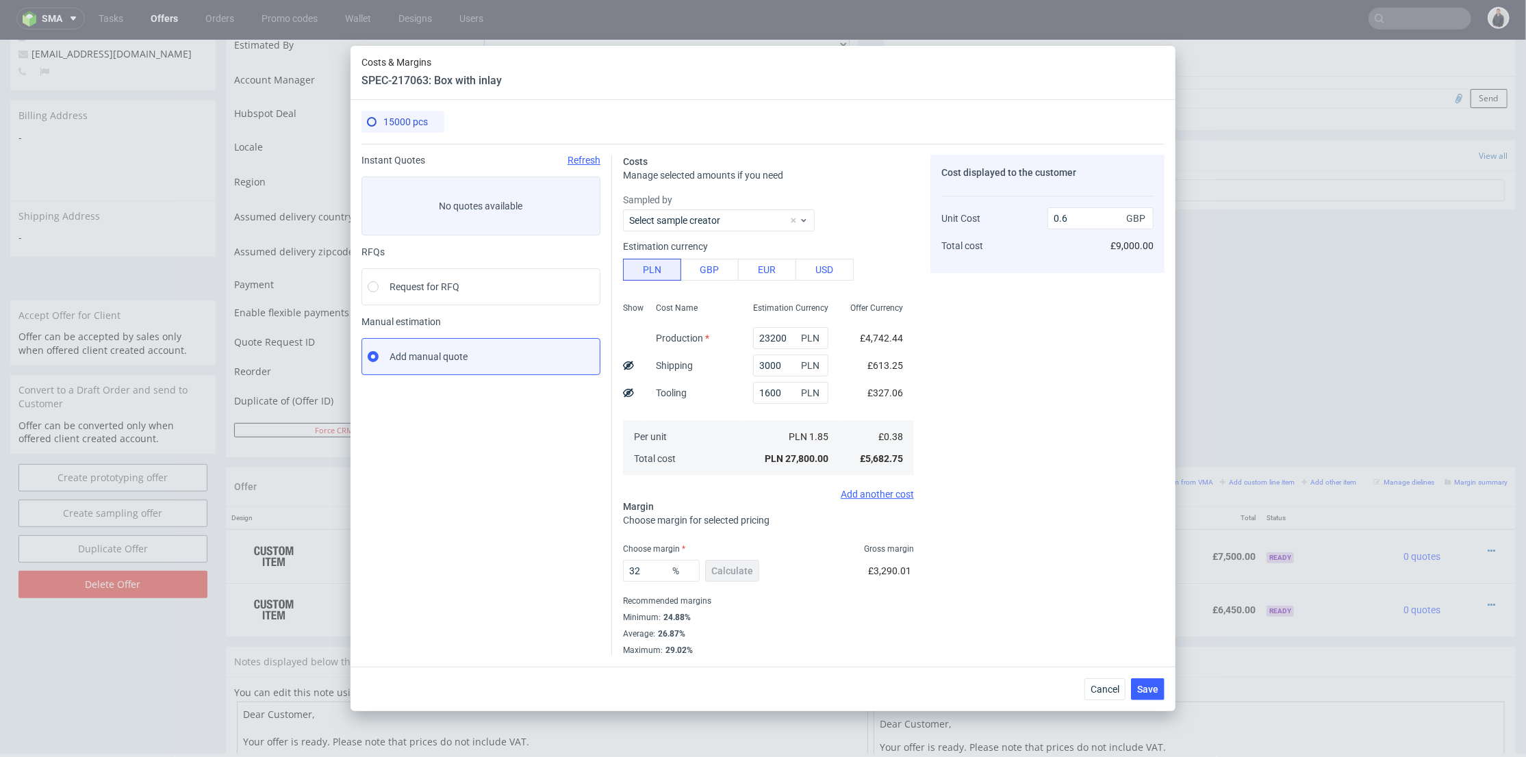
type input "0.55"
click at [1148, 686] on span "Save" at bounding box center [1147, 690] width 21 height 10
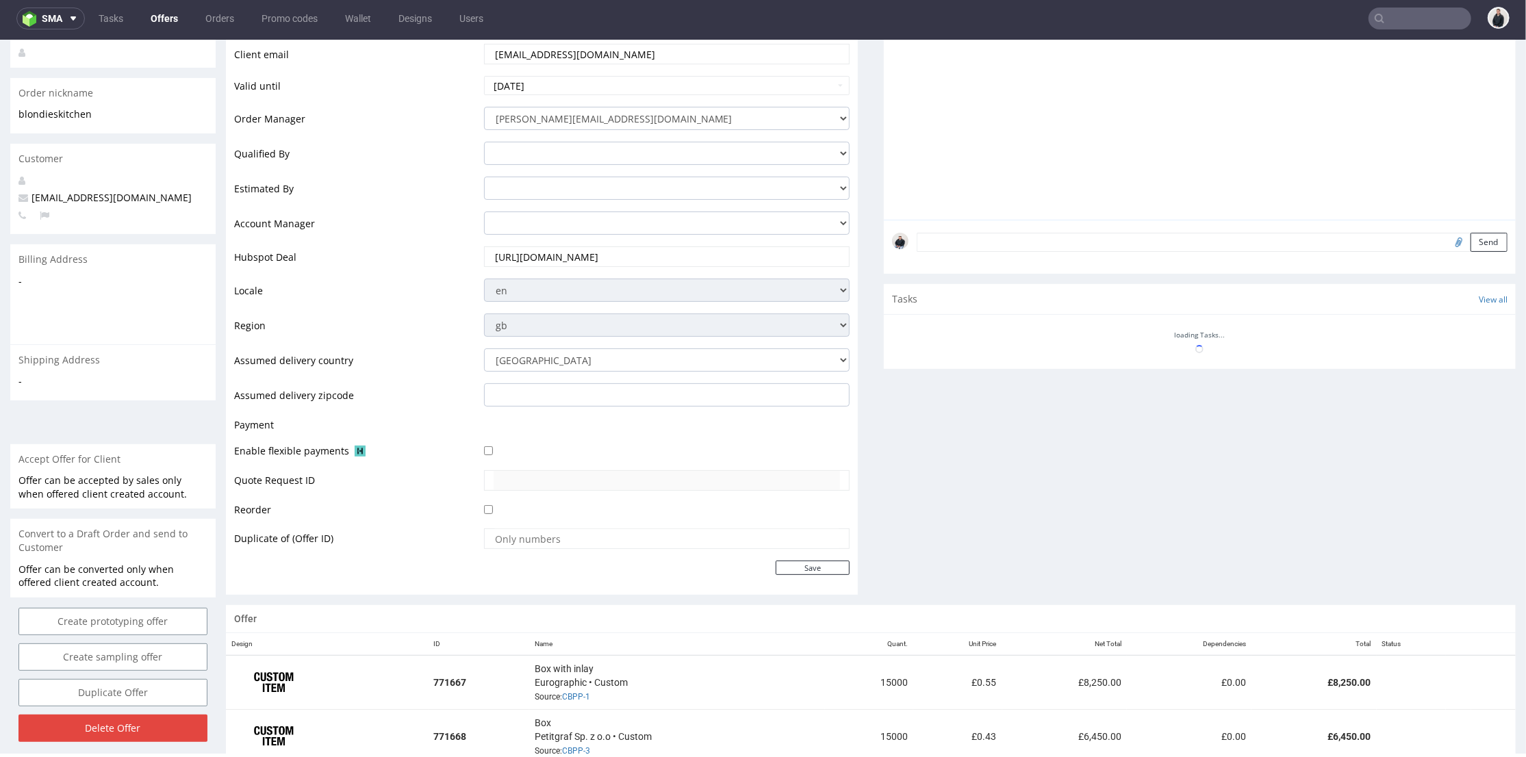
scroll to position [405, 0]
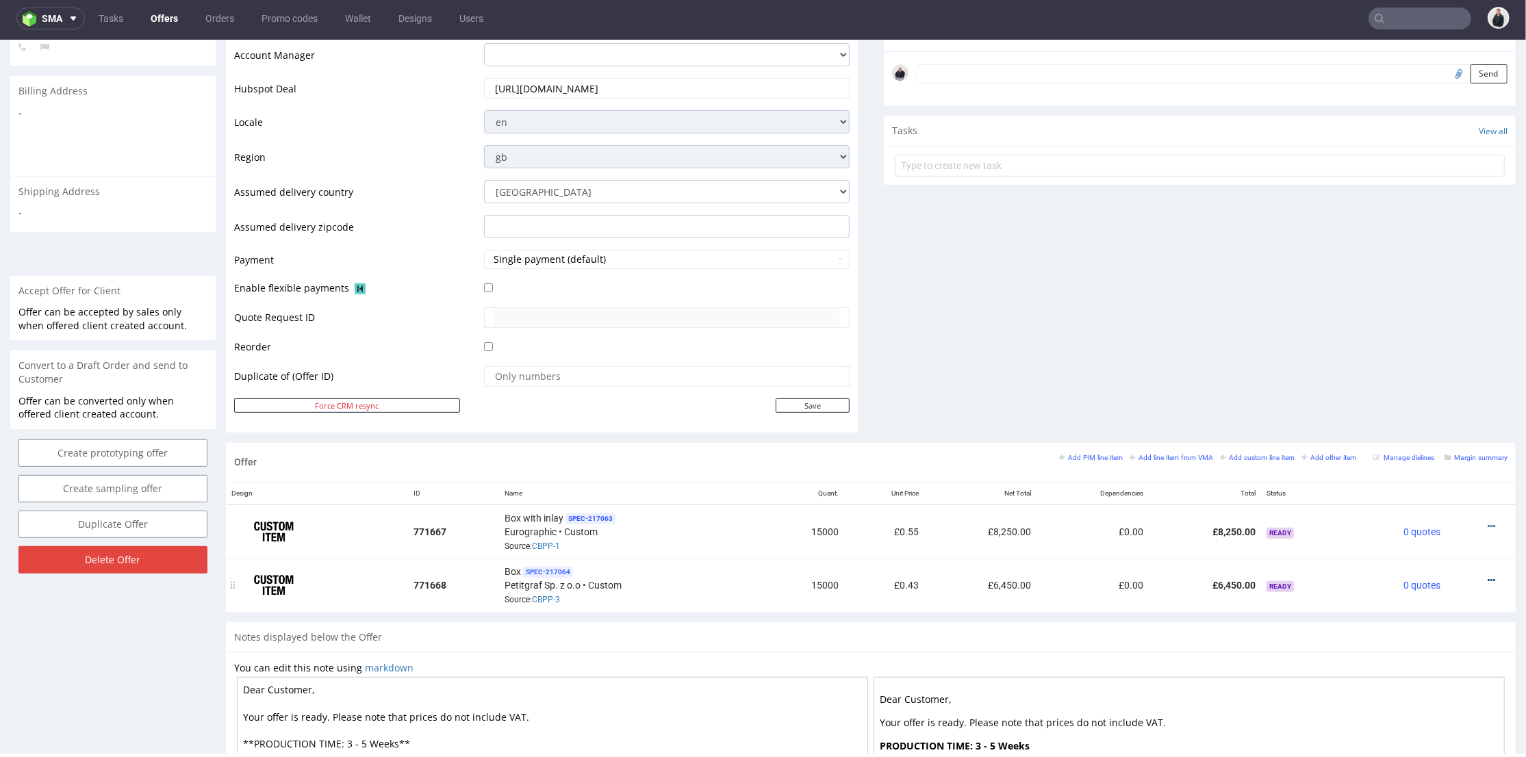
click at [1488, 575] on icon at bounding box center [1492, 580] width 8 height 10
click at [1443, 431] on span "Edit item price" at bounding box center [1430, 427] width 110 height 14
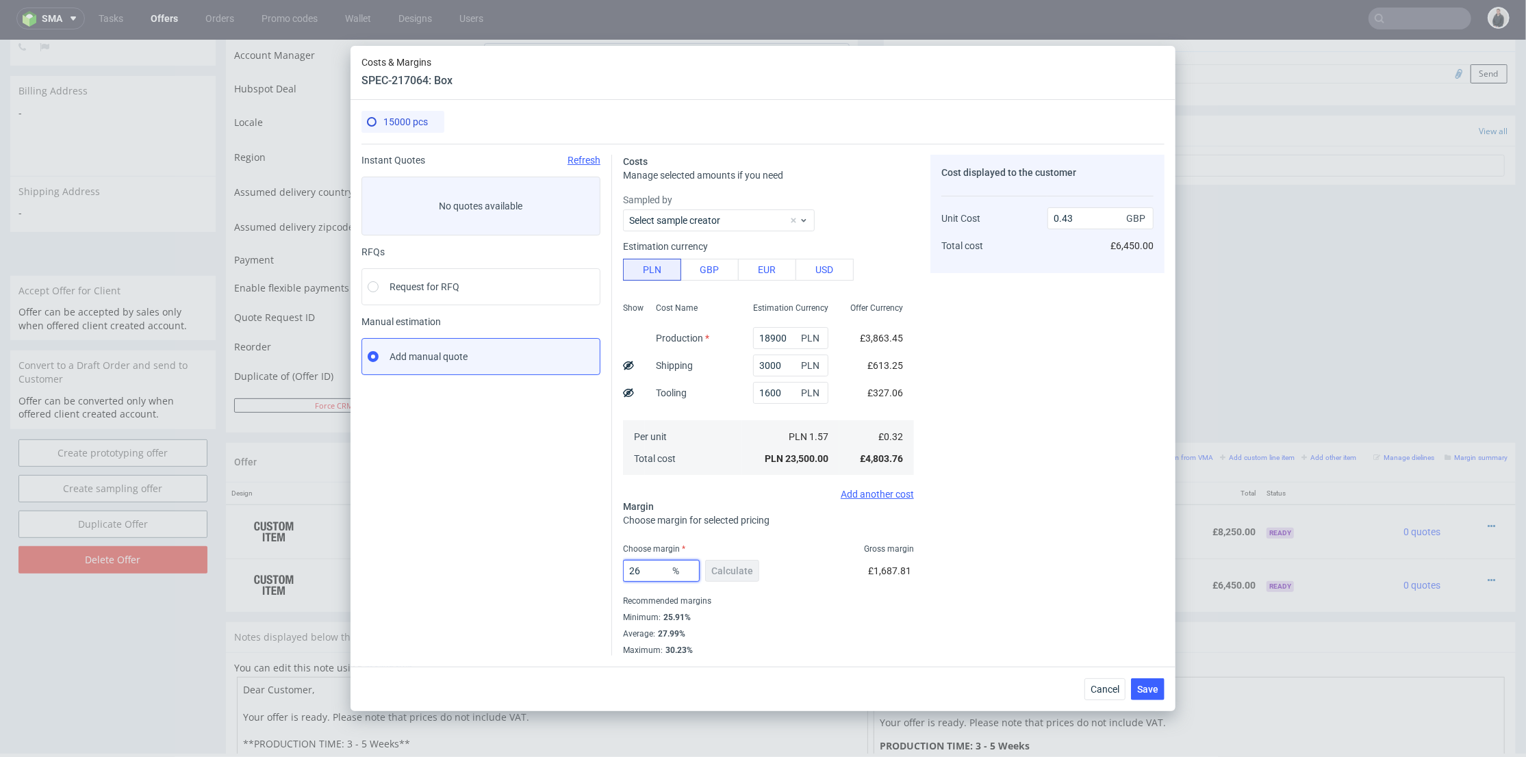
drag, startPoint x: 647, startPoint y: 570, endPoint x: 623, endPoint y: 568, distance: 24.1
click at [620, 568] on div "Costs Manage selected amounts if you need Sampled by Select sample creator Esti…" at bounding box center [888, 400] width 553 height 512
type input "32"
click at [1135, 471] on div "Cost displayed to the customer Unit Cost Total cost 0.43 GBP £6,450.00" at bounding box center [1048, 405] width 234 height 501
type input "0.47"
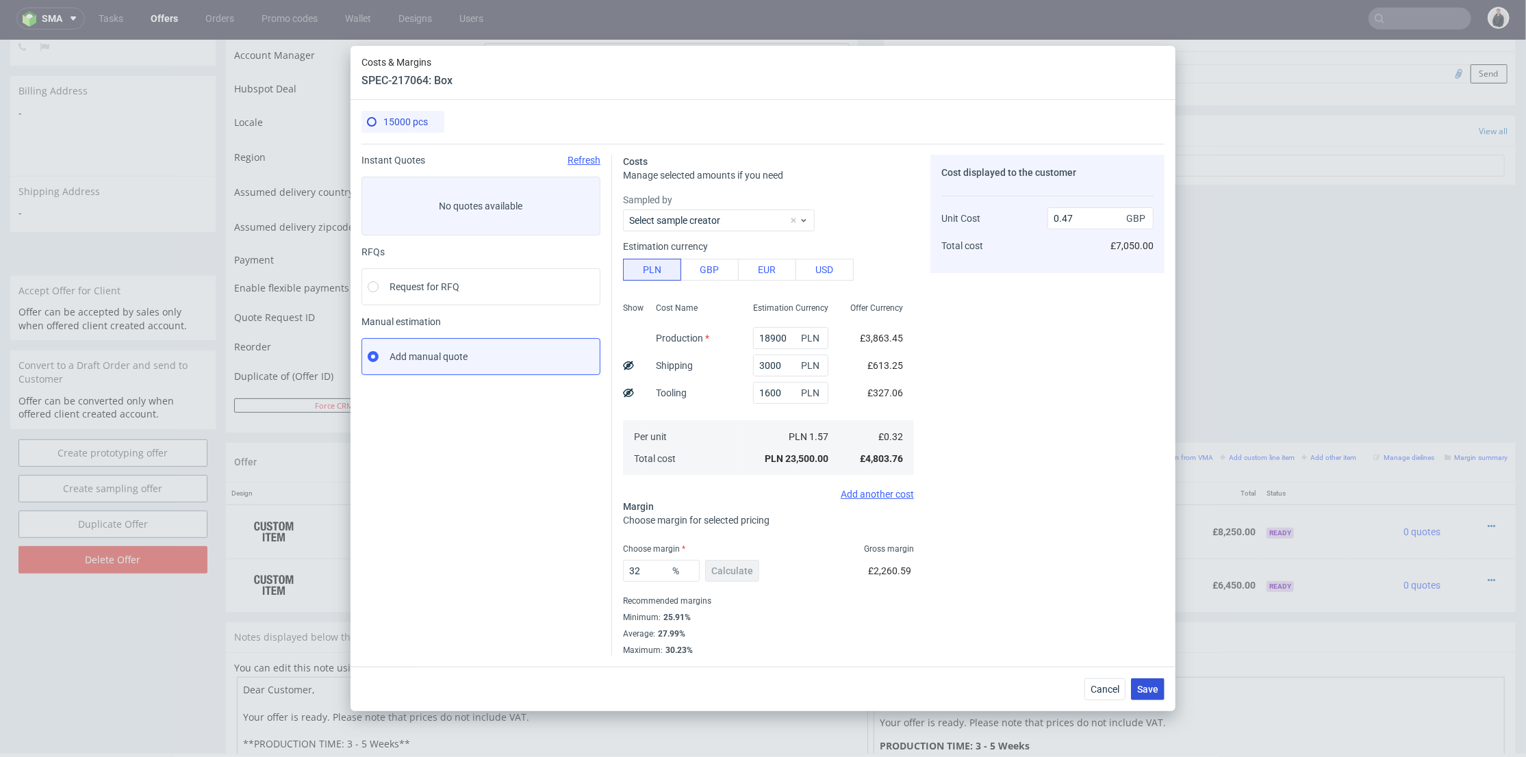
click at [1153, 689] on span "Save" at bounding box center [1147, 690] width 21 height 10
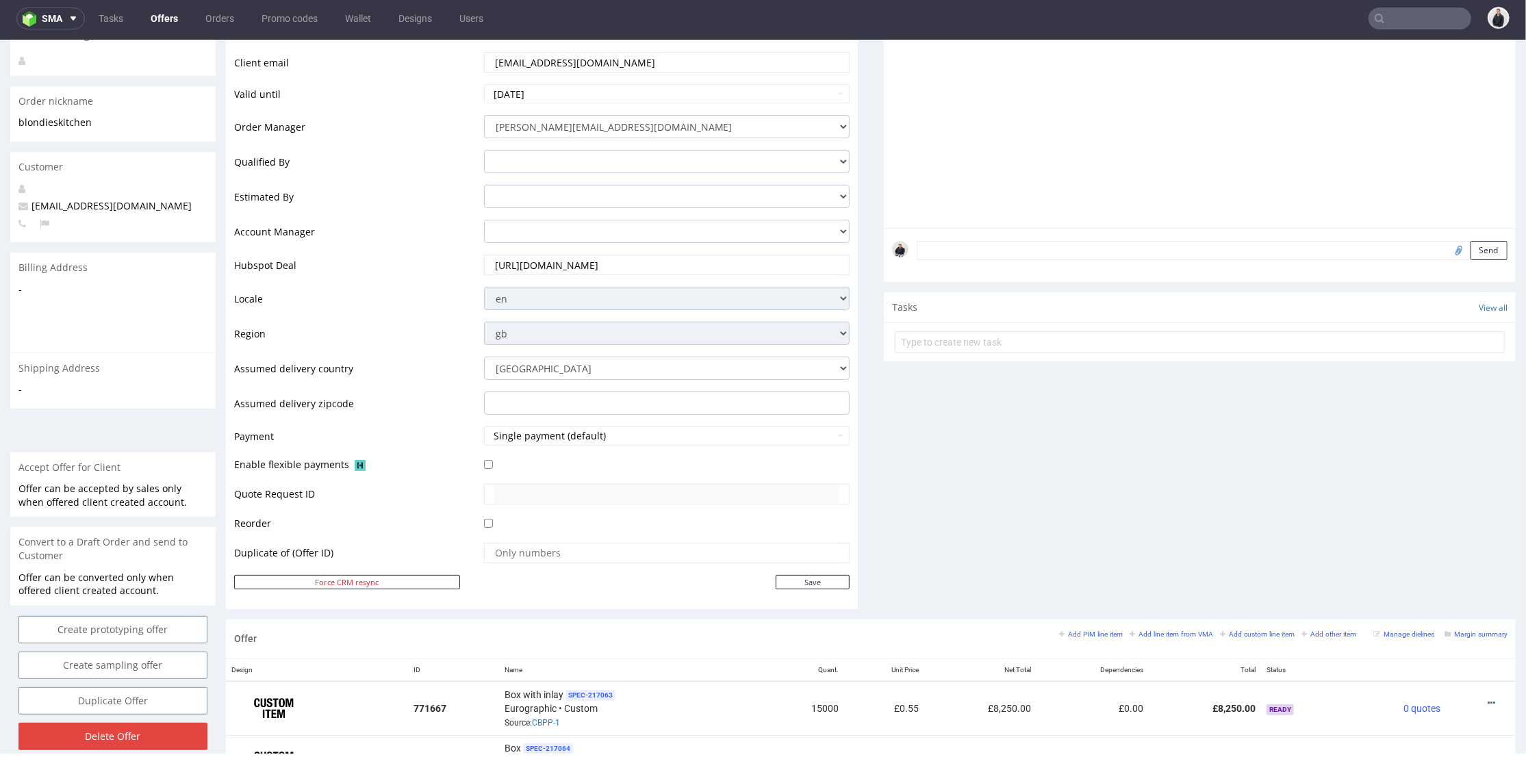
scroll to position [532, 0]
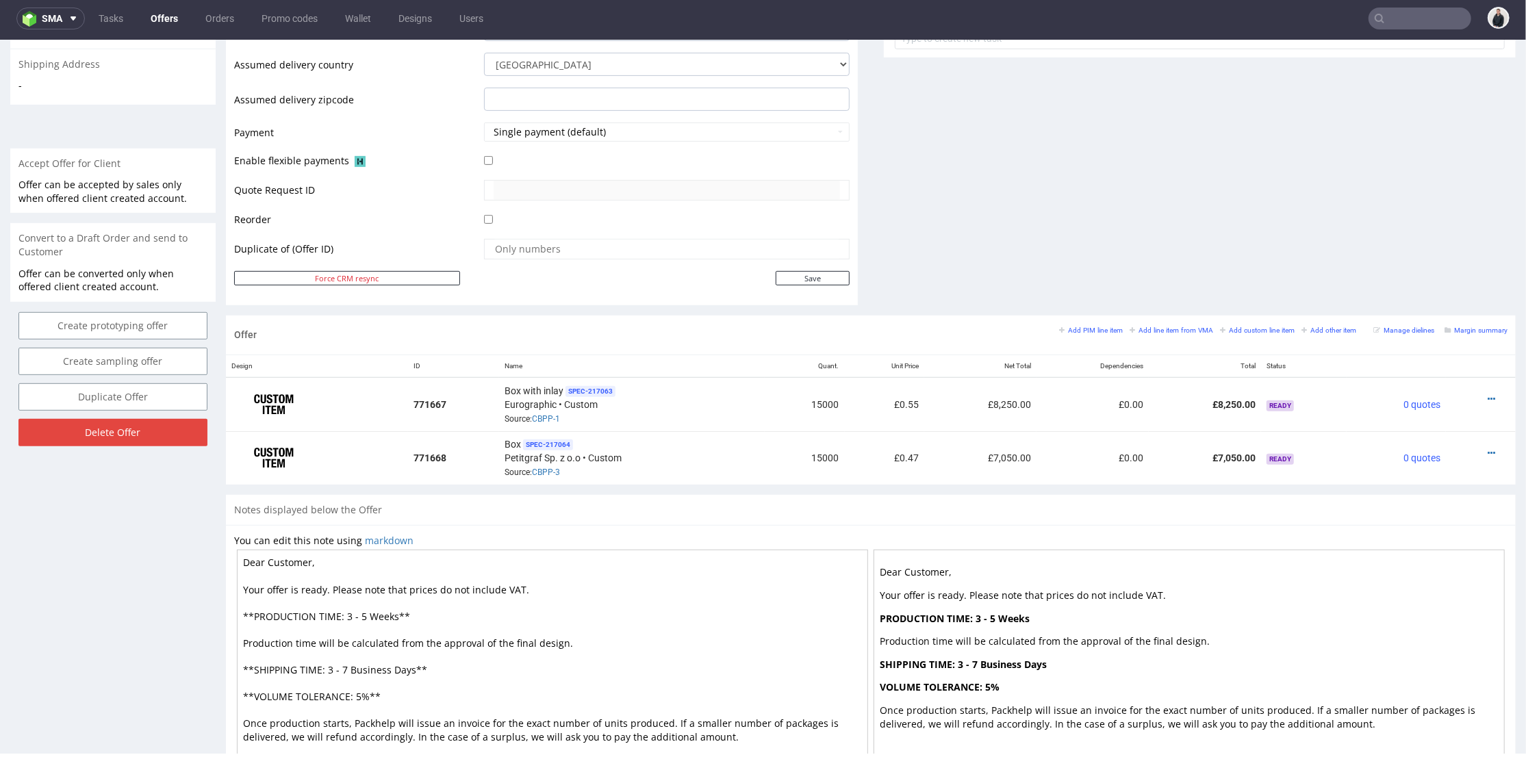
drag, startPoint x: 353, startPoint y: 614, endPoint x: 363, endPoint y: 615, distance: 10.4
click at [363, 615] on textarea "Dear Customer, Your offer is ready. Please note that prices do not include VAT.…" at bounding box center [552, 669] width 631 height 240
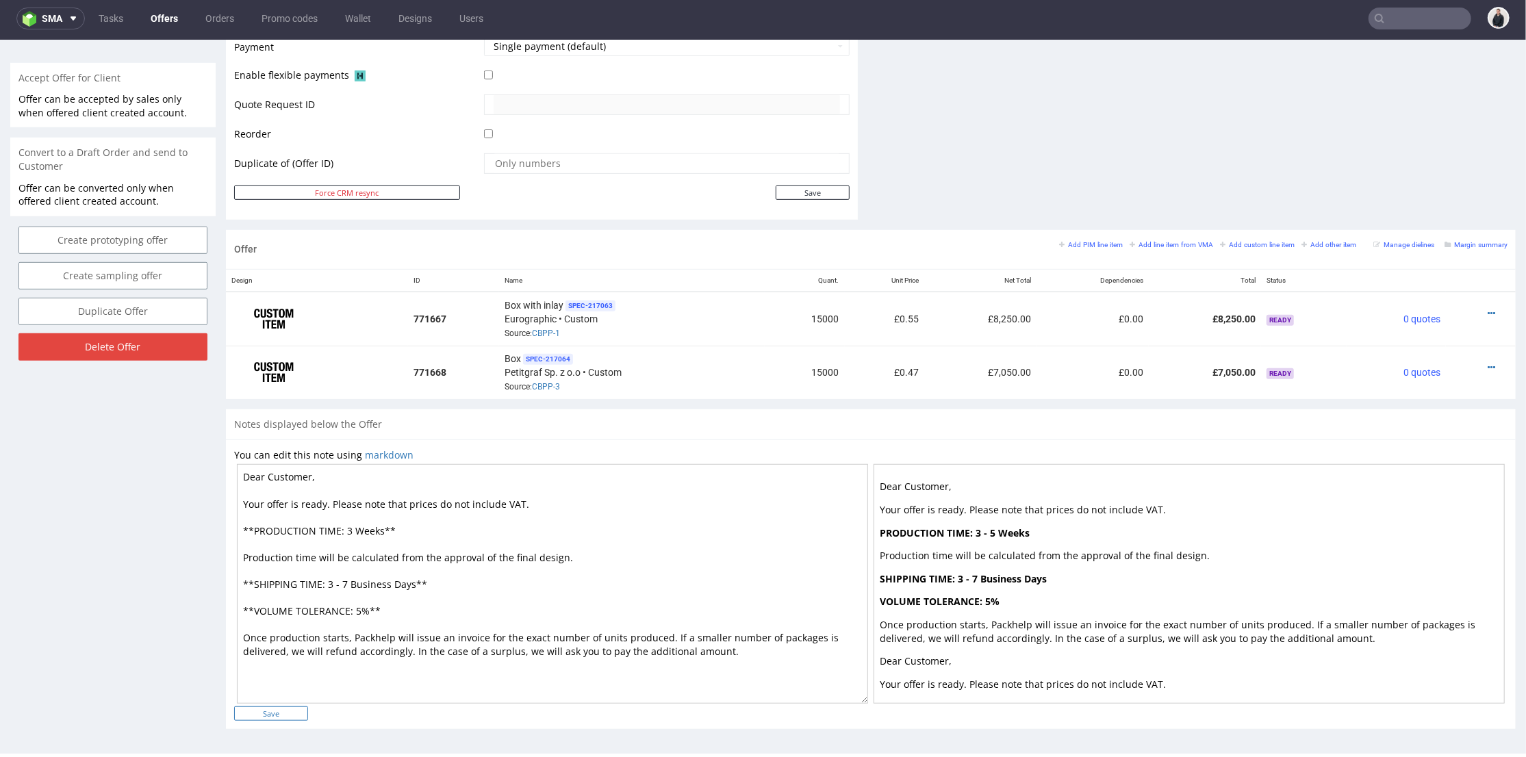
type textarea "Dear Customer, Your offer is ready. Please note that prices do not include VAT.…"
click at [288, 706] on input "Save" at bounding box center [271, 713] width 74 height 14
type input "In progress..."
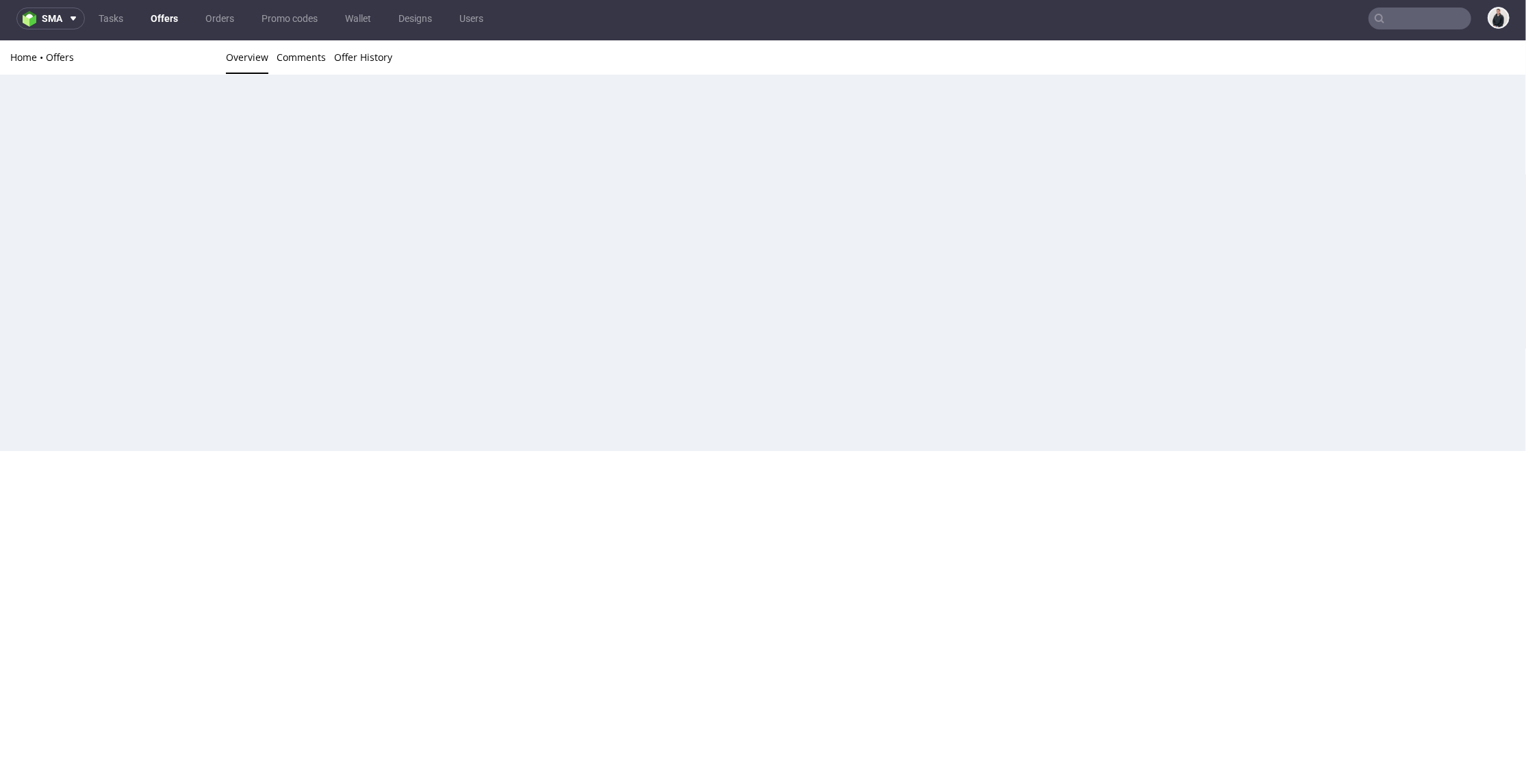
scroll to position [0, 0]
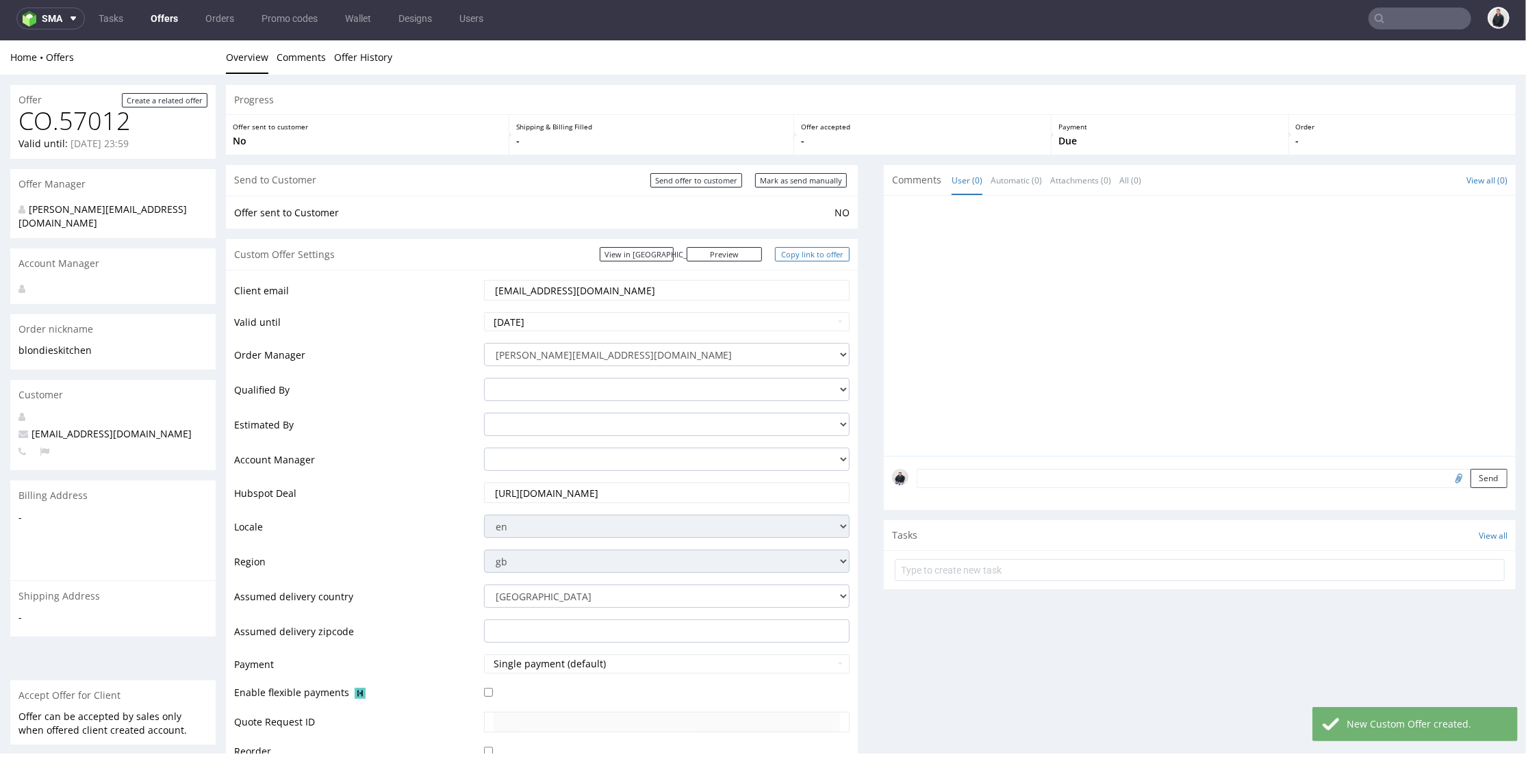
click at [787, 253] on link "Copy link to offer" at bounding box center [812, 254] width 75 height 14
click at [720, 181] on input "Send offer to customer" at bounding box center [696, 180] width 92 height 14
type input "In progress..."
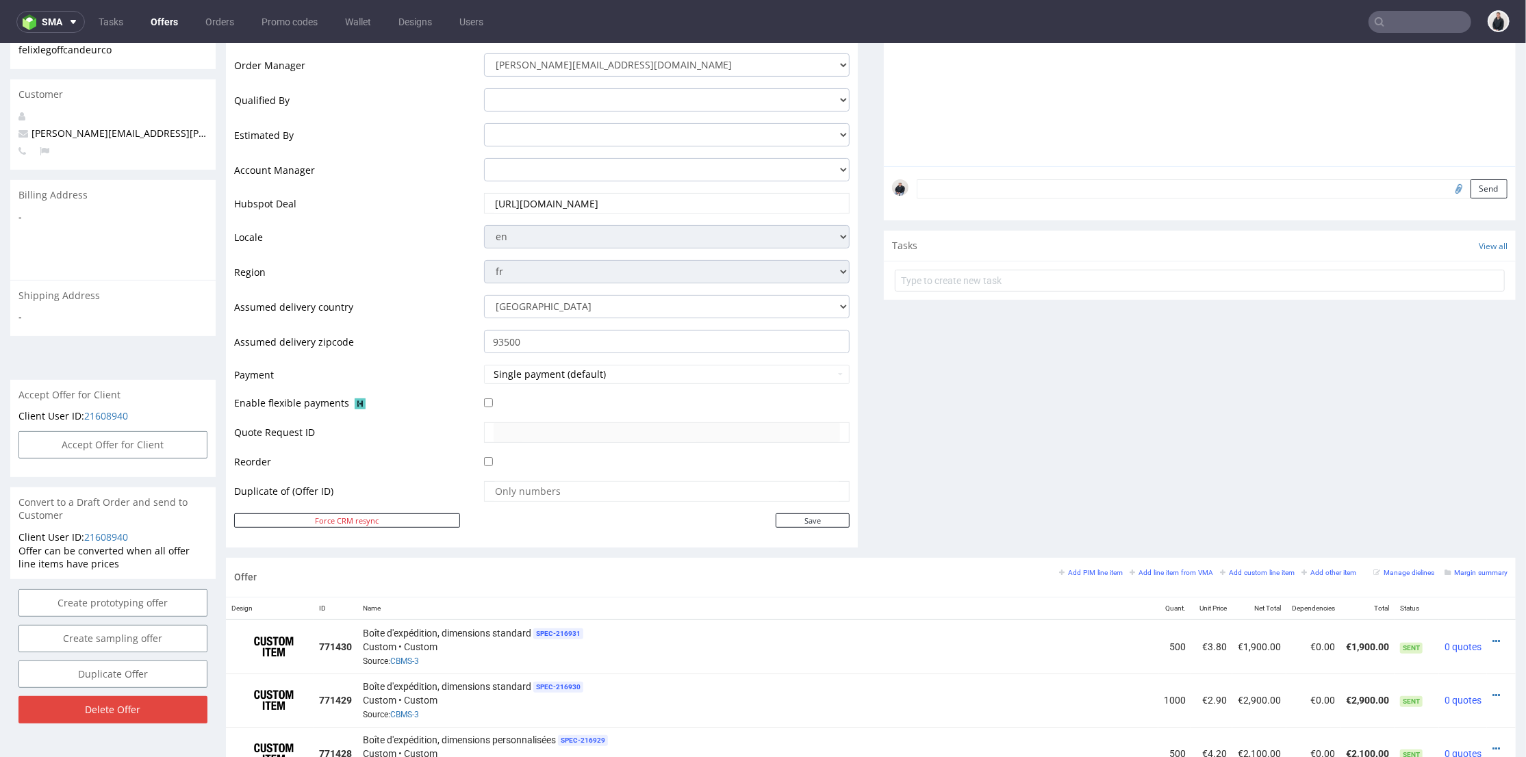
scroll to position [152, 0]
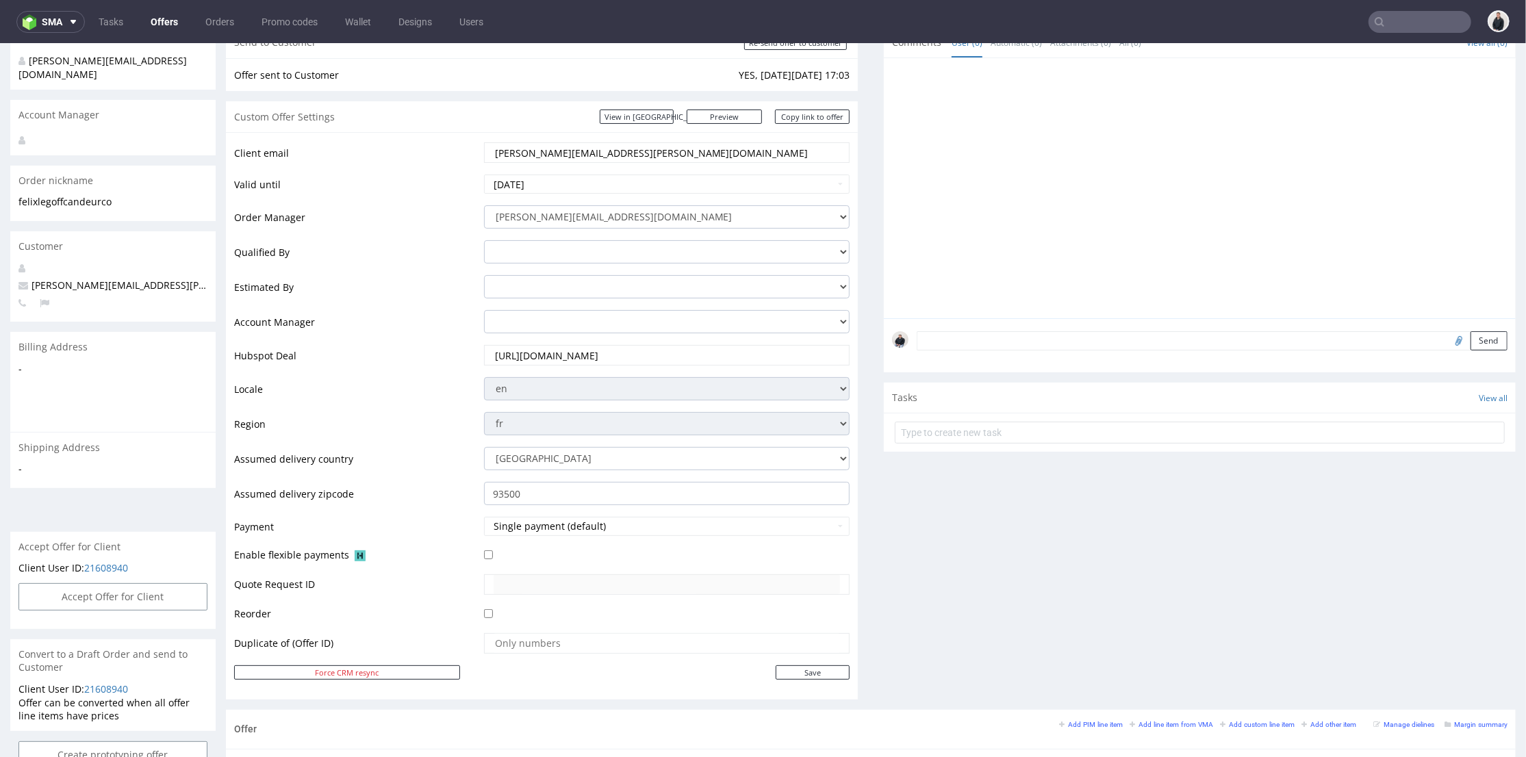
click at [151, 21] on link "Offers" at bounding box center [164, 22] width 44 height 22
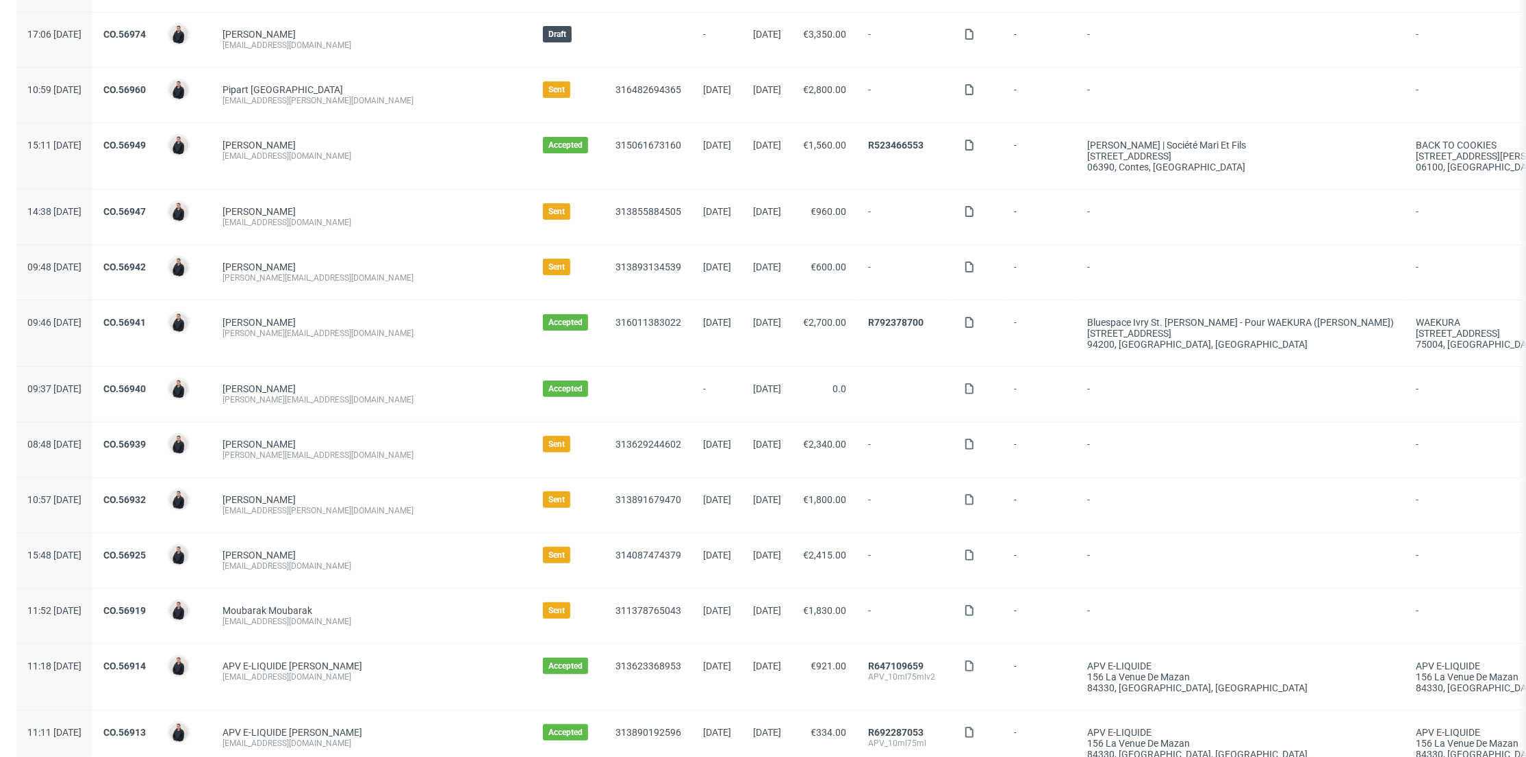
scroll to position [456, 0]
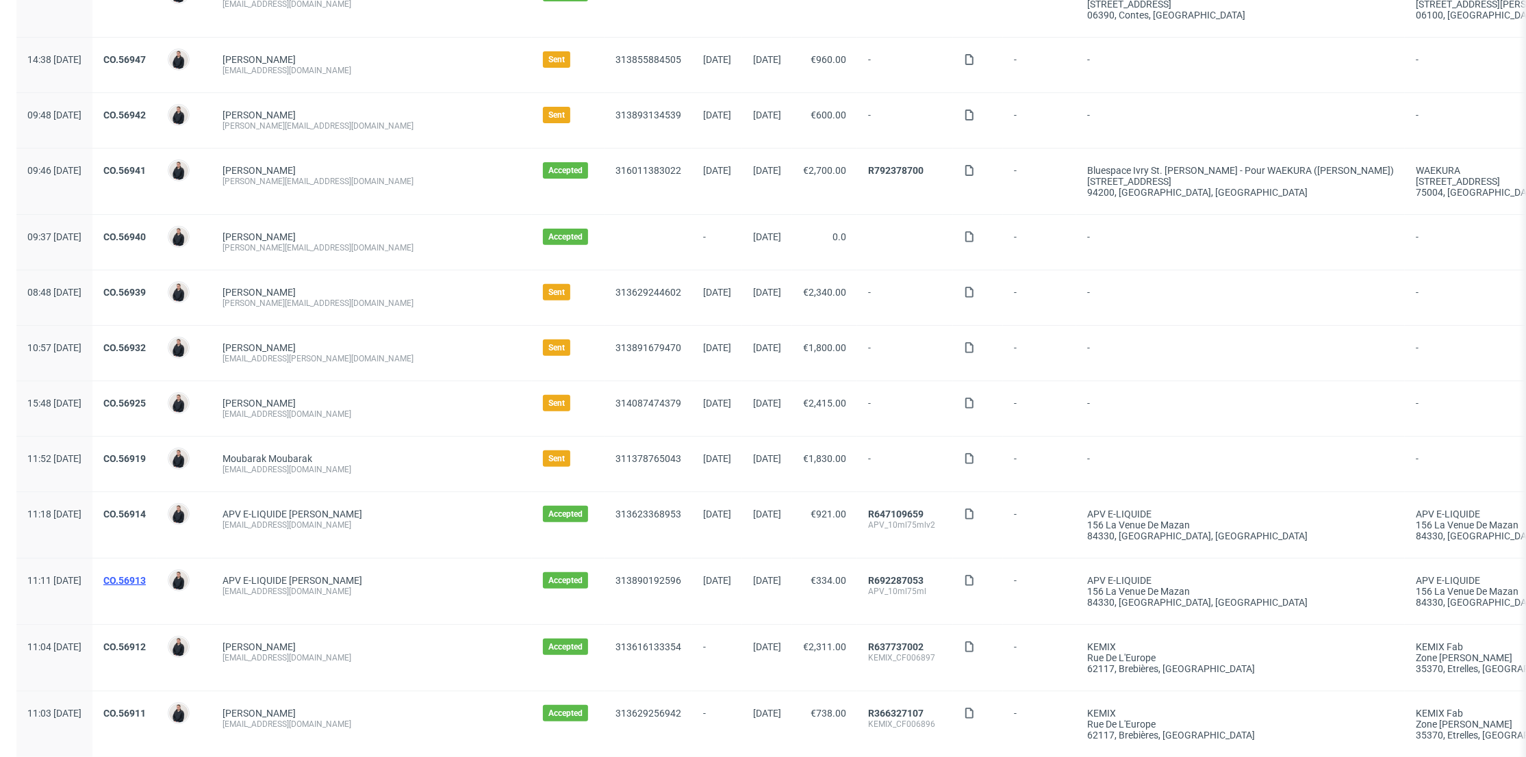
click at [146, 575] on link "CO.56913" at bounding box center [124, 580] width 42 height 11
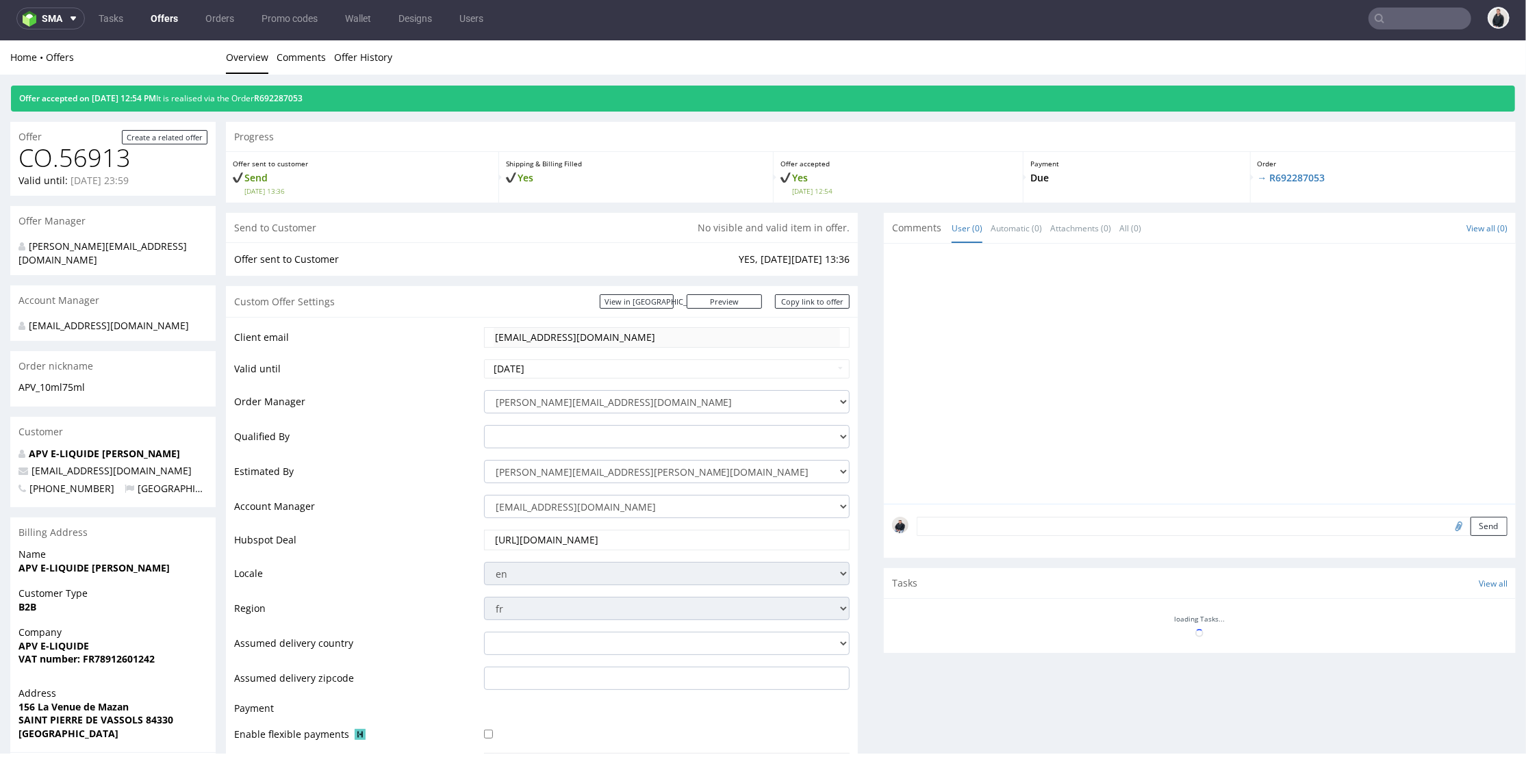
scroll to position [456, 0]
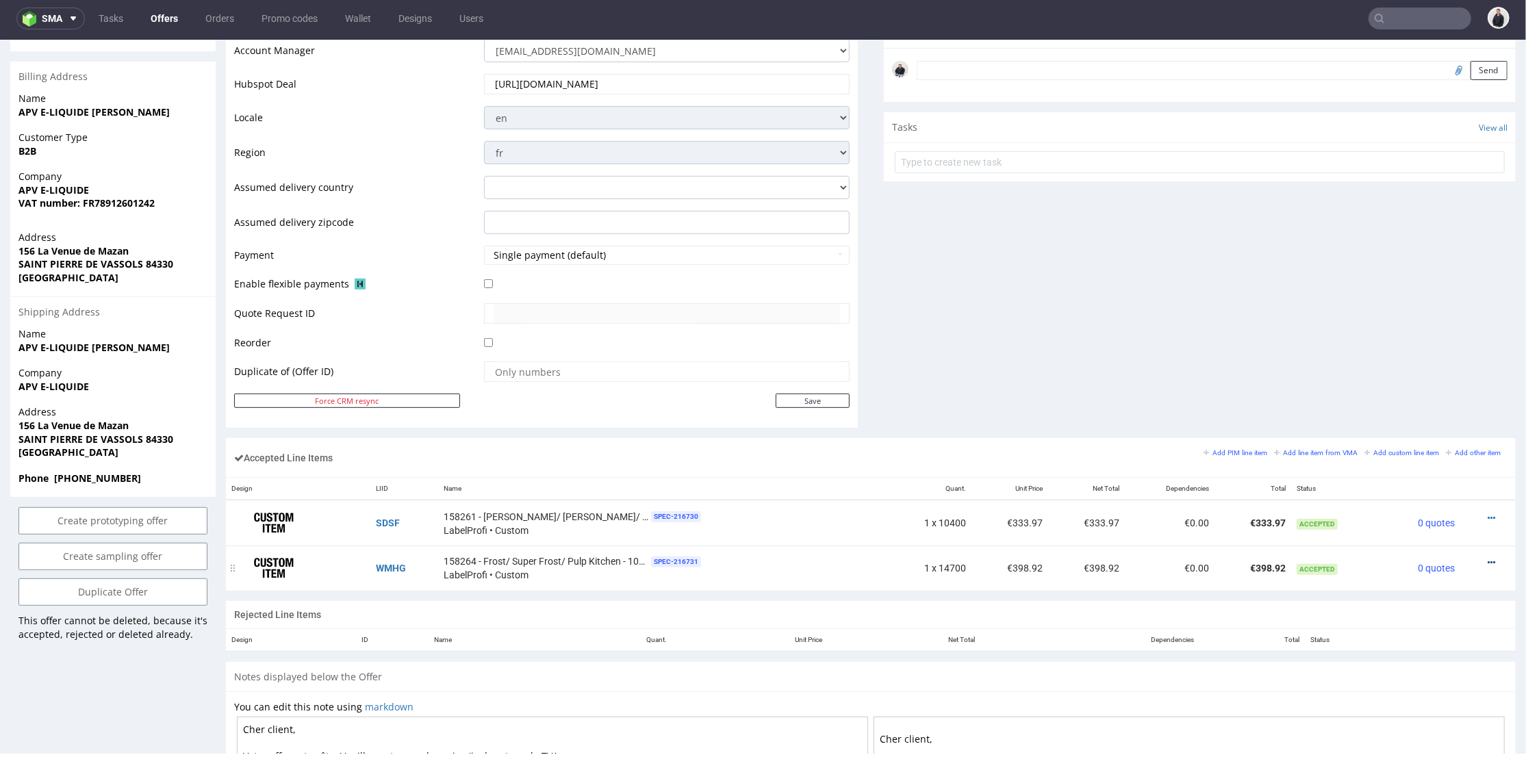
click at [1488, 559] on icon at bounding box center [1492, 562] width 8 height 10
click at [1438, 412] on span "Edit item price" at bounding box center [1436, 410] width 99 height 14
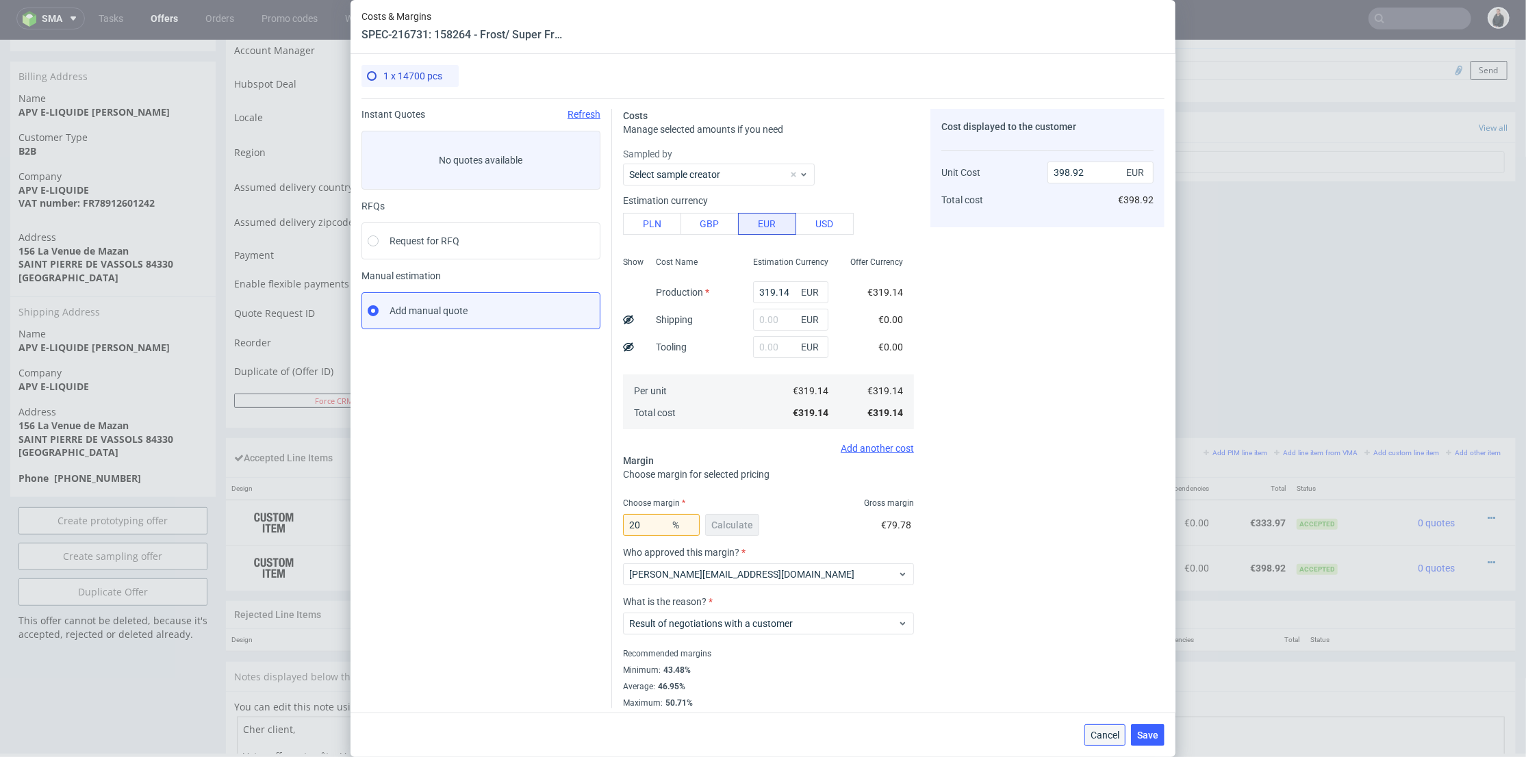
click at [1115, 736] on span "Cancel" at bounding box center [1105, 736] width 29 height 10
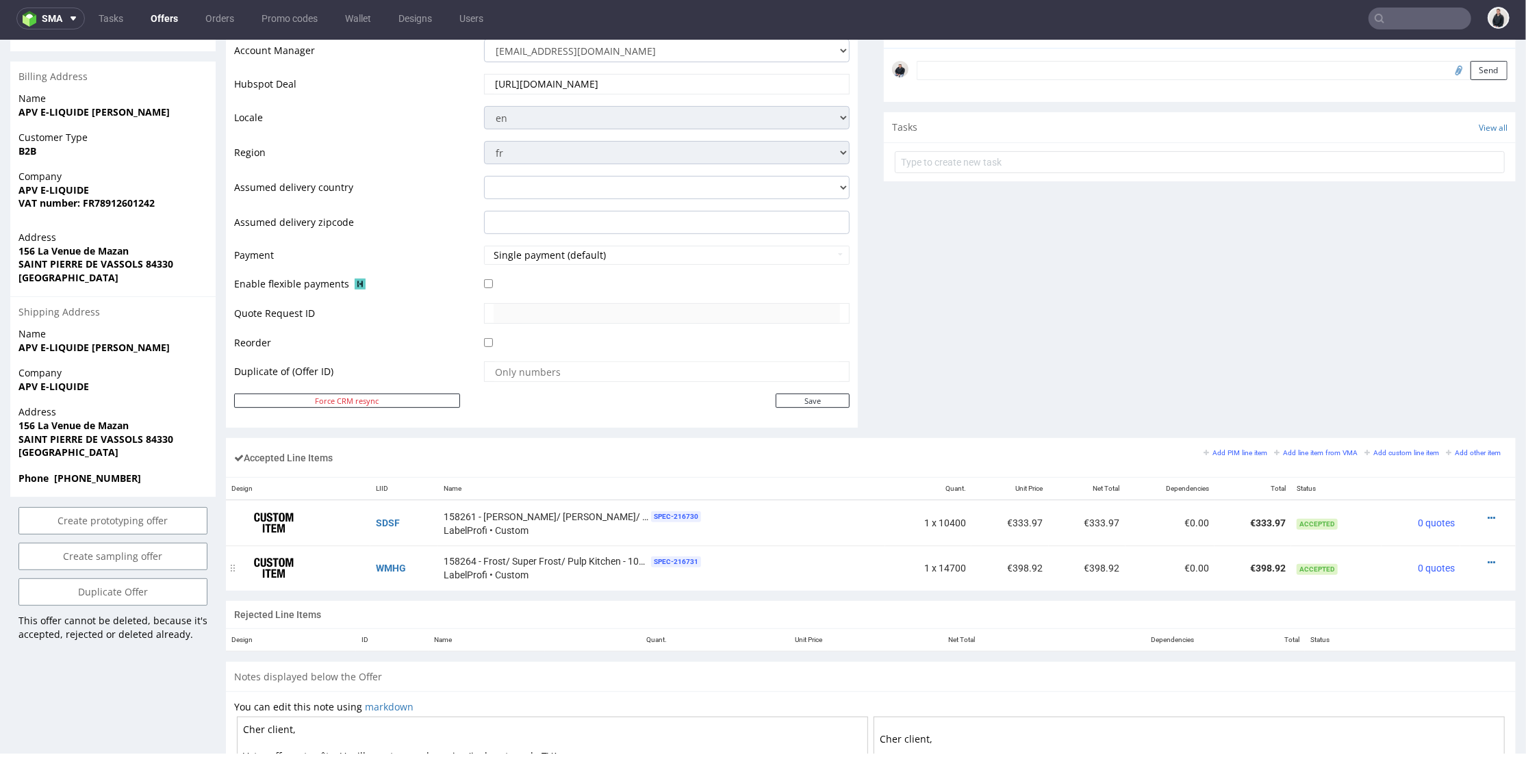
click at [1475, 559] on div at bounding box center [1484, 562] width 36 height 14
click at [1488, 559] on icon at bounding box center [1492, 562] width 8 height 10
click at [1432, 388] on span "Edit item specification" at bounding box center [1433, 386] width 103 height 14
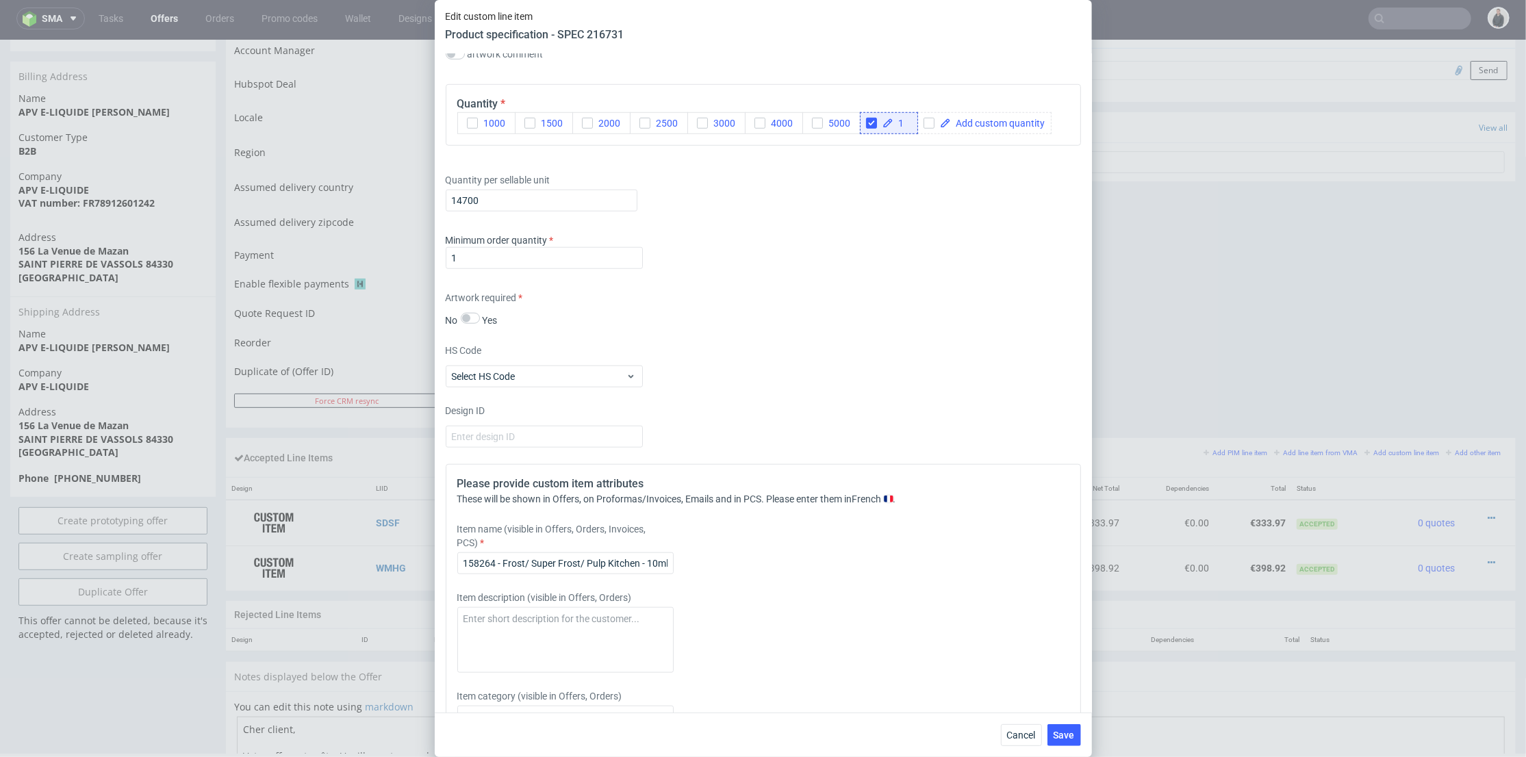
scroll to position [1065, 0]
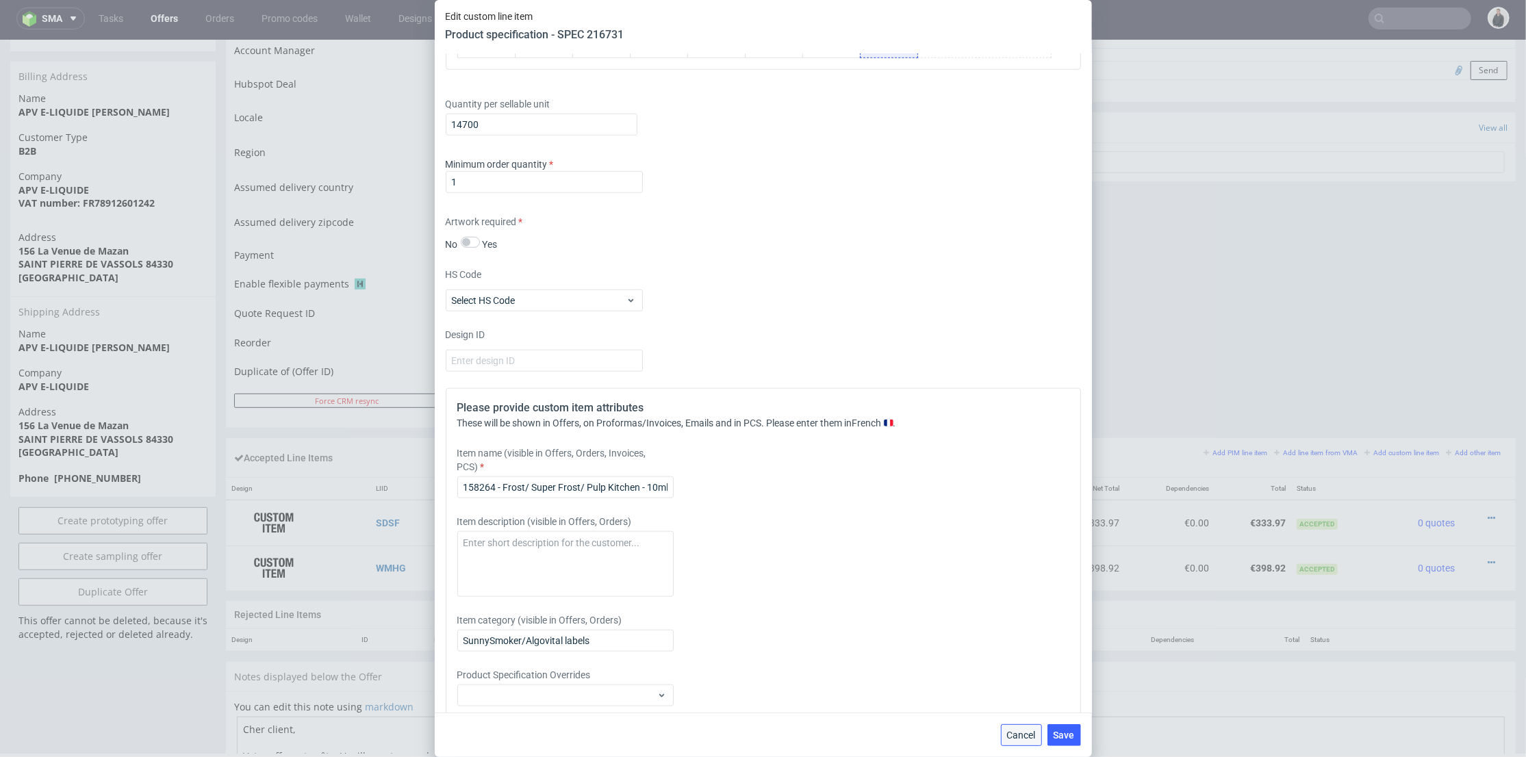
click at [1015, 733] on span "Cancel" at bounding box center [1021, 736] width 29 height 10
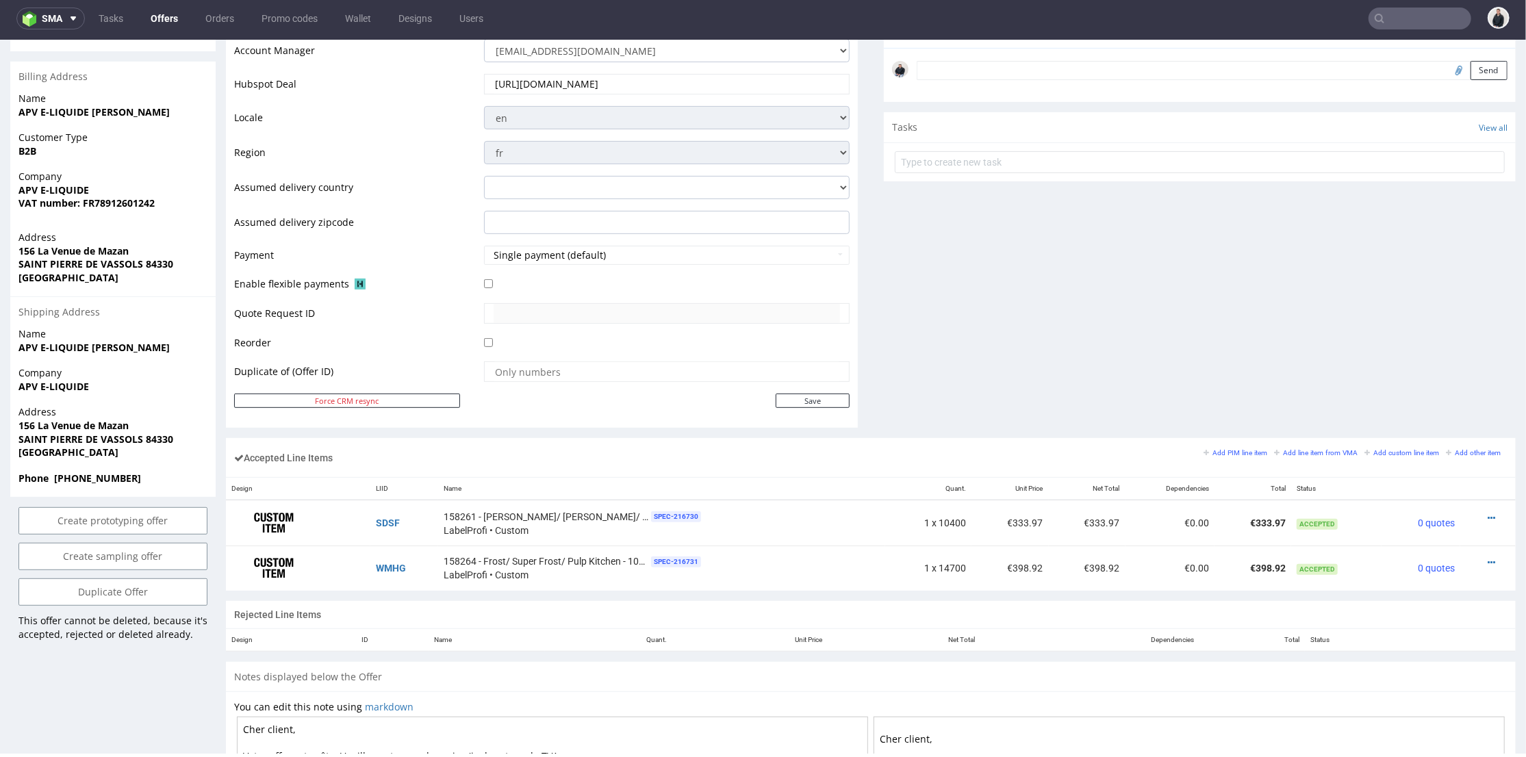
click at [971, 268] on div "Comments User (0) Automatic (0) Attachments (0) All (0) View all (0) Send Tasks…" at bounding box center [1200, 96] width 632 height 681
click at [959, 406] on div "Comments User (0) Automatic (0) Attachments (0) All (0) View all (0) Send Tasks…" at bounding box center [1200, 96] width 632 height 681
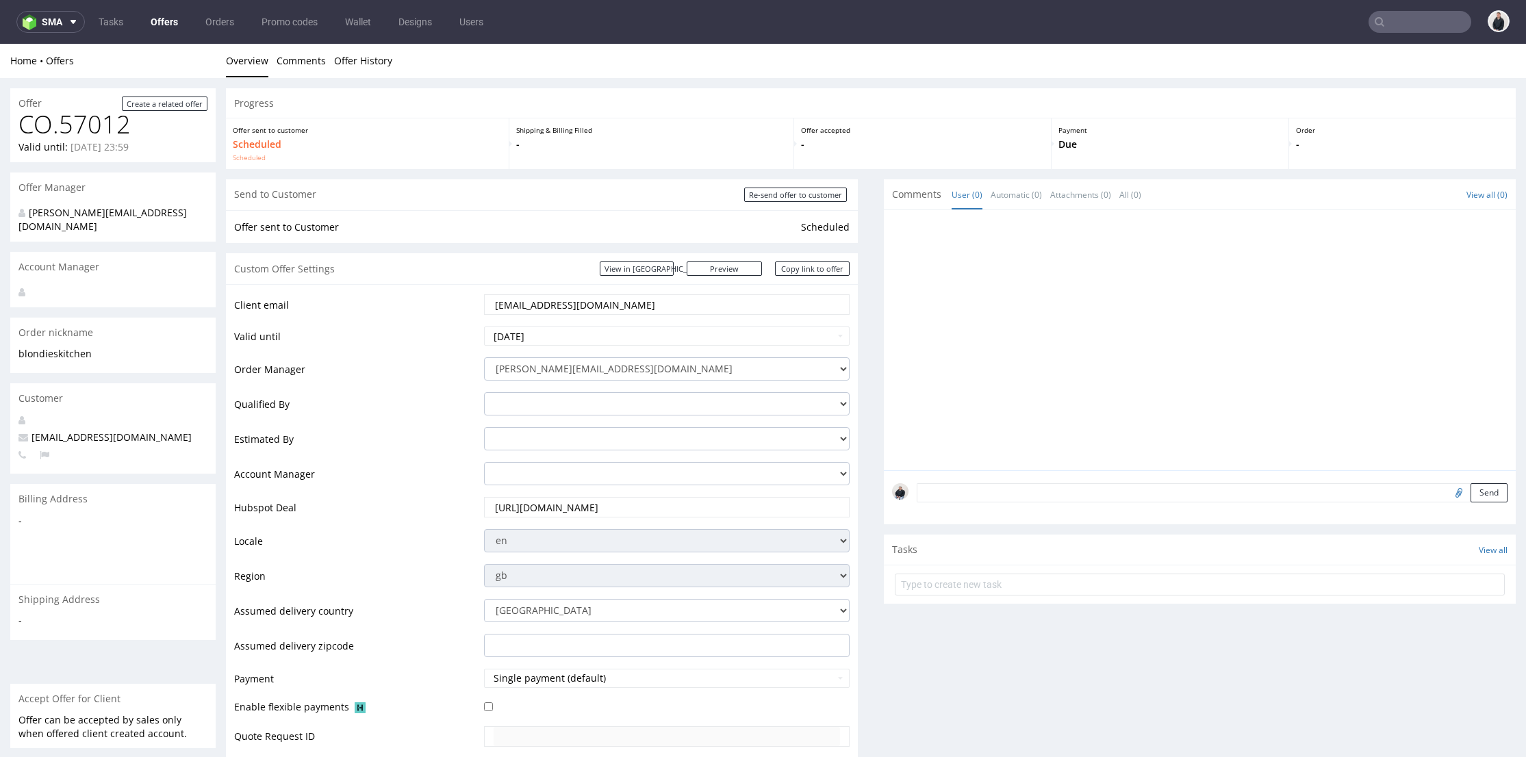
click at [1374, 16] on icon at bounding box center [1379, 21] width 11 height 11
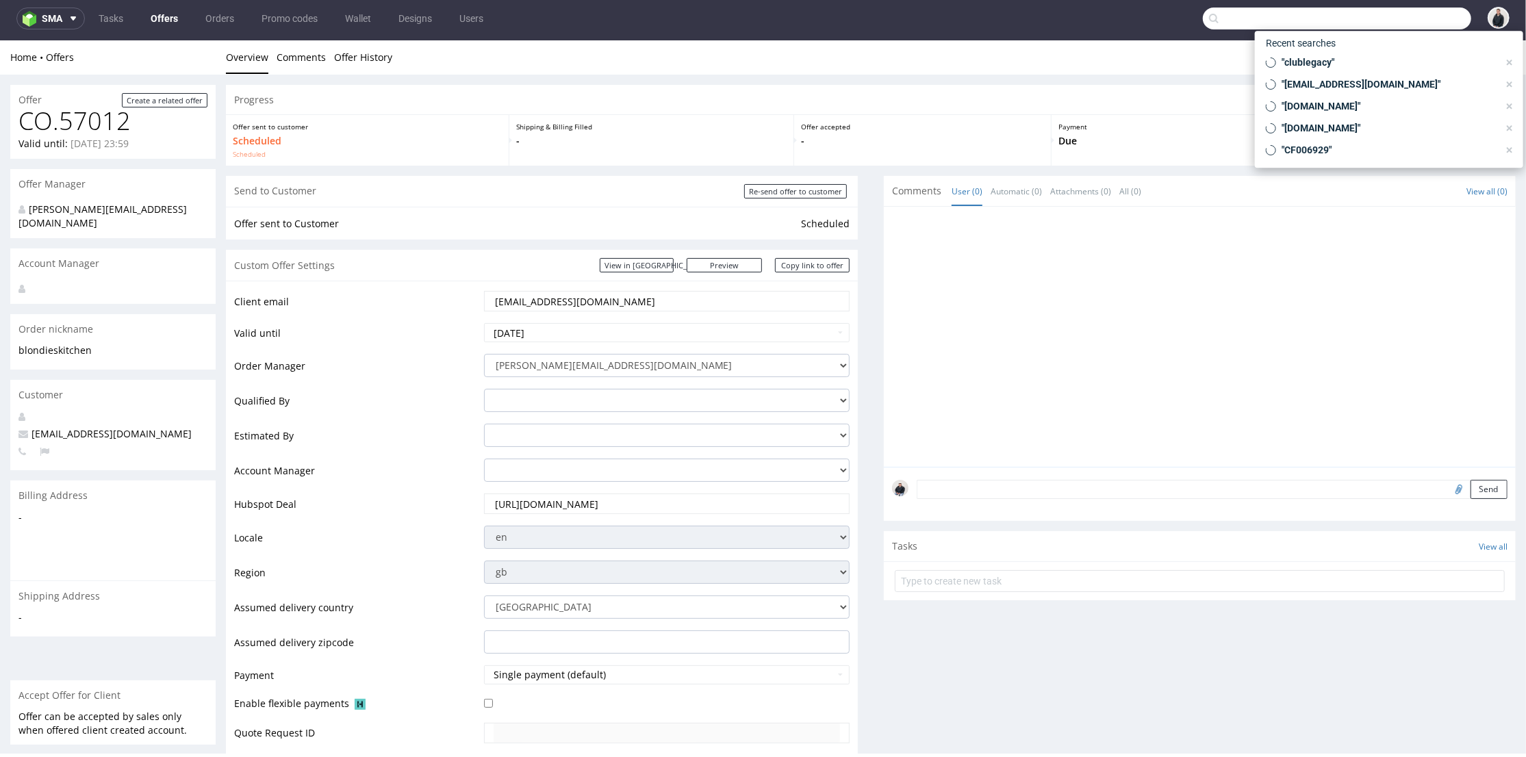
click at [1399, 25] on input "text" at bounding box center [1337, 19] width 268 height 22
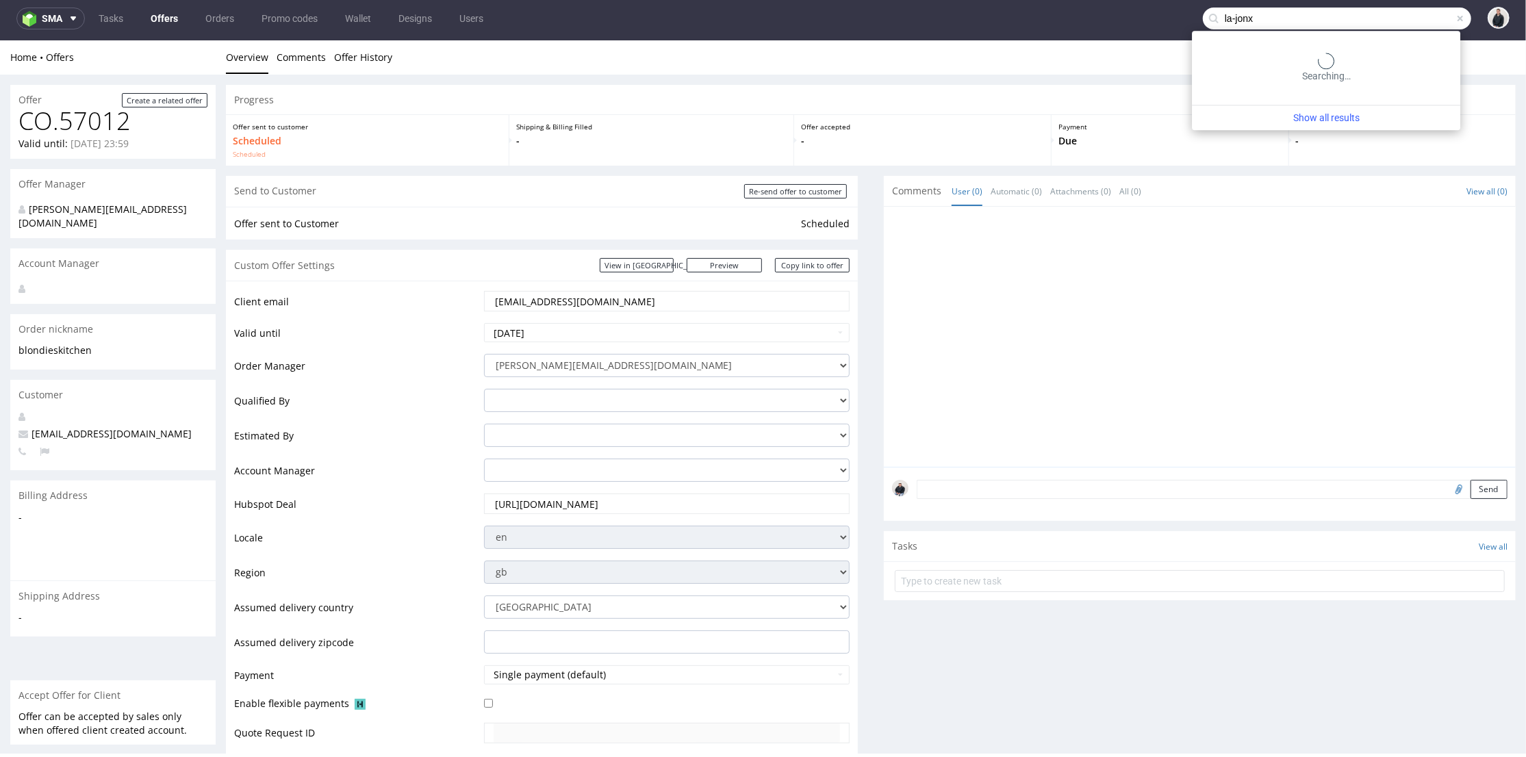
type input "la-jonx"
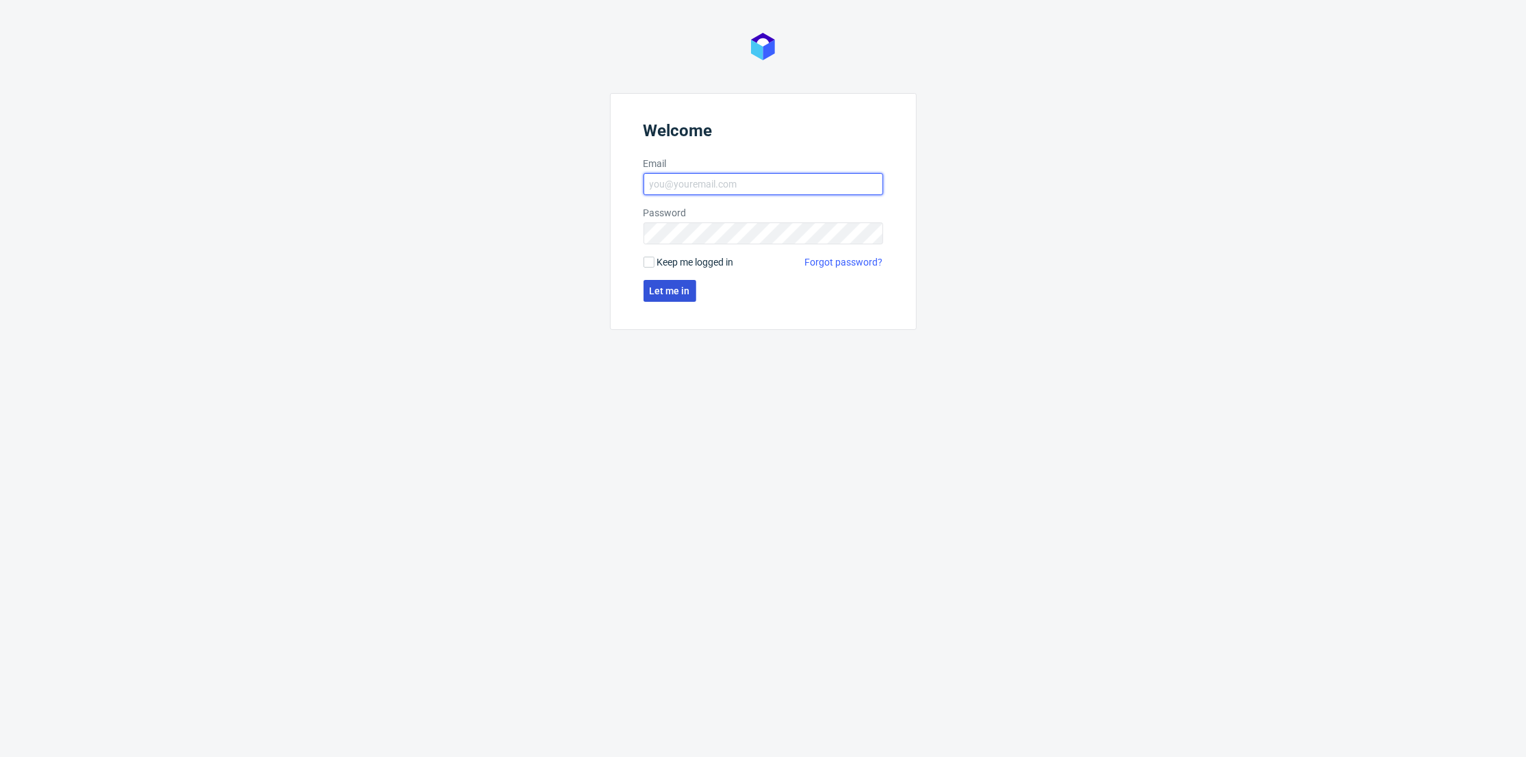
type input "[PERSON_NAME][EMAIL_ADDRESS][DOMAIN_NAME]"
click at [648, 292] on button "Let me in" at bounding box center [670, 291] width 53 height 22
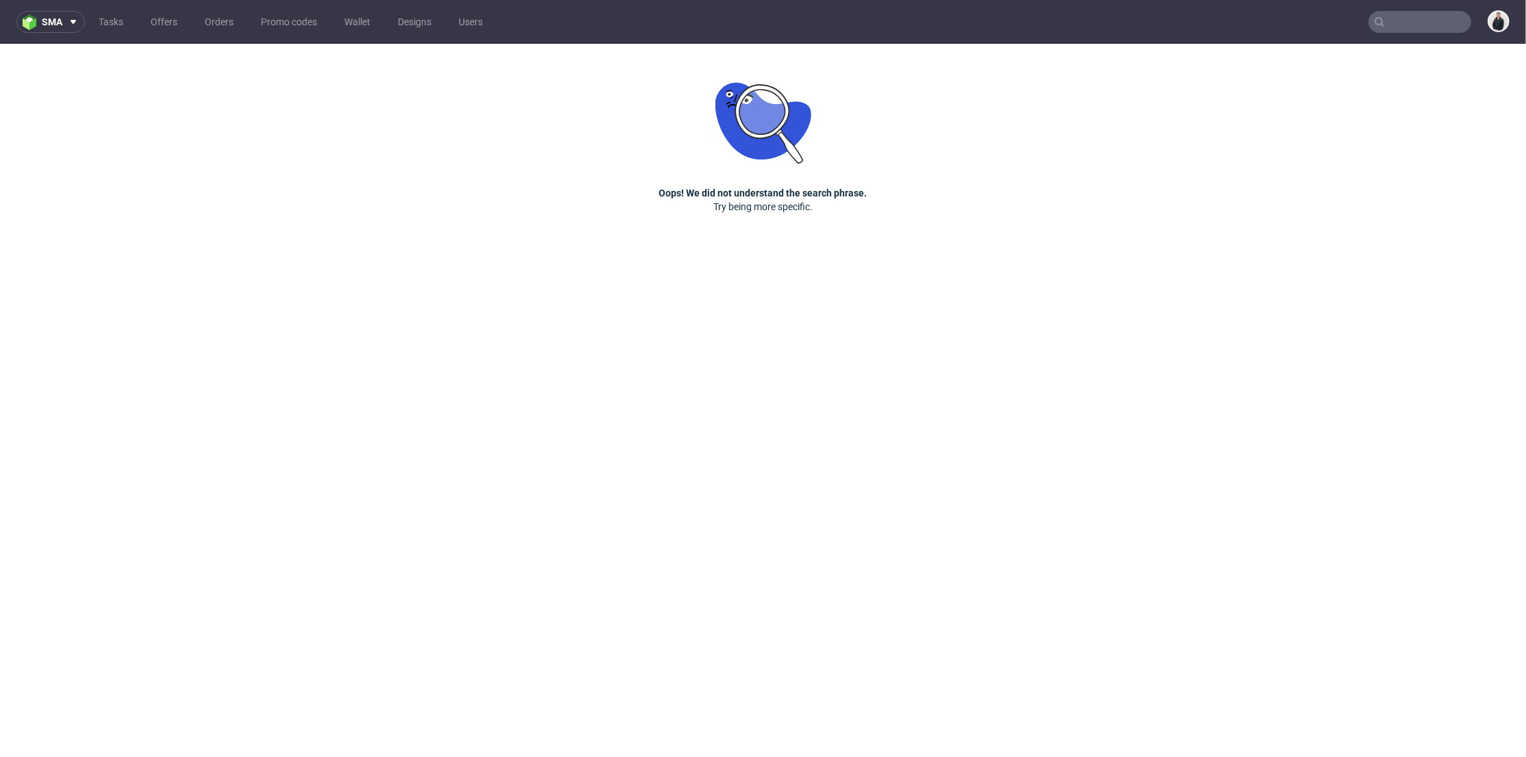
click at [1394, 21] on input "text" at bounding box center [1420, 22] width 103 height 22
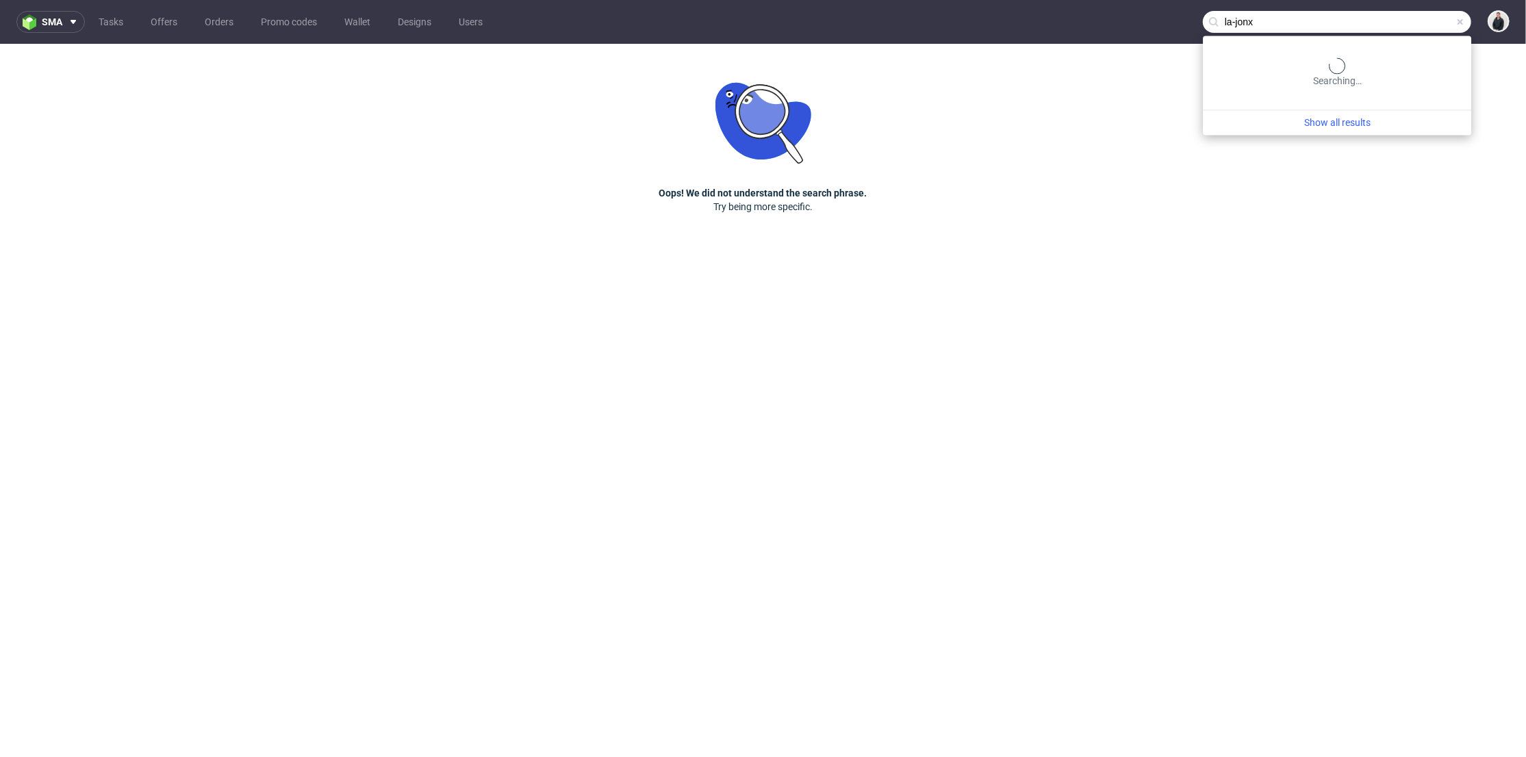
type input "la-jonx"
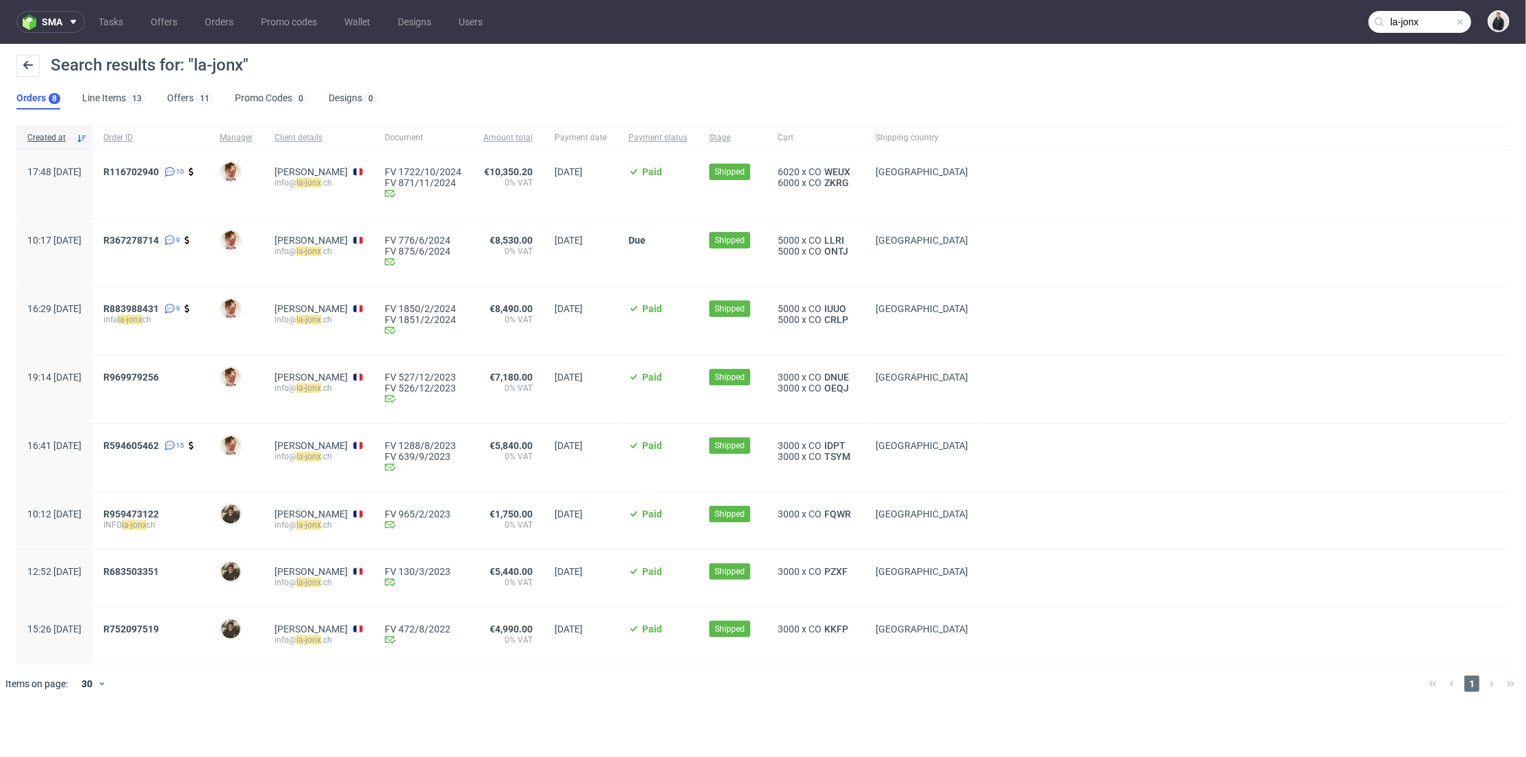
drag, startPoint x: 178, startPoint y: 98, endPoint x: 188, endPoint y: 117, distance: 21.8
click at [179, 98] on link "Offers 11" at bounding box center [190, 99] width 46 height 22
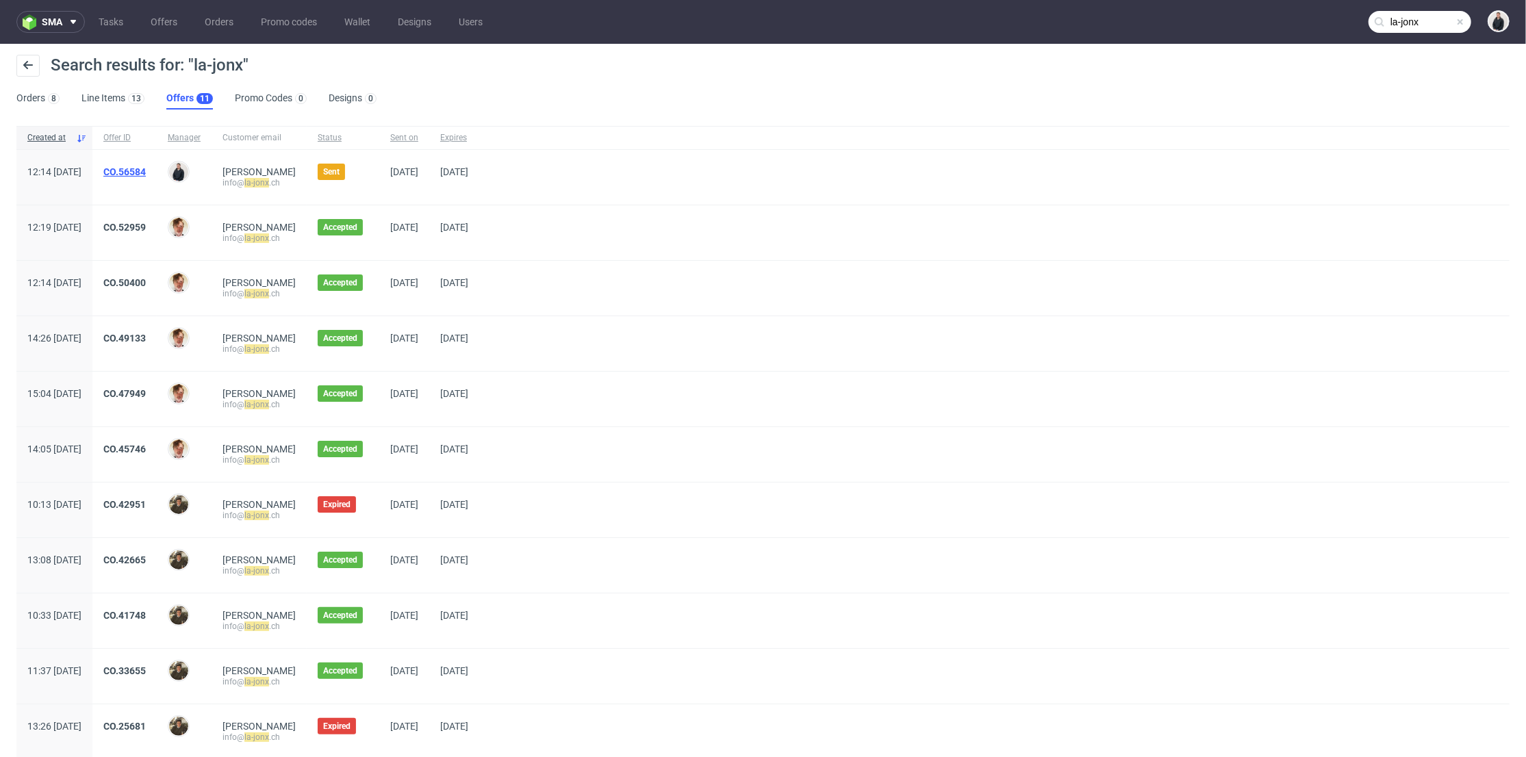
click at [146, 168] on link "CO.56584" at bounding box center [124, 171] width 42 height 11
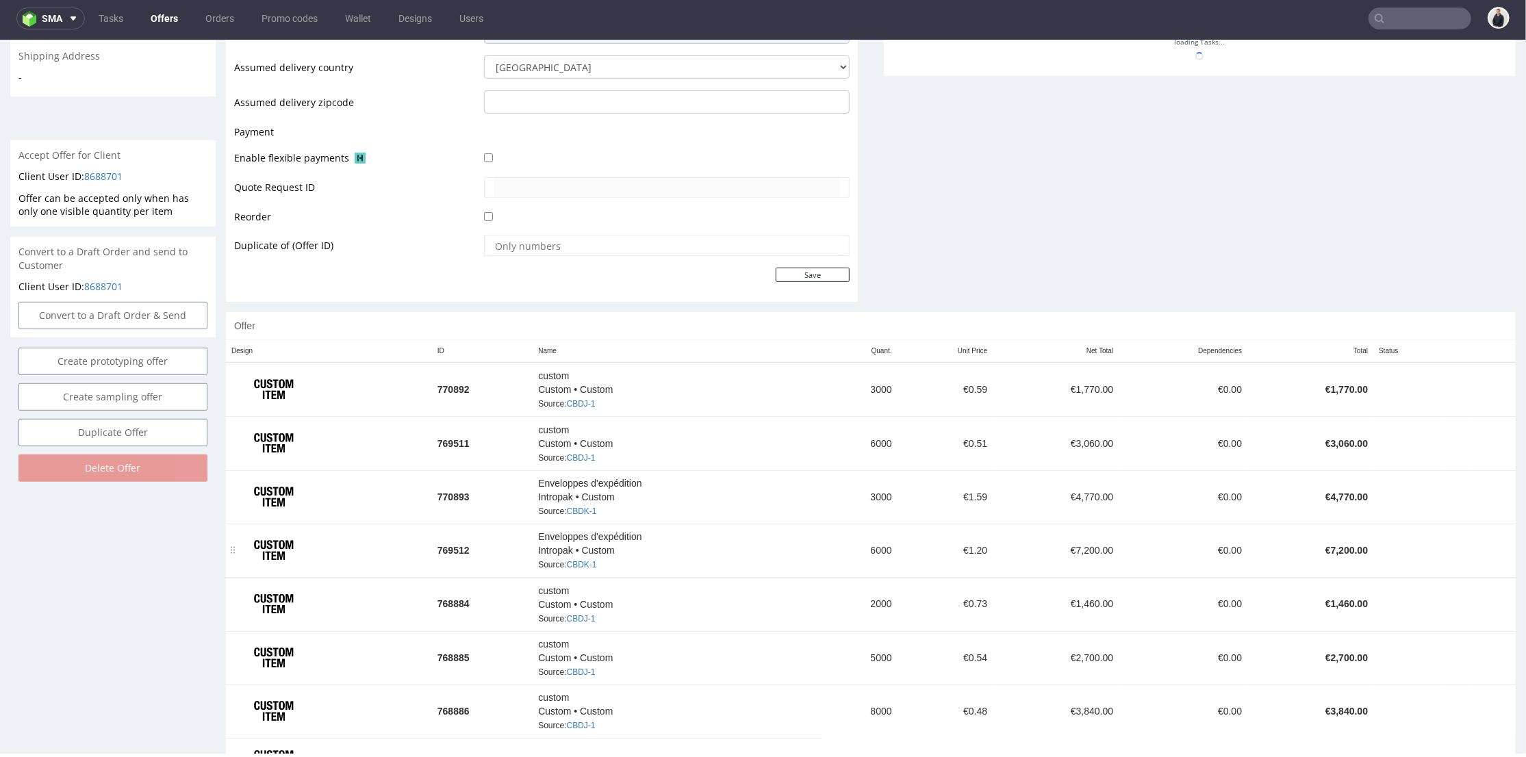
scroll to position [593, 0]
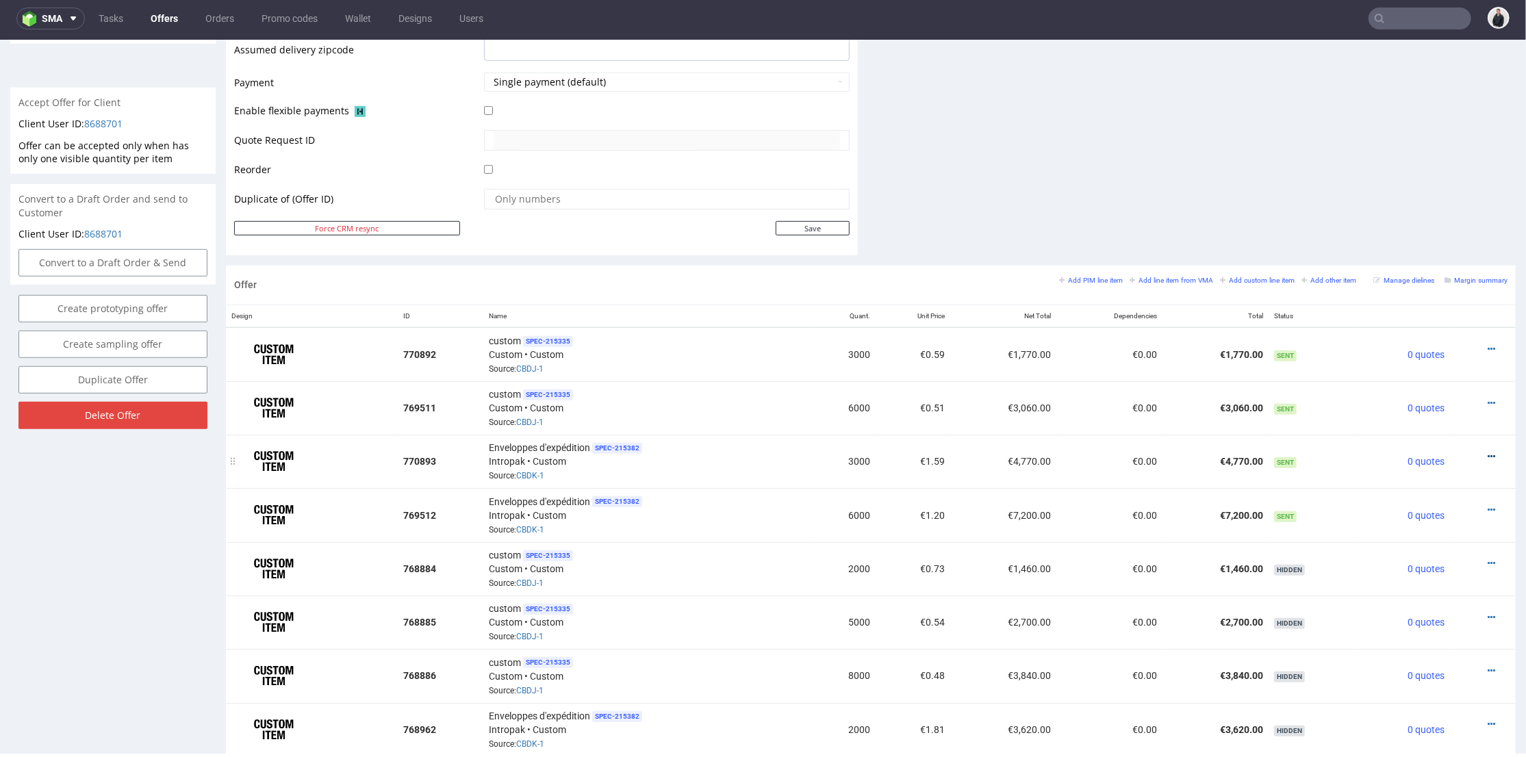
click at [1488, 451] on icon at bounding box center [1492, 456] width 8 height 10
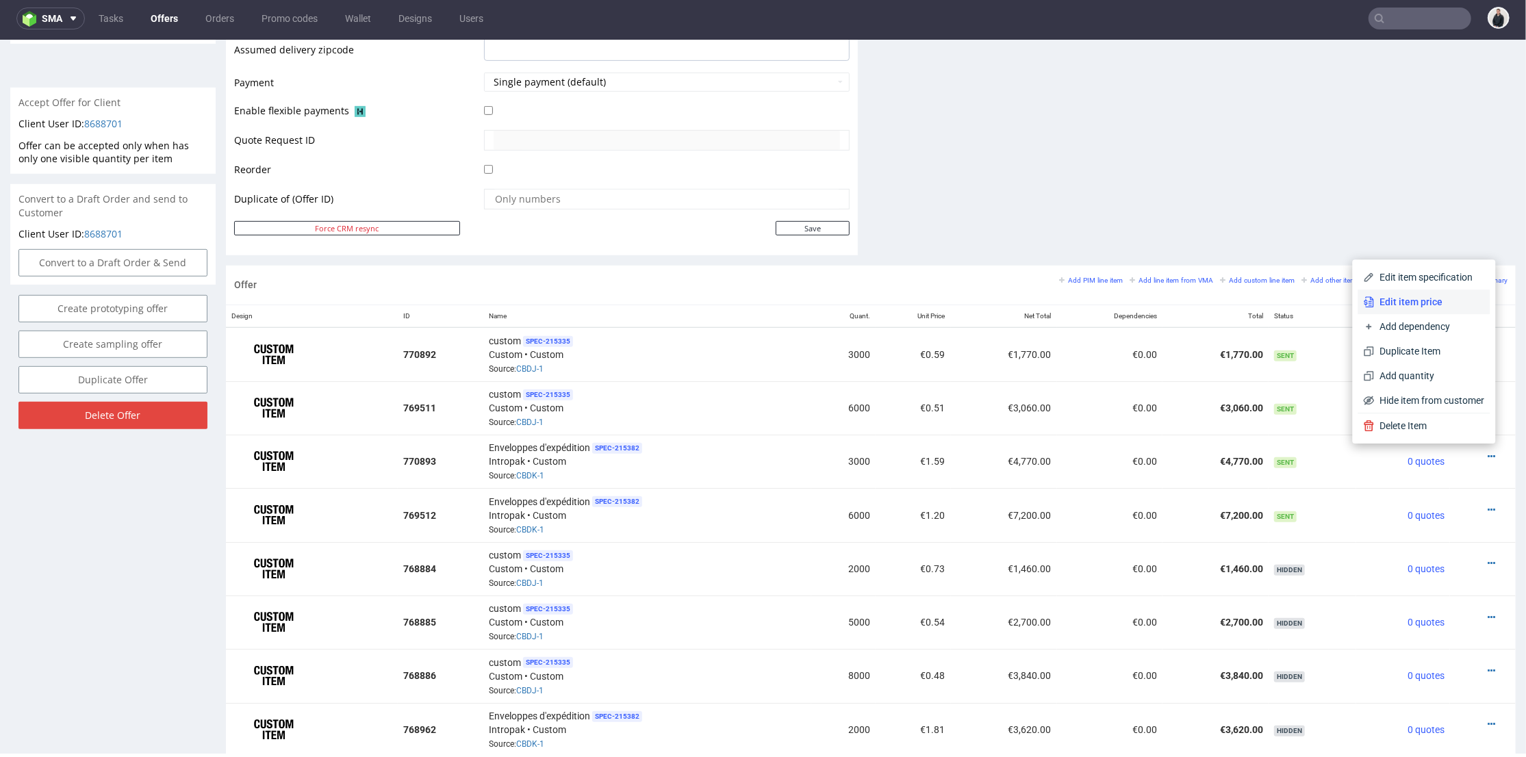
click at [1434, 304] on span "Edit item price" at bounding box center [1430, 301] width 110 height 14
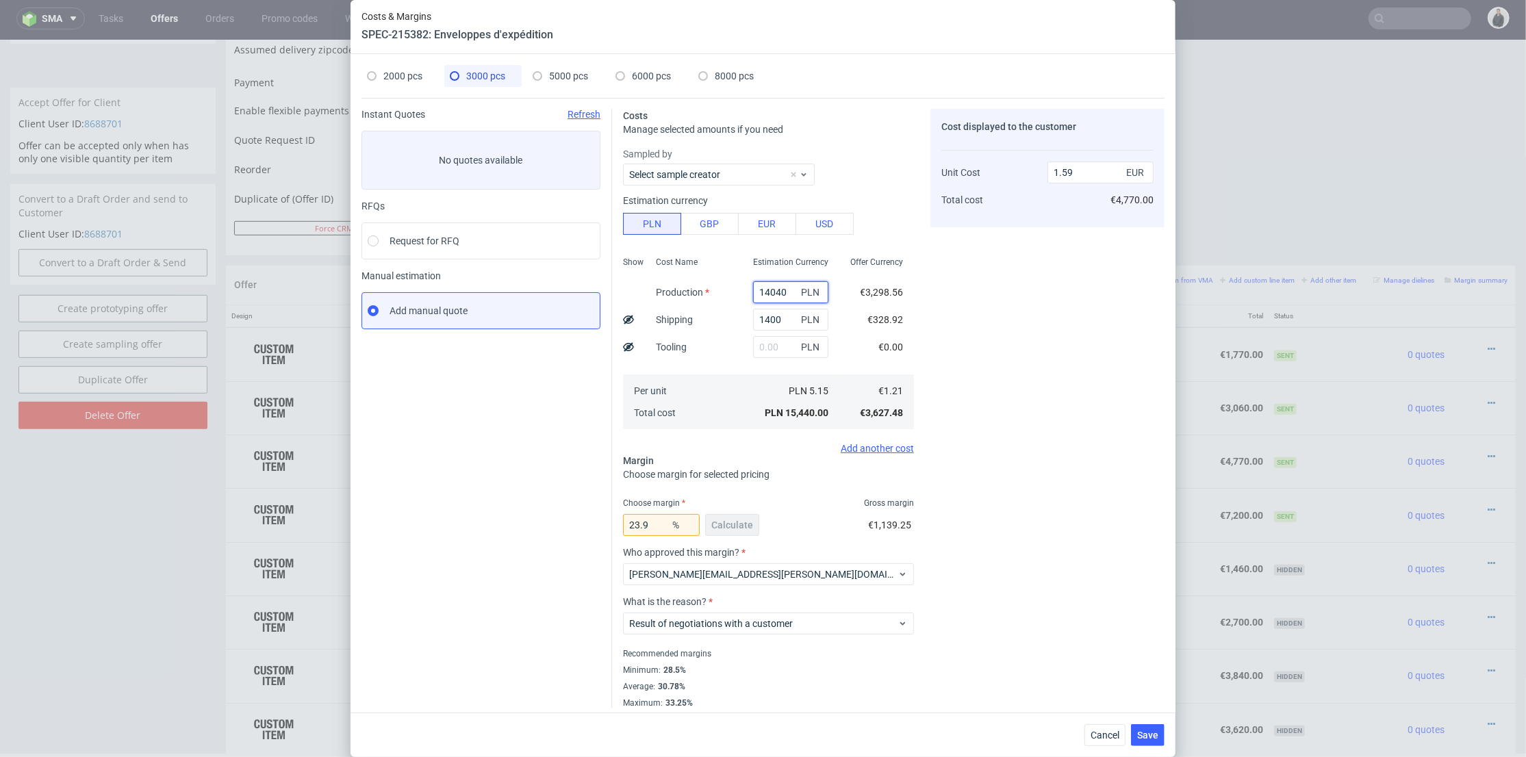
drag, startPoint x: 775, startPoint y: 292, endPoint x: 742, endPoint y: 294, distance: 33.6
click at [682, 289] on div "Show Cost Name Production Shipping Tooling Per unit Total cost Estimation Curre…" at bounding box center [768, 341] width 291 height 181
paste input "380"
type input "13800"
type input "1.56"
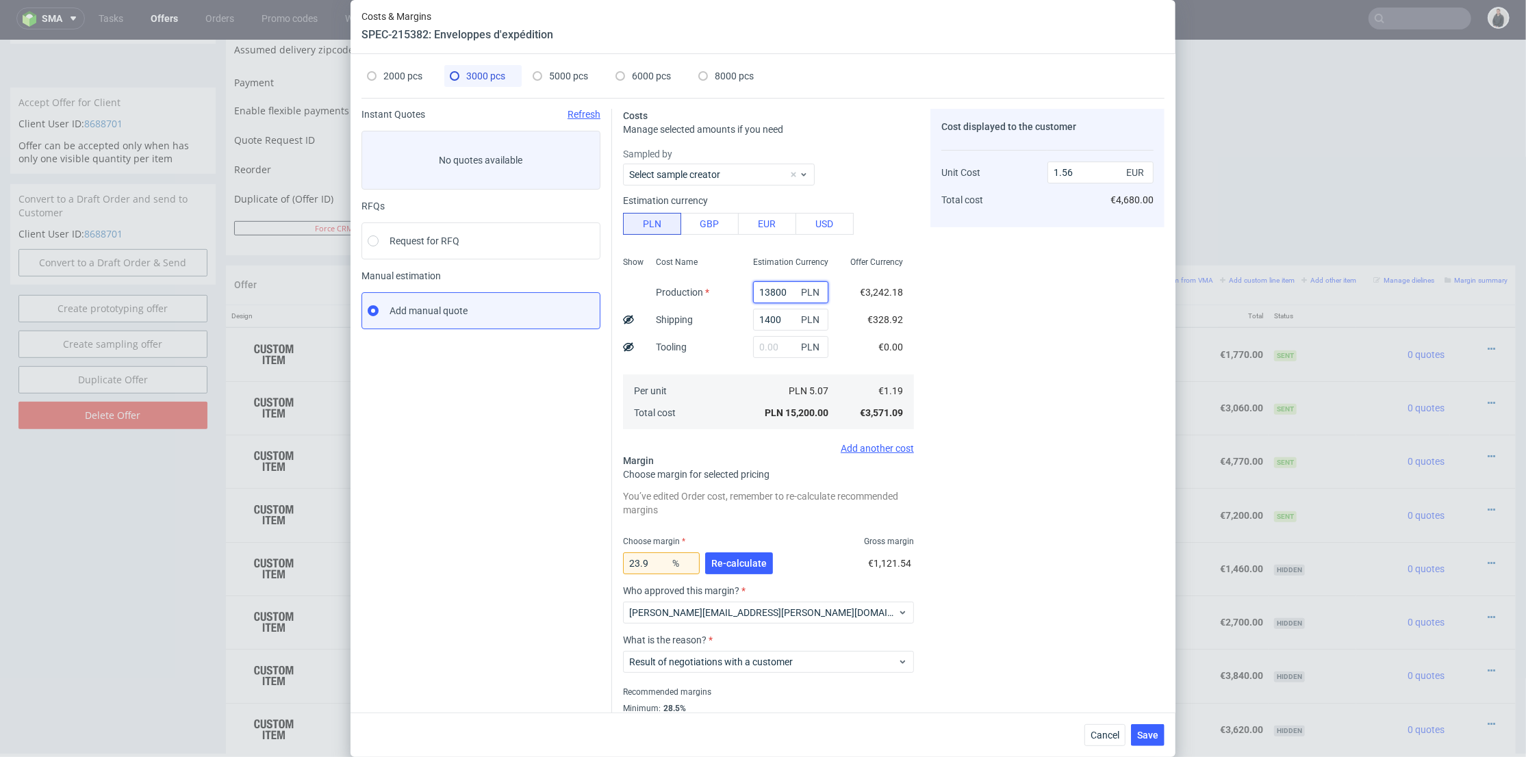
type input "13800"
click at [948, 321] on div "Cost displayed to the customer Unit Cost Total cost 1.56 EUR €4,680.00" at bounding box center [1048, 428] width 234 height 638
click at [731, 559] on span "Re-calculate" at bounding box center [738, 564] width 55 height 10
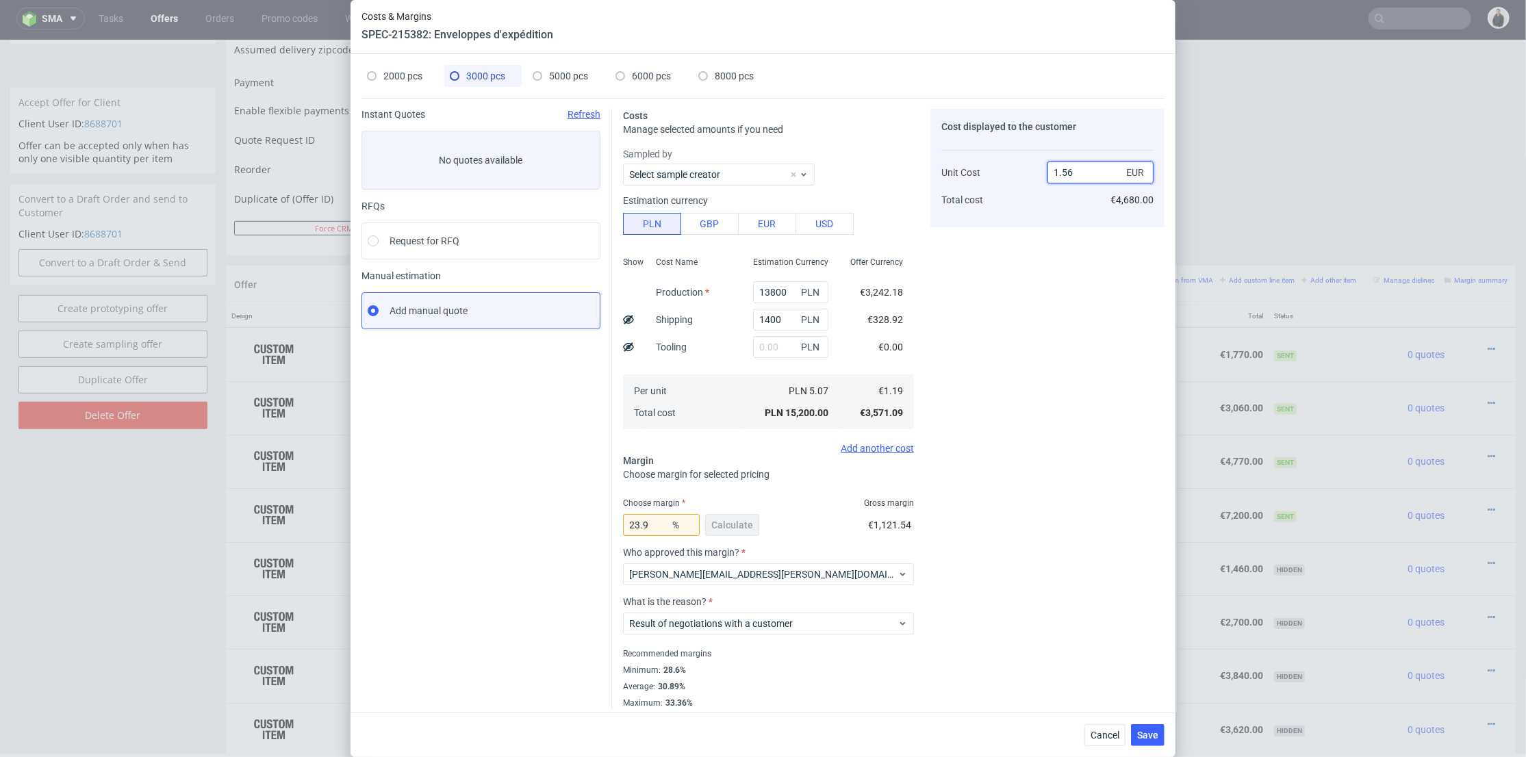
click at [1068, 172] on input "1.56" at bounding box center [1101, 173] width 106 height 22
type input "1.59"
click at [1054, 253] on div "Cost displayed to the customer Unit Cost Total cost 1.59 EUR €4,680.00" at bounding box center [1048, 409] width 234 height 600
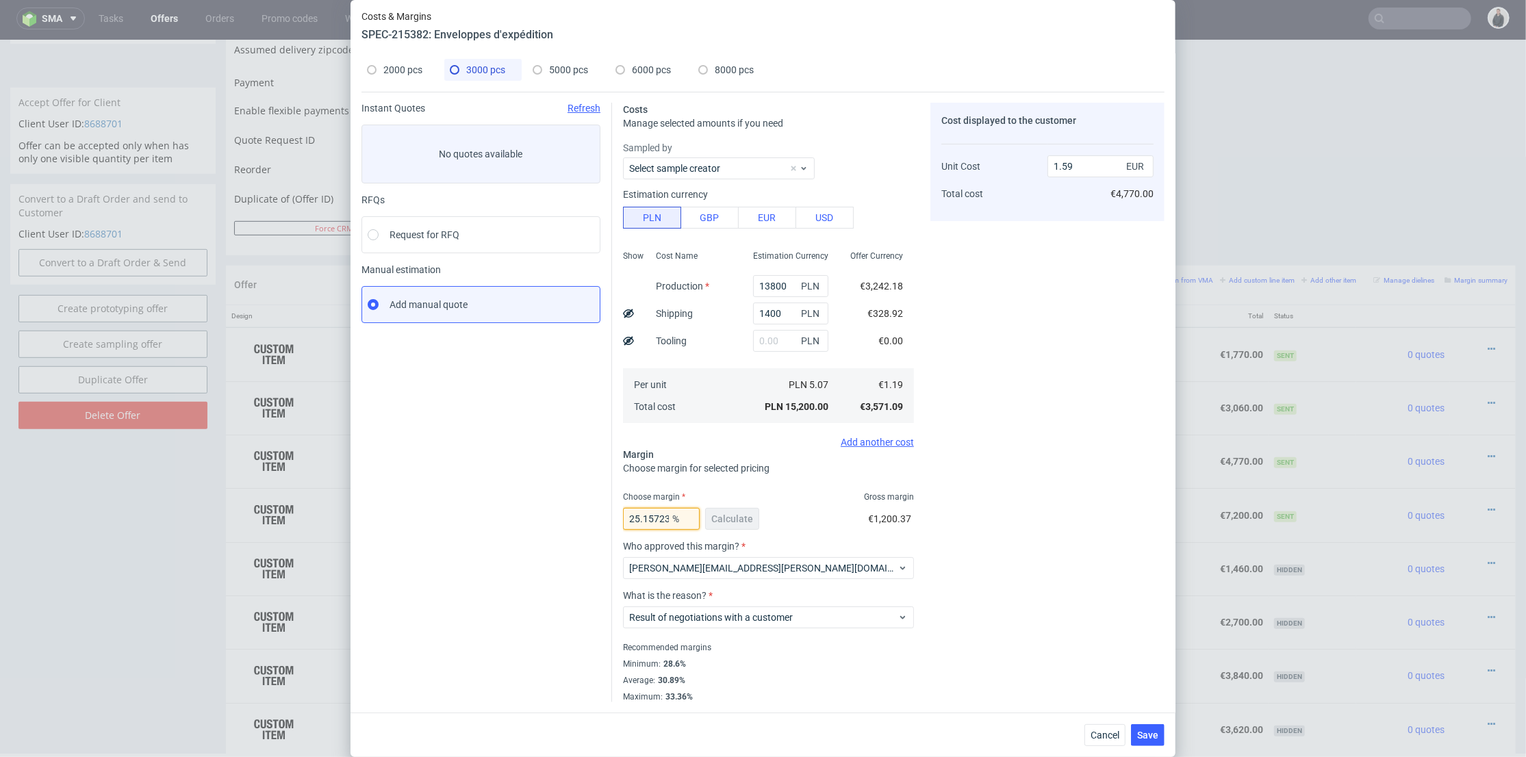
scroll to position [0, 54]
drag, startPoint x: 638, startPoint y: 517, endPoint x: 733, endPoint y: 520, distance: 94.5
click at [733, 520] on div "25.157232704402517 % Calculate" at bounding box center [692, 522] width 139 height 38
type input "25.4"
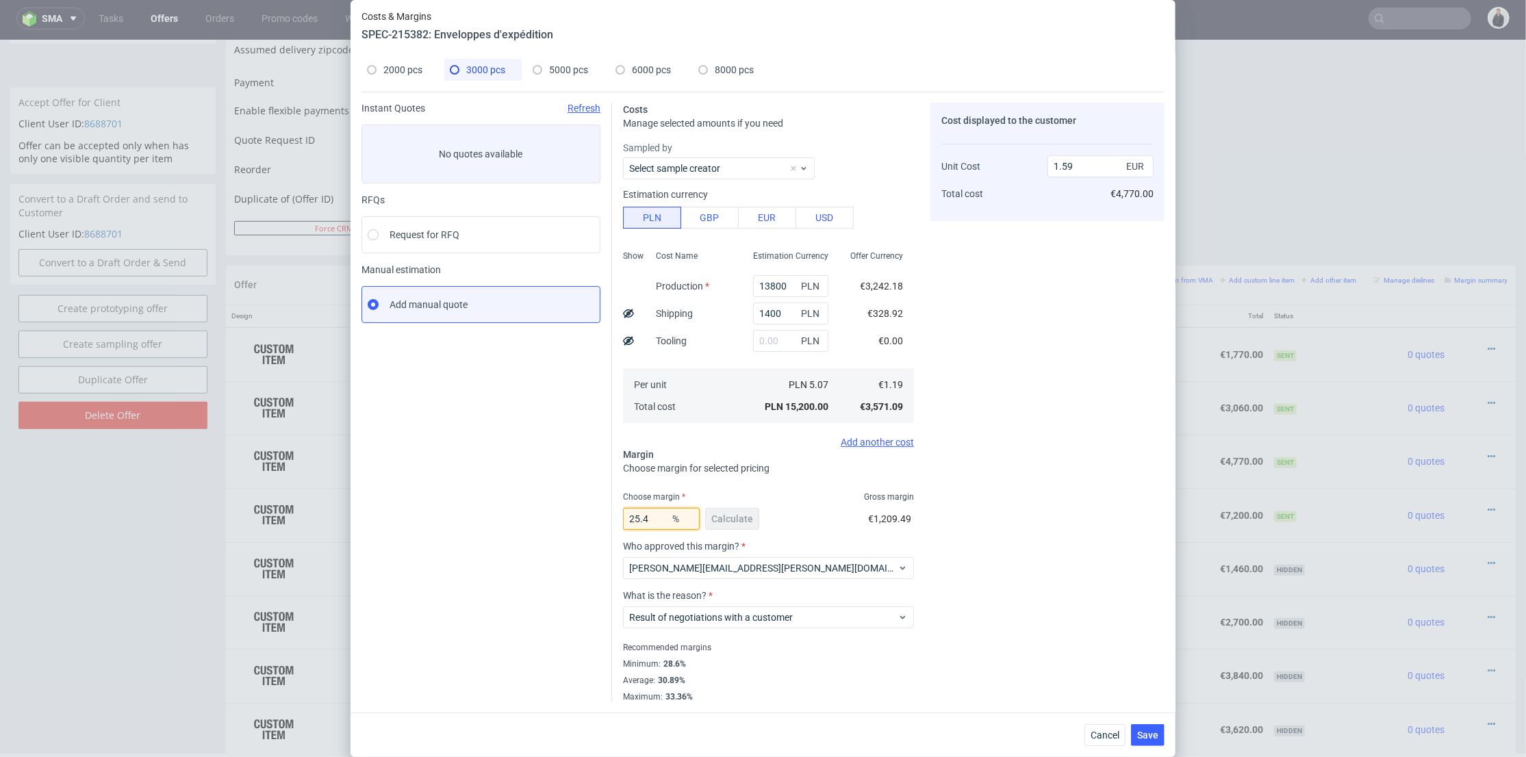
type input "1.6"
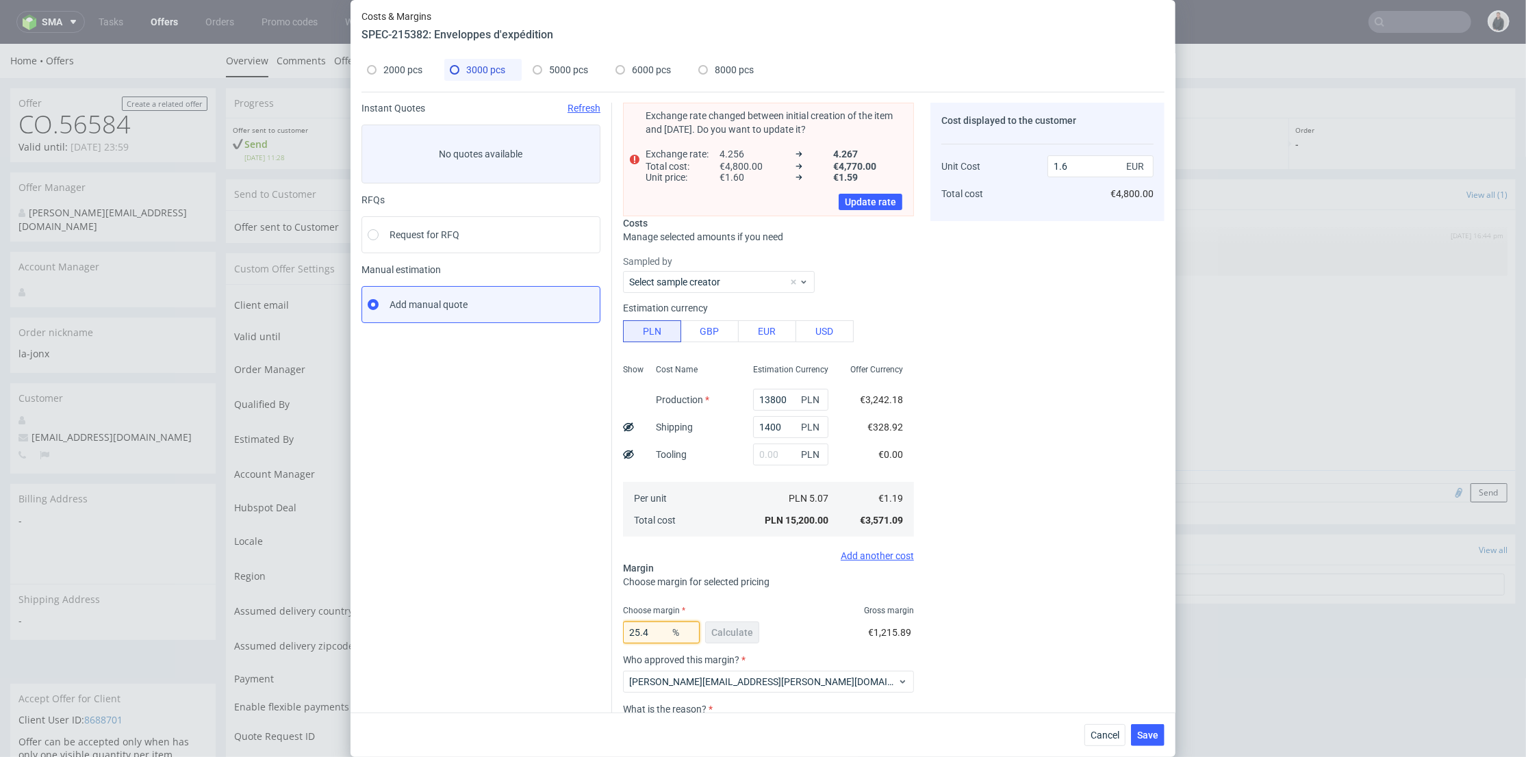
click at [652, 624] on input "25.4" at bounding box center [661, 633] width 77 height 22
type input "25.3"
type input "1.59"
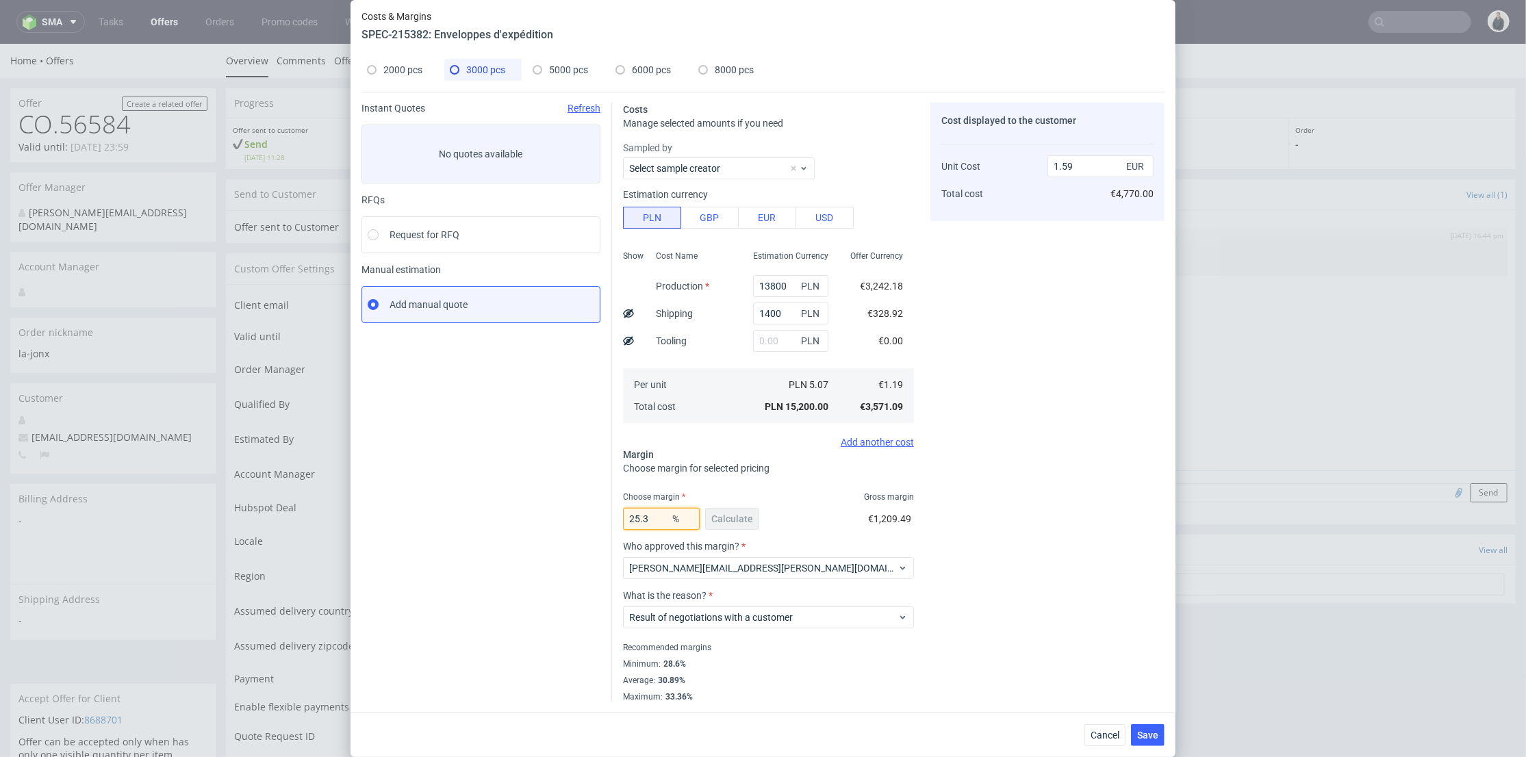
type input "25.3"
click at [1039, 492] on div "Cost displayed to the customer Unit Cost Total cost 1.59 EUR €4,770.00" at bounding box center [1048, 403] width 234 height 600
click at [1152, 727] on button "Save" at bounding box center [1148, 735] width 34 height 22
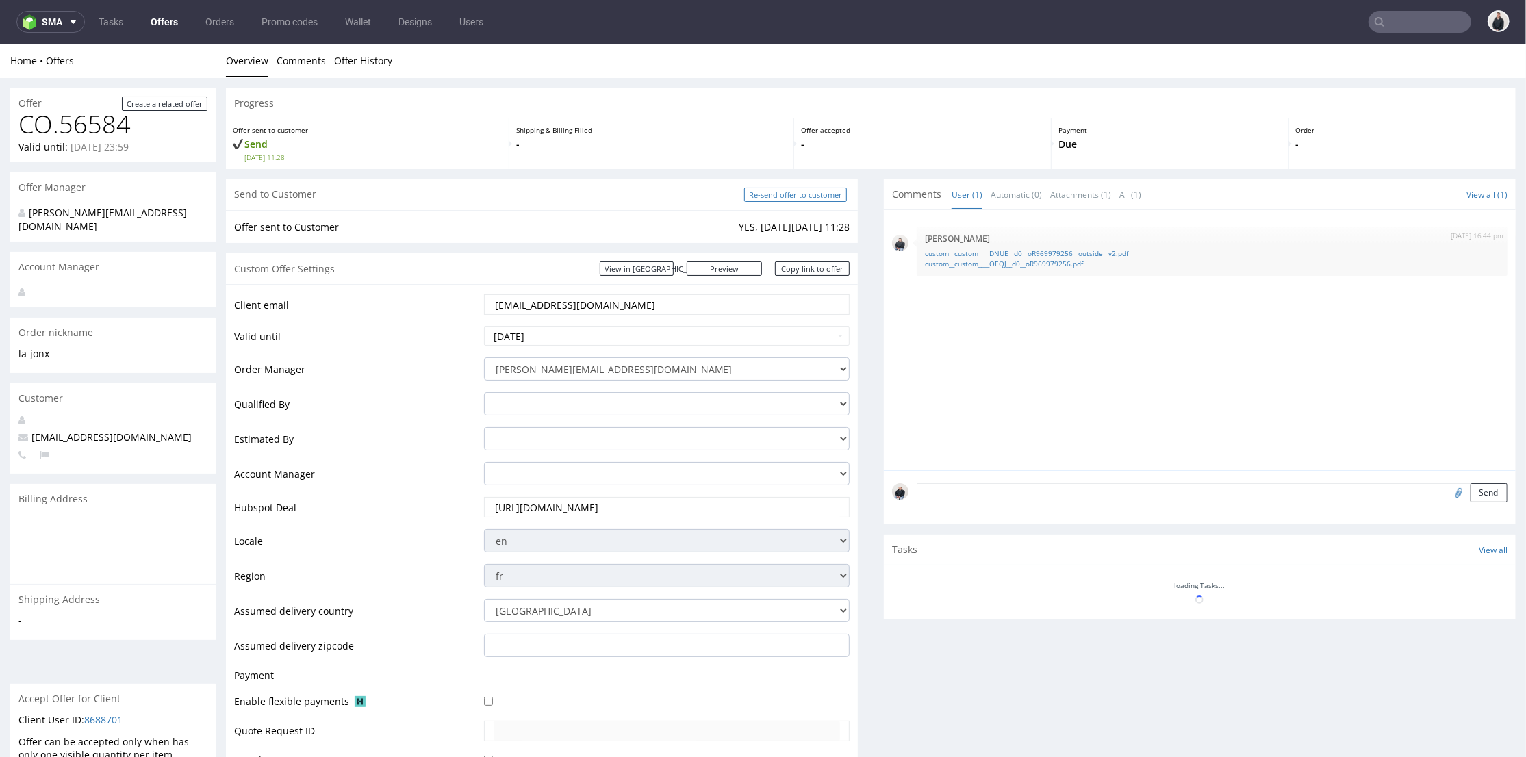
click at [809, 197] on input "Re-send offer to customer" at bounding box center [795, 194] width 103 height 14
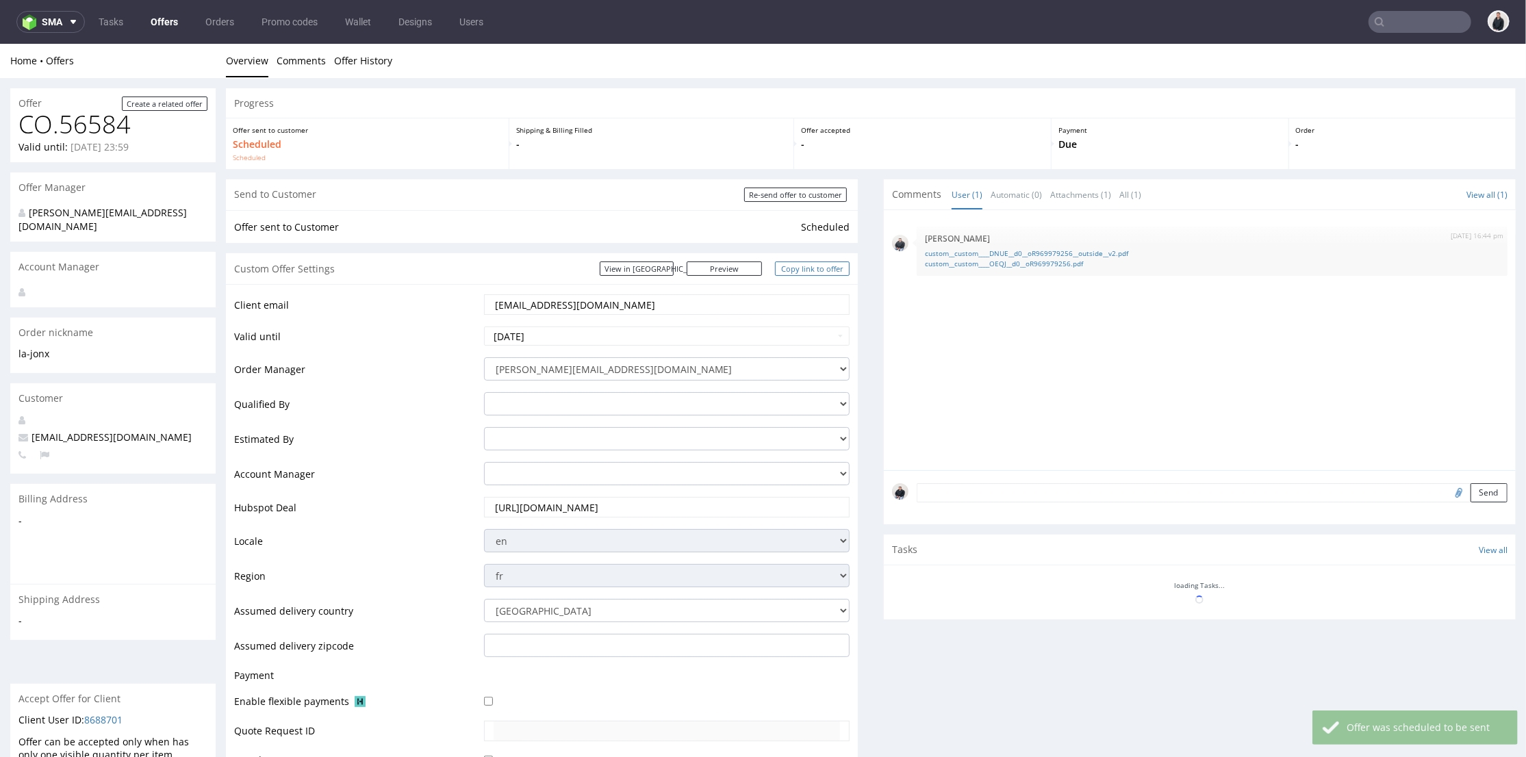
click at [825, 269] on link "Copy link to offer" at bounding box center [812, 268] width 75 height 14
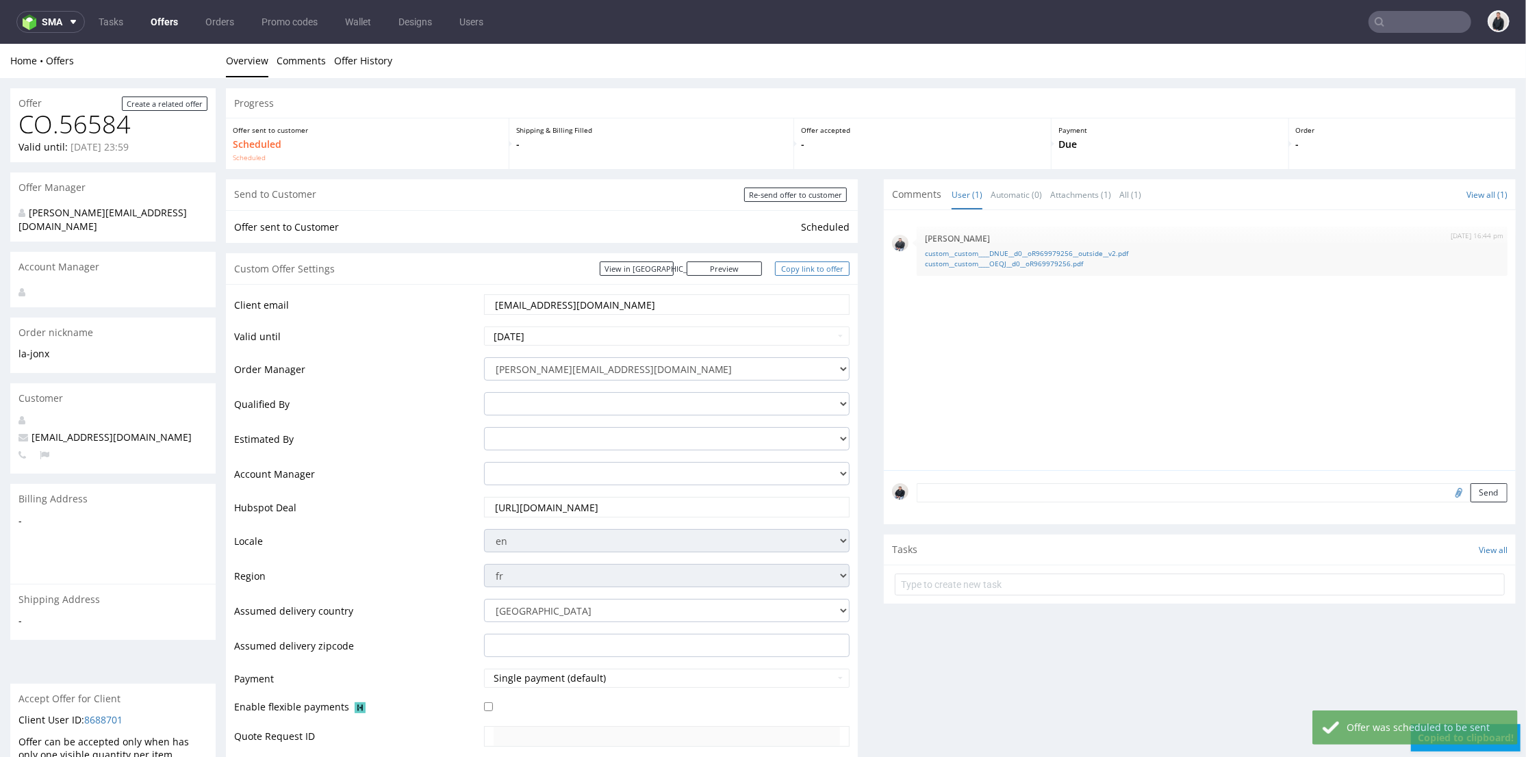
click at [822, 270] on link "Copy link to offer" at bounding box center [812, 268] width 75 height 14
click at [1448, 489] on input "file" at bounding box center [1457, 492] width 19 height 18
type input "C:\fakepath\custom__custom____DNUE__d0__oR969979256__outside__v2 (1).pdf"
click at [1471, 495] on button "Send" at bounding box center [1489, 492] width 37 height 19
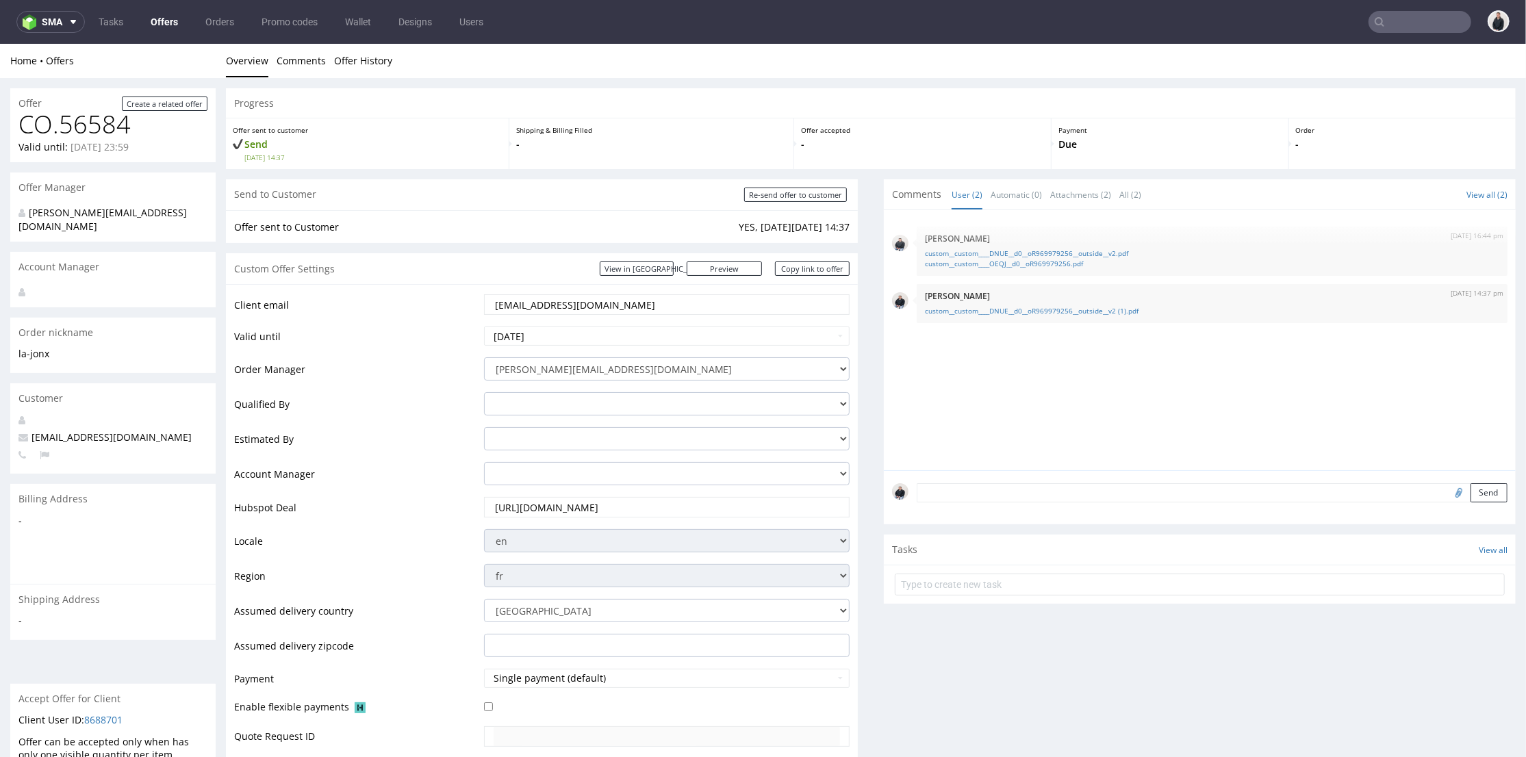
click at [168, 25] on link "Offers" at bounding box center [164, 22] width 44 height 22
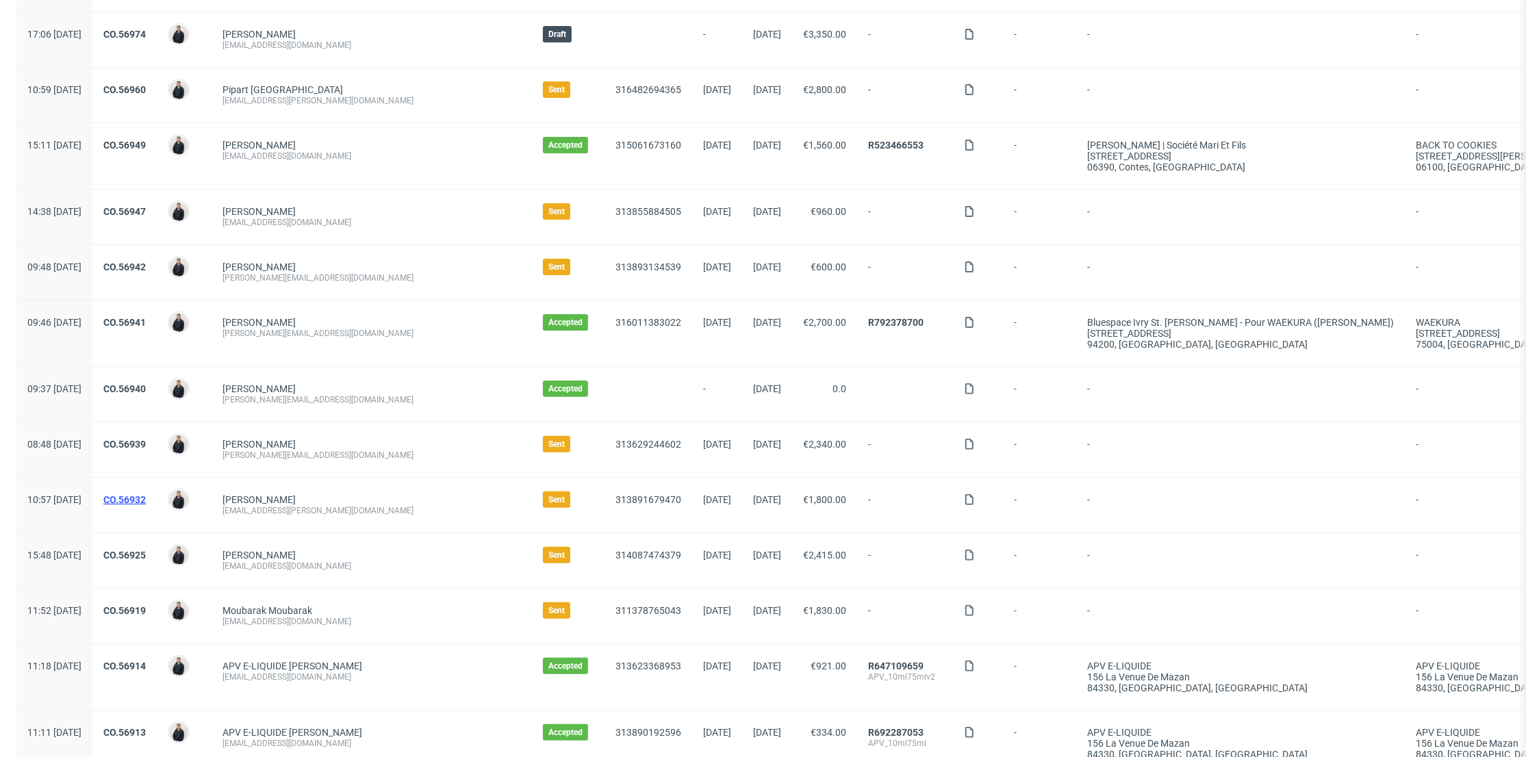
scroll to position [380, 0]
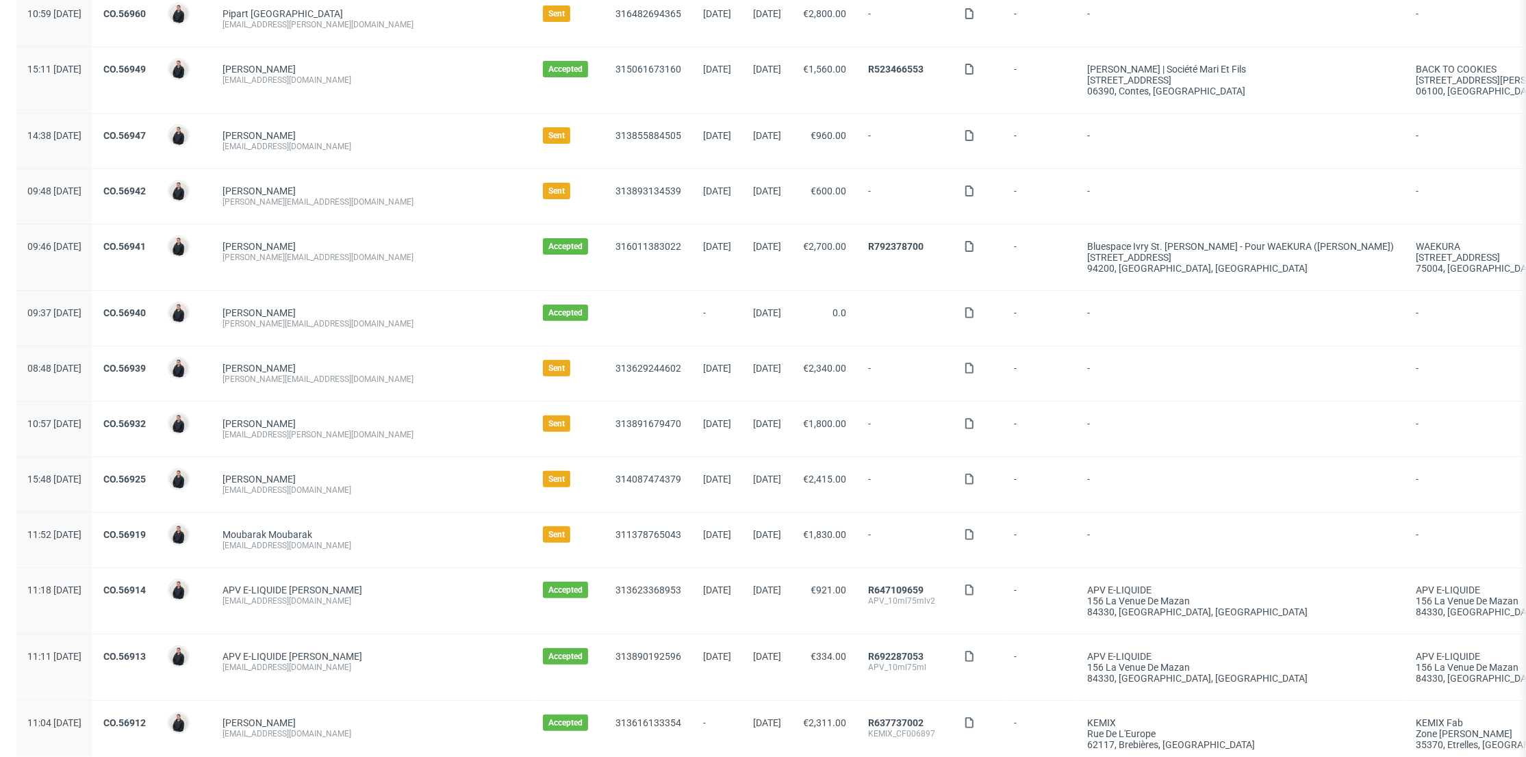
click at [146, 483] on span "CO.56925" at bounding box center [124, 485] width 42 height 22
click at [146, 481] on link "CO.56925" at bounding box center [124, 479] width 42 height 11
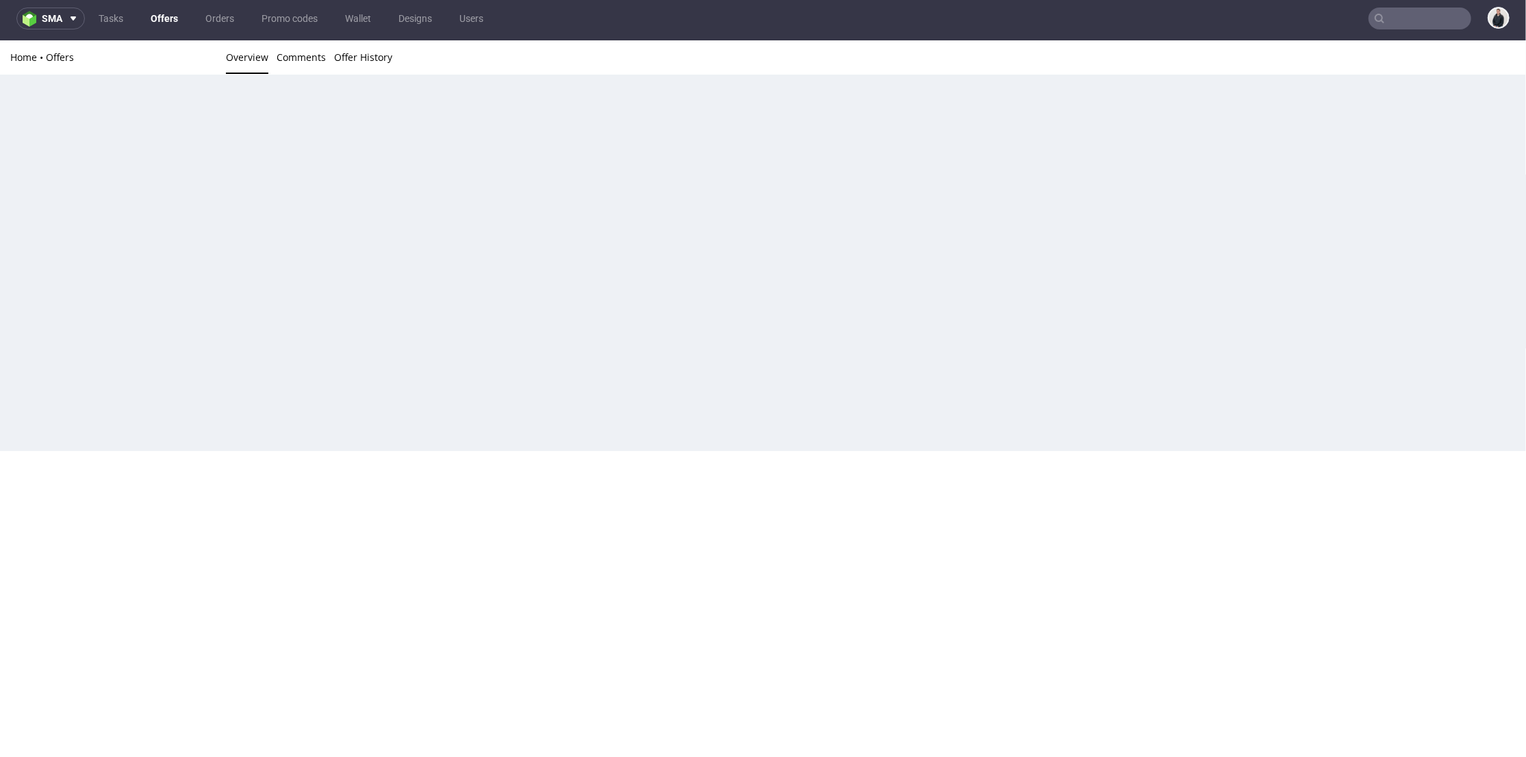
scroll to position [4, 0]
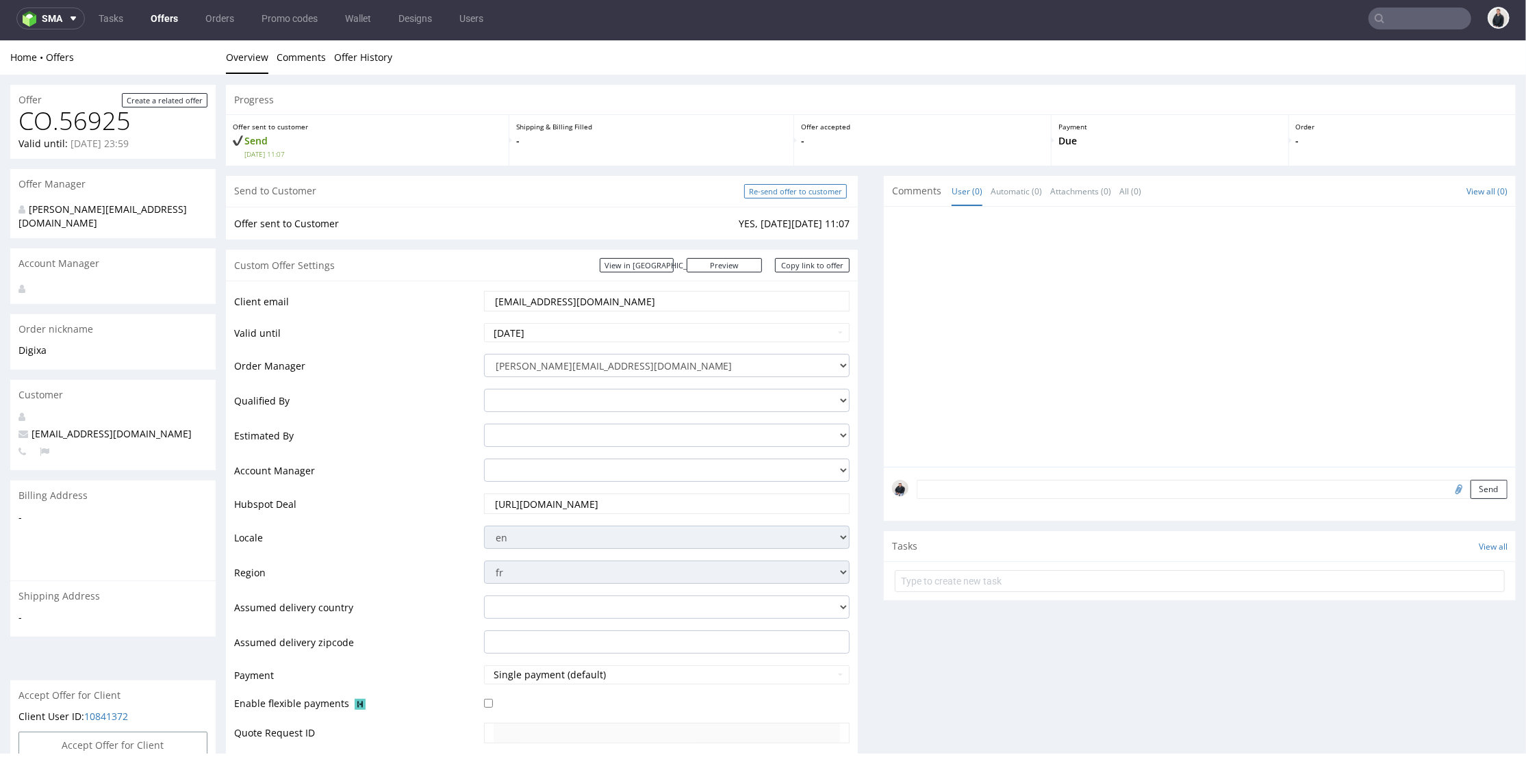
click at [792, 191] on input "Re-send offer to customer" at bounding box center [795, 191] width 103 height 14
type input "In progress..."
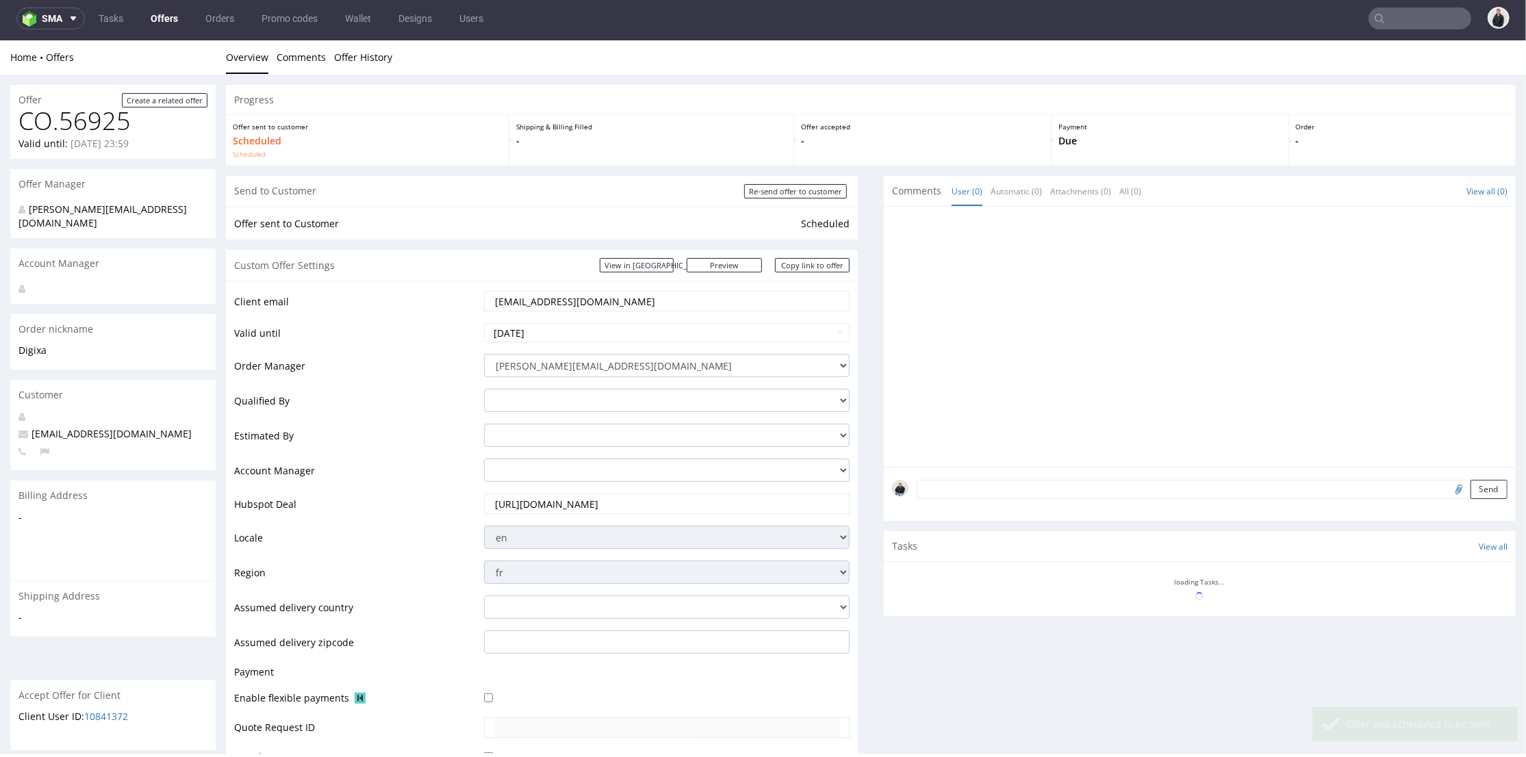
scroll to position [0, 0]
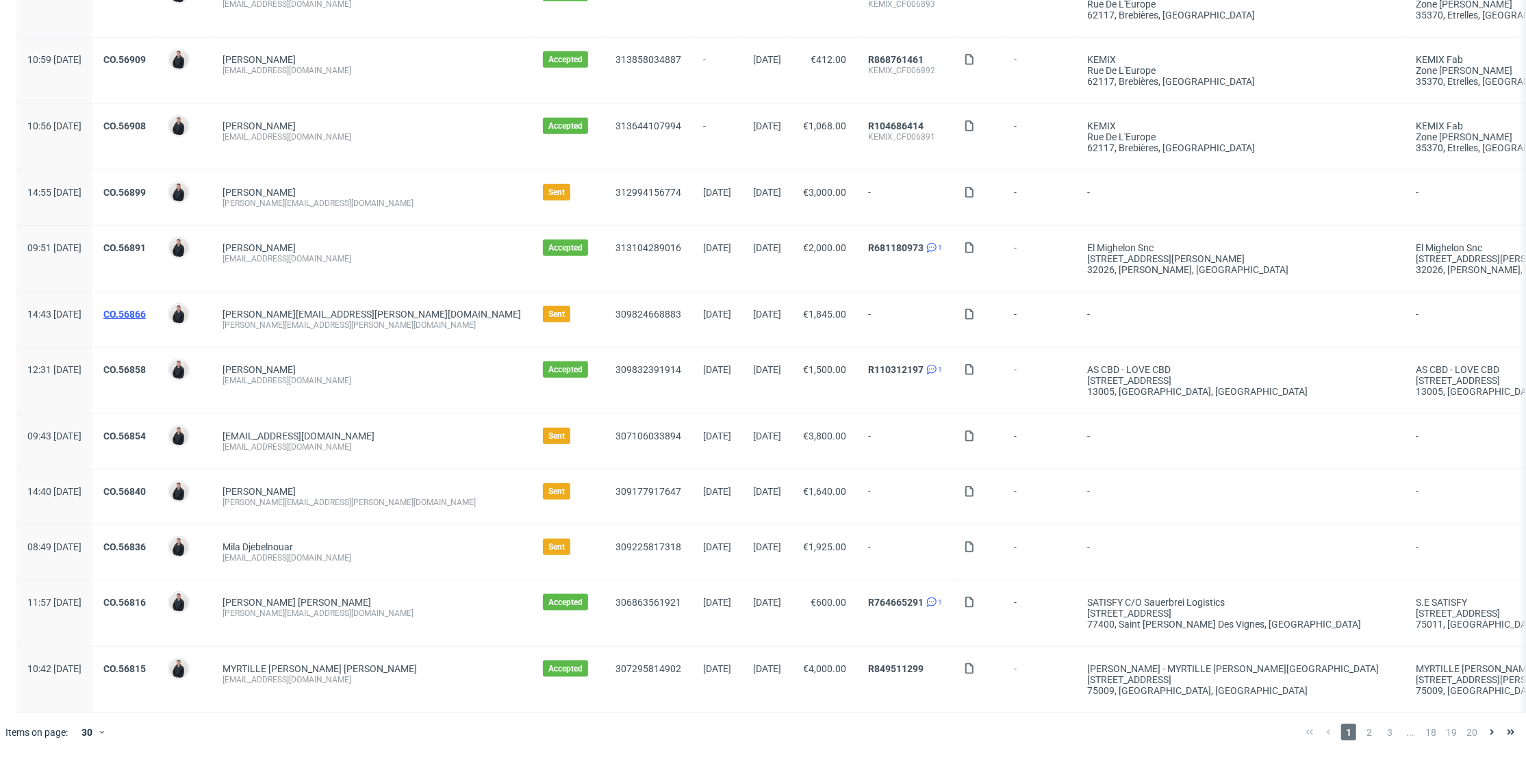
click at [146, 309] on link "CO.56866" at bounding box center [124, 314] width 42 height 11
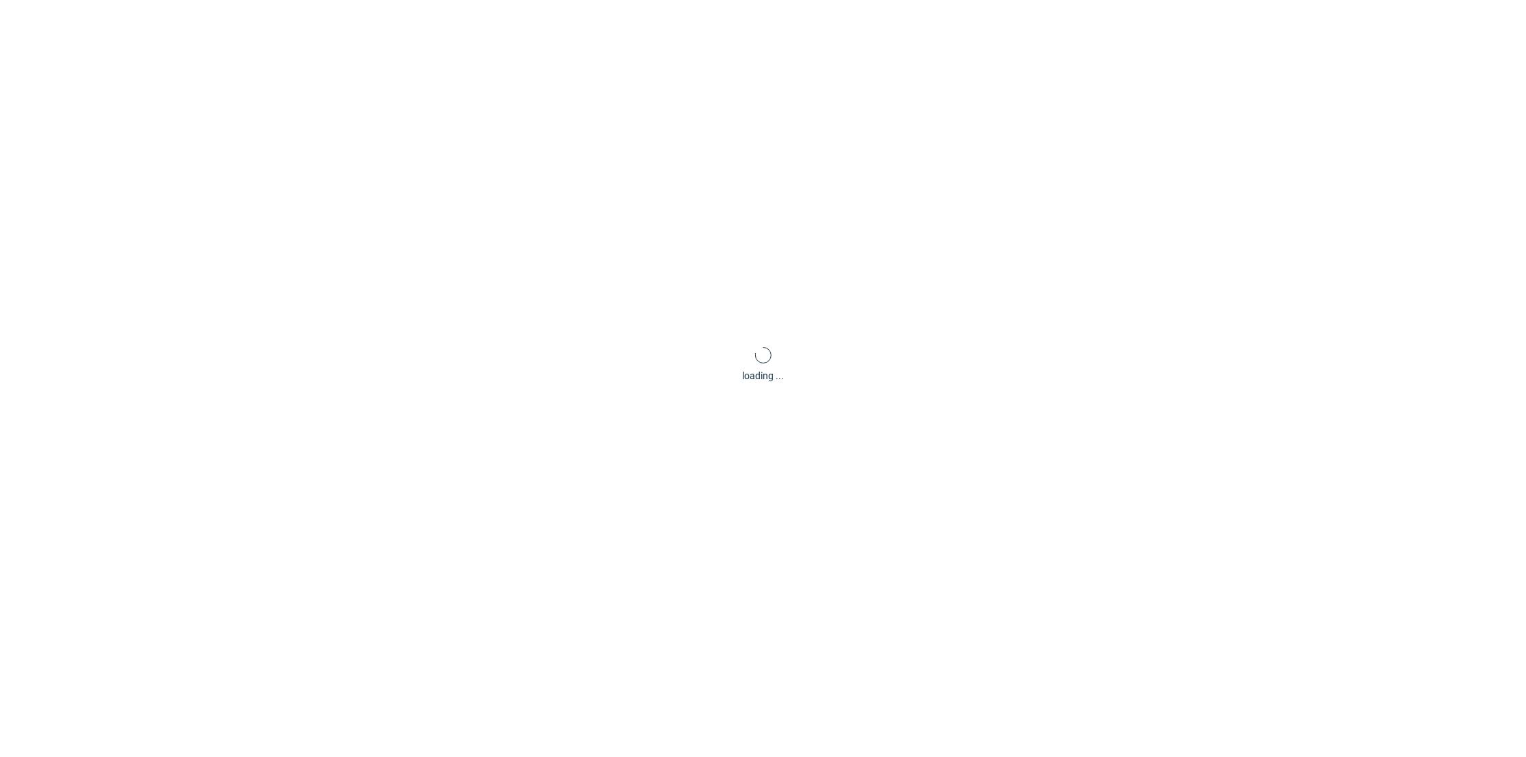
scroll to position [4, 0]
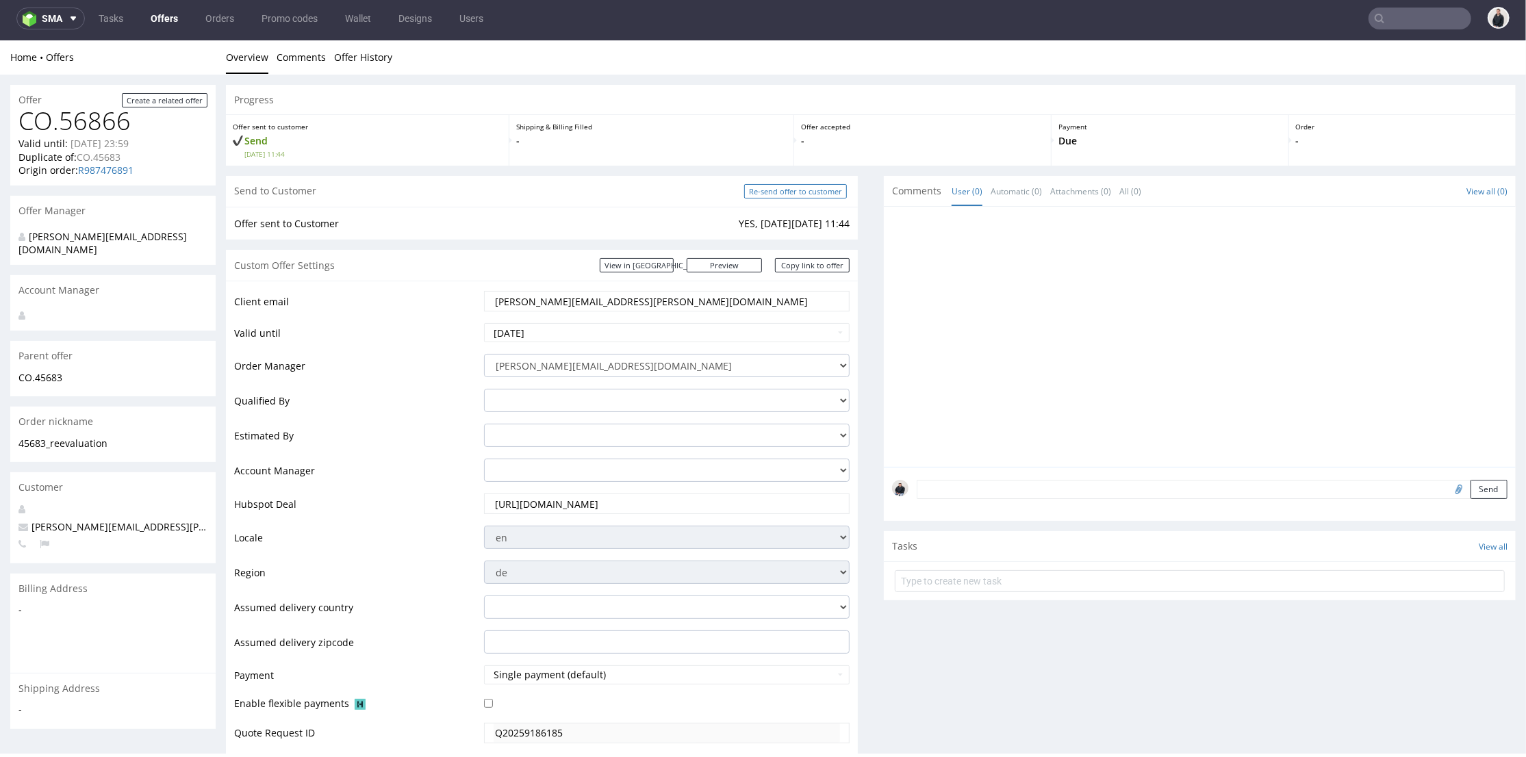
click at [818, 189] on input "Re-send offer to customer" at bounding box center [795, 191] width 103 height 14
type input "In progress..."
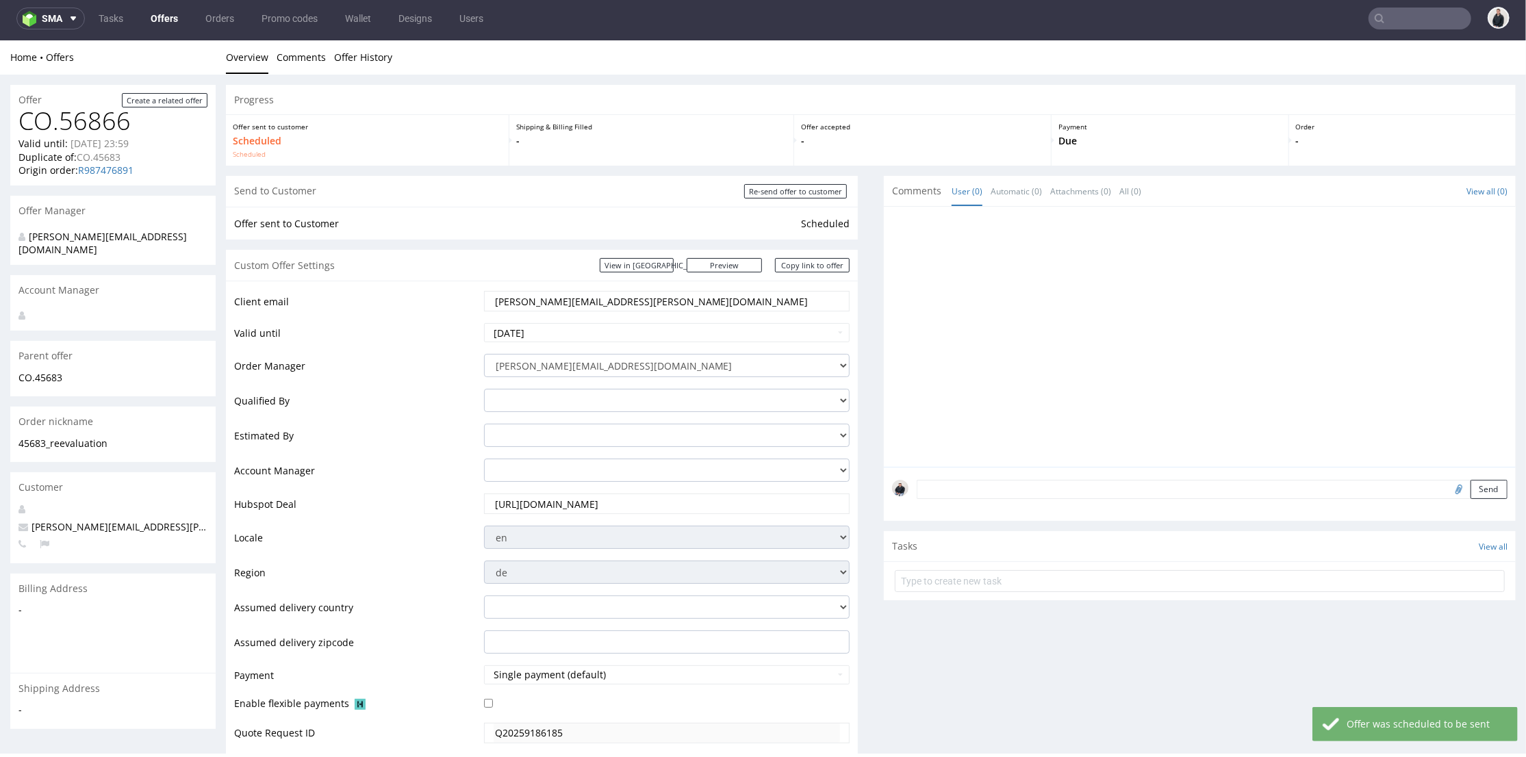
scroll to position [152, 0]
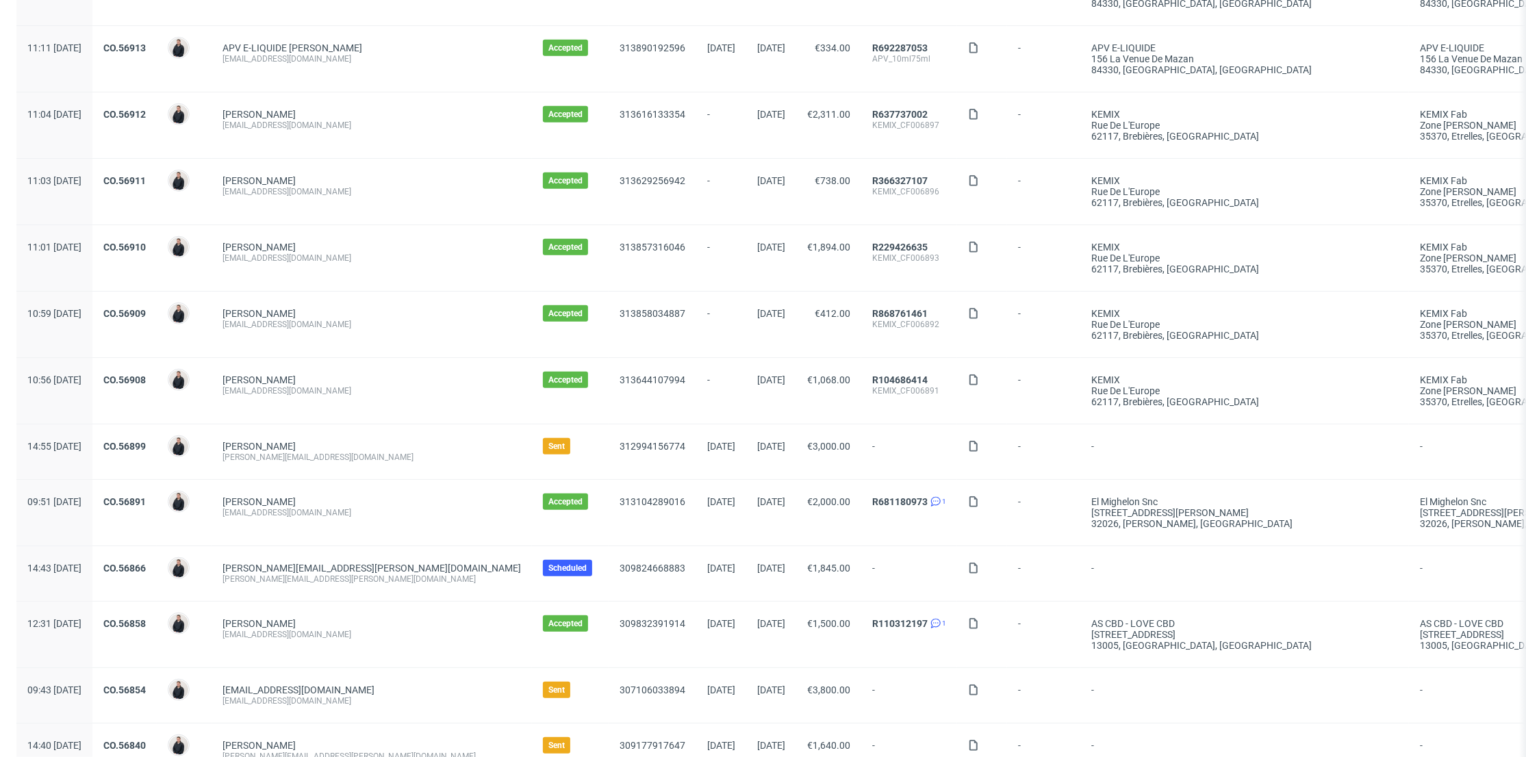
scroll to position [1251, 0]
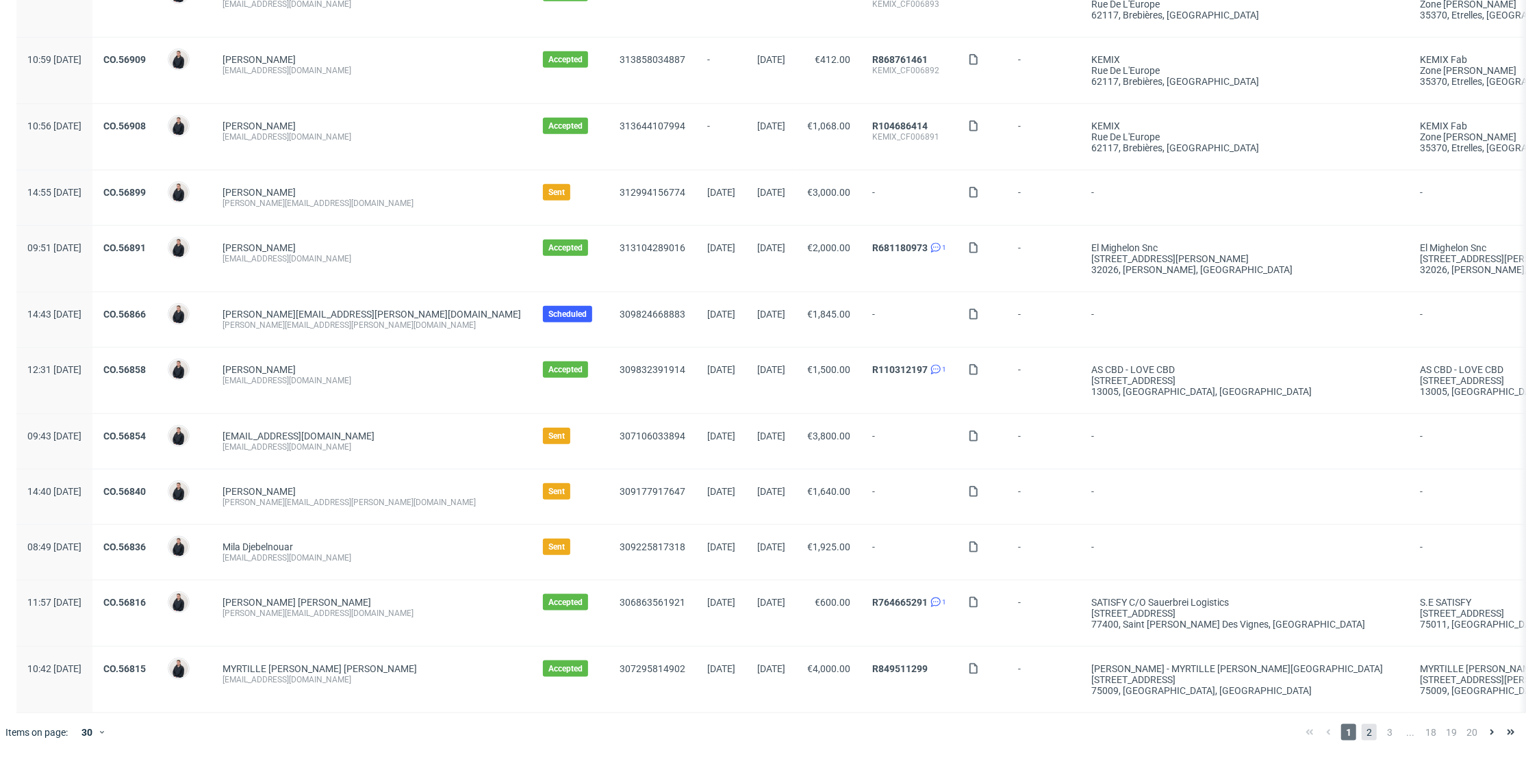
click at [1362, 731] on span "2" at bounding box center [1369, 732] width 15 height 16
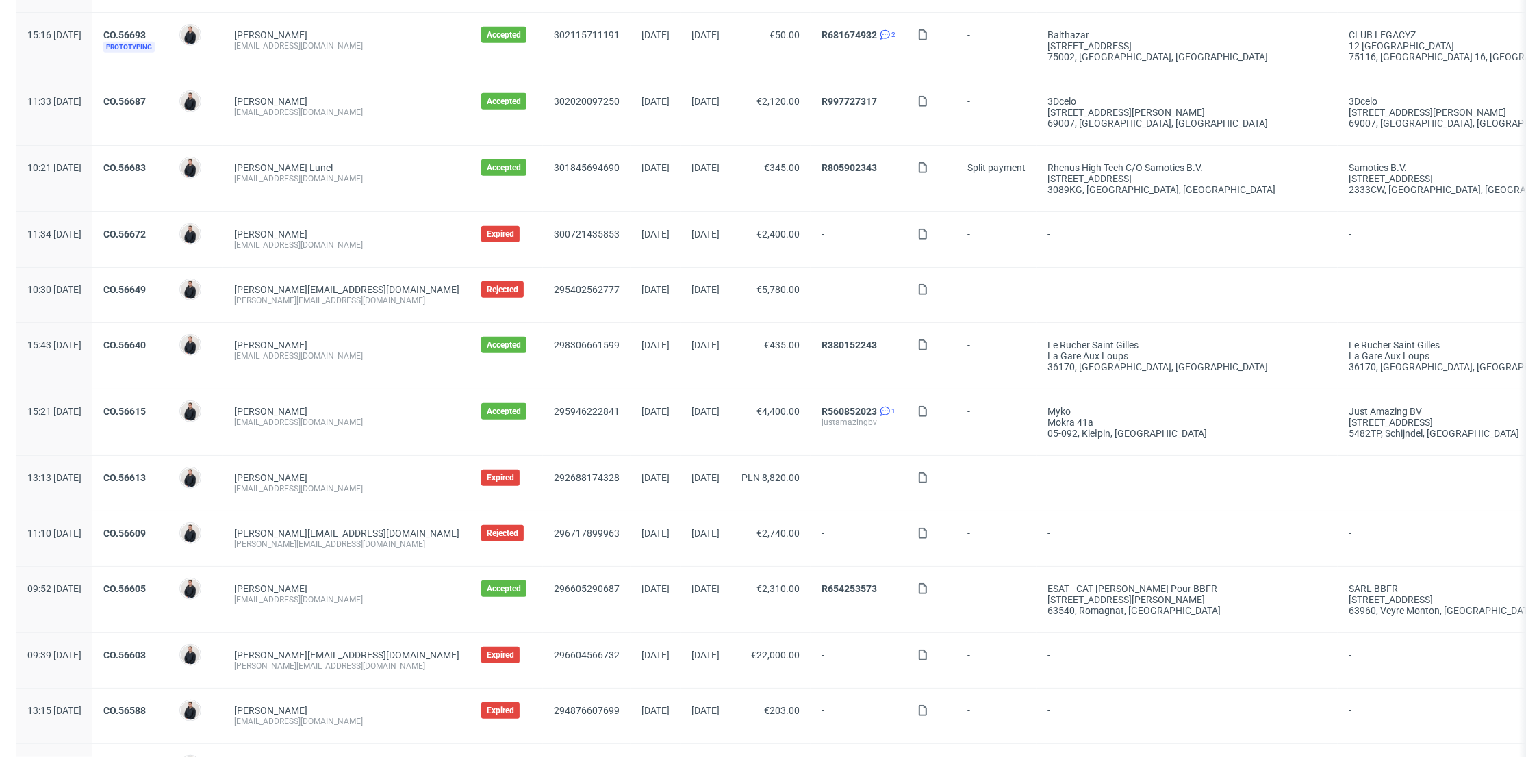
scroll to position [1251, 0]
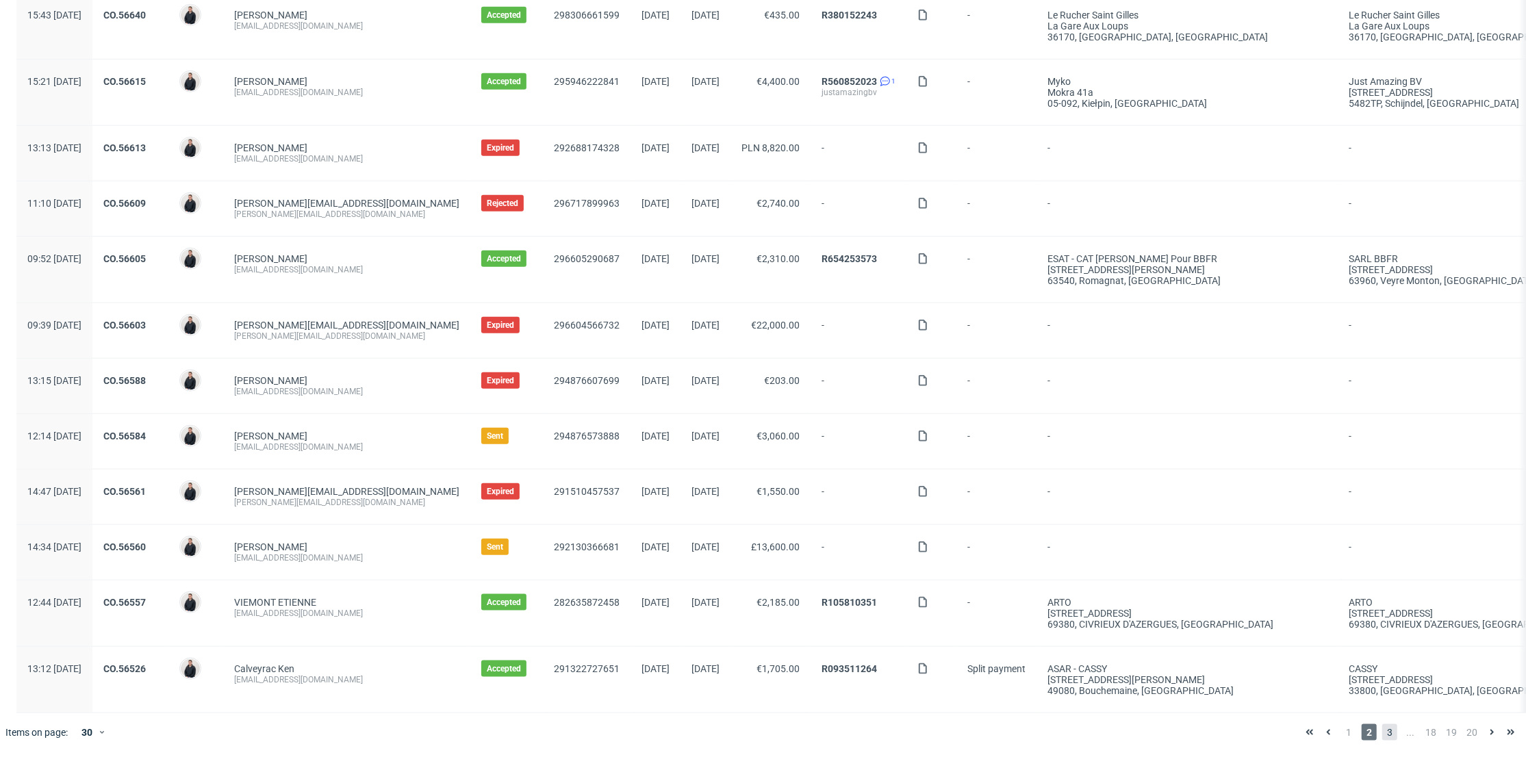
click at [1382, 733] on span "3" at bounding box center [1389, 732] width 15 height 16
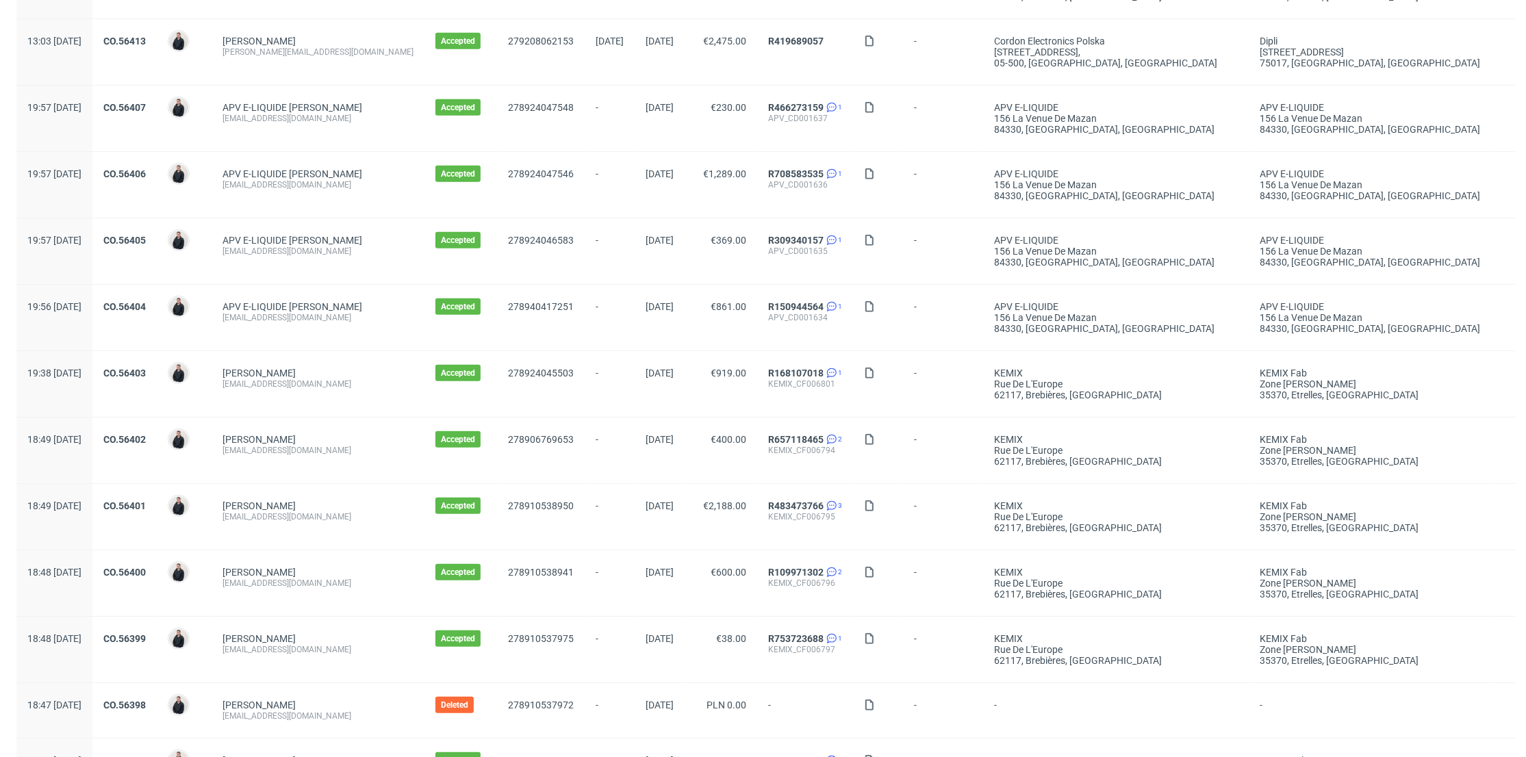
scroll to position [1065, 0]
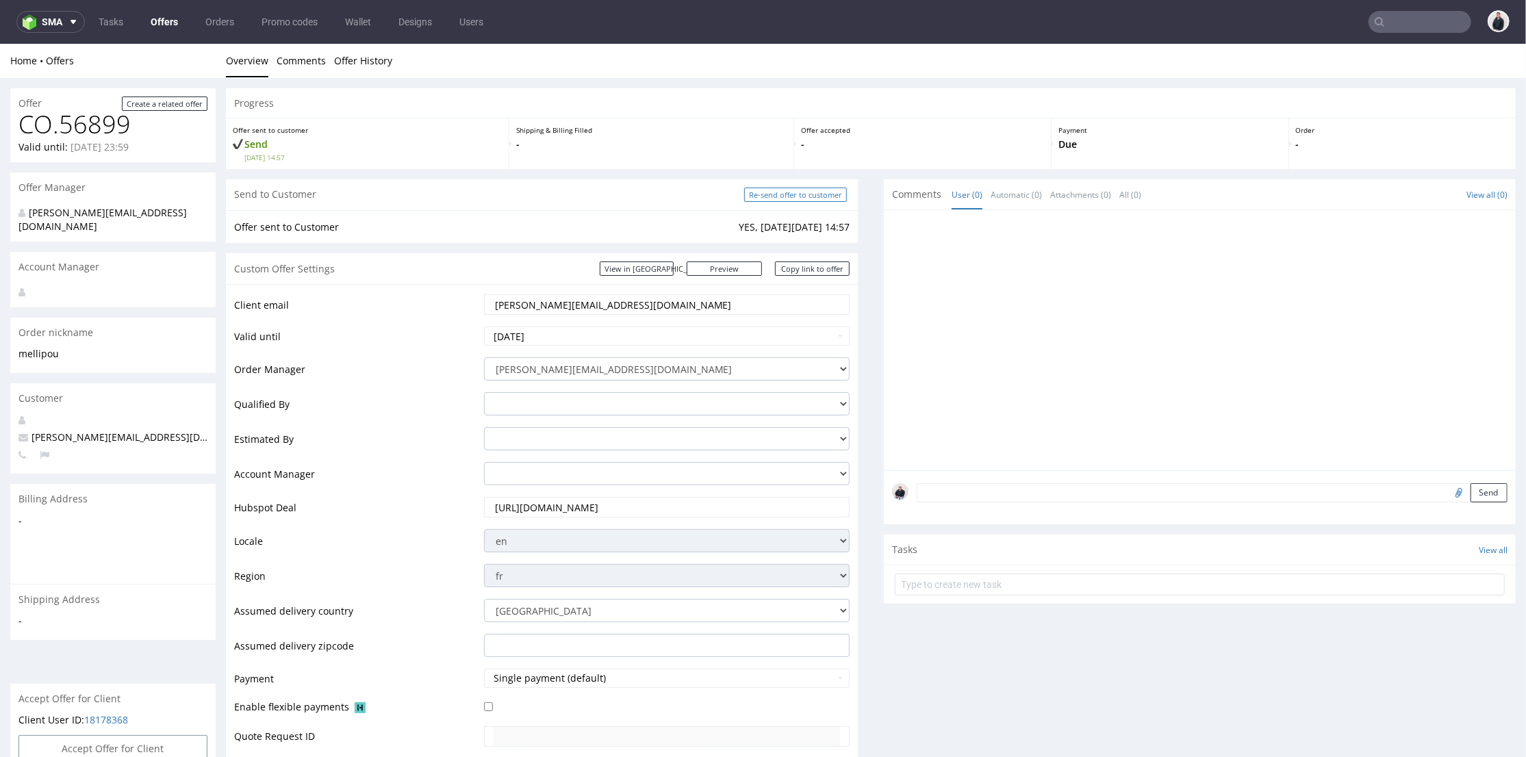
click at [794, 194] on input "Re-send offer to customer" at bounding box center [795, 194] width 103 height 14
type input "In progress..."
click at [811, 194] on input "Re-send offer to customer" at bounding box center [795, 194] width 103 height 14
type input "In progress..."
